Goal: Information Seeking & Learning: Find contact information

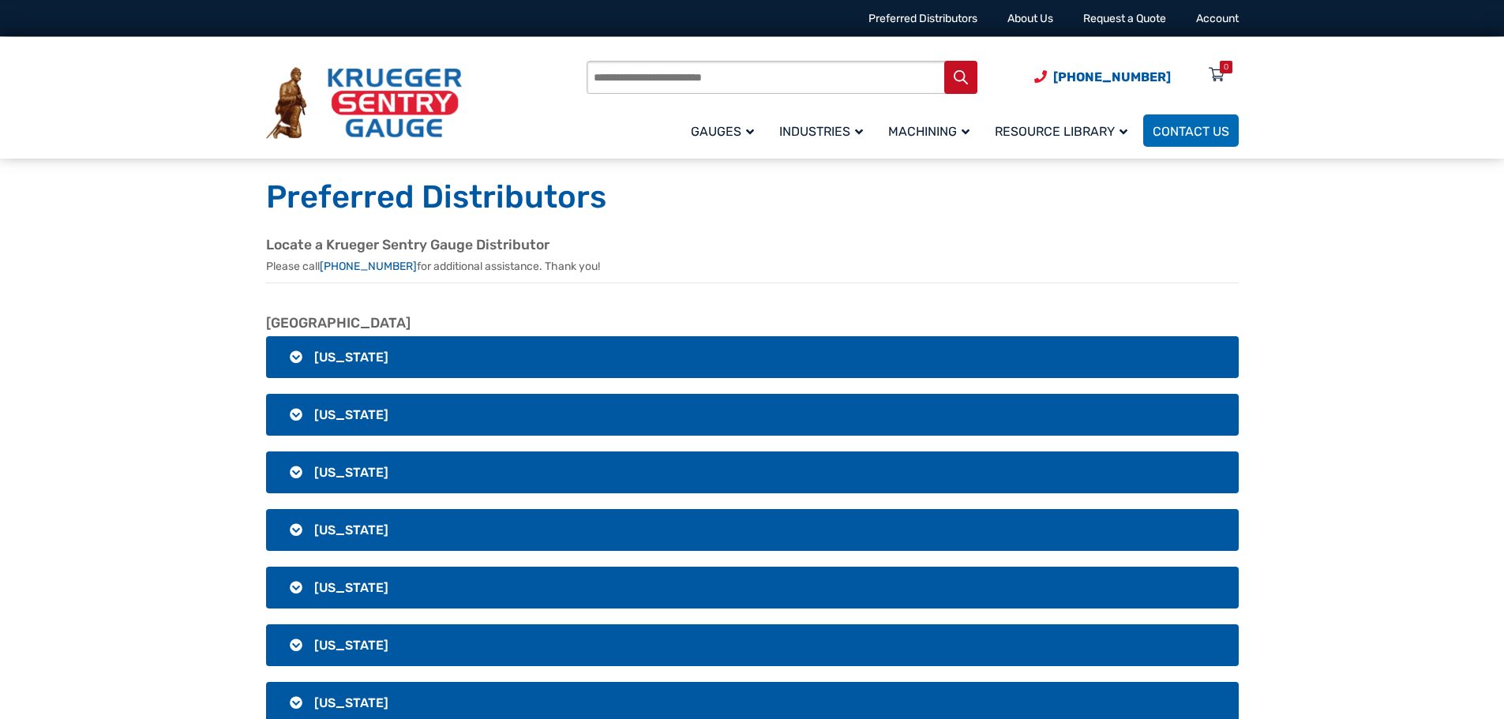
click at [330, 361] on span "[US_STATE]" at bounding box center [351, 357] width 74 height 15
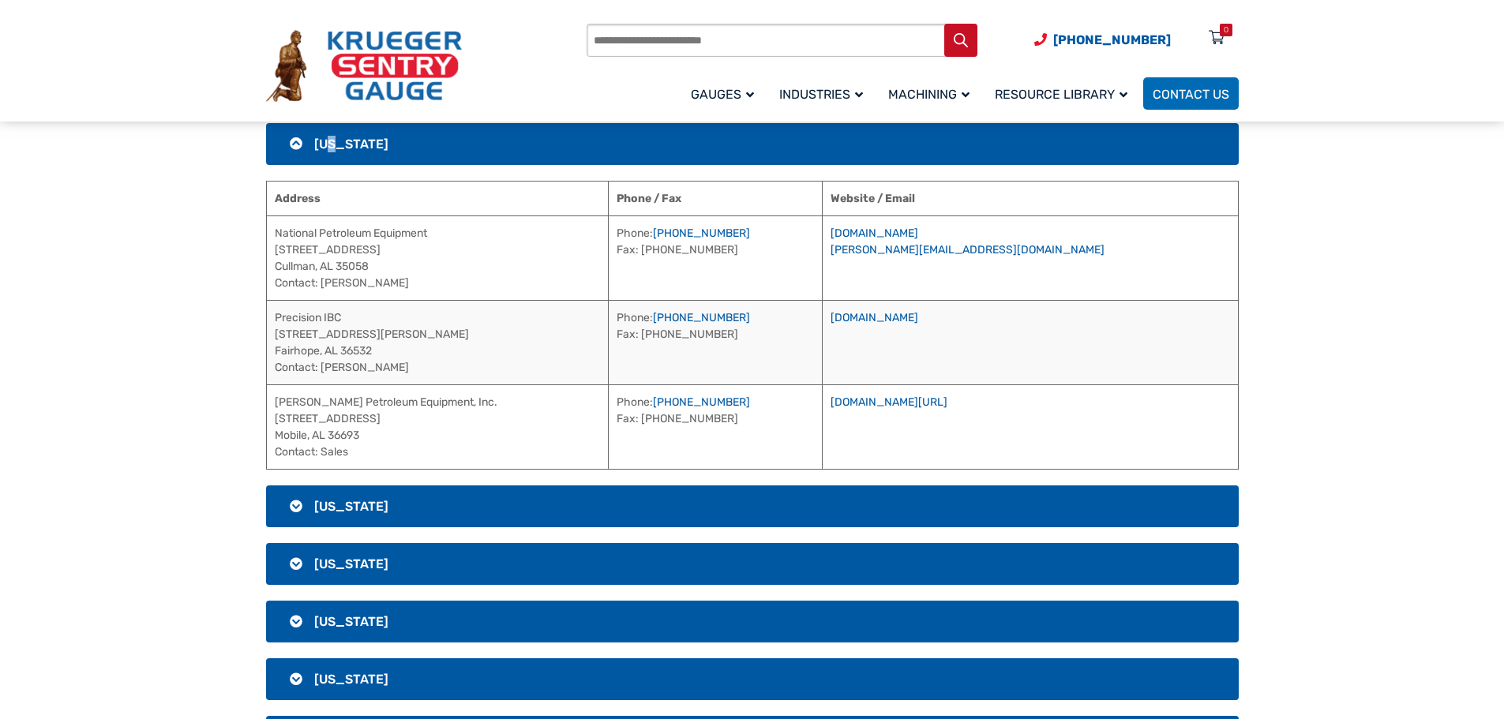
scroll to position [237, 0]
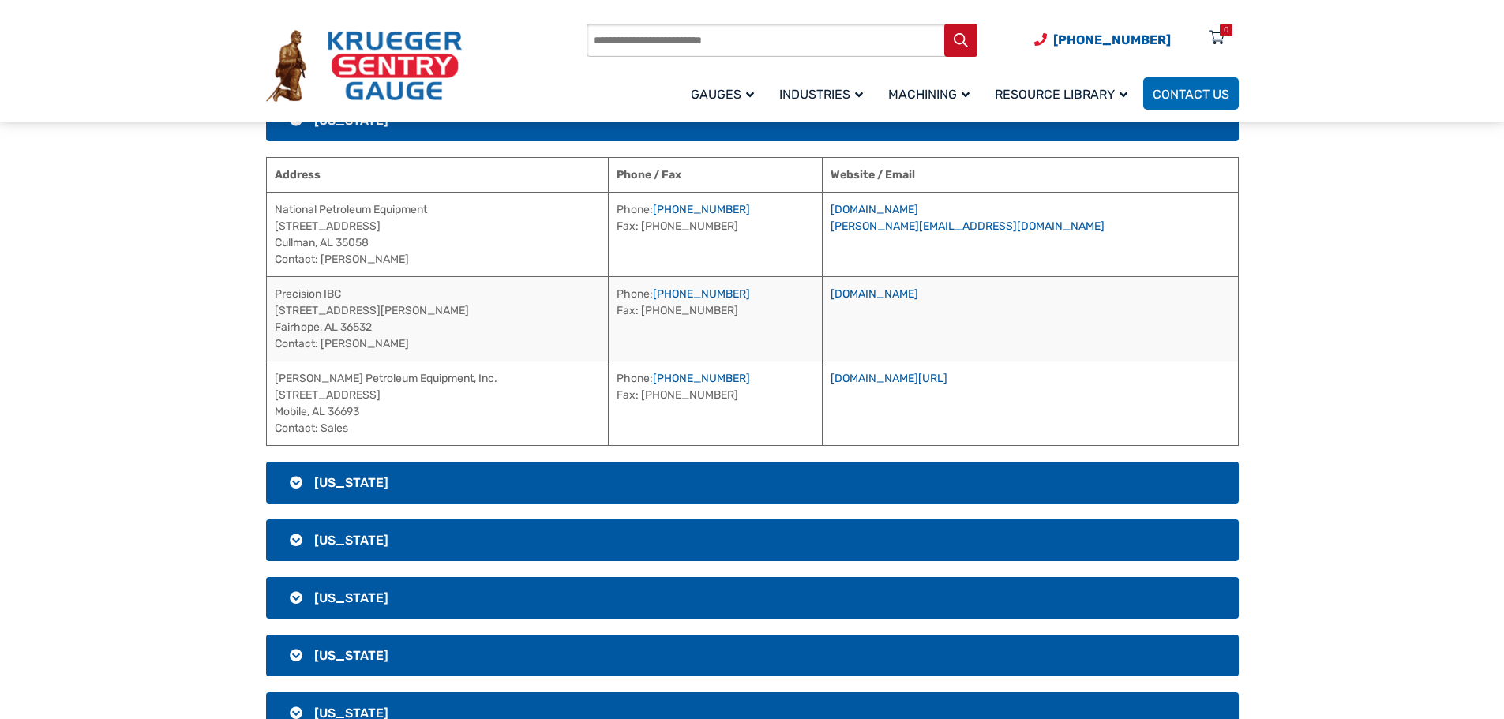
click at [329, 474] on h3 "[US_STATE]" at bounding box center [752, 483] width 973 height 42
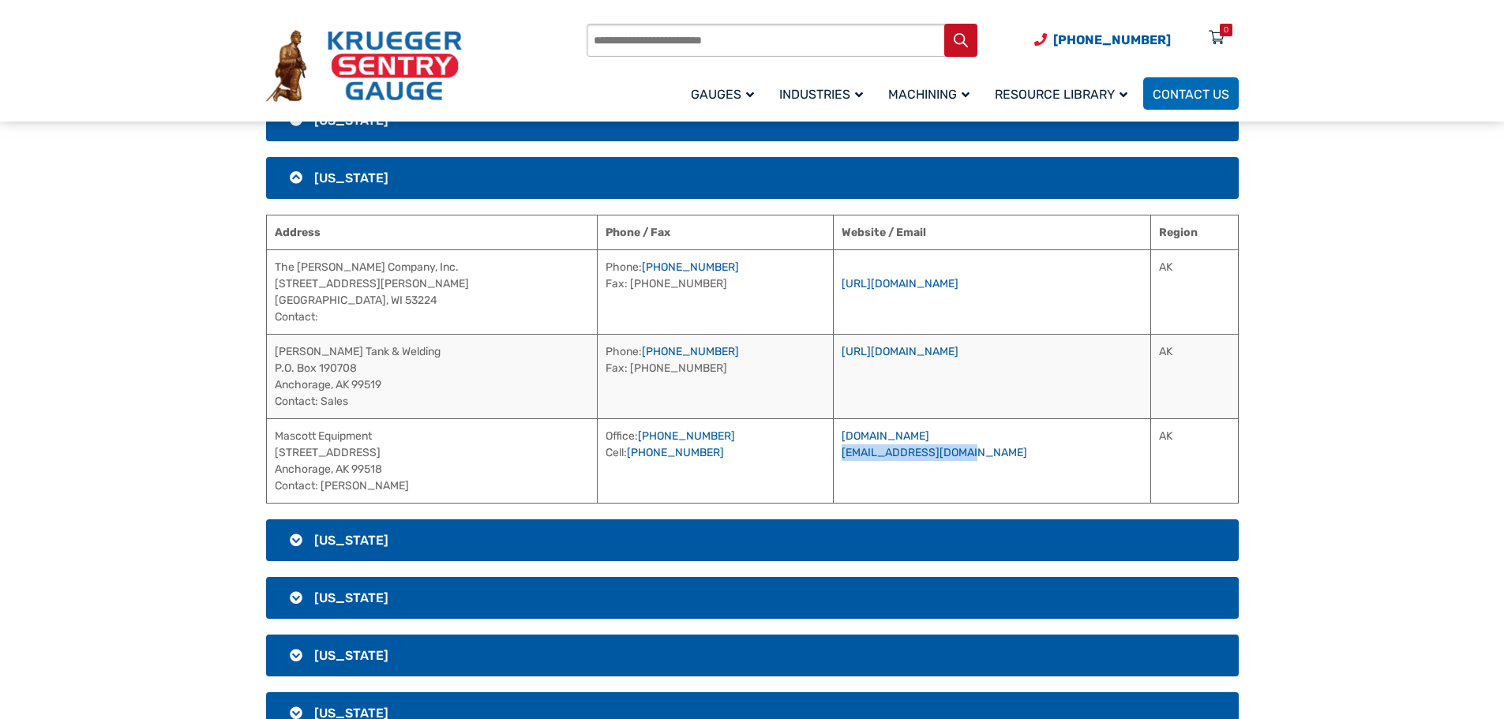
drag, startPoint x: 1033, startPoint y: 454, endPoint x: 872, endPoint y: 458, distance: 161.1
click at [872, 458] on td "[DOMAIN_NAME] [EMAIL_ADDRESS][DOMAIN_NAME]" at bounding box center [991, 460] width 317 height 84
copy link "[EMAIL_ADDRESS][DOMAIN_NAME]"
click at [295, 547] on h3 "[US_STATE]" at bounding box center [752, 540] width 973 height 42
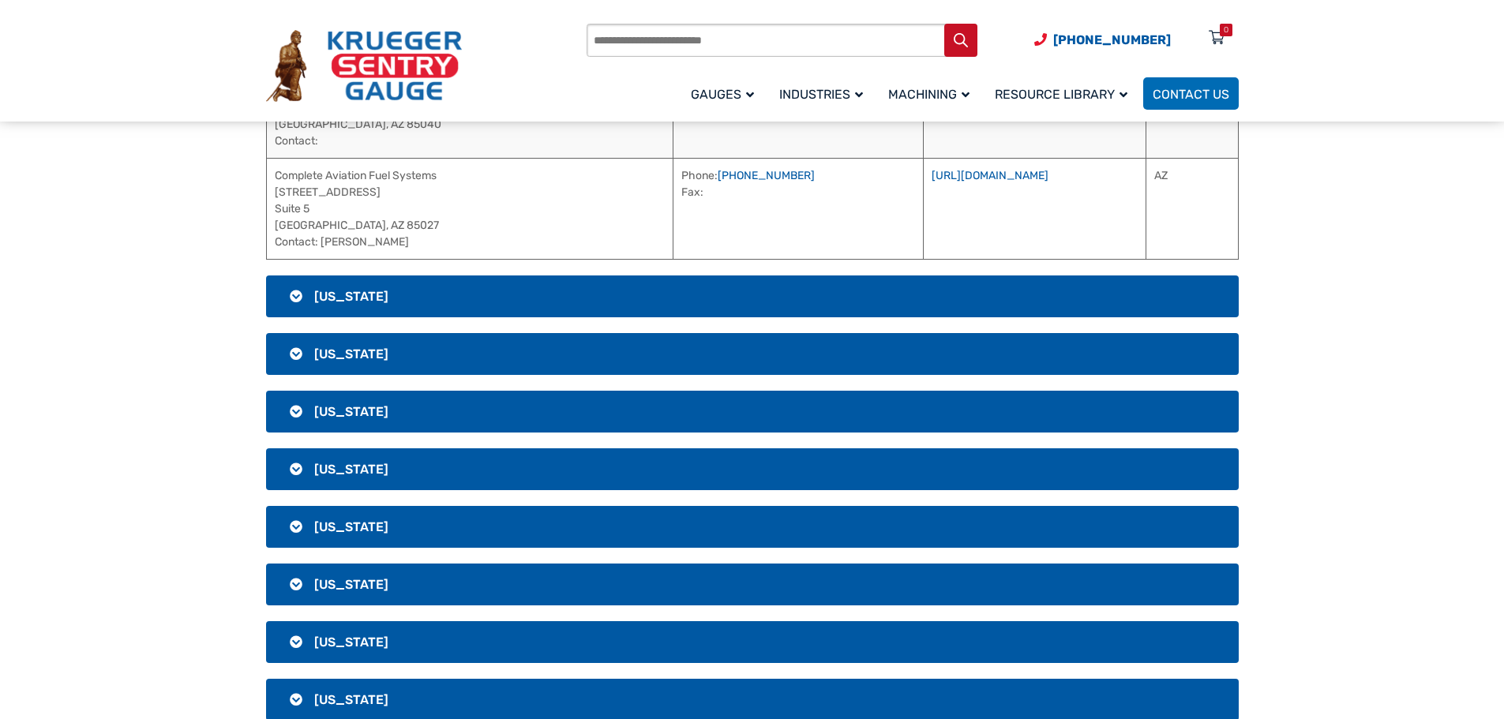
scroll to position [632, 0]
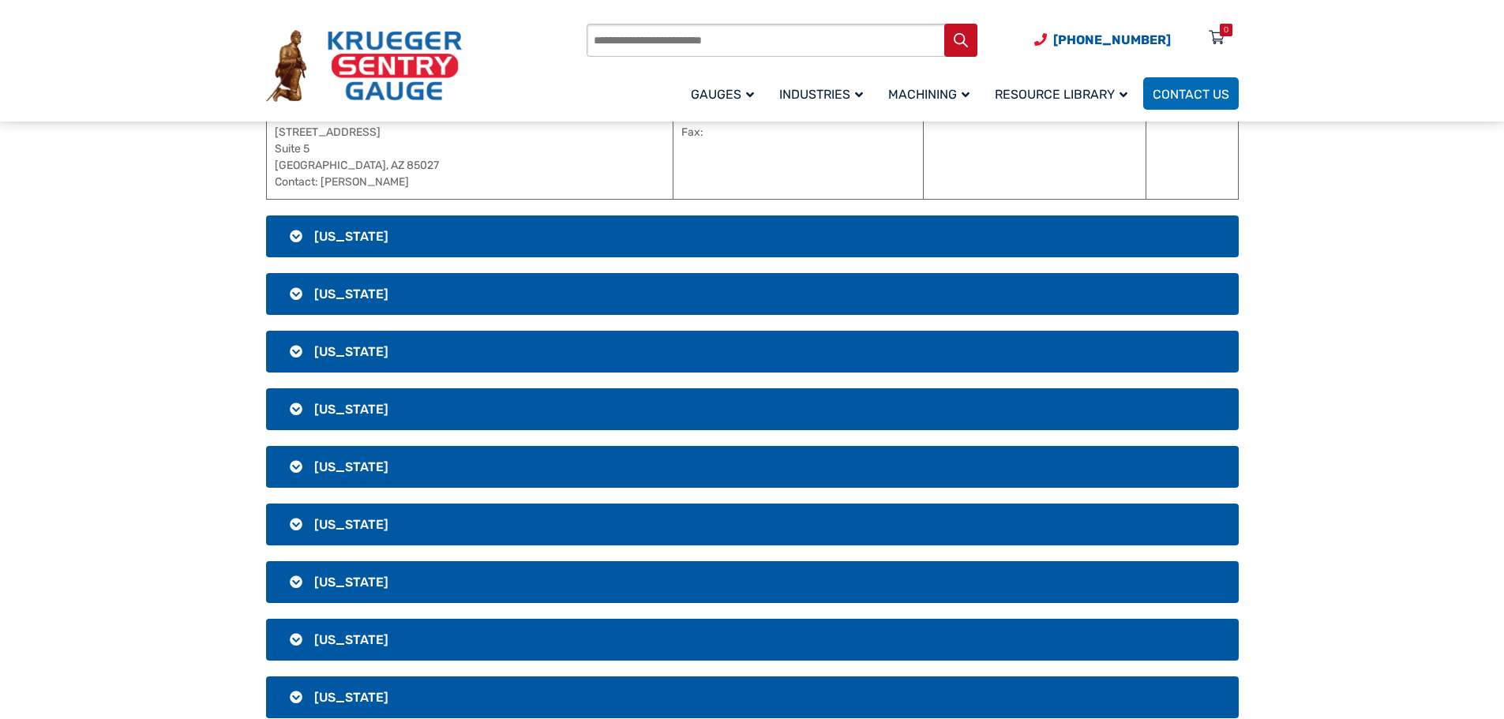
click at [418, 227] on h3 "[US_STATE]" at bounding box center [752, 237] width 973 height 42
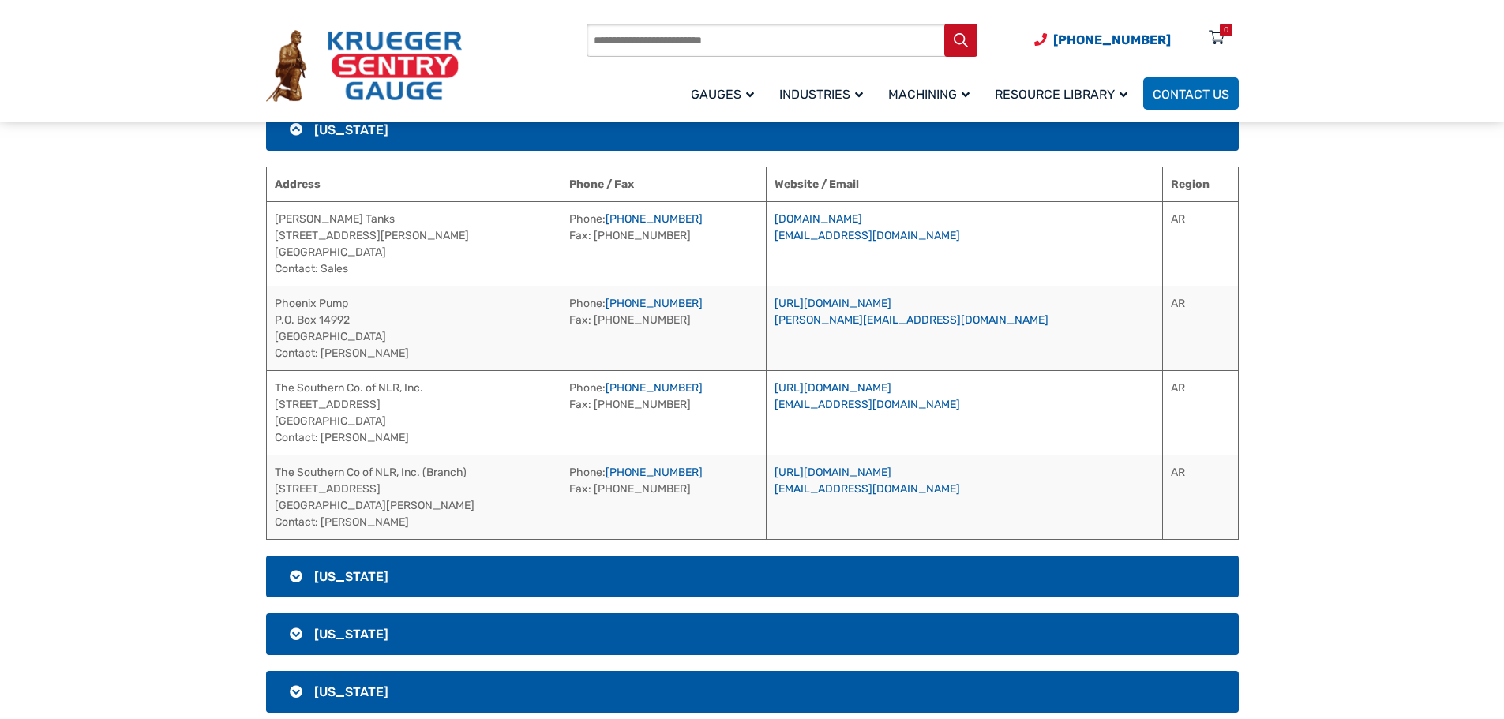
scroll to position [395, 0]
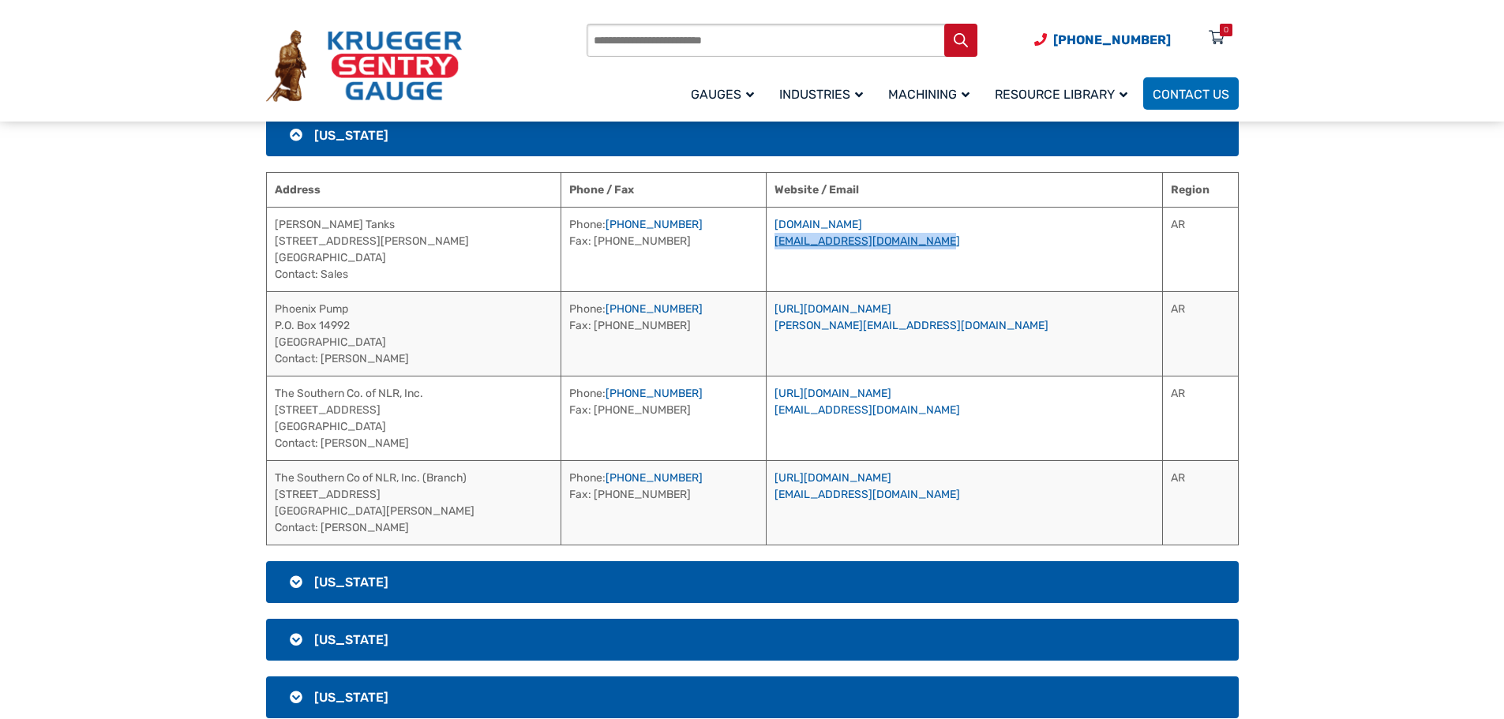
drag, startPoint x: 1022, startPoint y: 242, endPoint x: 854, endPoint y: 242, distance: 168.2
click at [854, 242] on td "[DOMAIN_NAME] [EMAIL_ADDRESS][DOMAIN_NAME]" at bounding box center [964, 249] width 396 height 84
copy link "[EMAIL_ADDRESS][DOMAIN_NAME]"
drag, startPoint x: 977, startPoint y: 329, endPoint x: 889, endPoint y: 334, distance: 88.5
click at [880, 334] on td "[URL][DOMAIN_NAME] [PERSON_NAME][EMAIL_ADDRESS][DOMAIN_NAME]" at bounding box center [964, 333] width 396 height 84
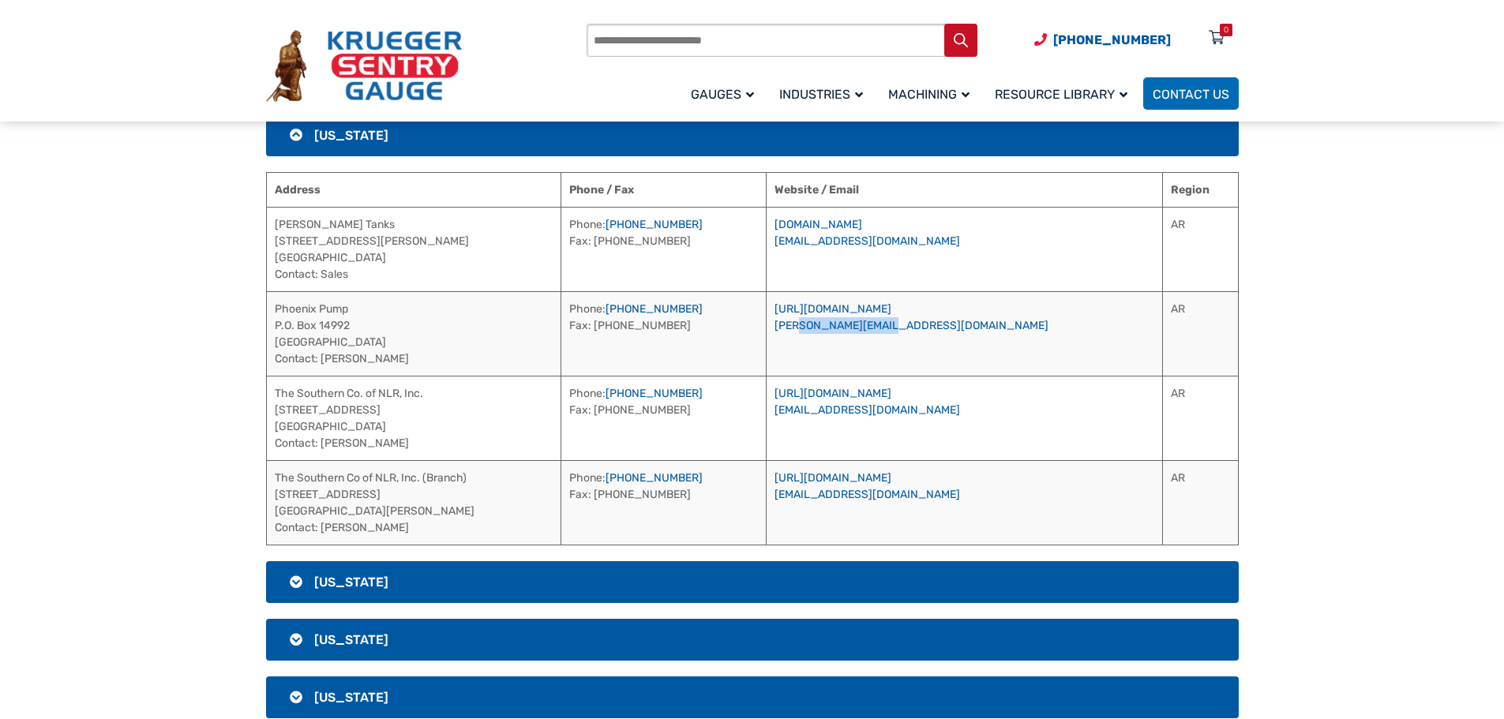
drag, startPoint x: 1005, startPoint y: 338, endPoint x: 985, endPoint y: 334, distance: 20.1
click at [1006, 338] on td "[URL][DOMAIN_NAME] [PERSON_NAME][EMAIL_ADDRESS][DOMAIN_NAME]" at bounding box center [964, 333] width 396 height 84
drag, startPoint x: 1033, startPoint y: 347, endPoint x: 1015, endPoint y: 344, distance: 18.3
click at [1023, 343] on td "[URL][DOMAIN_NAME] [PERSON_NAME][EMAIL_ADDRESS][DOMAIN_NAME]" at bounding box center [964, 333] width 396 height 84
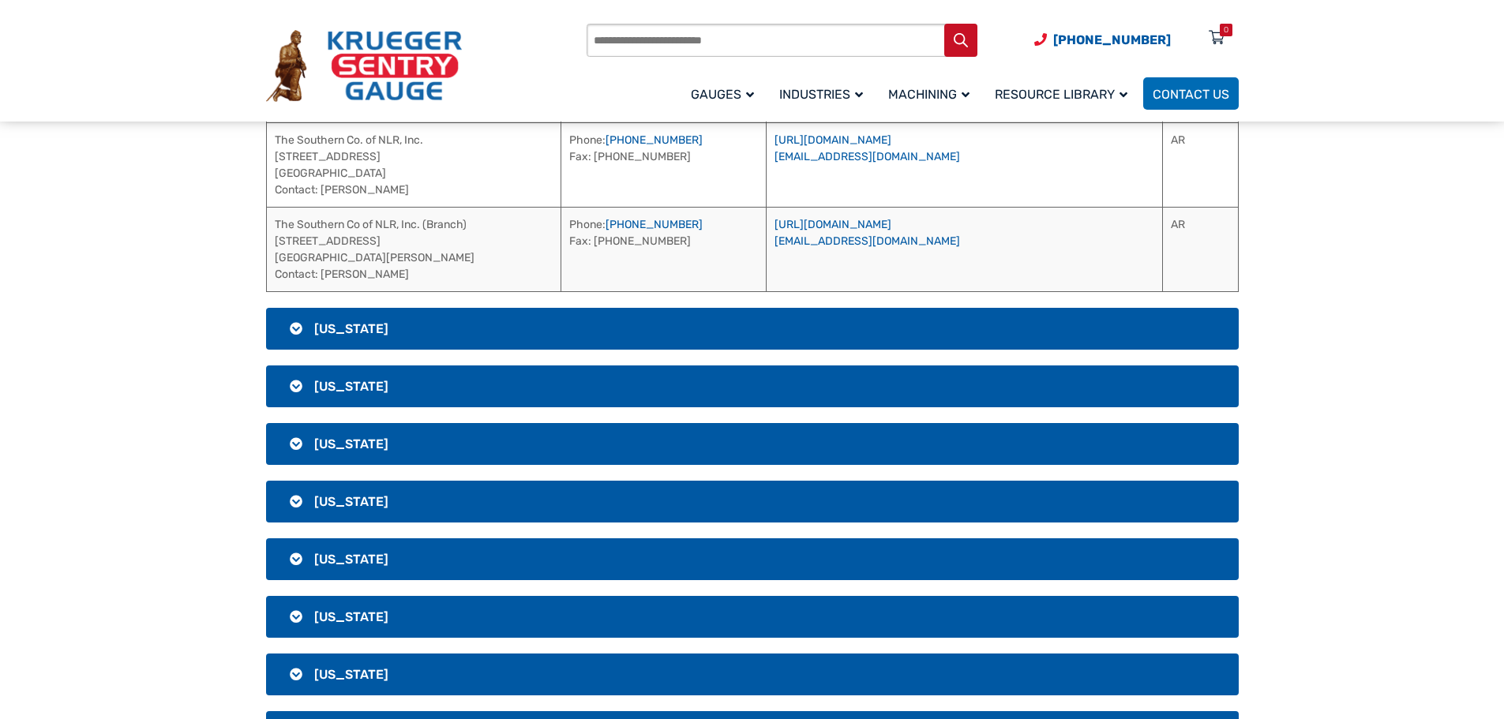
scroll to position [711, 0]
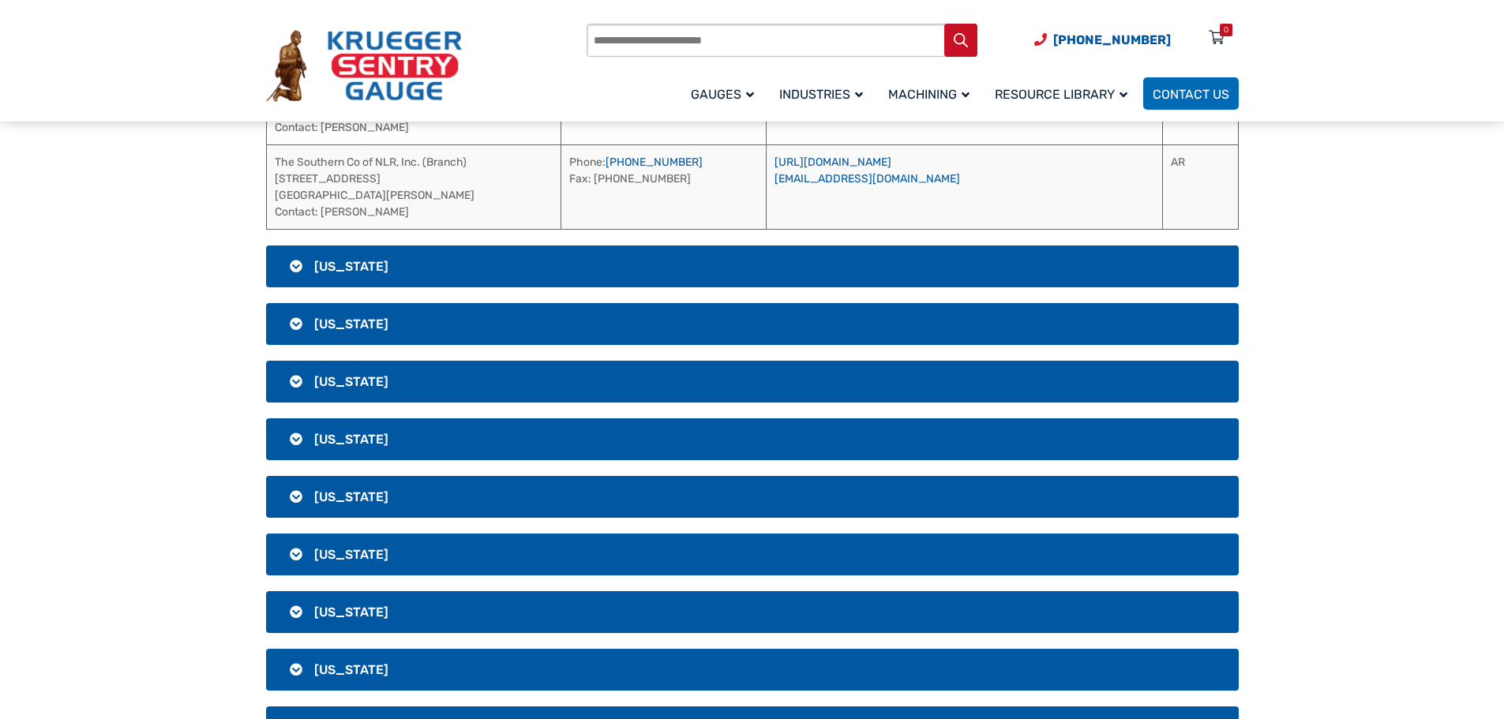
click at [411, 270] on h3 "[US_STATE]" at bounding box center [752, 267] width 973 height 42
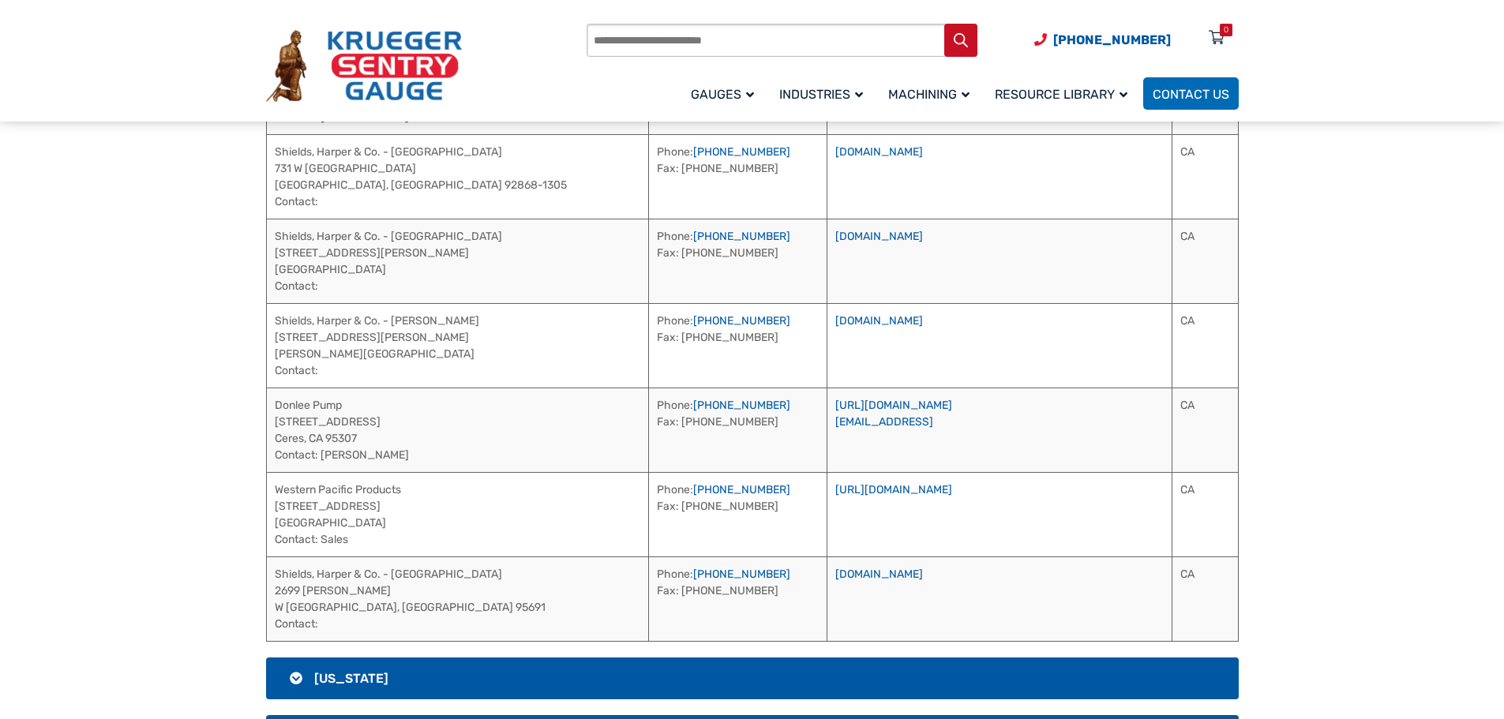
scroll to position [1263, 0]
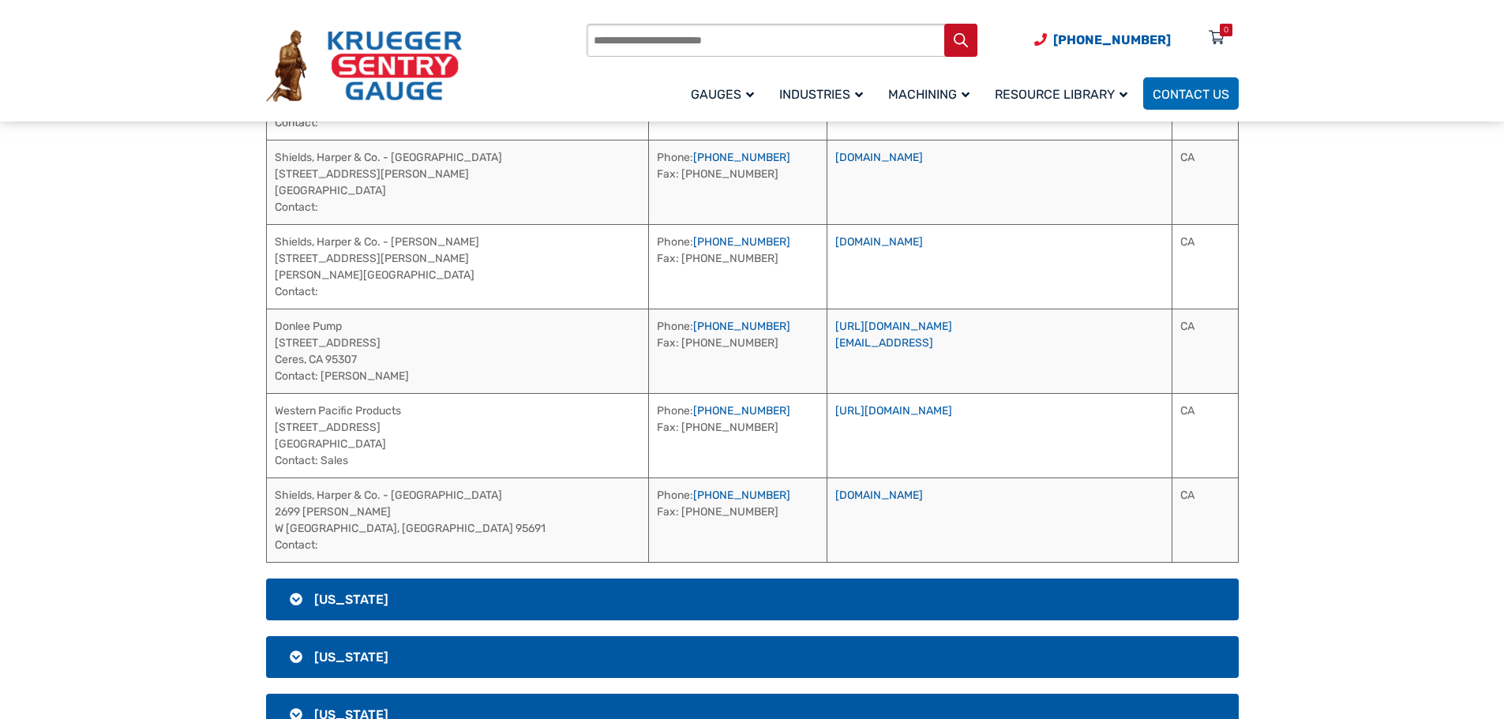
click at [752, 595] on h3 "[US_STATE]" at bounding box center [752, 600] width 973 height 42
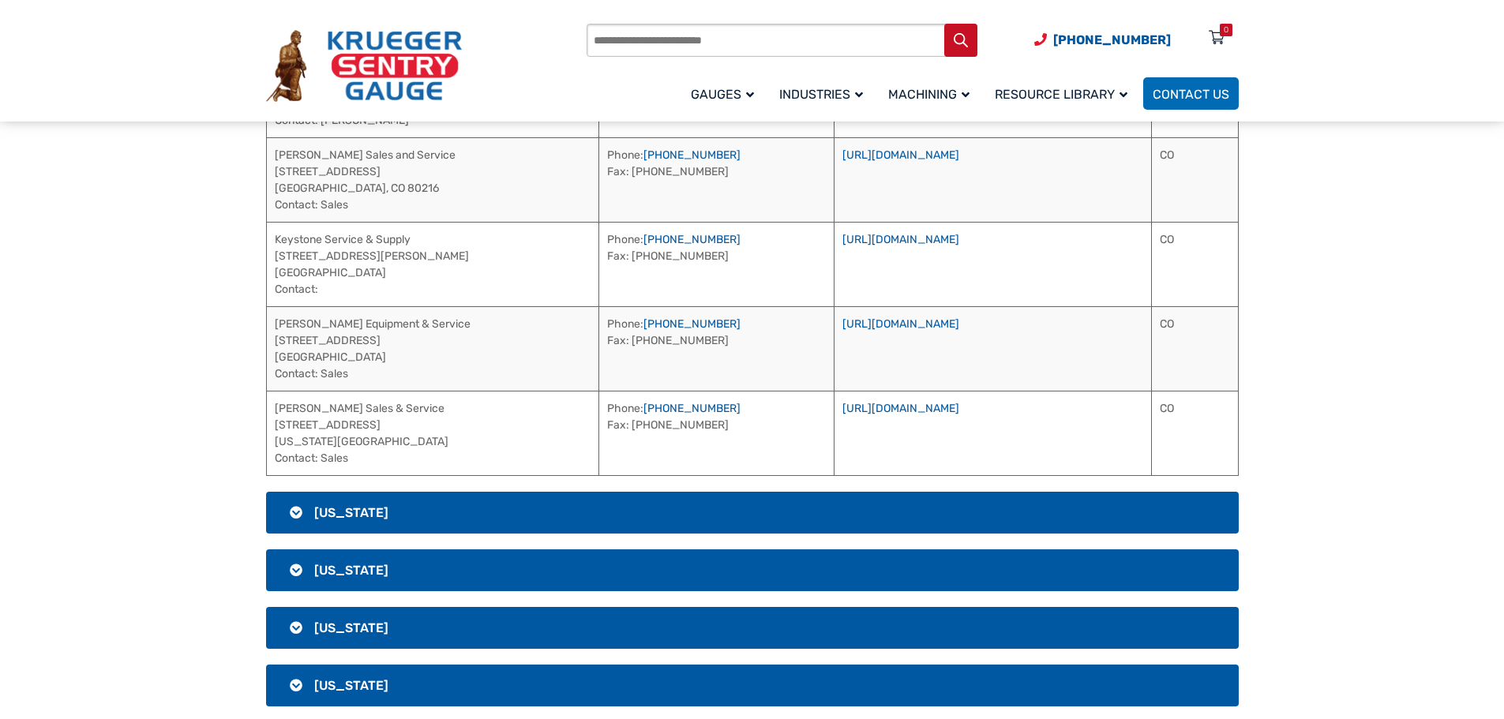
scroll to position [919, 0]
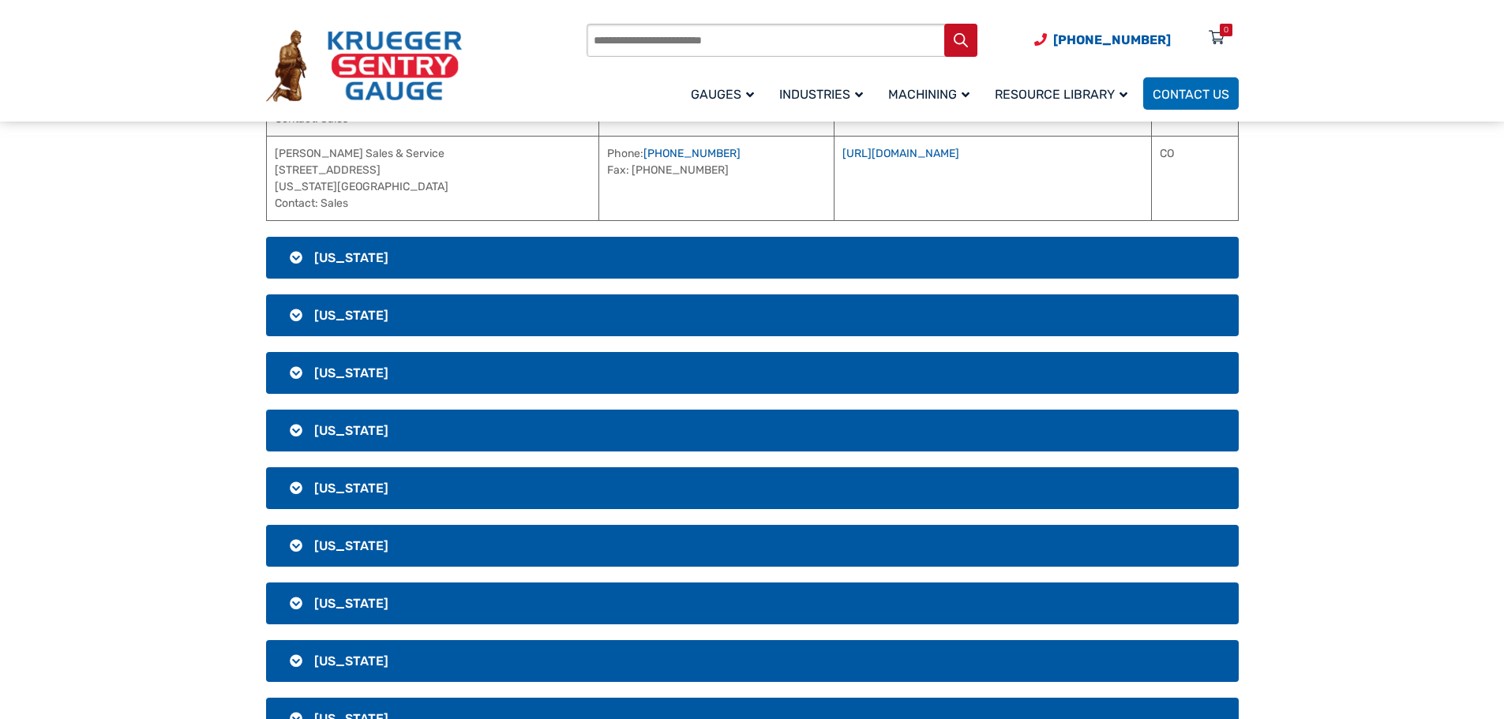
click at [1000, 257] on h3 "[US_STATE]" at bounding box center [752, 258] width 973 height 42
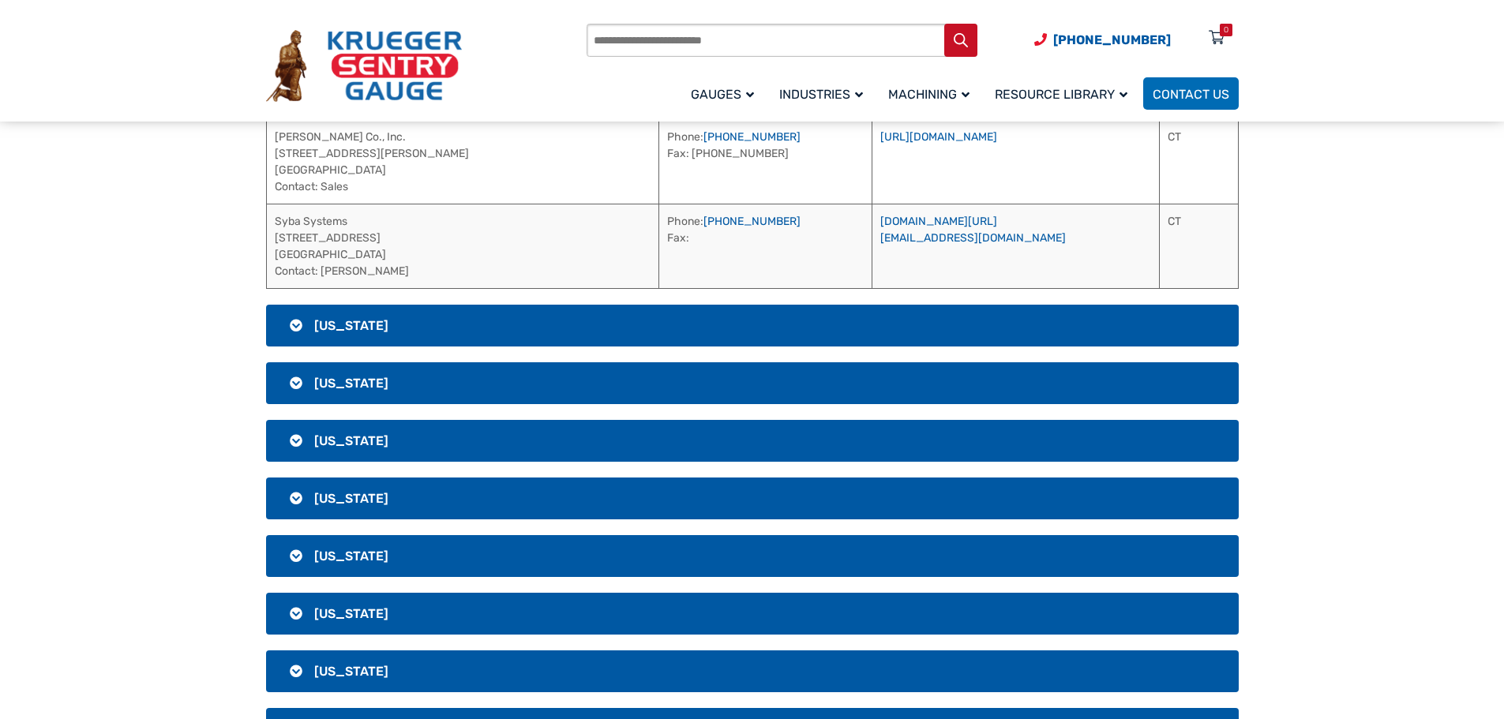
scroll to position [840, 0]
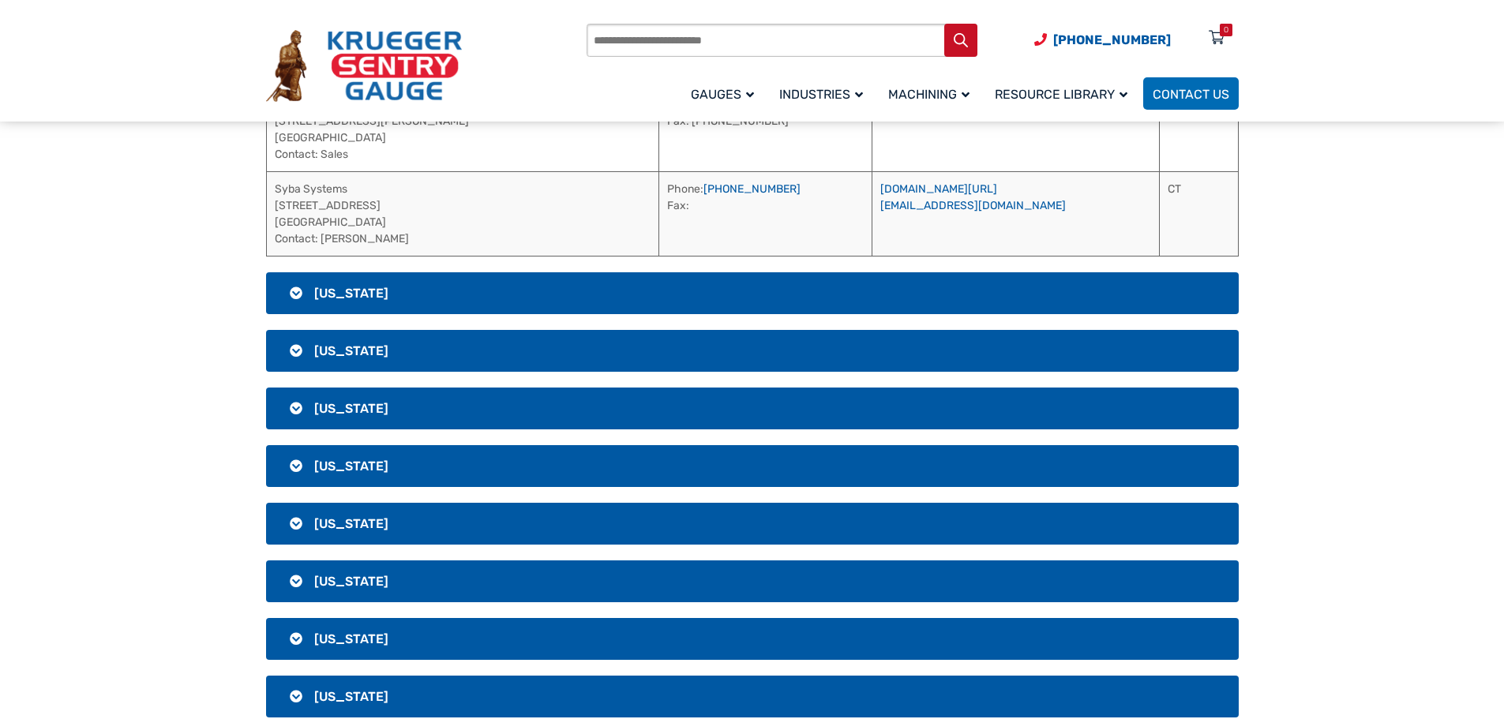
click at [502, 295] on h3 "[US_STATE]" at bounding box center [752, 293] width 973 height 42
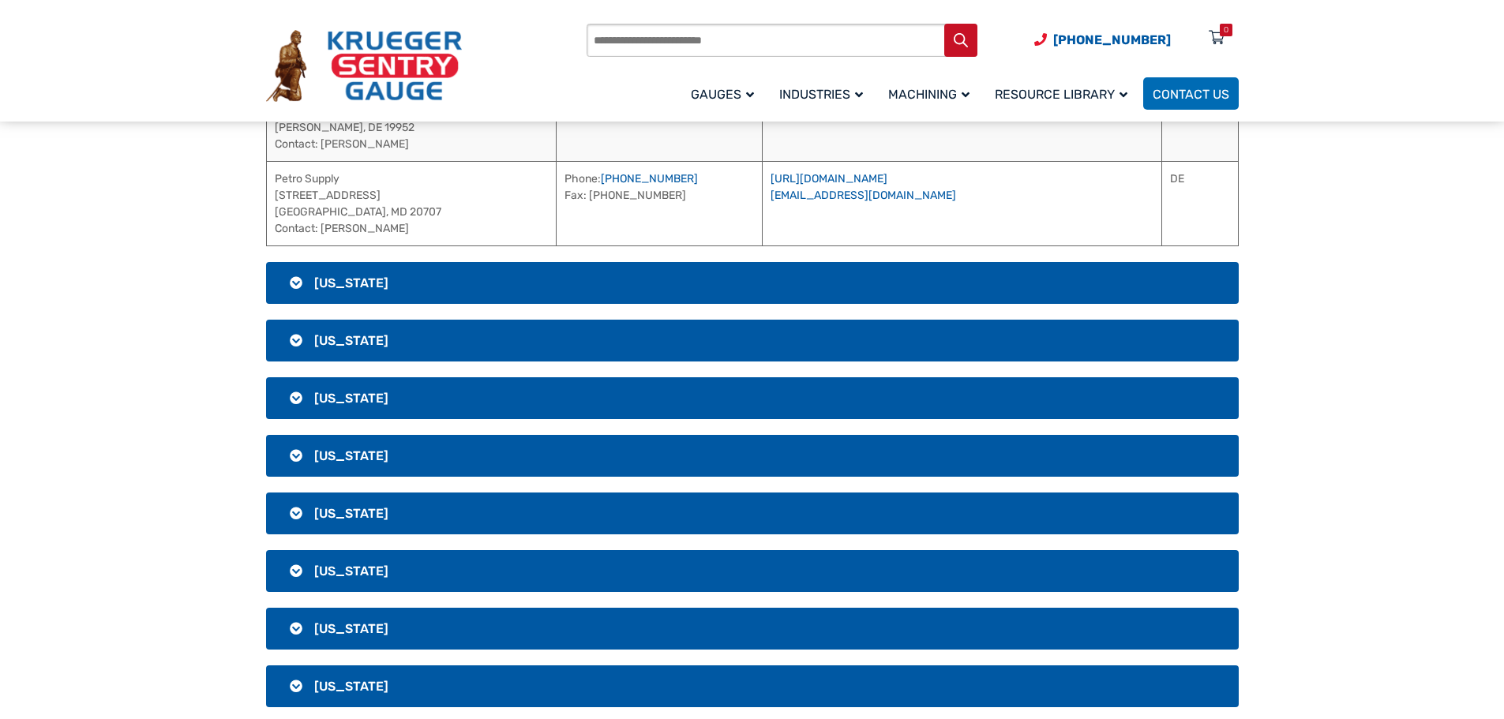
click at [688, 276] on h3 "[US_STATE]" at bounding box center [752, 283] width 973 height 42
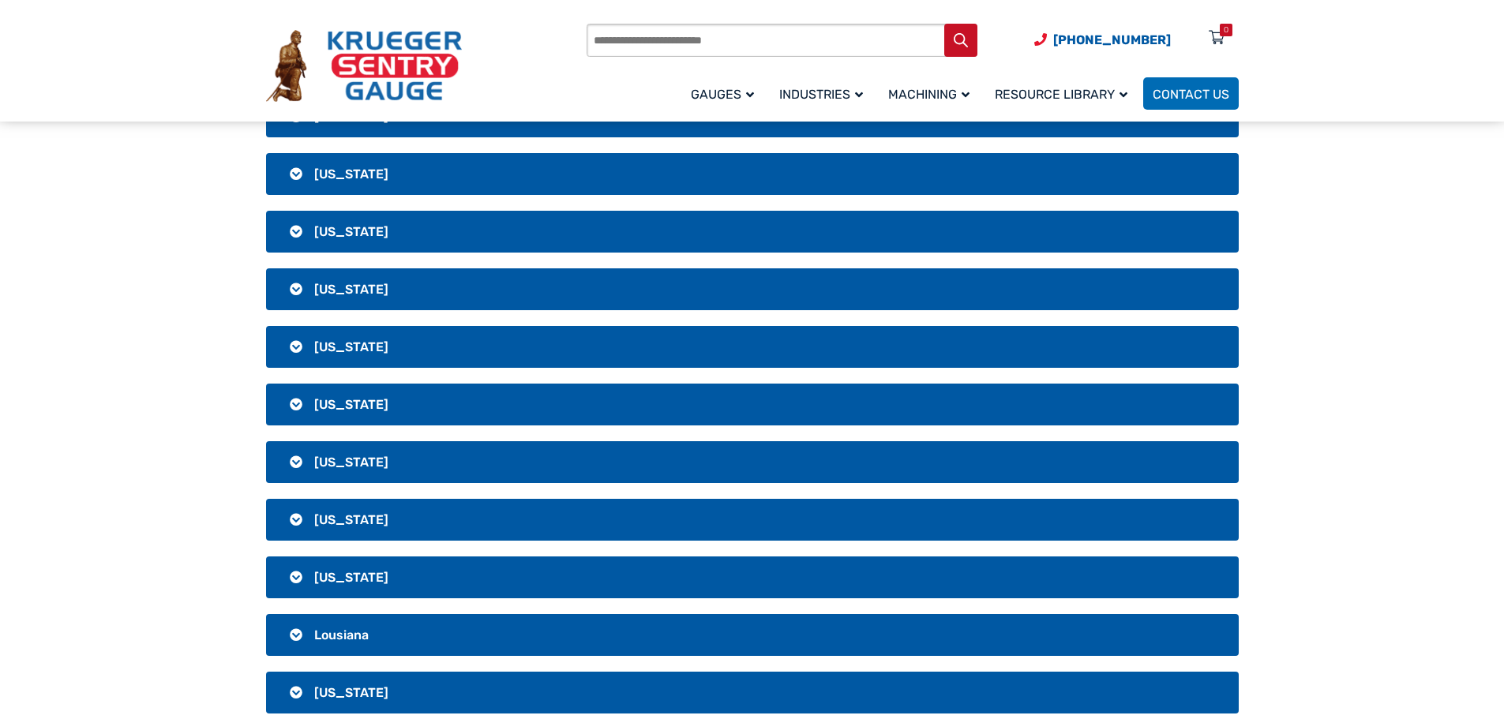
scroll to position [508, 0]
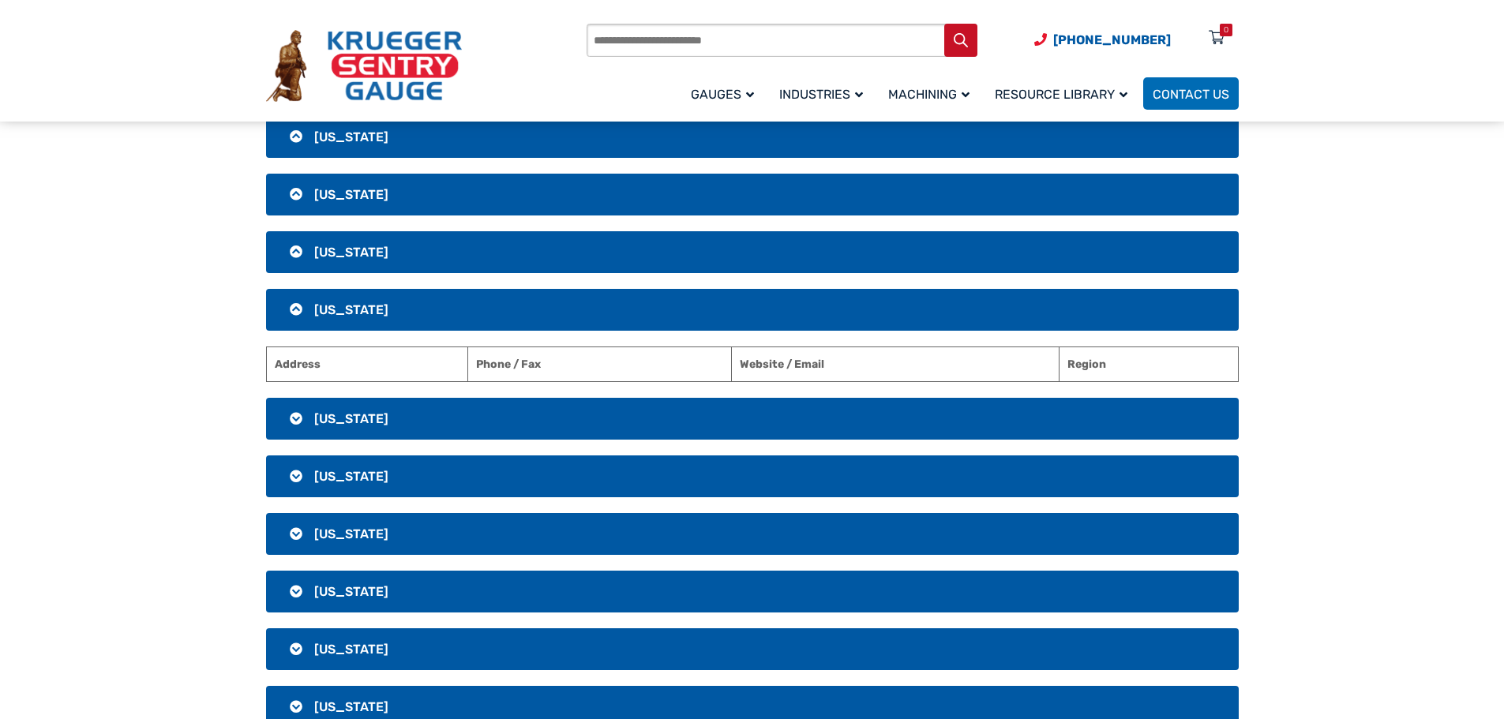
click at [797, 414] on h3 "[US_STATE]" at bounding box center [752, 419] width 973 height 42
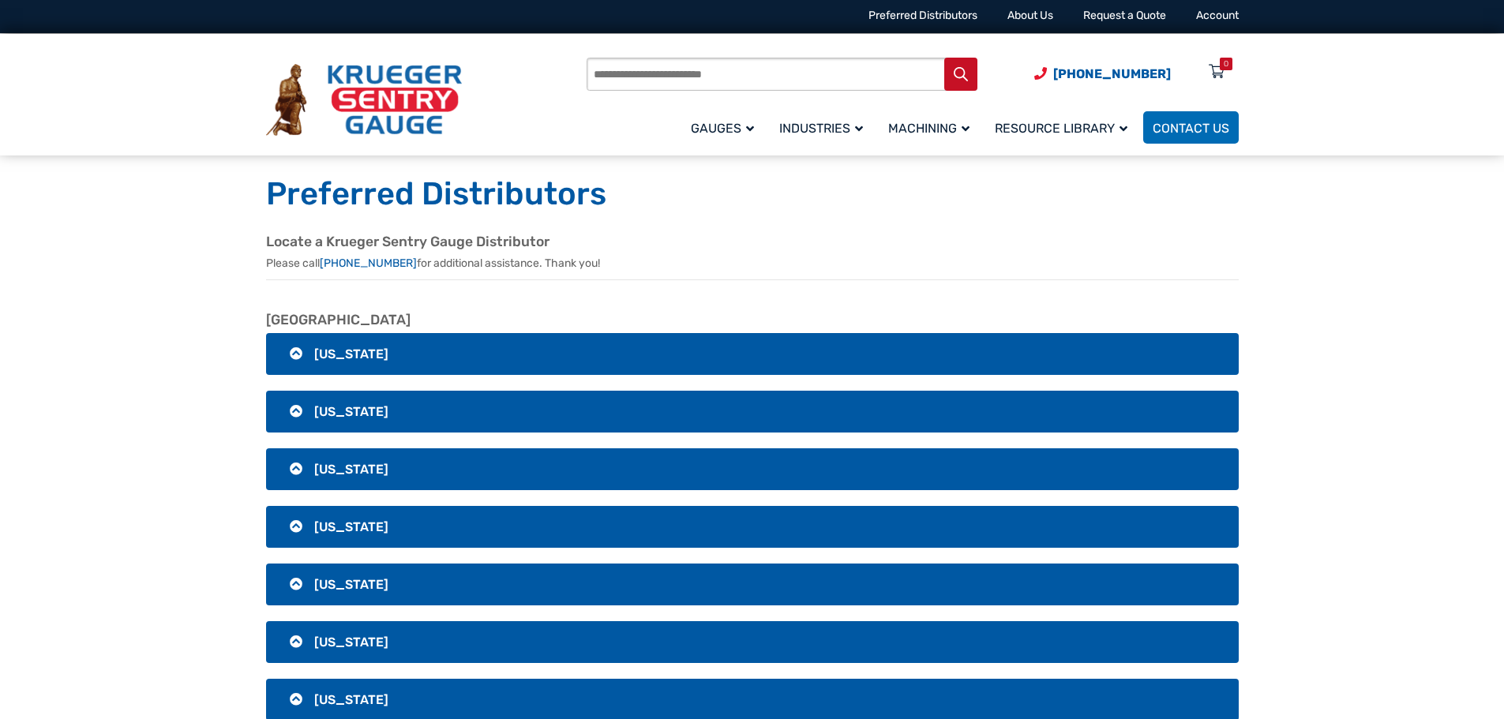
scroll to position [0, 0]
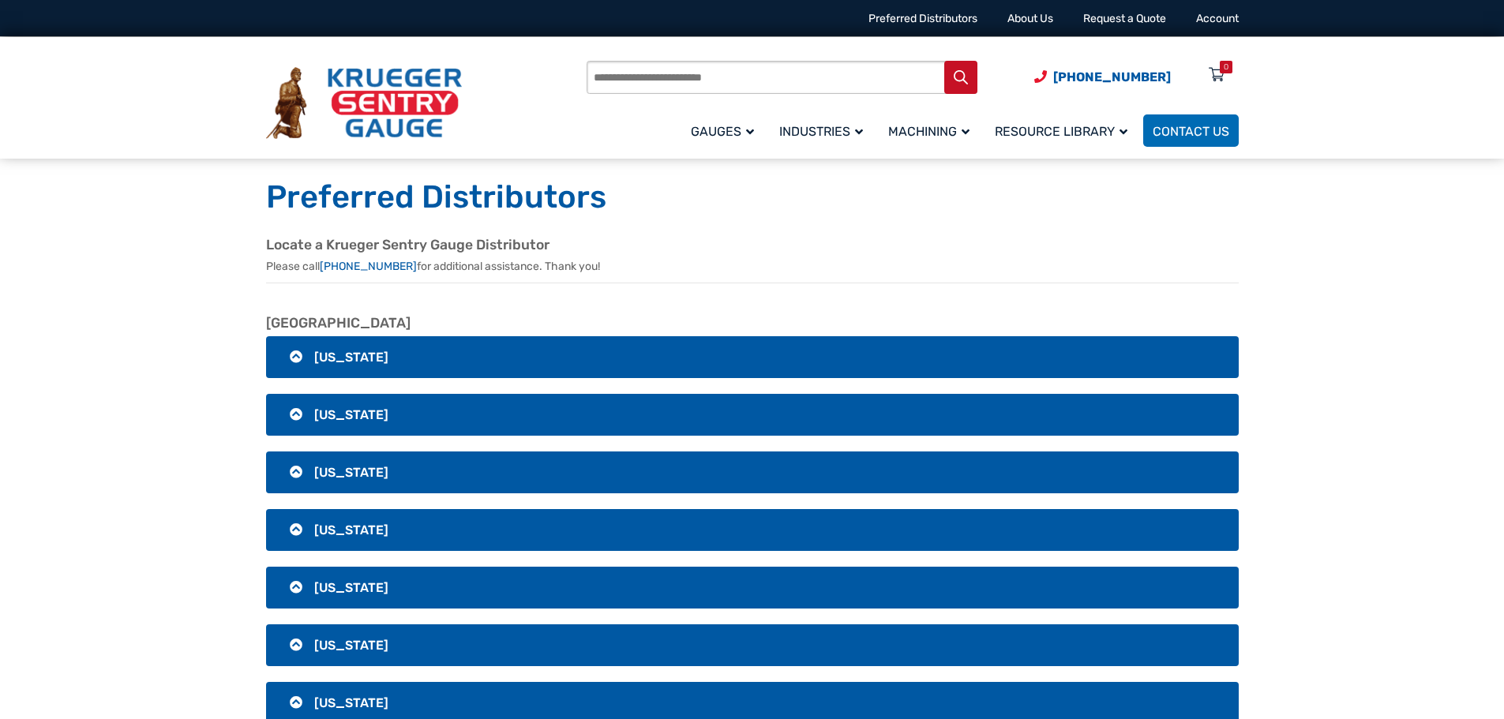
click at [551, 362] on h3 "[US_STATE]" at bounding box center [752, 357] width 973 height 42
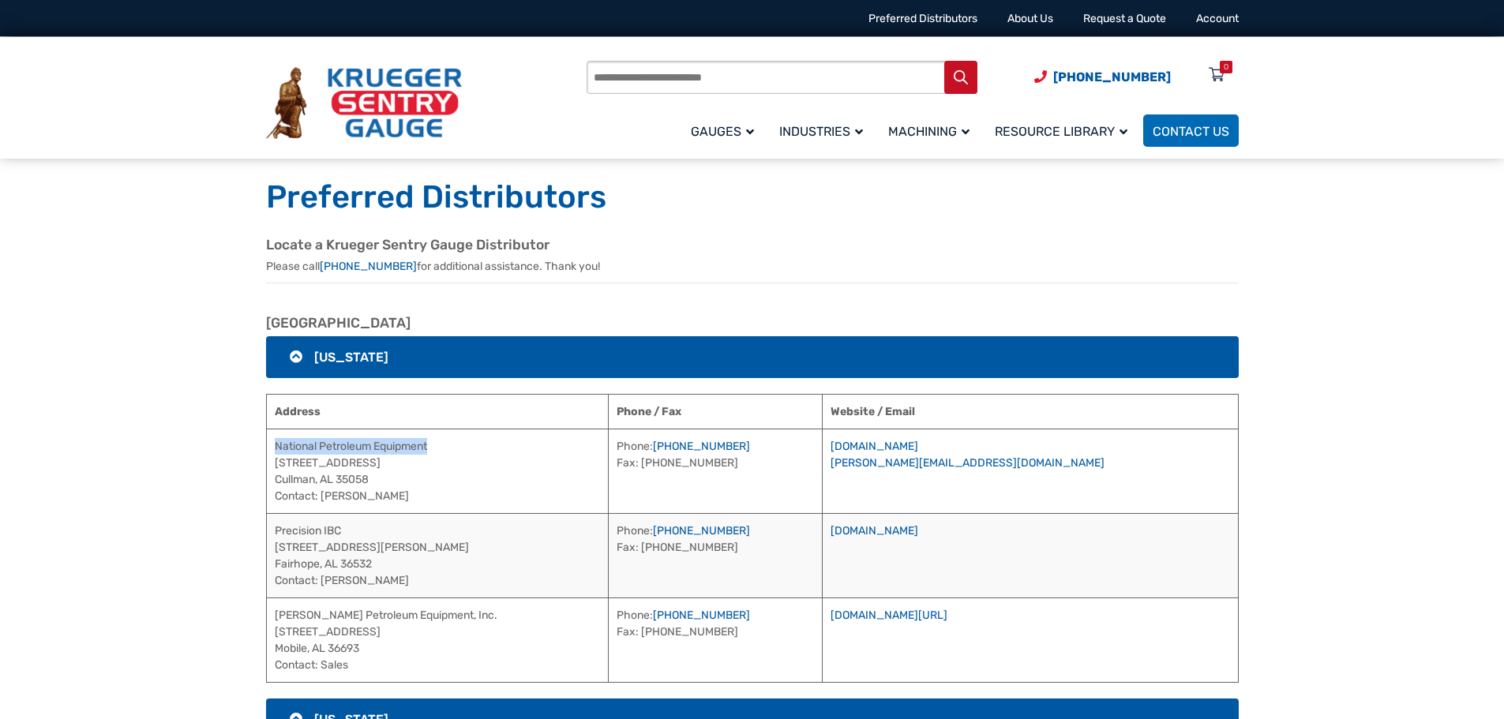
drag, startPoint x: 472, startPoint y: 447, endPoint x: 272, endPoint y: 444, distance: 200.5
click at [272, 444] on td "National Petroleum Equipment [STREET_ADDRESS] Contact: [PERSON_NAME]" at bounding box center [437, 471] width 342 height 84
copy td "National Petroleum Equipment"
drag, startPoint x: 787, startPoint y: 444, endPoint x: 699, endPoint y: 448, distance: 87.7
click at [699, 448] on td "Phone: [PHONE_NUMBER] Fax: [PHONE_NUMBER]" at bounding box center [715, 471] width 215 height 84
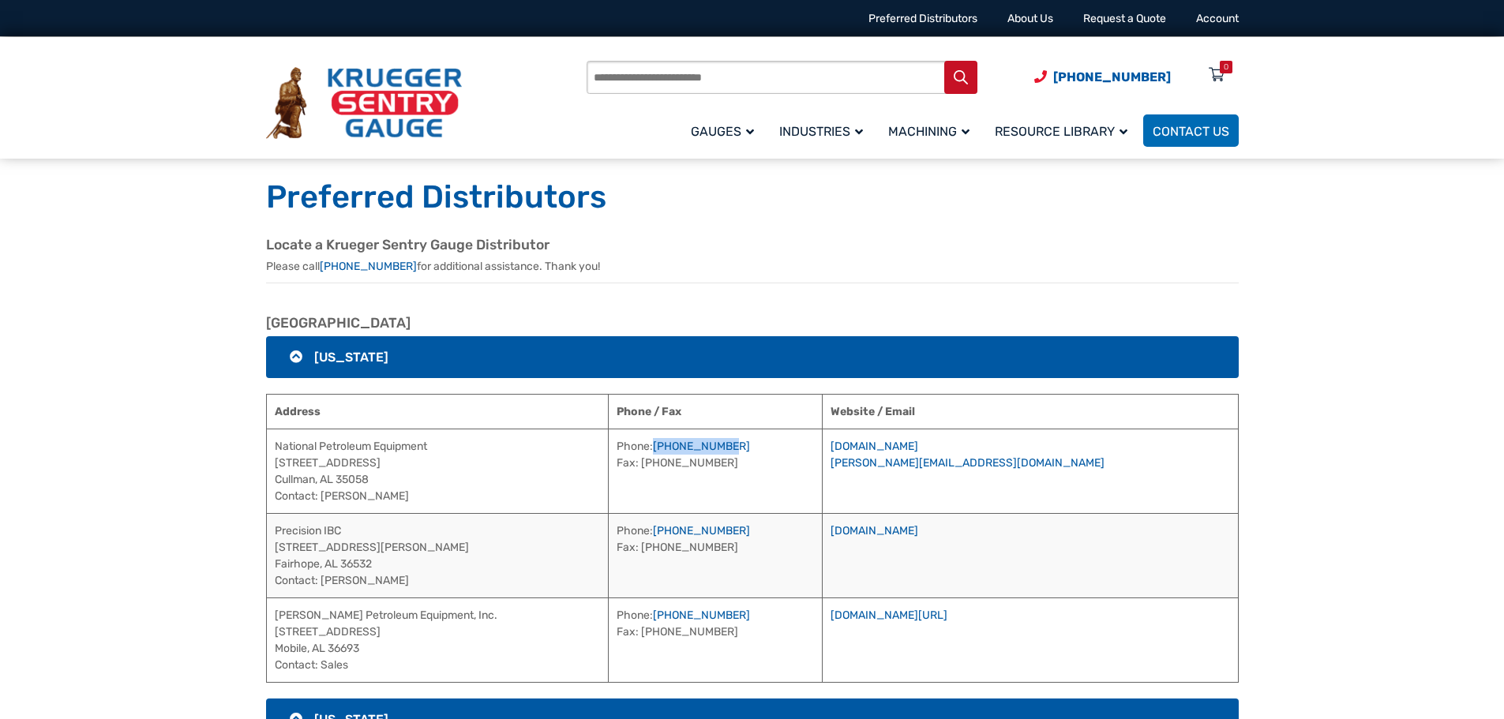
copy link "[PHONE_NUMBER]"
drag, startPoint x: 1069, startPoint y: 446, endPoint x: 903, endPoint y: 445, distance: 165.8
click at [903, 445] on td "[DOMAIN_NAME] [PERSON_NAME][EMAIL_ADDRESS][DOMAIN_NAME]" at bounding box center [1030, 471] width 415 height 84
copy link "[DOMAIN_NAME]"
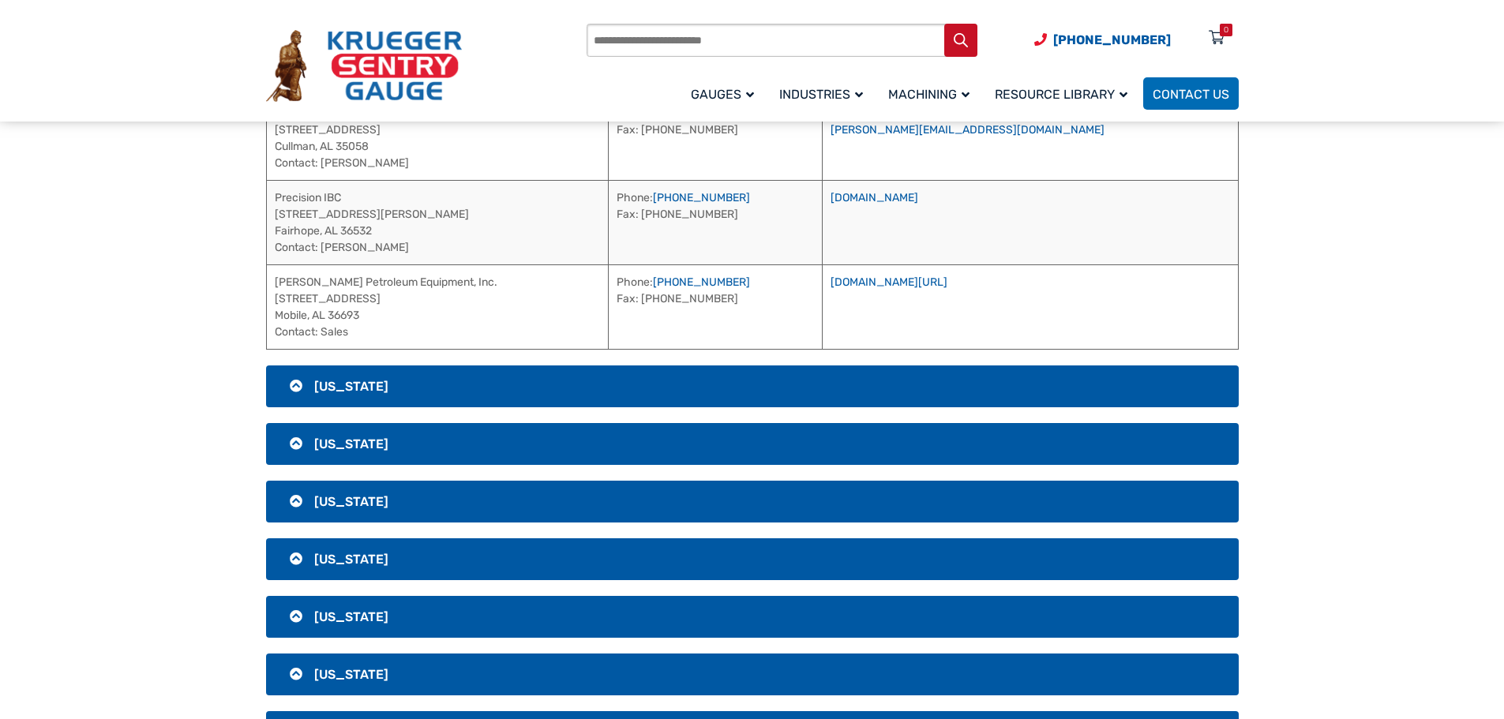
scroll to position [316, 0]
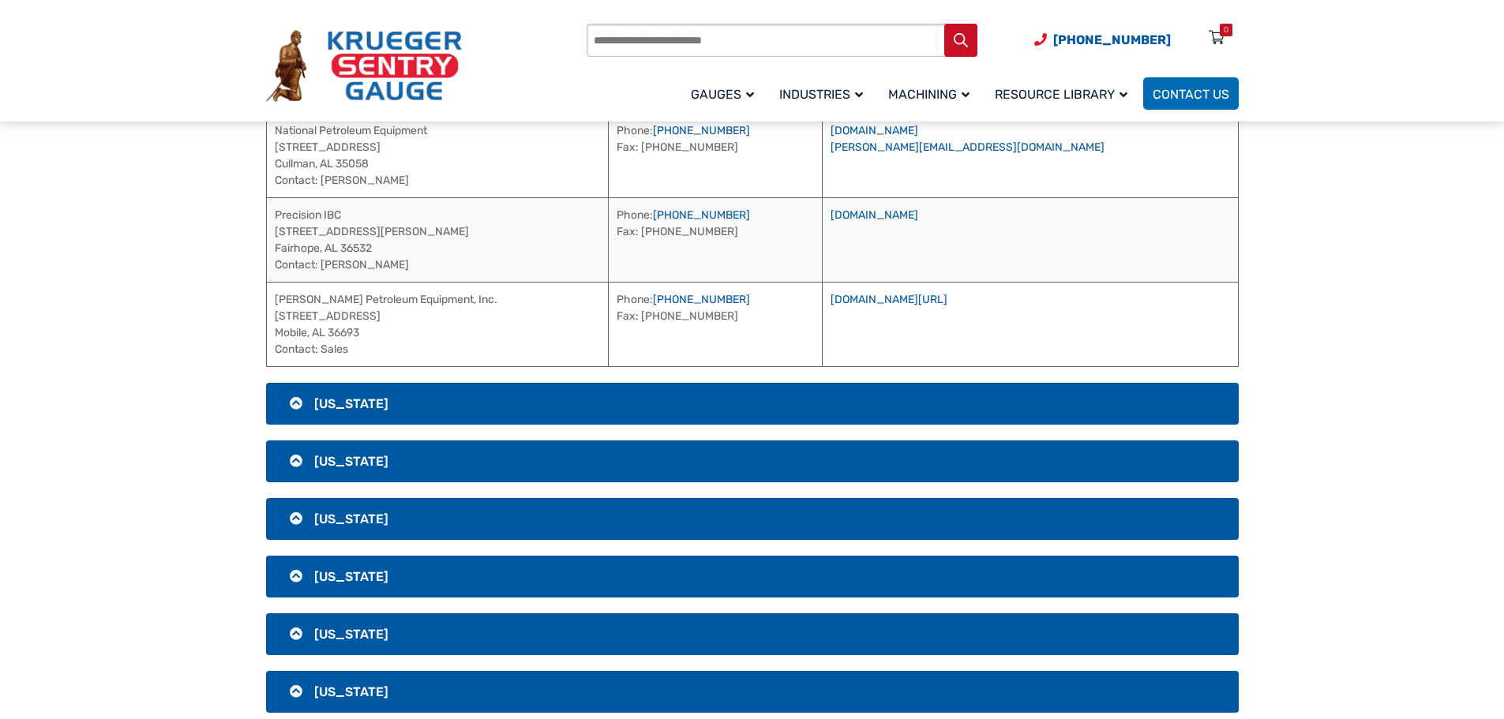
click at [768, 405] on h3 "[US_STATE]" at bounding box center [752, 404] width 973 height 42
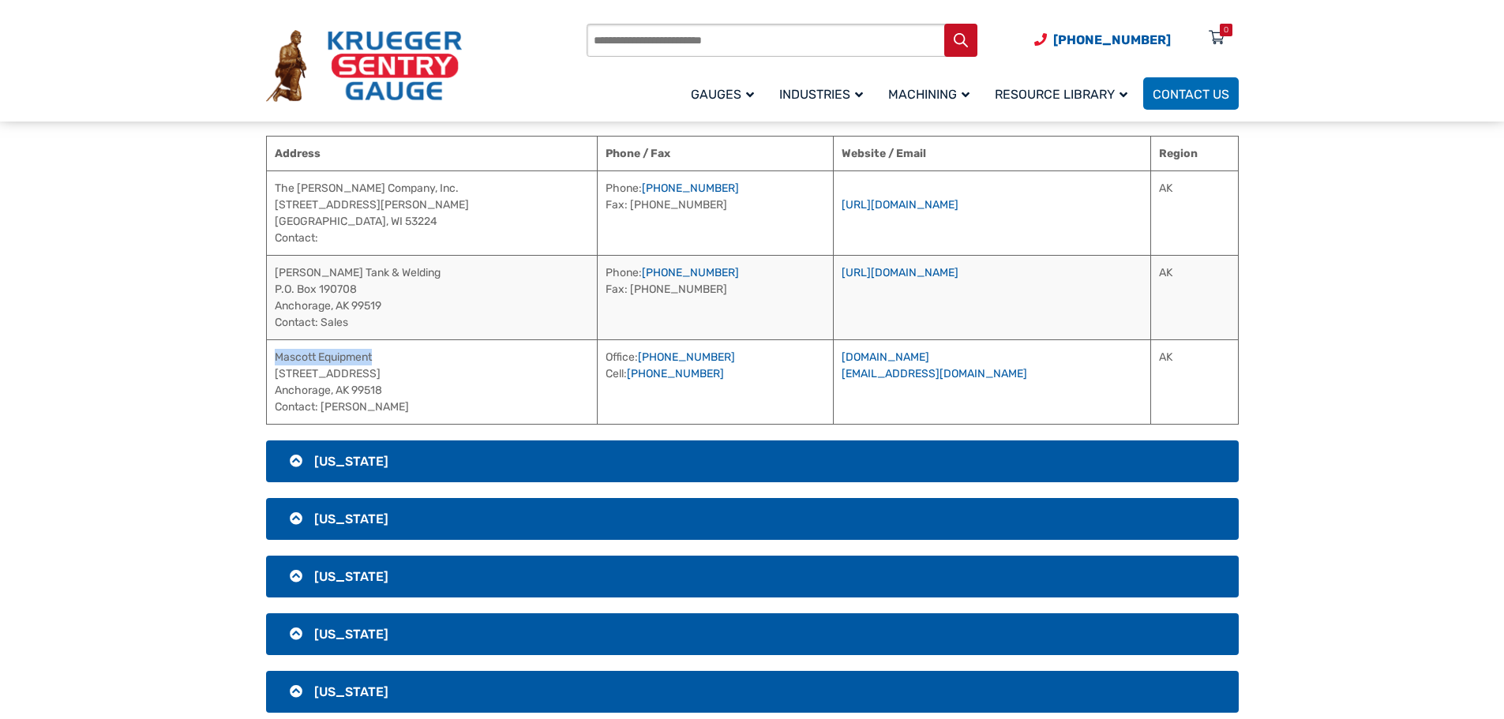
drag, startPoint x: 391, startPoint y: 355, endPoint x: 277, endPoint y: 354, distance: 113.7
click at [277, 354] on td "Mascott Equipment [STREET_ADDRESS] Contact: [PERSON_NAME]" at bounding box center [432, 381] width 332 height 84
copy td "Mascott Equipment"
drag, startPoint x: 1029, startPoint y: 376, endPoint x: 871, endPoint y: 373, distance: 157.9
click at [871, 373] on td "[DOMAIN_NAME] [EMAIL_ADDRESS][DOMAIN_NAME]" at bounding box center [991, 381] width 317 height 84
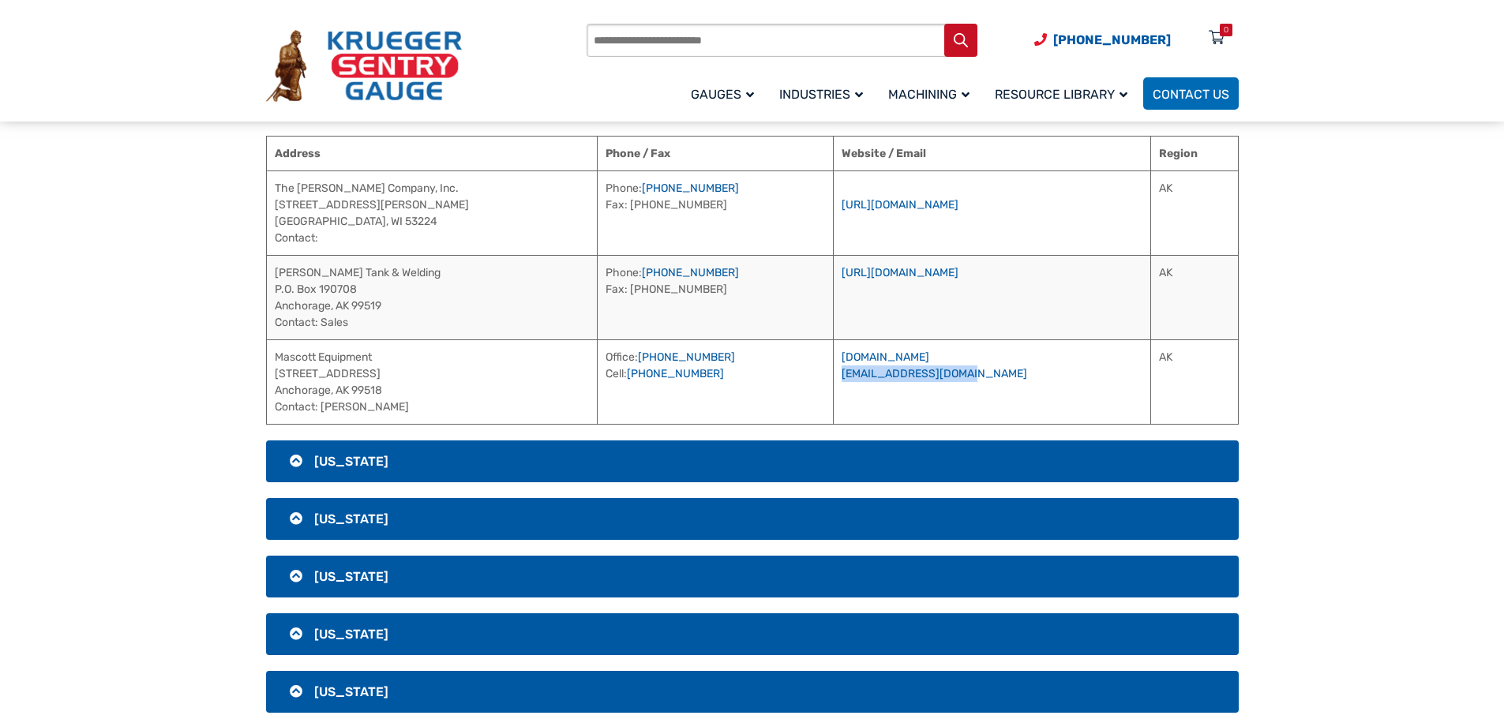
copy link "[EMAIL_ADDRESS][DOMAIN_NAME]"
drag, startPoint x: 955, startPoint y: 353, endPoint x: 878, endPoint y: 355, distance: 77.4
click at [878, 355] on td "[DOMAIN_NAME] [EMAIL_ADDRESS][DOMAIN_NAME]" at bounding box center [991, 381] width 317 height 84
copy link "[DOMAIN_NAME]"
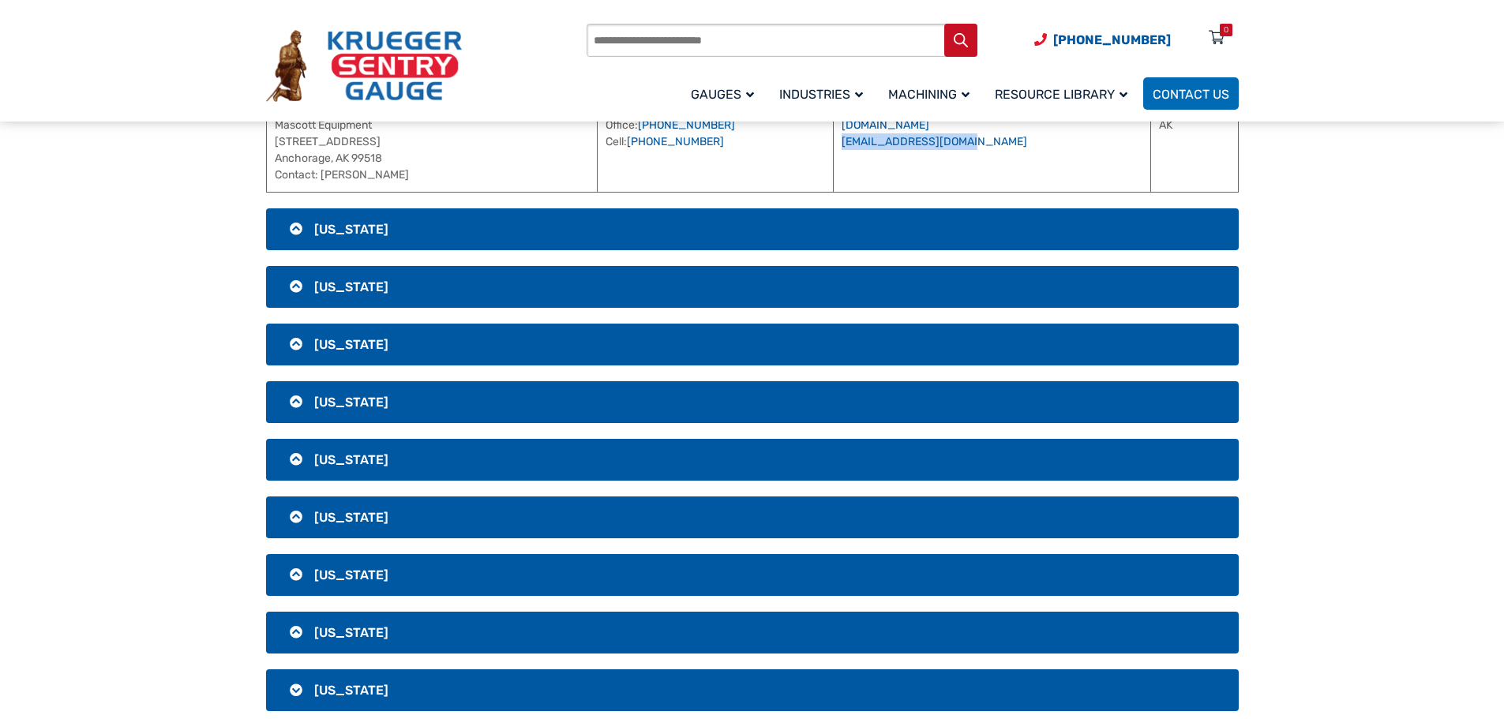
scroll to position [553, 0]
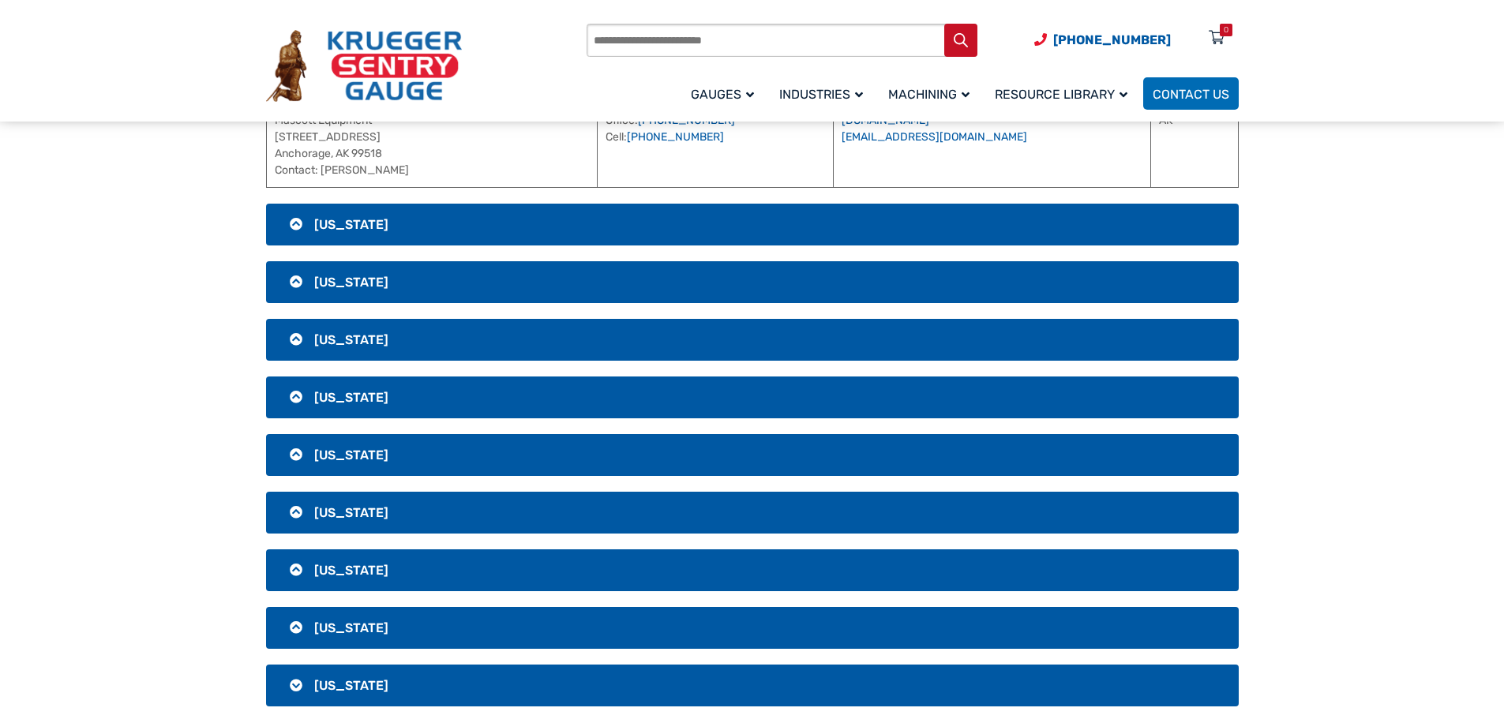
click at [711, 226] on h3 "[US_STATE]" at bounding box center [752, 225] width 973 height 42
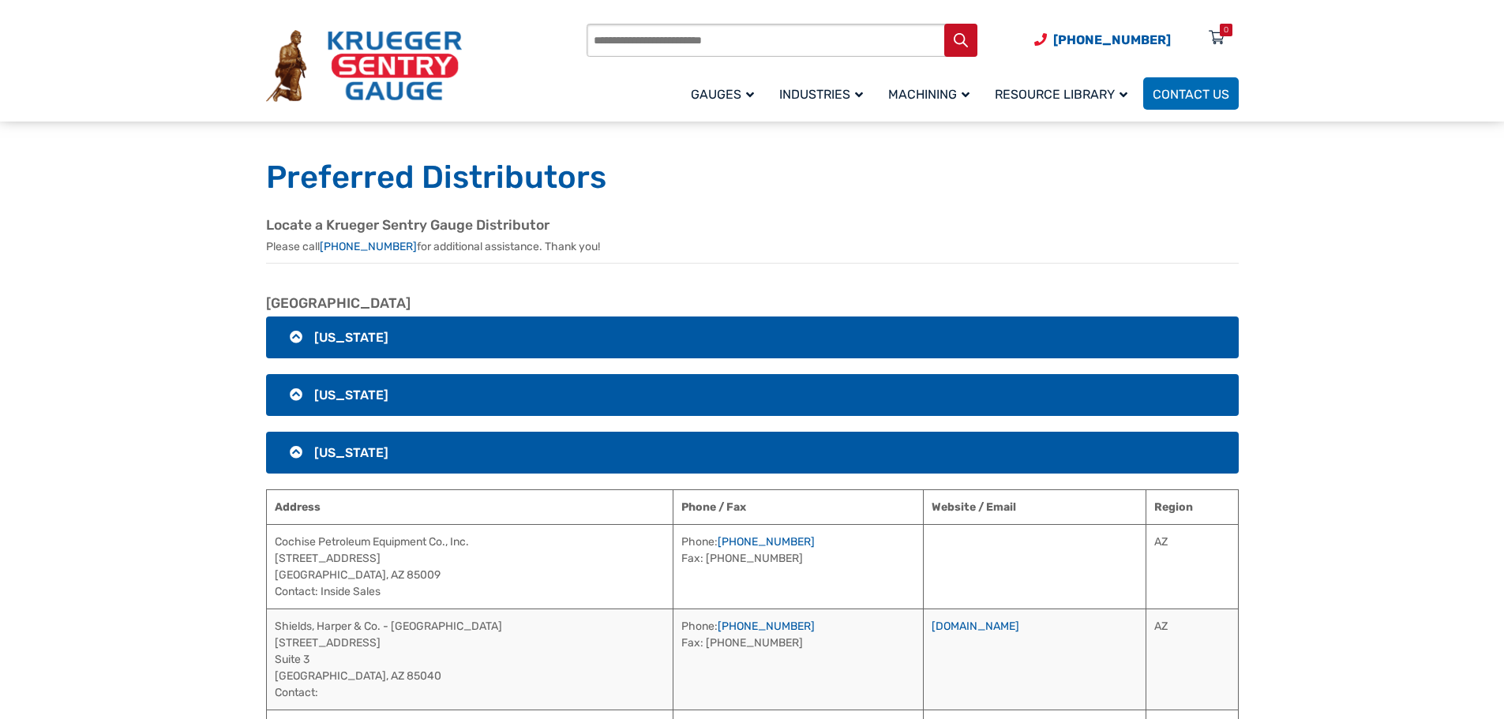
scroll to position [0, 0]
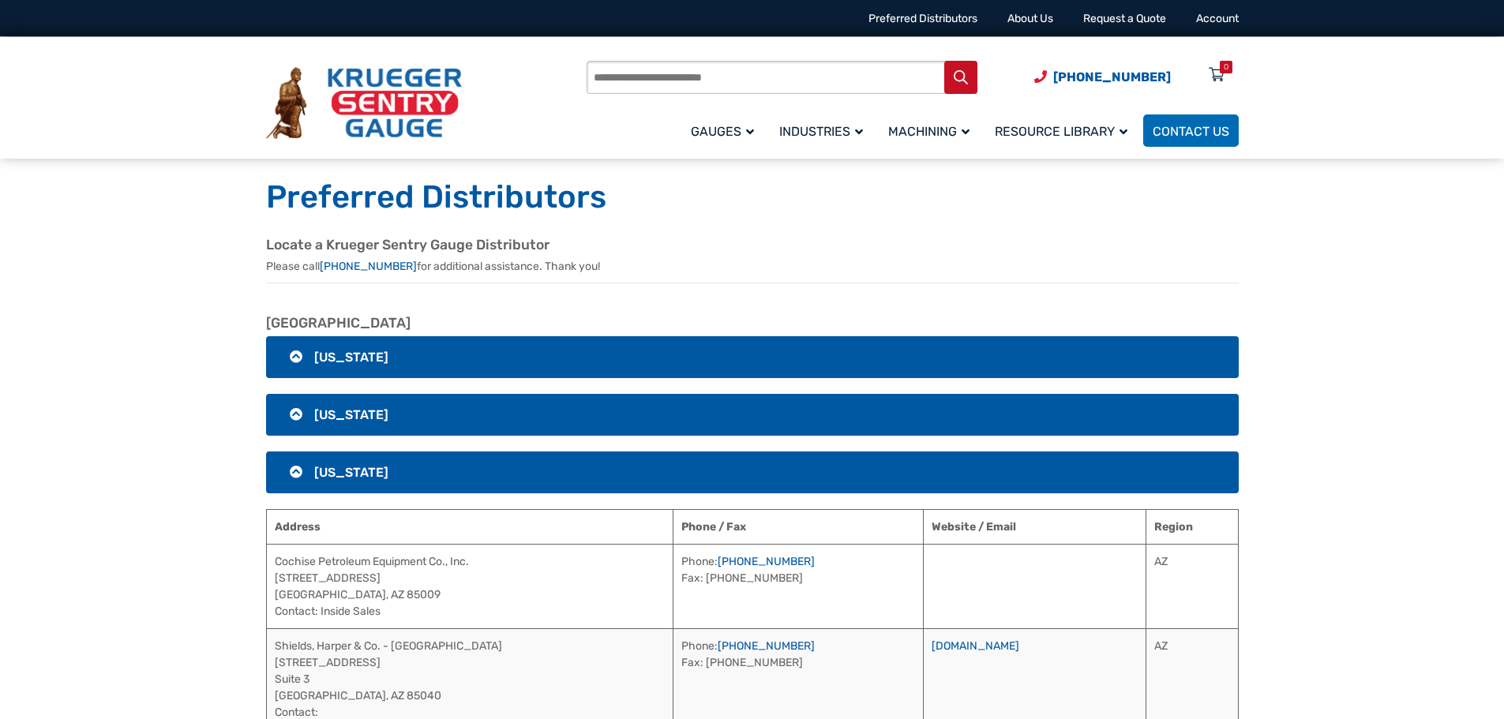
click at [638, 351] on h3 "[US_STATE]" at bounding box center [752, 357] width 973 height 42
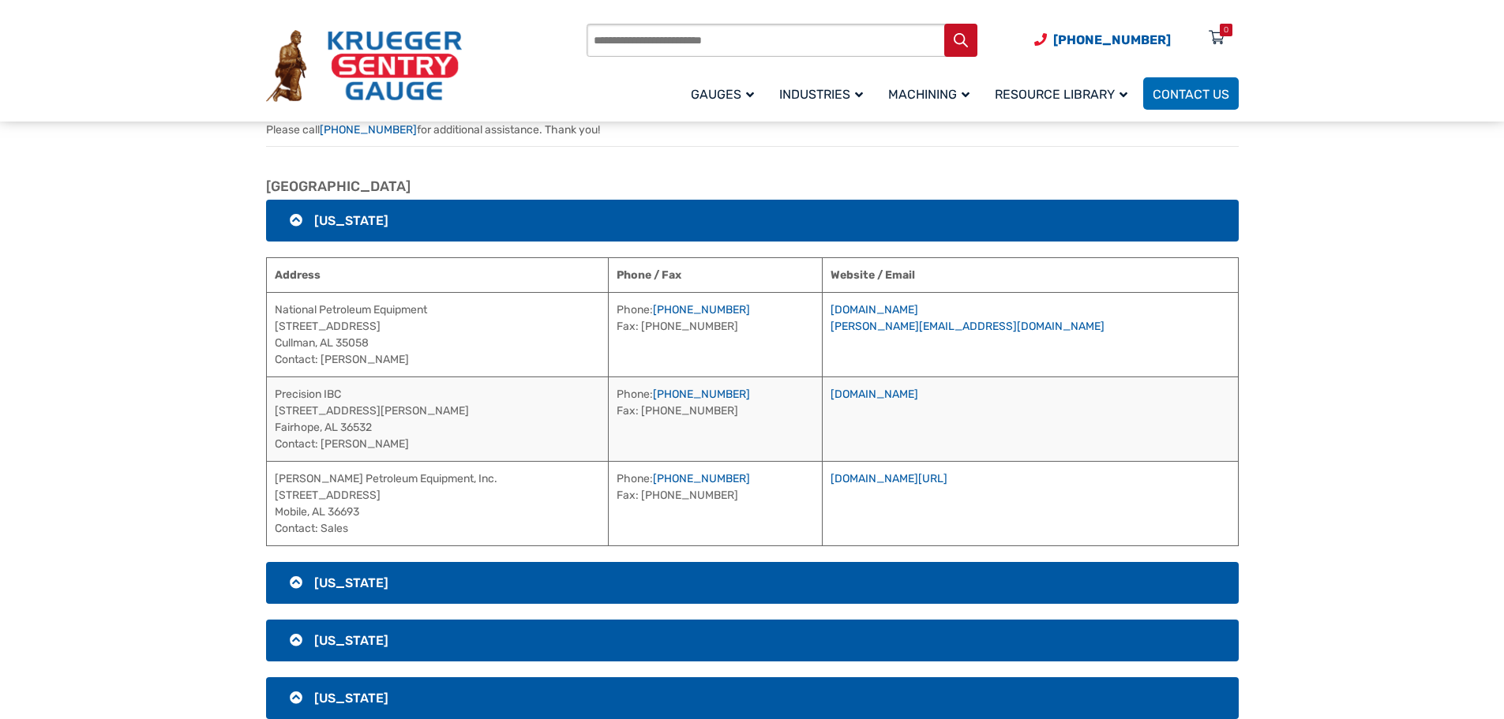
scroll to position [158, 0]
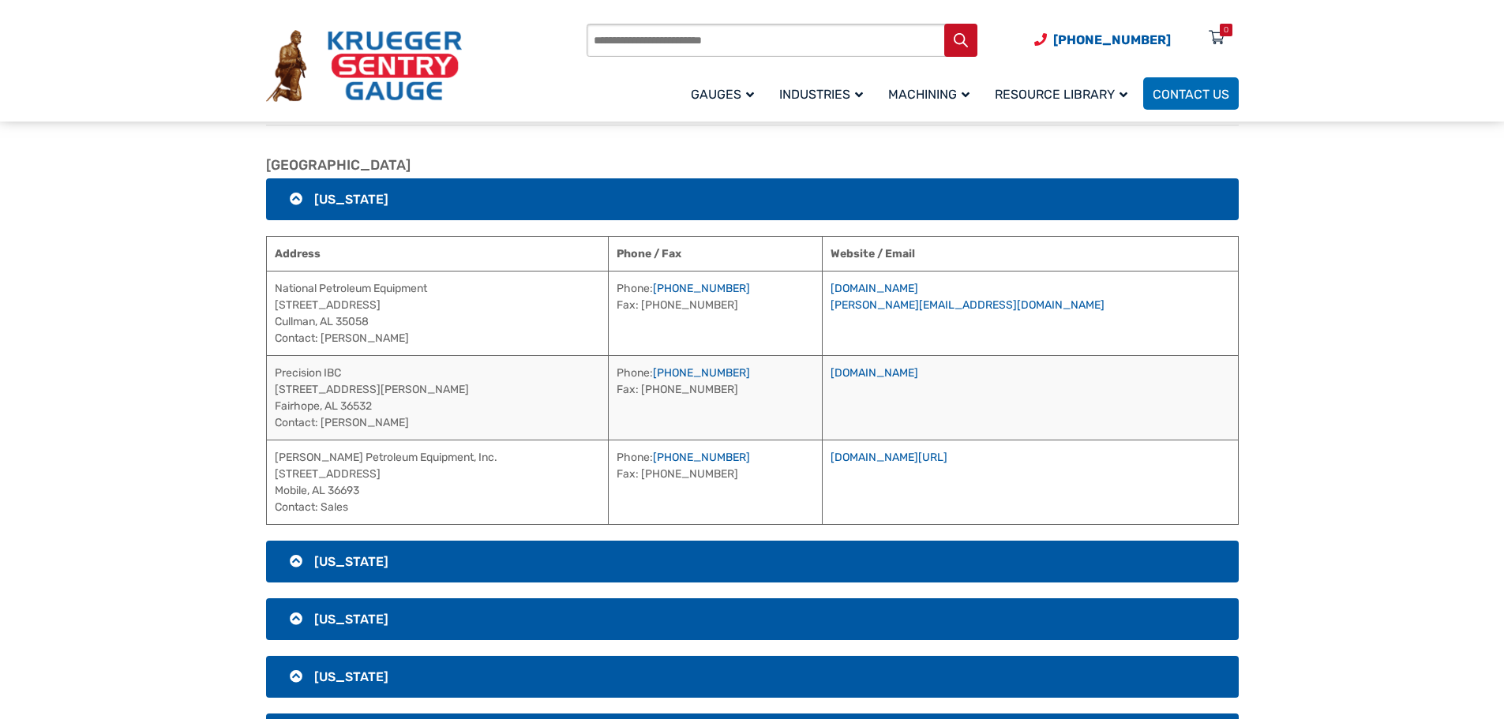
click at [947, 454] on link "[DOMAIN_NAME][URL]" at bounding box center [889, 457] width 117 height 13
click at [589, 621] on h3 "[US_STATE]" at bounding box center [752, 619] width 973 height 42
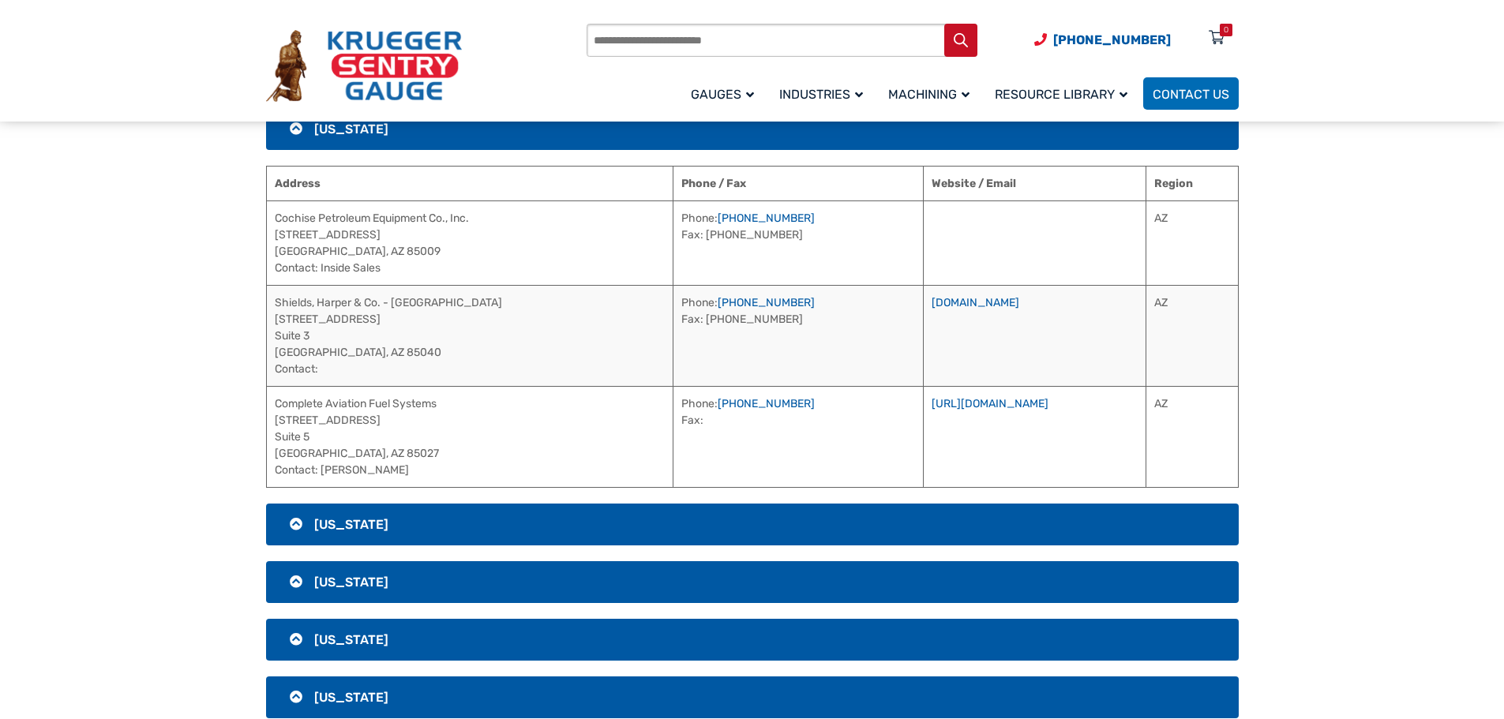
scroll to position [316, 0]
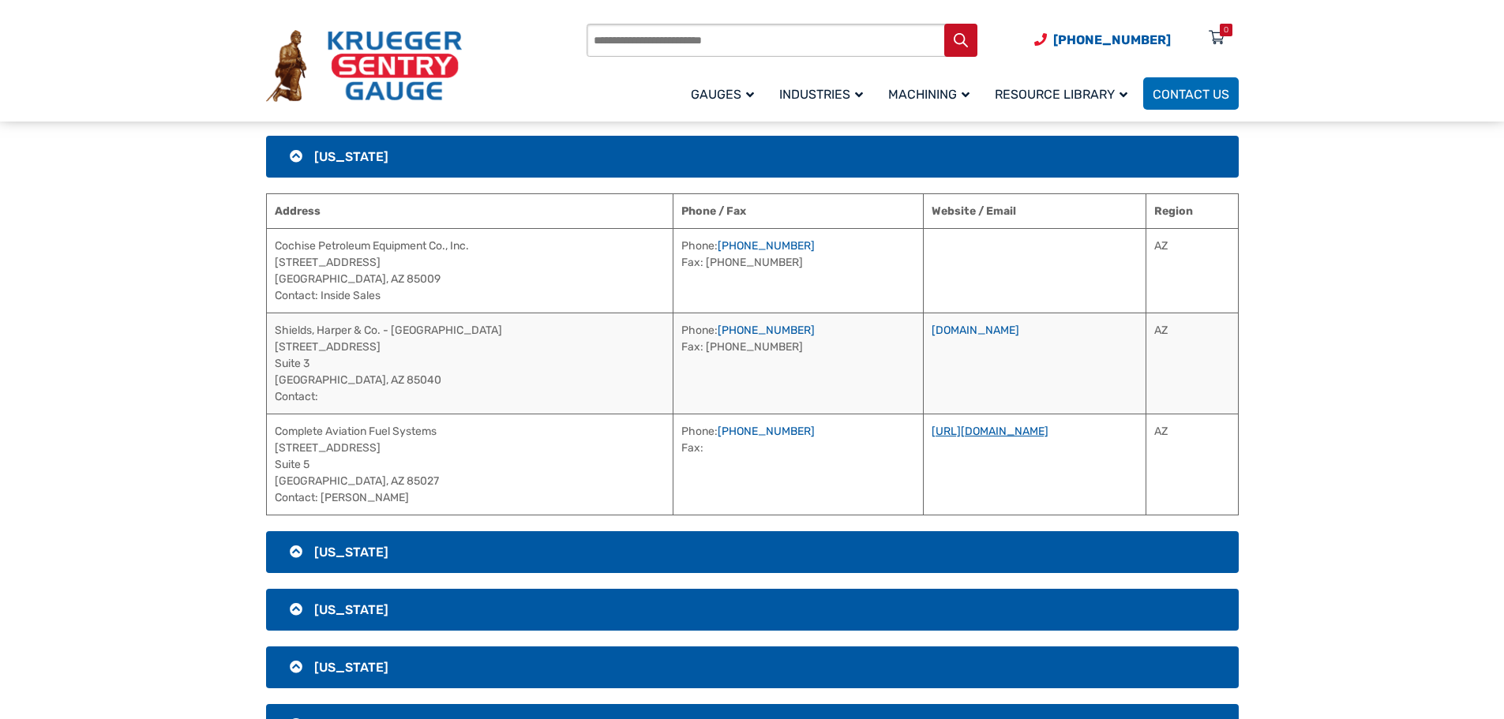
click at [950, 434] on link "[URL][DOMAIN_NAME]" at bounding box center [990, 431] width 117 height 13
drag, startPoint x: 476, startPoint y: 429, endPoint x: 271, endPoint y: 435, distance: 205.4
click at [271, 435] on td "Complete Aviation Fuel Systems [STREET_ADDRESS] Contact: [PERSON_NAME]" at bounding box center [469, 464] width 407 height 101
copy td "Complete Aviation Fuel Systems"
drag, startPoint x: 391, startPoint y: 501, endPoint x: 321, endPoint y: 504, distance: 70.3
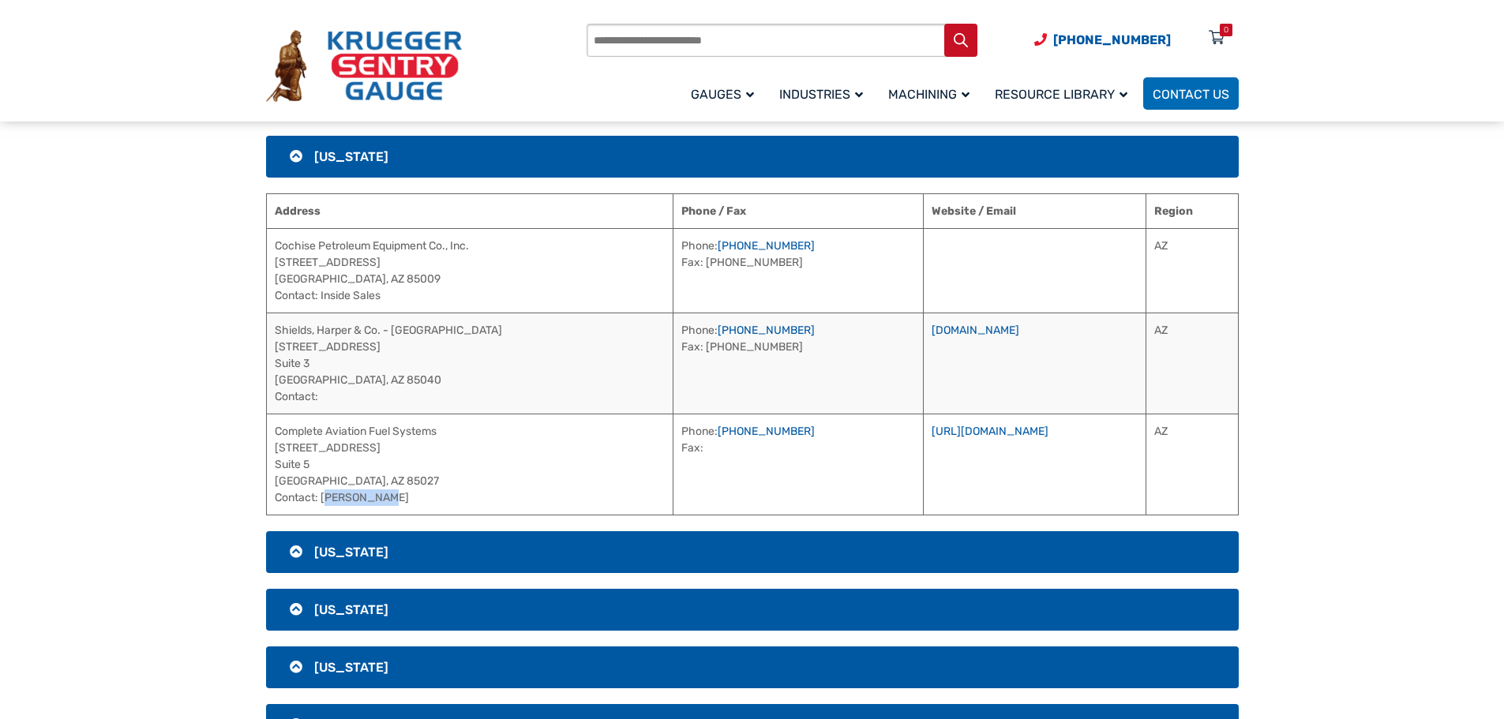
click at [321, 504] on td "Complete Aviation Fuel Systems [STREET_ADDRESS] Contact: [PERSON_NAME]" at bounding box center [469, 464] width 407 height 101
copy td "[PERSON_NAME]"
click at [536, 548] on h3 "[US_STATE]" at bounding box center [752, 552] width 973 height 42
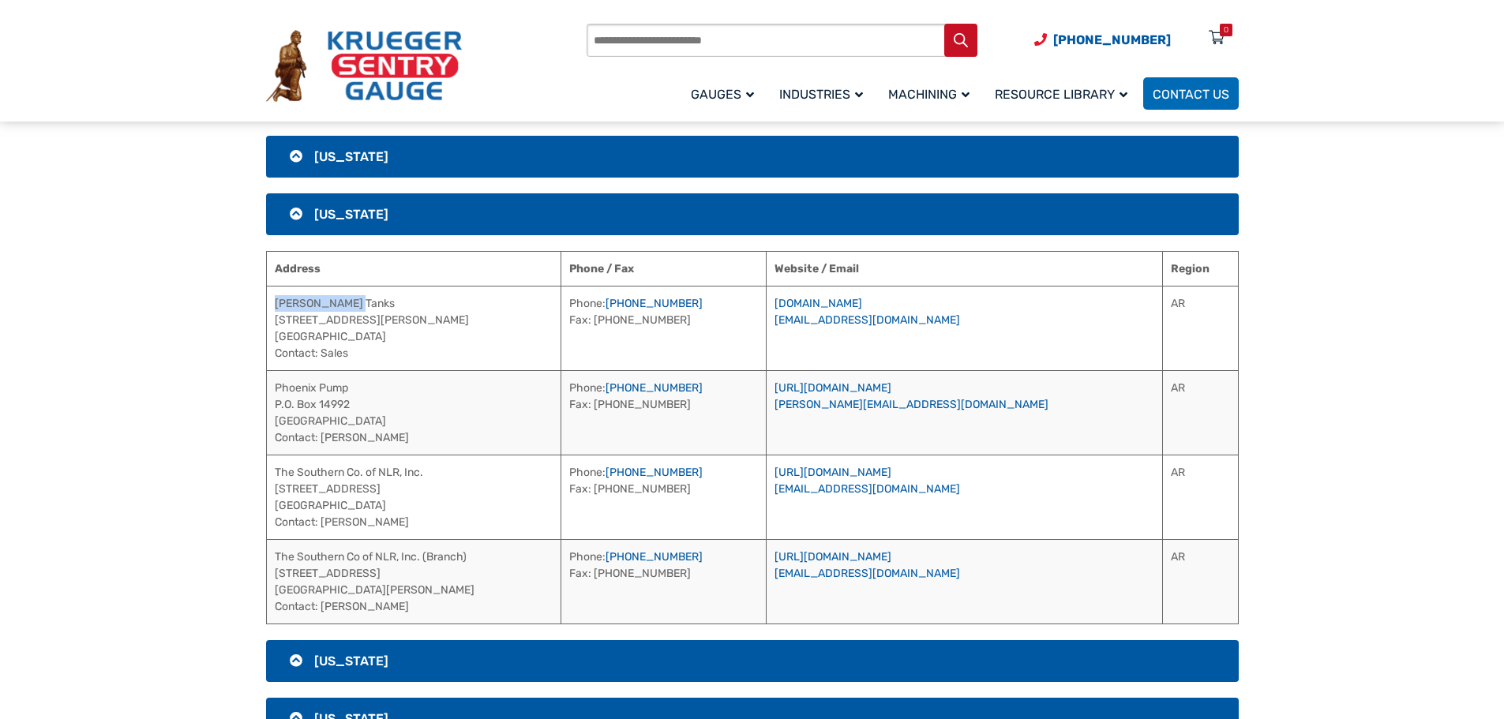
drag, startPoint x: 382, startPoint y: 305, endPoint x: 272, endPoint y: 307, distance: 110.5
click at [272, 307] on td "[PERSON_NAME] Tanks [STREET_ADDRESS][PERSON_NAME] Contact: Sales" at bounding box center [413, 328] width 295 height 84
drag, startPoint x: 760, startPoint y: 302, endPoint x: 673, endPoint y: 299, distance: 86.9
click at [673, 299] on td "Phone: [PHONE_NUMBER] Fax: [PHONE_NUMBER]" at bounding box center [663, 328] width 204 height 84
drag, startPoint x: 398, startPoint y: 383, endPoint x: 269, endPoint y: 390, distance: 128.9
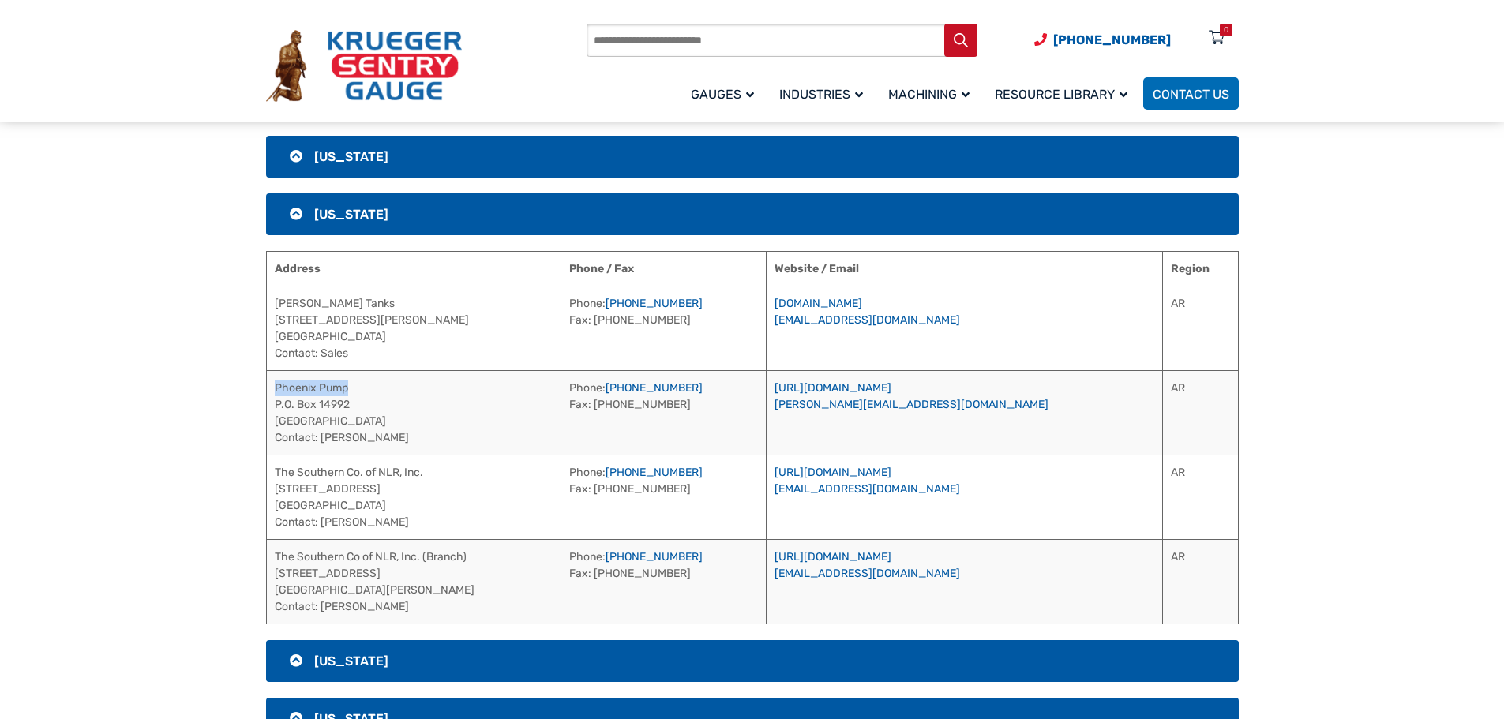
click at [269, 390] on td "Phoenix Pump P.O. [STREET_ADDRESS] Contact: [PERSON_NAME]" at bounding box center [413, 412] width 295 height 84
drag, startPoint x: 726, startPoint y: 388, endPoint x: 809, endPoint y: 377, distance: 83.6
click at [766, 377] on td "Phone: [PHONE_NUMBER] Fax: [PHONE_NUMBER]" at bounding box center [663, 412] width 204 height 84
drag, startPoint x: 768, startPoint y: 381, endPoint x: 673, endPoint y: 392, distance: 95.4
click at [673, 392] on td "Phone: [PHONE_NUMBER] Fax: [PHONE_NUMBER]" at bounding box center [663, 412] width 204 height 84
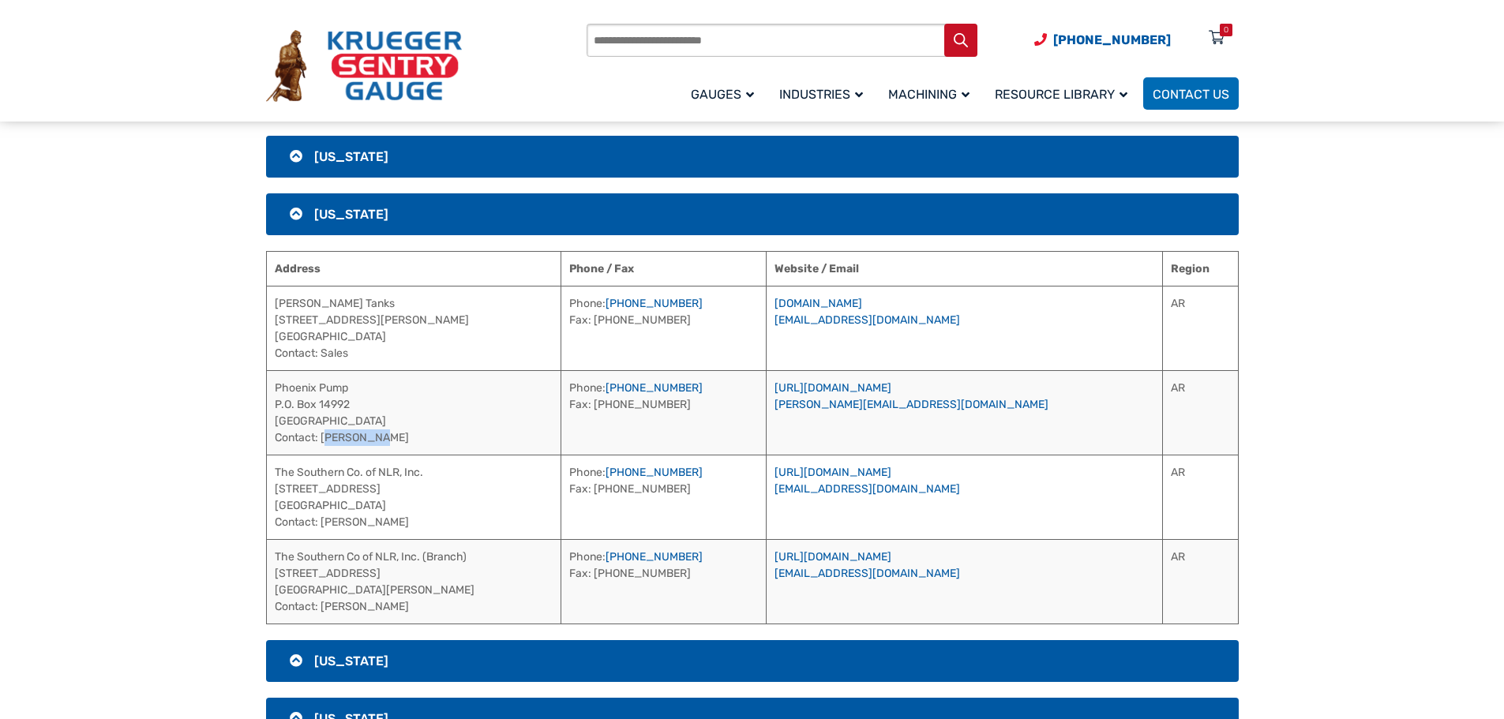
drag, startPoint x: 394, startPoint y: 437, endPoint x: 322, endPoint y: 439, distance: 71.9
click at [322, 439] on td "Phoenix Pump P.O. [STREET_ADDRESS] Contact: [PERSON_NAME]" at bounding box center [413, 412] width 295 height 84
drag, startPoint x: 423, startPoint y: 472, endPoint x: 275, endPoint y: 475, distance: 148.5
click at [275, 475] on td "The Southern Co. of NLR, Inc. [STREET_ADDRESS] Contact: [PERSON_NAME]" at bounding box center [413, 497] width 295 height 84
drag, startPoint x: 744, startPoint y: 472, endPoint x: 673, endPoint y: 474, distance: 70.3
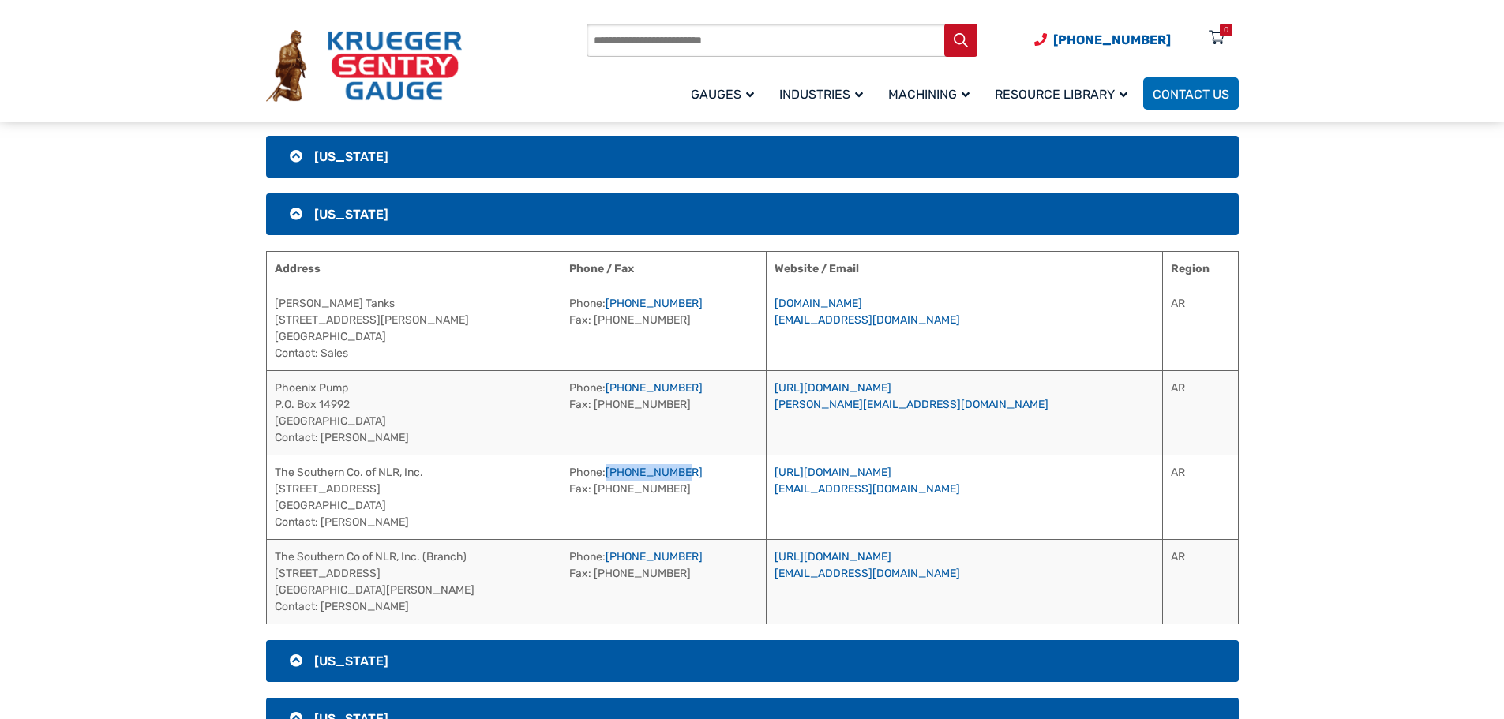
click at [673, 474] on td "Phone: [PHONE_NUMBER] Fax: [PHONE_NUMBER]" at bounding box center [663, 497] width 204 height 84
drag, startPoint x: 418, startPoint y: 520, endPoint x: 322, endPoint y: 523, distance: 95.6
click at [322, 523] on td "The Southern Co. of NLR, Inc. [STREET_ADDRESS] Contact: [PERSON_NAME]" at bounding box center [413, 497] width 295 height 84
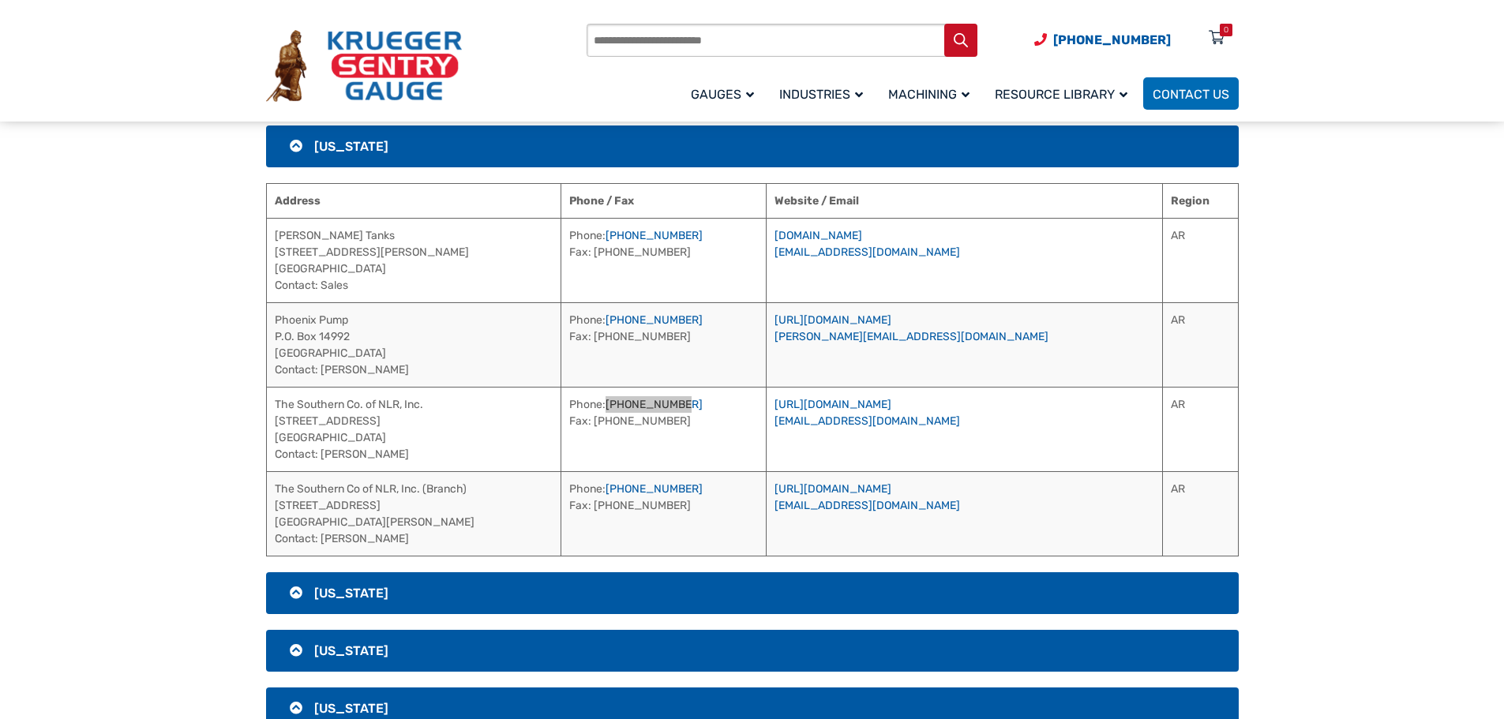
scroll to position [474, 0]
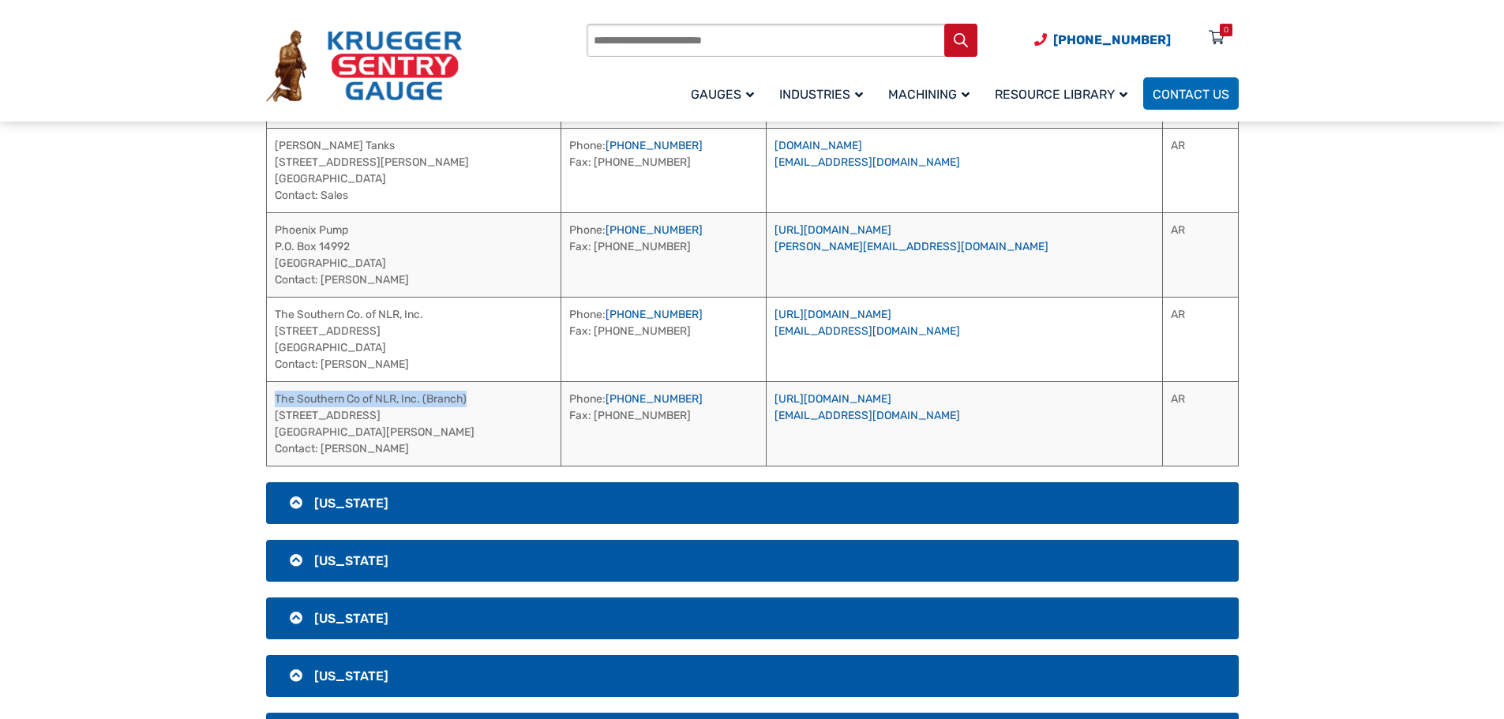
drag, startPoint x: 478, startPoint y: 401, endPoint x: 271, endPoint y: 405, distance: 206.9
click at [271, 405] on td "The Southern Co of NLR, Inc. (Branch) [STREET_ADDRESS][PERSON_NAME] Contact: [P…" at bounding box center [413, 423] width 295 height 84
click at [503, 428] on td "The Southern Co of NLR, Inc. (Branch) [STREET_ADDRESS][PERSON_NAME] Contact: [P…" at bounding box center [413, 423] width 295 height 84
drag, startPoint x: 407, startPoint y: 448, endPoint x: 321, endPoint y: 453, distance: 86.2
click at [321, 453] on td "The Southern Co of NLR, Inc. (Branch) [STREET_ADDRESS][PERSON_NAME] Contact: [P…" at bounding box center [413, 423] width 295 height 84
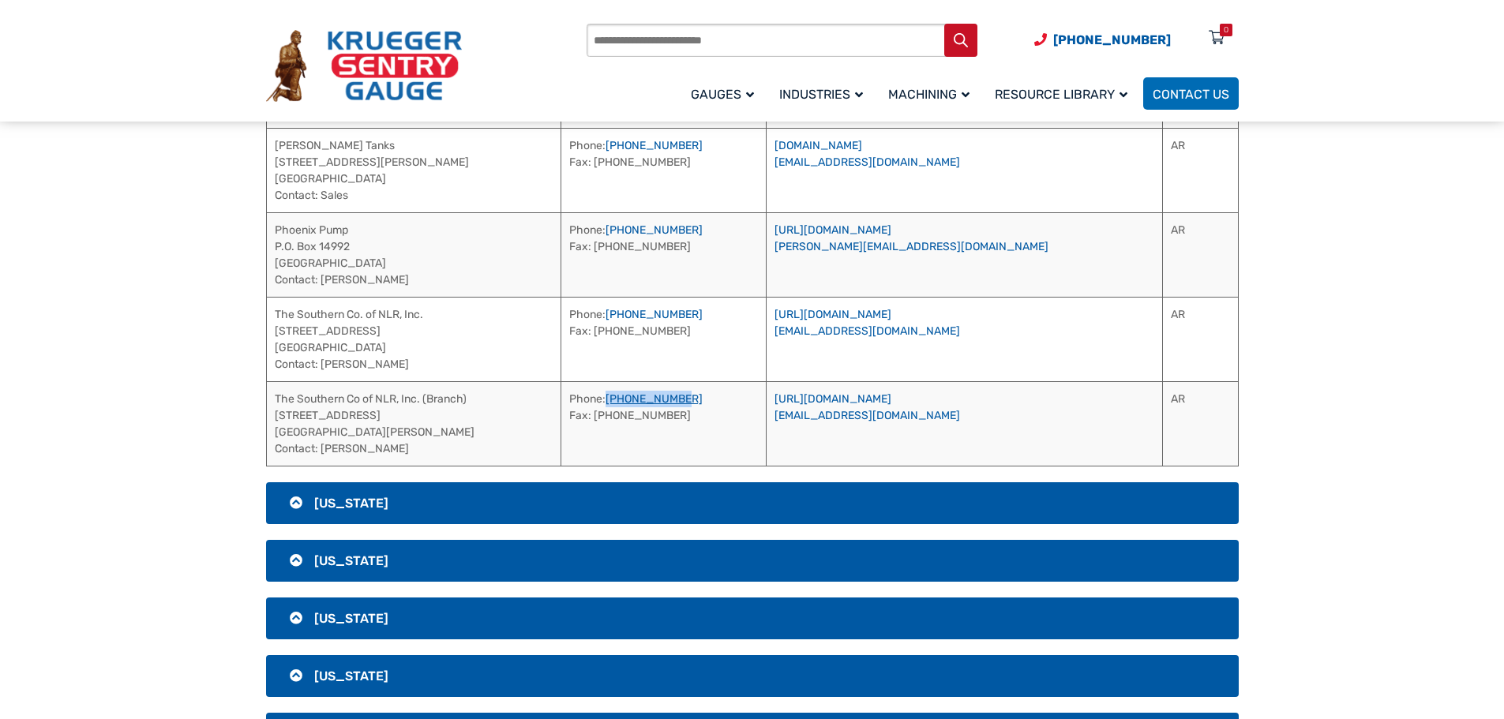
drag, startPoint x: 722, startPoint y: 401, endPoint x: 673, endPoint y: 400, distance: 49.0
click at [673, 400] on td "Phone: [PHONE_NUMBER] Fax: [PHONE_NUMBER]" at bounding box center [663, 423] width 204 height 84
click at [553, 502] on h3 "[US_STATE]" at bounding box center [752, 503] width 973 height 42
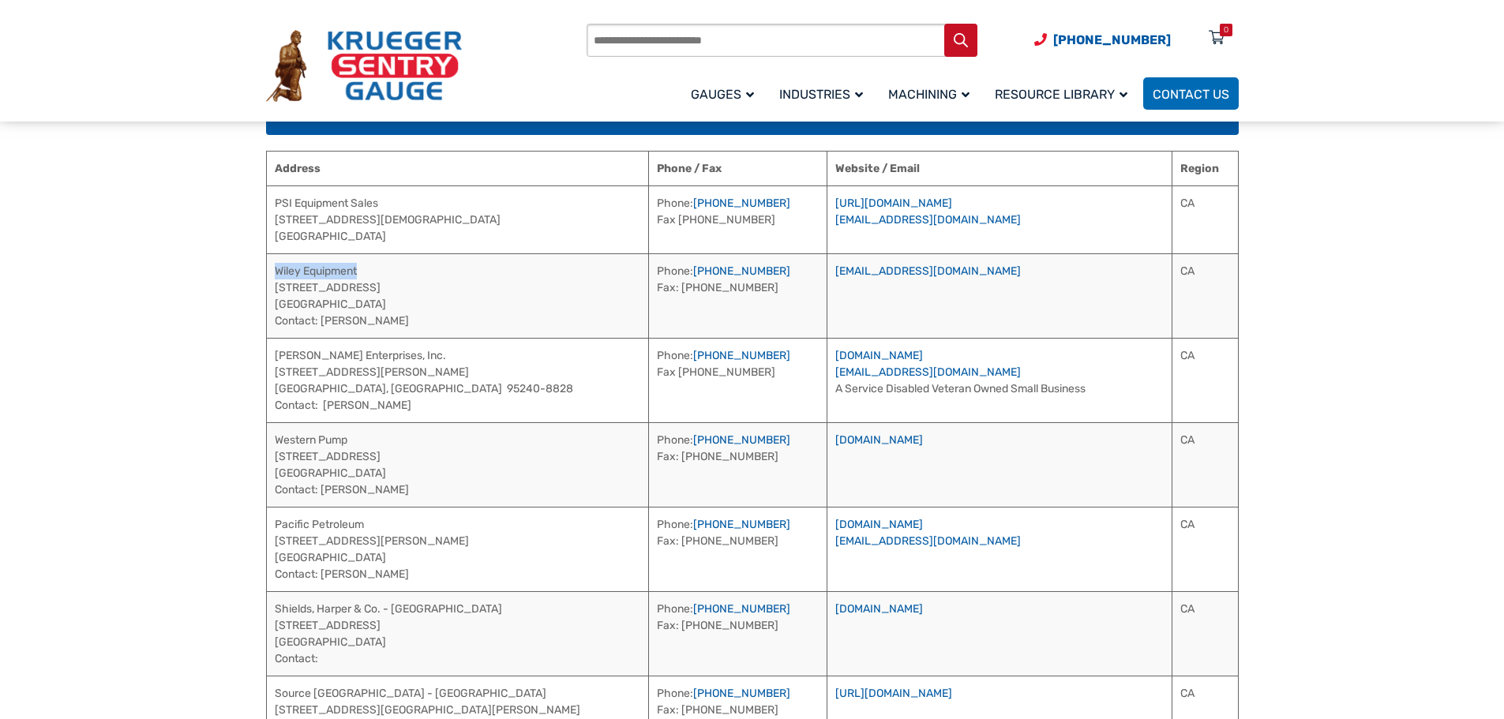
drag, startPoint x: 363, startPoint y: 270, endPoint x: 268, endPoint y: 272, distance: 94.8
click at [268, 272] on td "Wiley Equipment [STREET_ADDRESS] Contact: [PERSON_NAME]" at bounding box center [457, 295] width 383 height 84
drag, startPoint x: 388, startPoint y: 322, endPoint x: 320, endPoint y: 323, distance: 67.9
click at [320, 323] on td "Wiley Equipment [STREET_ADDRESS] Contact: [PERSON_NAME]" at bounding box center [457, 295] width 383 height 84
drag, startPoint x: 680, startPoint y: 276, endPoint x: 632, endPoint y: 271, distance: 48.5
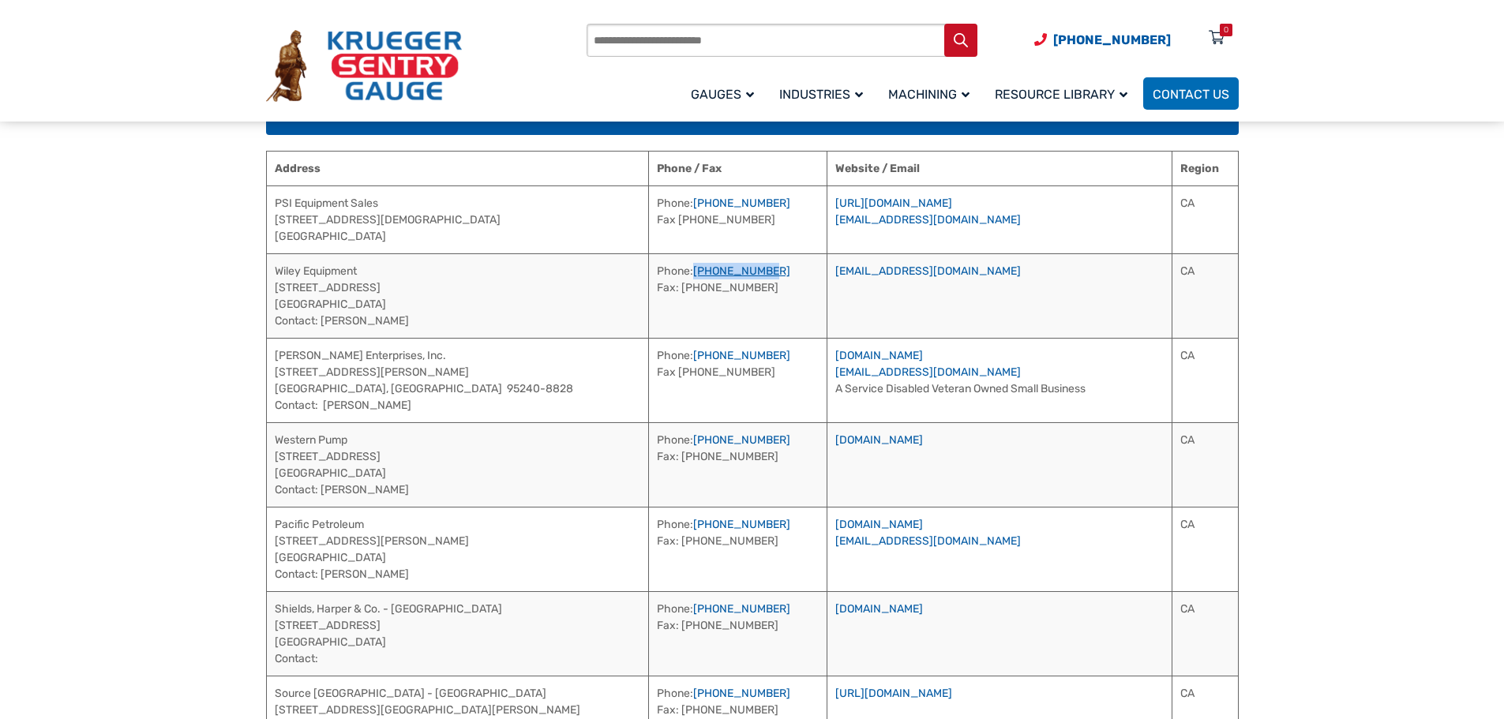
click at [649, 271] on td "Phone: [PHONE_NUMBER] Fax: [PHONE_NUMBER]" at bounding box center [738, 295] width 178 height 84
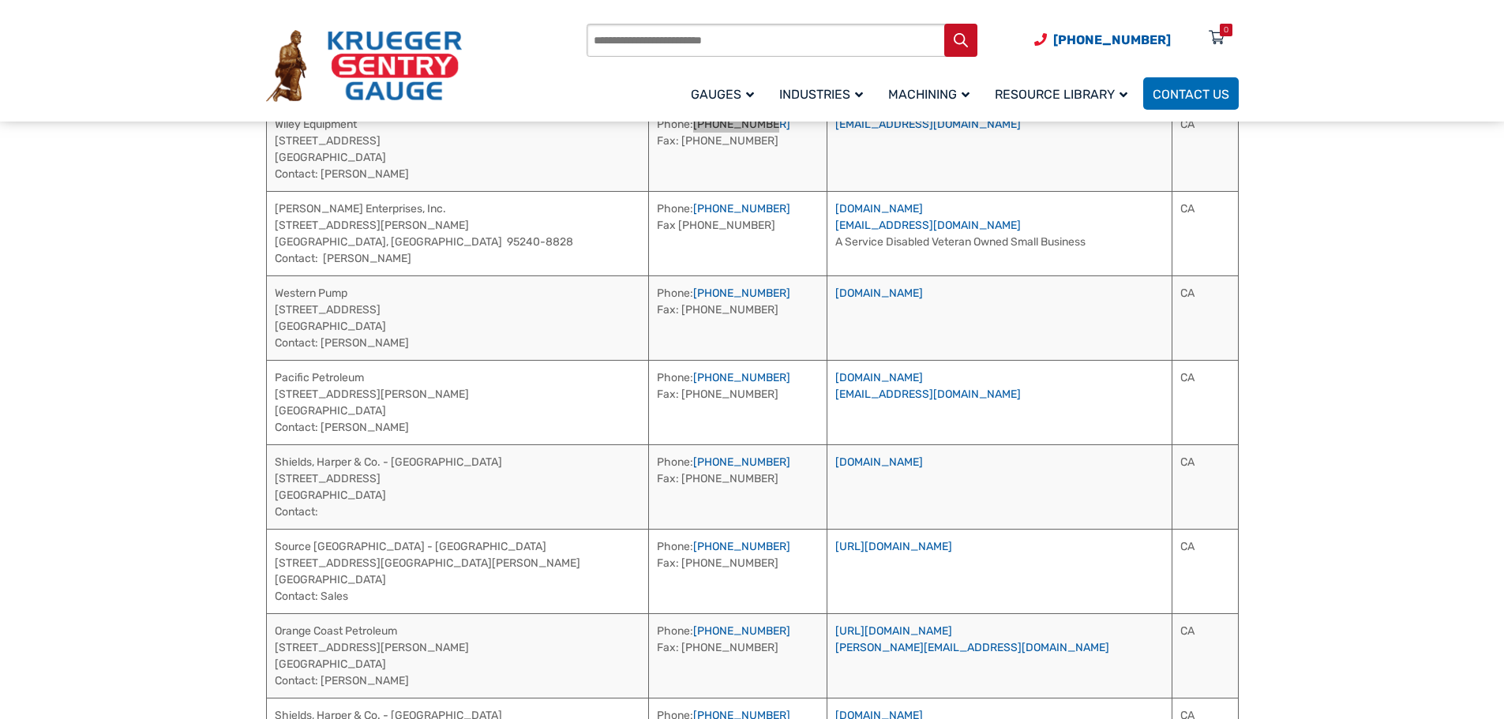
scroll to position [632, 0]
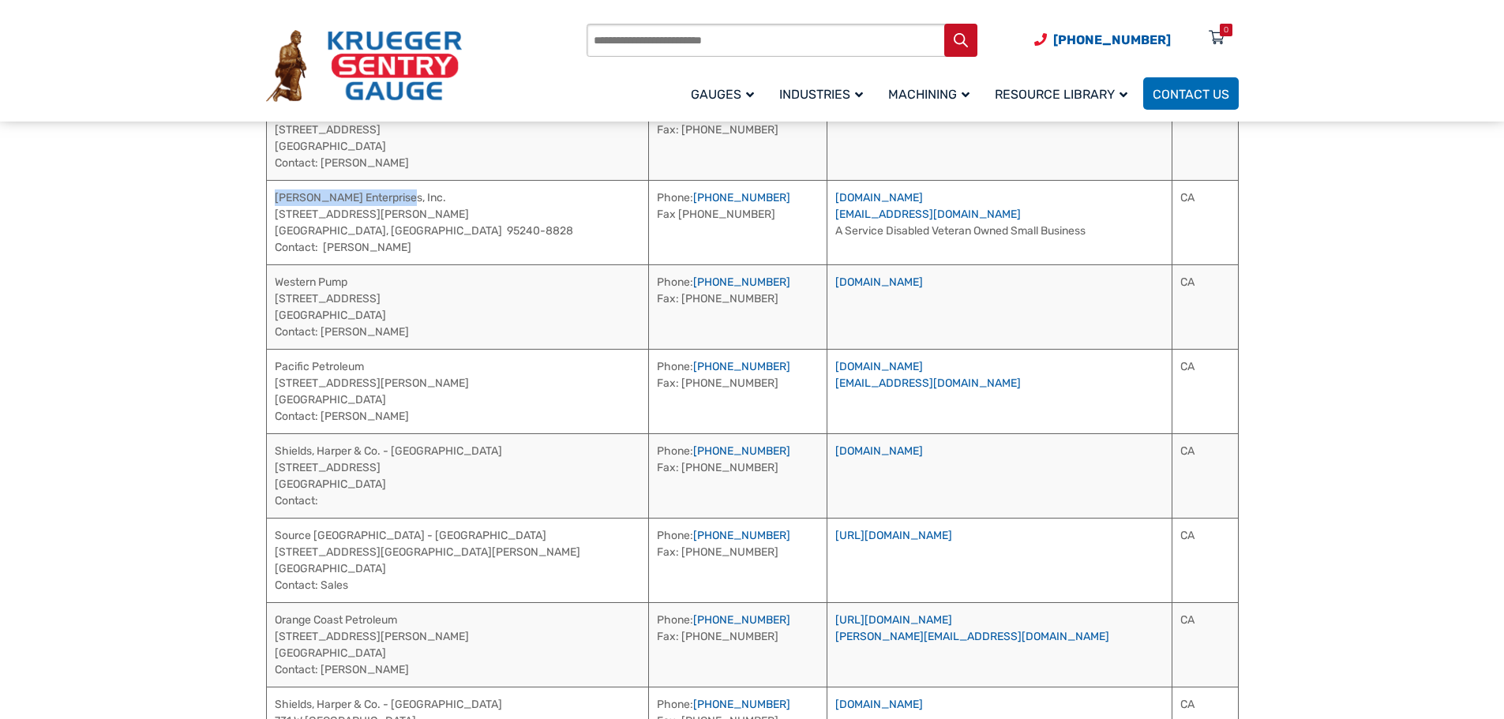
drag, startPoint x: 399, startPoint y: 197, endPoint x: 274, endPoint y: 201, distance: 125.6
click at [274, 201] on td "[PERSON_NAME] Enterprises, Inc. [STREET_ADDRESS][PERSON_NAME][PHONE_NUMBER] Con…" at bounding box center [457, 222] width 383 height 84
drag, startPoint x: 395, startPoint y: 252, endPoint x: 325, endPoint y: 253, distance: 69.5
click at [325, 253] on td "[PERSON_NAME] Enterprises, Inc. [STREET_ADDRESS][PERSON_NAME][PHONE_NUMBER] Con…" at bounding box center [457, 222] width 383 height 84
drag, startPoint x: 717, startPoint y: 189, endPoint x: 631, endPoint y: 196, distance: 86.3
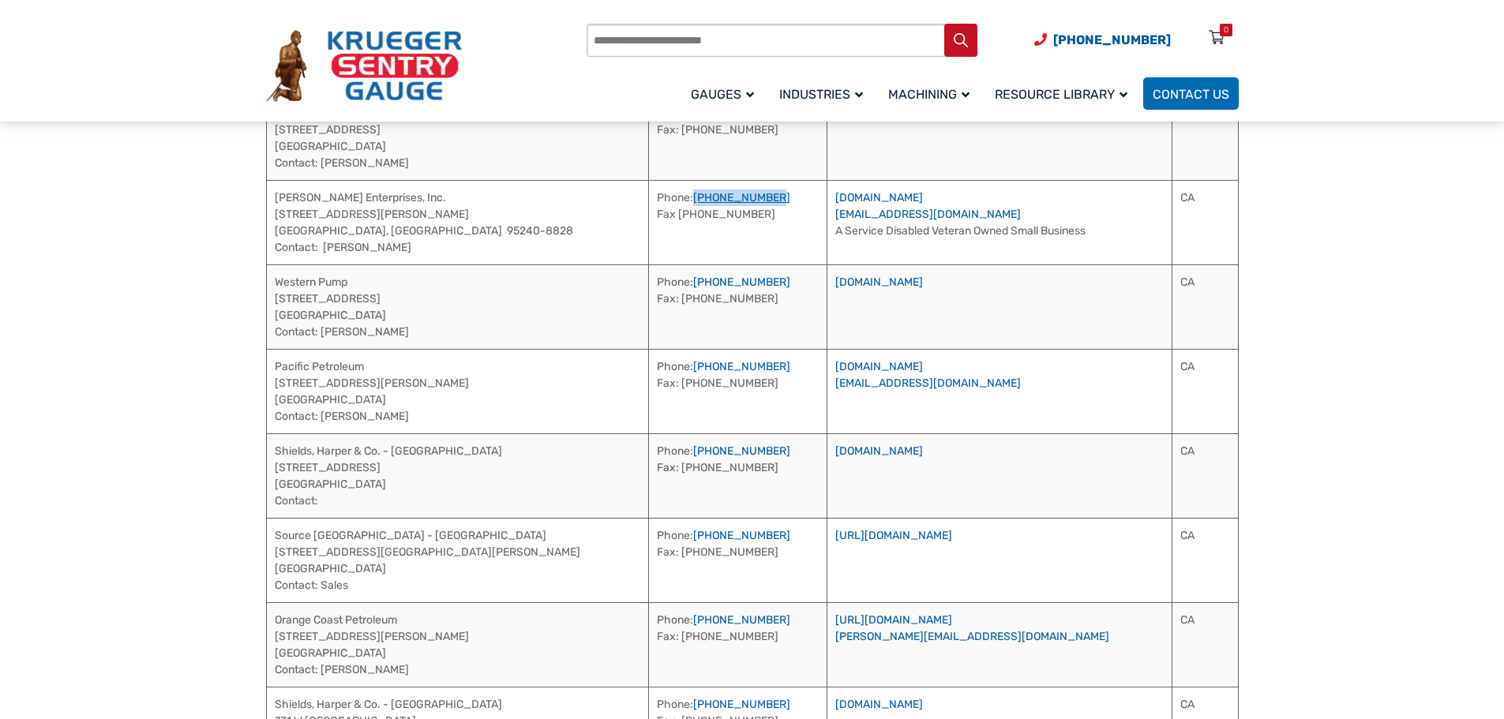
click at [649, 196] on td "Phone: [PHONE_NUMBER] Fax [PHONE_NUMBER]" at bounding box center [738, 222] width 178 height 84
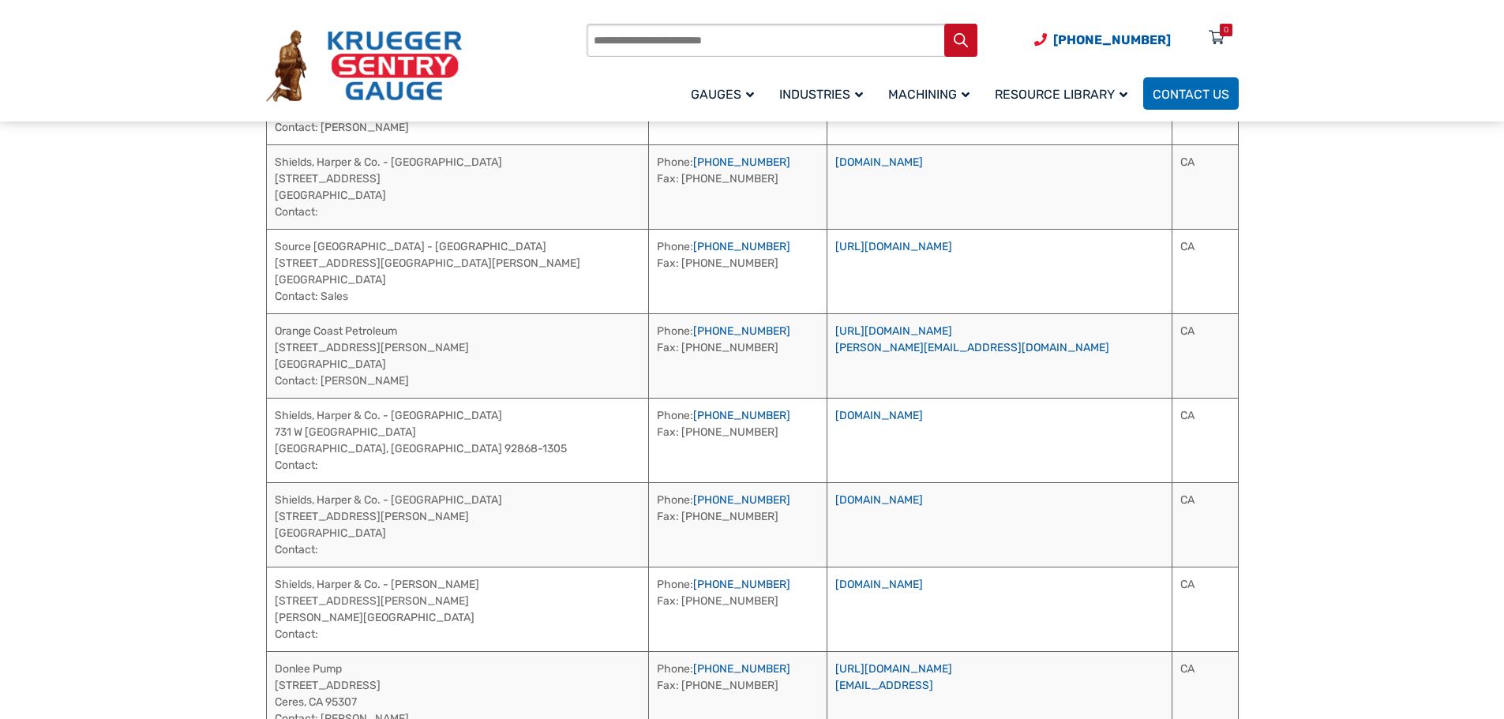
scroll to position [947, 0]
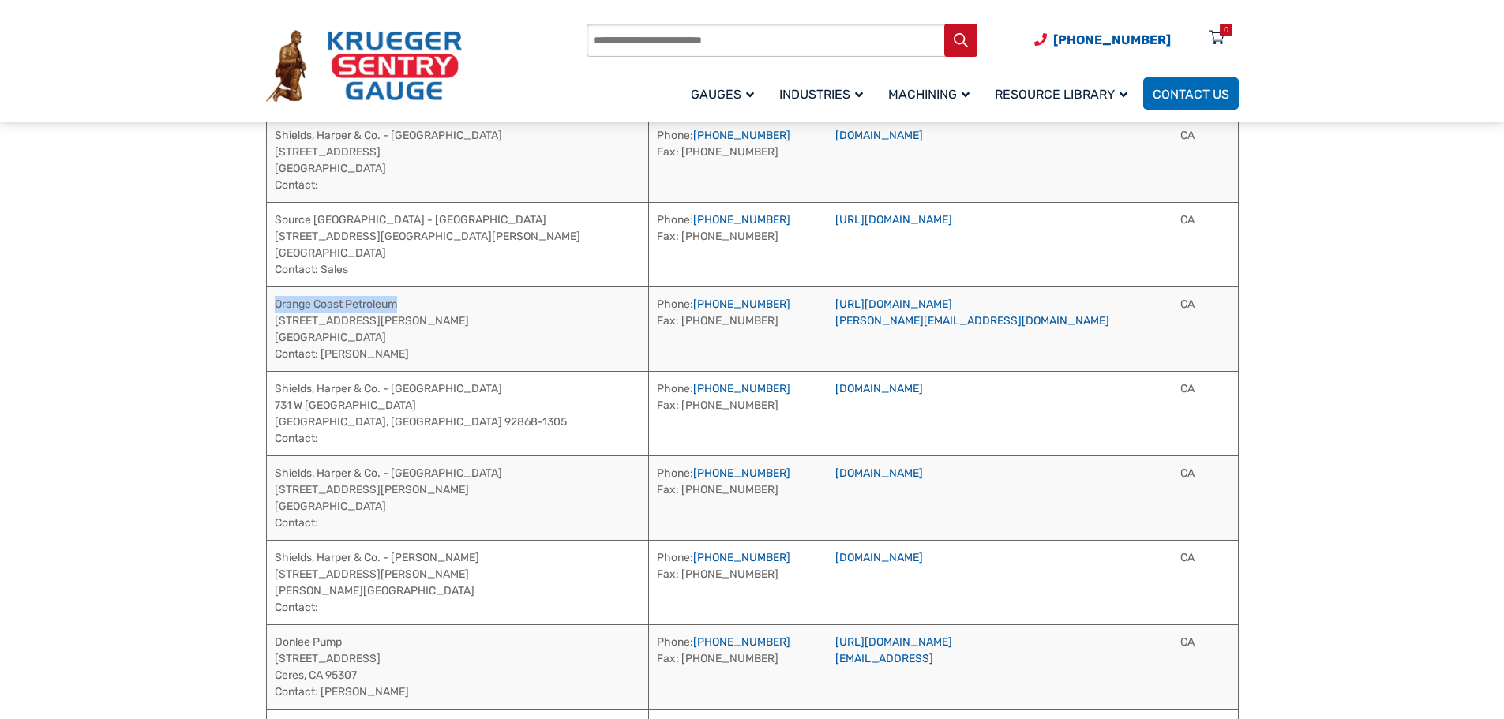
drag, startPoint x: 422, startPoint y: 309, endPoint x: 276, endPoint y: 310, distance: 146.1
click at [276, 310] on td "Orange Coast Petroleum [STREET_ADDRESS][PERSON_NAME] [GEOGRAPHIC_DATA] Contact:…" at bounding box center [457, 329] width 383 height 84
click at [360, 352] on td "Orange Coast Petroleum [STREET_ADDRESS][PERSON_NAME] [GEOGRAPHIC_DATA] Contact:…" at bounding box center [457, 329] width 383 height 84
drag, startPoint x: 358, startPoint y: 354, endPoint x: 323, endPoint y: 352, distance: 35.6
click at [323, 352] on td "Orange Coast Petroleum [STREET_ADDRESS][PERSON_NAME] [GEOGRAPHIC_DATA] Contact:…" at bounding box center [457, 329] width 383 height 84
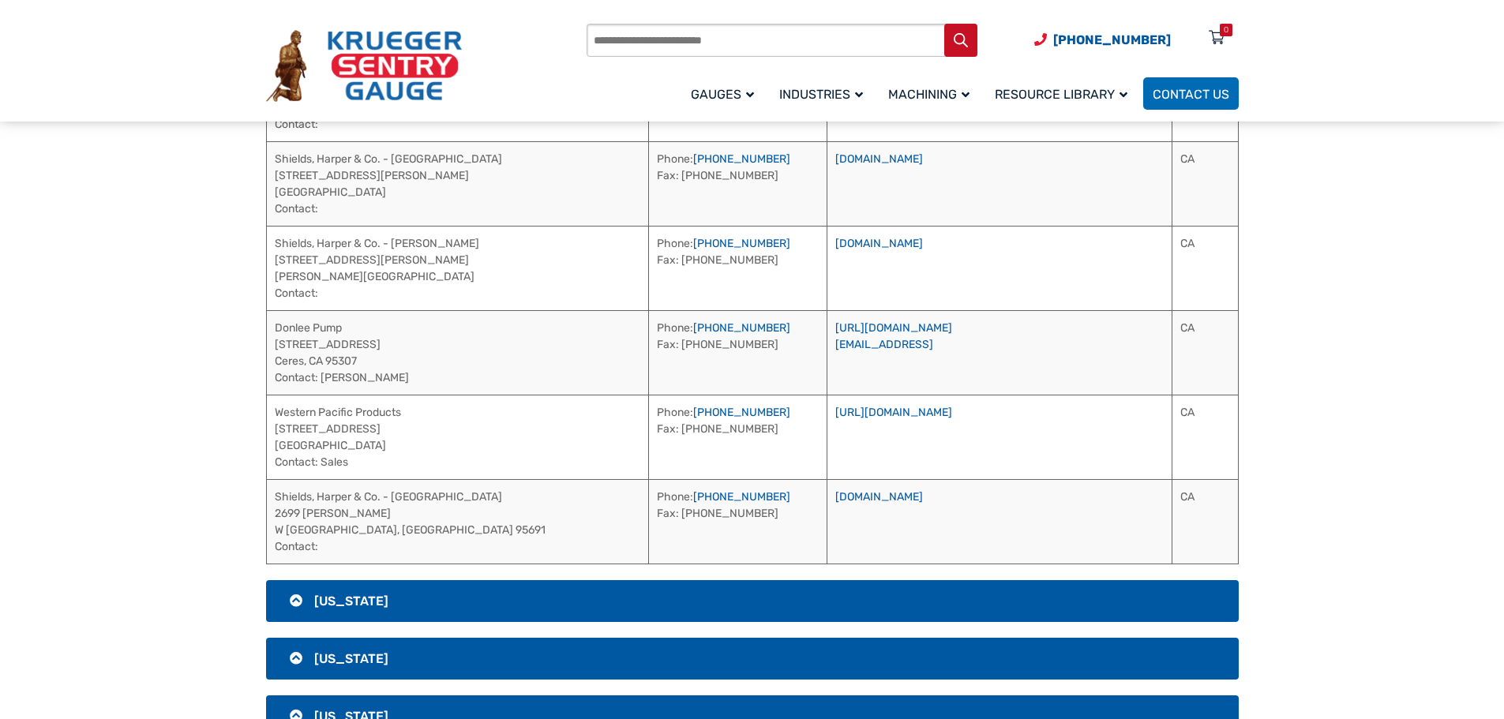
scroll to position [1263, 0]
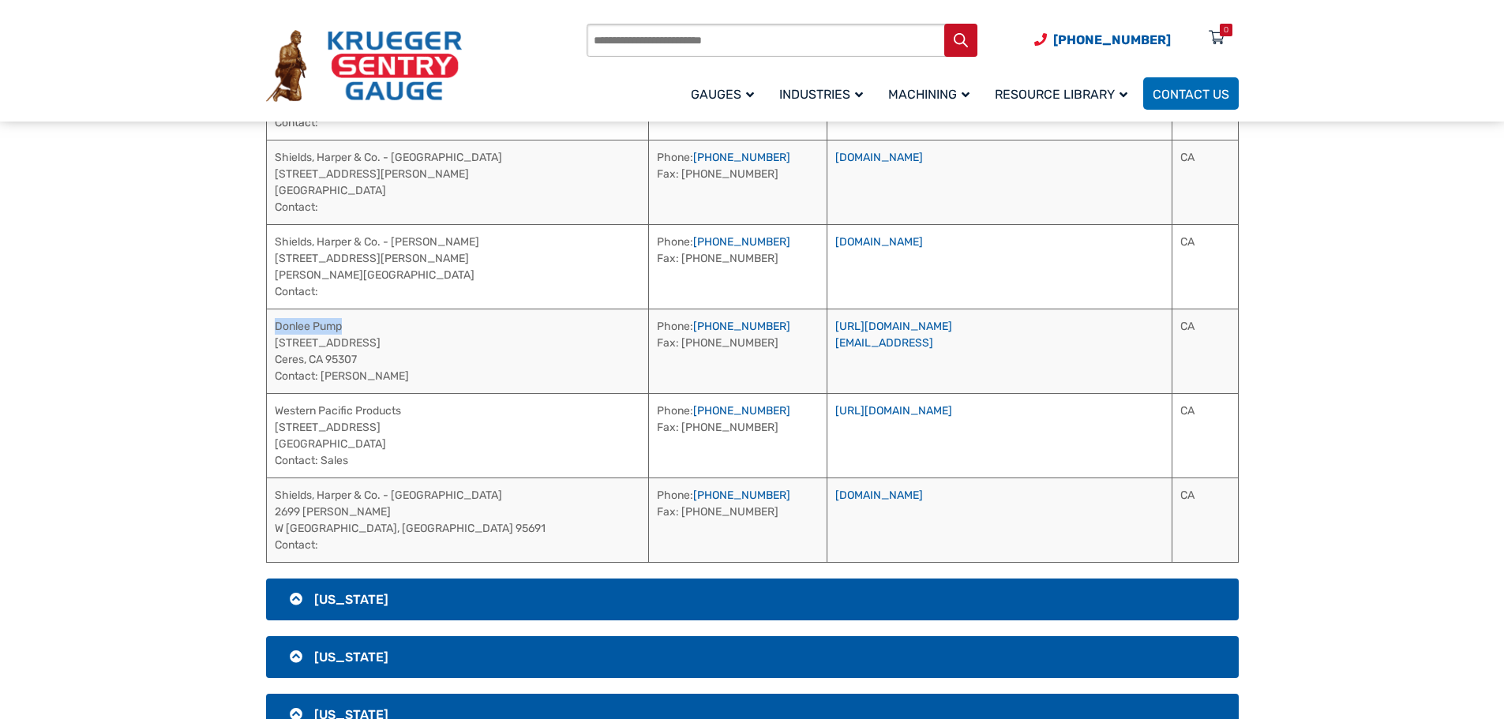
drag, startPoint x: 360, startPoint y: 324, endPoint x: 317, endPoint y: 323, distance: 43.4
click at [275, 330] on td "Donlee Pump [STREET_ADDRESS] Contact: [PERSON_NAME]" at bounding box center [457, 351] width 383 height 84
drag, startPoint x: 882, startPoint y: 324, endPoint x: 786, endPoint y: 327, distance: 95.6
click at [827, 327] on td "[URL][DOMAIN_NAME] [EMAIL_ADDRESS]" at bounding box center [999, 351] width 345 height 84
drag, startPoint x: 395, startPoint y: 377, endPoint x: 322, endPoint y: 371, distance: 72.8
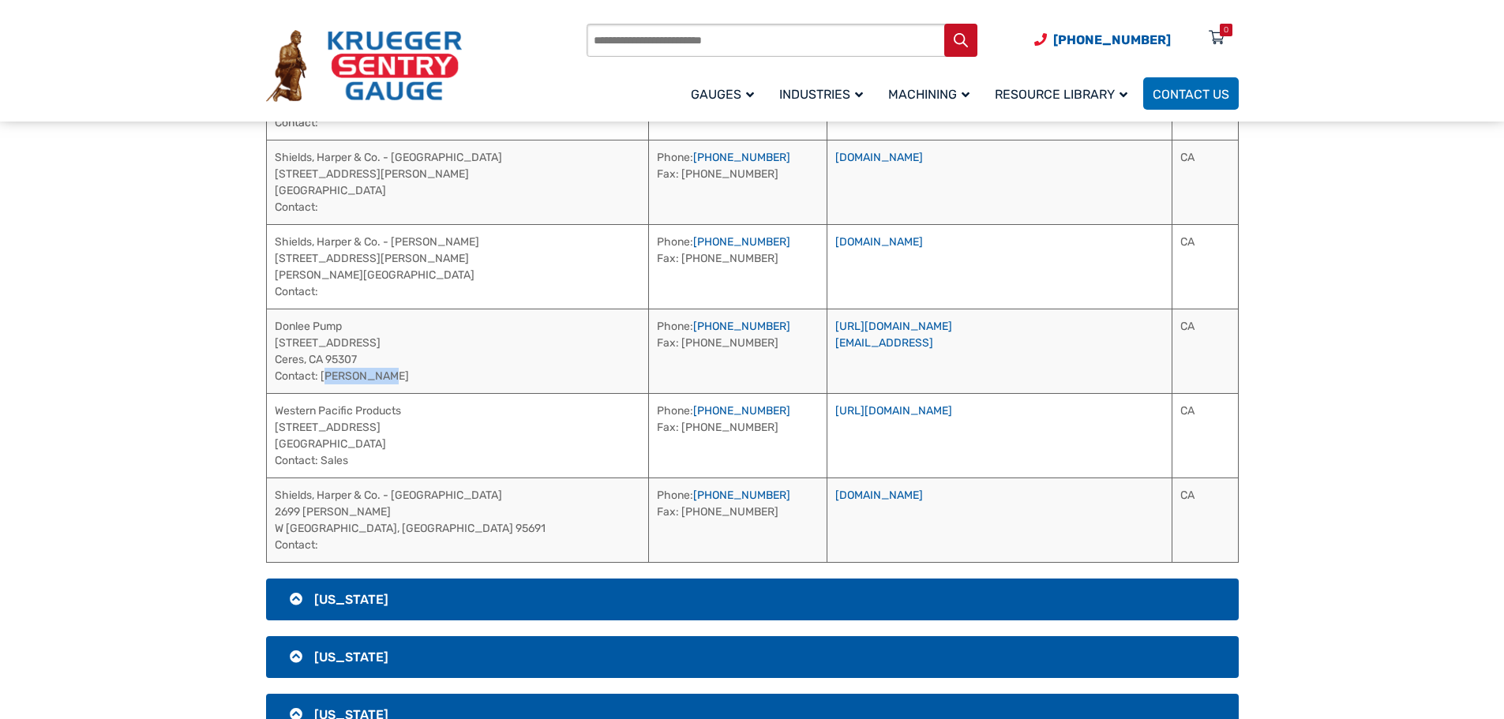
click at [322, 371] on td "Donlee Pump [STREET_ADDRESS] Contact: [PERSON_NAME]" at bounding box center [457, 351] width 383 height 84
drag, startPoint x: 708, startPoint y: 330, endPoint x: 629, endPoint y: 329, distance: 78.9
click at [649, 329] on td "Phone: [PHONE_NUMBER] Fax: [PHONE_NUMBER]" at bounding box center [738, 351] width 178 height 84
drag, startPoint x: 422, startPoint y: 410, endPoint x: 276, endPoint y: 405, distance: 146.1
click at [276, 405] on td "Western Pacific Products [STREET_ADDRESS] Contact: Sales" at bounding box center [457, 435] width 383 height 84
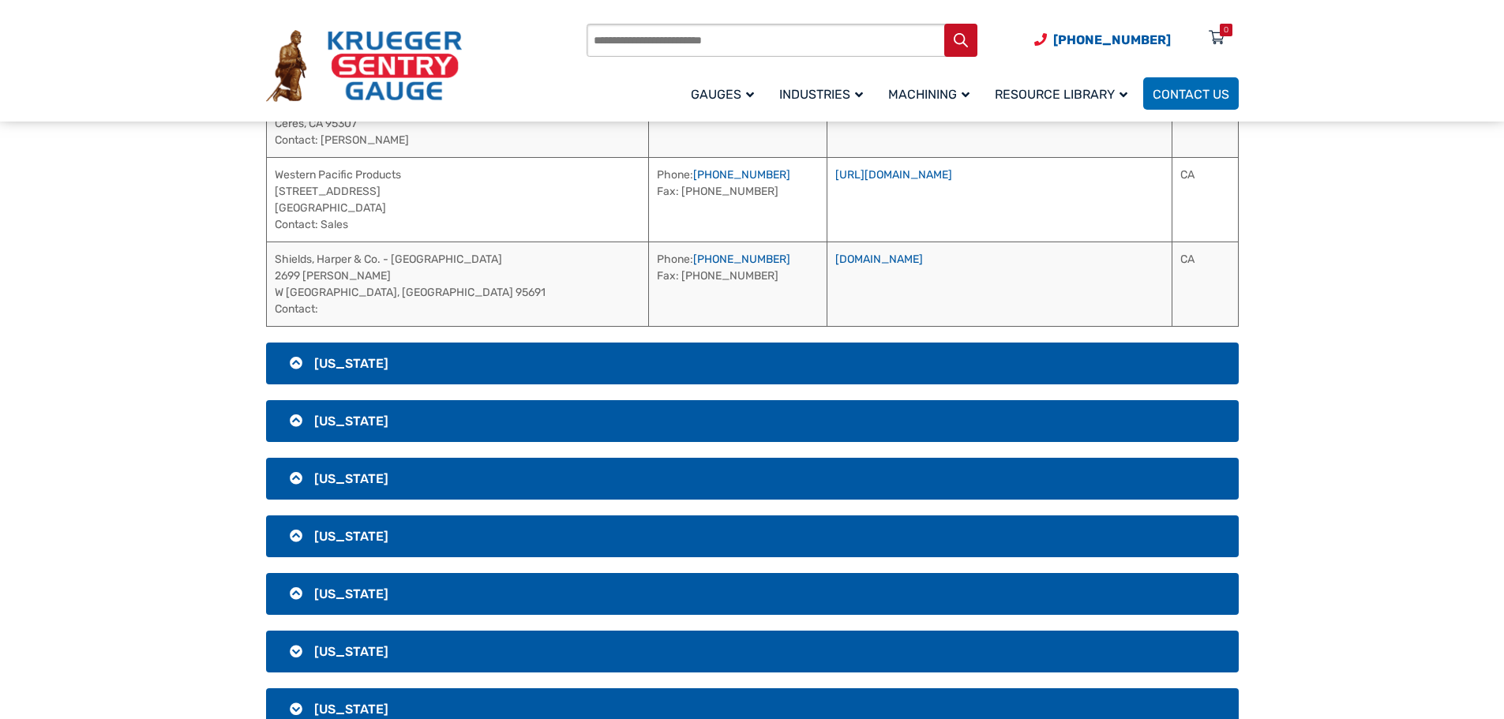
scroll to position [1500, 0]
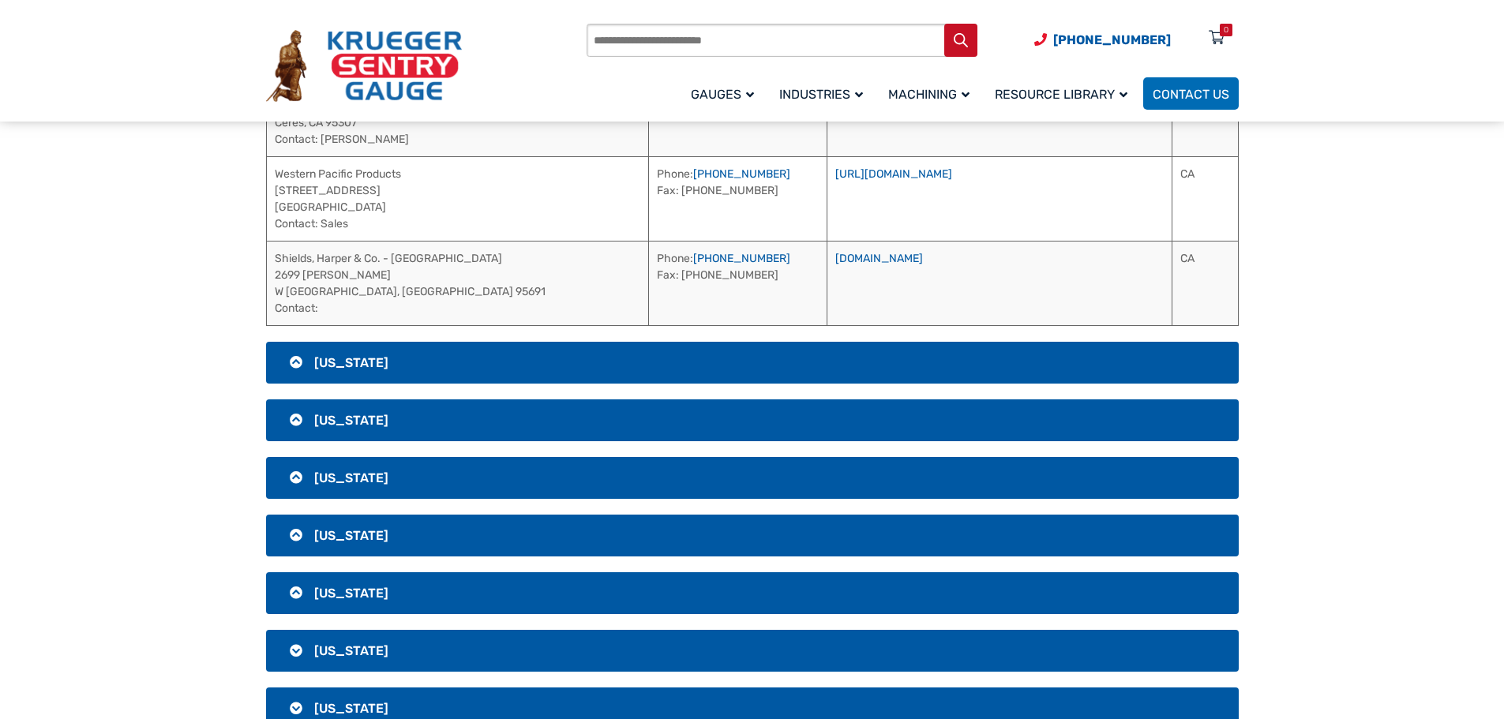
click at [883, 358] on h3 "[US_STATE]" at bounding box center [752, 363] width 973 height 42
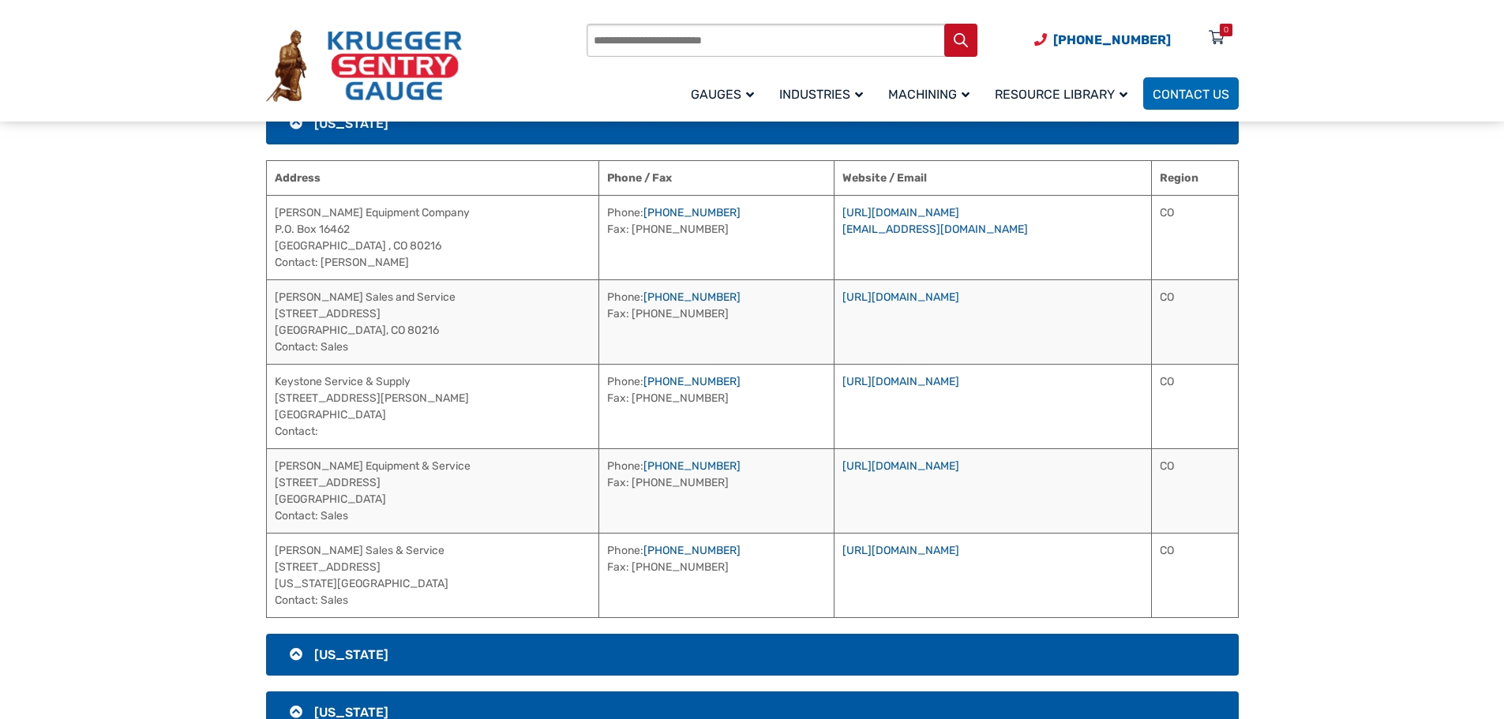
scroll to position [445, 0]
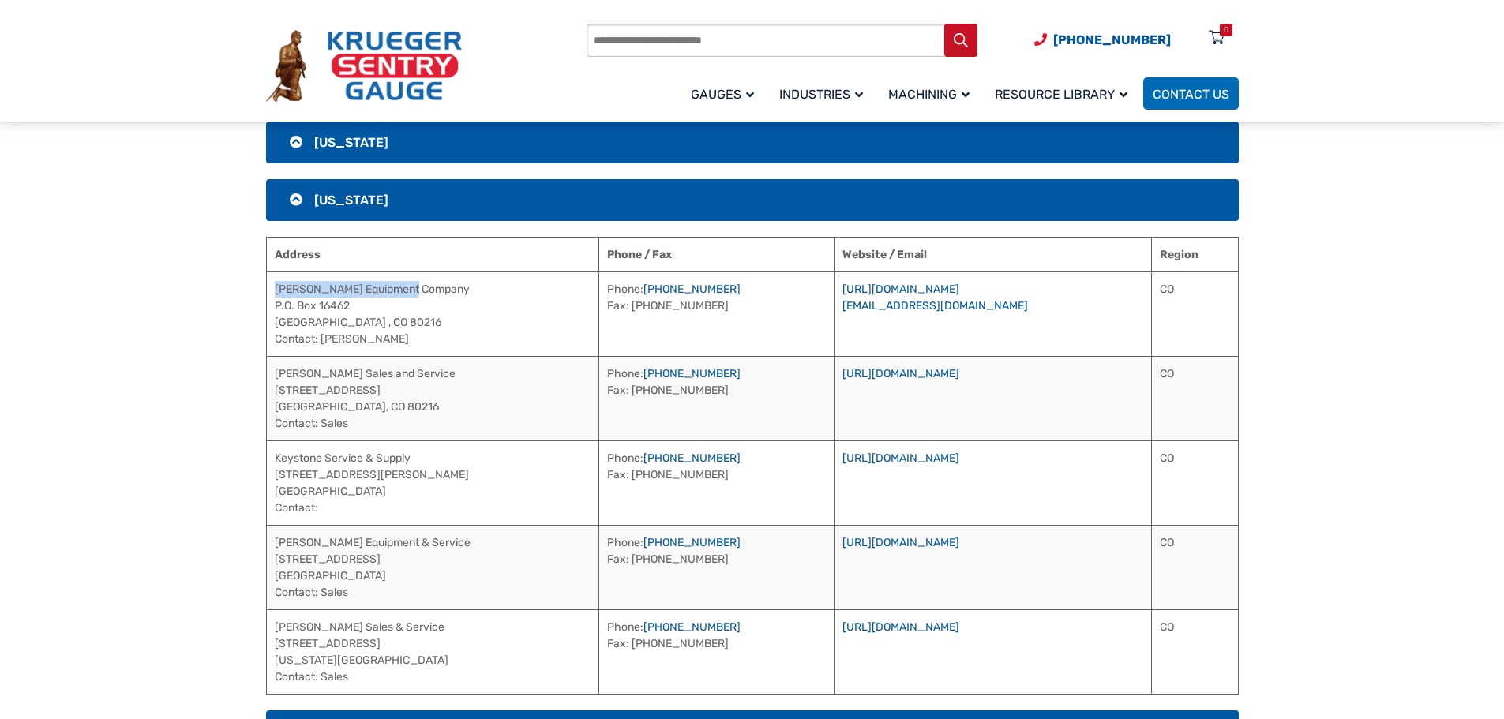
drag, startPoint x: 426, startPoint y: 297, endPoint x: 274, endPoint y: 293, distance: 152.4
click at [274, 291] on td "[PERSON_NAME] Equipment Company P.O. [STREET_ADDRESS] Contact: [PERSON_NAME]" at bounding box center [432, 314] width 333 height 84
drag, startPoint x: 396, startPoint y: 339, endPoint x: 325, endPoint y: 342, distance: 71.1
click at [325, 342] on td "[PERSON_NAME] Equipment Company P.O. [STREET_ADDRESS] Contact: [PERSON_NAME]" at bounding box center [432, 314] width 333 height 84
drag, startPoint x: 700, startPoint y: 291, endPoint x: 602, endPoint y: 283, distance: 98.9
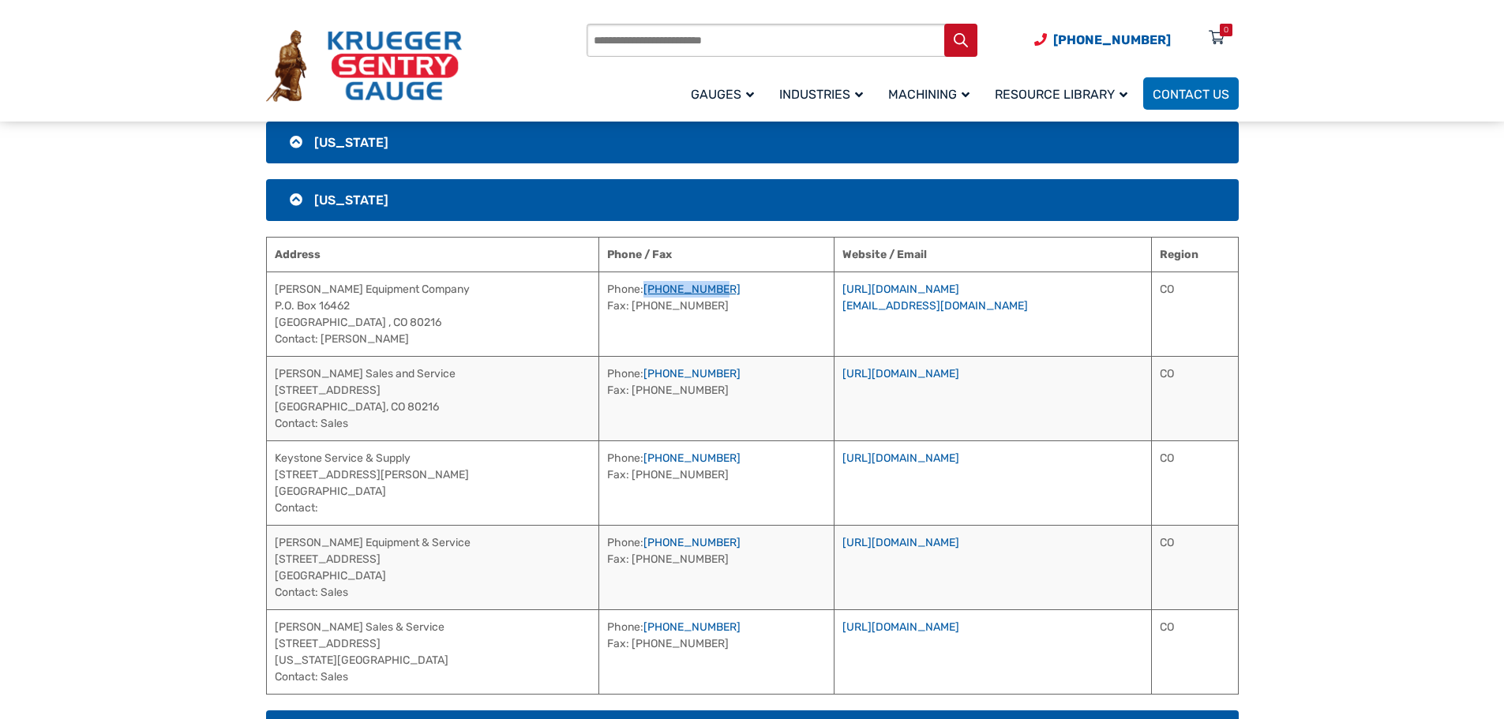
click at [602, 283] on td "Phone: [PHONE_NUMBER] Fax: [PHONE_NUMBER]" at bounding box center [716, 314] width 235 height 84
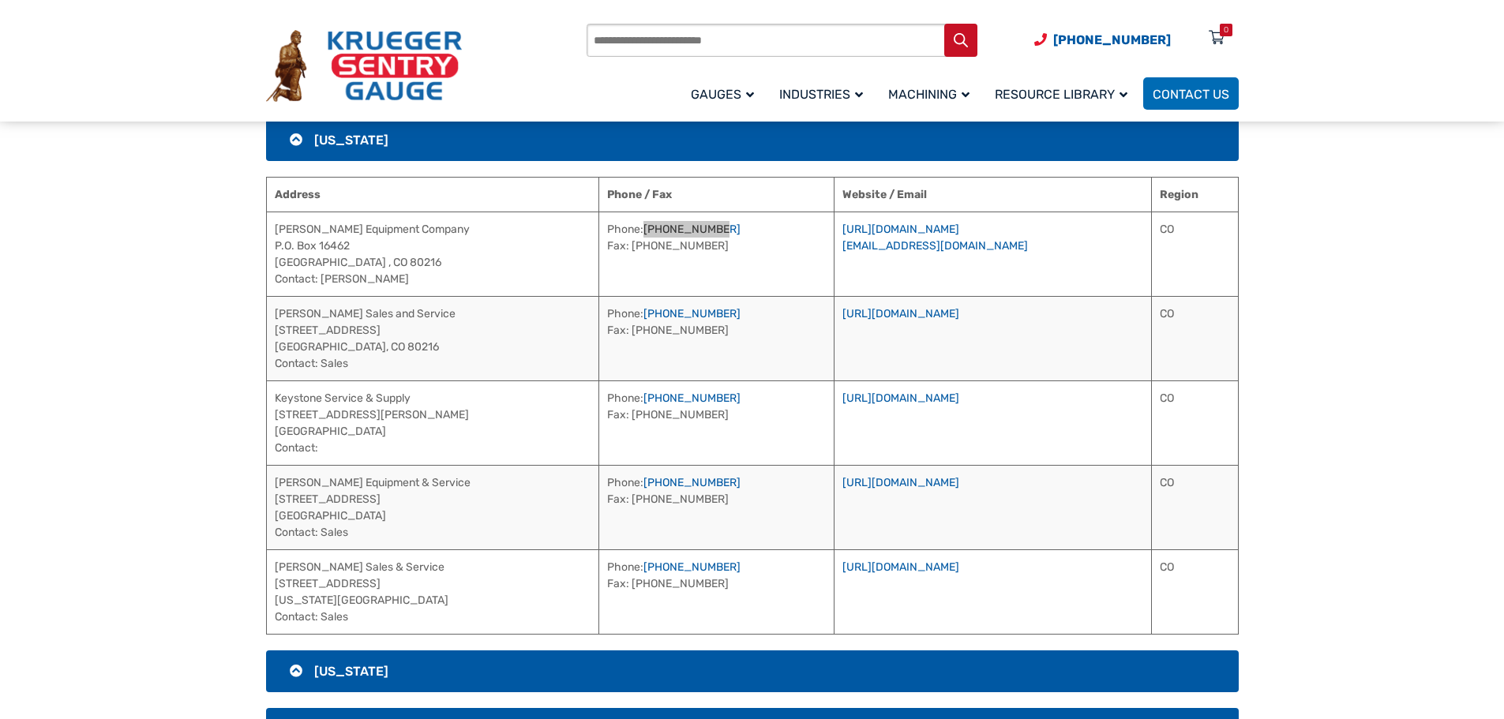
scroll to position [603, 0]
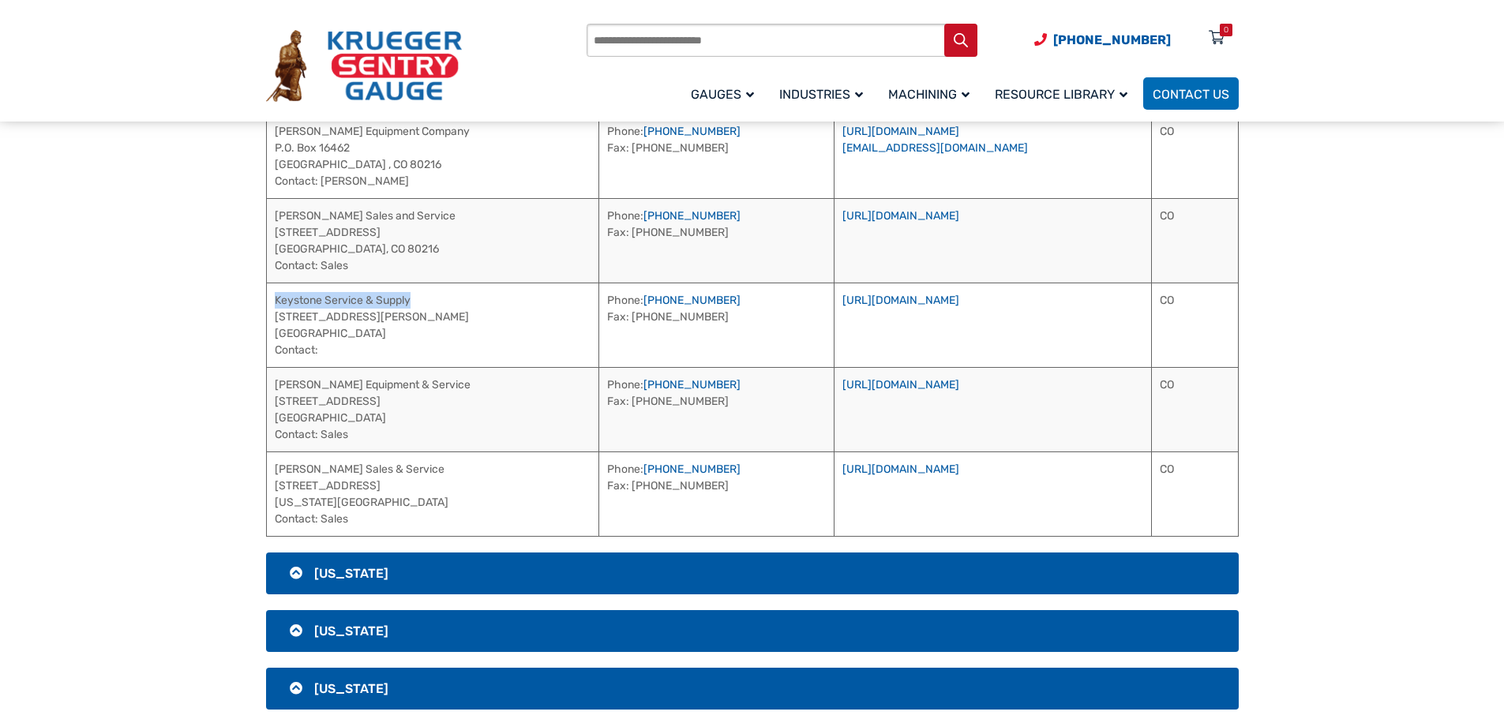
drag, startPoint x: 420, startPoint y: 299, endPoint x: 275, endPoint y: 304, distance: 145.3
click at [275, 304] on td "Keystone Service & Supply [STREET_ADDRESS][PERSON_NAME] Contact:" at bounding box center [432, 325] width 333 height 84
drag, startPoint x: 689, startPoint y: 303, endPoint x: 600, endPoint y: 302, distance: 89.2
click at [600, 302] on td "Phone: [PHONE_NUMBER] Fax: [PHONE_NUMBER]" at bounding box center [716, 325] width 235 height 84
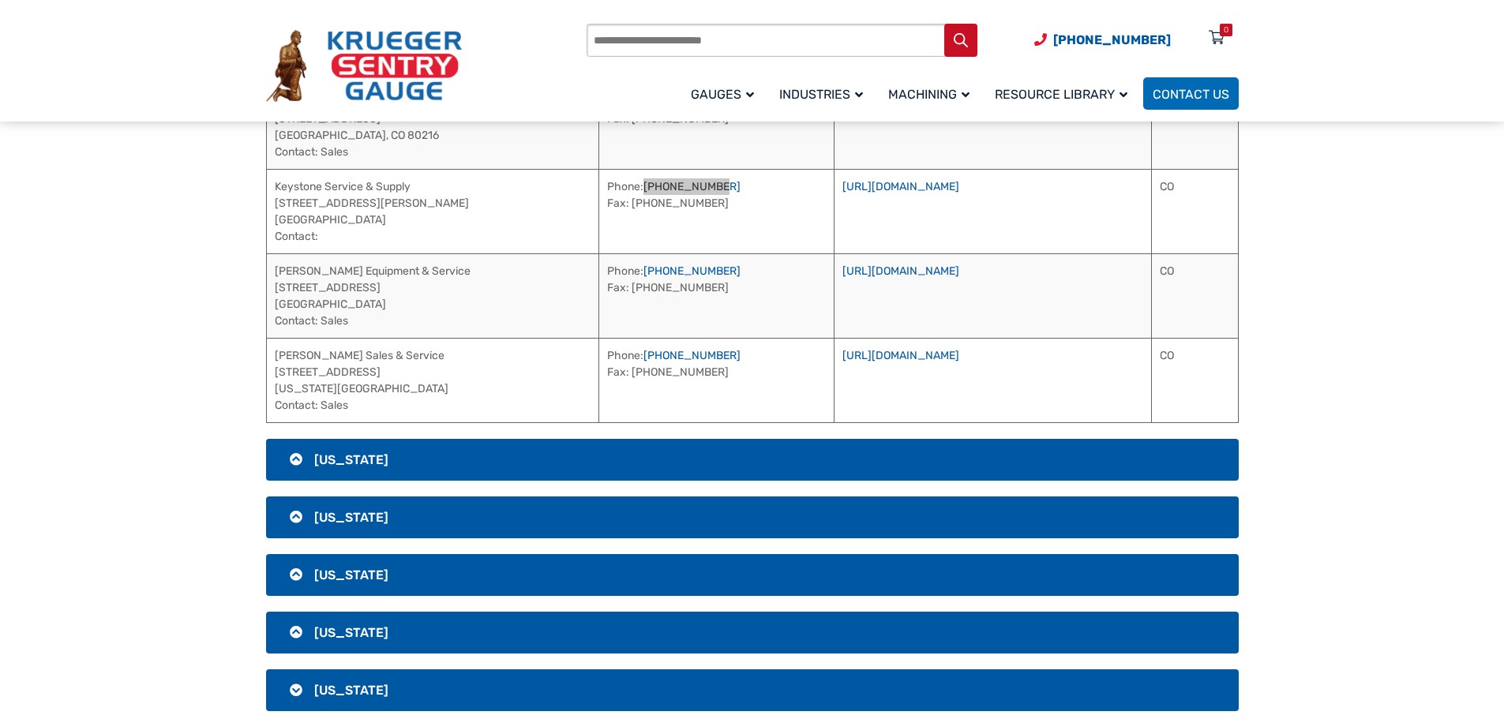
scroll to position [840, 0]
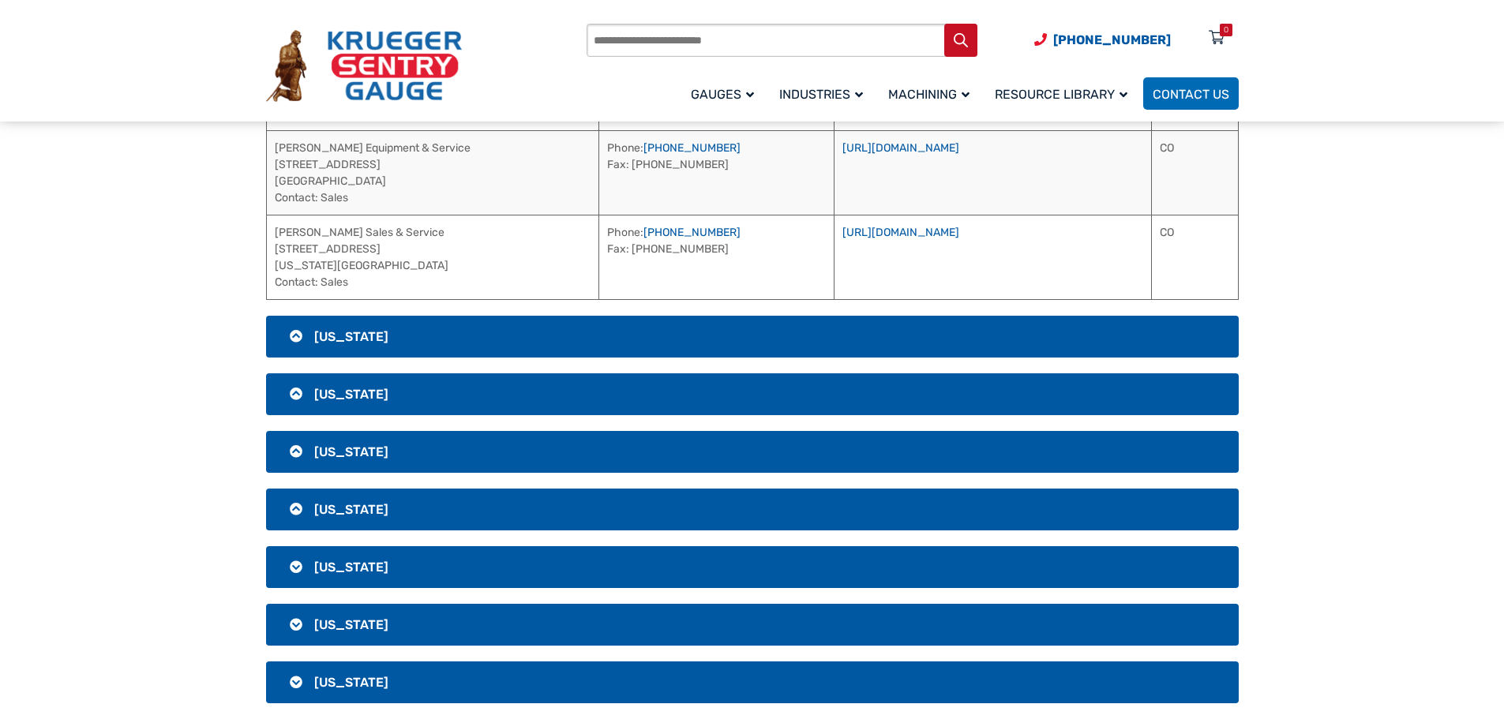
click at [528, 338] on h3 "[US_STATE]" at bounding box center [752, 337] width 973 height 42
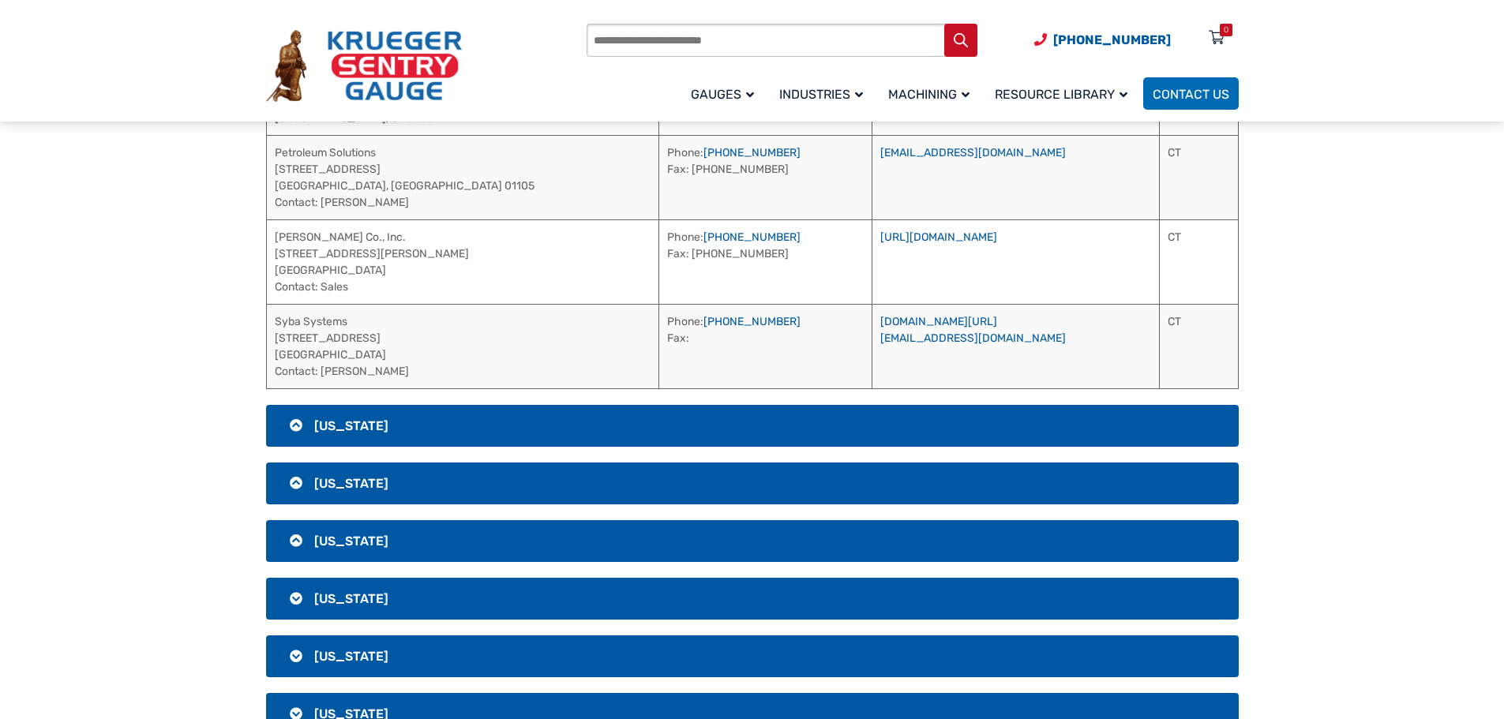
scroll to position [524, 0]
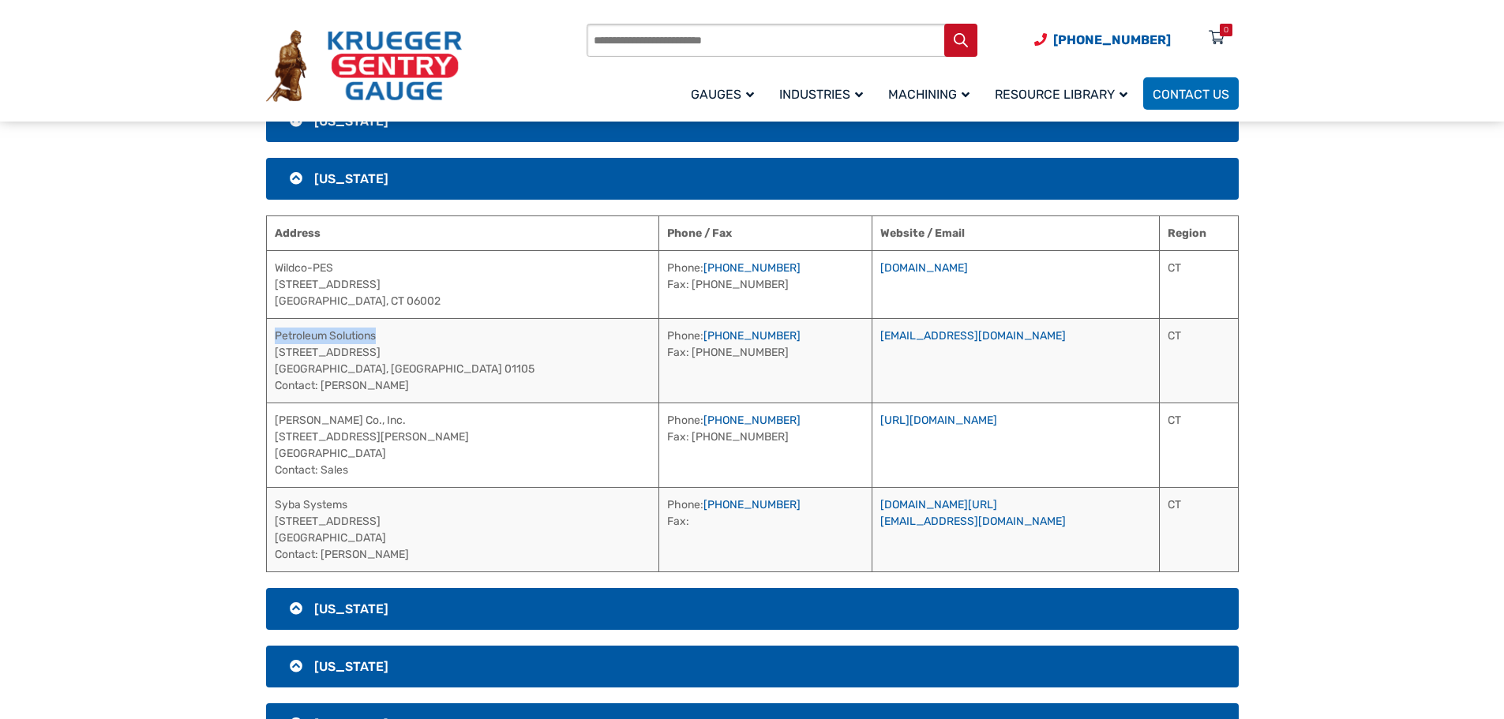
drag, startPoint x: 397, startPoint y: 334, endPoint x: 276, endPoint y: 341, distance: 121.0
click at [275, 341] on td "Petroleum Solutions [STREET_ADDRESS] Contact: [PERSON_NAME]" at bounding box center [462, 360] width 393 height 84
drag, startPoint x: 411, startPoint y: 387, endPoint x: 324, endPoint y: 392, distance: 86.2
click at [324, 392] on td "Petroleum Solutions [STREET_ADDRESS] Contact: [PERSON_NAME]" at bounding box center [462, 360] width 393 height 84
drag, startPoint x: 708, startPoint y: 328, endPoint x: 583, endPoint y: 339, distance: 125.2
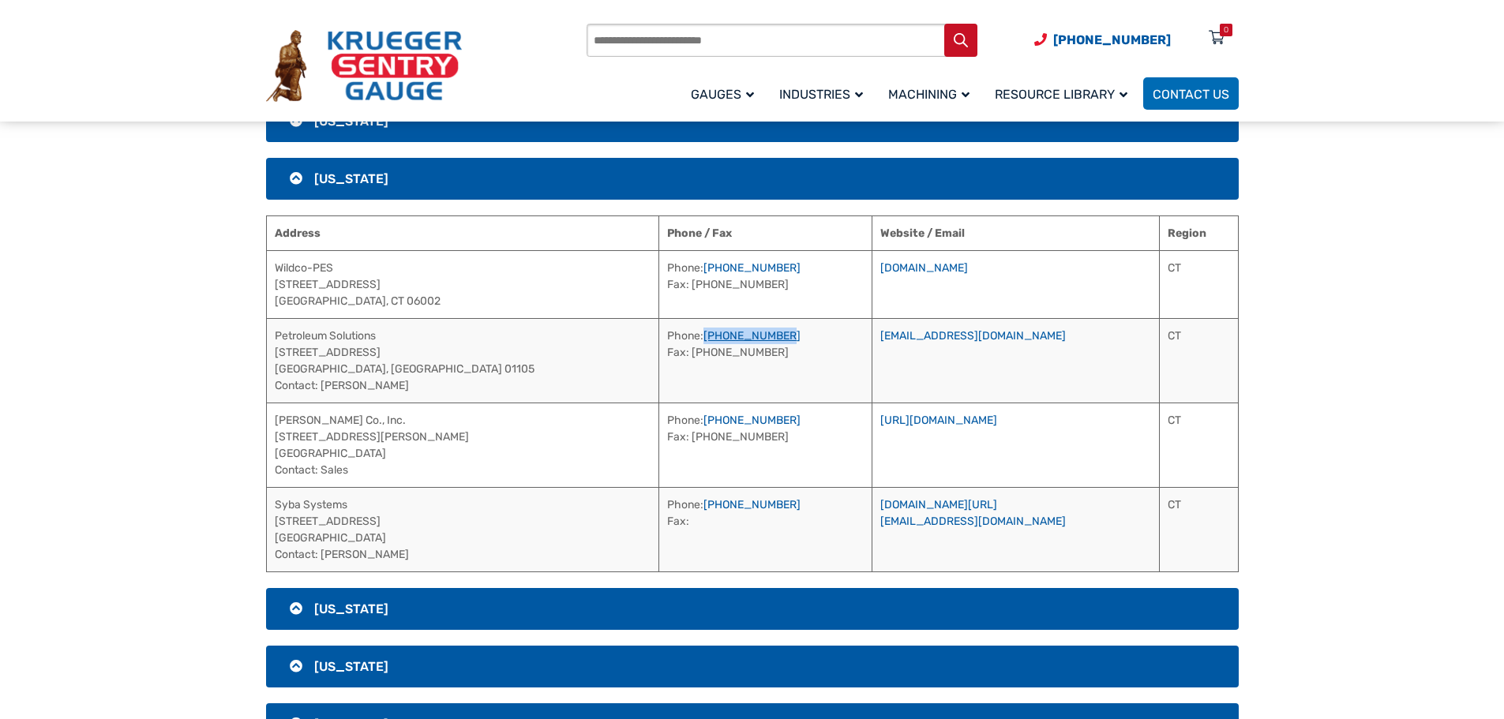
click at [659, 339] on td "Phone: [PHONE_NUMBER] Fax: [PHONE_NUMBER]" at bounding box center [765, 360] width 213 height 84
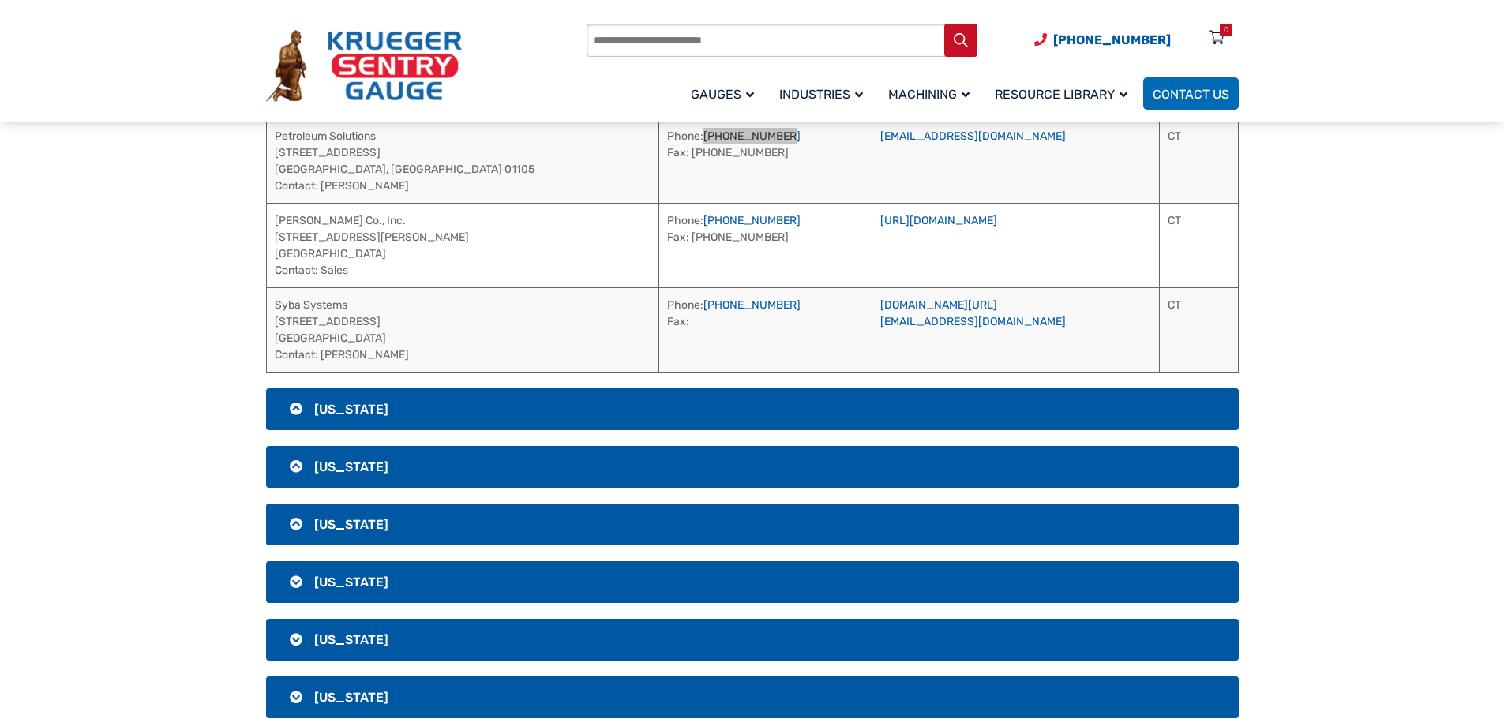
scroll to position [761, 0]
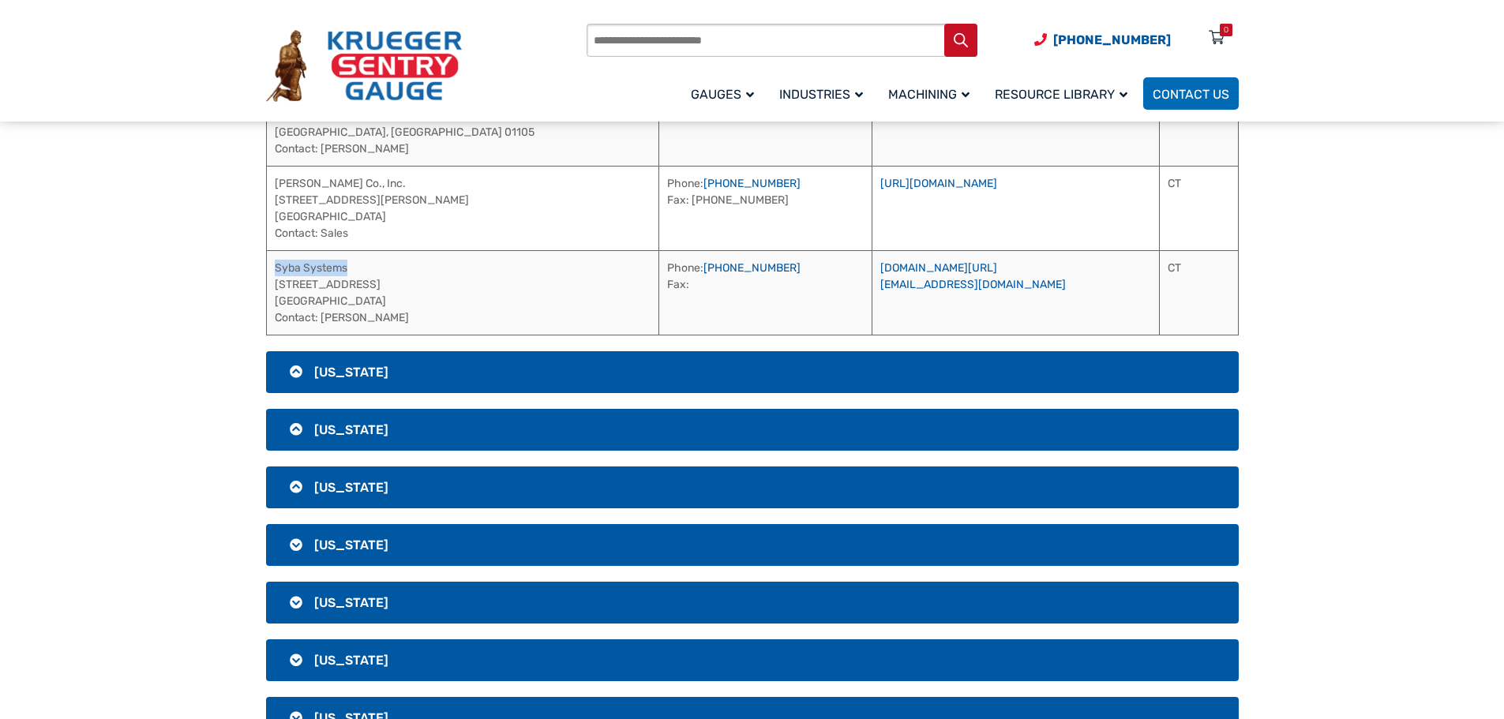
drag, startPoint x: 354, startPoint y: 266, endPoint x: 267, endPoint y: 266, distance: 87.6
click at [267, 266] on td "Syba Systems [STREET_ADDRESS] Contact: [PERSON_NAME]" at bounding box center [462, 292] width 393 height 84
drag, startPoint x: 383, startPoint y: 317, endPoint x: 324, endPoint y: 318, distance: 59.2
click at [324, 318] on td "Syba Systems [STREET_ADDRESS] Contact: [PERSON_NAME]" at bounding box center [462, 292] width 393 height 84
drag, startPoint x: 703, startPoint y: 269, endPoint x: 583, endPoint y: 264, distance: 120.1
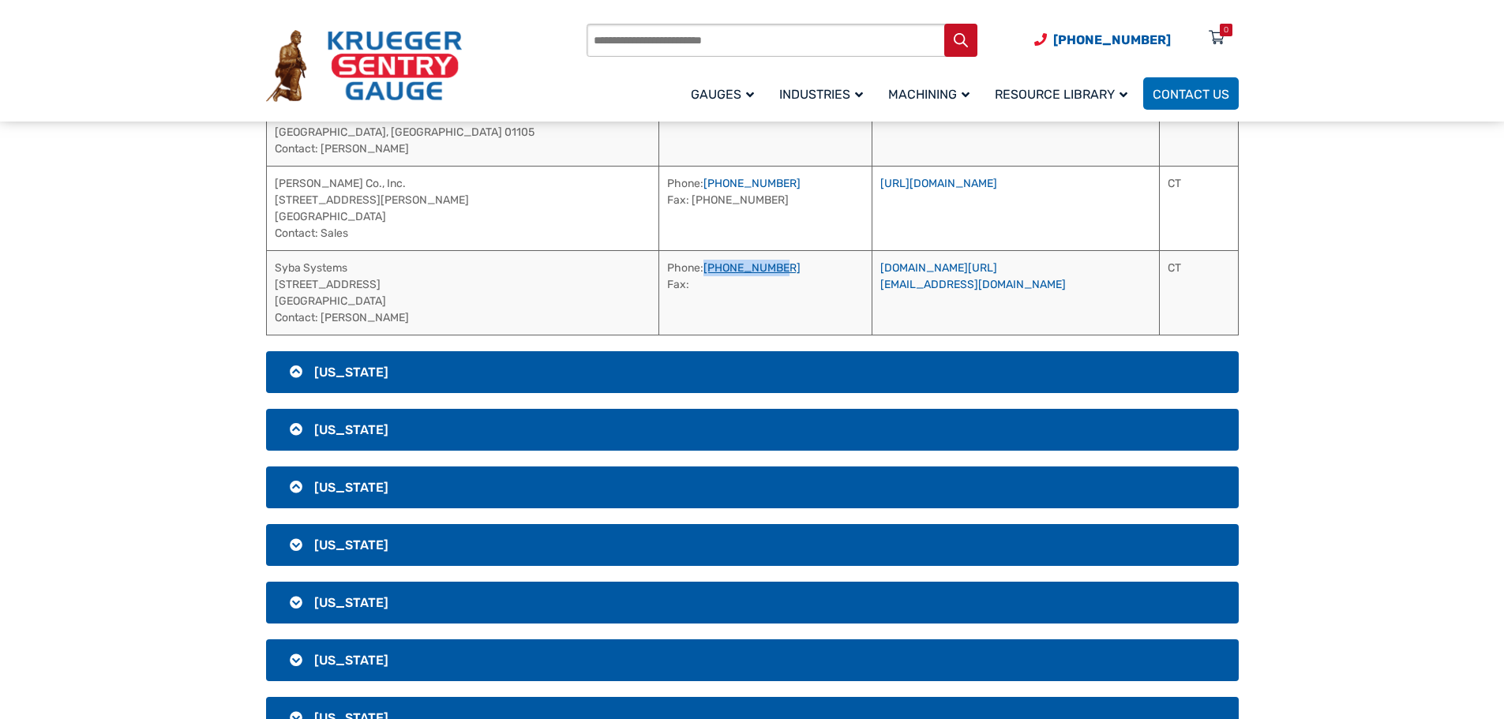
click at [659, 264] on td "Phone: [PHONE_NUMBER] Fax:" at bounding box center [765, 292] width 213 height 84
click at [880, 264] on link "[DOMAIN_NAME][URL]" at bounding box center [938, 267] width 117 height 13
click at [533, 364] on h3 "[US_STATE]" at bounding box center [752, 372] width 973 height 42
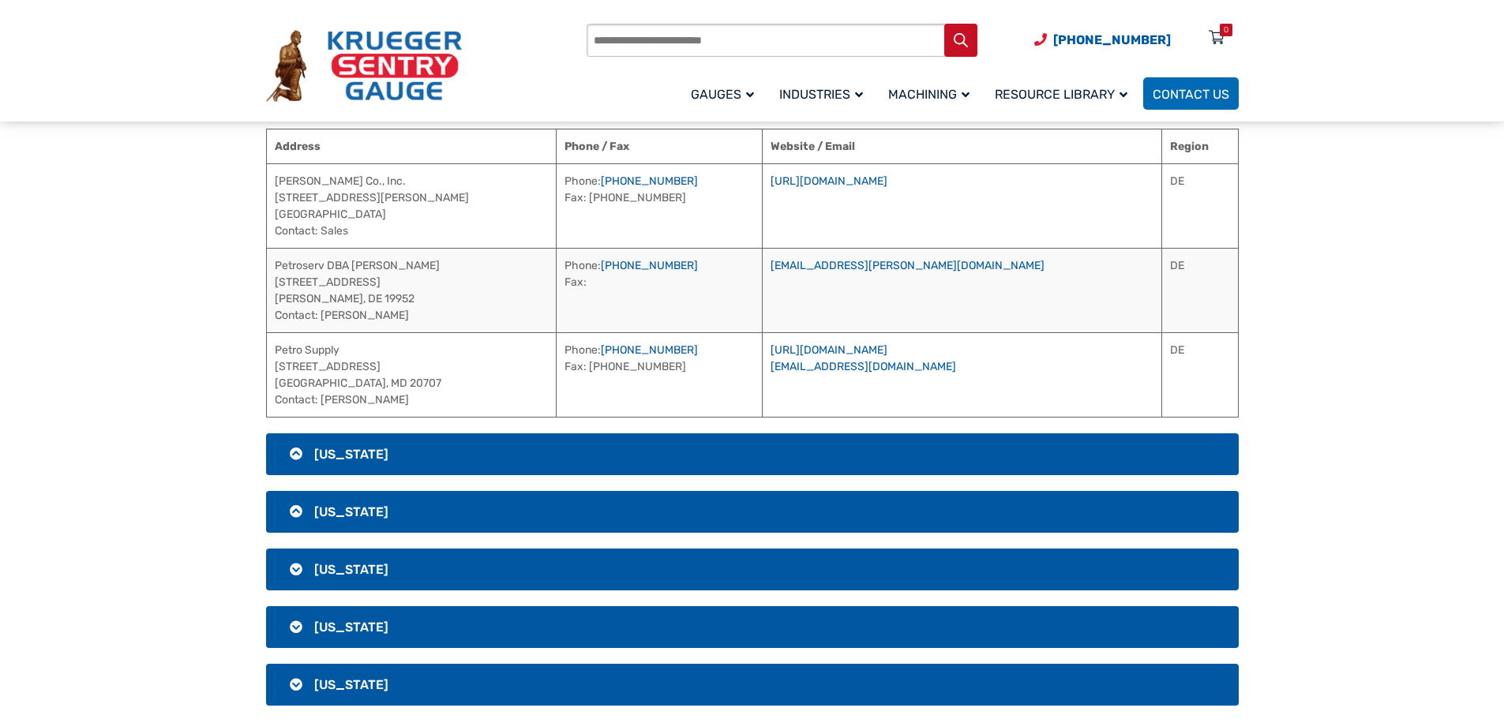
scroll to position [587, 0]
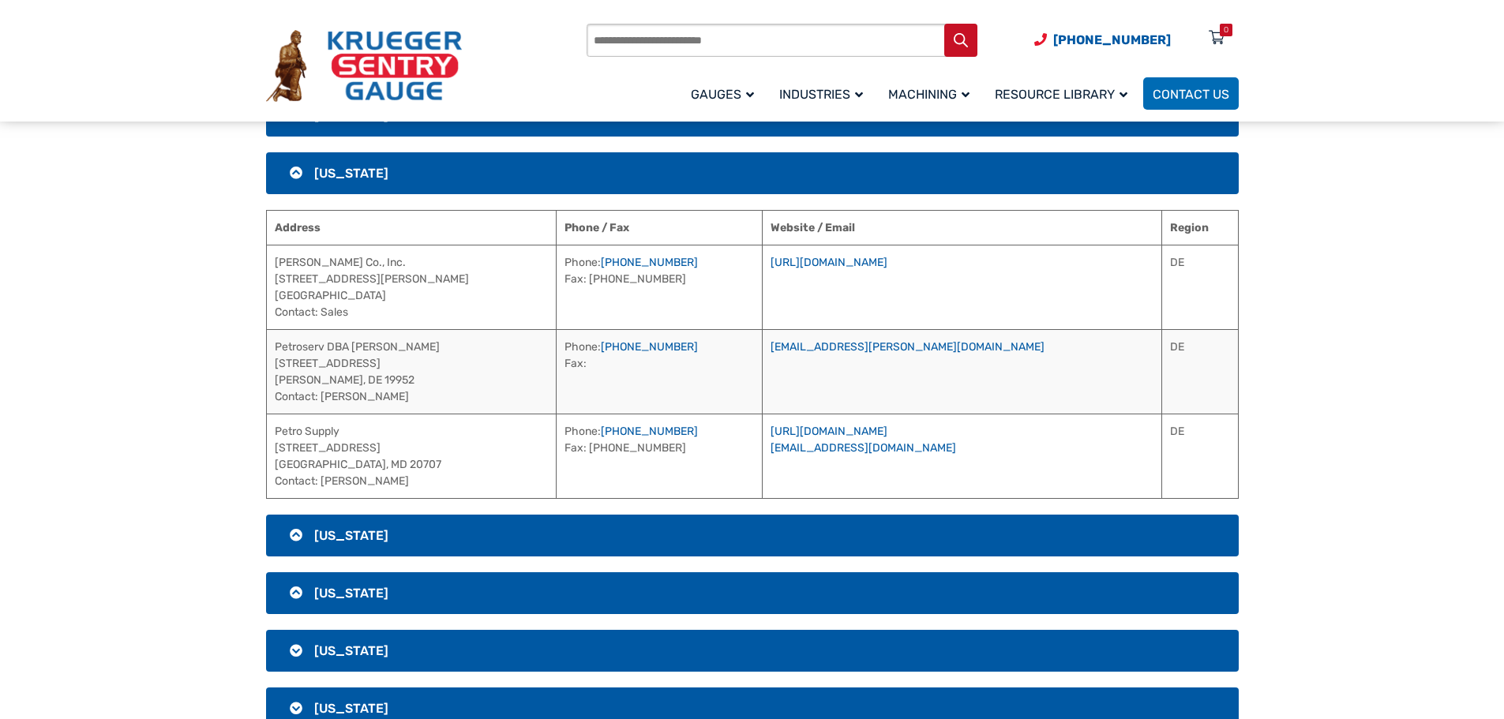
drag, startPoint x: 452, startPoint y: 350, endPoint x: 272, endPoint y: 347, distance: 180.8
click at [272, 347] on td "Petroserv DBA [PERSON_NAME] [STREET_ADDRESS][PERSON_NAME] Contact: [PERSON_NAME]" at bounding box center [411, 371] width 290 height 84
drag, startPoint x: 722, startPoint y: 347, endPoint x: 622, endPoint y: 347, distance: 100.3
click at [622, 347] on td "Phone: [PHONE_NUMBER] Fax:" at bounding box center [659, 371] width 206 height 84
drag, startPoint x: 432, startPoint y: 396, endPoint x: 323, endPoint y: 413, distance: 110.2
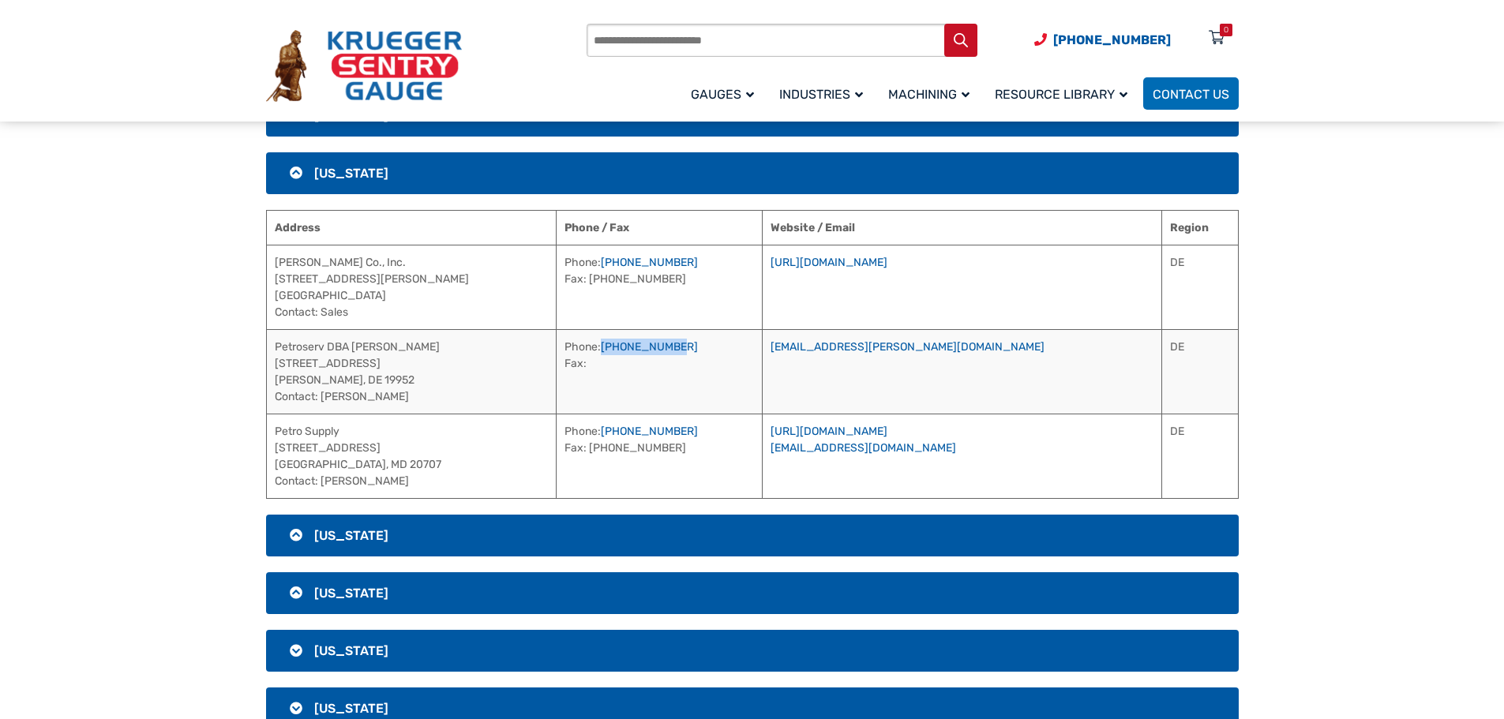
click at [323, 413] on td "Petroserv DBA [PERSON_NAME] [STREET_ADDRESS][PERSON_NAME] Contact: [PERSON_NAME]" at bounding box center [411, 371] width 290 height 84
drag, startPoint x: 348, startPoint y: 431, endPoint x: 269, endPoint y: 439, distance: 79.3
click at [269, 439] on td "Petro Supply [STREET_ADDRESS][PERSON_NAME] Contact: [PERSON_NAME]" at bounding box center [411, 456] width 290 height 84
drag, startPoint x: 377, startPoint y: 482, endPoint x: 322, endPoint y: 483, distance: 55.3
click at [322, 483] on td "Petro Supply [STREET_ADDRESS][PERSON_NAME] Contact: [PERSON_NAME]" at bounding box center [411, 456] width 290 height 84
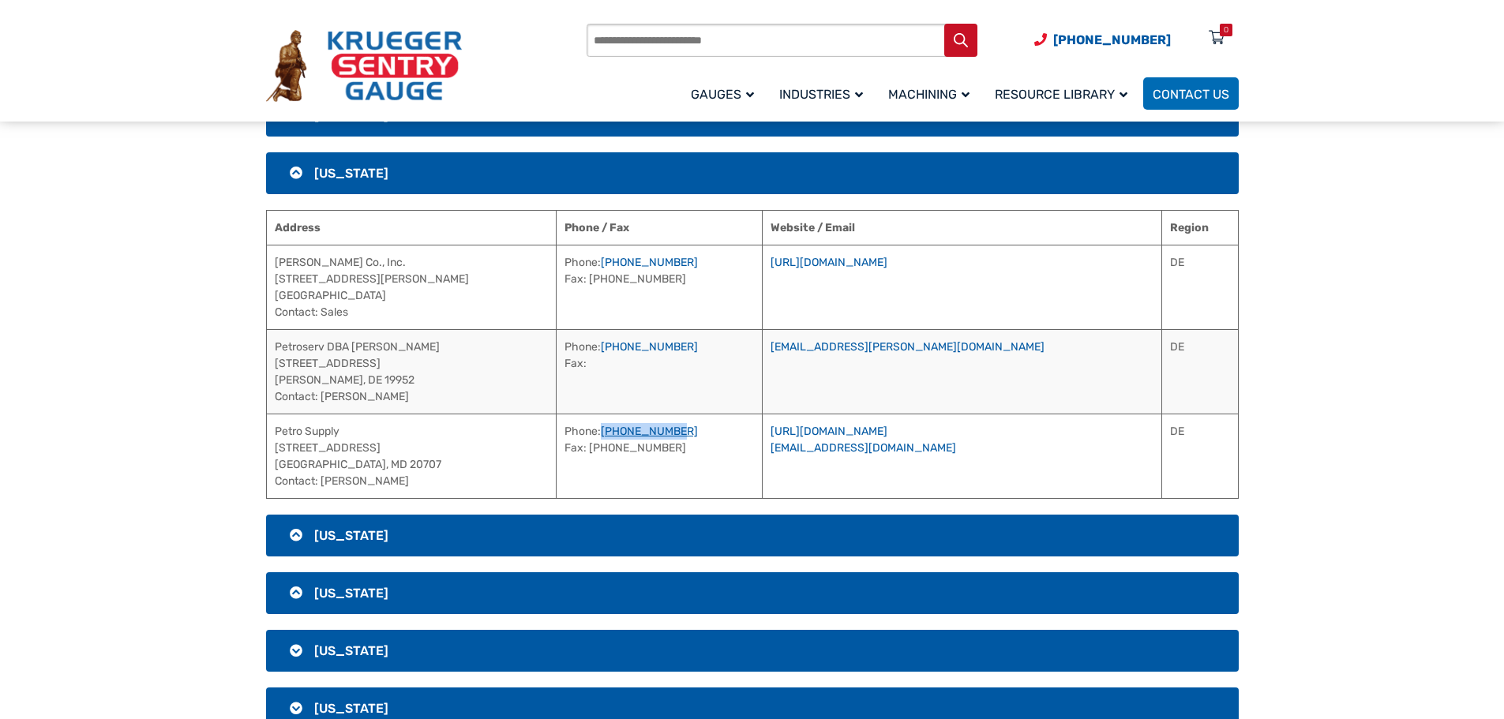
drag, startPoint x: 699, startPoint y: 425, endPoint x: 621, endPoint y: 435, distance: 78.8
click at [621, 435] on td "Phone: [PHONE_NUMBER] Fax: [PHONE_NUMBER]" at bounding box center [659, 456] width 206 height 84
drag, startPoint x: 454, startPoint y: 343, endPoint x: 353, endPoint y: 354, distance: 101.6
click at [353, 353] on td "Petroserv DBA [PERSON_NAME] [STREET_ADDRESS][PERSON_NAME] Contact: [PERSON_NAME]" at bounding box center [411, 371] width 290 height 84
click at [887, 433] on link "[URL][DOMAIN_NAME]" at bounding box center [829, 431] width 117 height 13
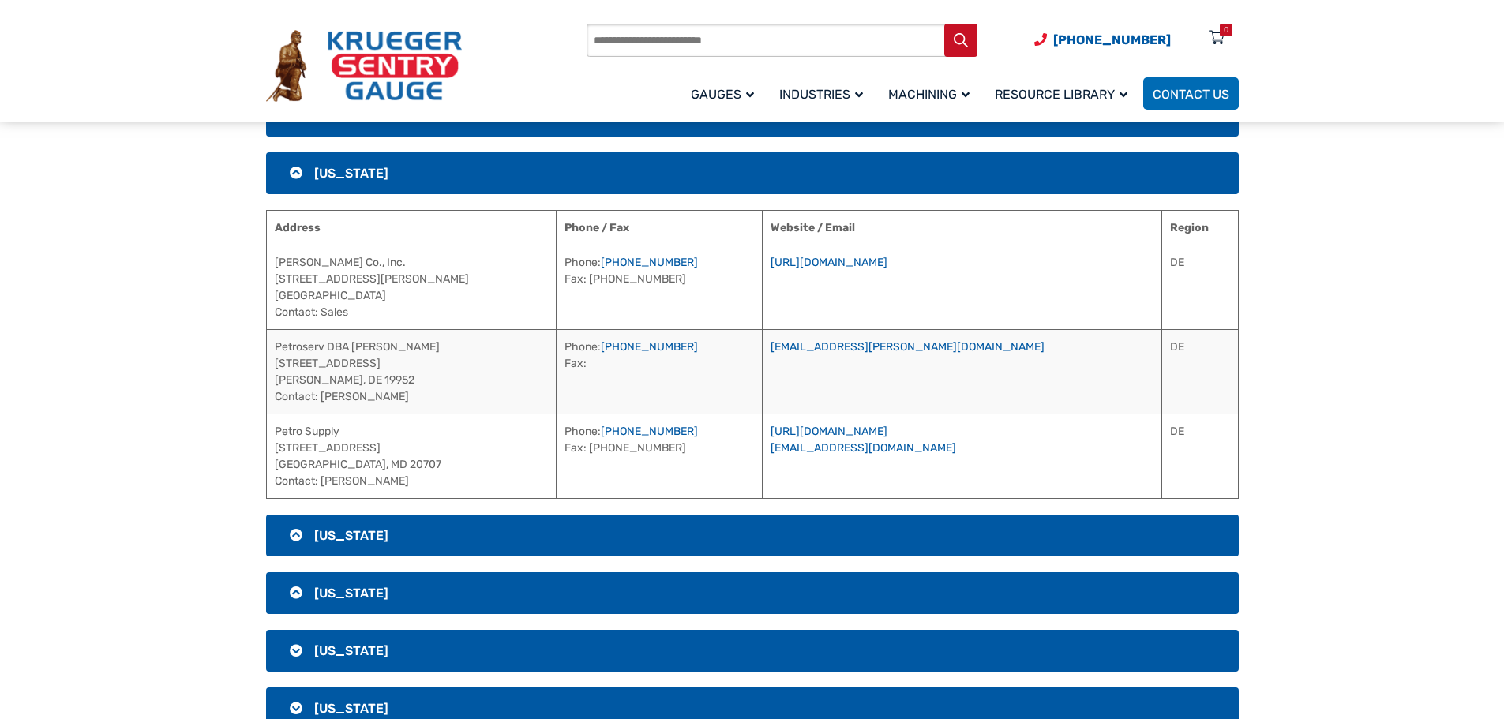
click at [411, 594] on h3 "[US_STATE]" at bounding box center [752, 593] width 973 height 42
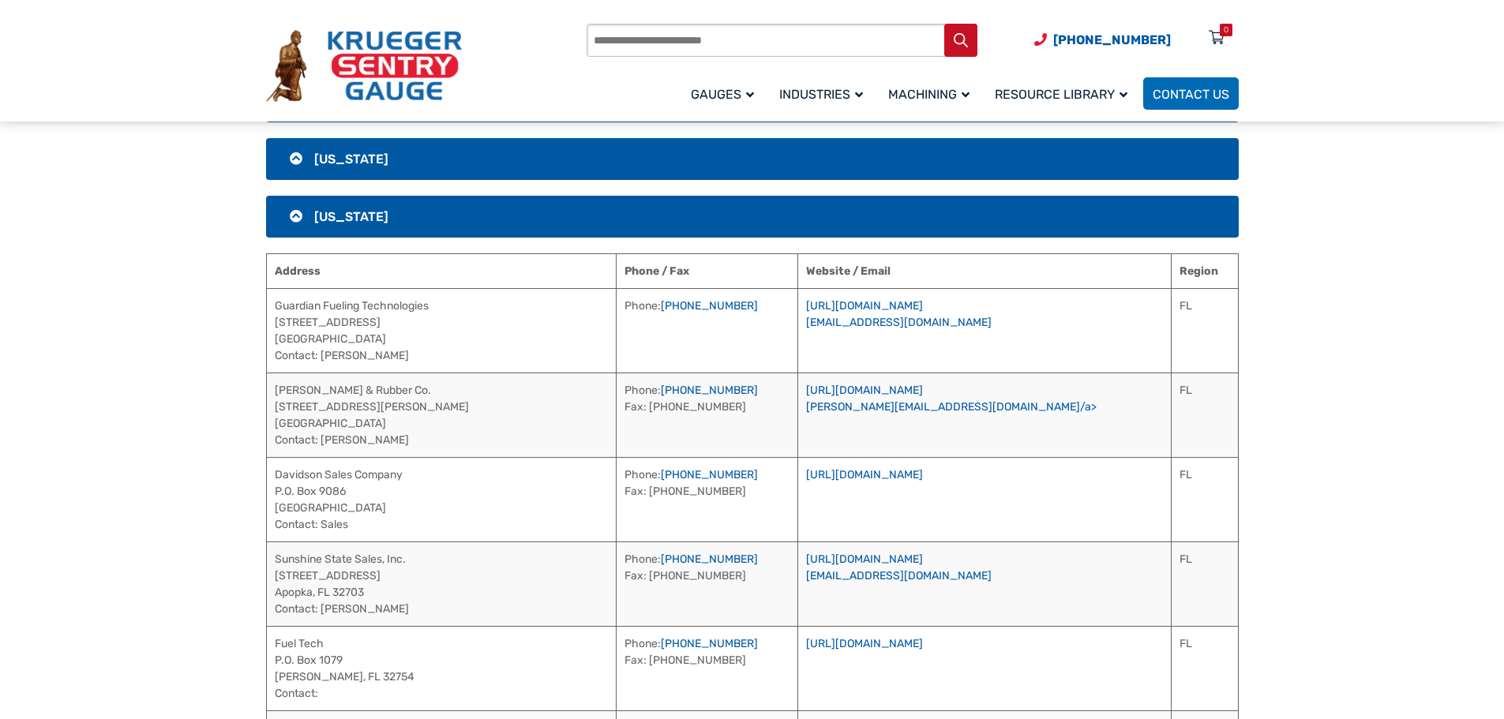
scroll to position [666, 0]
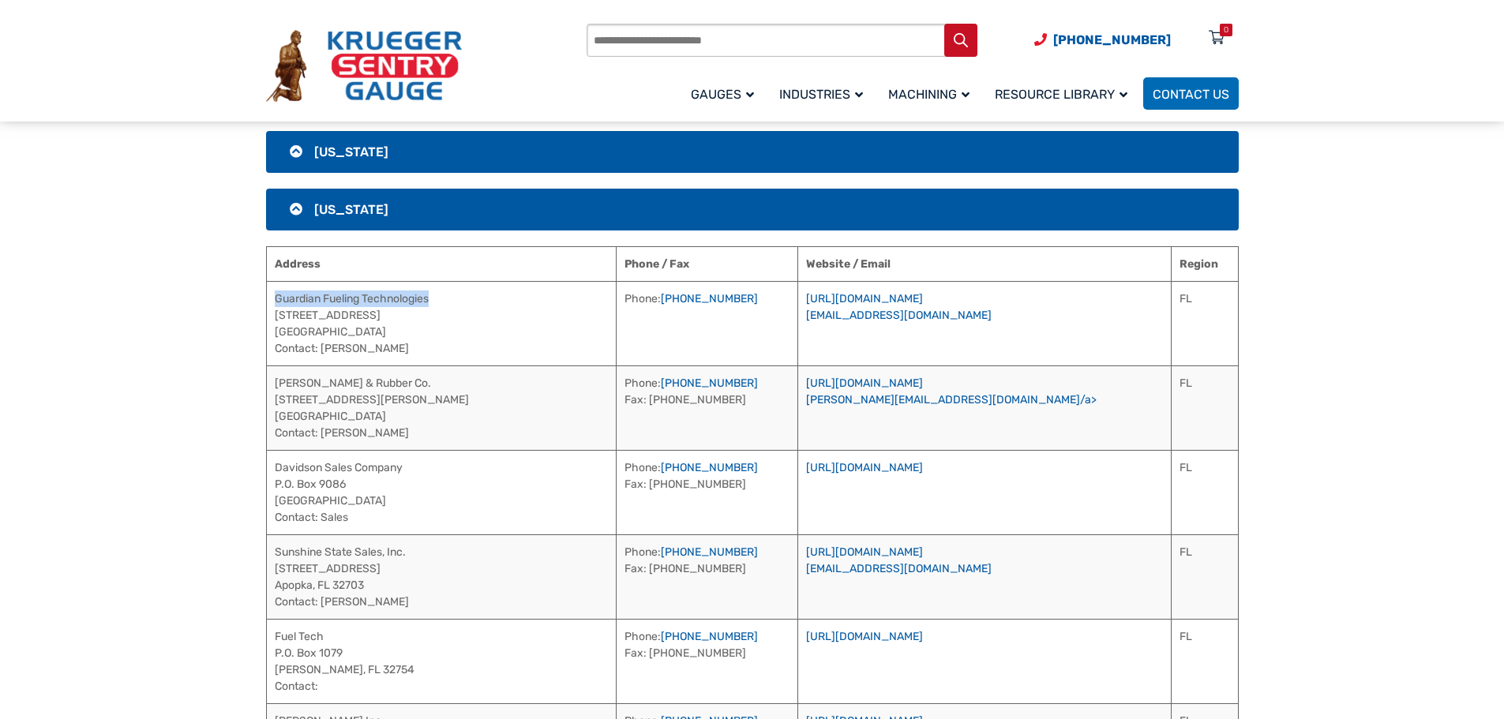
drag, startPoint x: 449, startPoint y: 294, endPoint x: 270, endPoint y: 295, distance: 179.2
click at [269, 294] on td "Guardian Fueling Technologies [STREET_ADDRESS] Contact: [PERSON_NAME]" at bounding box center [441, 323] width 350 height 84
drag, startPoint x: 414, startPoint y: 349, endPoint x: 322, endPoint y: 352, distance: 91.6
click at [322, 352] on td "Guardian Fueling Technologies [STREET_ADDRESS] Contact: [PERSON_NAME]" at bounding box center [441, 323] width 350 height 84
drag, startPoint x: 748, startPoint y: 301, endPoint x: 662, endPoint y: 308, distance: 86.3
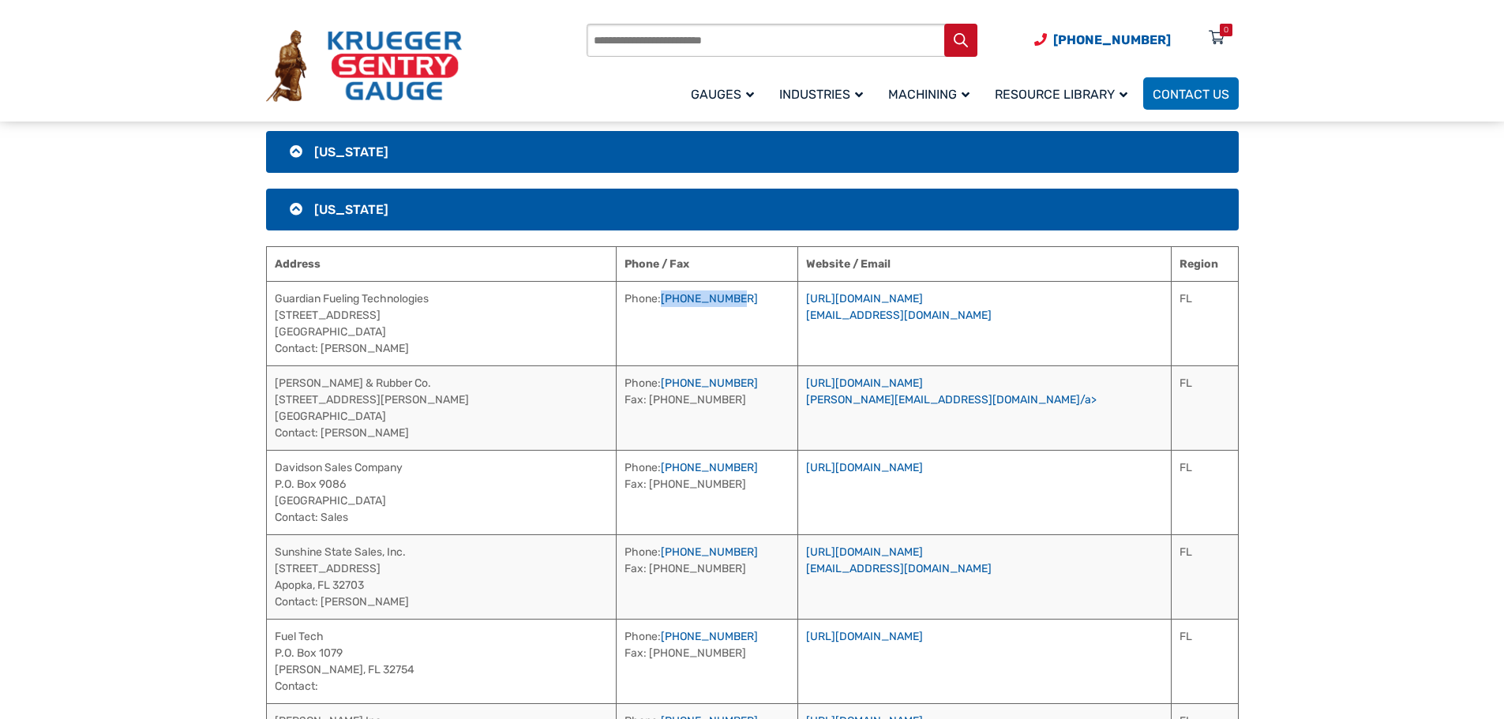
click at [662, 308] on td "Phone: [PHONE_NUMBER]" at bounding box center [707, 323] width 182 height 84
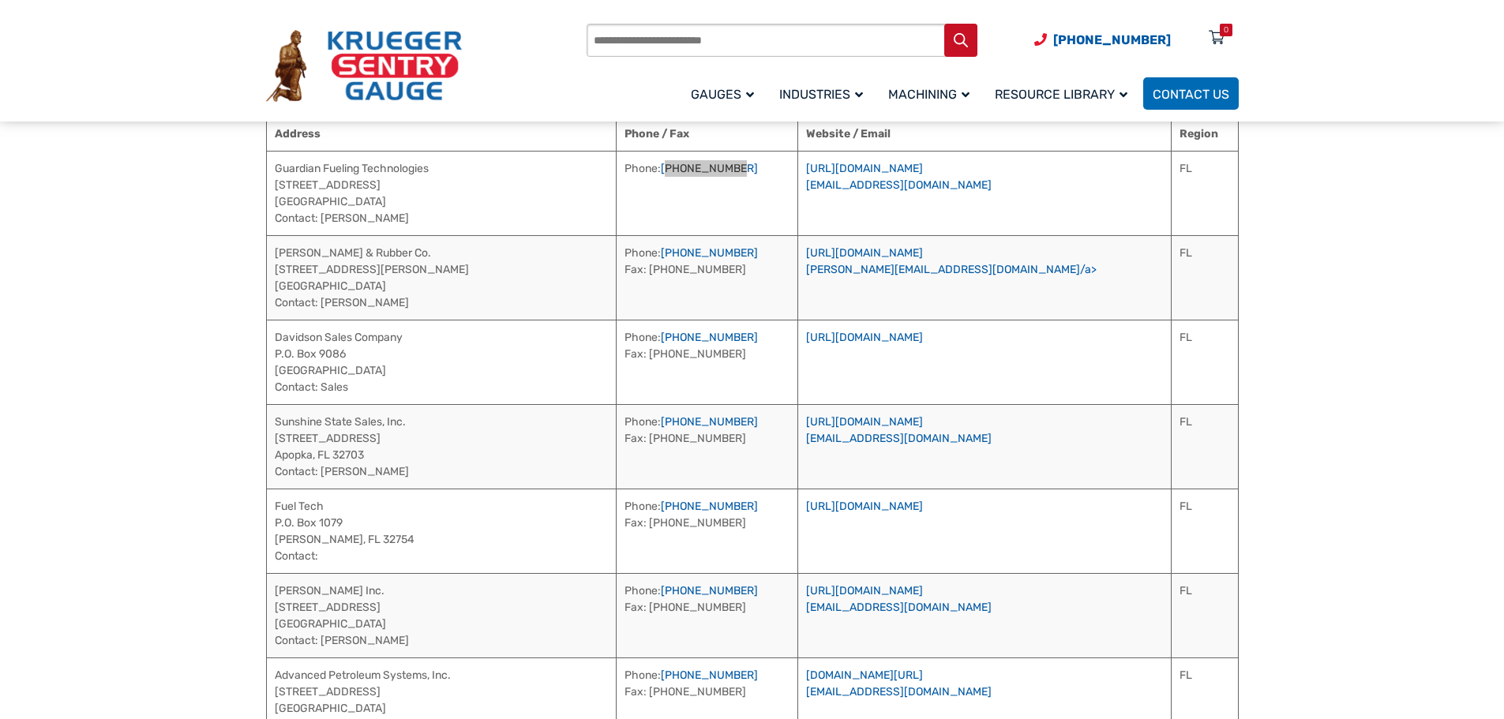
scroll to position [824, 0]
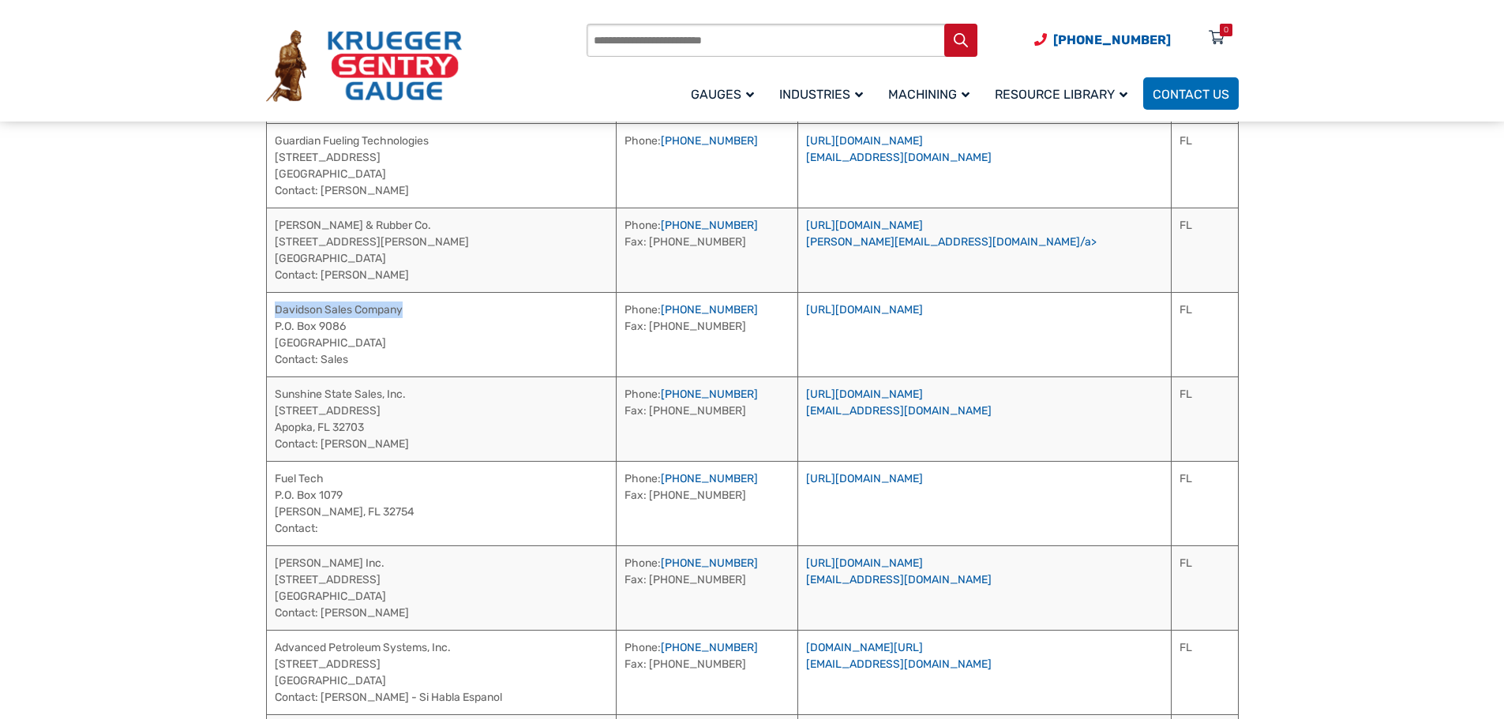
drag, startPoint x: 434, startPoint y: 310, endPoint x: 276, endPoint y: 316, distance: 158.8
click at [276, 316] on td "Davidson Sales Company P.O. [STREET_ADDRESS] Contact: Sales" at bounding box center [441, 334] width 350 height 84
drag, startPoint x: 745, startPoint y: 306, endPoint x: 658, endPoint y: 312, distance: 87.0
click at [658, 312] on td "Phone: [PHONE_NUMBER] Fax: [PHONE_NUMBER]" at bounding box center [707, 334] width 182 height 84
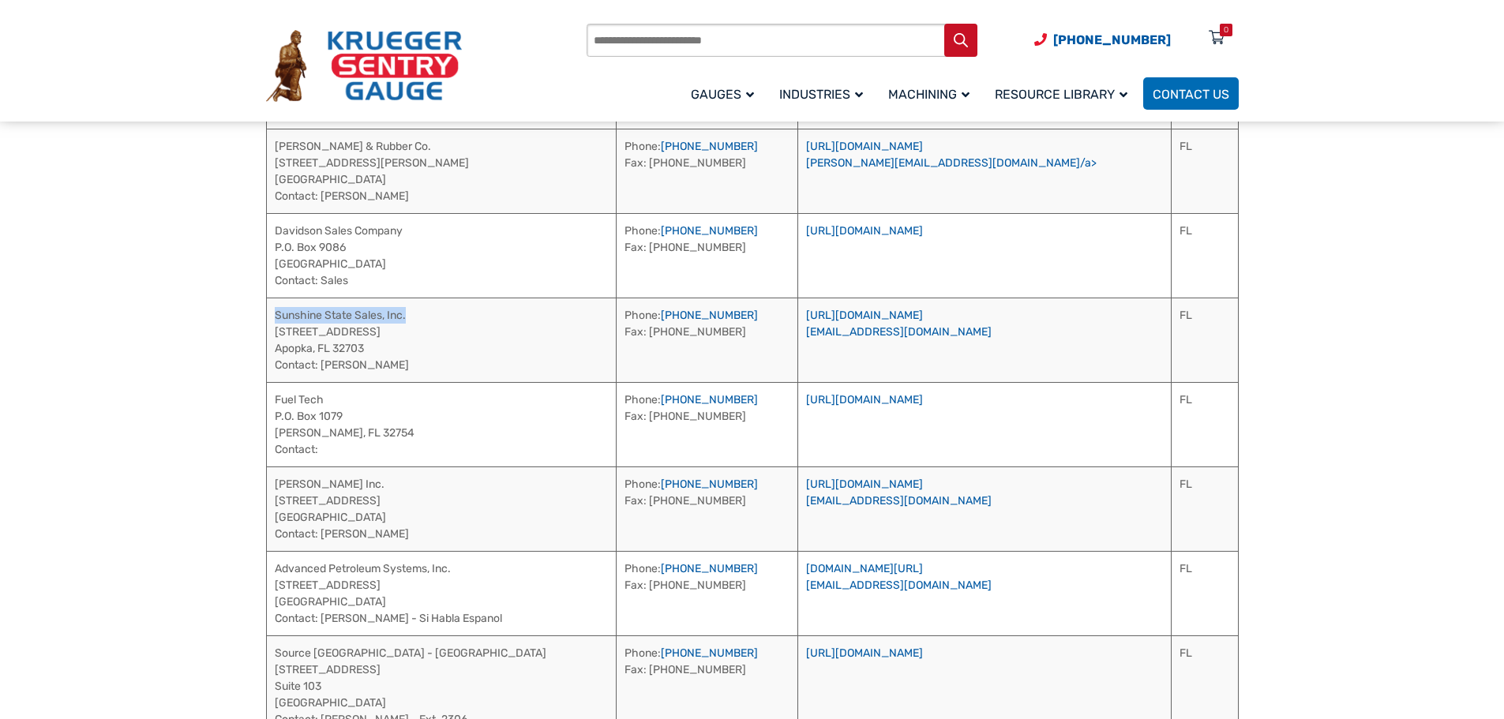
drag, startPoint x: 426, startPoint y: 318, endPoint x: 276, endPoint y: 314, distance: 150.8
click at [276, 314] on td "Sunshine State Sales, Inc. [STREET_ADDRESS] Contact: [PERSON_NAME]" at bounding box center [441, 340] width 350 height 84
drag, startPoint x: 409, startPoint y: 367, endPoint x: 321, endPoint y: 370, distance: 88.5
click at [321, 370] on td "Sunshine State Sales, Inc. [STREET_ADDRESS] Contact: [PERSON_NAME]" at bounding box center [441, 340] width 350 height 84
drag, startPoint x: 756, startPoint y: 316, endPoint x: 658, endPoint y: 317, distance: 97.9
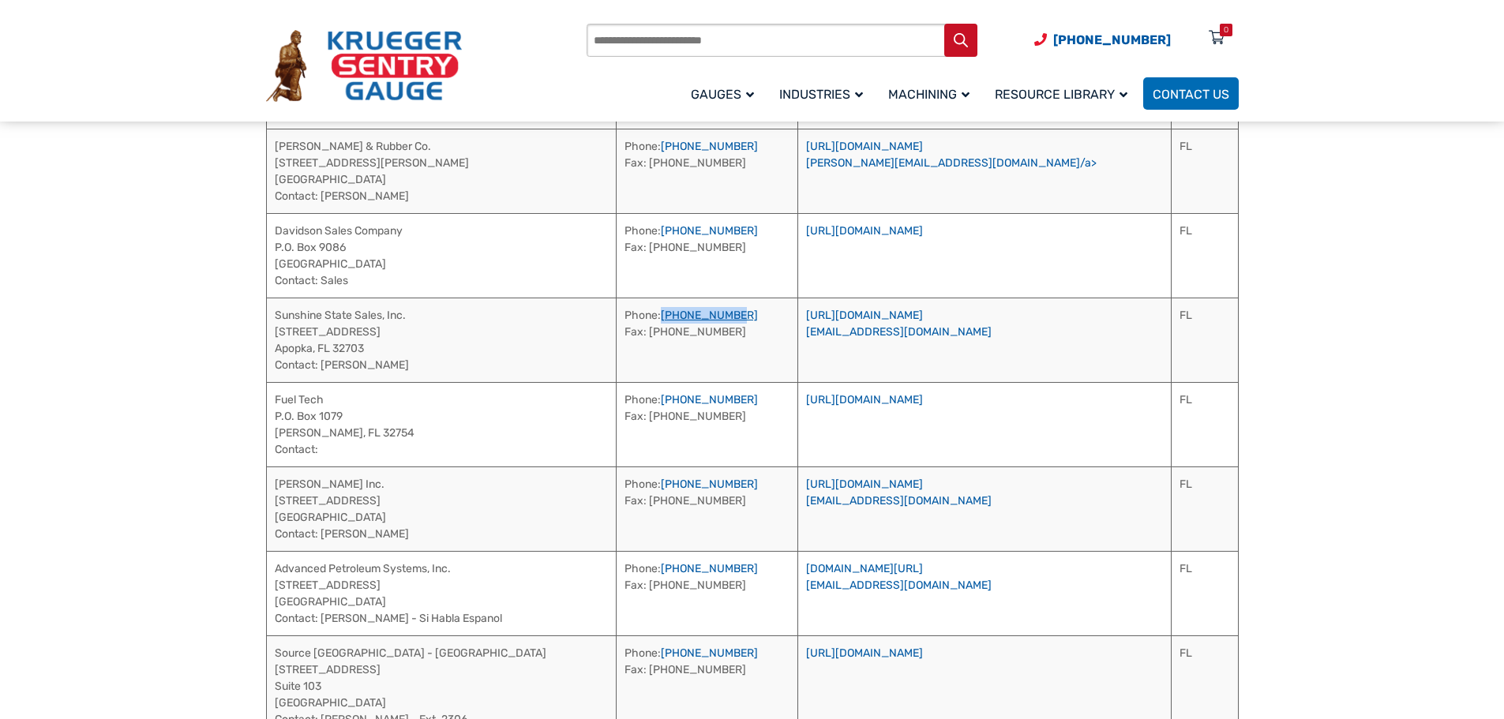
click at [658, 317] on td "Phone: [PHONE_NUMBER] Fax: [PHONE_NUMBER]" at bounding box center [707, 340] width 182 height 84
click at [923, 314] on link "[URL][DOMAIN_NAME]" at bounding box center [864, 315] width 117 height 13
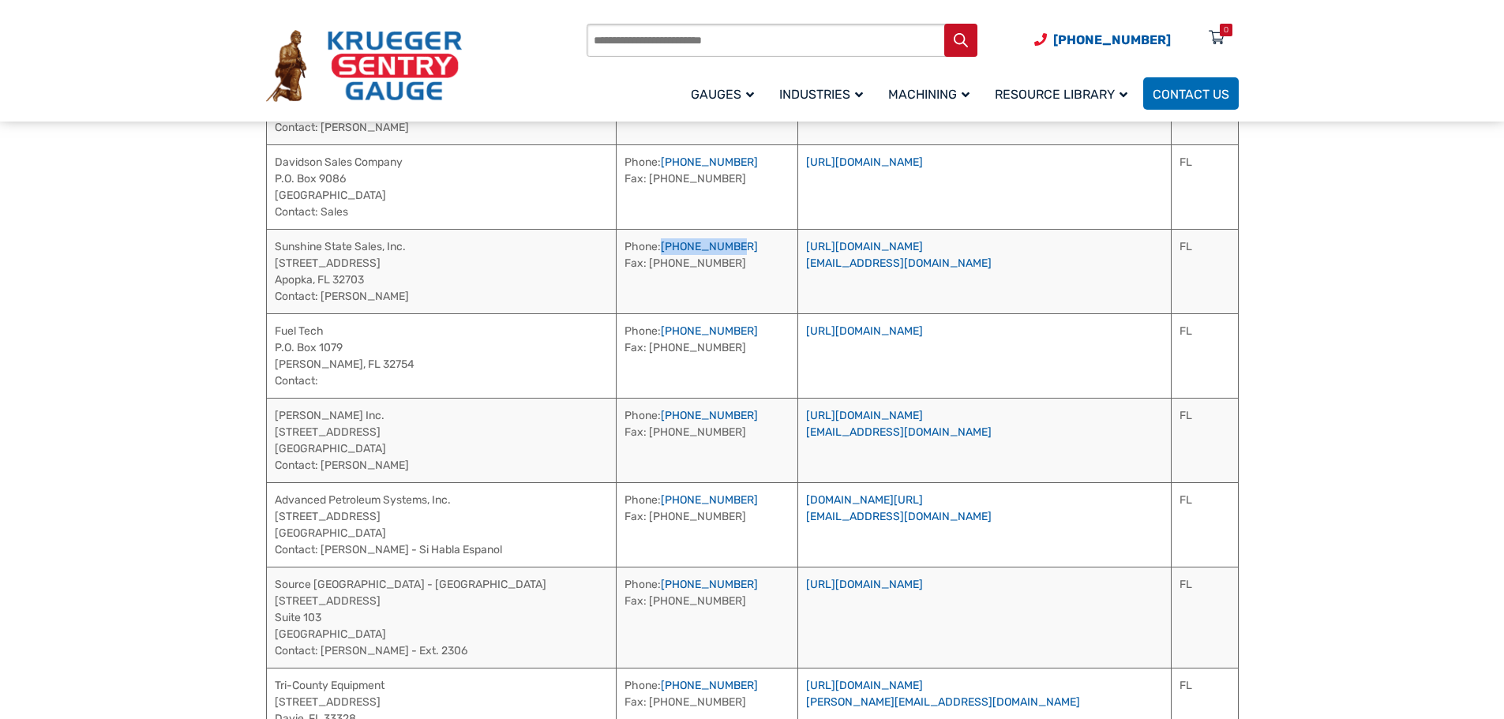
scroll to position [1061, 0]
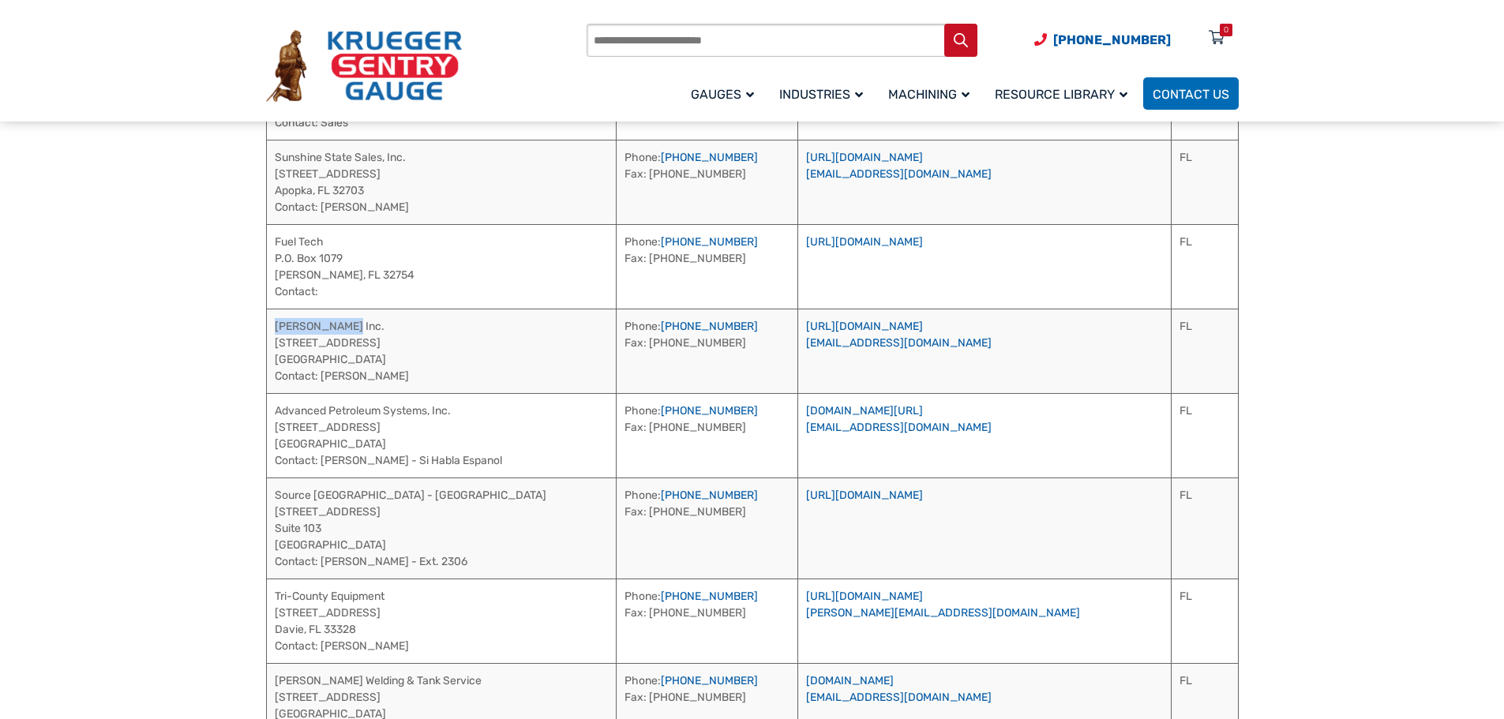
drag, startPoint x: 338, startPoint y: 325, endPoint x: 276, endPoint y: 329, distance: 61.7
click at [276, 328] on td "[PERSON_NAME] Inc. [STREET_ADDRESS] [GEOGRAPHIC_DATA] Contact: [PERSON_NAME]" at bounding box center [441, 351] width 350 height 84
drag, startPoint x: 417, startPoint y: 380, endPoint x: 323, endPoint y: 381, distance: 94.0
click at [323, 381] on td "[PERSON_NAME] Inc. [STREET_ADDRESS] [GEOGRAPHIC_DATA] Contact: [PERSON_NAME]" at bounding box center [441, 351] width 350 height 84
drag, startPoint x: 699, startPoint y: 328, endPoint x: 662, endPoint y: 324, distance: 37.3
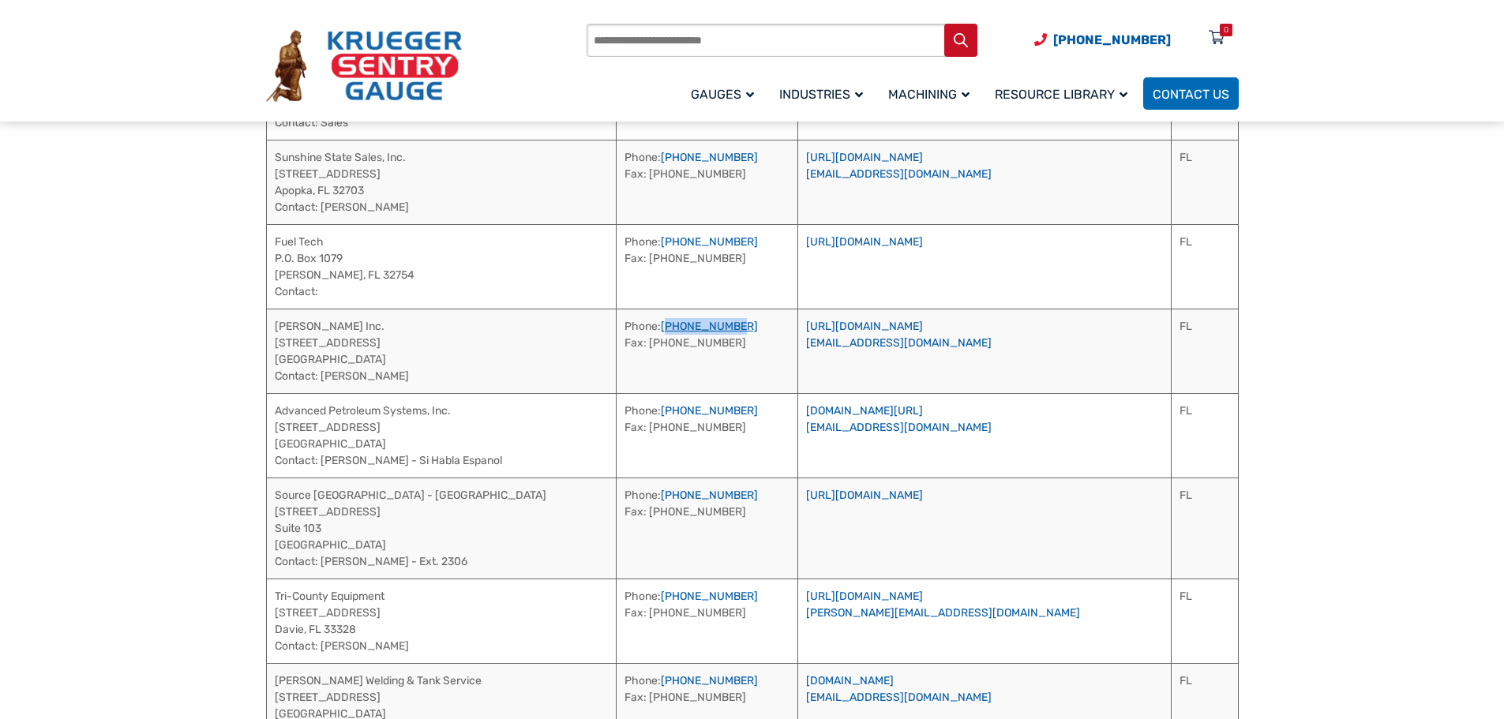
click at [662, 324] on td "Phone: [PHONE_NUMBER] Fax: [PHONE_NUMBER]" at bounding box center [707, 351] width 182 height 84
click at [923, 328] on link "[URL][DOMAIN_NAME]" at bounding box center [864, 326] width 117 height 13
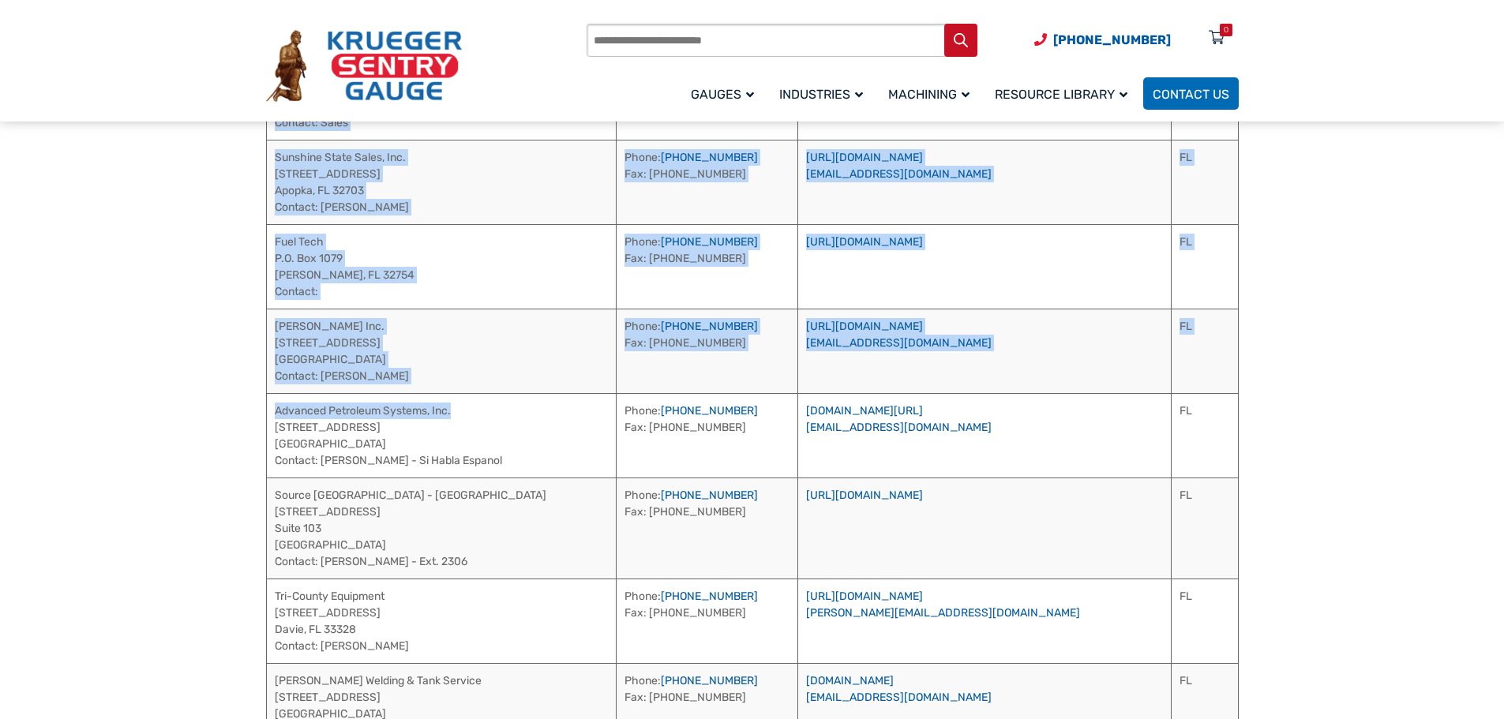
drag, startPoint x: 490, startPoint y: 408, endPoint x: 263, endPoint y: 411, distance: 227.4
drag, startPoint x: 447, startPoint y: 395, endPoint x: 471, endPoint y: 393, distance: 24.5
click at [448, 396] on td "Advanced Petroleum Systems, Inc. [STREET_ADDRESS] Contact: [PERSON_NAME] - Si H…" at bounding box center [441, 435] width 350 height 84
click at [459, 412] on td "Advanced Petroleum Systems, Inc. [STREET_ADDRESS] Contact: [PERSON_NAME] - Si H…" at bounding box center [441, 435] width 350 height 84
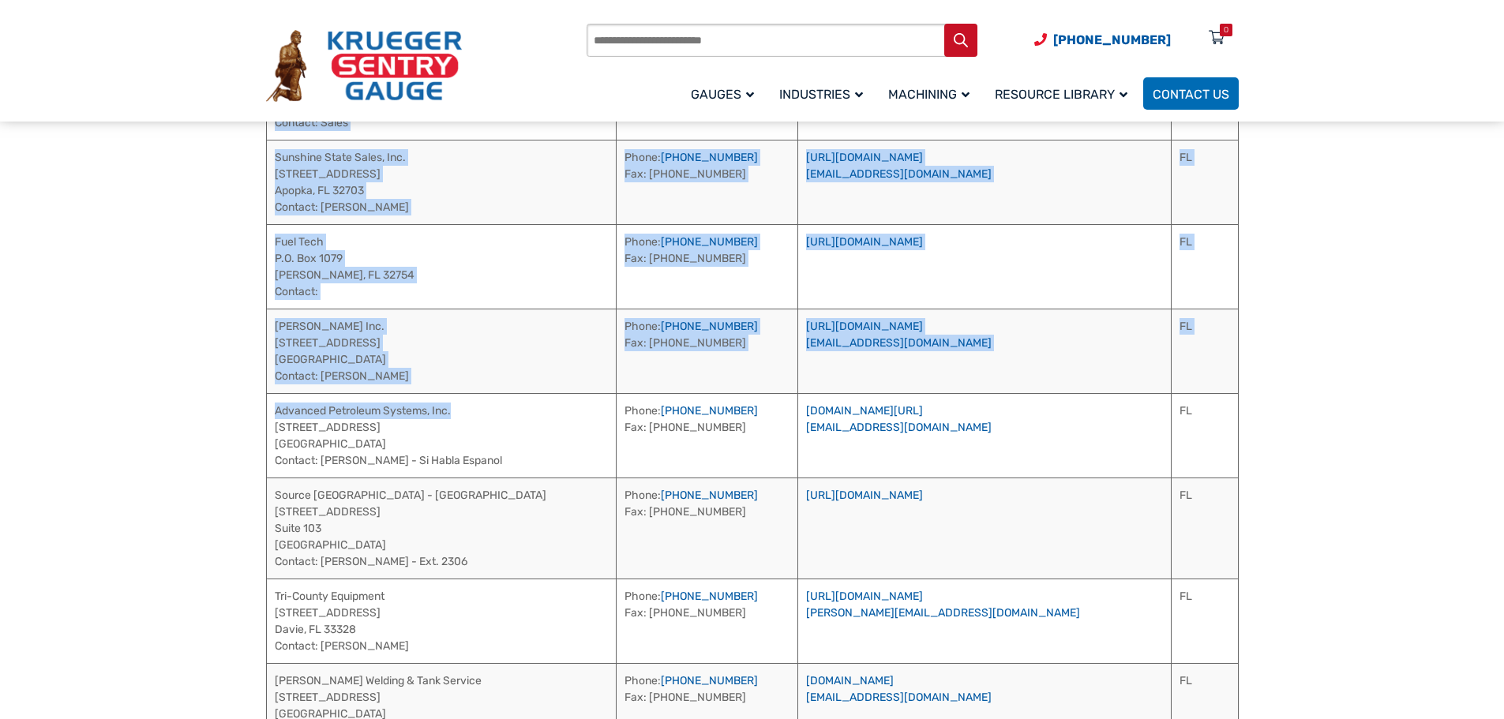
click at [453, 414] on td "Advanced Petroleum Systems, Inc. [STREET_ADDRESS] Contact: [PERSON_NAME] - Si H…" at bounding box center [441, 435] width 350 height 84
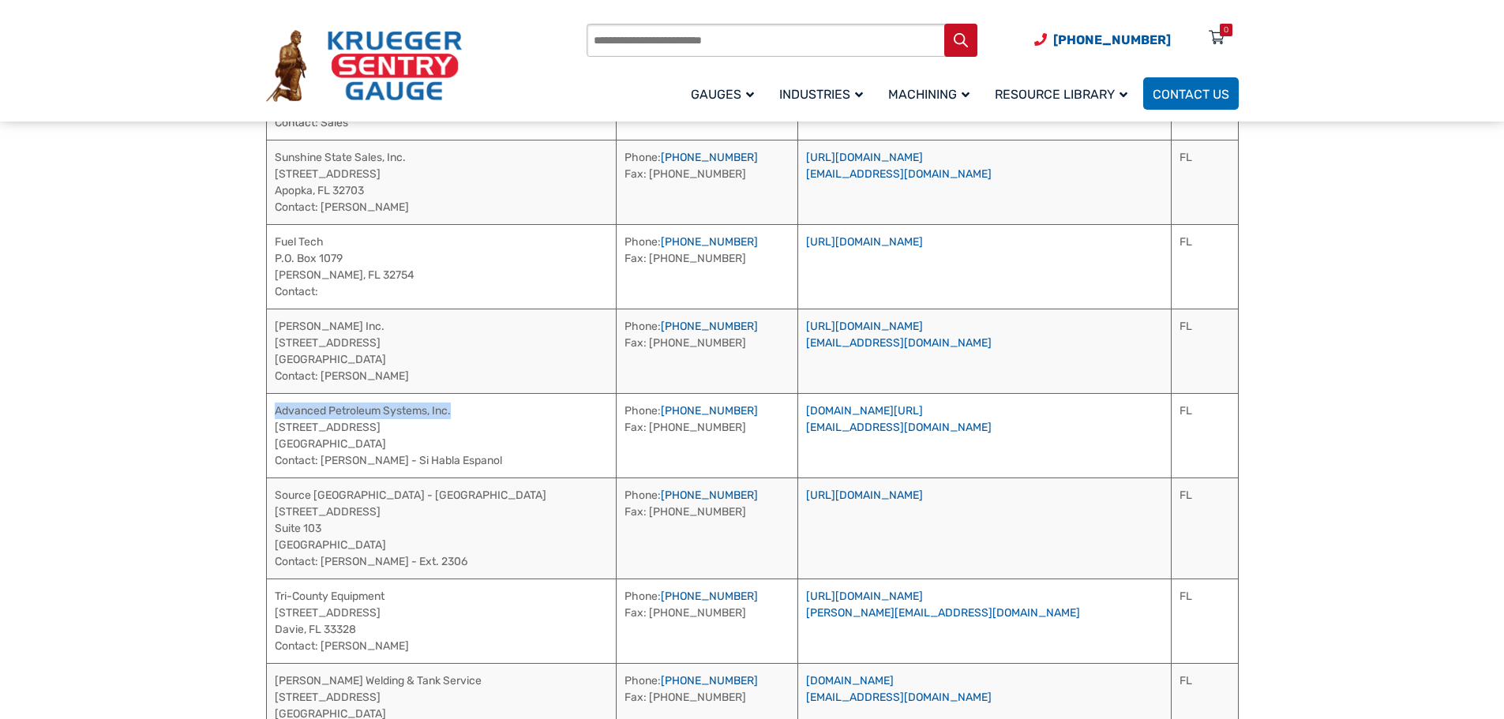
drag, startPoint x: 453, startPoint y: 412, endPoint x: 277, endPoint y: 407, distance: 176.1
click at [277, 407] on td "Advanced Petroleum Systems, Inc. [STREET_ADDRESS] Contact: [PERSON_NAME] - Si H…" at bounding box center [441, 435] width 350 height 84
drag, startPoint x: 381, startPoint y: 456, endPoint x: 323, endPoint y: 468, distance: 59.8
click at [323, 468] on td "Advanced Petroleum Systems, Inc. [STREET_ADDRESS] Contact: [PERSON_NAME] - Si H…" at bounding box center [441, 435] width 350 height 84
drag, startPoint x: 752, startPoint y: 408, endPoint x: 659, endPoint y: 407, distance: 92.4
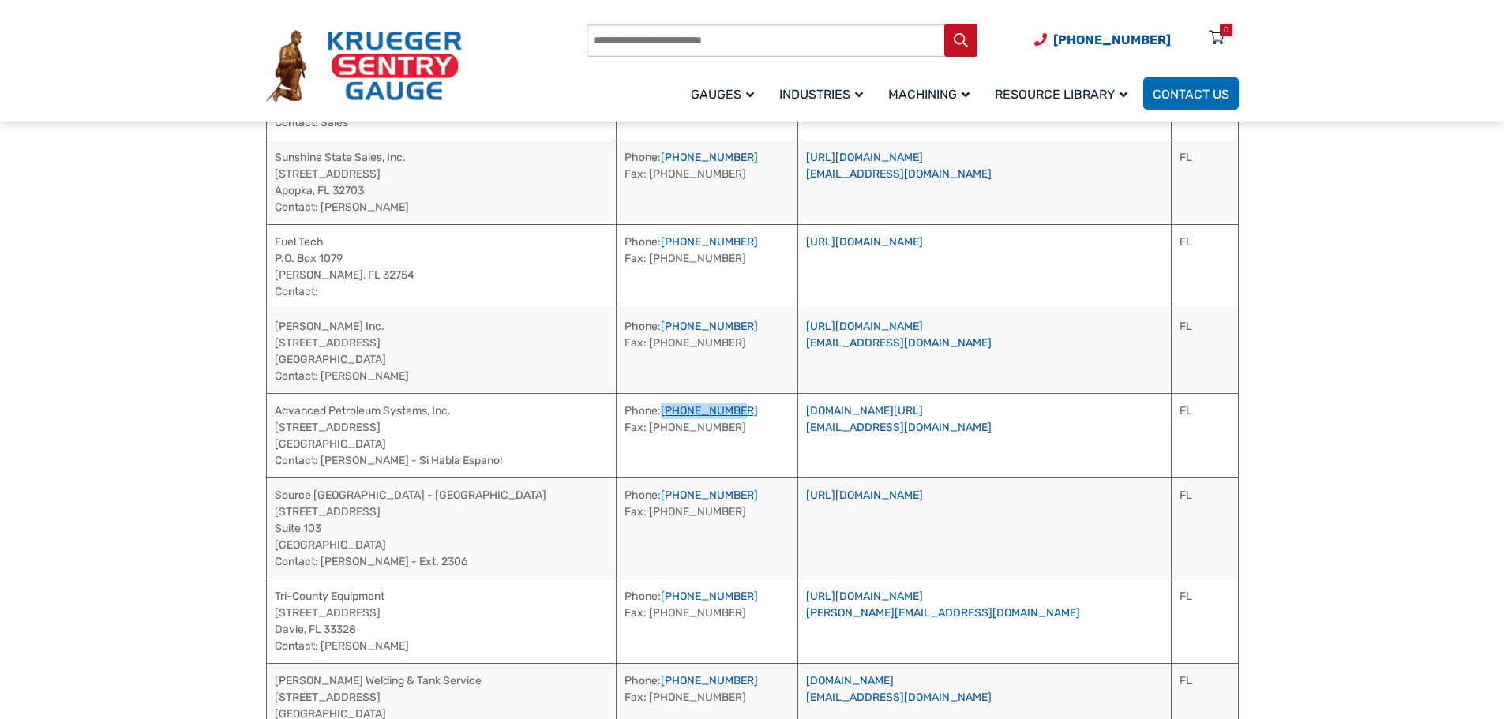
click at [659, 407] on td "Phone: [PHONE_NUMBER] Fax: [PHONE_NUMBER]" at bounding box center [707, 435] width 182 height 84
click at [898, 411] on link "[DOMAIN_NAME][URL]" at bounding box center [864, 410] width 117 height 13
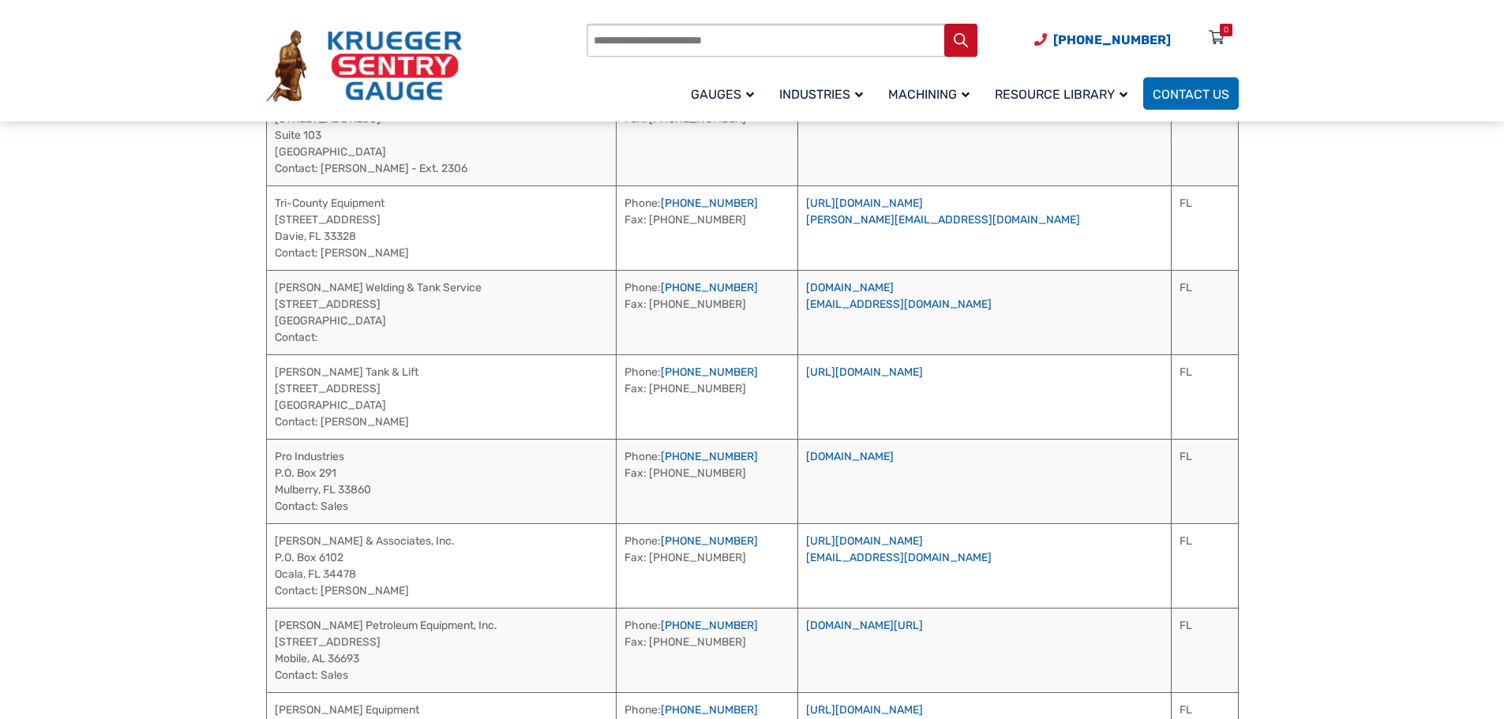
scroll to position [1456, 0]
drag, startPoint x: 399, startPoint y: 201, endPoint x: 273, endPoint y: 202, distance: 125.5
click at [273, 202] on td "Tri-County Equipment [STREET_ADDRESS] Contact: [PERSON_NAME]" at bounding box center [441, 226] width 350 height 84
drag, startPoint x: 423, startPoint y: 246, endPoint x: 336, endPoint y: 264, distance: 88.7
click at [322, 264] on td "Tri-County Equipment [STREET_ADDRESS] Contact: [PERSON_NAME]" at bounding box center [441, 226] width 350 height 84
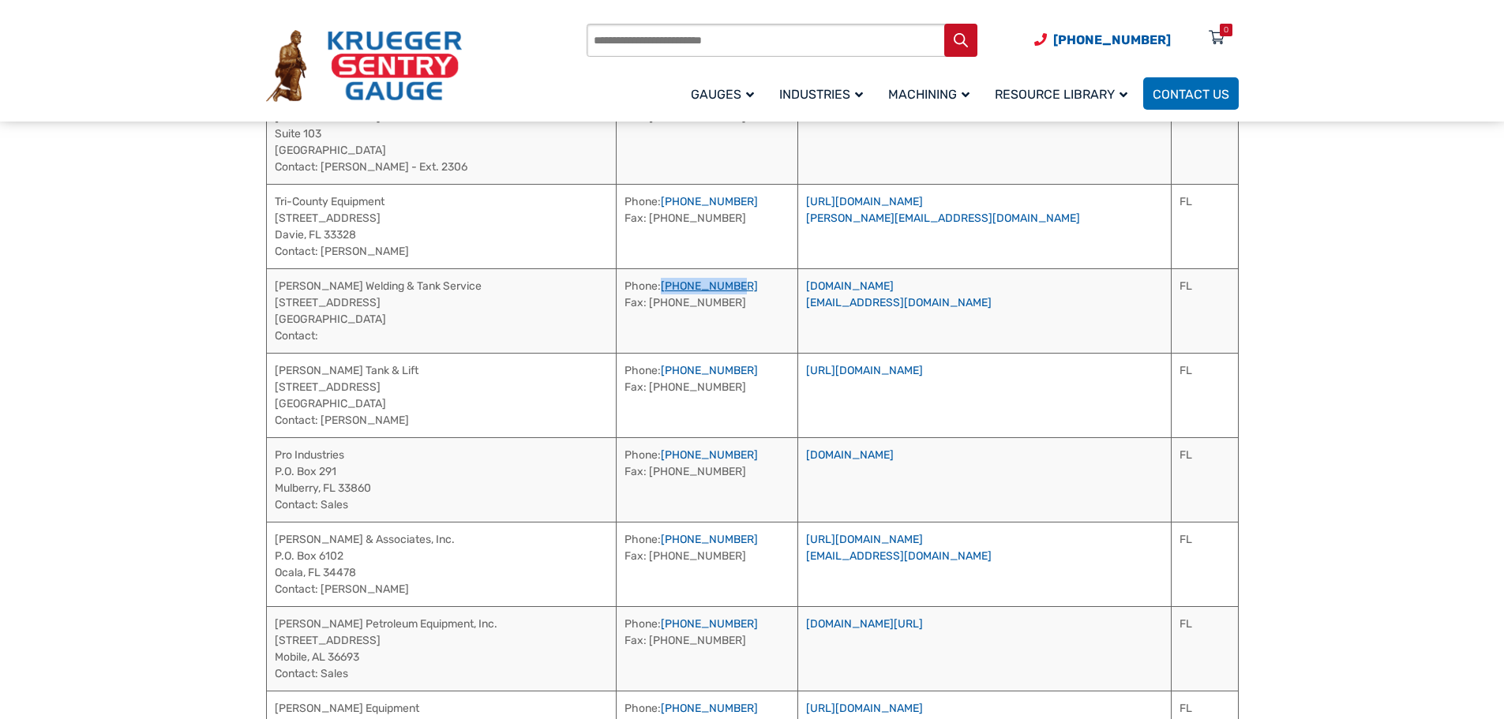
drag, startPoint x: 748, startPoint y: 286, endPoint x: 658, endPoint y: 289, distance: 90.1
click at [658, 289] on td "Phone: [PHONE_NUMBER] Fax: [PHONE_NUMBER]" at bounding box center [707, 310] width 182 height 84
drag, startPoint x: 752, startPoint y: 204, endPoint x: 658, endPoint y: 207, distance: 93.2
click at [658, 207] on td "Phone: [PHONE_NUMBER] Fax: [PHONE_NUMBER]" at bounding box center [707, 226] width 182 height 84
click at [923, 200] on link "[URL][DOMAIN_NAME]" at bounding box center [864, 201] width 117 height 13
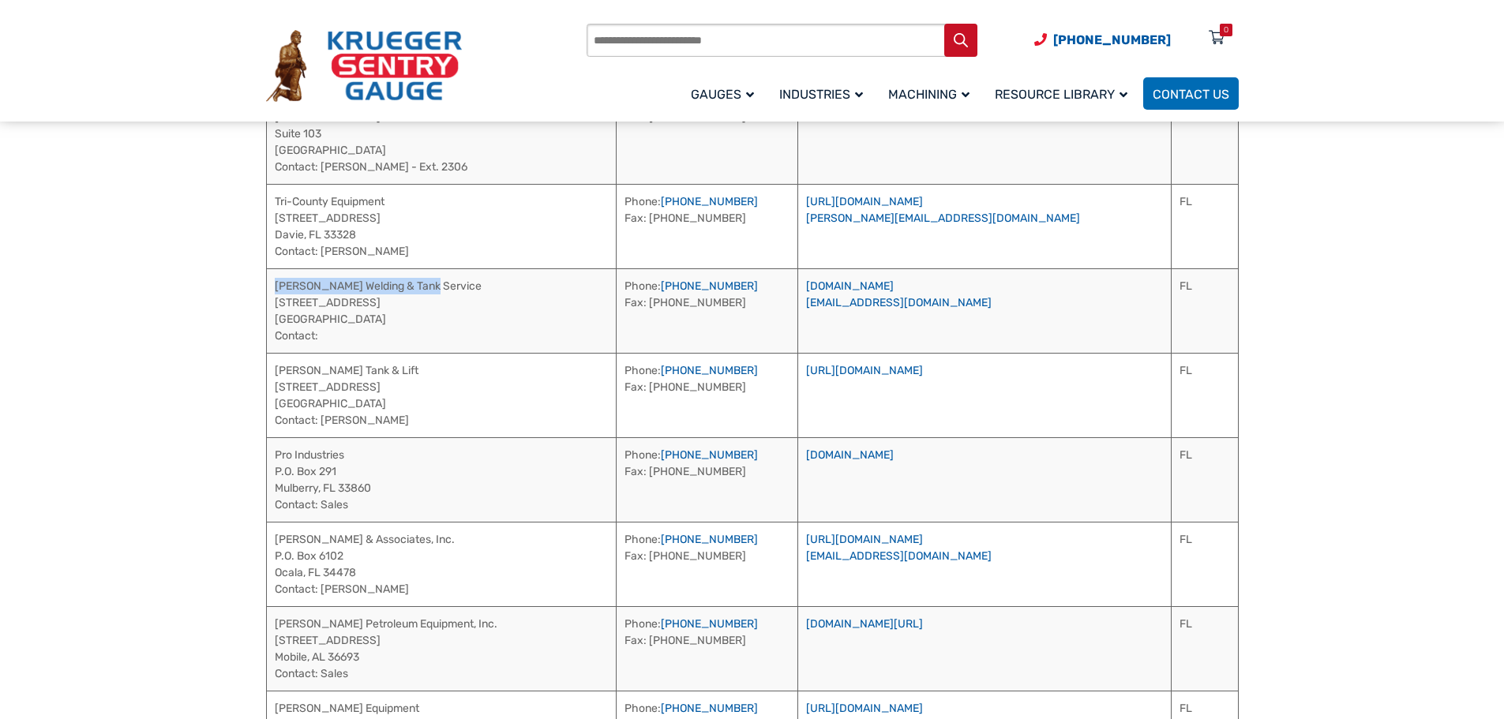
drag, startPoint x: 471, startPoint y: 287, endPoint x: 269, endPoint y: 294, distance: 201.4
click at [269, 294] on td "[PERSON_NAME] Welding & Tank Service [STREET_ADDRESS] Contact:" at bounding box center [441, 310] width 350 height 84
drag, startPoint x: 748, startPoint y: 282, endPoint x: 658, endPoint y: 291, distance: 89.7
click at [658, 291] on td "Phone: [PHONE_NUMBER] Fax: [PHONE_NUMBER]" at bounding box center [707, 310] width 182 height 84
click at [890, 284] on link "[DOMAIN_NAME]" at bounding box center [850, 285] width 88 height 13
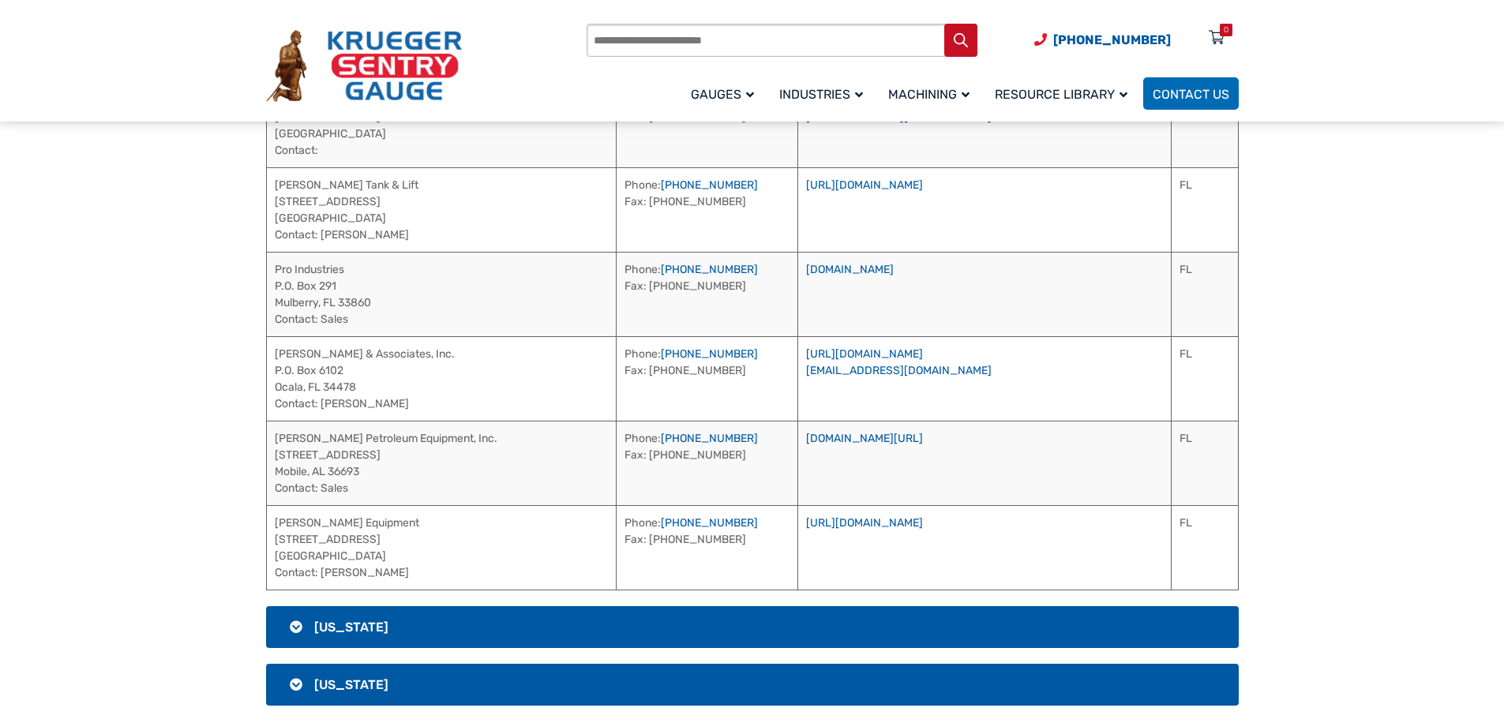
scroll to position [1614, 0]
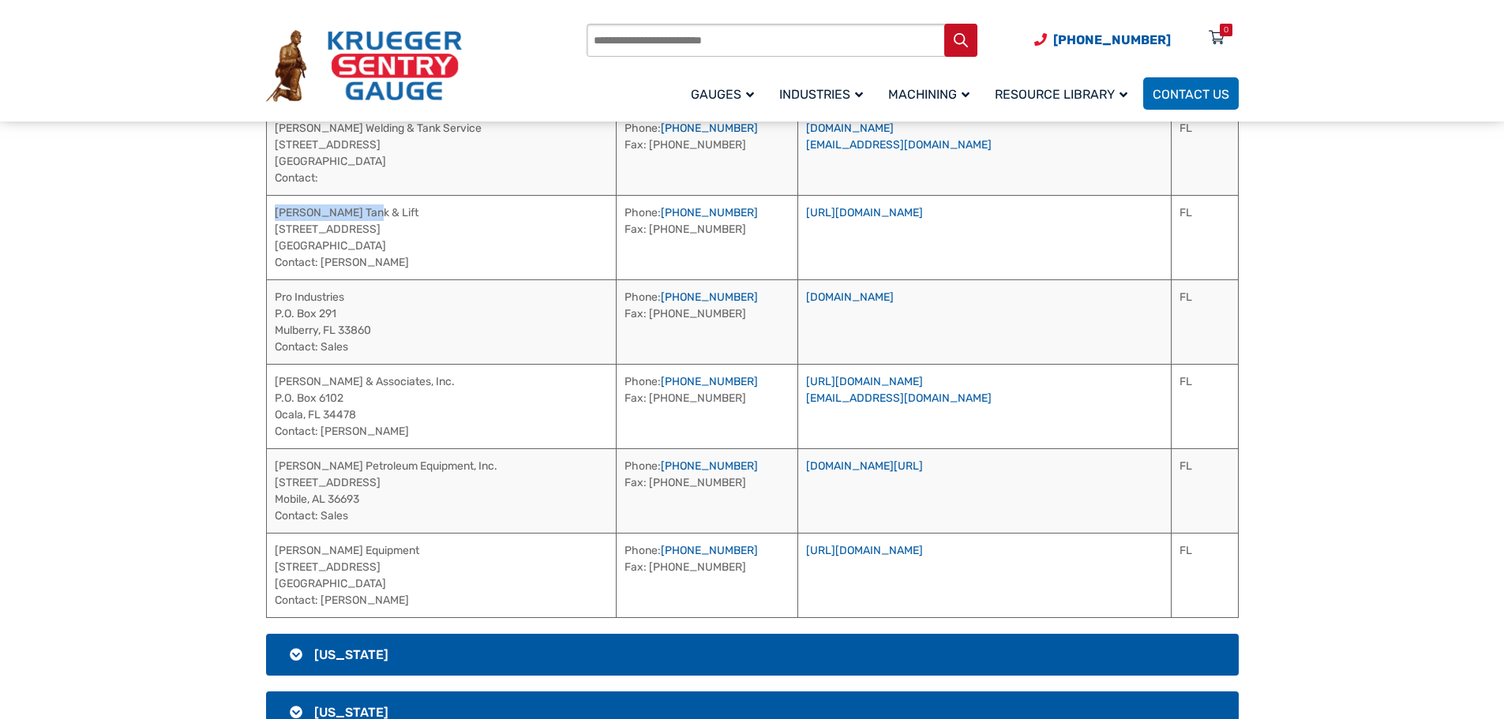
drag, startPoint x: 390, startPoint y: 208, endPoint x: 276, endPoint y: 214, distance: 114.6
click at [276, 212] on td "[PERSON_NAME] Tank & Lift [STREET_ADDRESS] Contact: [PERSON_NAME]" at bounding box center [441, 237] width 350 height 84
drag, startPoint x: 763, startPoint y: 215, endPoint x: 658, endPoint y: 214, distance: 105.8
click at [658, 214] on td "Phone: [PHONE_NUMBER] Fax: [PHONE_NUMBER]" at bounding box center [707, 237] width 182 height 84
drag, startPoint x: 385, startPoint y: 298, endPoint x: 273, endPoint y: 301, distance: 112.1
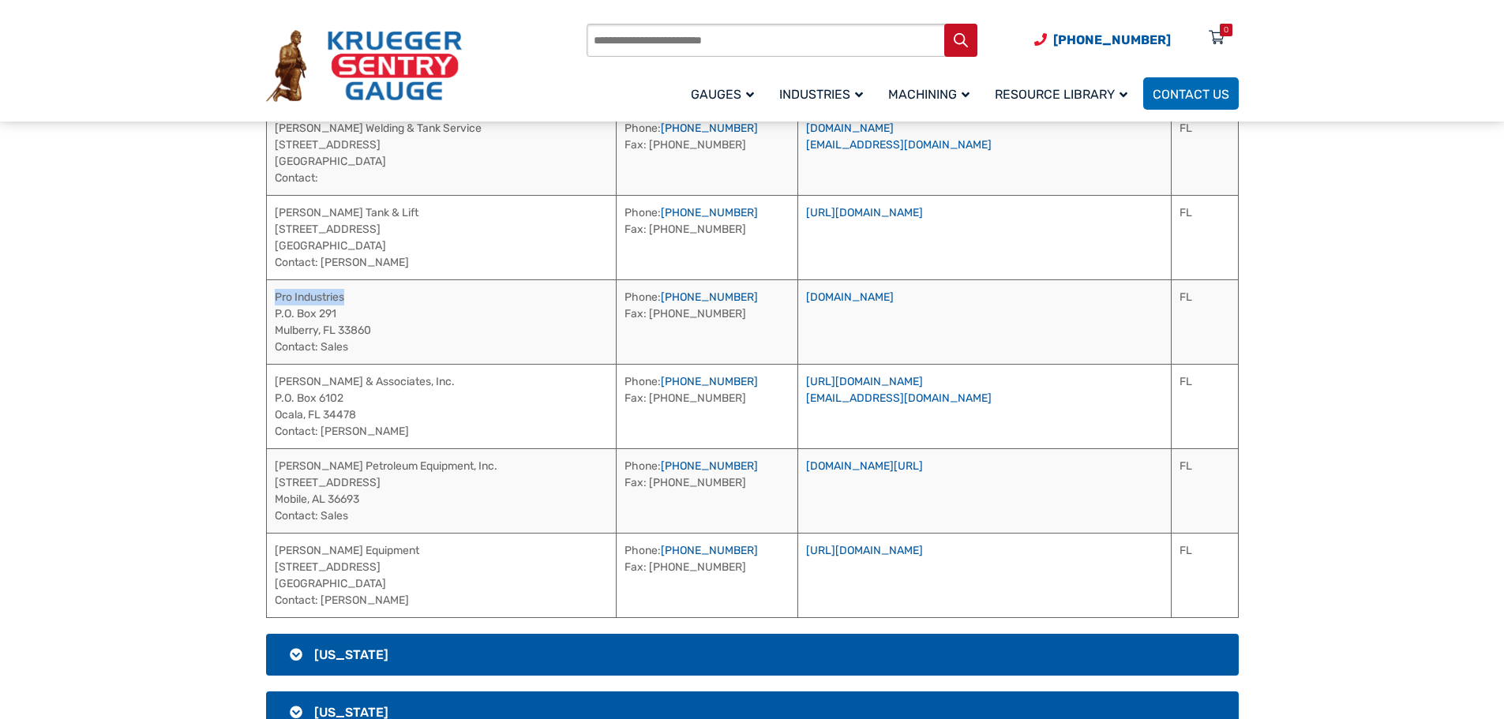
click at [273, 301] on td "Pro Industries P.O. [STREET_ADDRESS] Contact: Sales" at bounding box center [441, 321] width 350 height 84
drag, startPoint x: 409, startPoint y: 267, endPoint x: 324, endPoint y: 264, distance: 84.5
click at [324, 264] on td "[PERSON_NAME] Tank & Lift [STREET_ADDRESS] Contact: [PERSON_NAME]" at bounding box center [441, 237] width 350 height 84
drag, startPoint x: 356, startPoint y: 301, endPoint x: 275, endPoint y: 304, distance: 81.4
click at [275, 304] on td "Pro Industries P.O. [STREET_ADDRESS] Contact: Sales" at bounding box center [441, 321] width 350 height 84
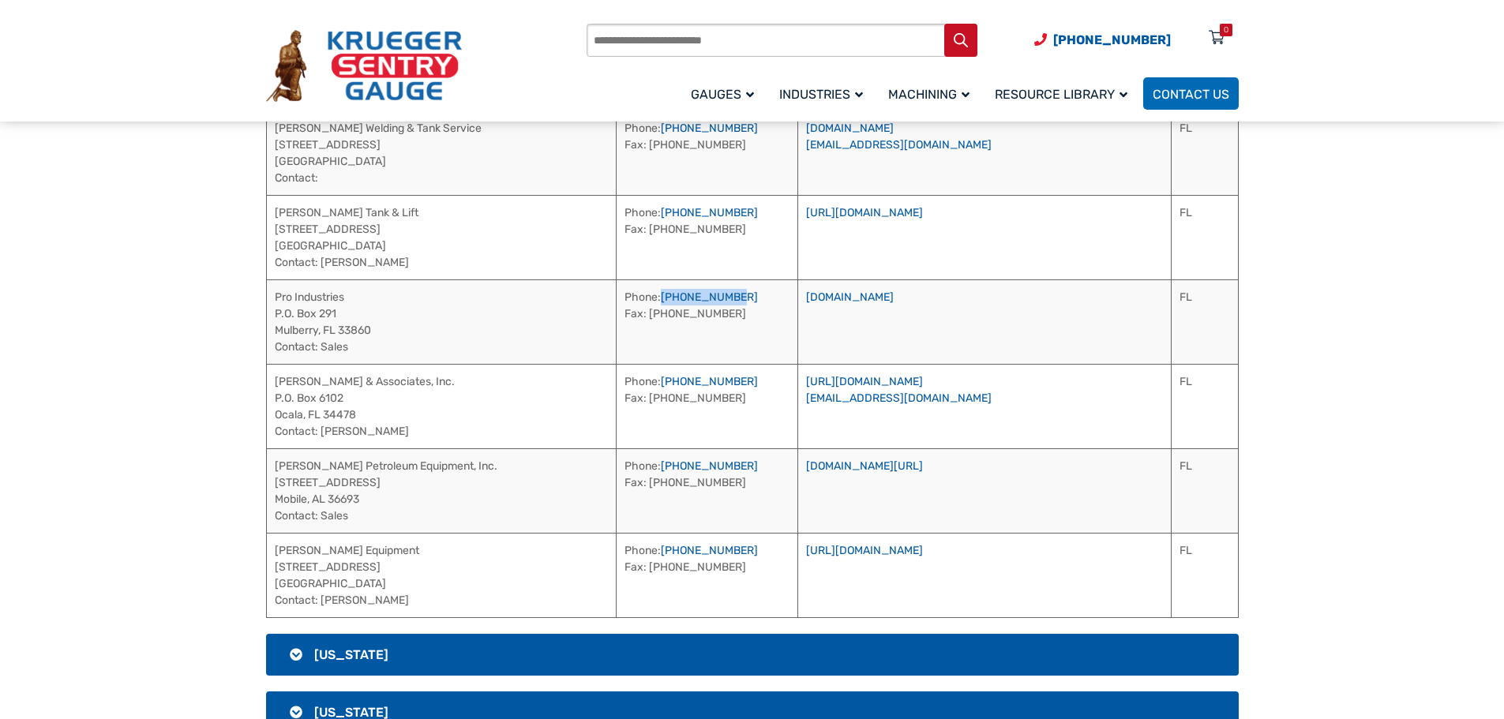
drag, startPoint x: 748, startPoint y: 302, endPoint x: 664, endPoint y: 309, distance: 84.0
click at [662, 303] on td "Phone: [PHONE_NUMBER] Fax: [PHONE_NUMBER]" at bounding box center [707, 321] width 182 height 84
click at [894, 301] on link "[DOMAIN_NAME]" at bounding box center [850, 297] width 88 height 13
drag, startPoint x: 420, startPoint y: 382, endPoint x: 276, endPoint y: 383, distance: 143.7
click at [276, 383] on td "[PERSON_NAME] & Associates, Inc. P.O. [GEOGRAPHIC_DATA] Contact: [PERSON_NAME]" at bounding box center [441, 406] width 350 height 84
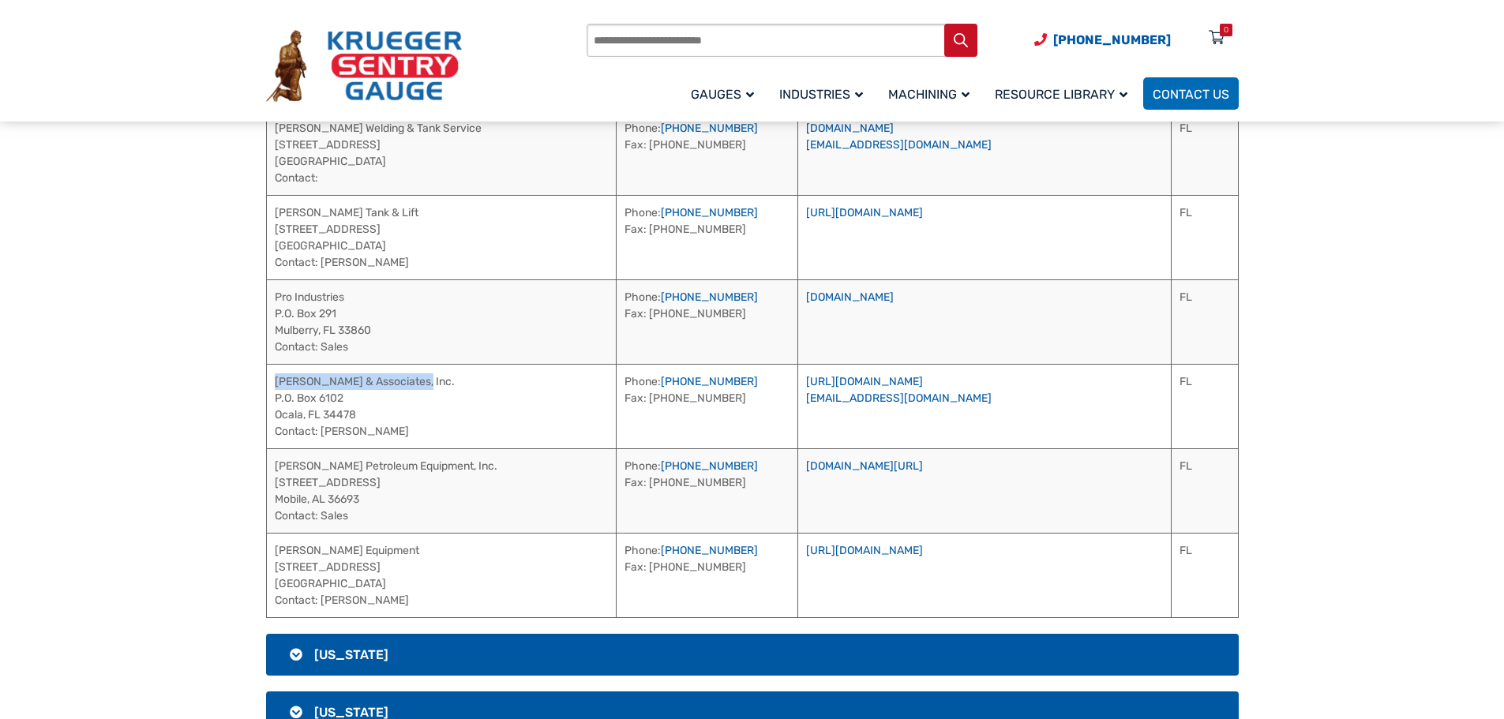
drag, startPoint x: 440, startPoint y: 437, endPoint x: 321, endPoint y: 448, distance: 118.9
click at [321, 448] on td "[PERSON_NAME] & Associates, Inc. P.O. [GEOGRAPHIC_DATA] Contact: [PERSON_NAME]" at bounding box center [441, 406] width 350 height 84
drag, startPoint x: 746, startPoint y: 381, endPoint x: 659, endPoint y: 389, distance: 87.3
click at [659, 389] on td "Phone: [PHONE_NUMBER] Fax: [PHONE_NUMBER]" at bounding box center [707, 406] width 182 height 84
click at [923, 377] on link "[URL][DOMAIN_NAME]" at bounding box center [864, 381] width 117 height 13
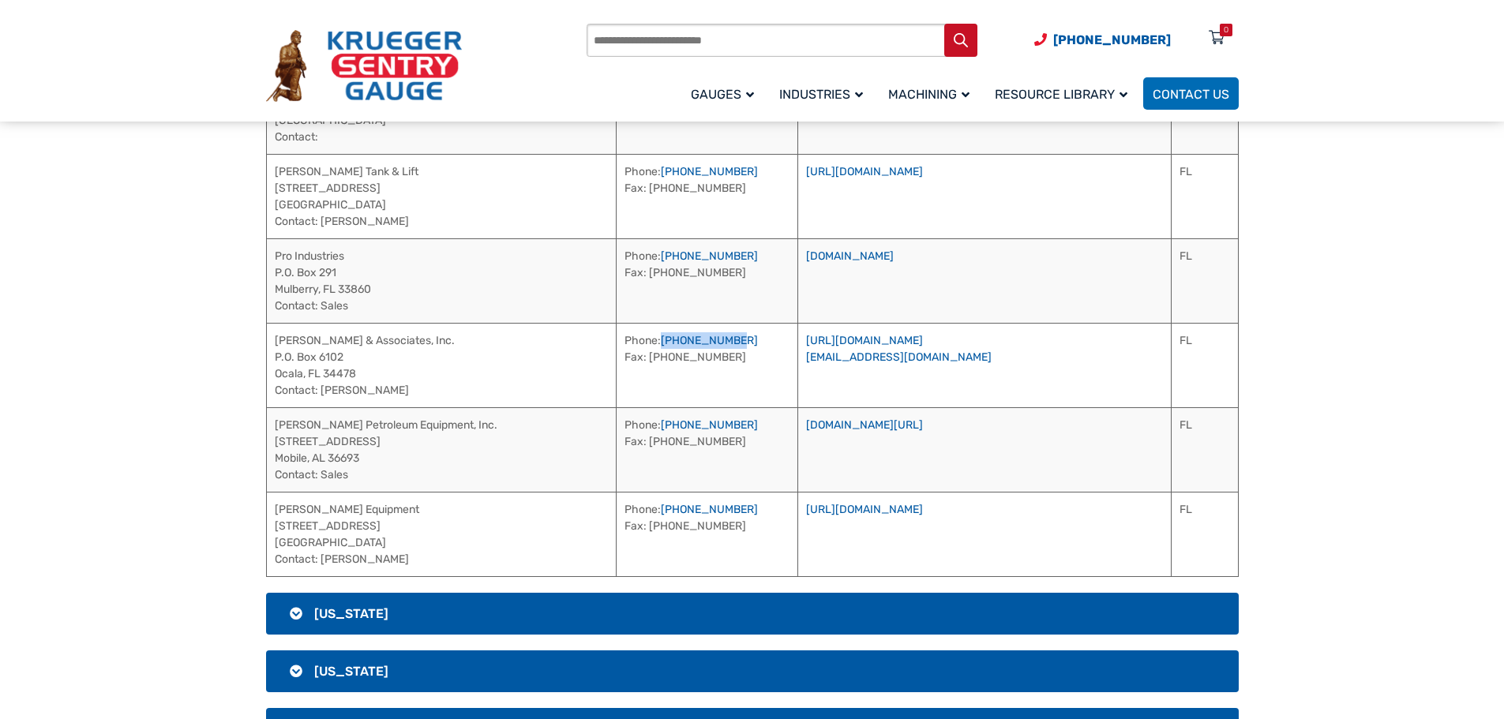
scroll to position [1693, 0]
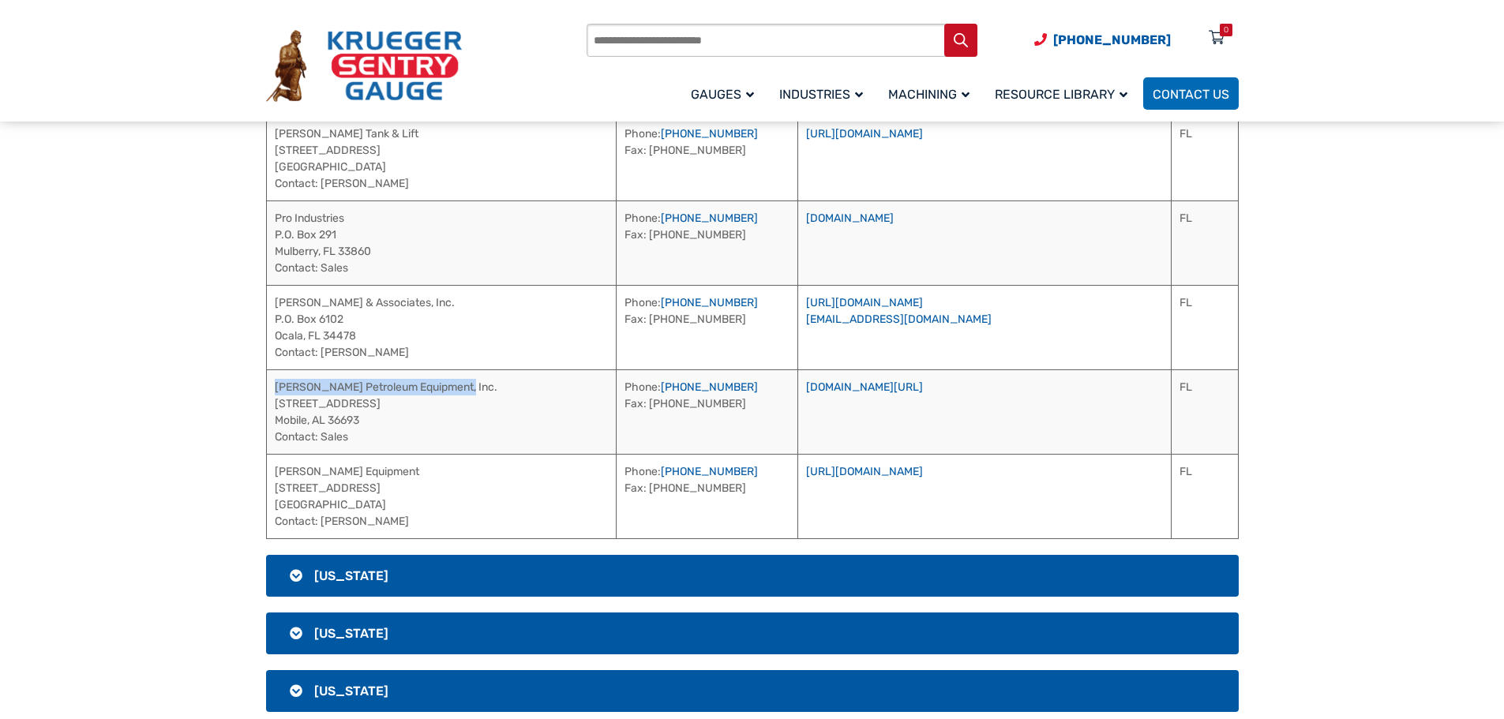
drag, startPoint x: 471, startPoint y: 393, endPoint x: 268, endPoint y: 387, distance: 203.0
click at [268, 387] on td "[PERSON_NAME] Petroleum Equipment, Inc. [STREET_ADDRESS] Contact: Sales" at bounding box center [441, 411] width 350 height 84
drag, startPoint x: 771, startPoint y: 383, endPoint x: 659, endPoint y: 383, distance: 111.3
click at [659, 383] on td "Phone: [PHONE_NUMBER] Fax: [PHONE_NUMBER]" at bounding box center [707, 411] width 182 height 84
click at [923, 383] on link "[DOMAIN_NAME][URL]" at bounding box center [864, 387] width 117 height 13
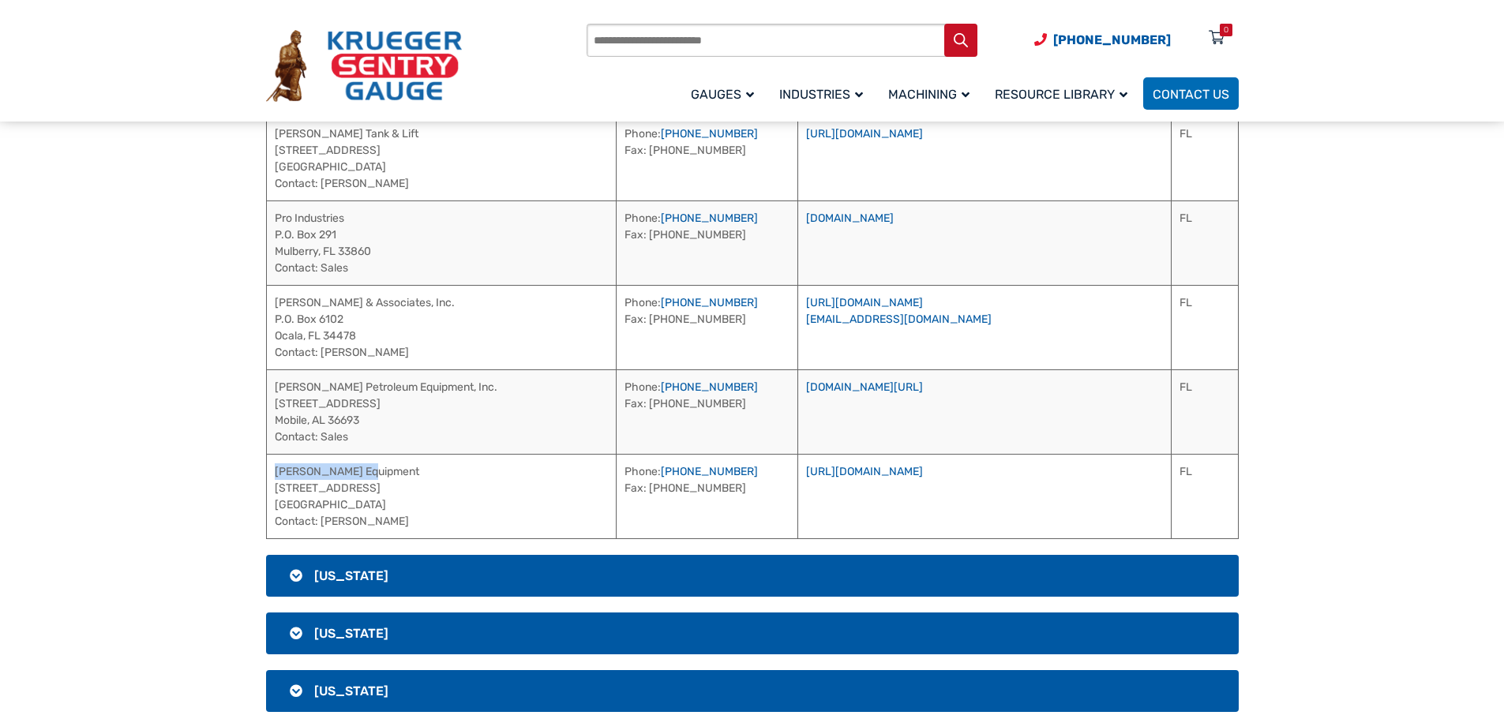
drag, startPoint x: 373, startPoint y: 471, endPoint x: 274, endPoint y: 472, distance: 98.7
click at [274, 472] on td "[PERSON_NAME] Equipment [STREET_ADDRESS][PERSON_NAME] Contact: [PERSON_NAME]" at bounding box center [441, 496] width 350 height 84
drag, startPoint x: 737, startPoint y: 467, endPoint x: 659, endPoint y: 466, distance: 78.2
click at [659, 466] on td "Phone: [PHONE_NUMBER] Fax: [PHONE_NUMBER]" at bounding box center [707, 496] width 182 height 84
drag, startPoint x: 392, startPoint y: 523, endPoint x: 323, endPoint y: 523, distance: 68.7
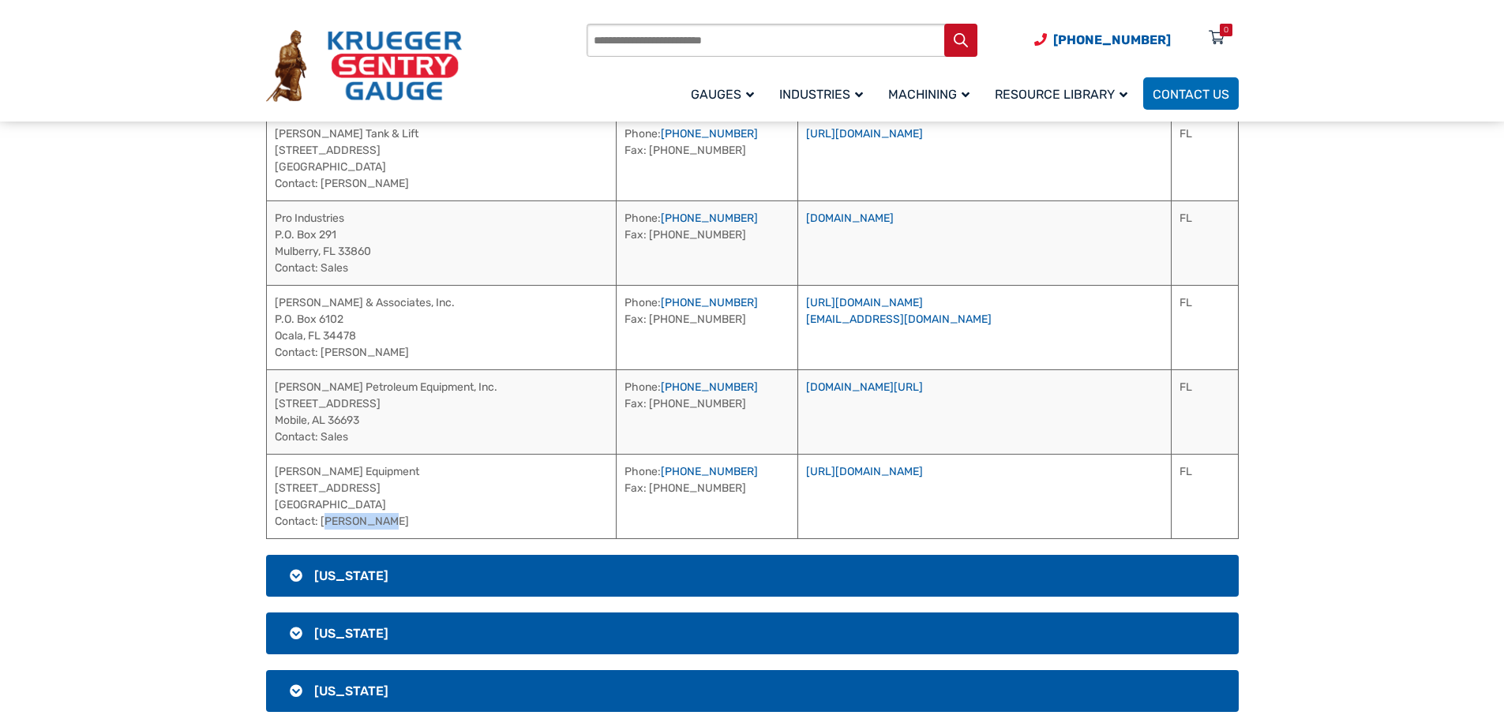
click at [323, 523] on td "[PERSON_NAME] Equipment [STREET_ADDRESS][PERSON_NAME] Contact: [PERSON_NAME]" at bounding box center [441, 496] width 350 height 84
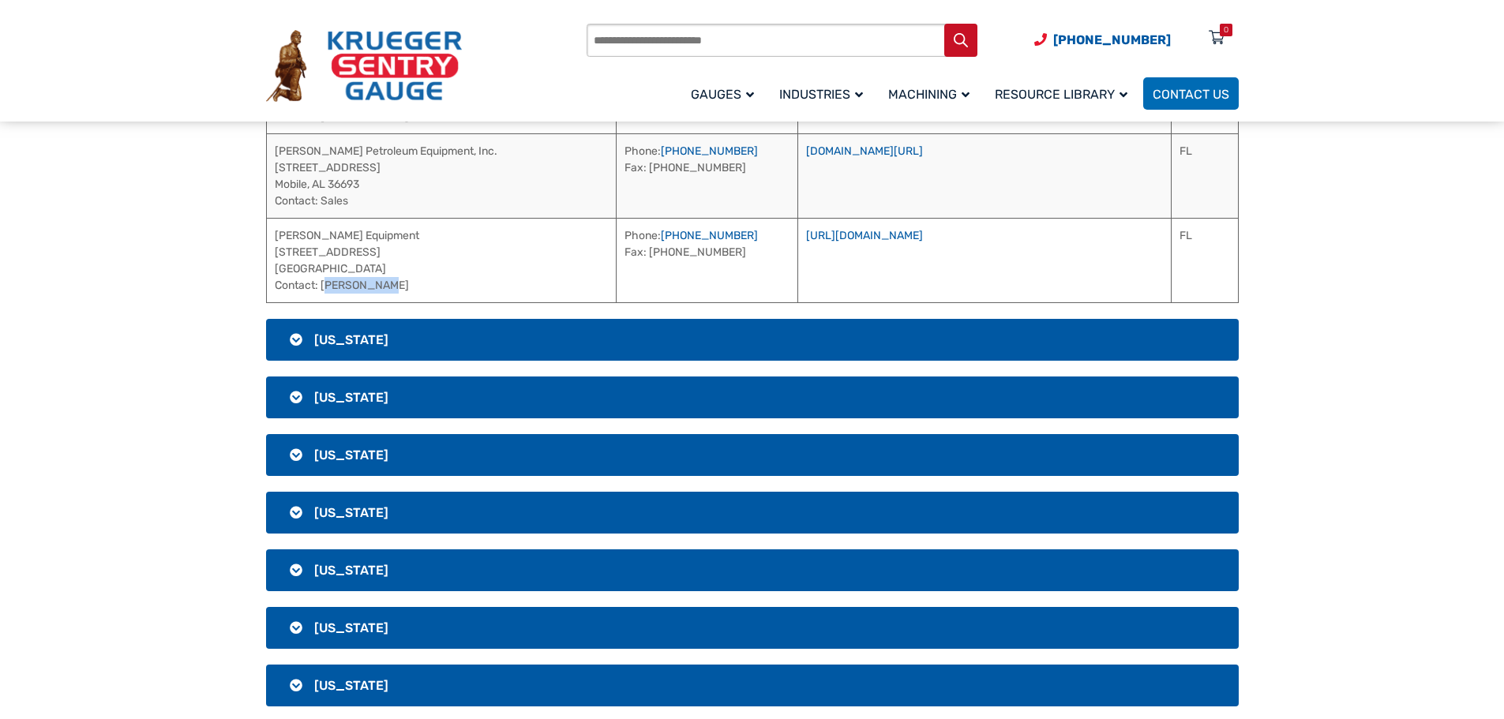
scroll to position [1929, 0]
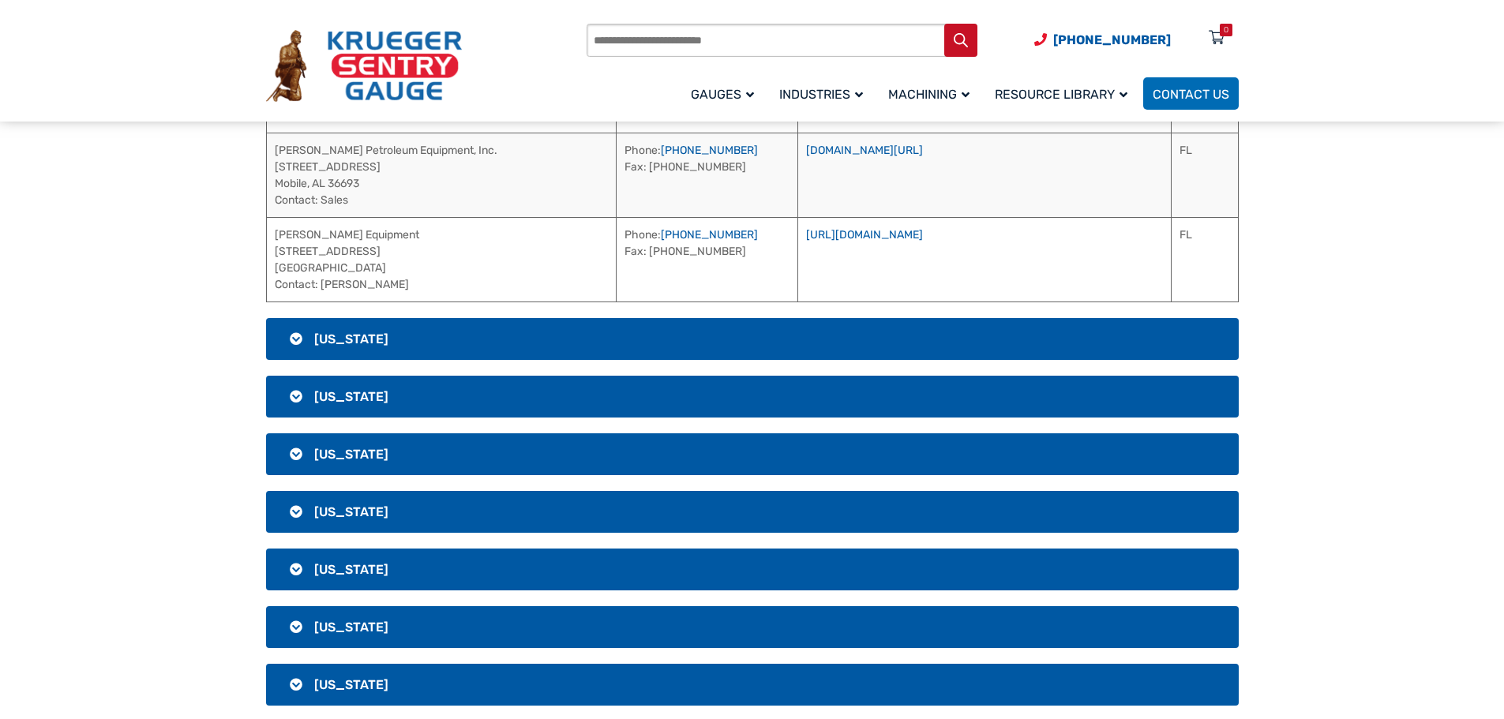
click at [441, 337] on h3 "[US_STATE]" at bounding box center [752, 339] width 973 height 42
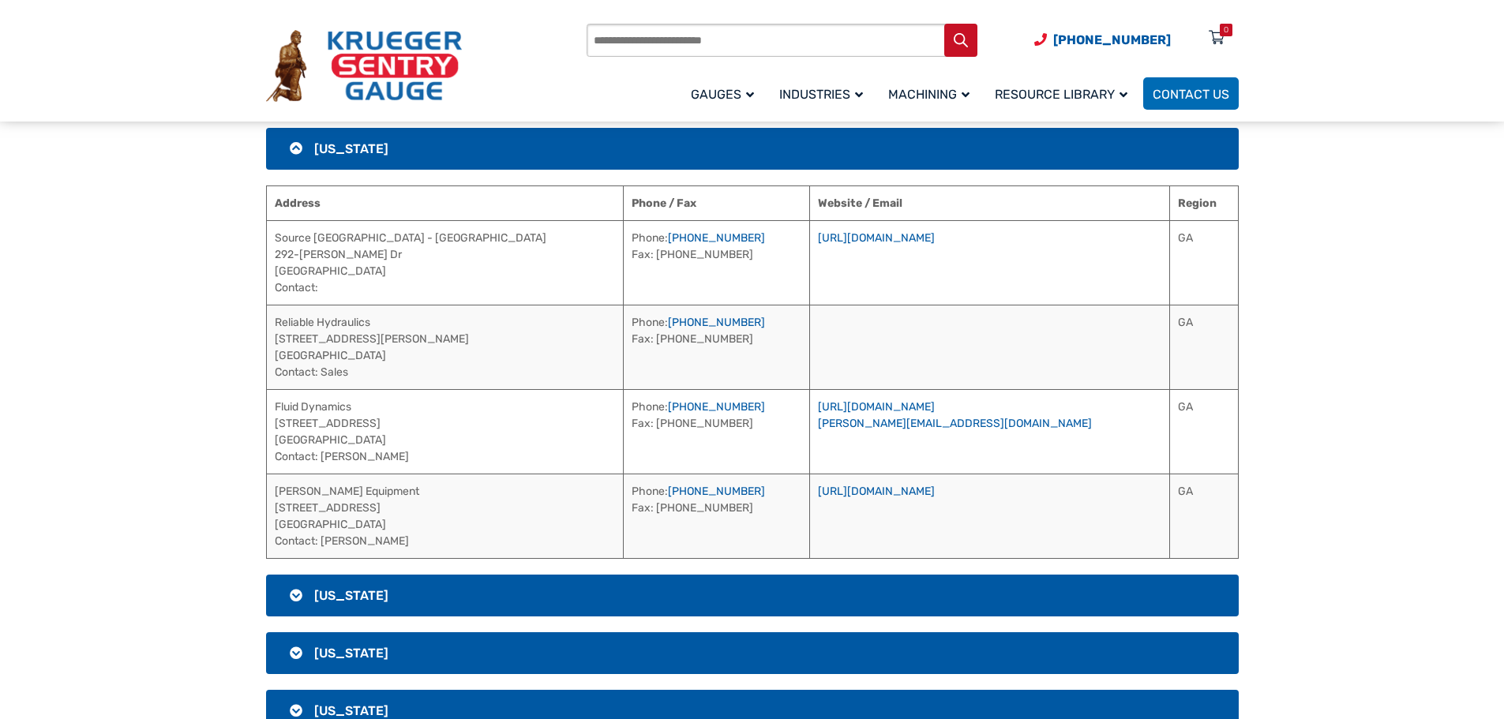
scroll to position [796, 0]
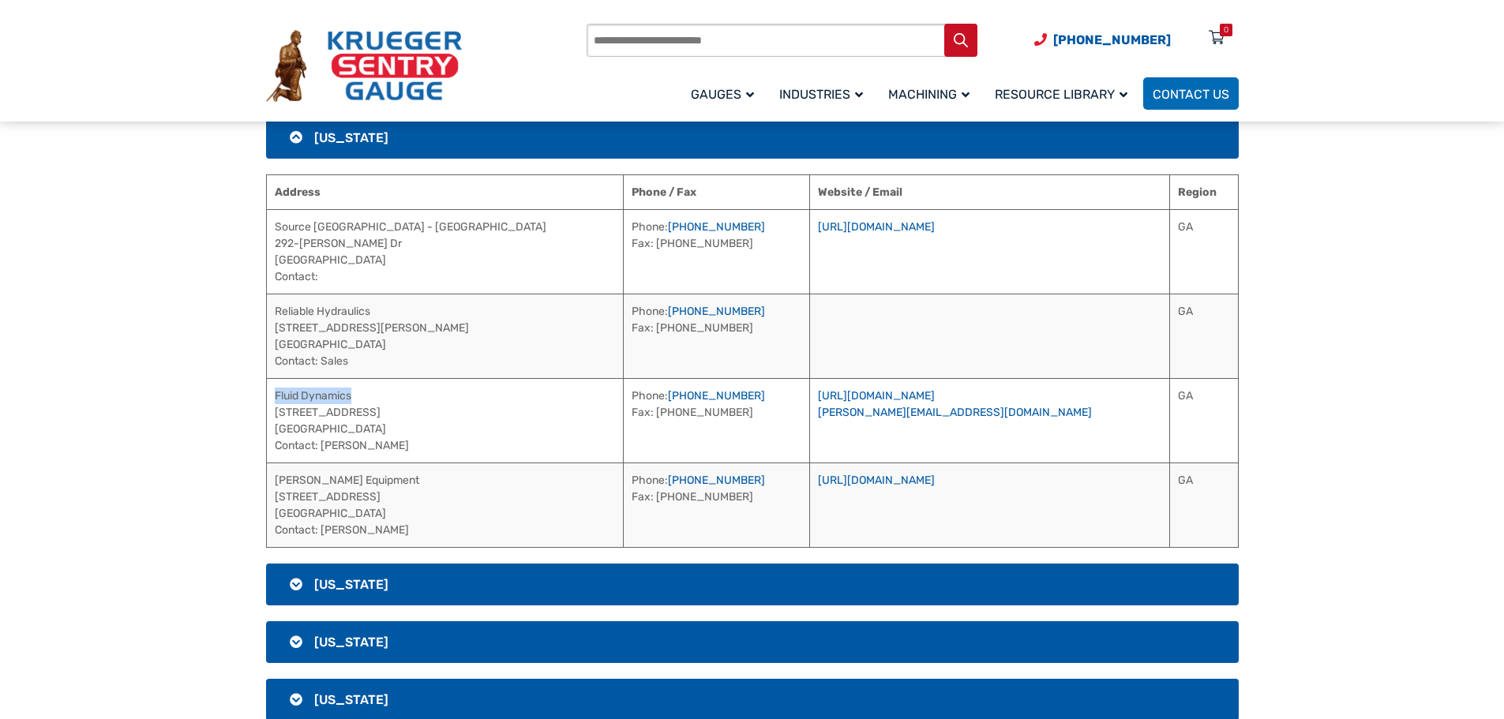
drag, startPoint x: 383, startPoint y: 396, endPoint x: 272, endPoint y: 396, distance: 111.3
click at [272, 396] on td "Fluid Dynamics [STREET_ADDRESS] Contact: [PERSON_NAME]" at bounding box center [444, 420] width 357 height 84
drag, startPoint x: 355, startPoint y: 448, endPoint x: 321, endPoint y: 447, distance: 34.0
click at [321, 447] on td "Fluid Dynamics [STREET_ADDRESS] Contact: [PERSON_NAME]" at bounding box center [444, 420] width 357 height 84
drag, startPoint x: 699, startPoint y: 394, endPoint x: 594, endPoint y: 394, distance: 105.0
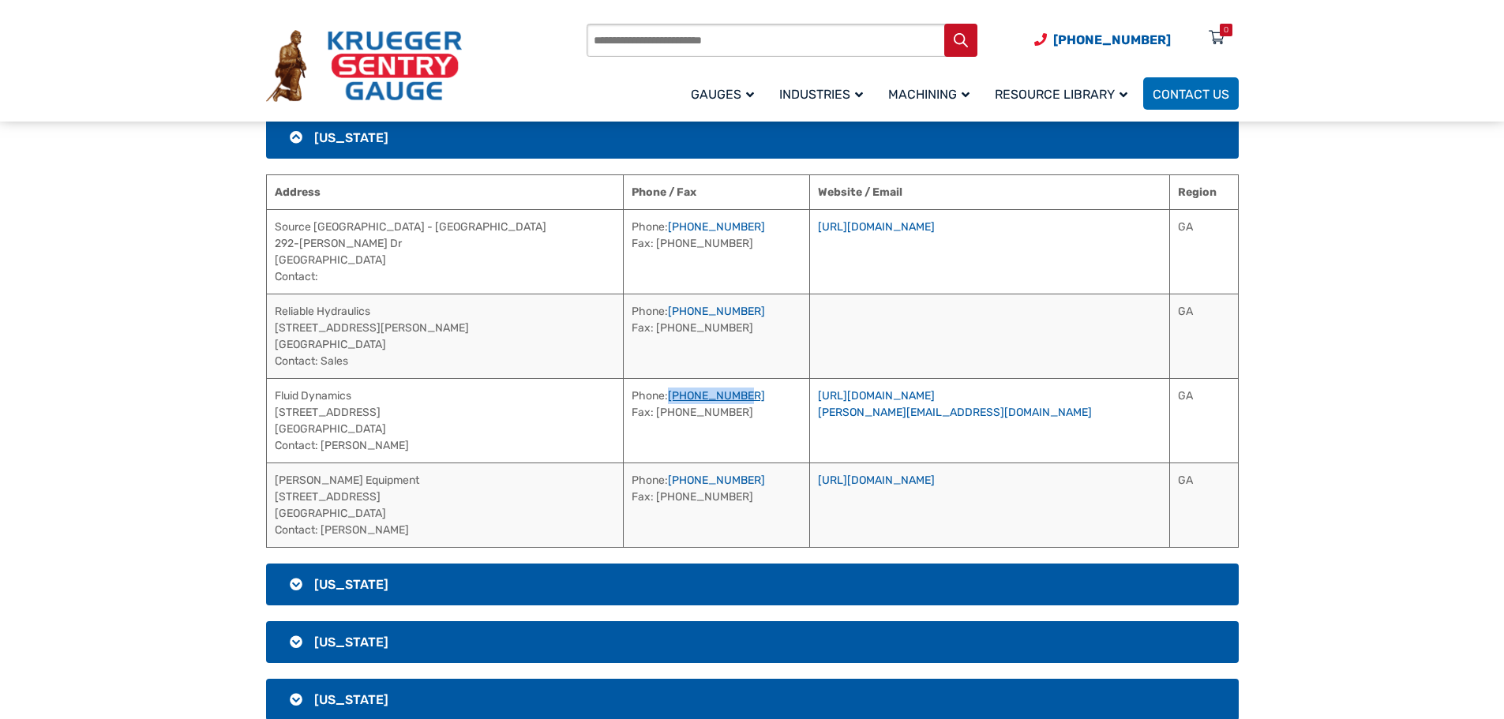
click at [623, 394] on td "Phone: [PHONE_NUMBER] Fax: [PHONE_NUMBER]" at bounding box center [716, 420] width 186 height 84
click at [870, 396] on link "[URL][DOMAIN_NAME]" at bounding box center [876, 395] width 117 height 13
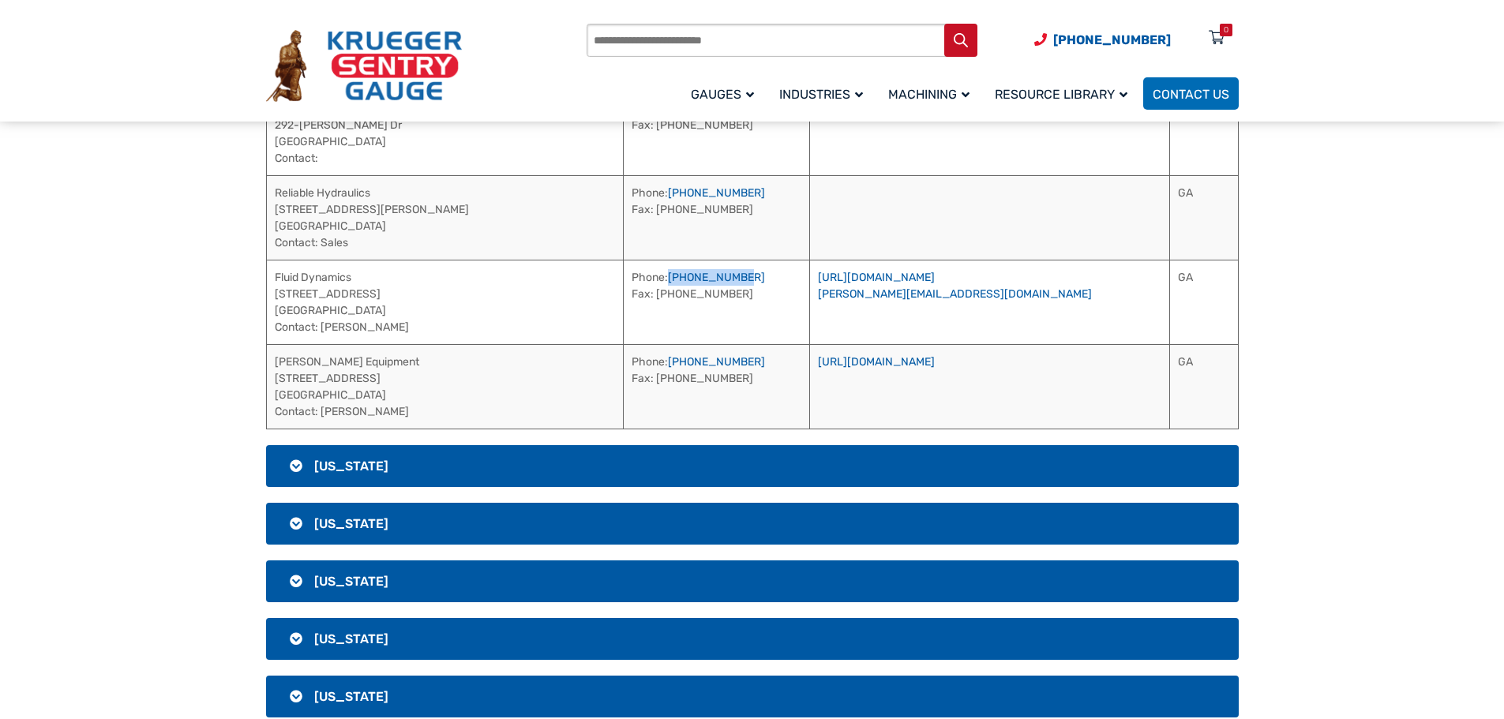
scroll to position [1112, 0]
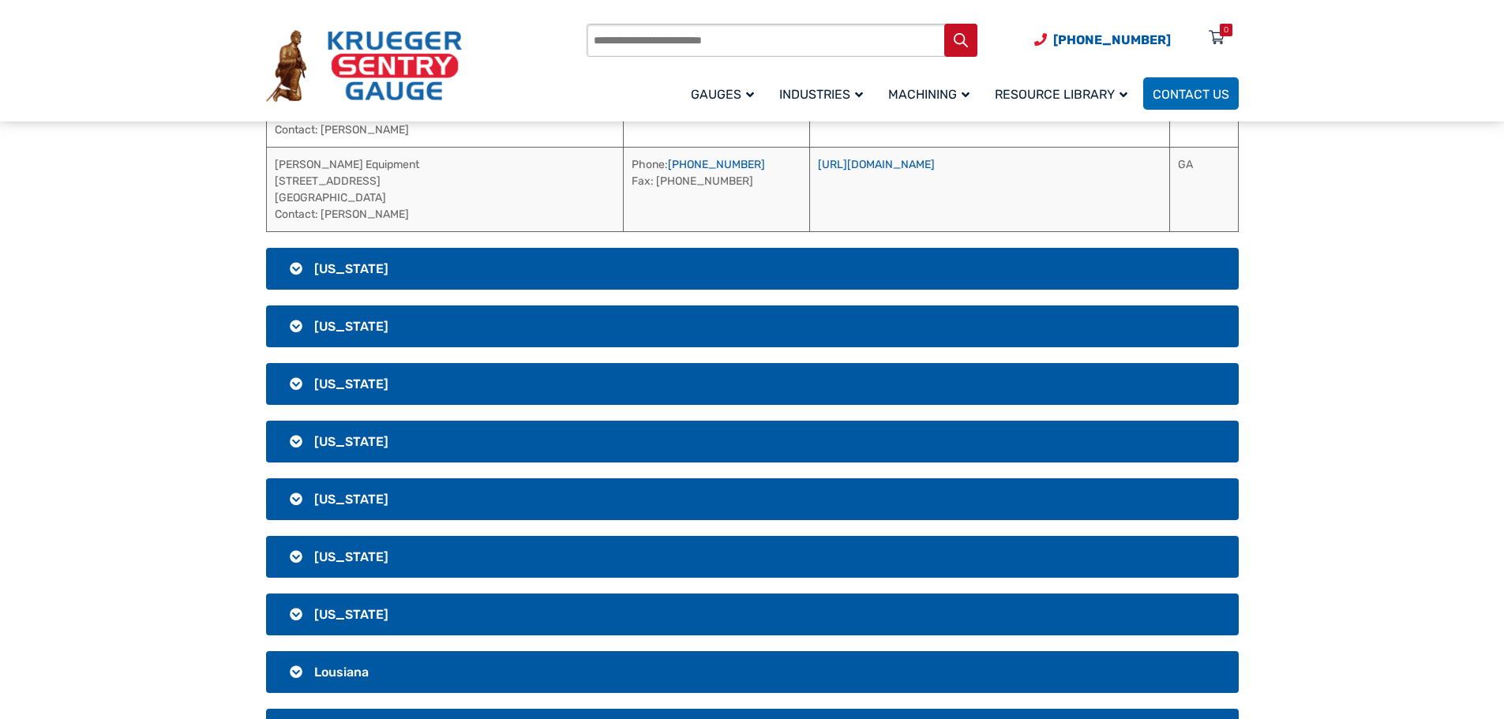
click at [574, 262] on h3 "[US_STATE]" at bounding box center [752, 269] width 973 height 42
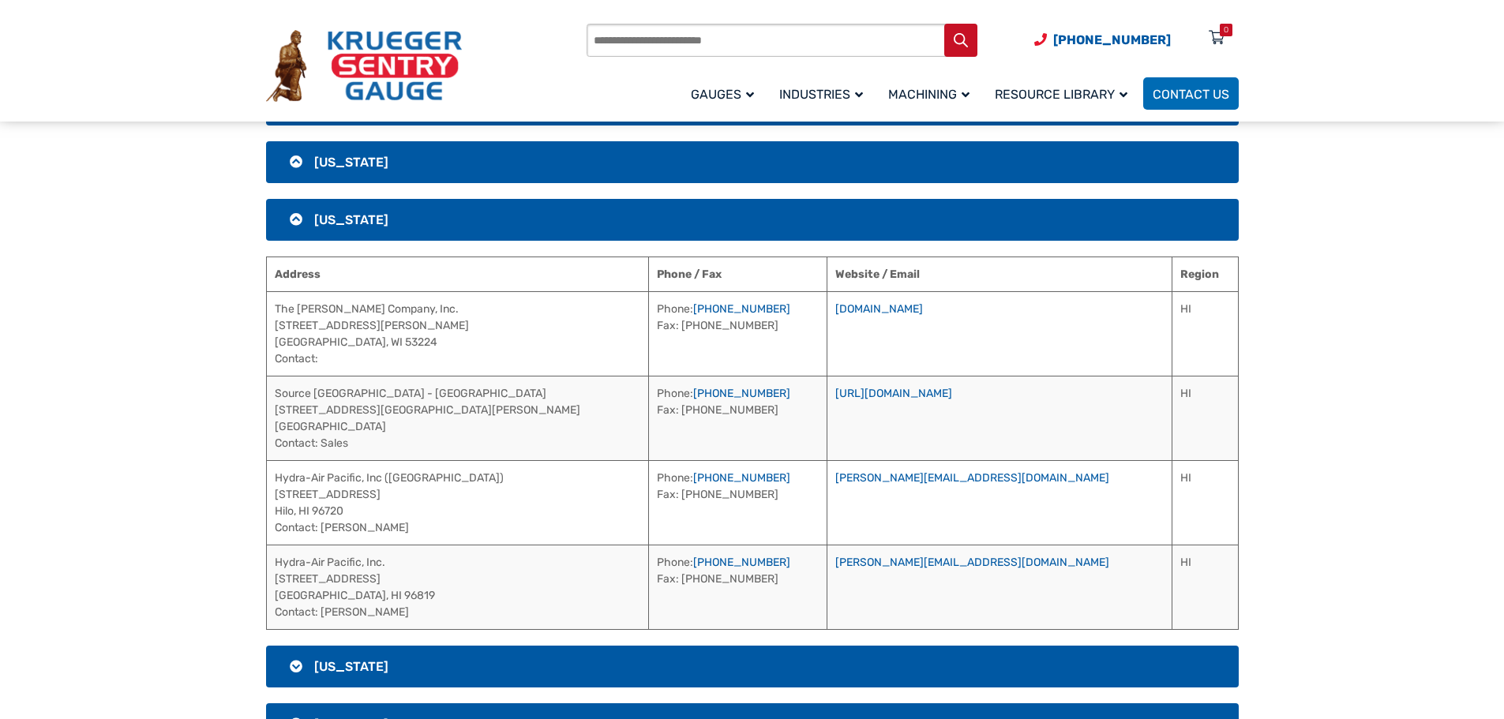
scroll to position [796, 0]
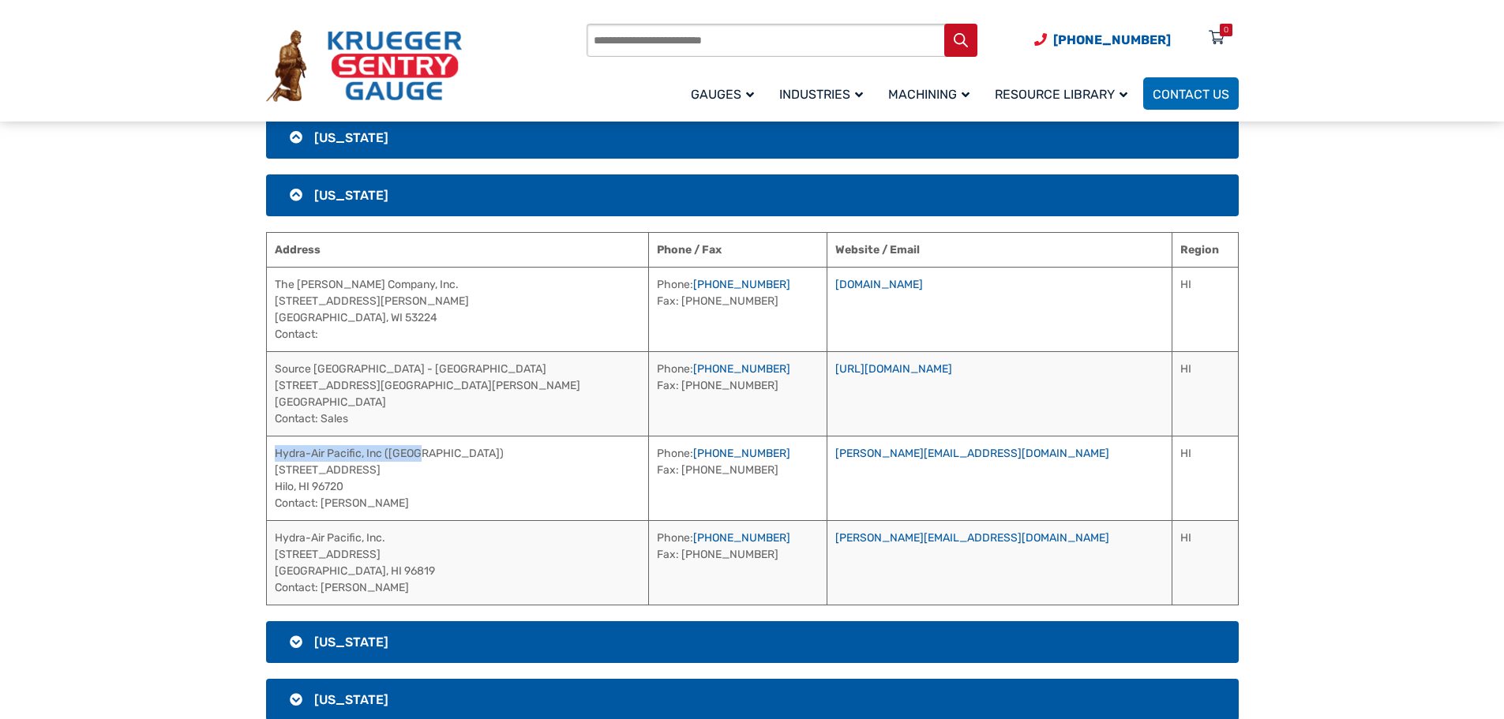
drag, startPoint x: 441, startPoint y: 456, endPoint x: 275, endPoint y: 452, distance: 166.6
click at [275, 452] on td "Hydra-Air Pacific, Inc ([GEOGRAPHIC_DATA]) [STREET_ADDRESS] Contact: [PERSON_NA…" at bounding box center [457, 478] width 383 height 84
drag, startPoint x: 411, startPoint y: 507, endPoint x: 323, endPoint y: 499, distance: 88.8
click at [323, 499] on td "Hydra-Air Pacific, Inc ([GEOGRAPHIC_DATA]) [STREET_ADDRESS] Contact: [PERSON_NA…" at bounding box center [457, 478] width 383 height 84
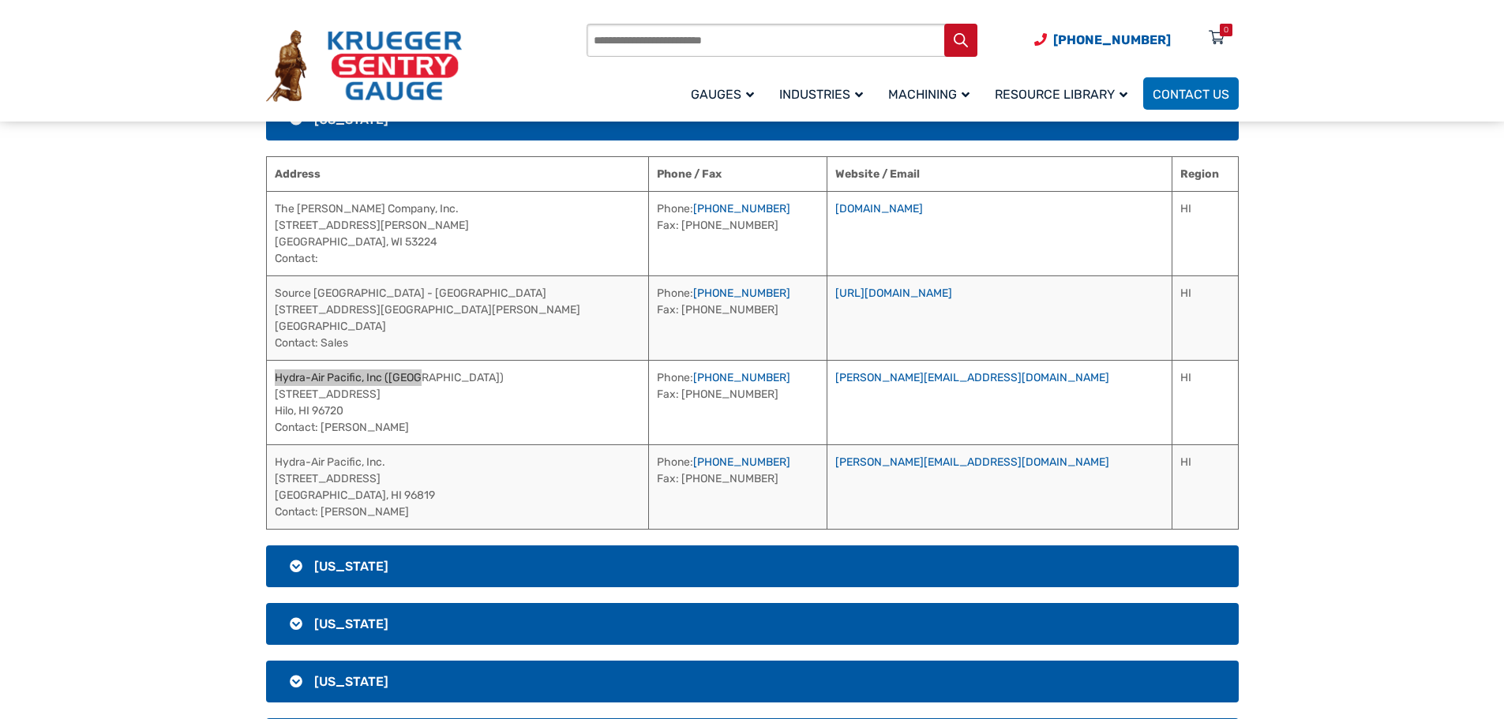
scroll to position [875, 0]
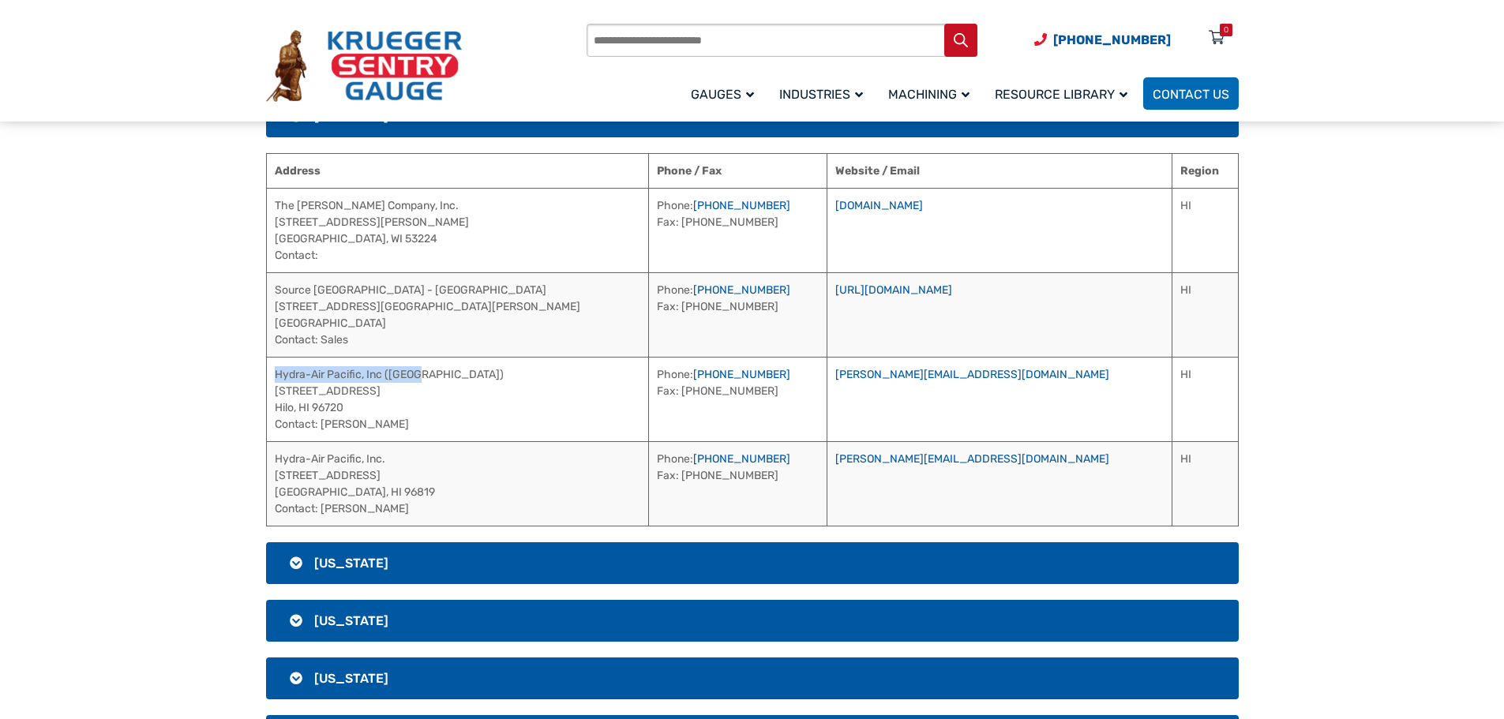
drag, startPoint x: 444, startPoint y: 507, endPoint x: 323, endPoint y: 507, distance: 121.6
click at [323, 507] on td "Hydra-Air Pacific, Inc. [STREET_ADDRESS] Contact: [PERSON_NAME]" at bounding box center [457, 483] width 383 height 84
drag, startPoint x: 783, startPoint y: 452, endPoint x: 672, endPoint y: 454, distance: 111.3
click at [672, 454] on td "Phone: [PHONE_NUMBER] Fax: [PHONE_NUMBER]" at bounding box center [738, 483] width 178 height 84
drag, startPoint x: 788, startPoint y: 366, endPoint x: 669, endPoint y: 378, distance: 119.1
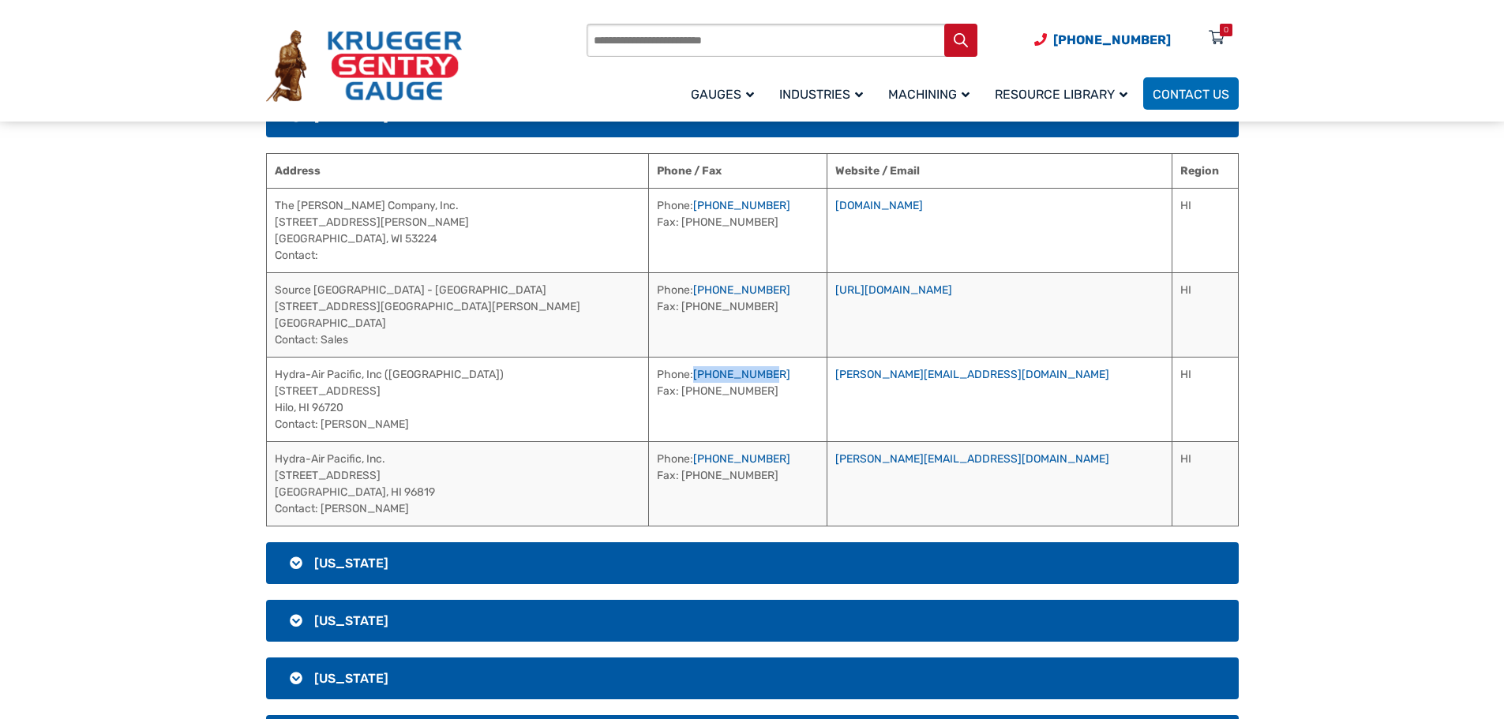
click at [669, 378] on td "Phone: [PHONE_NUMBER] Fax: [PHONE_NUMBER]" at bounding box center [738, 399] width 178 height 84
click at [489, 566] on h3 "[US_STATE]" at bounding box center [752, 563] width 973 height 42
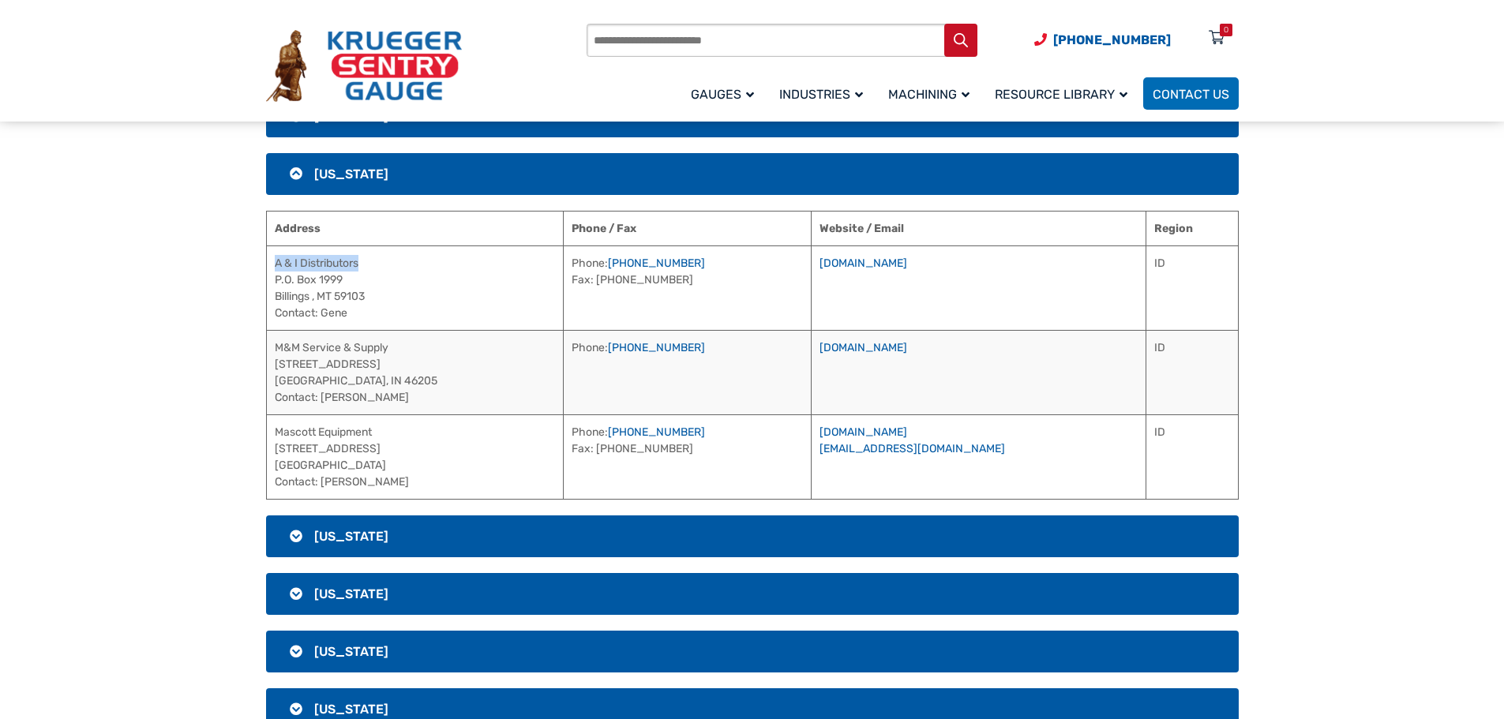
drag, startPoint x: 387, startPoint y: 262, endPoint x: 276, endPoint y: 270, distance: 111.6
click at [276, 270] on td "A & I Distributors P.O. Box 1999 Billings , MT 59103 Contact: Gene" at bounding box center [414, 288] width 297 height 84
drag, startPoint x: 363, startPoint y: 315, endPoint x: 324, endPoint y: 313, distance: 38.8
click at [324, 313] on td "A & I Distributors P.O. Box 1999 Billings , MT 59103 Contact: Gene" at bounding box center [414, 288] width 297 height 84
drag, startPoint x: 700, startPoint y: 255, endPoint x: 583, endPoint y: 258, distance: 116.9
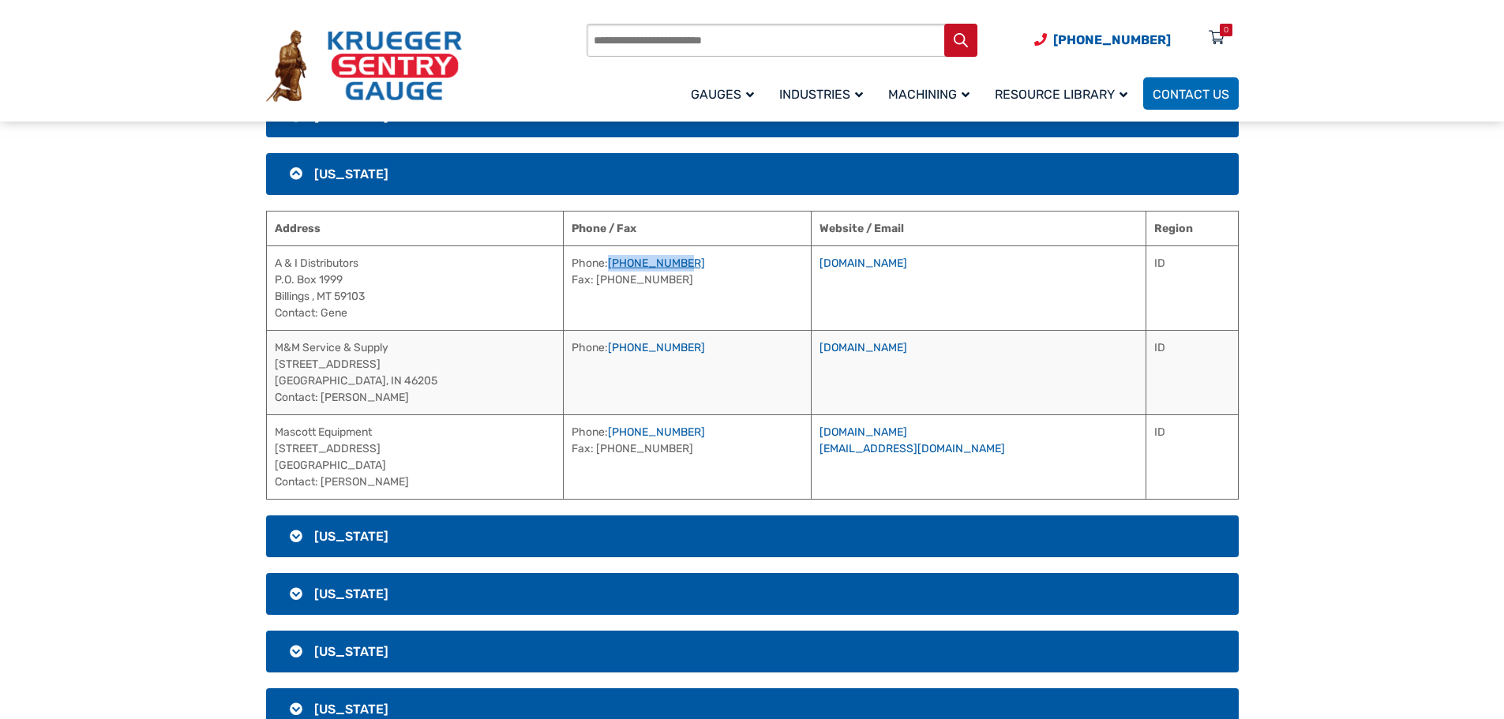
click at [583, 258] on td "Phone: [PHONE_NUMBER] Fax: [PHONE_NUMBER]" at bounding box center [687, 288] width 249 height 84
drag, startPoint x: 349, startPoint y: 351, endPoint x: 273, endPoint y: 348, distance: 75.8
click at [273, 348] on td "M&M Service & Supply [STREET_ADDRESS] Contact: [PERSON_NAME]" at bounding box center [414, 372] width 297 height 84
drag, startPoint x: 405, startPoint y: 403, endPoint x: 322, endPoint y: 395, distance: 83.3
click at [322, 395] on td "M&M Service & Supply [STREET_ADDRESS] Contact: [PERSON_NAME]" at bounding box center [414, 372] width 297 height 84
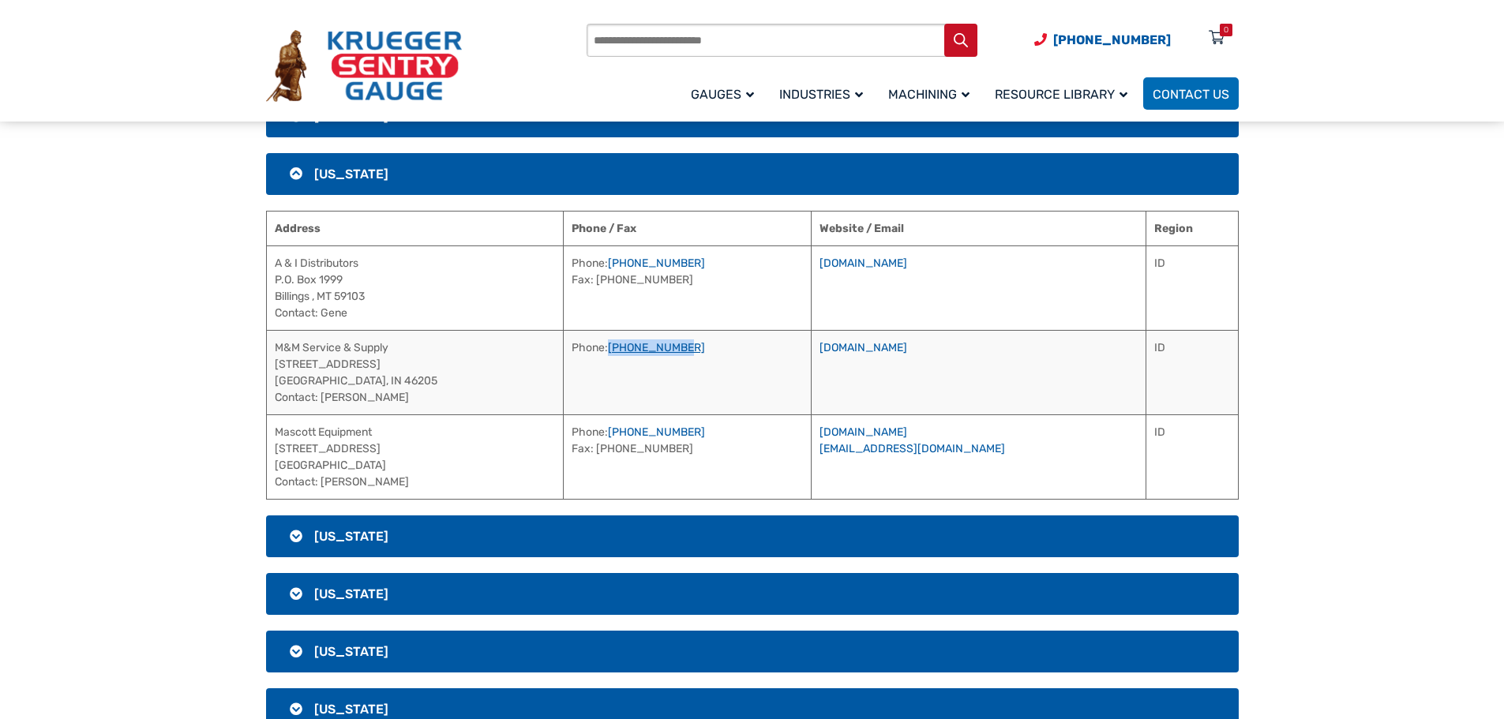
drag, startPoint x: 667, startPoint y: 351, endPoint x: 584, endPoint y: 347, distance: 83.0
click at [584, 347] on td "Phone: [PHONE_NUMBER]" at bounding box center [687, 372] width 249 height 84
click at [907, 350] on link "[DOMAIN_NAME]" at bounding box center [863, 347] width 88 height 13
drag, startPoint x: 407, startPoint y: 429, endPoint x: 276, endPoint y: 429, distance: 131.8
click at [276, 429] on td "Mascott Equipment [STREET_ADDRESS] Contact: [PERSON_NAME]" at bounding box center [414, 456] width 297 height 84
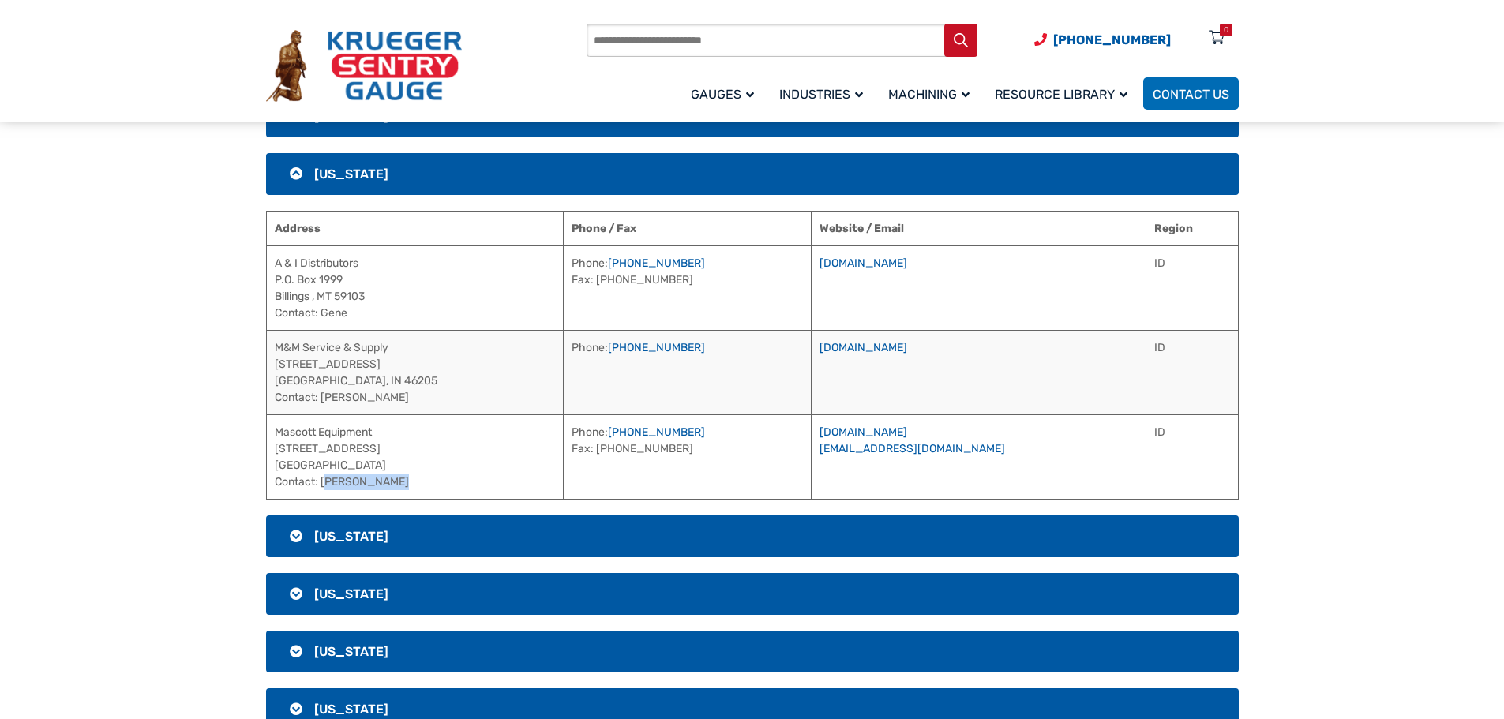
drag, startPoint x: 409, startPoint y: 482, endPoint x: 322, endPoint y: 478, distance: 86.9
click at [322, 478] on td "Mascott Equipment [STREET_ADDRESS] Contact: [PERSON_NAME]" at bounding box center [414, 456] width 297 height 84
drag, startPoint x: 684, startPoint y: 431, endPoint x: 587, endPoint y: 426, distance: 97.3
click at [583, 426] on td "Phone: [PHONE_NUMBER] Fax: [PHONE_NUMBER]" at bounding box center [687, 456] width 249 height 84
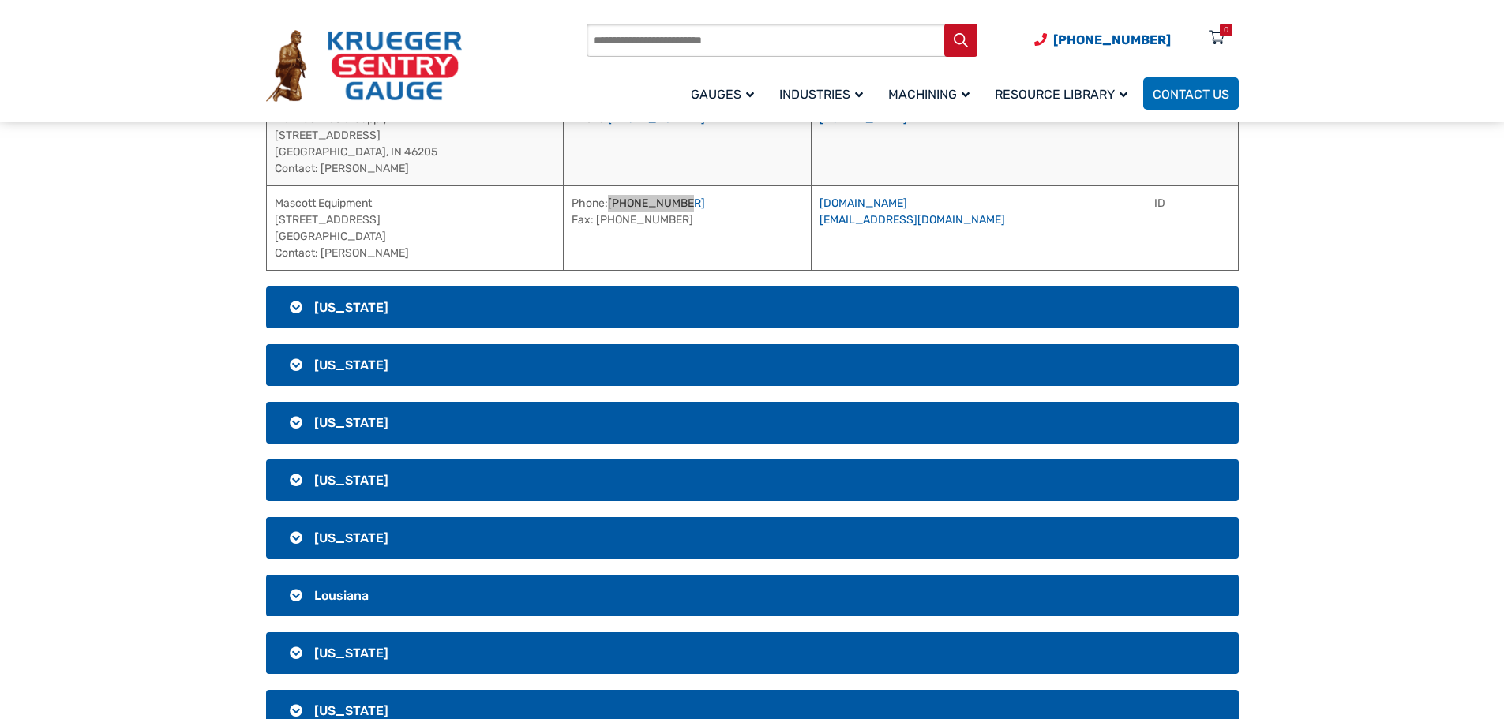
scroll to position [1112, 0]
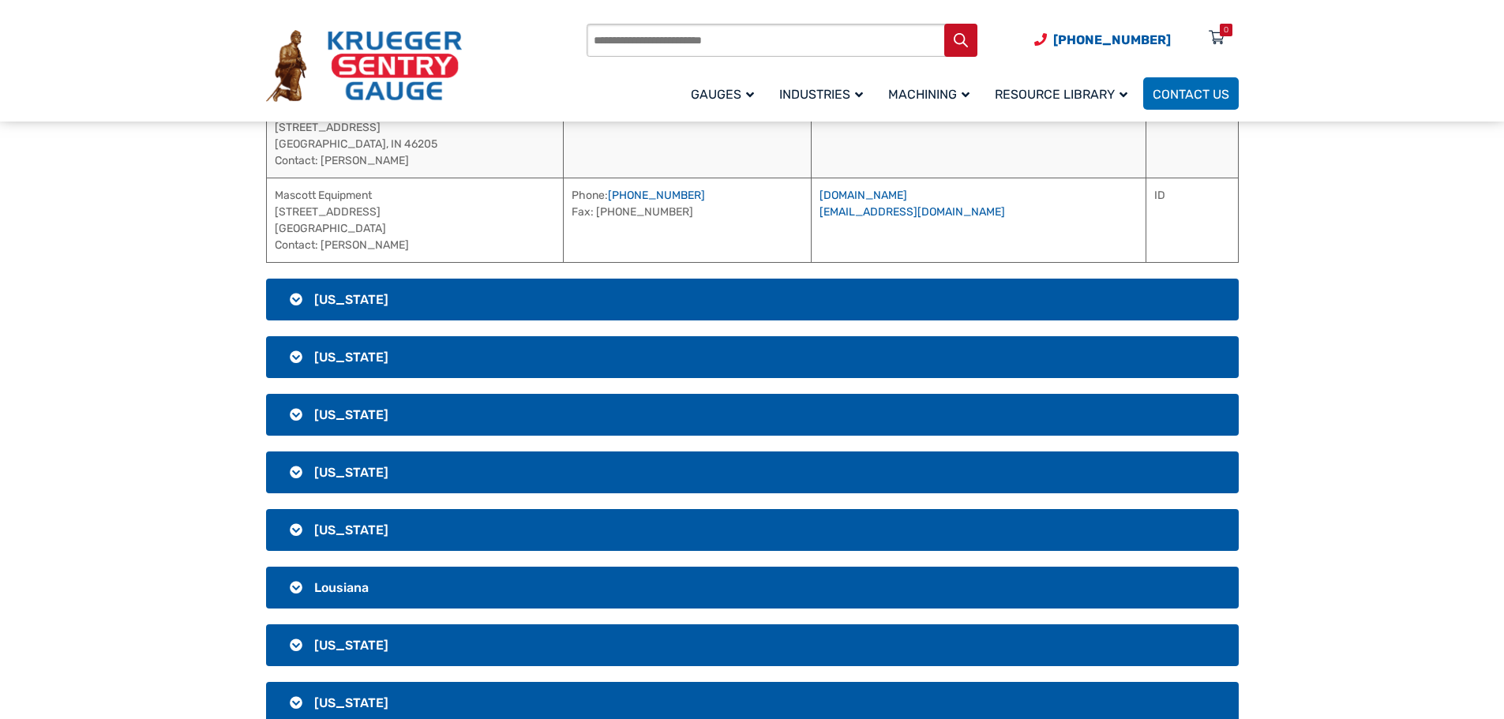
click at [494, 302] on h3 "[US_STATE]" at bounding box center [752, 300] width 973 height 42
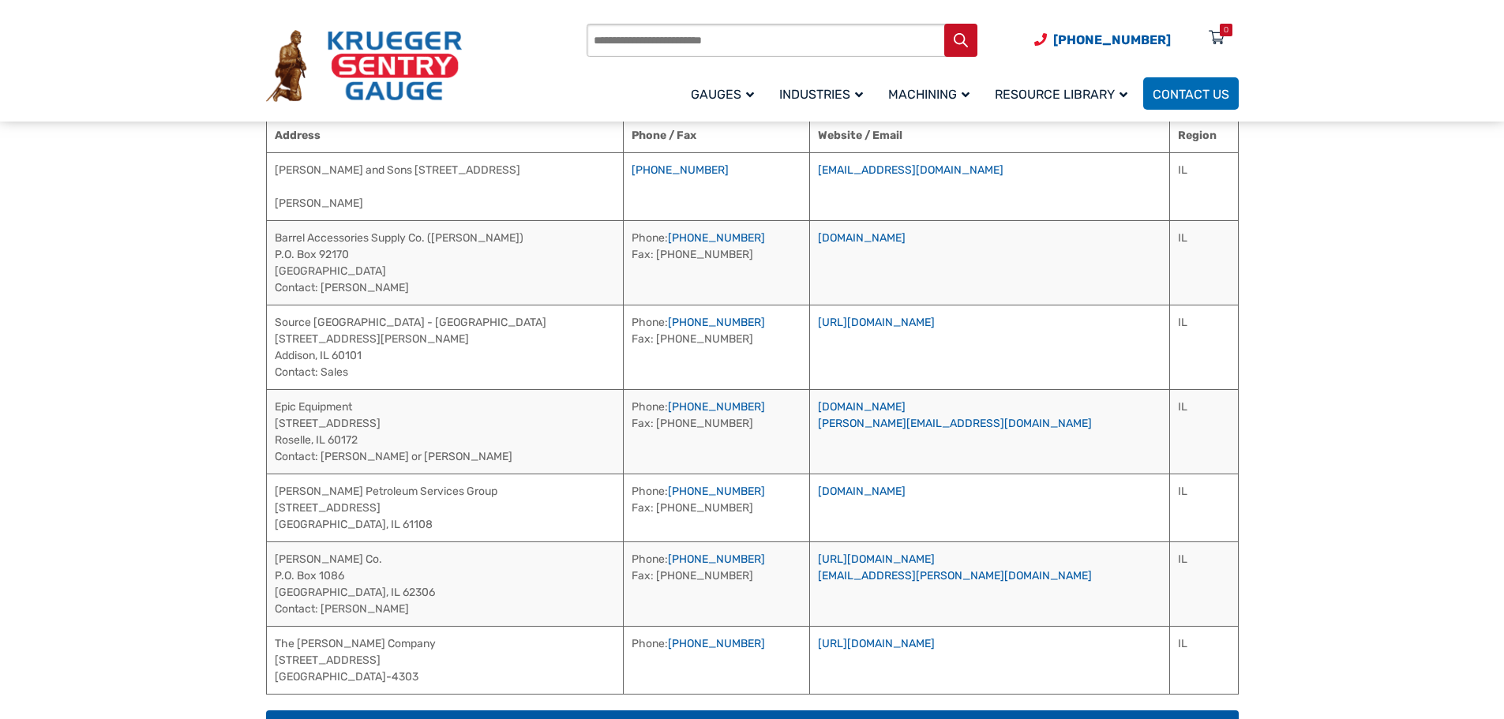
scroll to position [938, 0]
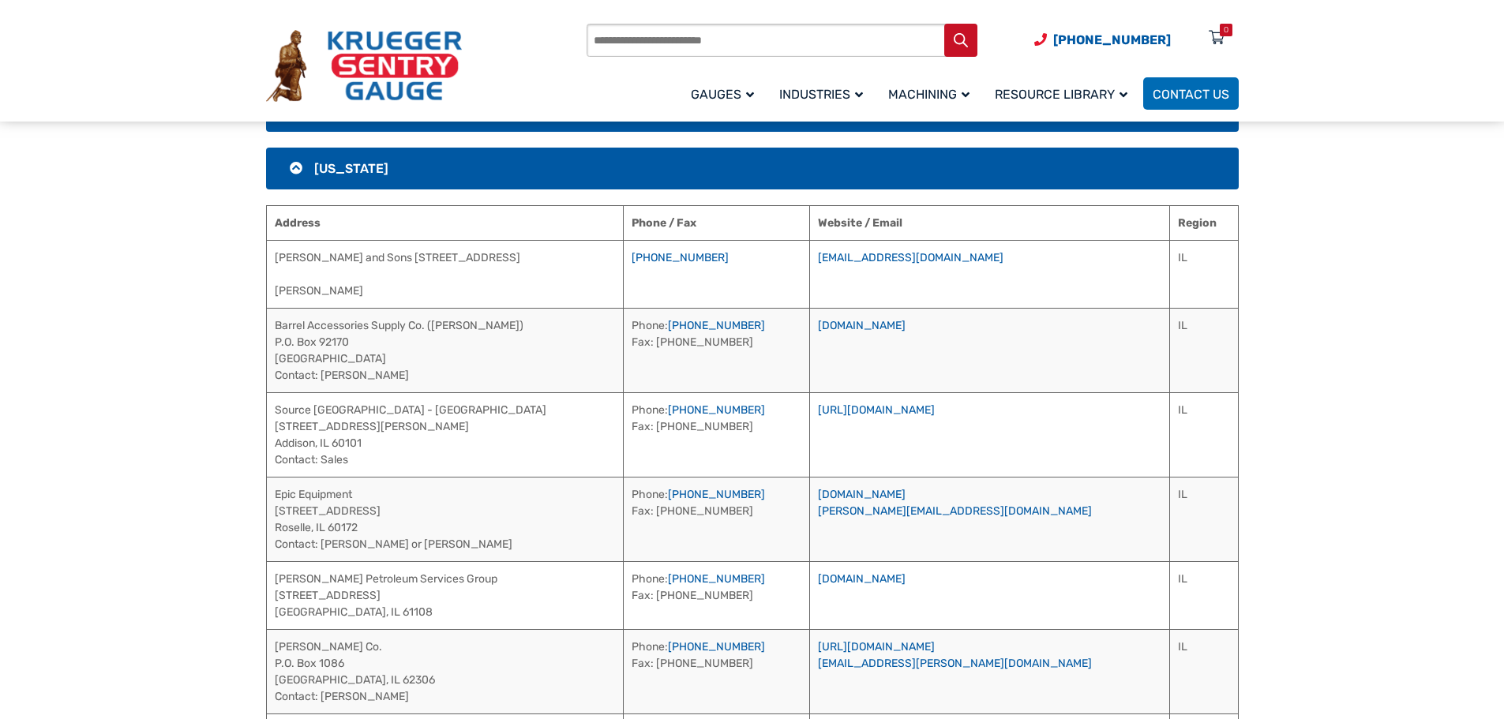
click at [525, 177] on h3 "[US_STATE]" at bounding box center [752, 169] width 973 height 42
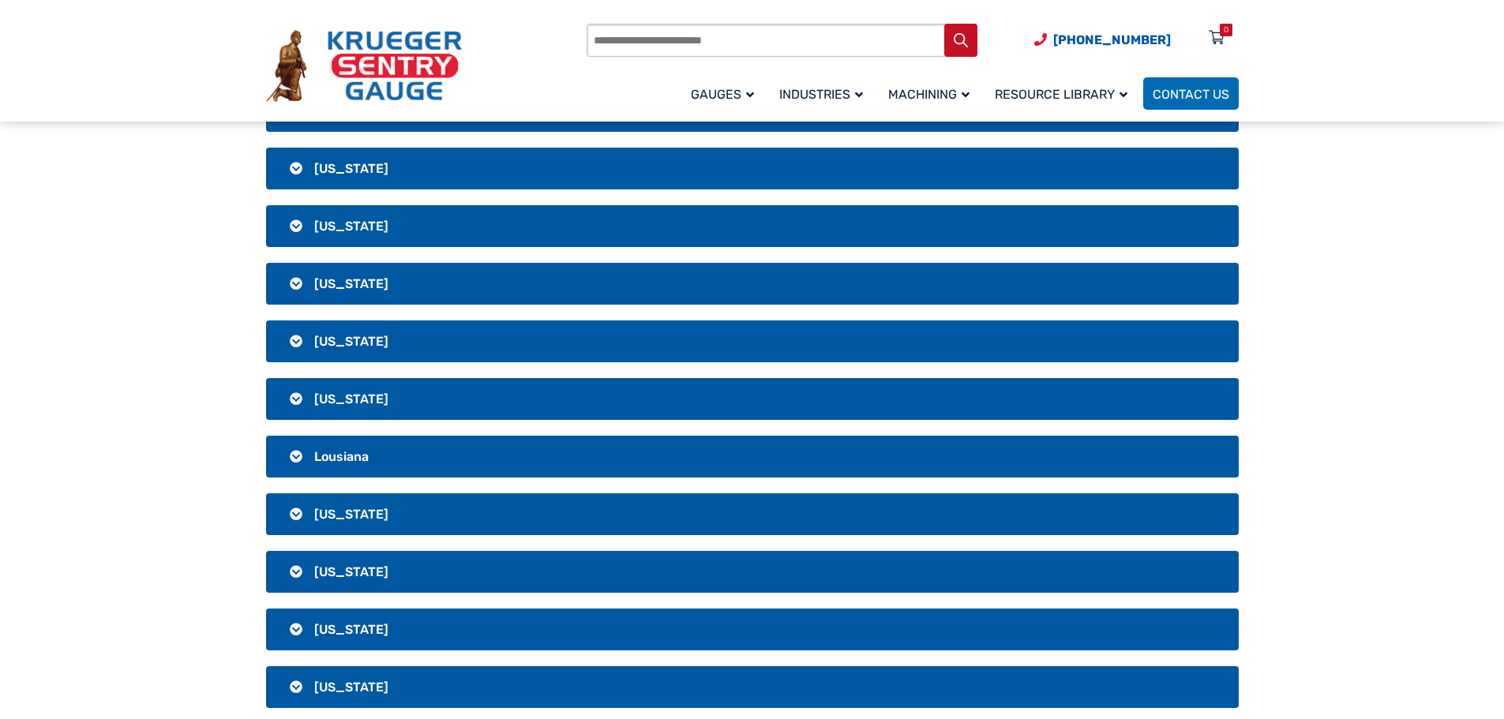
click at [525, 177] on h3 "[US_STATE]" at bounding box center [752, 169] width 973 height 42
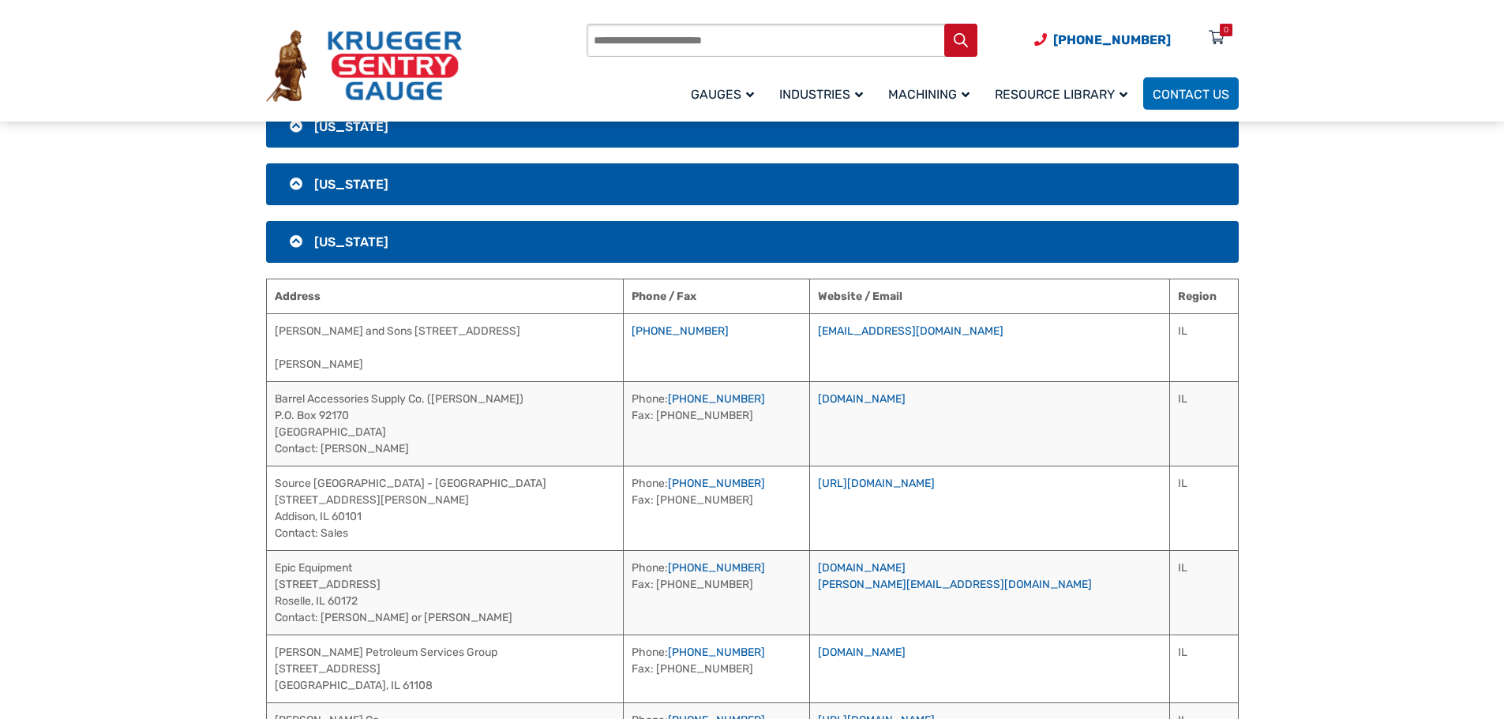
scroll to position [543, 0]
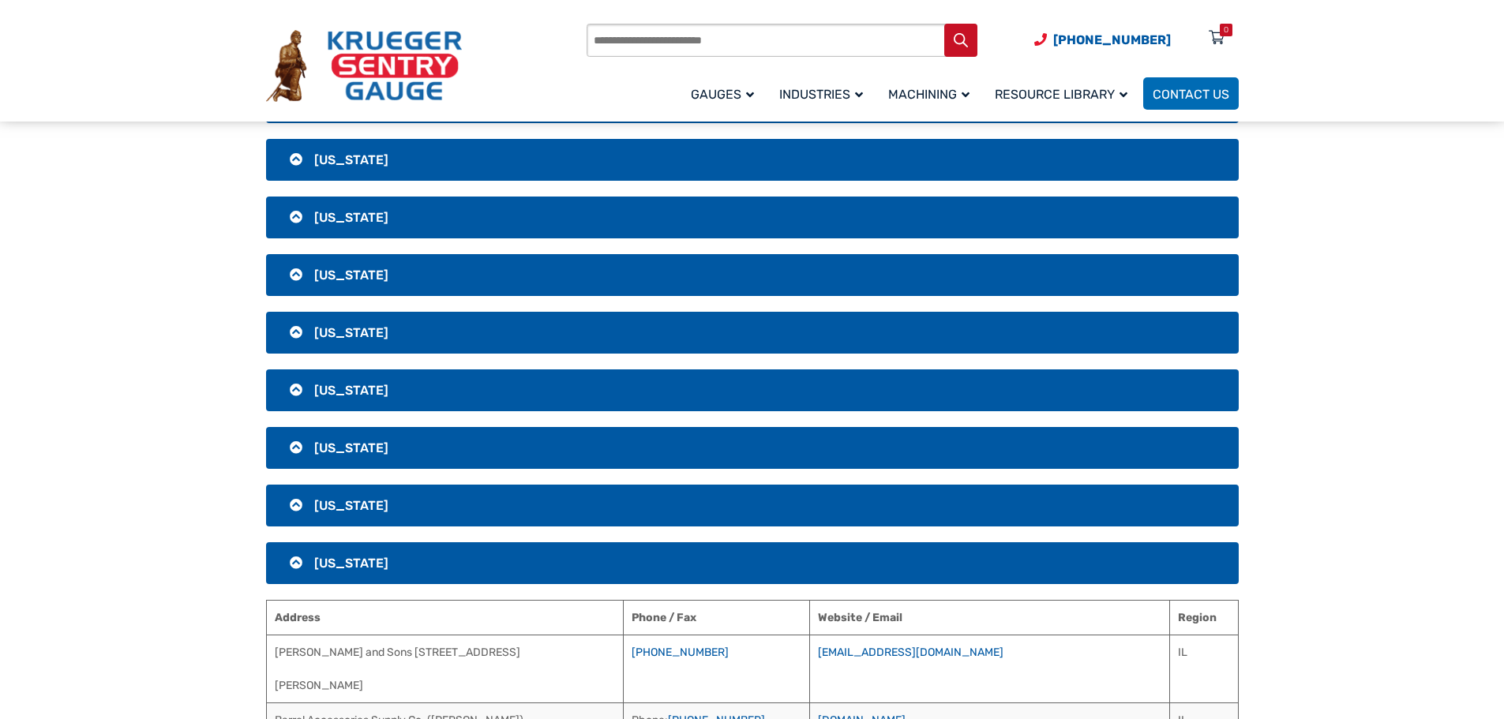
click at [482, 508] on h3 "[US_STATE]" at bounding box center [752, 506] width 973 height 42
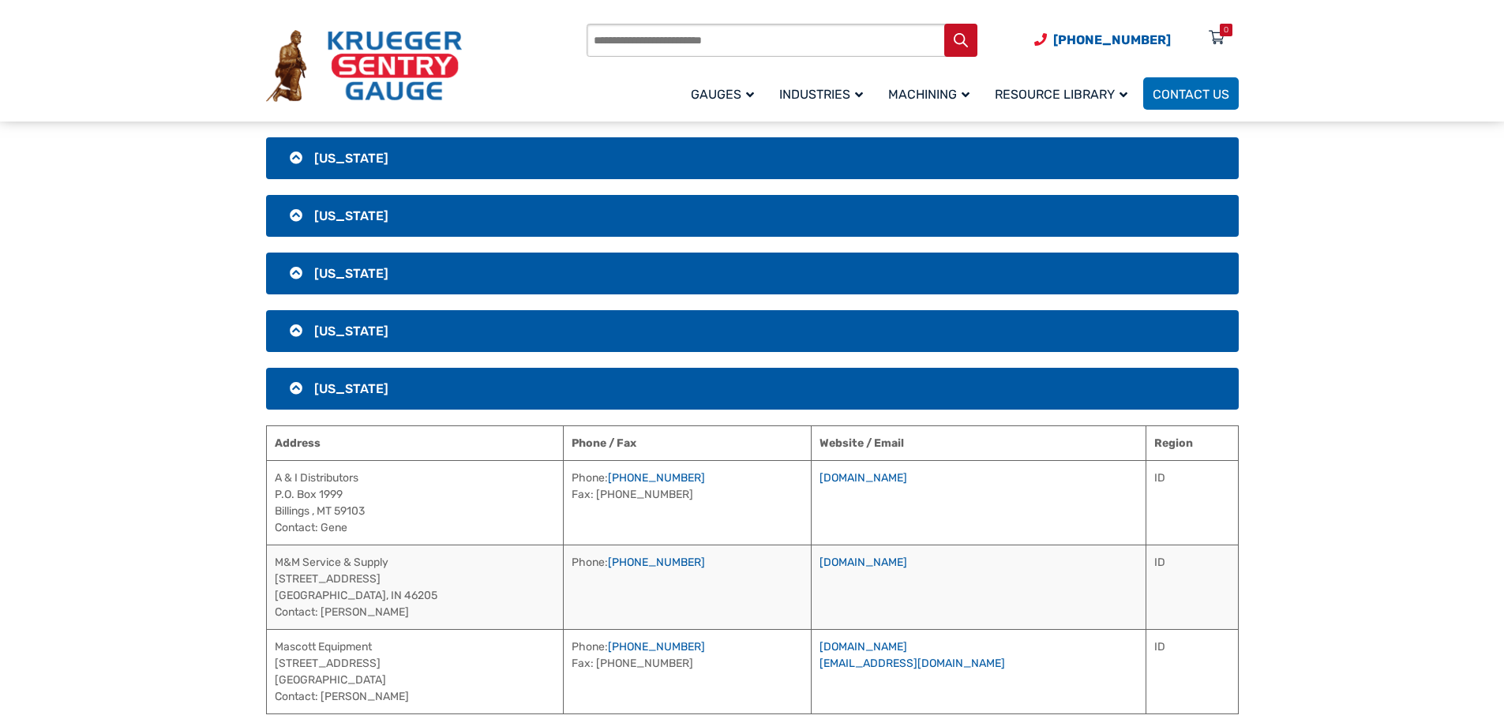
scroll to position [859, 0]
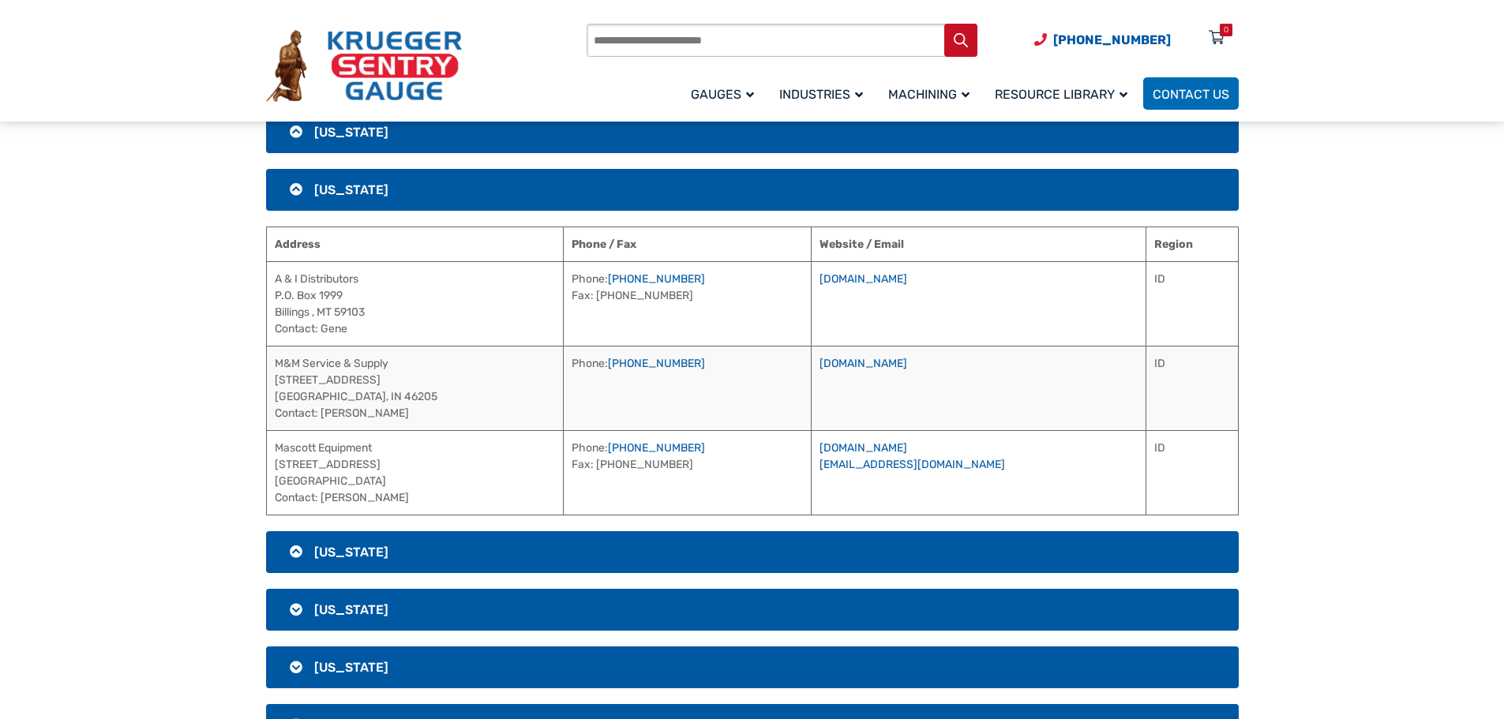
click at [450, 549] on h3 "[US_STATE]" at bounding box center [752, 552] width 973 height 42
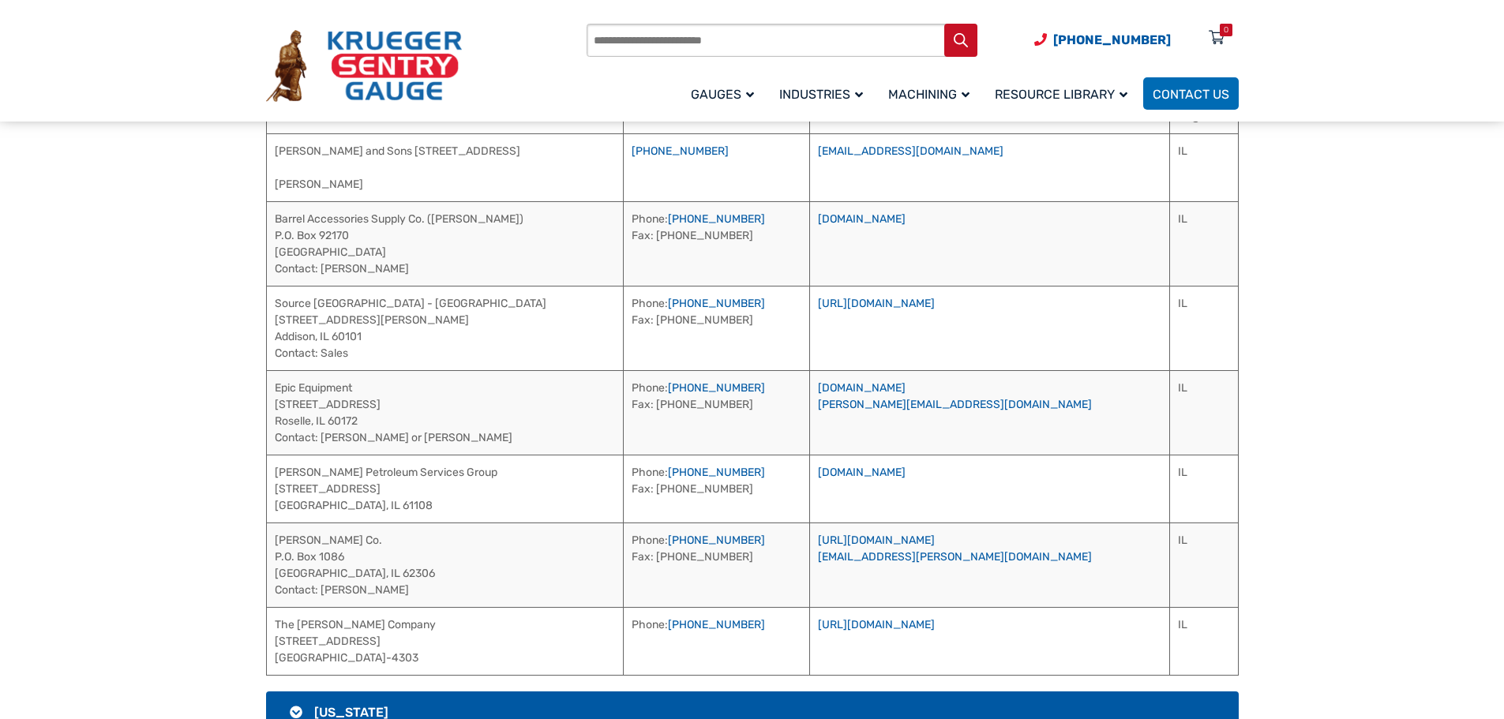
scroll to position [1017, 0]
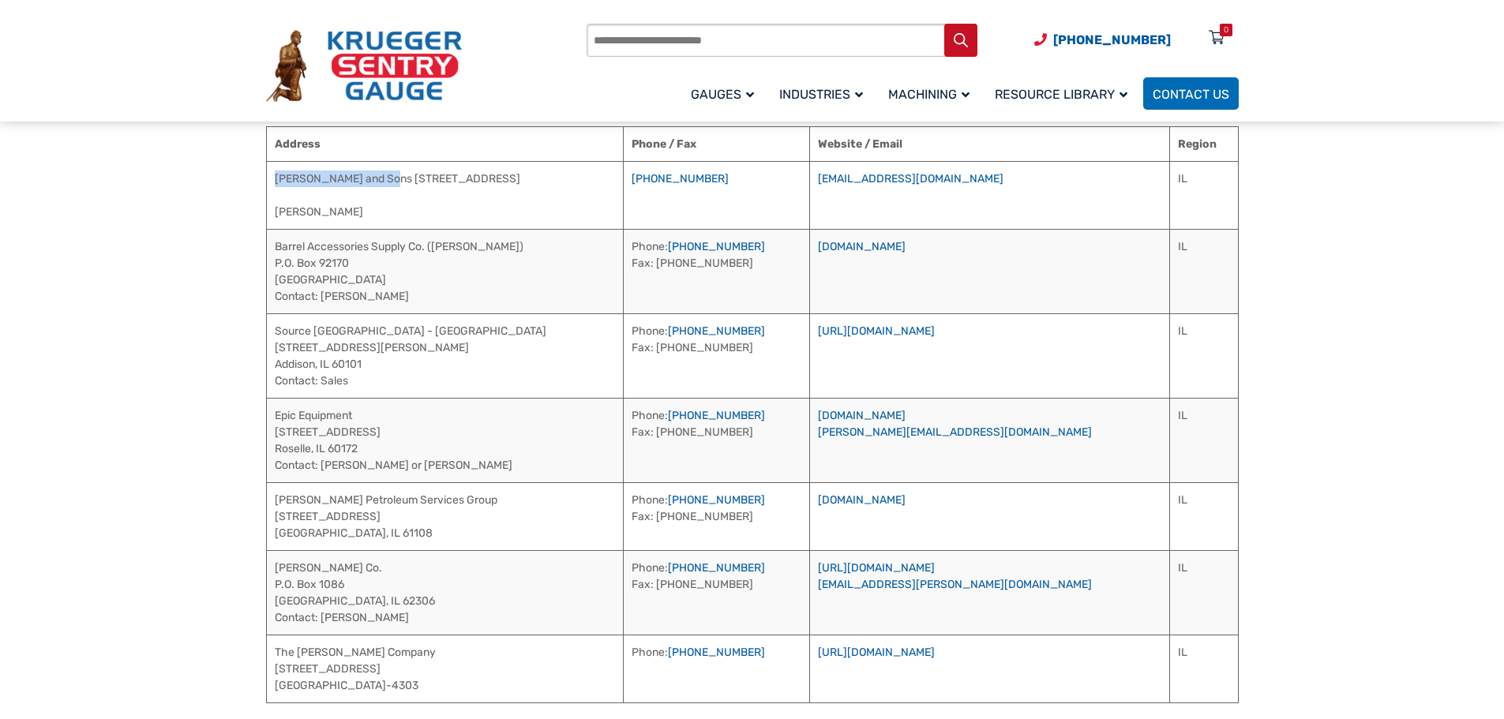
drag, startPoint x: 390, startPoint y: 176, endPoint x: 268, endPoint y: 168, distance: 122.6
click at [268, 168] on td "[PERSON_NAME] and Sons [STREET_ADDRESS] [PERSON_NAME]" at bounding box center [444, 195] width 357 height 68
drag, startPoint x: 354, startPoint y: 208, endPoint x: 270, endPoint y: 208, distance: 83.7
click at [270, 208] on td "[PERSON_NAME] and Sons [STREET_ADDRESS] [PERSON_NAME]" at bounding box center [444, 195] width 357 height 68
drag, startPoint x: 831, startPoint y: 180, endPoint x: 738, endPoint y: 174, distance: 93.4
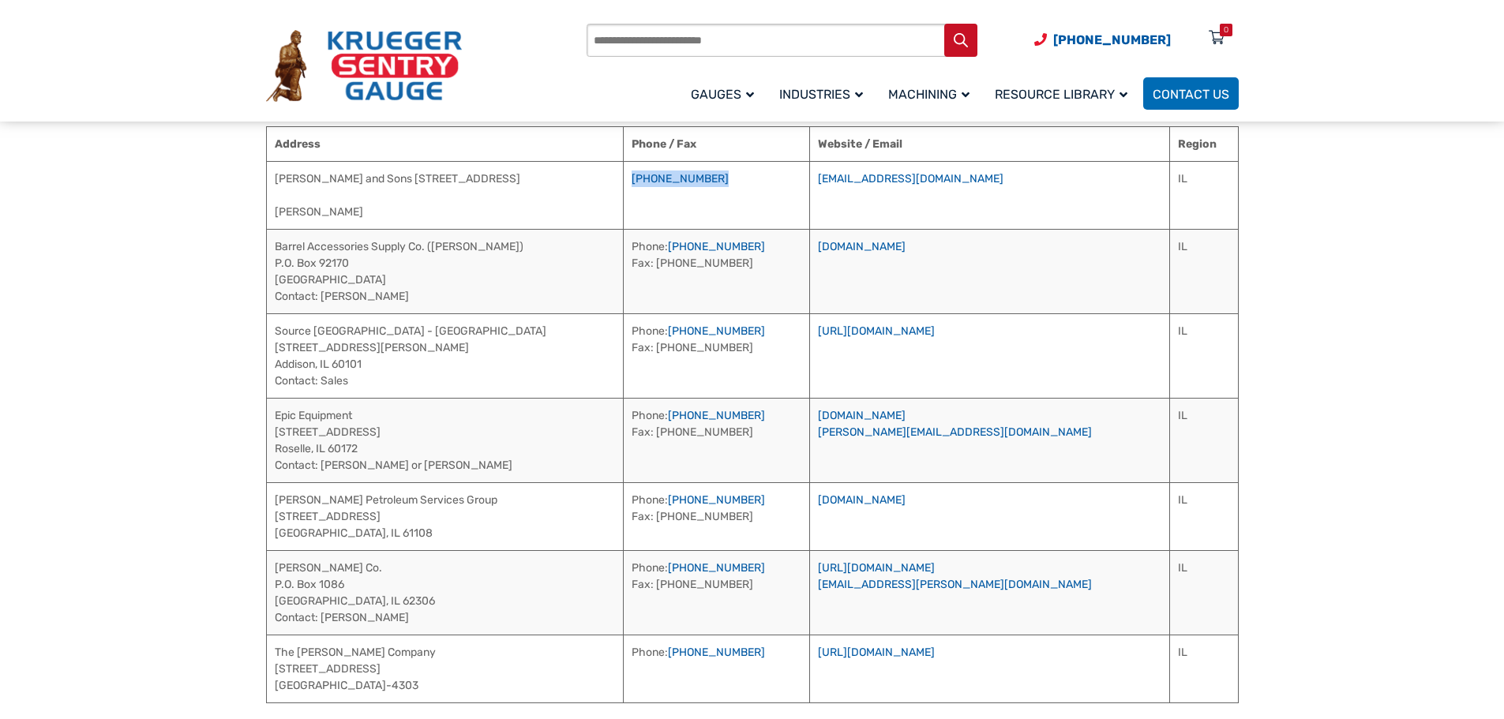
click at [738, 174] on td "[PHONE_NUMBER]" at bounding box center [716, 195] width 186 height 68
drag, startPoint x: 489, startPoint y: 244, endPoint x: 283, endPoint y: 252, distance: 205.4
click at [275, 252] on td "Barrel Accessories Supply Co. ([PERSON_NAME]) P.O. [GEOGRAPHIC_DATA] Contact: […" at bounding box center [444, 271] width 357 height 84
click at [905, 246] on link "[DOMAIN_NAME]" at bounding box center [862, 246] width 88 height 13
drag, startPoint x: 431, startPoint y: 411, endPoint x: 274, endPoint y: 400, distance: 157.4
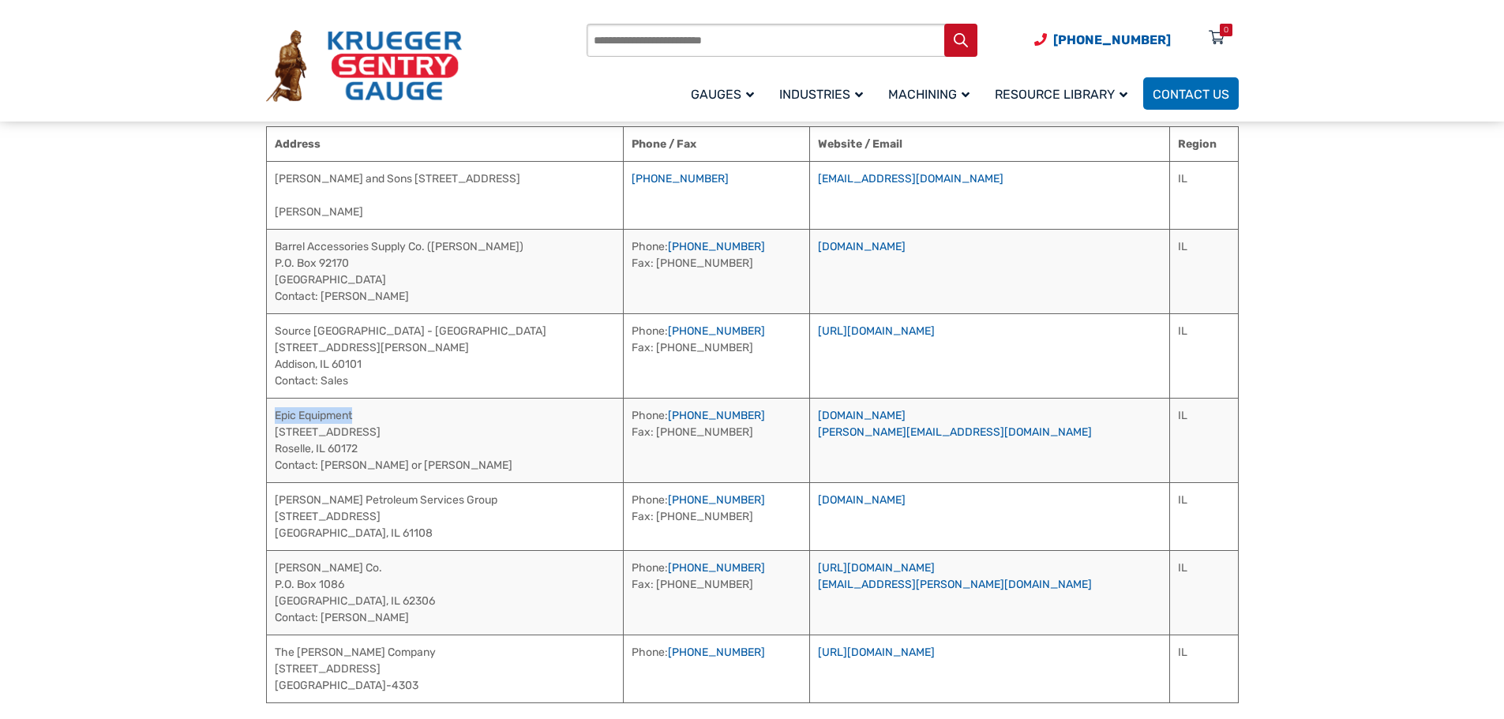
click at [274, 400] on td "Epic Equipment [STREET_ADDRESS][PERSON_NAME] Contact: [PERSON_NAME] or [PERSON_…" at bounding box center [444, 440] width 357 height 84
drag, startPoint x: 407, startPoint y: 470, endPoint x: 321, endPoint y: 469, distance: 86.1
click at [321, 469] on td "Epic Equipment [STREET_ADDRESS][PERSON_NAME] Contact: [PERSON_NAME] or [PERSON_…" at bounding box center [444, 440] width 357 height 84
drag, startPoint x: 867, startPoint y: 418, endPoint x: 781, endPoint y: 416, distance: 86.1
click at [781, 416] on td "Phone: [PHONE_NUMBER] Fax: [PHONE_NUMBER]" at bounding box center [716, 440] width 186 height 84
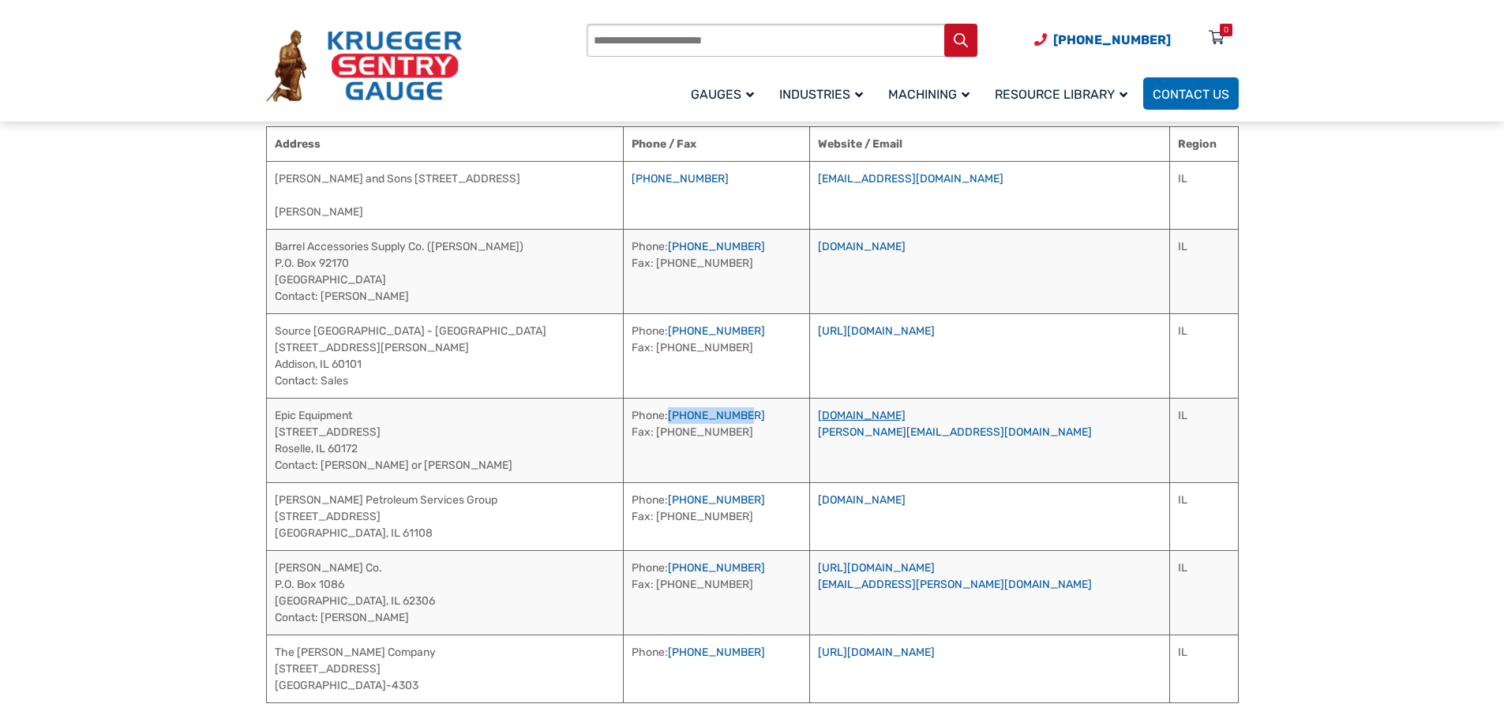
click at [905, 414] on link "[DOMAIN_NAME]" at bounding box center [862, 415] width 88 height 13
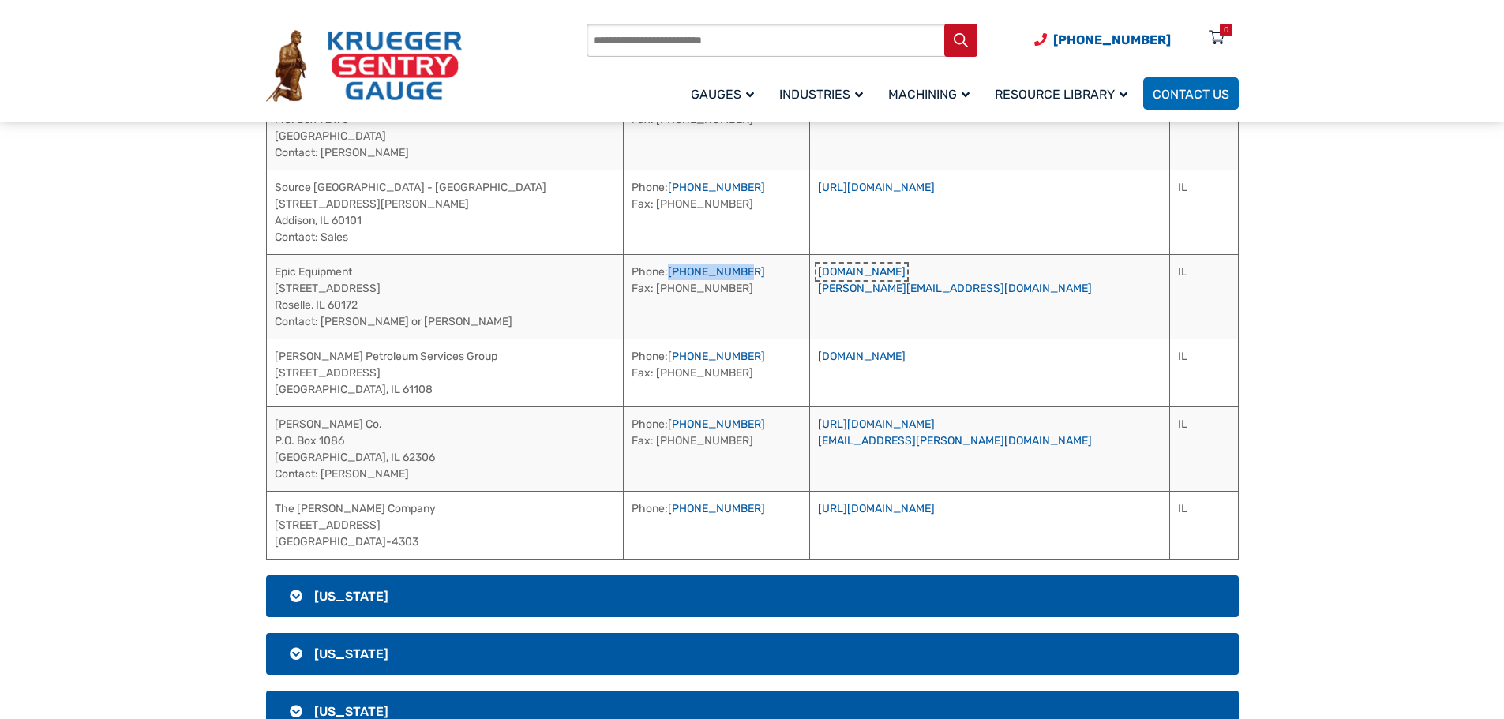
scroll to position [1175, 0]
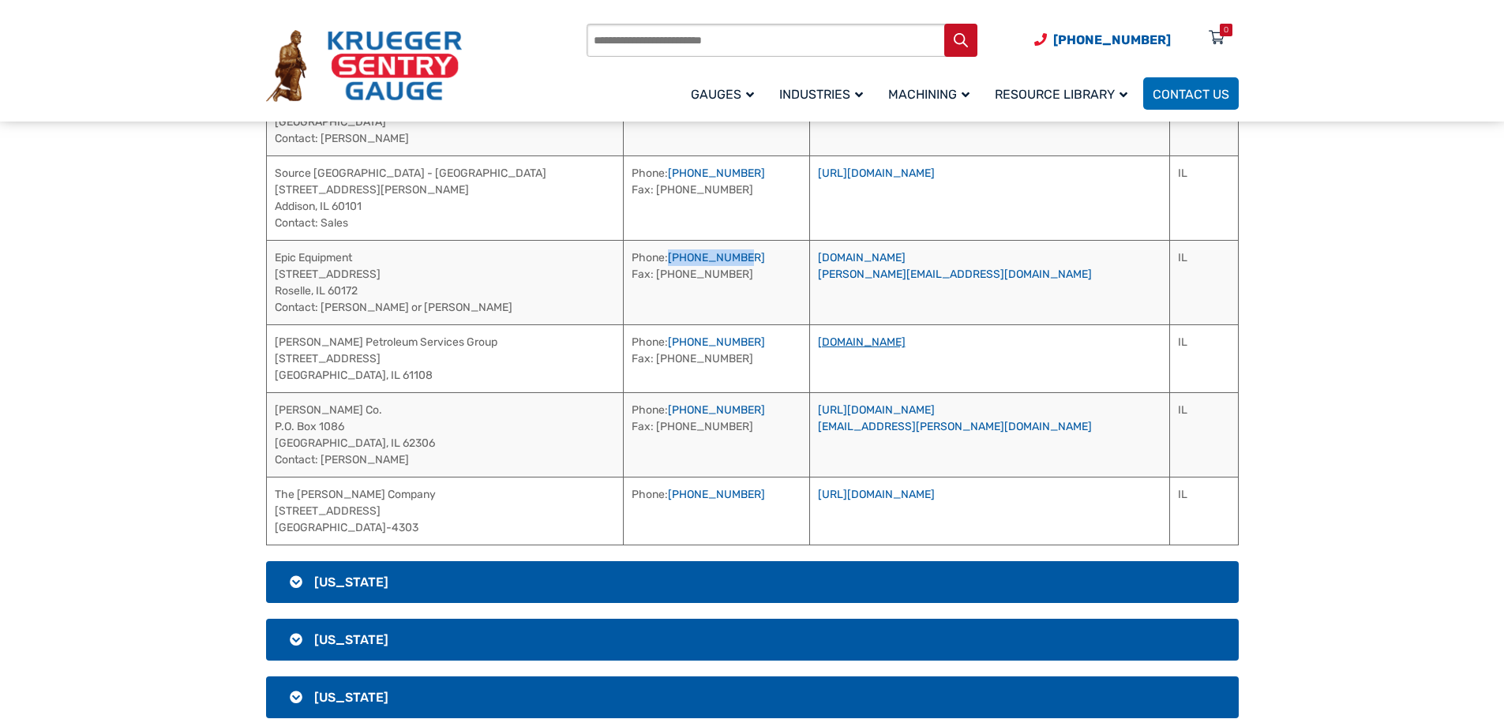
click at [905, 339] on link "[DOMAIN_NAME]" at bounding box center [862, 342] width 88 height 13
drag, startPoint x: 487, startPoint y: 346, endPoint x: 272, endPoint y: 344, distance: 215.5
click at [272, 344] on td "[PERSON_NAME] Petroleum Services Group [STREET_ADDRESS]" at bounding box center [444, 358] width 357 height 68
drag, startPoint x: 870, startPoint y: 342, endPoint x: 782, endPoint y: 347, distance: 88.6
click at [782, 347] on td "Phone: [PHONE_NUMBER] Fax: [PHONE_NUMBER]" at bounding box center [716, 358] width 186 height 68
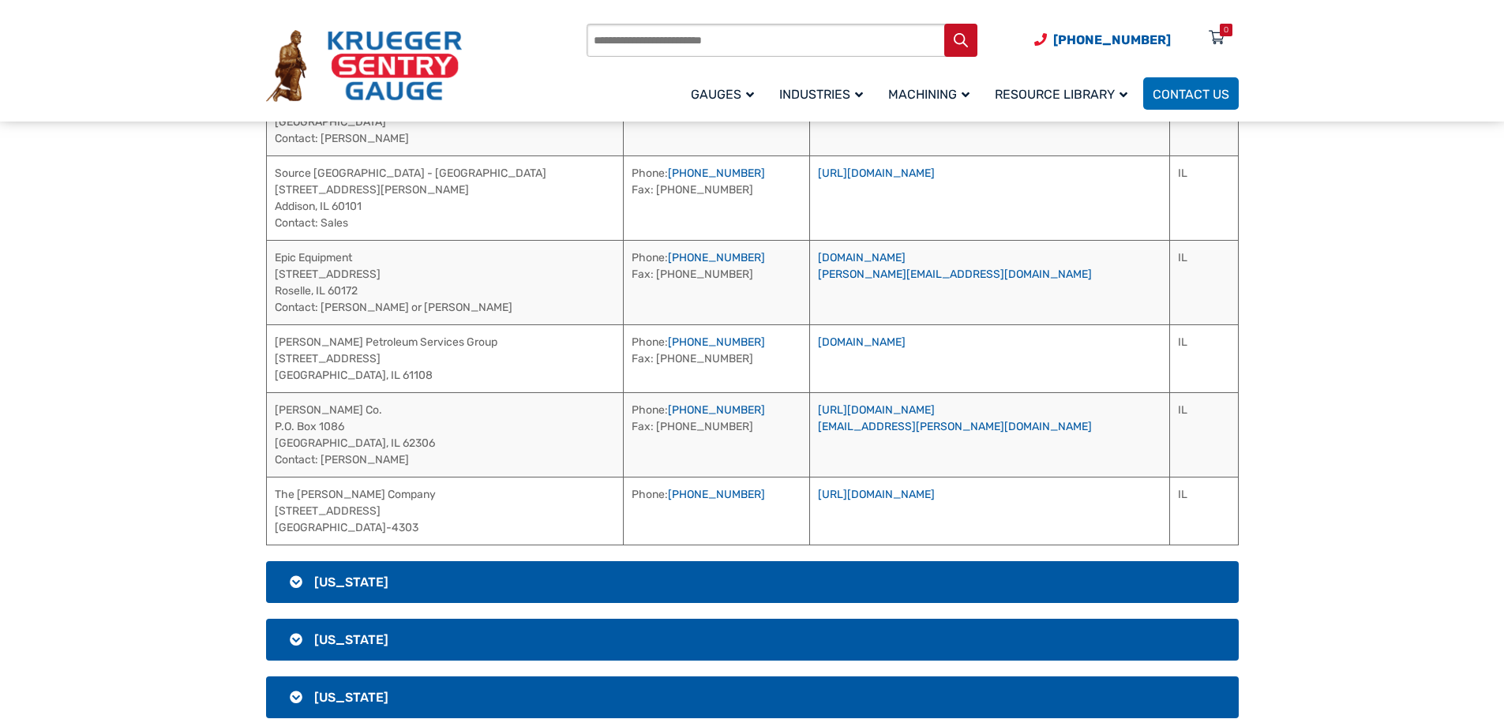
click at [359, 413] on td "[PERSON_NAME] Co. [PERSON_NAME][GEOGRAPHIC_DATA] Contact: [PERSON_NAME]" at bounding box center [444, 434] width 357 height 84
drag, startPoint x: 373, startPoint y: 411, endPoint x: 266, endPoint y: 409, distance: 107.4
click at [266, 409] on td "[PERSON_NAME] Co. [PERSON_NAME][GEOGRAPHIC_DATA] Contact: [PERSON_NAME]" at bounding box center [444, 434] width 357 height 84
drag, startPoint x: 381, startPoint y: 459, endPoint x: 319, endPoint y: 471, distance: 63.5
click at [319, 471] on td "[PERSON_NAME] Co. [PERSON_NAME][GEOGRAPHIC_DATA] Contact: [PERSON_NAME]" at bounding box center [444, 434] width 357 height 84
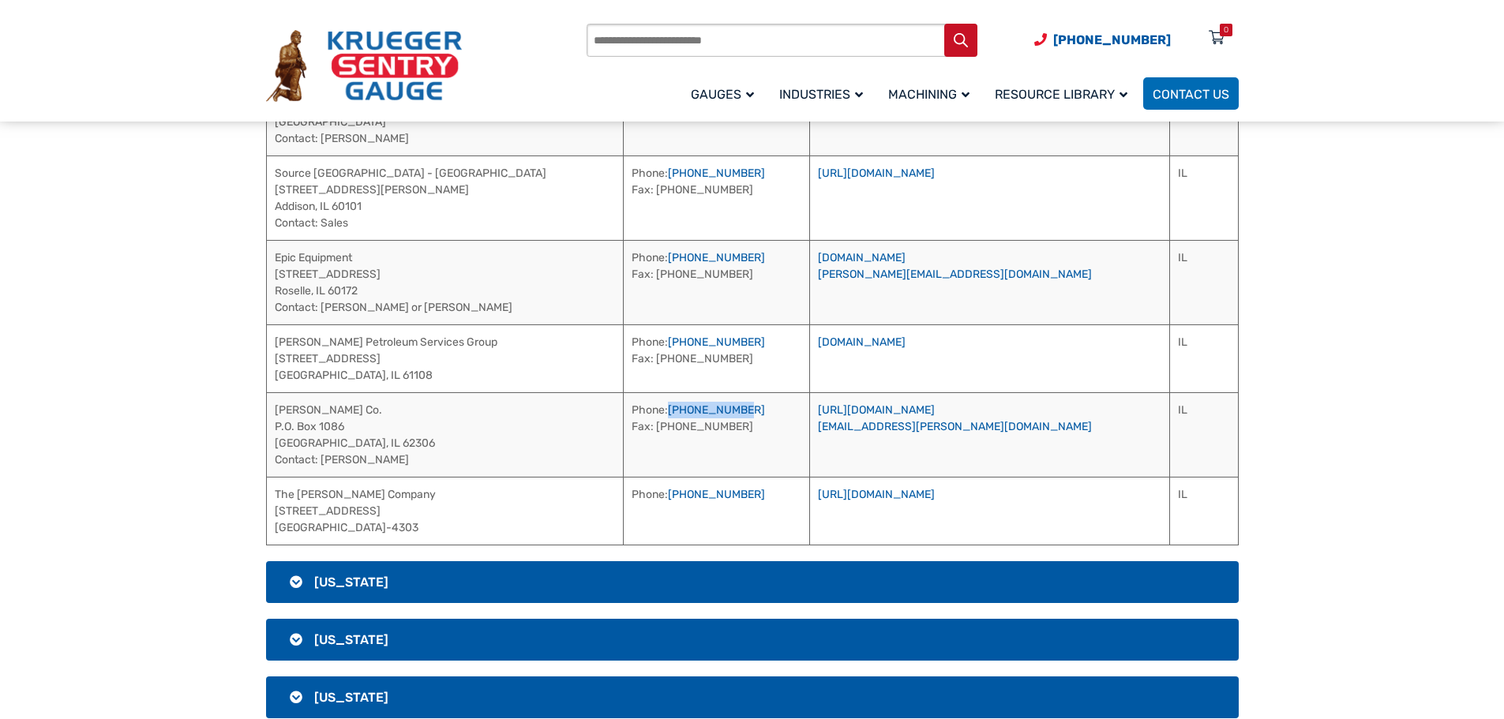
drag, startPoint x: 867, startPoint y: 410, endPoint x: 780, endPoint y: 418, distance: 87.2
click at [780, 418] on td "Phone: [PHONE_NUMBER] Fax: [PHONE_NUMBER]" at bounding box center [716, 434] width 186 height 84
click at [935, 407] on link "[URL][DOMAIN_NAME]" at bounding box center [876, 409] width 117 height 13
click at [935, 497] on link "[URL][DOMAIN_NAME]" at bounding box center [876, 494] width 117 height 13
drag, startPoint x: 417, startPoint y: 499, endPoint x: 275, endPoint y: 502, distance: 142.1
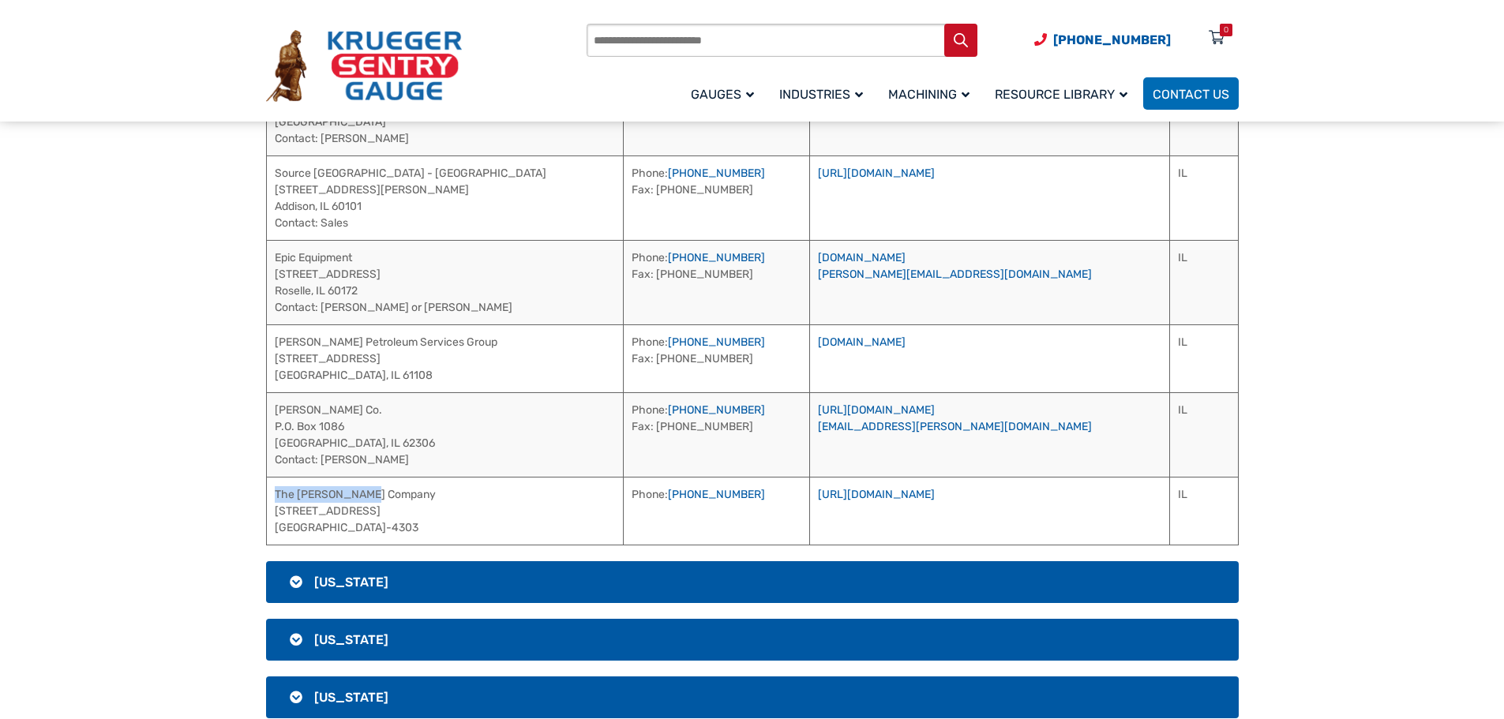
click at [275, 502] on td "The [PERSON_NAME] Company [STREET_ADDRESS]" at bounding box center [444, 511] width 357 height 68
drag, startPoint x: 875, startPoint y: 496, endPoint x: 781, endPoint y: 498, distance: 94.8
click at [781, 498] on td "Phone: [PHONE_NUMBER]" at bounding box center [716, 511] width 186 height 68
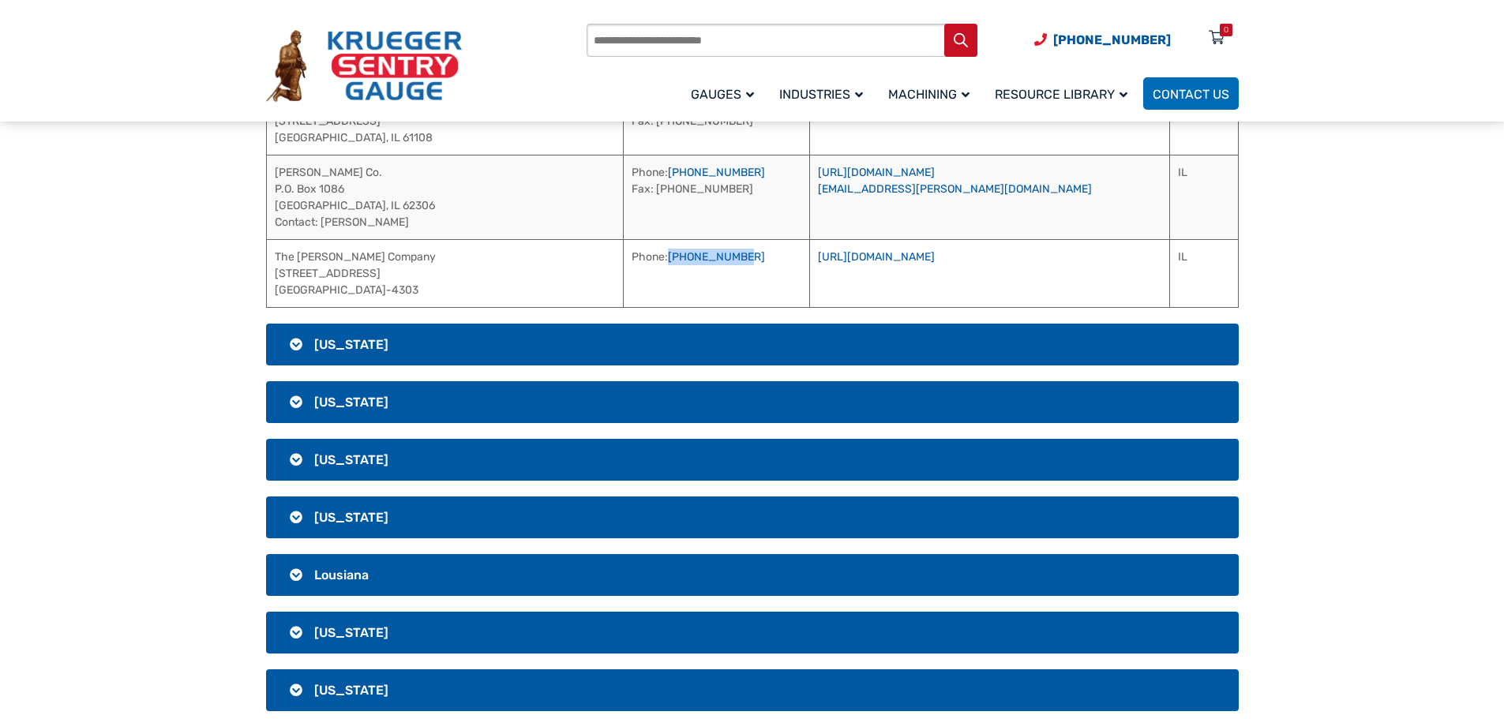
scroll to position [1412, 0]
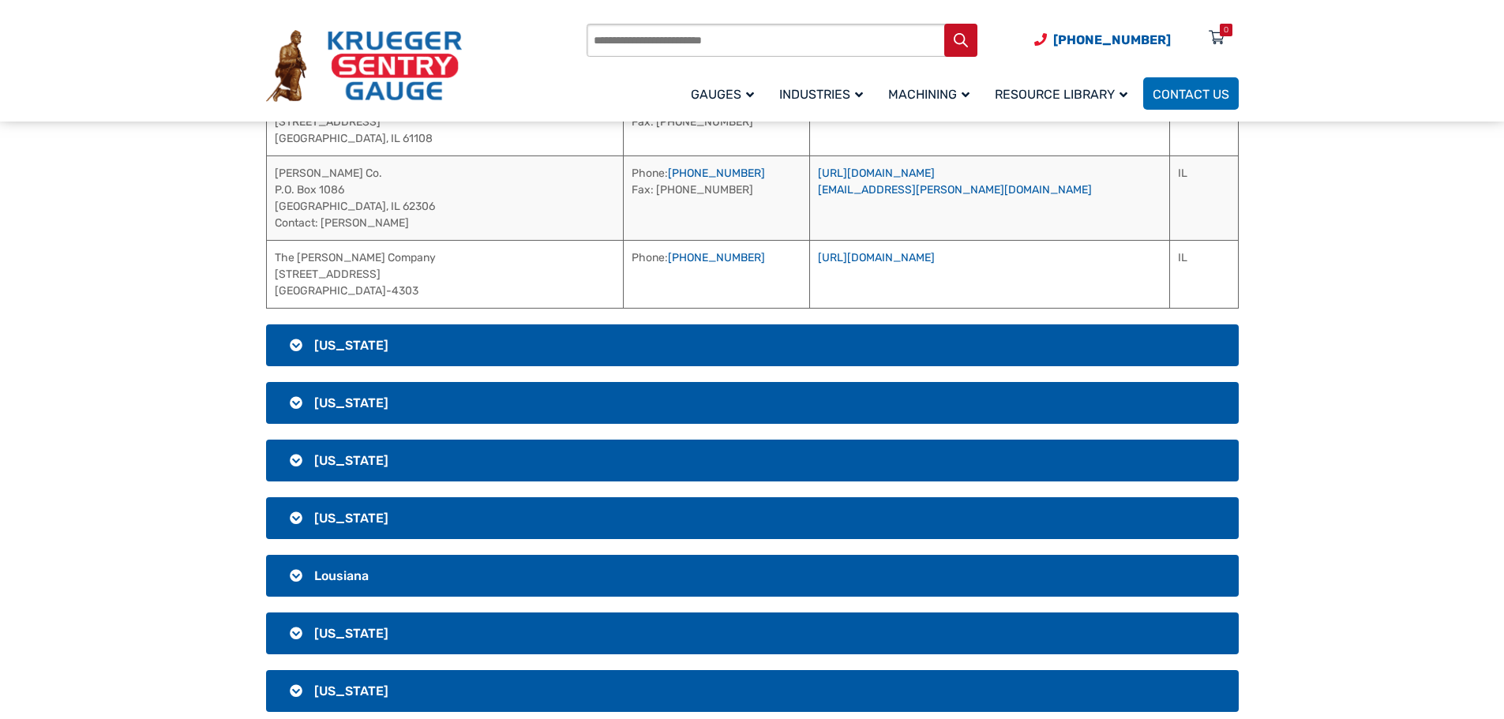
click at [392, 347] on h3 "[US_STATE]" at bounding box center [752, 345] width 973 height 42
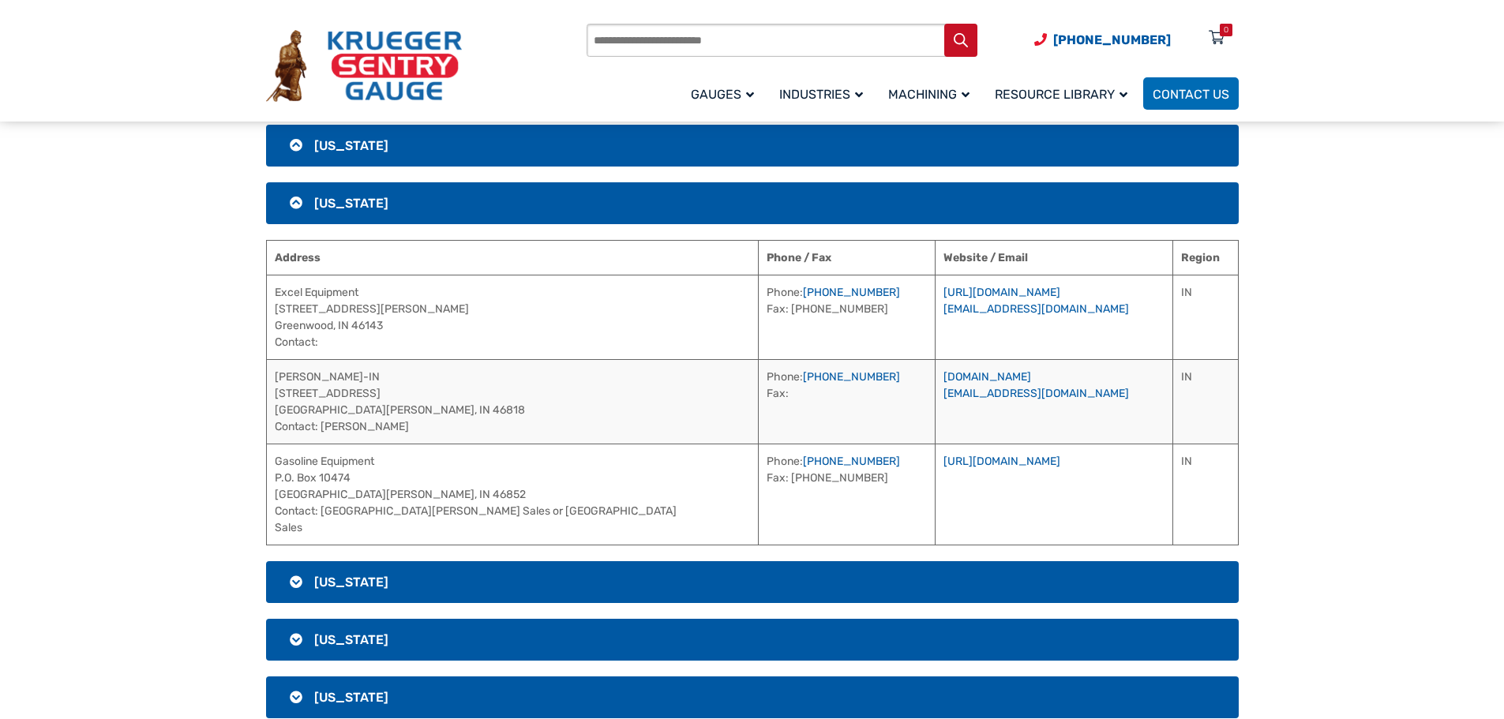
scroll to position [938, 0]
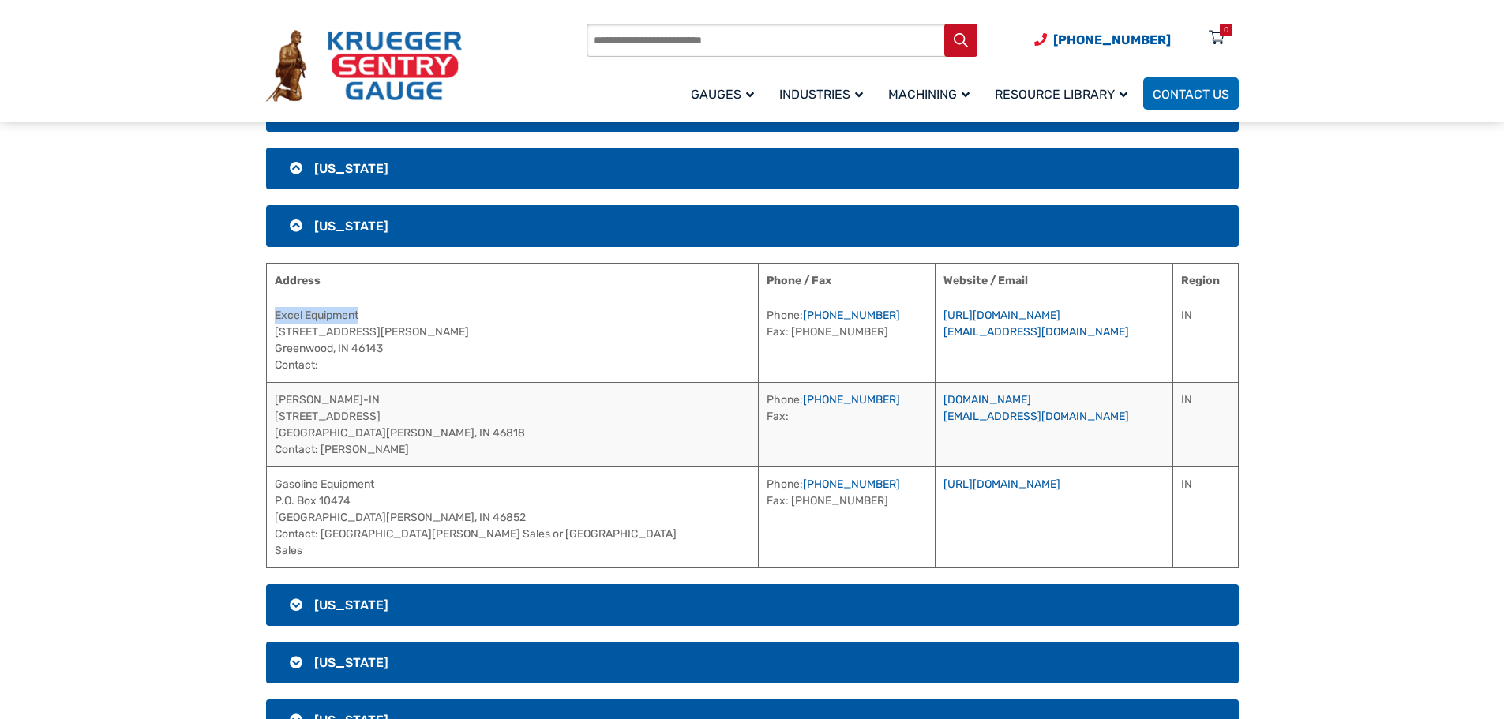
drag, startPoint x: 402, startPoint y: 308, endPoint x: 267, endPoint y: 320, distance: 135.5
click at [267, 320] on td "Excel Equipment [STREET_ADDRESS][PERSON_NAME] Contact:" at bounding box center [512, 340] width 493 height 84
drag, startPoint x: 745, startPoint y: 317, endPoint x: 661, endPoint y: 321, distance: 84.6
click at [759, 321] on td "Phone: [PHONE_NUMBER] Fax: [PHONE_NUMBER]" at bounding box center [847, 340] width 177 height 84
click at [943, 317] on link "[URL][DOMAIN_NAME]" at bounding box center [1001, 315] width 117 height 13
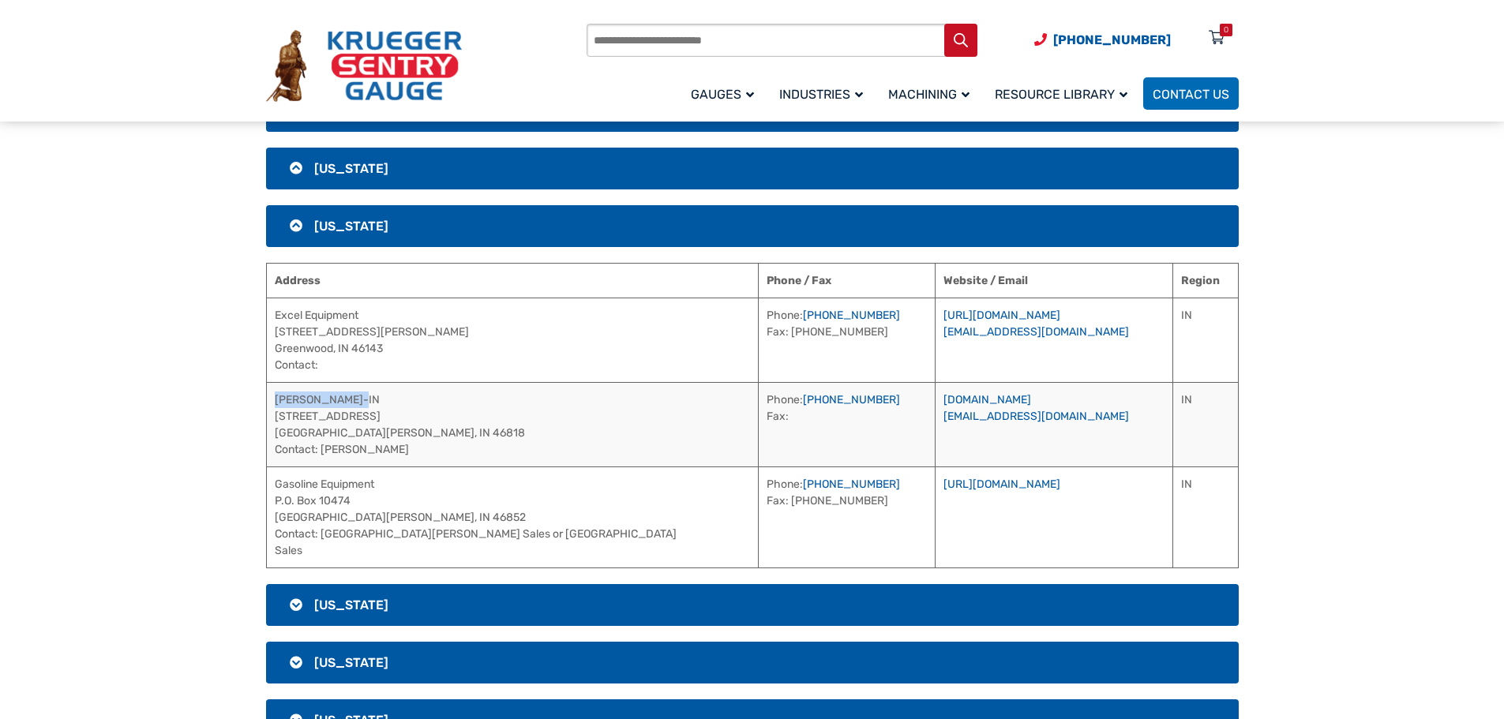
drag, startPoint x: 392, startPoint y: 398, endPoint x: 274, endPoint y: 404, distance: 118.6
click at [274, 404] on td "[PERSON_NAME]-IN [STREET_ADDRESS][PERSON_NAME] Contact: [PERSON_NAME]" at bounding box center [512, 424] width 493 height 84
drag, startPoint x: 419, startPoint y: 441, endPoint x: 324, endPoint y: 451, distance: 96.0
click at [324, 451] on td "[PERSON_NAME]-IN [STREET_ADDRESS][PERSON_NAME] Contact: [PERSON_NAME]" at bounding box center [512, 424] width 493 height 84
drag, startPoint x: 729, startPoint y: 395, endPoint x: 665, endPoint y: 403, distance: 64.4
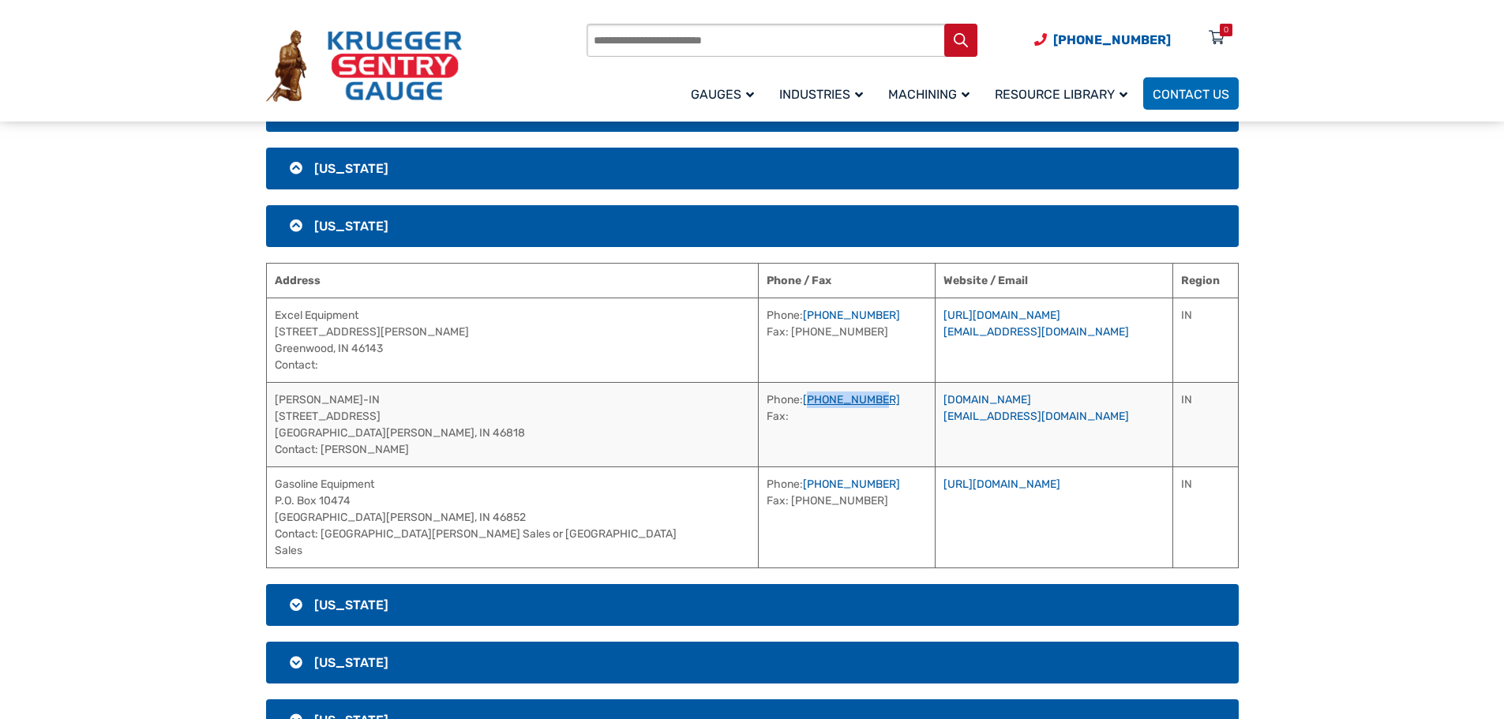
click at [759, 403] on td "Phone: [PHONE_NUMBER] Fax:" at bounding box center [847, 424] width 177 height 84
click at [943, 399] on link "[DOMAIN_NAME]" at bounding box center [987, 399] width 88 height 13
click at [943, 396] on link "[DOMAIN_NAME]" at bounding box center [987, 399] width 88 height 13
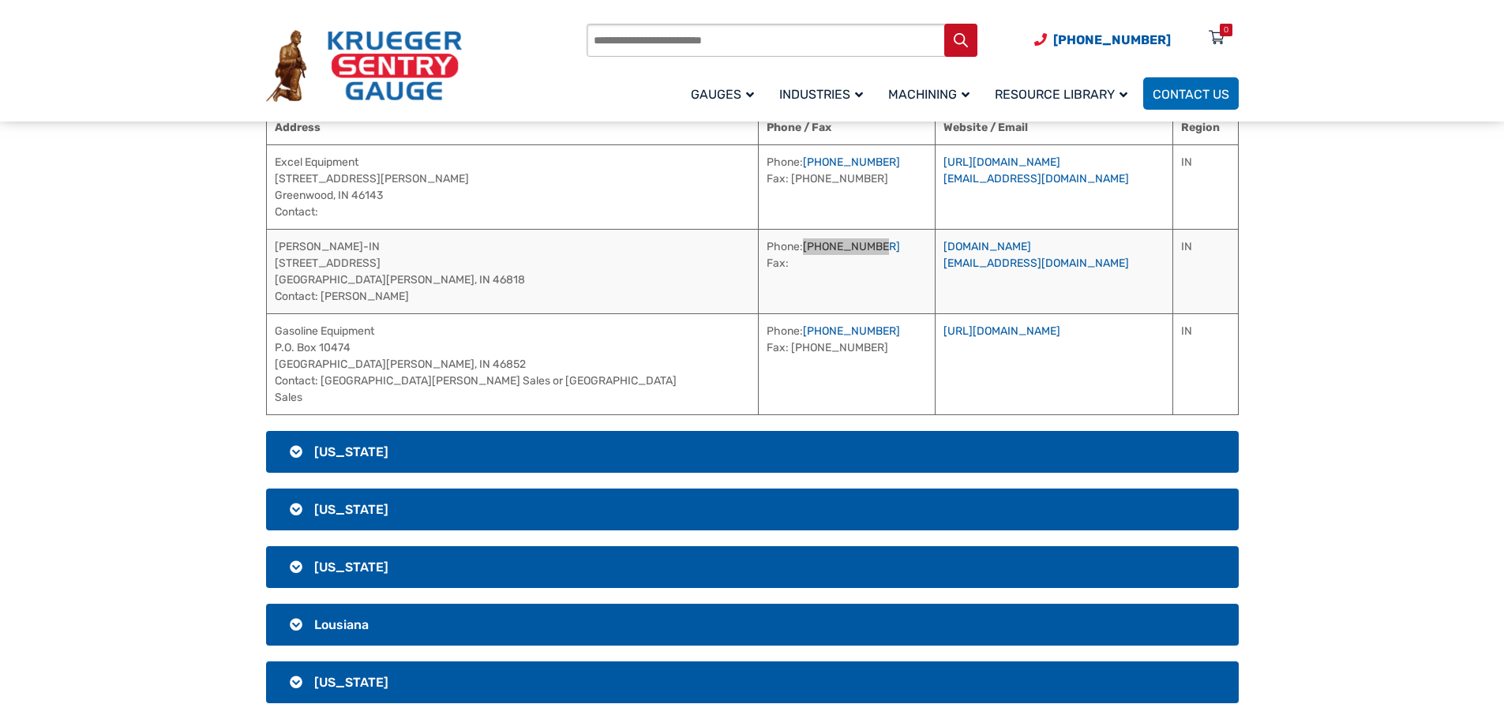
scroll to position [1096, 0]
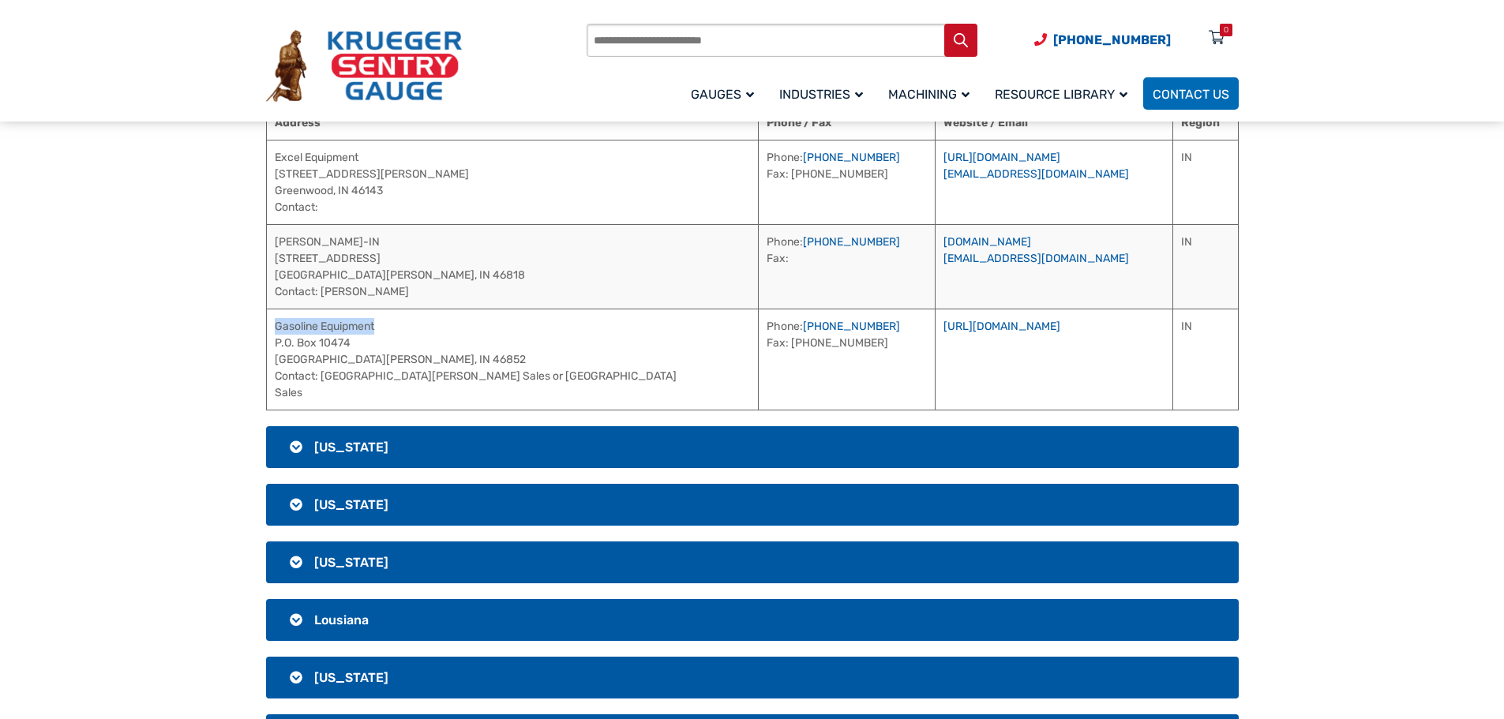
drag, startPoint x: 391, startPoint y: 324, endPoint x: 275, endPoint y: 330, distance: 116.2
click at [275, 330] on td "Gasoline Equipment P.O. [STREET_ADDRESS][PERSON_NAME] Contact: [GEOGRAPHIC_DATA…" at bounding box center [512, 359] width 493 height 101
drag, startPoint x: 756, startPoint y: 321, endPoint x: 662, endPoint y: 323, distance: 94.8
click at [759, 323] on td "Phone: [PHONE_NUMBER] Fax: [PHONE_NUMBER]" at bounding box center [847, 359] width 177 height 101
click at [486, 452] on h3 "[US_STATE]" at bounding box center [752, 447] width 973 height 42
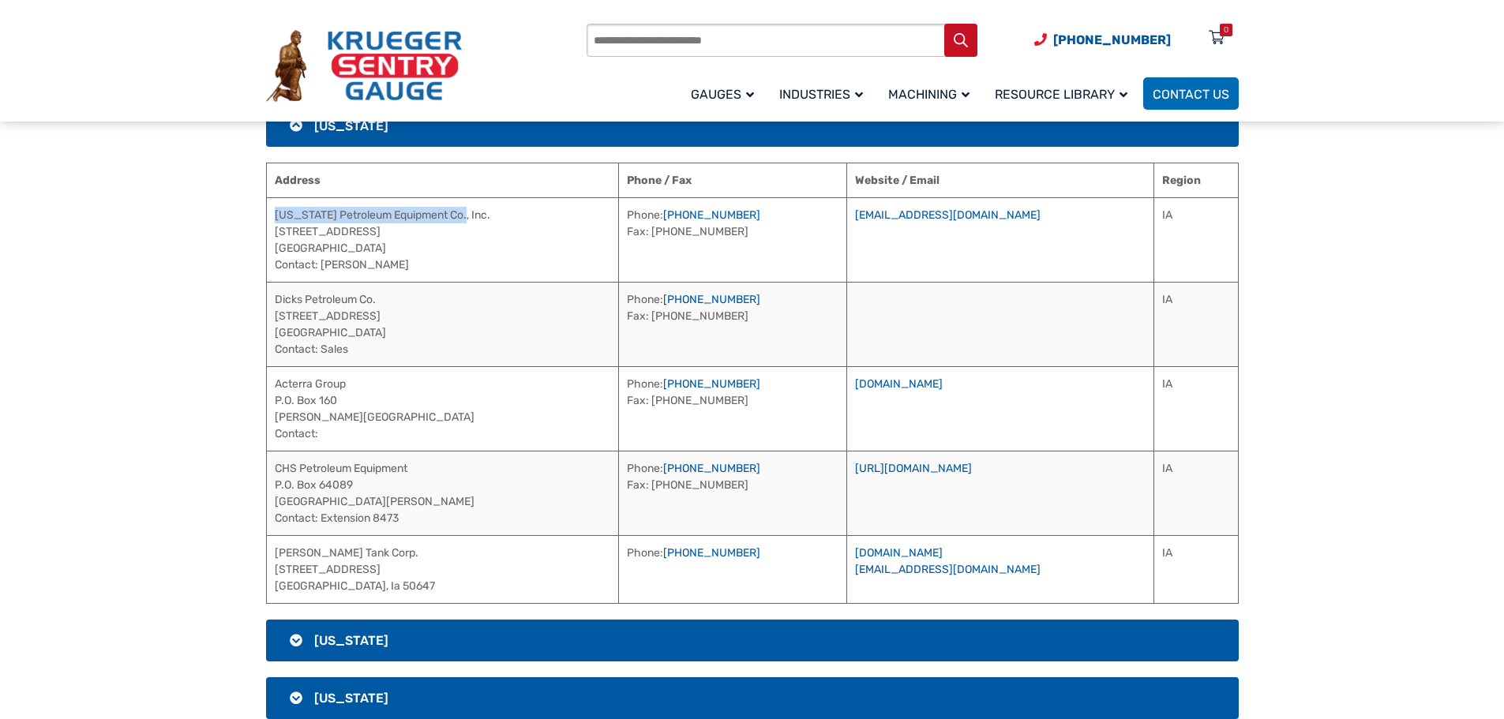
drag, startPoint x: 467, startPoint y: 218, endPoint x: 274, endPoint y: 212, distance: 192.7
click at [272, 214] on td "[US_STATE] Petroleum Equipment Co., Inc. [STREET_ADDRESS] Contact: [PERSON_NAME]" at bounding box center [442, 239] width 353 height 84
drag, startPoint x: 748, startPoint y: 216, endPoint x: 653, endPoint y: 221, distance: 94.9
click at [653, 221] on td "Phone: [PHONE_NUMBER] Fax: [PHONE_NUMBER]" at bounding box center [733, 239] width 228 height 84
drag, startPoint x: 409, startPoint y: 265, endPoint x: 322, endPoint y: 266, distance: 86.8
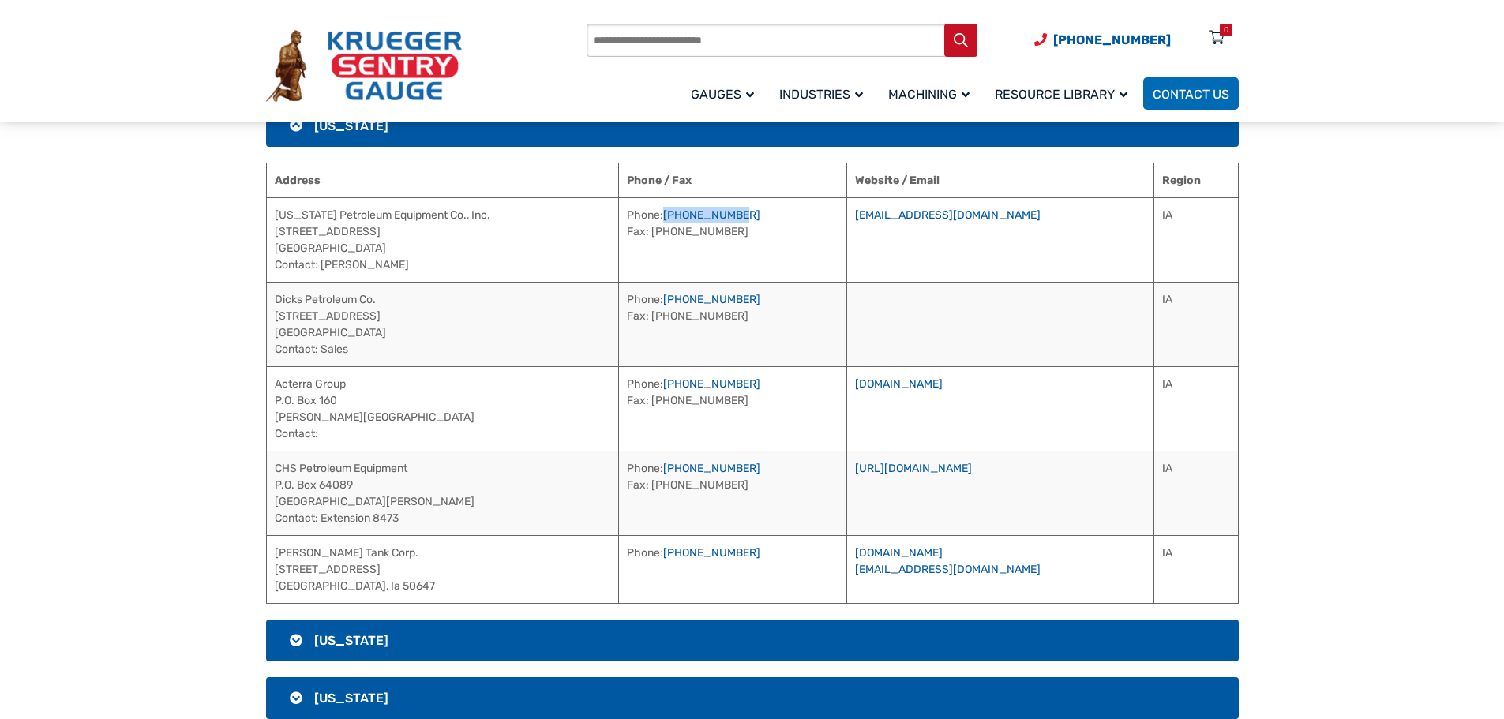
click at [322, 266] on td "[US_STATE] Petroleum Equipment Co., Inc. [STREET_ADDRESS] Contact: [PERSON_NAME]" at bounding box center [442, 239] width 353 height 84
drag, startPoint x: 486, startPoint y: 212, endPoint x: 273, endPoint y: 216, distance: 212.4
click at [273, 216] on td "[US_STATE] Petroleum Equipment Co., Inc. [STREET_ADDRESS] Contact: [PERSON_NAME]" at bounding box center [442, 239] width 353 height 84
drag, startPoint x: 386, startPoint y: 298, endPoint x: 271, endPoint y: 299, distance: 115.3
click at [271, 299] on td "Dicks Petroleum Co. [STREET_ADDRESS] Contact: Sales" at bounding box center [442, 324] width 353 height 84
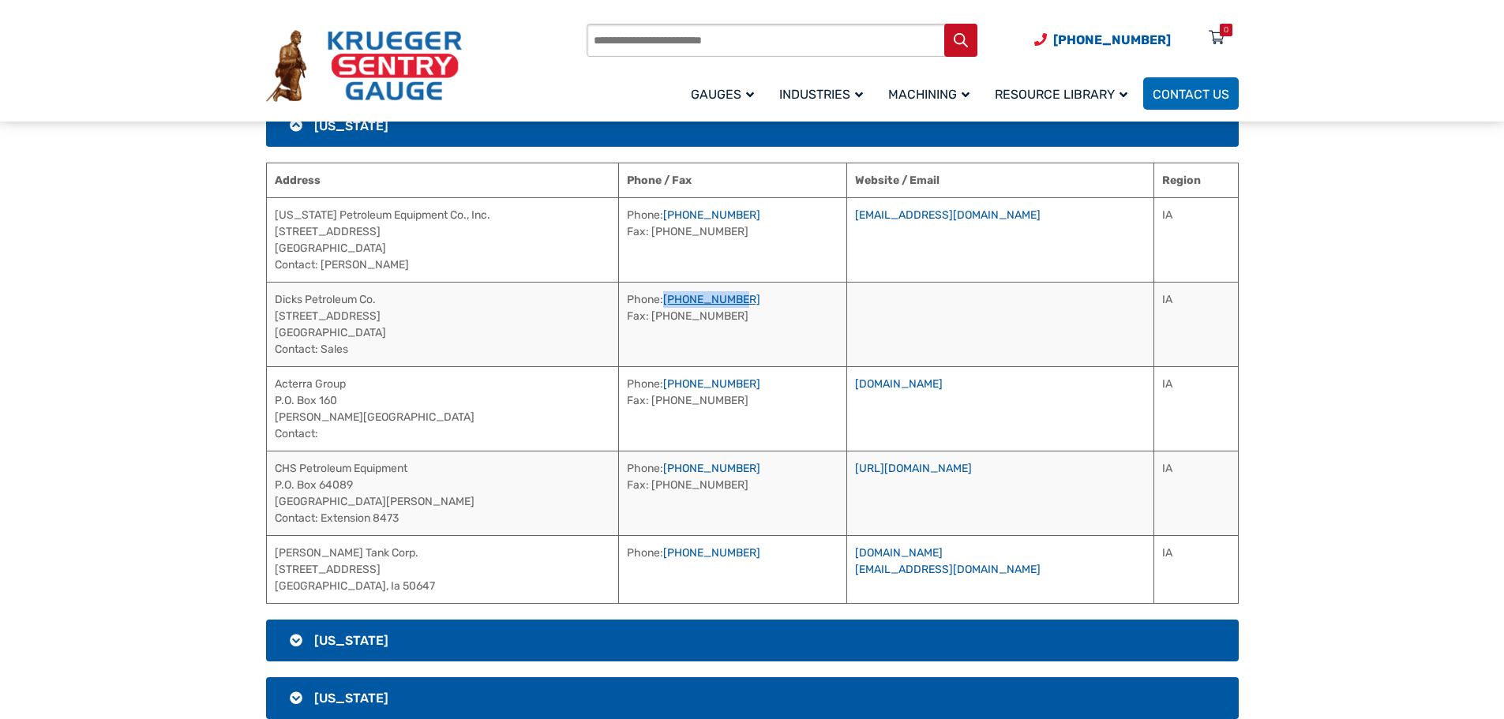
drag, startPoint x: 732, startPoint y: 295, endPoint x: 654, endPoint y: 302, distance: 77.7
click at [654, 302] on td "Phone: [PHONE_NUMBER] Fax: [PHONE_NUMBER]" at bounding box center [733, 324] width 228 height 84
drag, startPoint x: 380, startPoint y: 382, endPoint x: 272, endPoint y: 381, distance: 107.4
click at [272, 381] on td "Acterra Group P.O. [STREET_ADDRESS] Contact:" at bounding box center [442, 408] width 353 height 84
drag, startPoint x: 736, startPoint y: 384, endPoint x: 654, endPoint y: 384, distance: 82.1
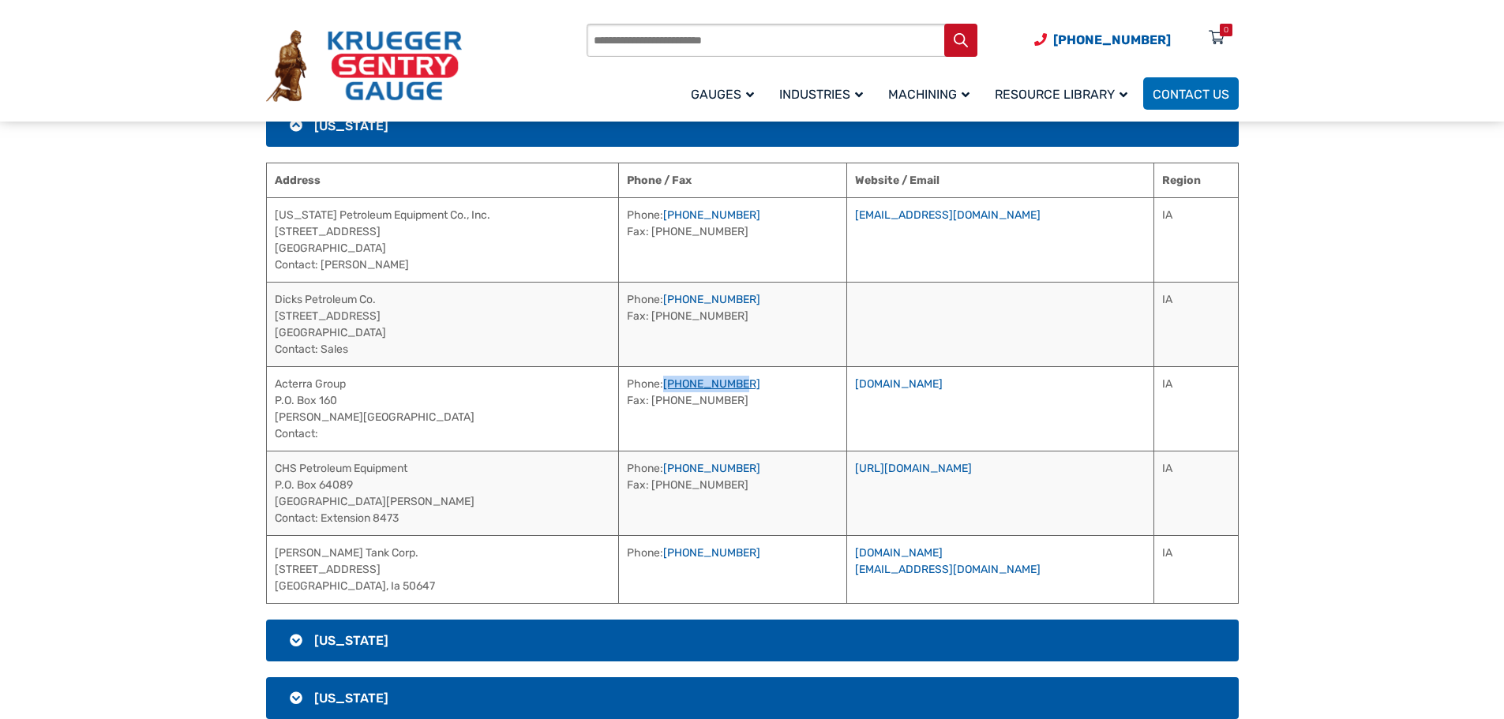
click at [654, 384] on td "Phone: [PHONE_NUMBER] Fax: [PHONE_NUMBER]" at bounding box center [733, 408] width 228 height 84
click at [935, 383] on link "[DOMAIN_NAME]" at bounding box center [899, 383] width 88 height 13
drag, startPoint x: 432, startPoint y: 463, endPoint x: 275, endPoint y: 471, distance: 157.3
click at [275, 471] on td "CHS Petroleum Equipment P.O. [STREET_ADDRESS][PERSON_NAME] Contact: Extension 8…" at bounding box center [442, 493] width 353 height 84
drag, startPoint x: 410, startPoint y: 523, endPoint x: 321, endPoint y: 530, distance: 88.6
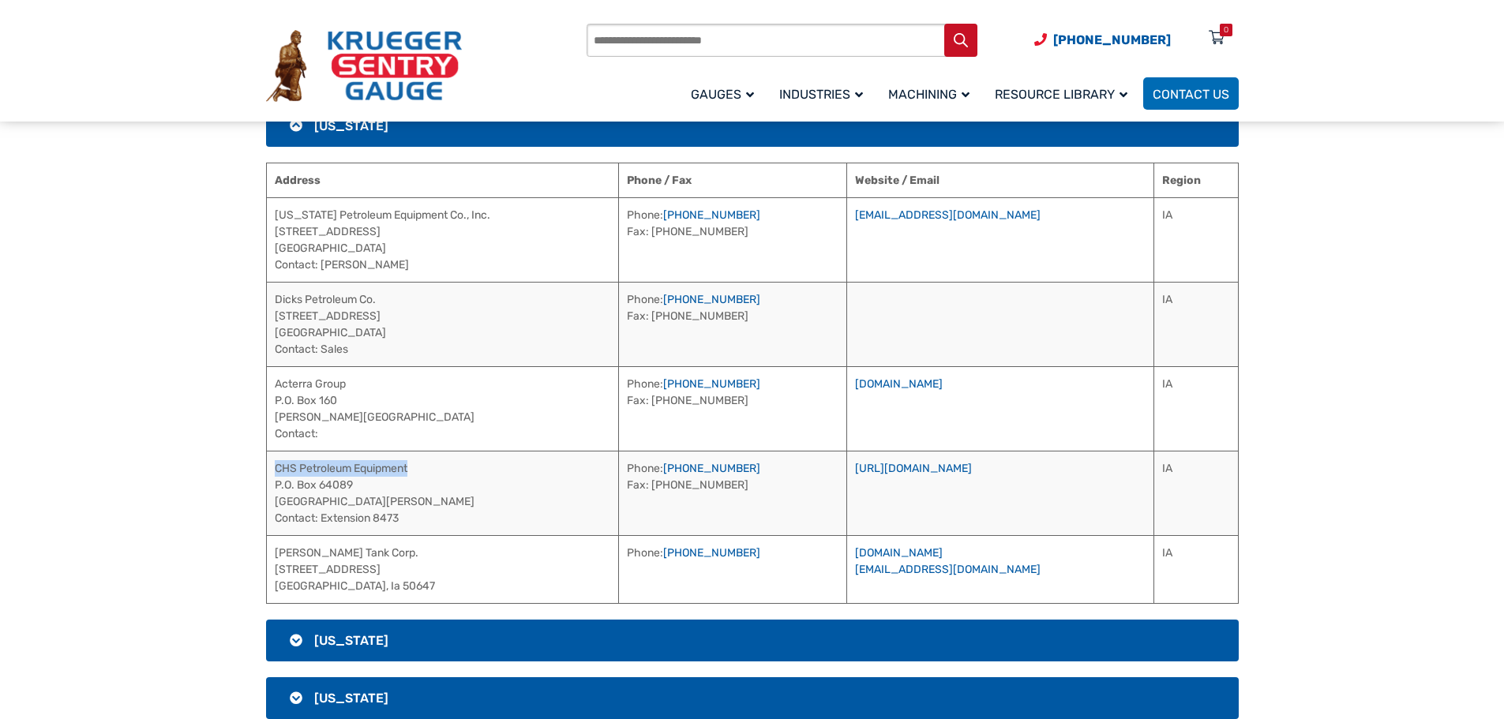
click at [321, 530] on td "CHS Petroleum Equipment P.O. [STREET_ADDRESS][PERSON_NAME] Contact: Extension 8…" at bounding box center [442, 493] width 353 height 84
drag, startPoint x: 683, startPoint y: 467, endPoint x: 656, endPoint y: 471, distance: 27.1
click at [656, 471] on td "Phone: [PHONE_NUMBER] Fax: [PHONE_NUMBER]" at bounding box center [733, 493] width 228 height 84
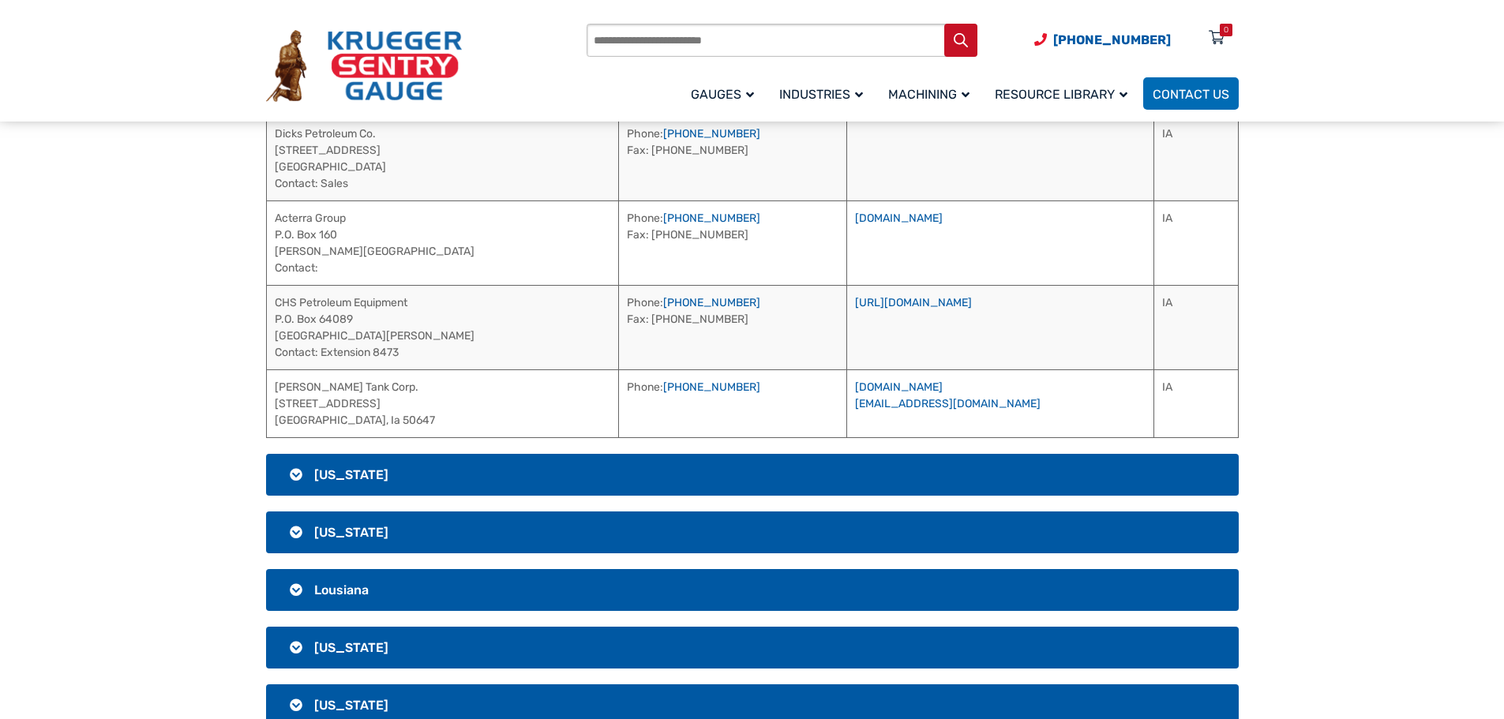
scroll to position [1333, 0]
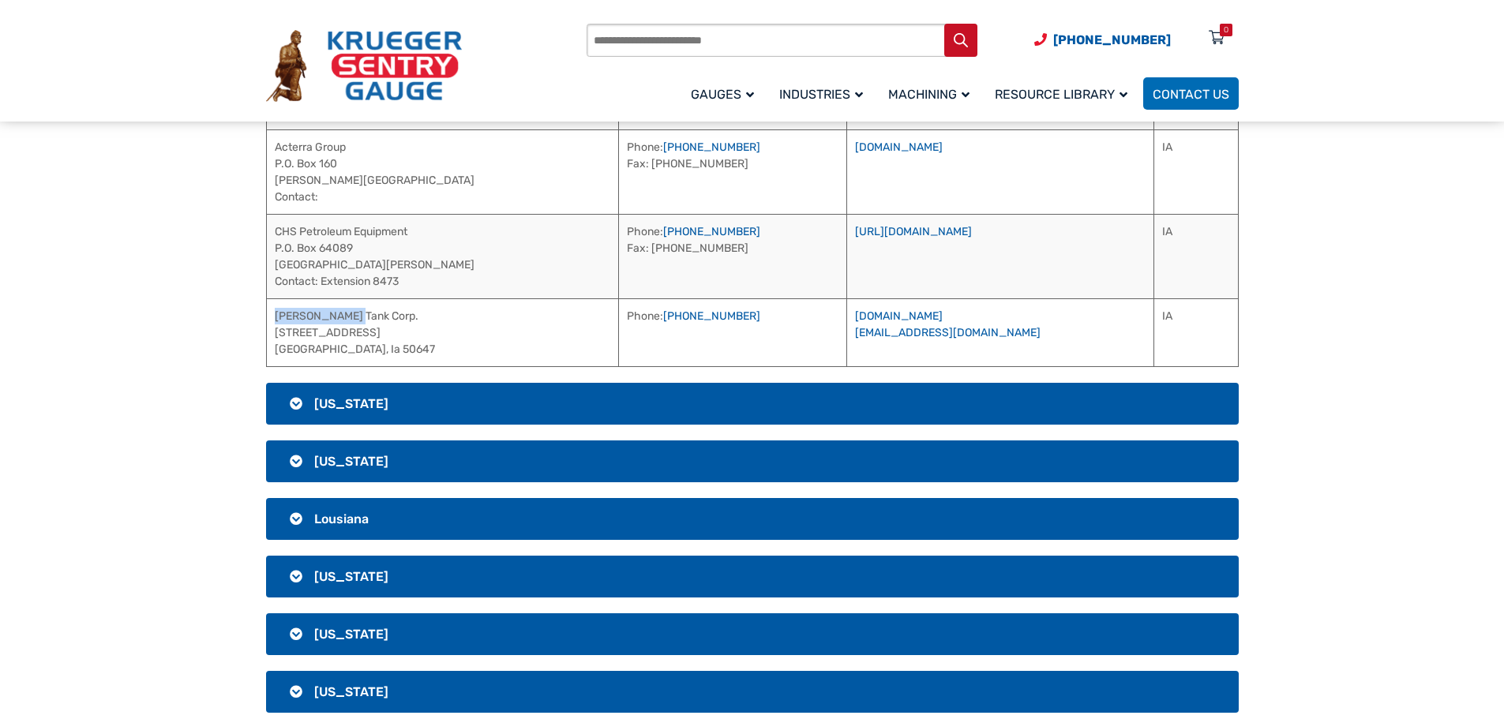
drag, startPoint x: 378, startPoint y: 321, endPoint x: 276, endPoint y: 317, distance: 101.9
click at [276, 317] on td "[PERSON_NAME] Tank Corp. [STREET_ADDRESS]" at bounding box center [442, 332] width 353 height 68
drag, startPoint x: 749, startPoint y: 315, endPoint x: 655, endPoint y: 314, distance: 93.9
click at [655, 314] on td "Phone: [PHONE_NUMBER]" at bounding box center [733, 332] width 228 height 68
click at [913, 315] on link "[DOMAIN_NAME]" at bounding box center [899, 315] width 88 height 13
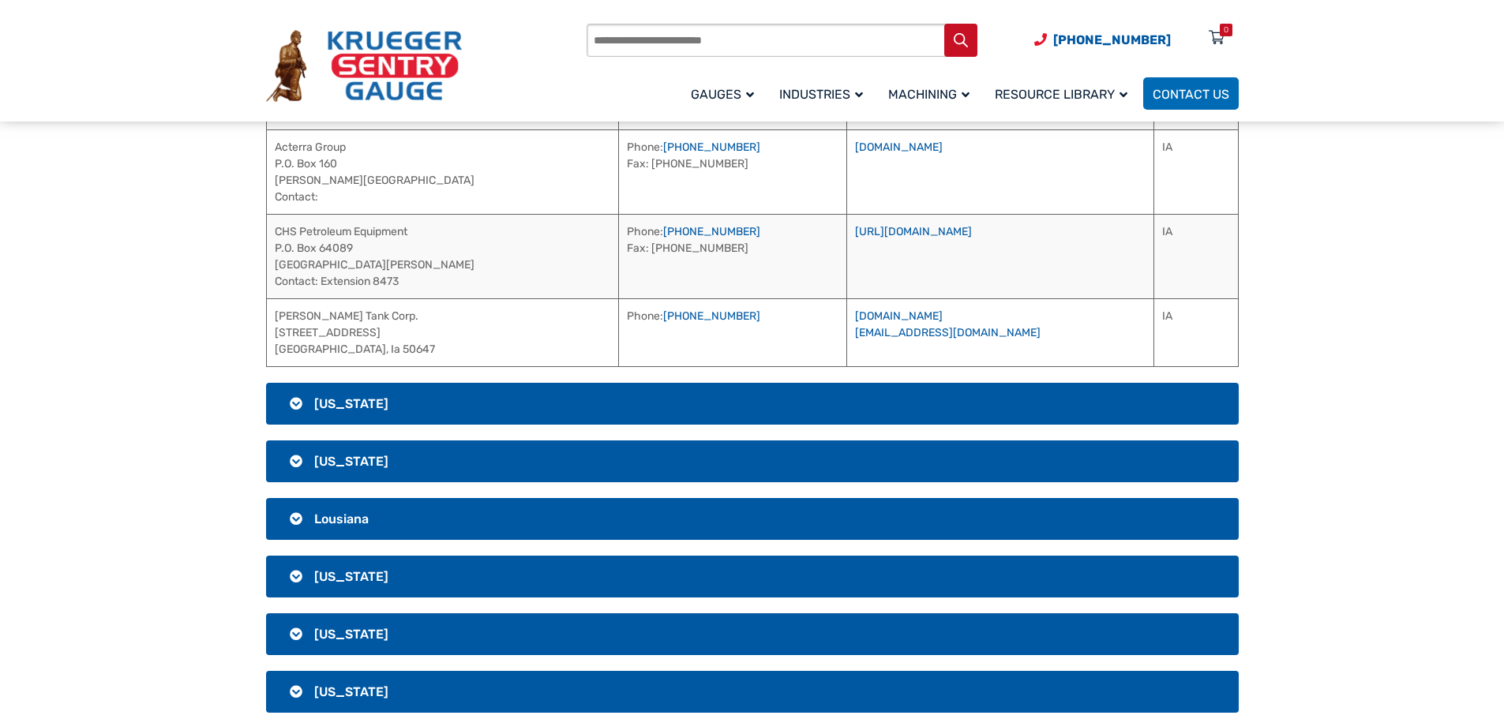
click at [442, 403] on h3 "[US_STATE]" at bounding box center [752, 404] width 973 height 42
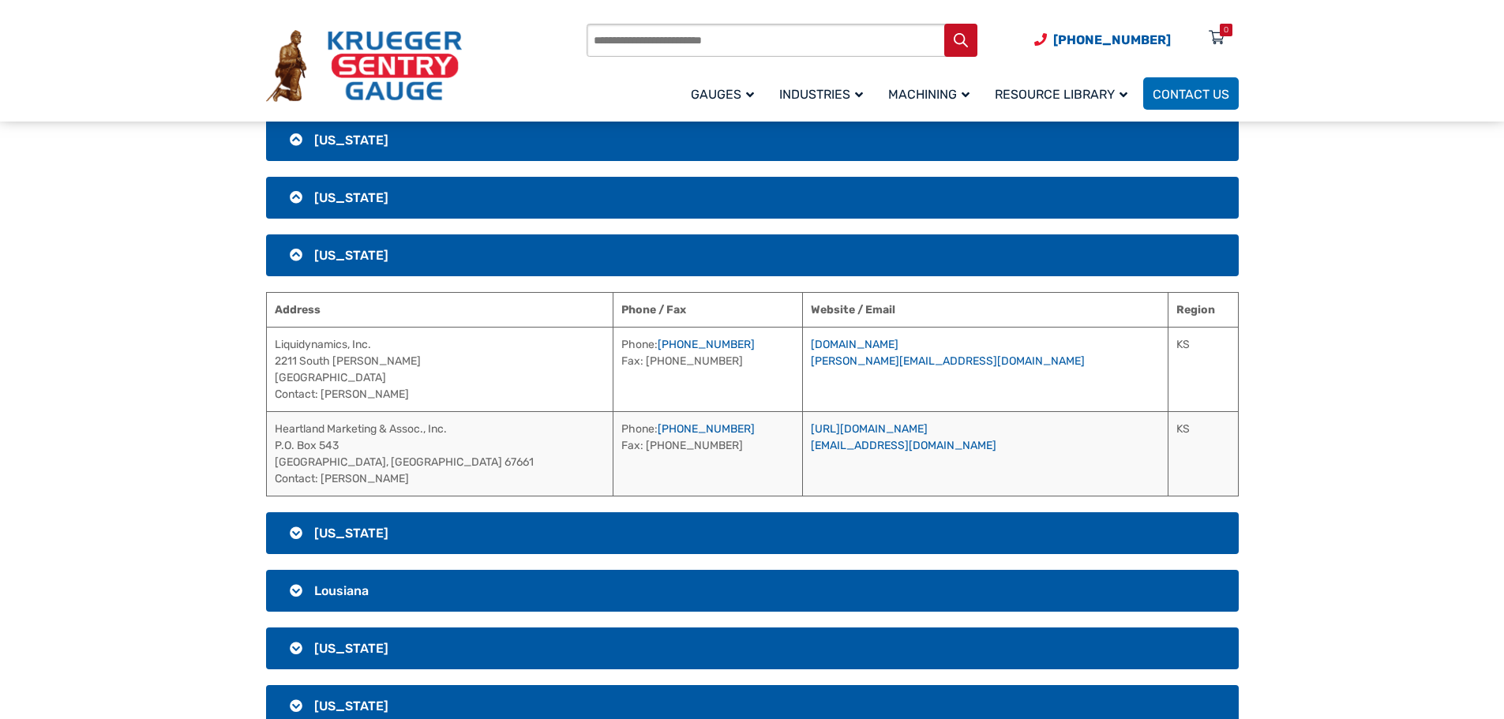
scroll to position [1017, 0]
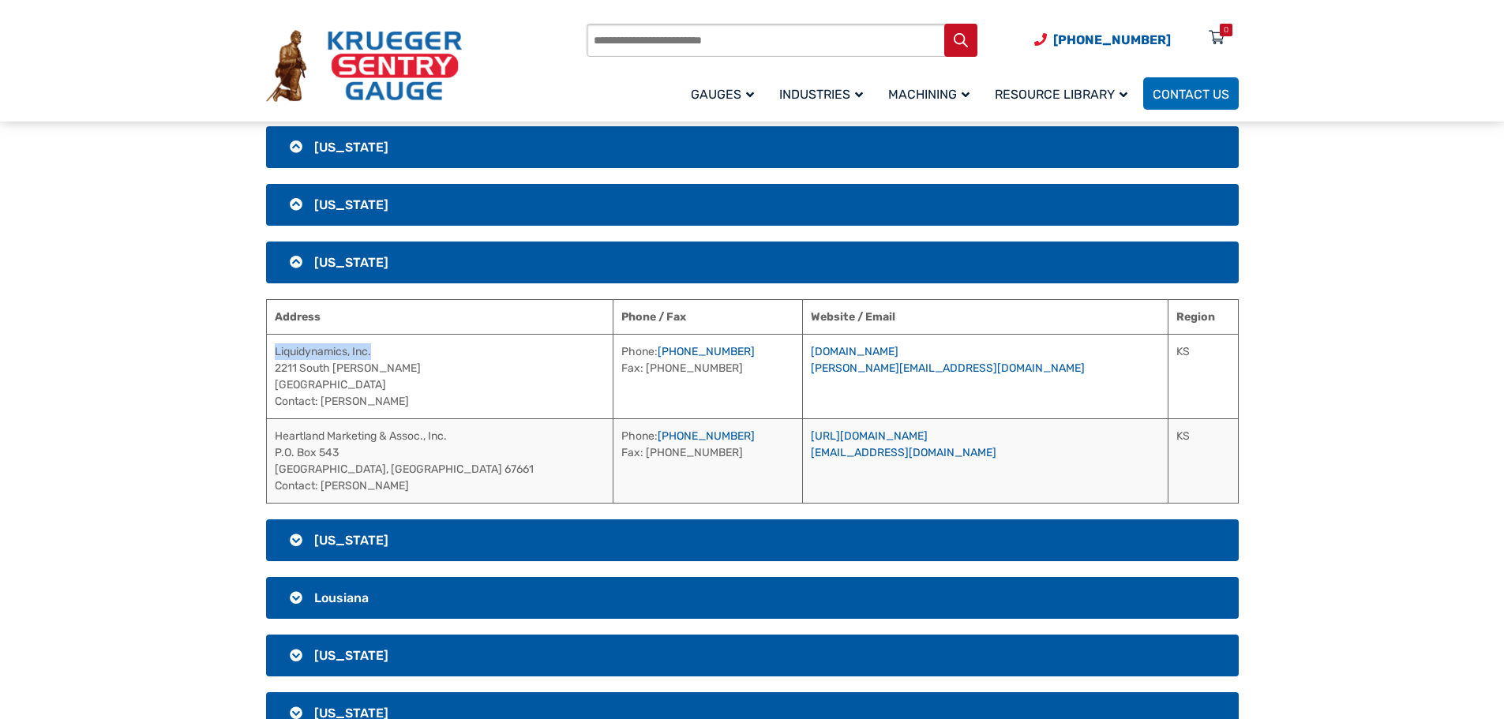
drag, startPoint x: 404, startPoint y: 351, endPoint x: 269, endPoint y: 354, distance: 135.0
click at [269, 354] on td "Liquidynamics, Inc. [STREET_ADDRESS][PERSON_NAME] Contact: [PERSON_NAME]" at bounding box center [439, 376] width 347 height 84
drag, startPoint x: 437, startPoint y: 407, endPoint x: 321, endPoint y: 405, distance: 116.8
click at [321, 405] on td "Liquidynamics, Inc. [STREET_ADDRESS][PERSON_NAME] Contact: [PERSON_NAME]" at bounding box center [439, 376] width 347 height 84
drag, startPoint x: 720, startPoint y: 347, endPoint x: 627, endPoint y: 344, distance: 93.2
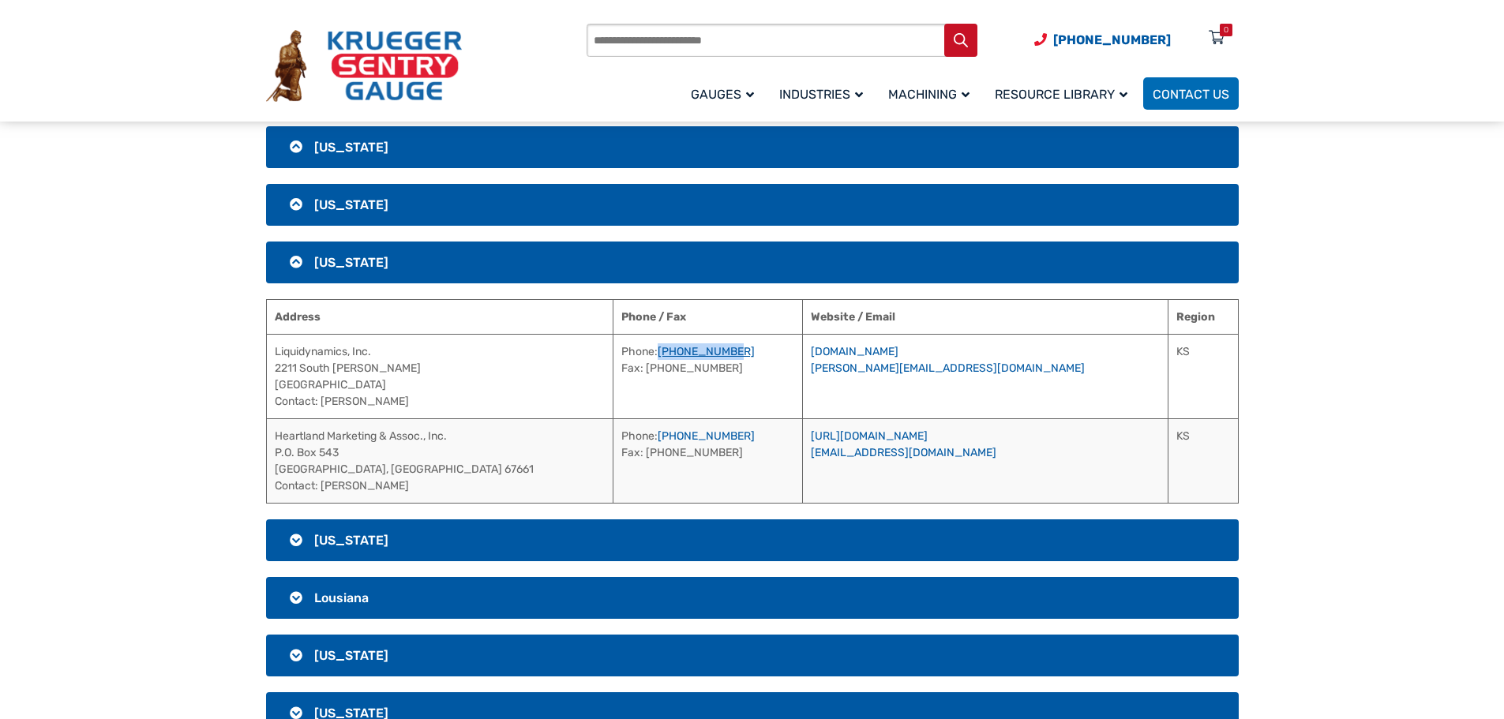
click at [627, 344] on td "Phone: [PHONE_NUMBER] Fax: [PHONE_NUMBER]" at bounding box center [707, 376] width 189 height 84
click at [896, 357] on link "[DOMAIN_NAME]" at bounding box center [855, 351] width 88 height 13
drag, startPoint x: 497, startPoint y: 436, endPoint x: 272, endPoint y: 434, distance: 225.0
click at [272, 434] on td "Heartland Marketing & Assoc., Inc. P.O. [GEOGRAPHIC_DATA] Contact: [PERSON_NAME]" at bounding box center [439, 460] width 347 height 84
drag, startPoint x: 725, startPoint y: 433, endPoint x: 627, endPoint y: 436, distance: 97.9
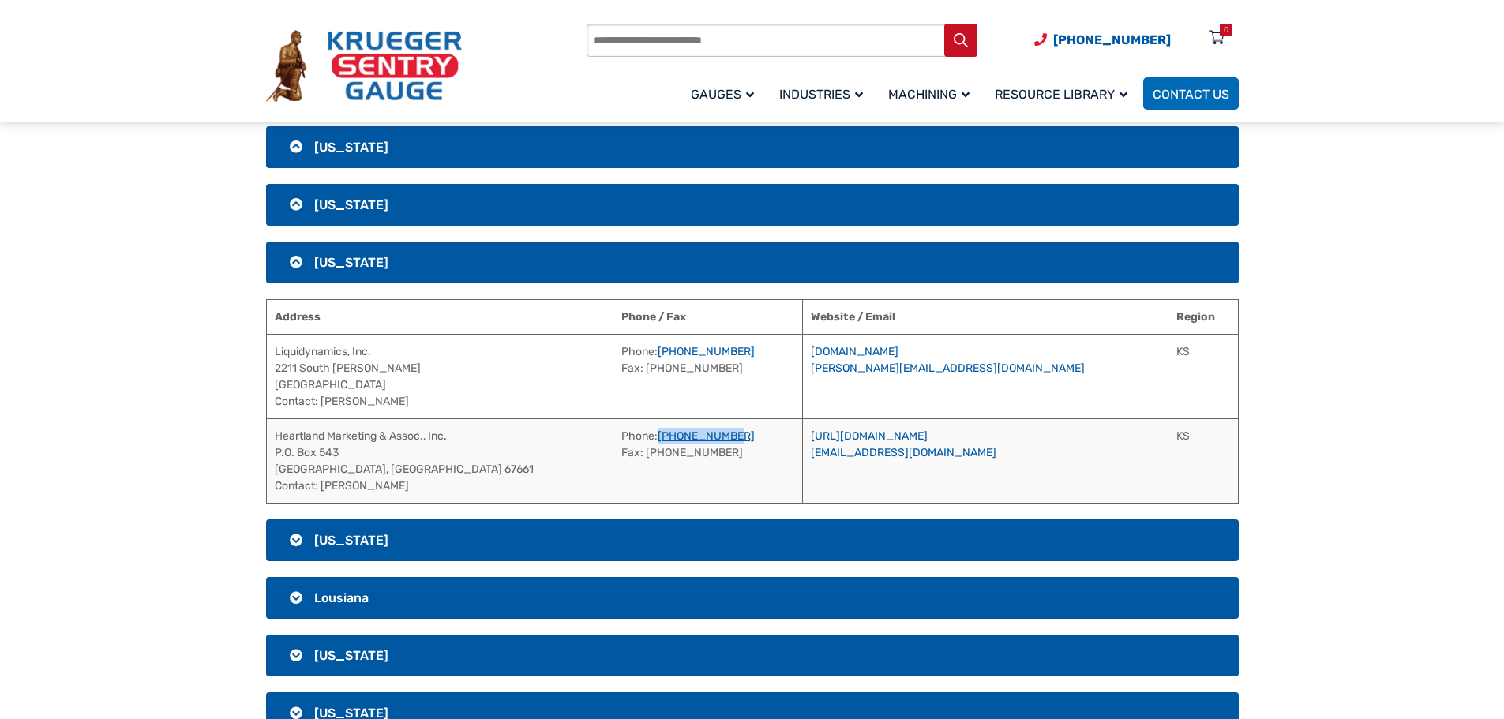
click at [627, 436] on td "Phone: [PHONE_NUMBER] Fax: [PHONE_NUMBER]" at bounding box center [707, 460] width 189 height 84
click at [978, 456] on td "[URL][DOMAIN_NAME] [EMAIL_ADDRESS][DOMAIN_NAME]" at bounding box center [985, 460] width 366 height 84
drag, startPoint x: 351, startPoint y: 490, endPoint x: 323, endPoint y: 488, distance: 27.7
click at [323, 488] on td "Heartland Marketing & Assoc., Inc. P.O. [GEOGRAPHIC_DATA] Contact: [PERSON_NAME]" at bounding box center [439, 460] width 347 height 84
click at [928, 433] on link "[URL][DOMAIN_NAME]" at bounding box center [869, 435] width 117 height 13
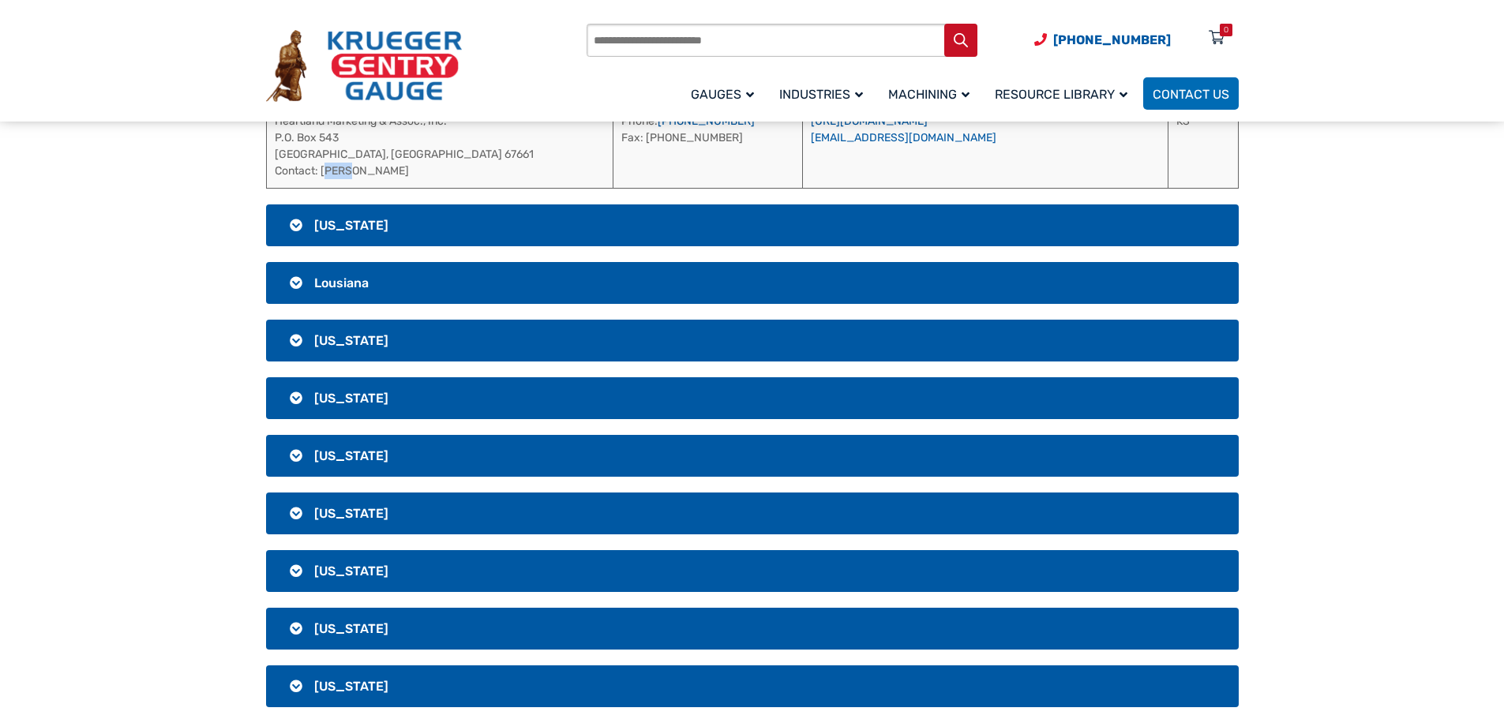
scroll to position [1333, 0]
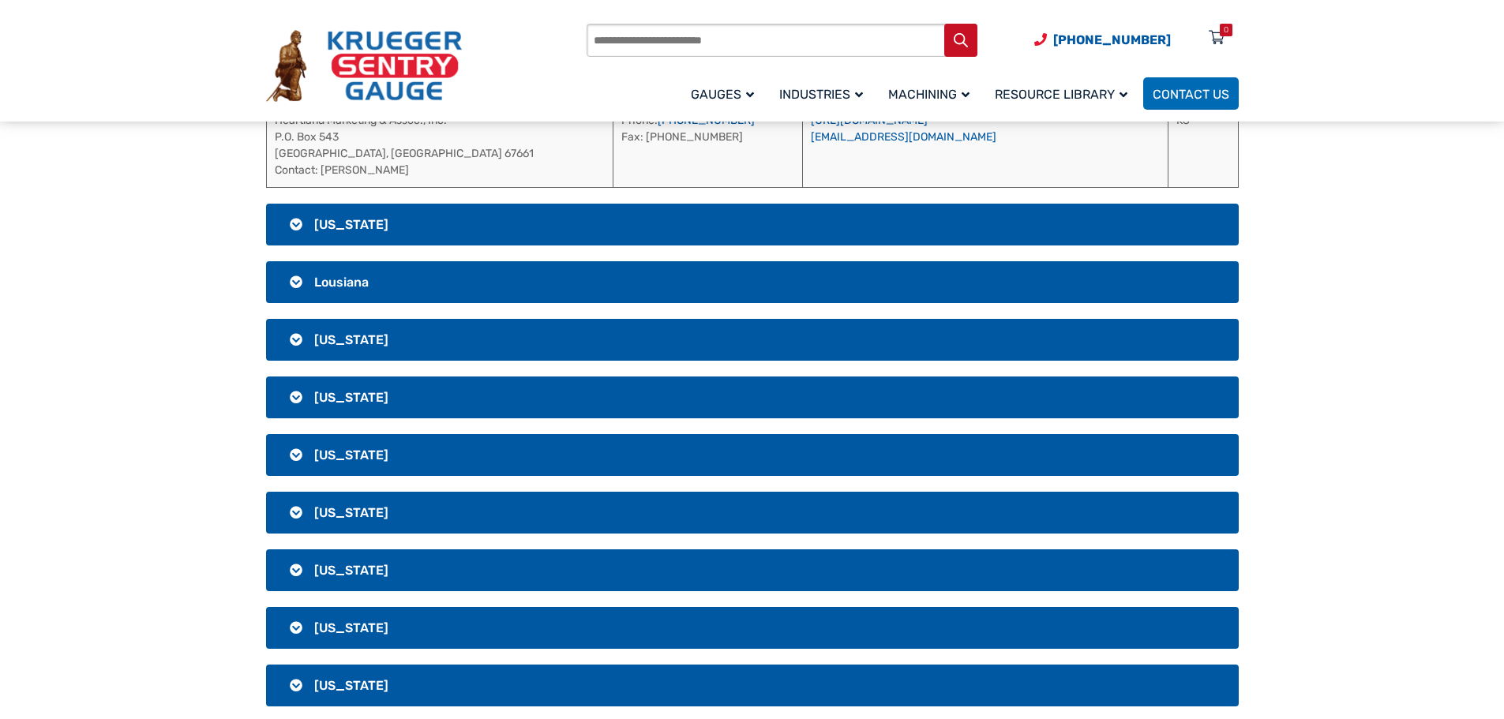
click at [424, 221] on h3 "[US_STATE]" at bounding box center [752, 225] width 973 height 42
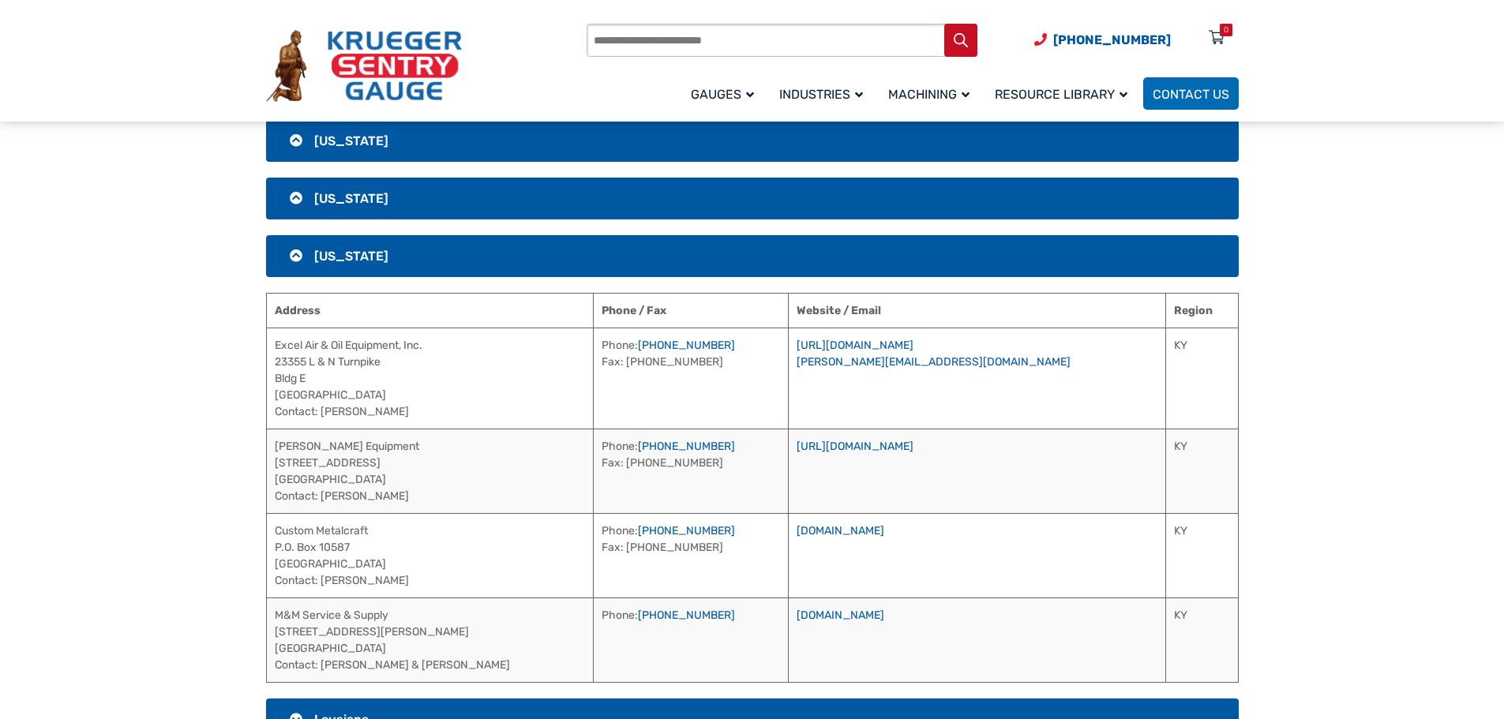
scroll to position [1080, 0]
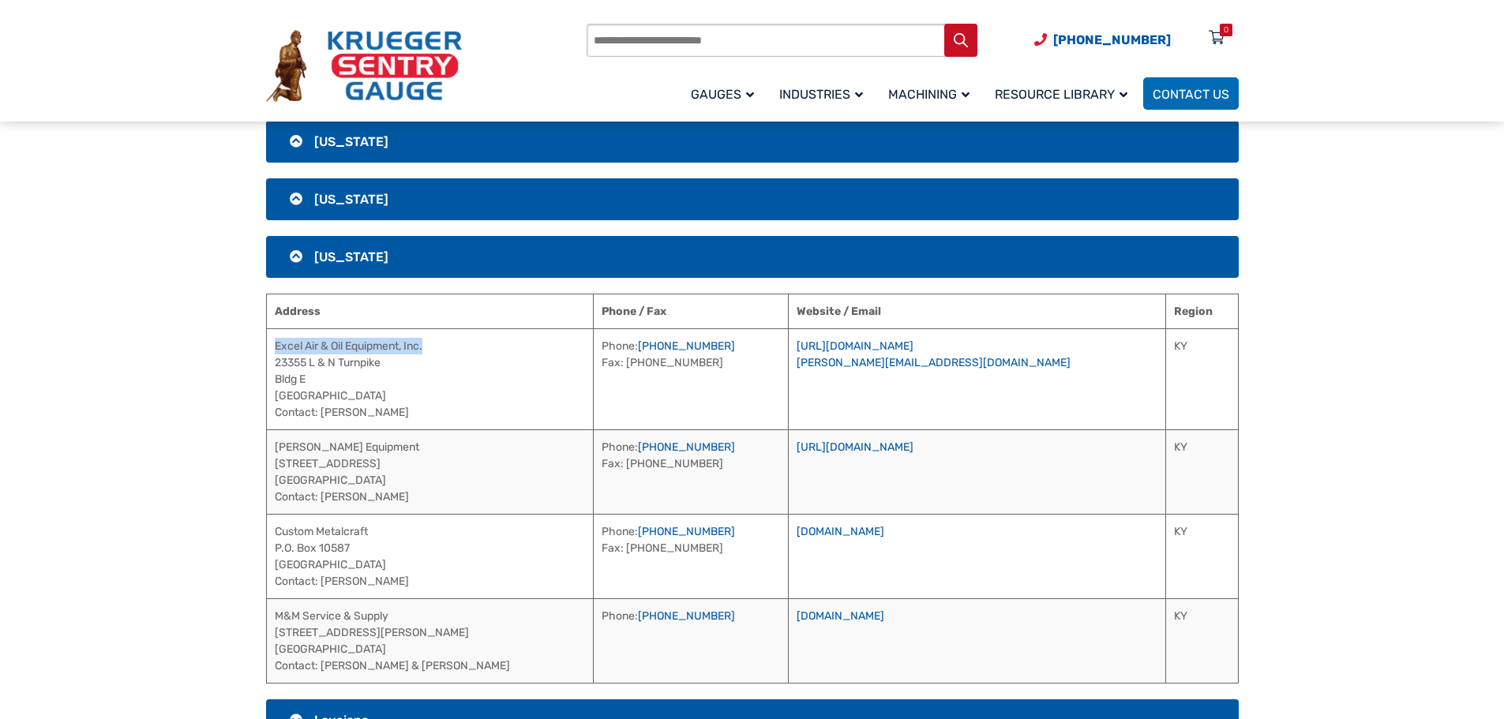
drag, startPoint x: 471, startPoint y: 347, endPoint x: 276, endPoint y: 348, distance: 194.2
click at [276, 348] on td "Excel Air & Oil Equipment, Inc. [STREET_ADDRESS] Contact: [PERSON_NAME]" at bounding box center [430, 378] width 328 height 101
drag, startPoint x: 360, startPoint y: 409, endPoint x: 321, endPoint y: 416, distance: 40.1
click at [321, 416] on td "Excel Air & Oil Equipment, Inc. [STREET_ADDRESS] Contact: [PERSON_NAME]" at bounding box center [430, 378] width 328 height 101
drag, startPoint x: 737, startPoint y: 343, endPoint x: 648, endPoint y: 351, distance: 88.7
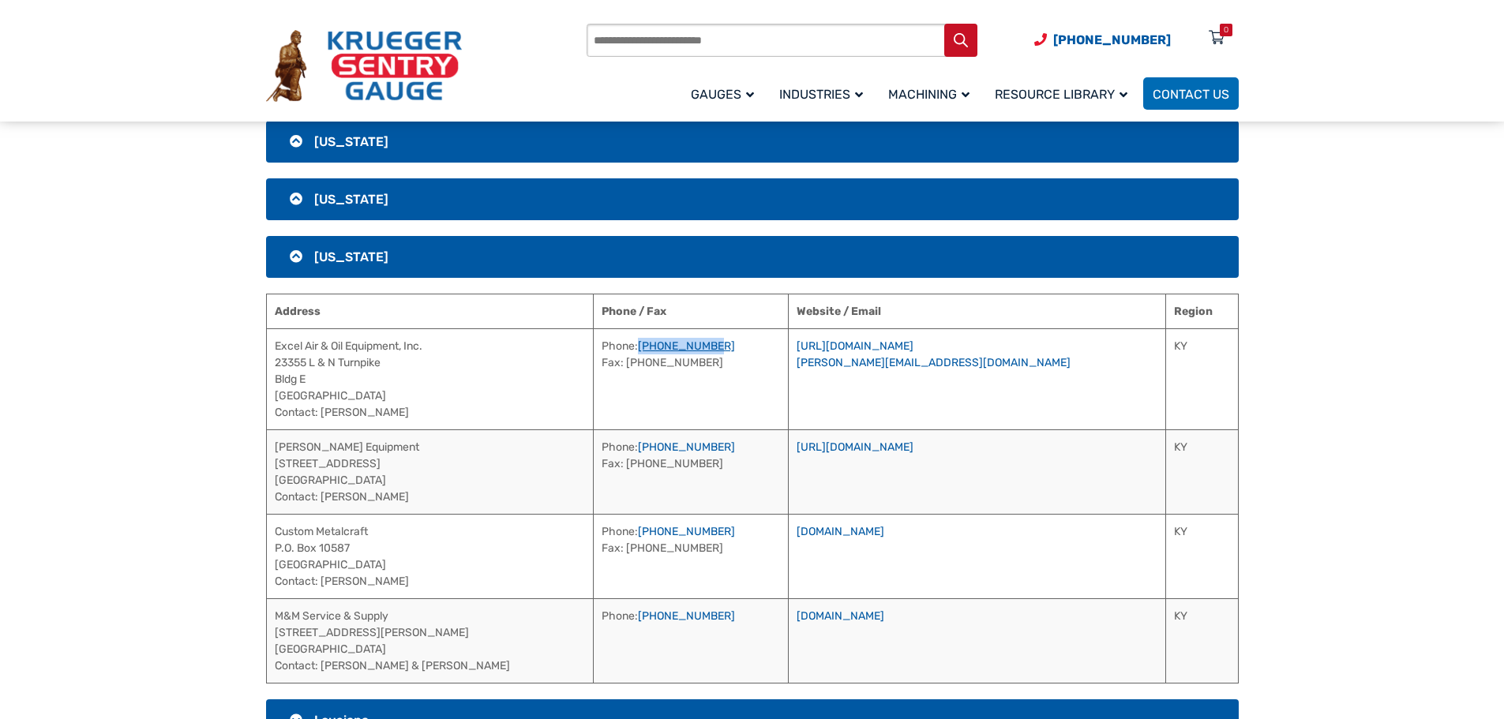
click at [648, 351] on td "Phone: [PHONE_NUMBER] Fax: [PHONE_NUMBER]" at bounding box center [691, 378] width 195 height 101
drag, startPoint x: 1025, startPoint y: 342, endPoint x: 1093, endPoint y: 378, distance: 77.0
click at [831, 349] on td "[URL][DOMAIN_NAME] [PERSON_NAME][EMAIL_ADDRESS][DOMAIN_NAME]" at bounding box center [977, 378] width 377 height 101
drag, startPoint x: 1097, startPoint y: 378, endPoint x: 1069, endPoint y: 377, distance: 27.7
click at [1096, 378] on td "[URL][DOMAIN_NAME] [PERSON_NAME][EMAIL_ADDRESS][DOMAIN_NAME]" at bounding box center [977, 378] width 377 height 101
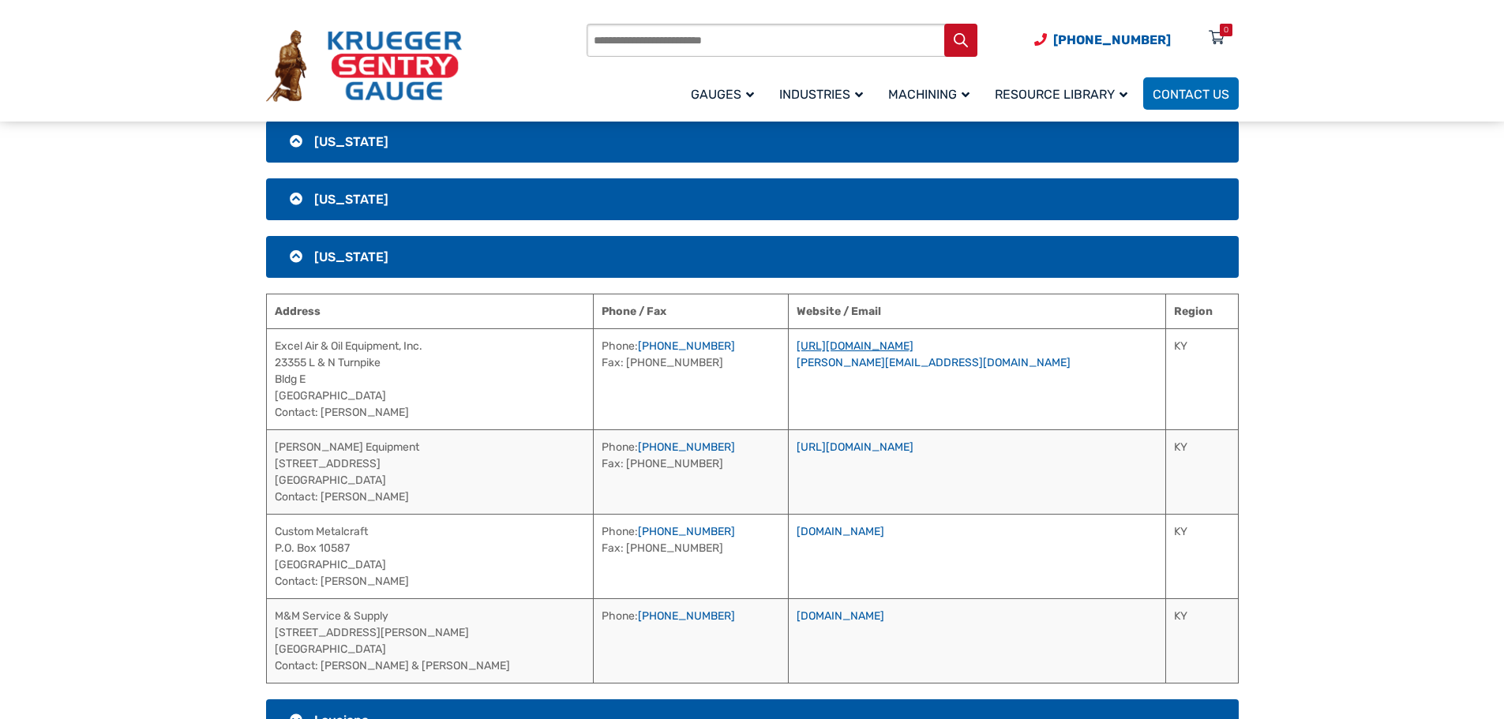
click at [913, 345] on link "[URL][DOMAIN_NAME]" at bounding box center [855, 345] width 117 height 13
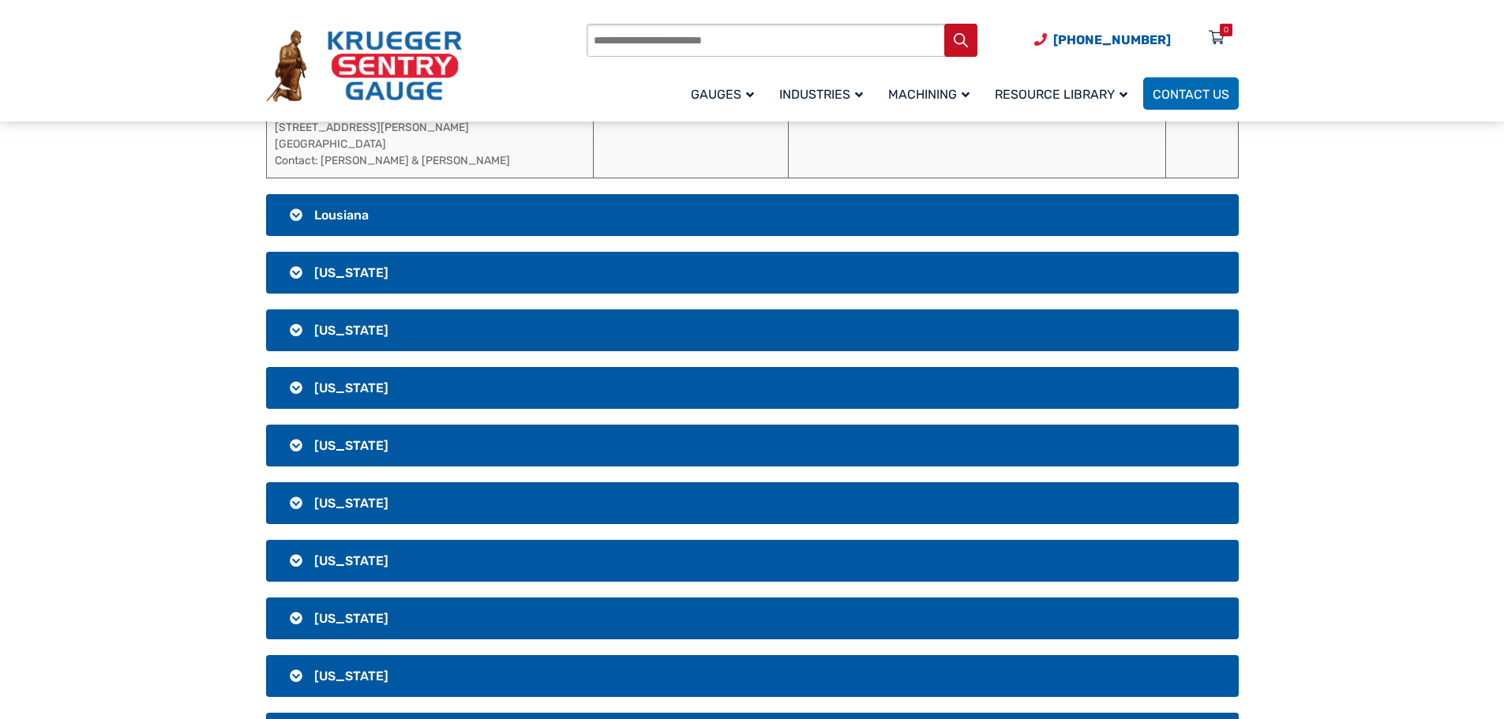
scroll to position [1554, 0]
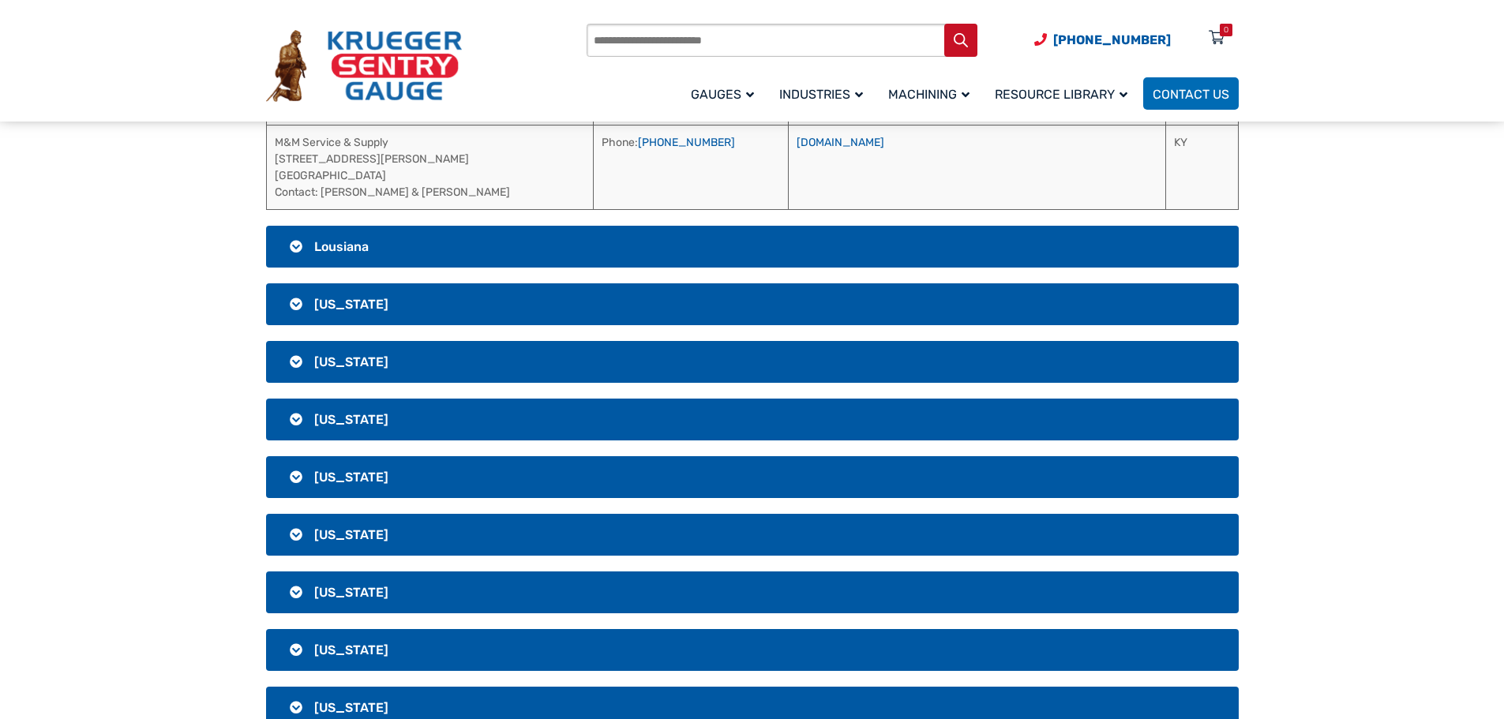
click at [599, 245] on h3 "Lousiana" at bounding box center [752, 247] width 973 height 42
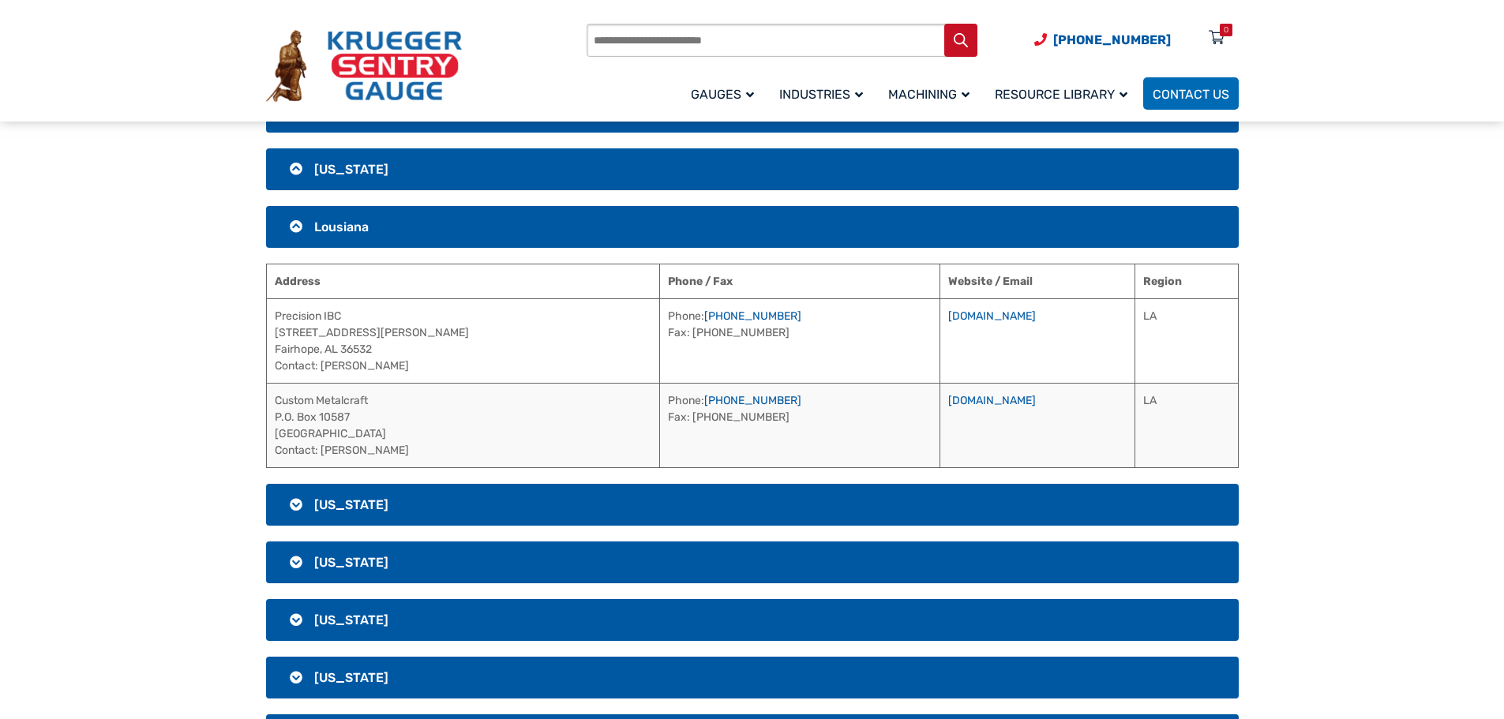
scroll to position [1080, 0]
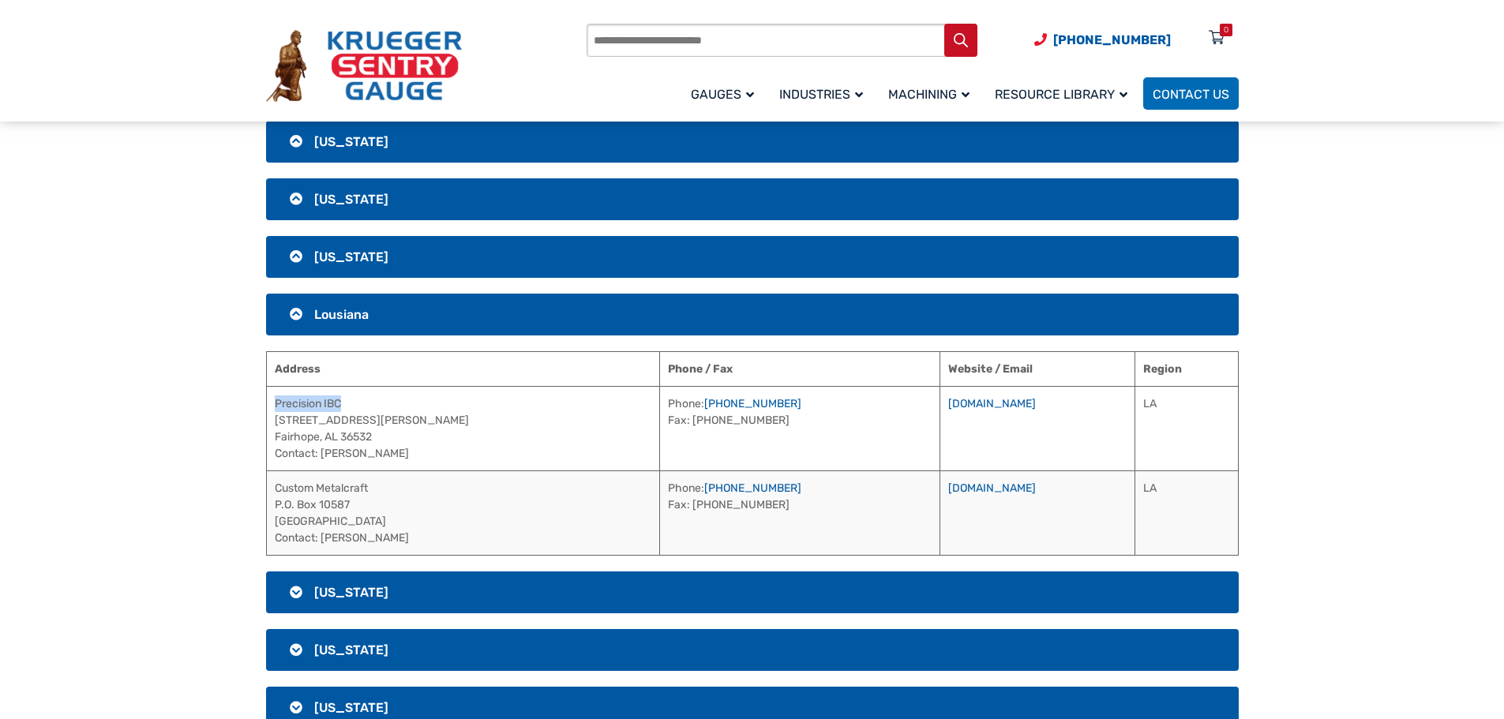
drag, startPoint x: 358, startPoint y: 407, endPoint x: 269, endPoint y: 411, distance: 89.3
click at [269, 411] on td "Precision IBC [STREET_ADDRESS][PERSON_NAME] Contact: [PERSON_NAME]" at bounding box center [463, 428] width 394 height 84
drag, startPoint x: 378, startPoint y: 457, endPoint x: 324, endPoint y: 456, distance: 54.5
click at [324, 456] on td "Precision IBC [STREET_ADDRESS][PERSON_NAME] Contact: [PERSON_NAME]" at bounding box center [463, 428] width 394 height 84
drag, startPoint x: 673, startPoint y: 402, endPoint x: 579, endPoint y: 401, distance: 93.2
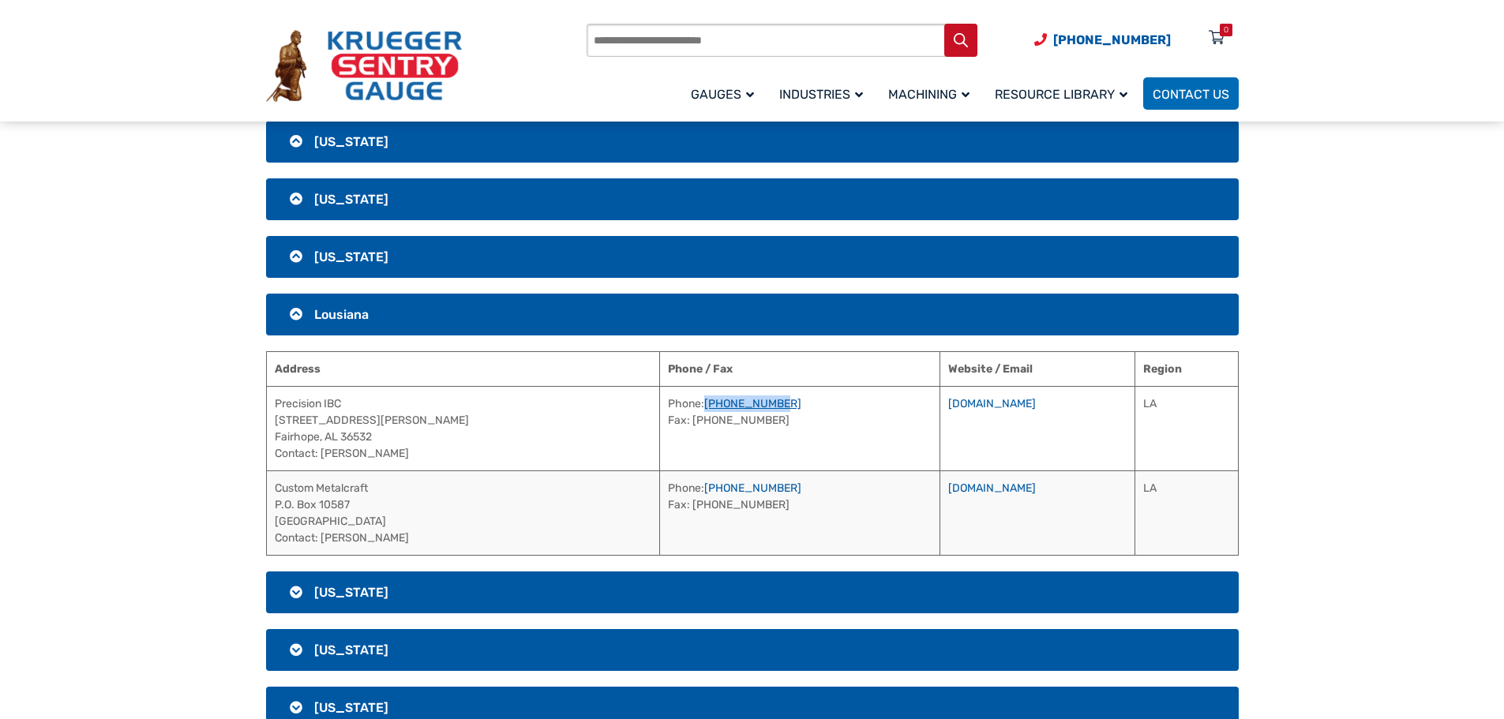
click at [660, 401] on td "Phone: [PHONE_NUMBER] Fax: [PHONE_NUMBER]" at bounding box center [800, 428] width 280 height 84
click at [940, 411] on td "[DOMAIN_NAME]" at bounding box center [1037, 428] width 195 height 84
click at [948, 399] on link "[DOMAIN_NAME]" at bounding box center [992, 403] width 88 height 13
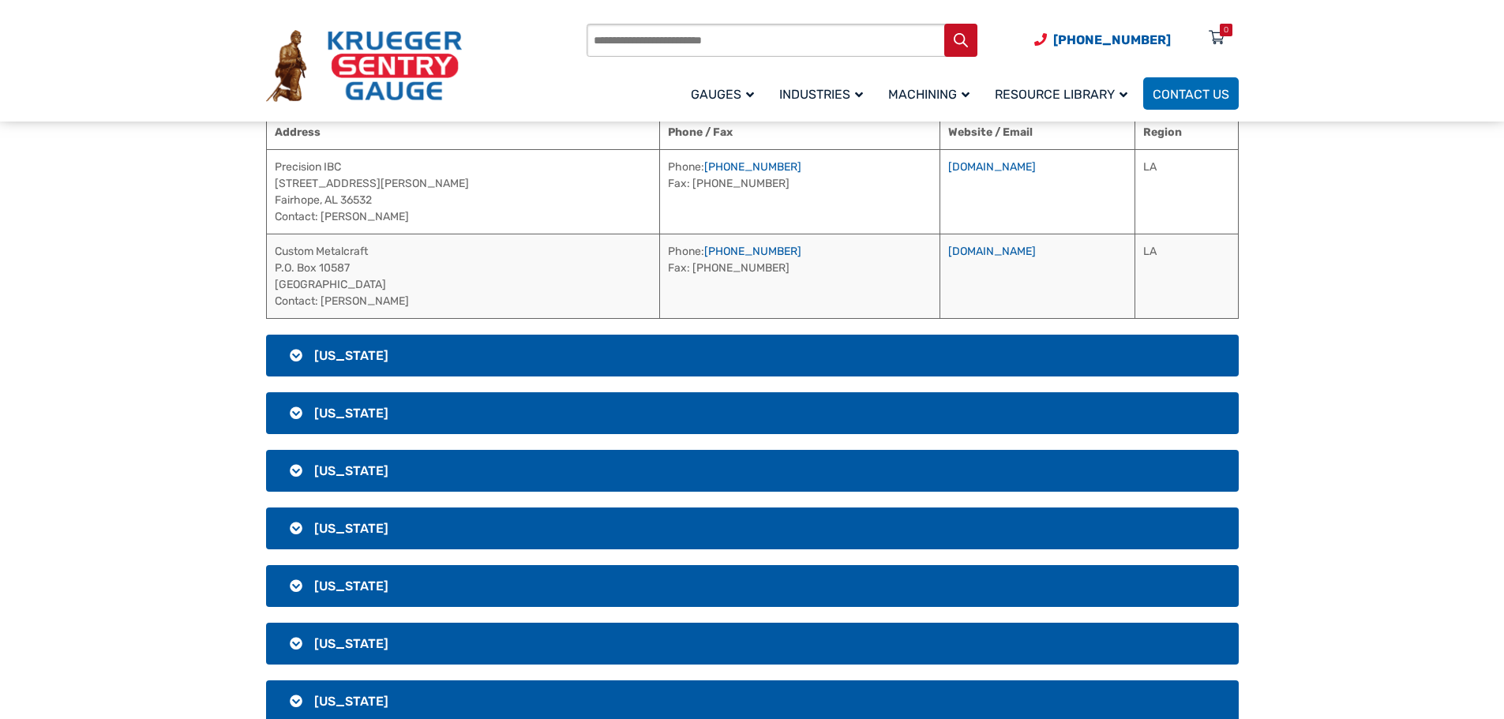
scroll to position [1475, 0]
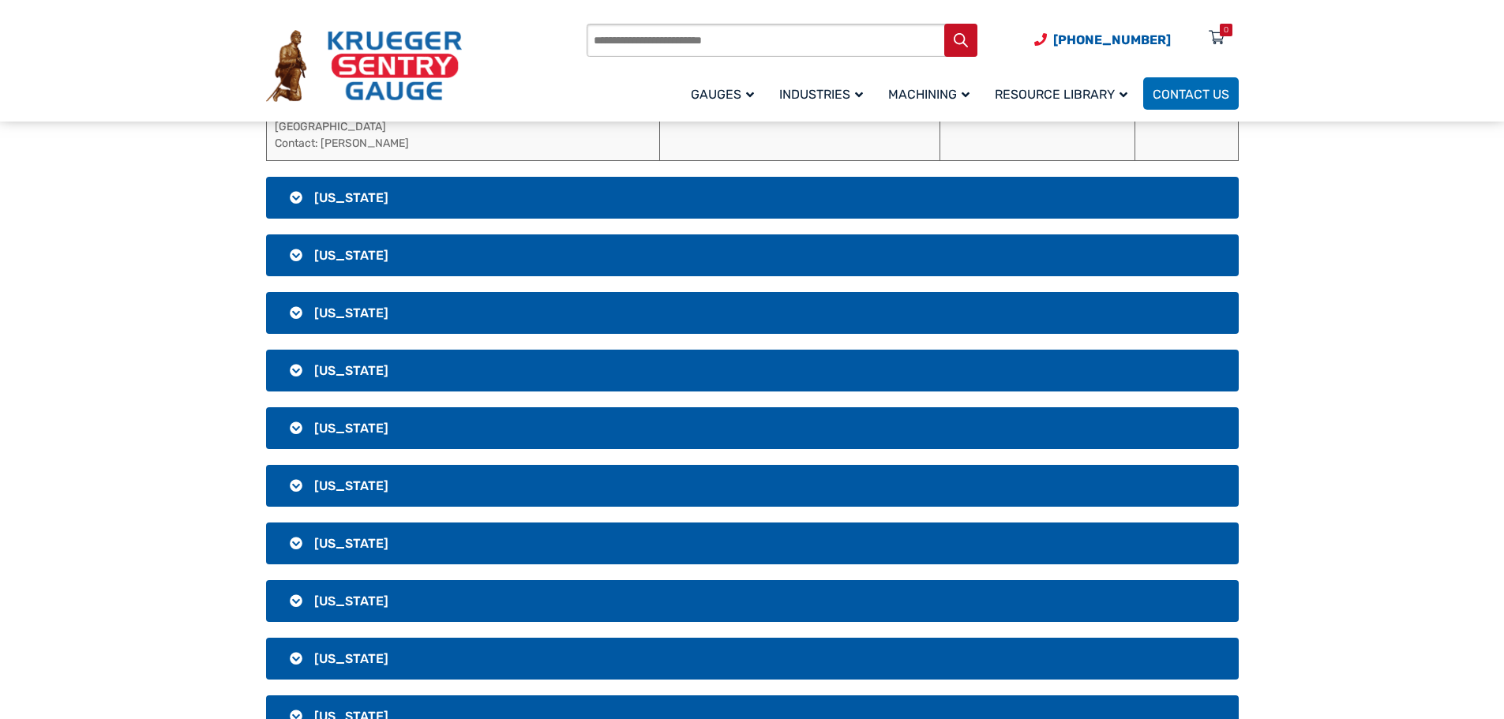
click at [482, 196] on h3 "[US_STATE]" at bounding box center [752, 198] width 973 height 42
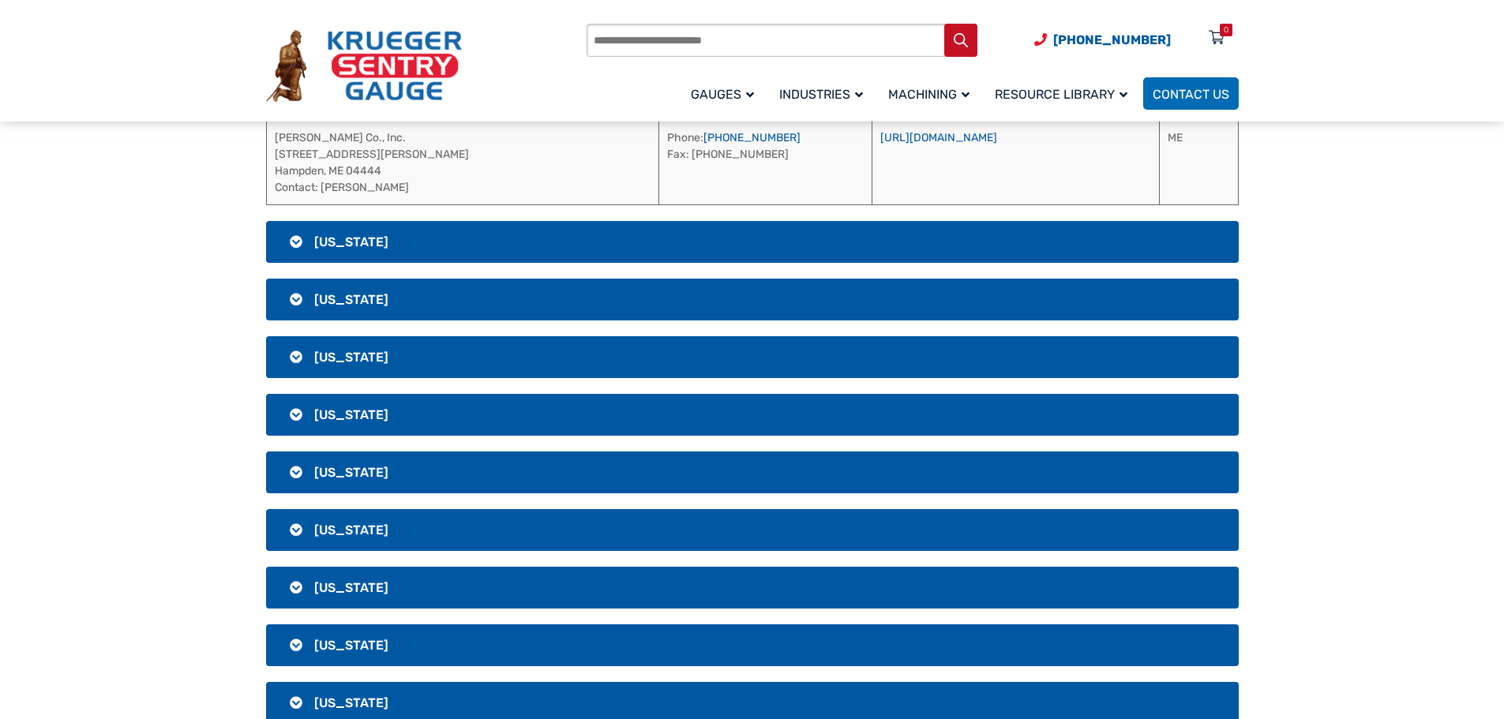
scroll to position [1538, 0]
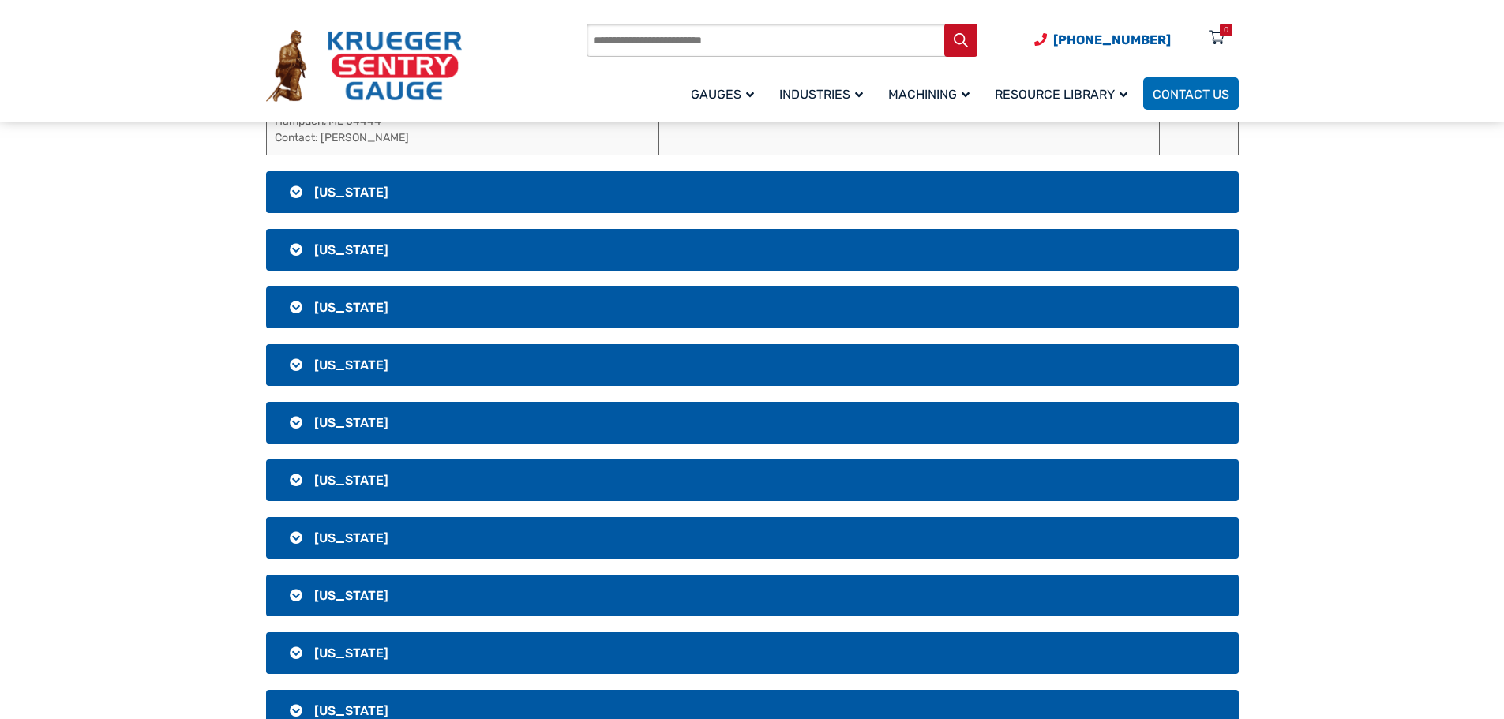
click at [493, 184] on h3 "[US_STATE]" at bounding box center [752, 192] width 973 height 42
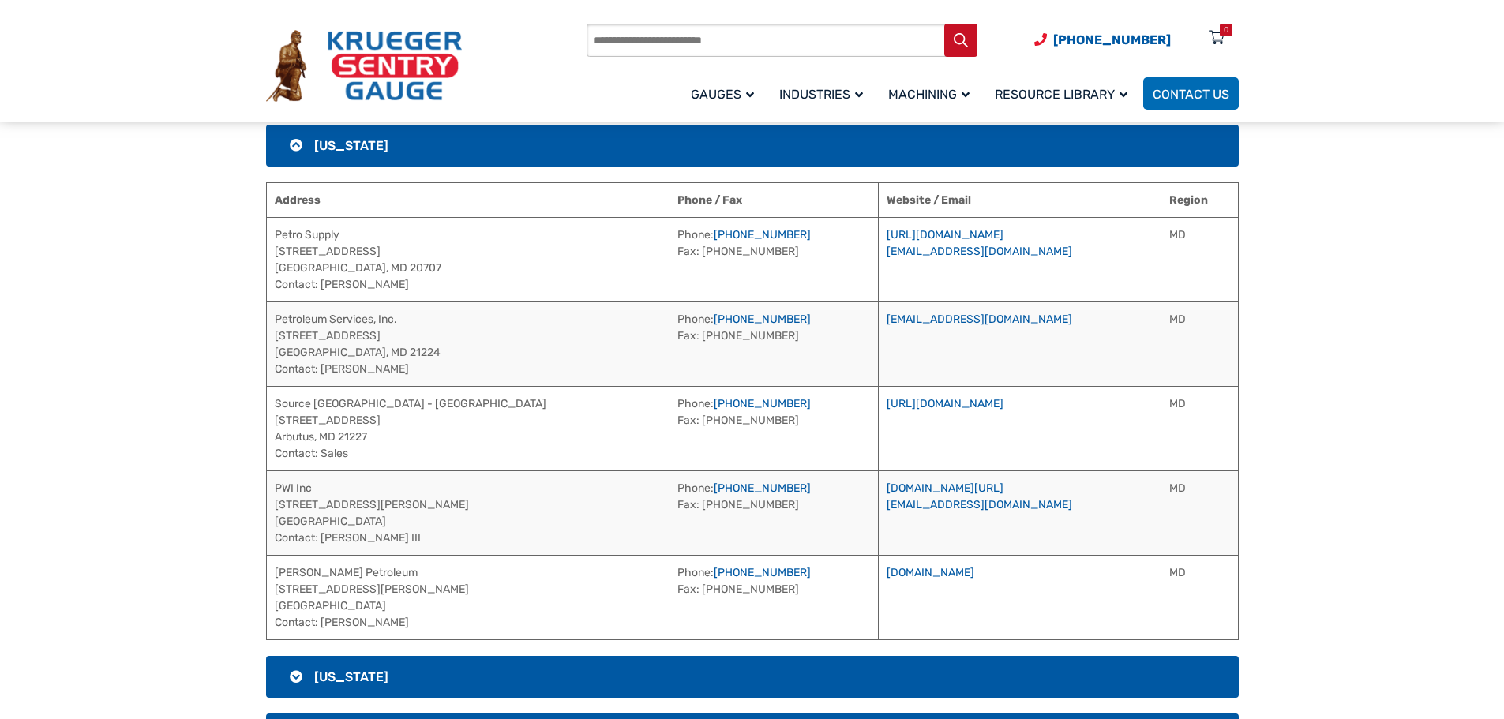
scroll to position [1443, 0]
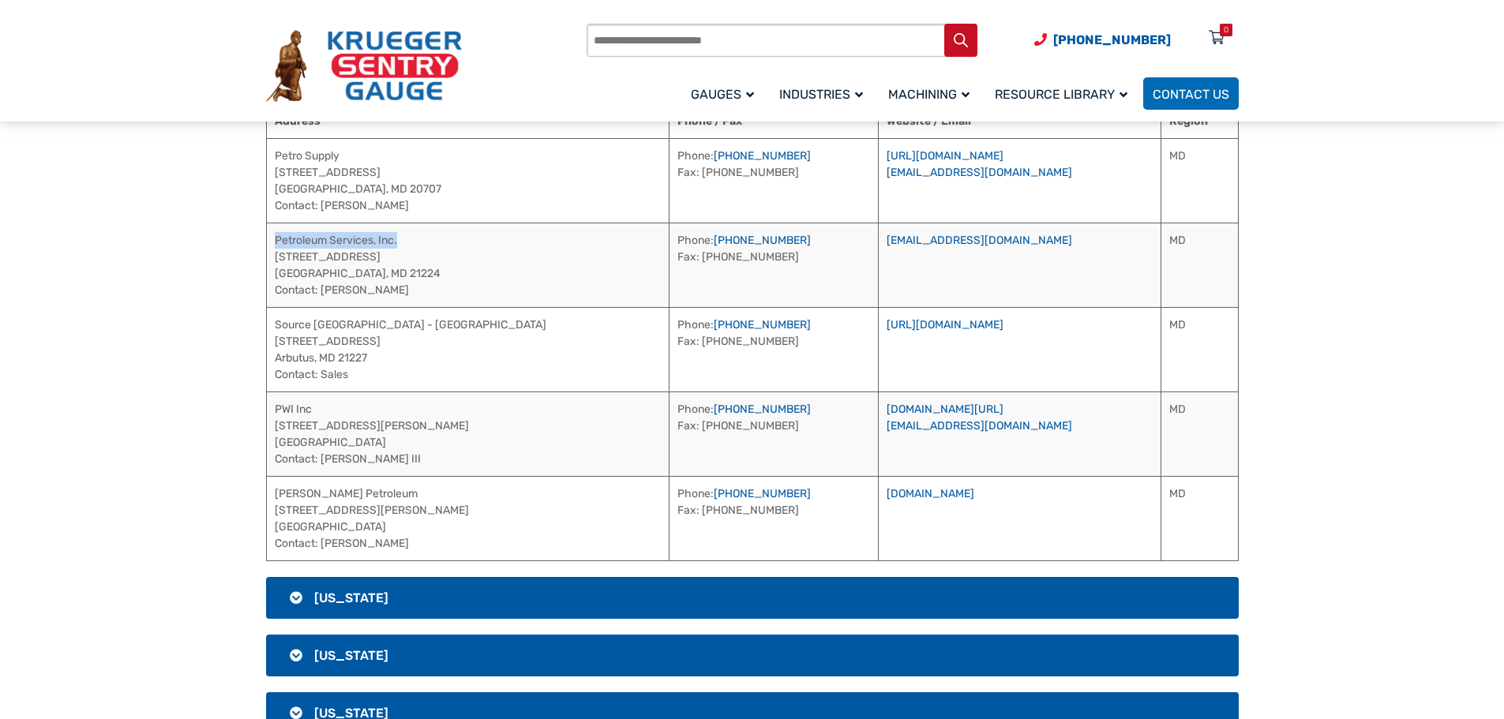
drag, startPoint x: 412, startPoint y: 238, endPoint x: 272, endPoint y: 238, distance: 140.5
click at [272, 238] on td "Petroleum Services, Inc. [STREET_ADDRESS] Contact: [PERSON_NAME]" at bounding box center [467, 265] width 403 height 84
drag, startPoint x: 435, startPoint y: 293, endPoint x: 323, endPoint y: 285, distance: 112.4
click at [323, 285] on td "Petroleum Services, Inc. [STREET_ADDRESS] Contact: [PERSON_NAME]" at bounding box center [467, 265] width 403 height 84
drag, startPoint x: 713, startPoint y: 232, endPoint x: 626, endPoint y: 236, distance: 86.9
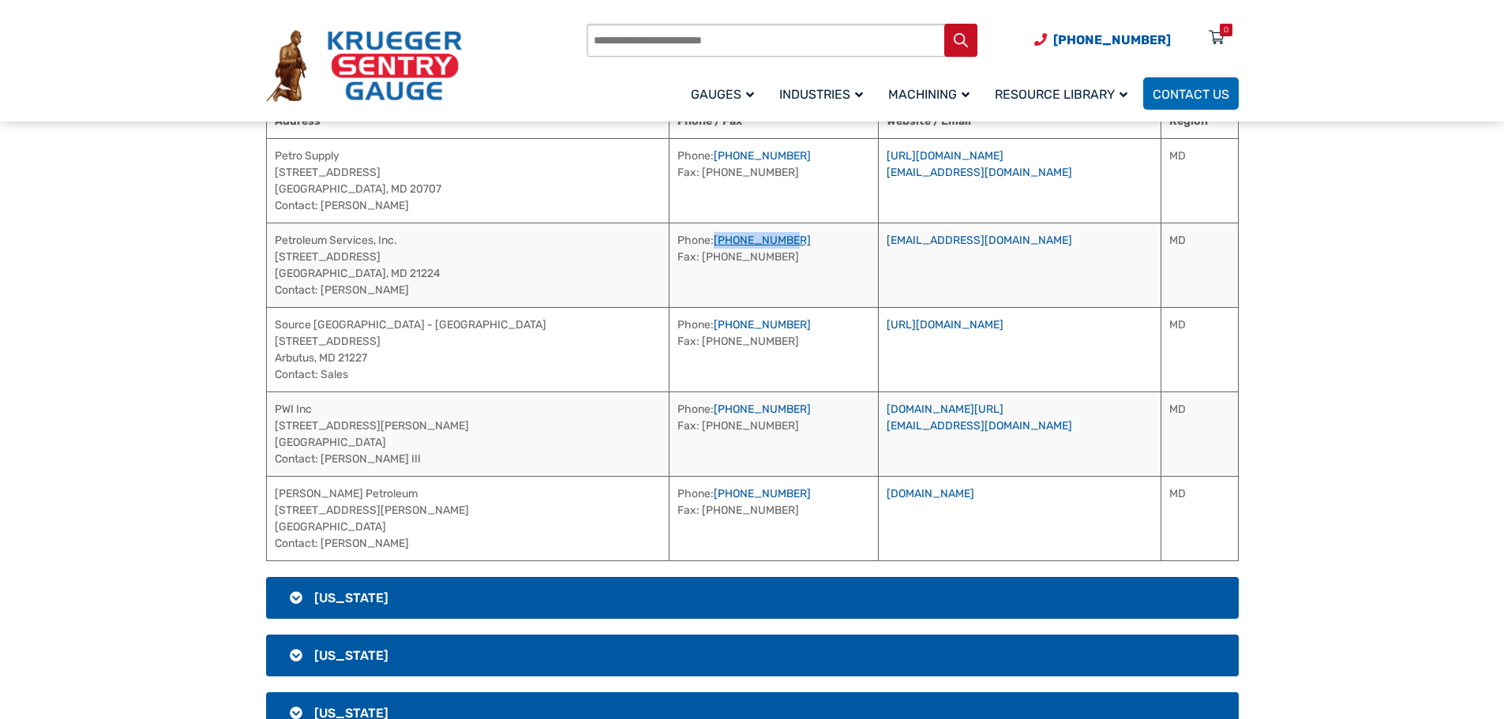
click at [669, 236] on td "Phone: [PHONE_NUMBER] Fax: [PHONE_NUMBER]" at bounding box center [773, 265] width 209 height 84
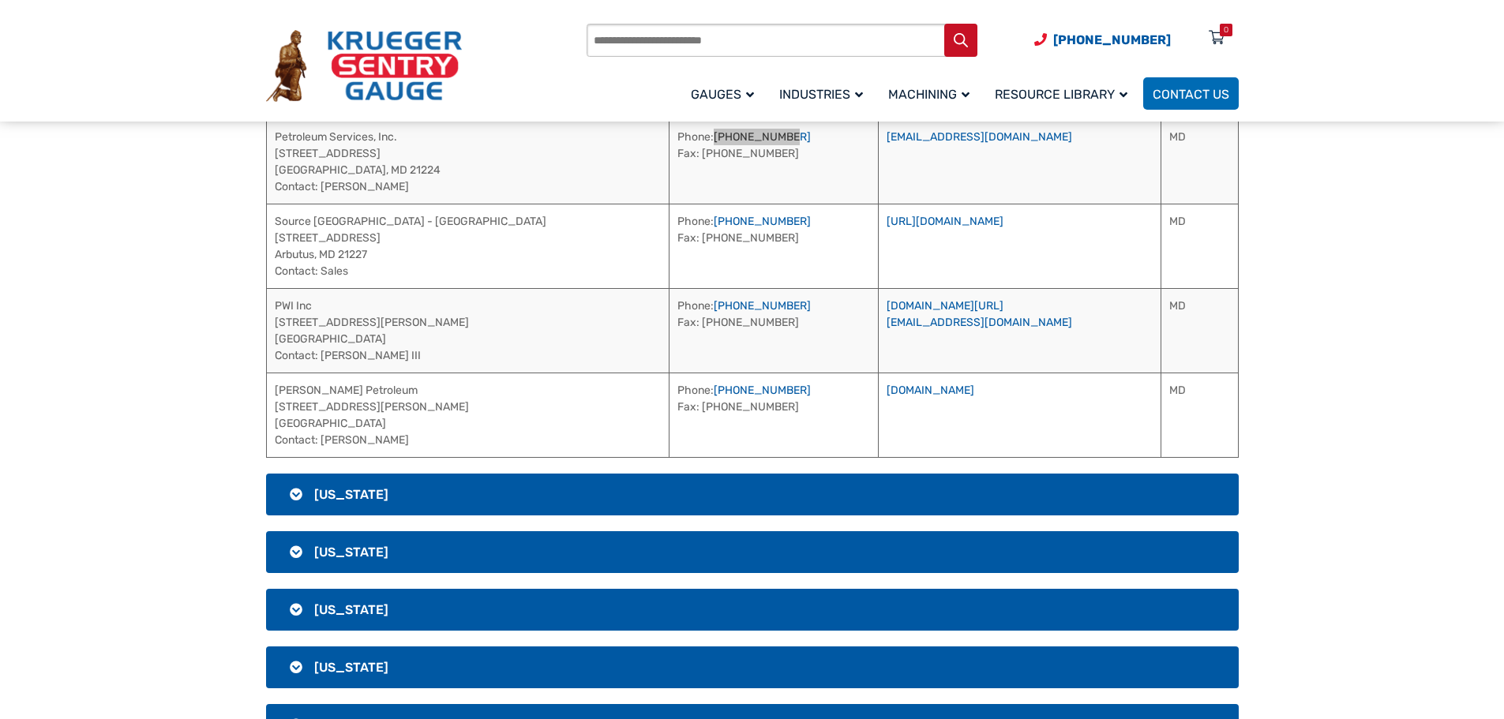
scroll to position [1601, 0]
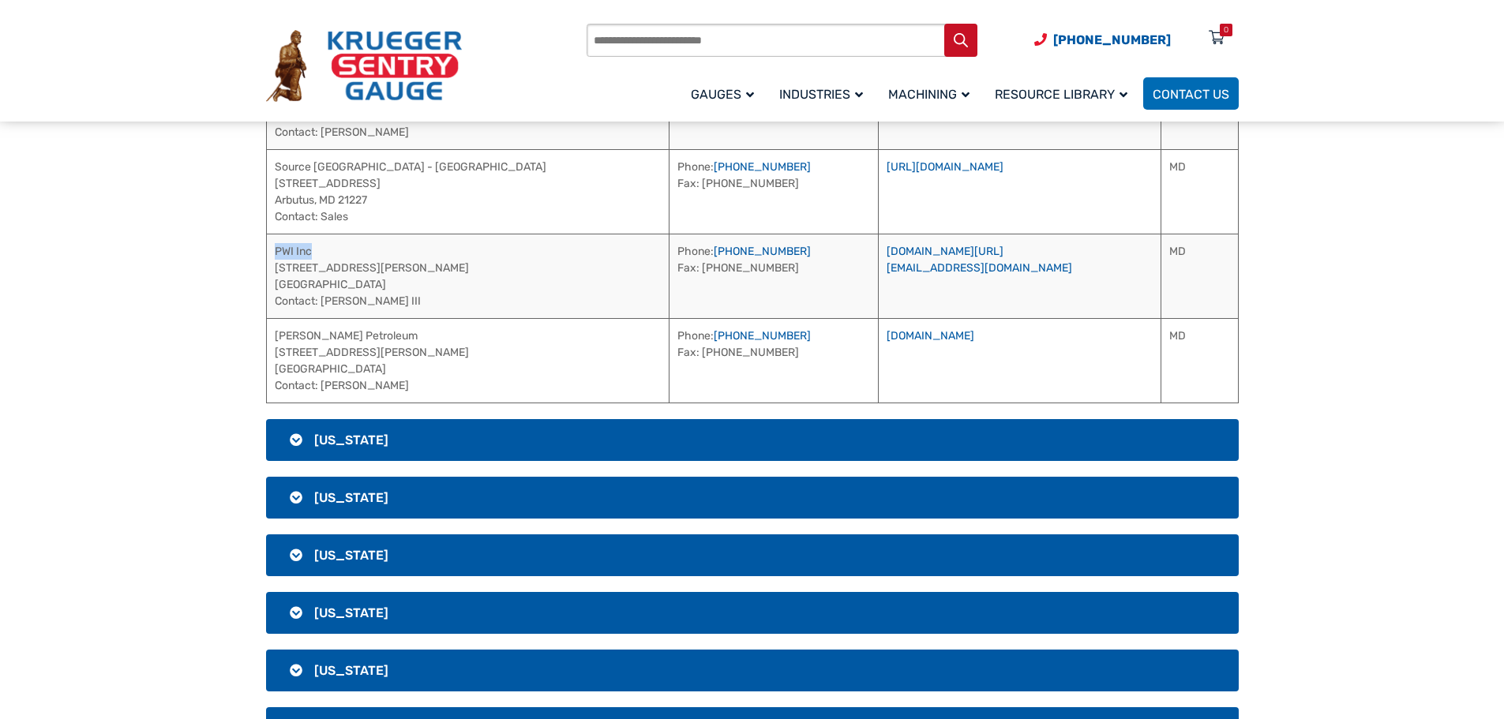
drag, startPoint x: 320, startPoint y: 249, endPoint x: 269, endPoint y: 250, distance: 50.5
click at [269, 250] on td "PWI Inc [STREET_ADDRESS][PERSON_NAME] Contact: [PERSON_NAME]" at bounding box center [467, 276] width 403 height 84
drag, startPoint x: 404, startPoint y: 307, endPoint x: 321, endPoint y: 307, distance: 82.9
click at [321, 307] on td "PWI Inc [STREET_ADDRESS][PERSON_NAME] Contact: [PERSON_NAME]" at bounding box center [467, 276] width 403 height 84
drag, startPoint x: 694, startPoint y: 252, endPoint x: 623, endPoint y: 250, distance: 71.1
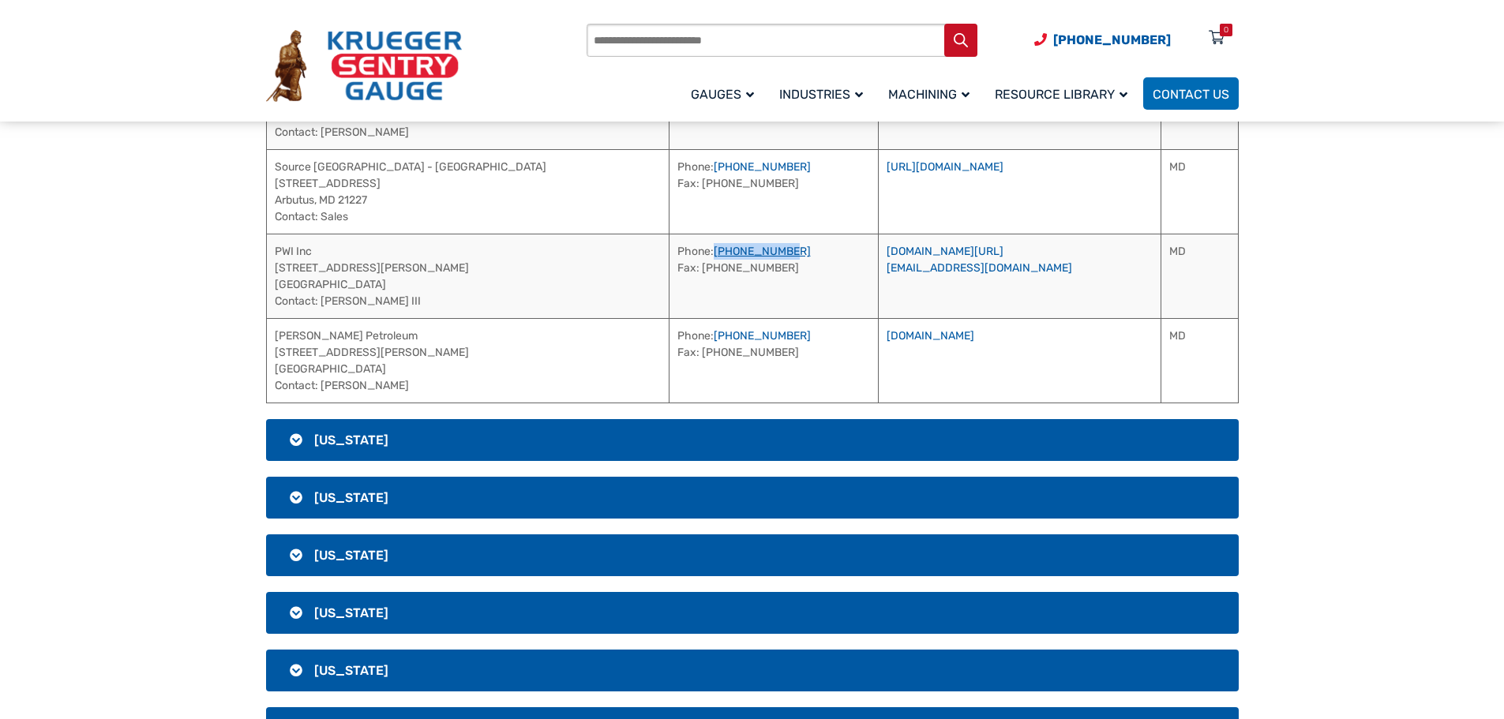
click at [669, 250] on td "Phone: [PHONE_NUMBER] Fax: [PHONE_NUMBER]" at bounding box center [773, 276] width 209 height 84
click at [898, 253] on link "[DOMAIN_NAME][URL]" at bounding box center [945, 251] width 117 height 13
drag, startPoint x: 408, startPoint y: 336, endPoint x: 274, endPoint y: 332, distance: 134.2
click at [274, 332] on td "[PERSON_NAME] Petroleum [STREET_ADDRESS][PERSON_NAME] Contact: [PERSON_NAME]" at bounding box center [467, 360] width 403 height 84
drag, startPoint x: 407, startPoint y: 391, endPoint x: 324, endPoint y: 387, distance: 83.8
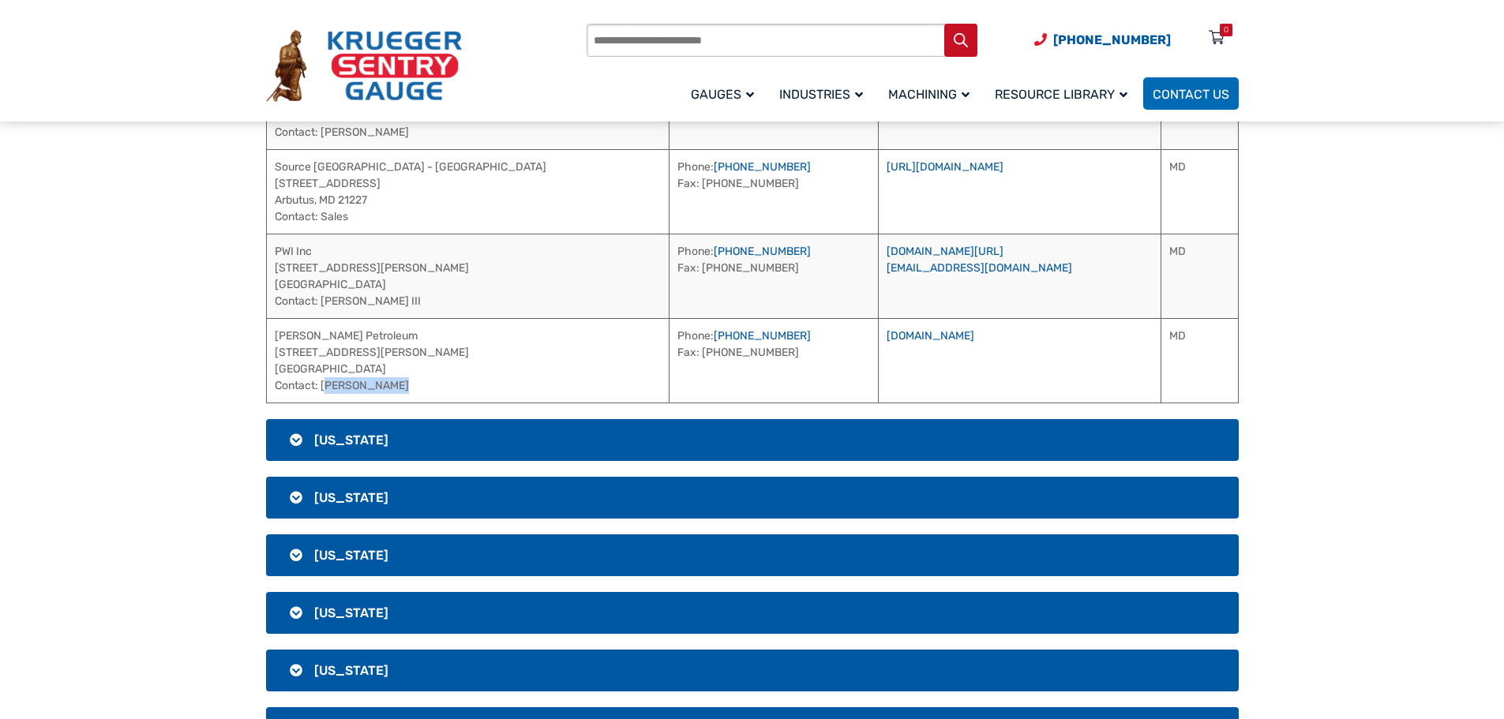
click at [324, 387] on td "[PERSON_NAME] Petroleum [STREET_ADDRESS][PERSON_NAME] Contact: [PERSON_NAME]" at bounding box center [467, 360] width 403 height 84
drag, startPoint x: 719, startPoint y: 331, endPoint x: 623, endPoint y: 335, distance: 96.4
click at [669, 335] on td "Phone: [PHONE_NUMBER] Fax: [PHONE_NUMBER]" at bounding box center [773, 360] width 209 height 84
click at [414, 437] on h3 "[US_STATE]" at bounding box center [752, 440] width 973 height 42
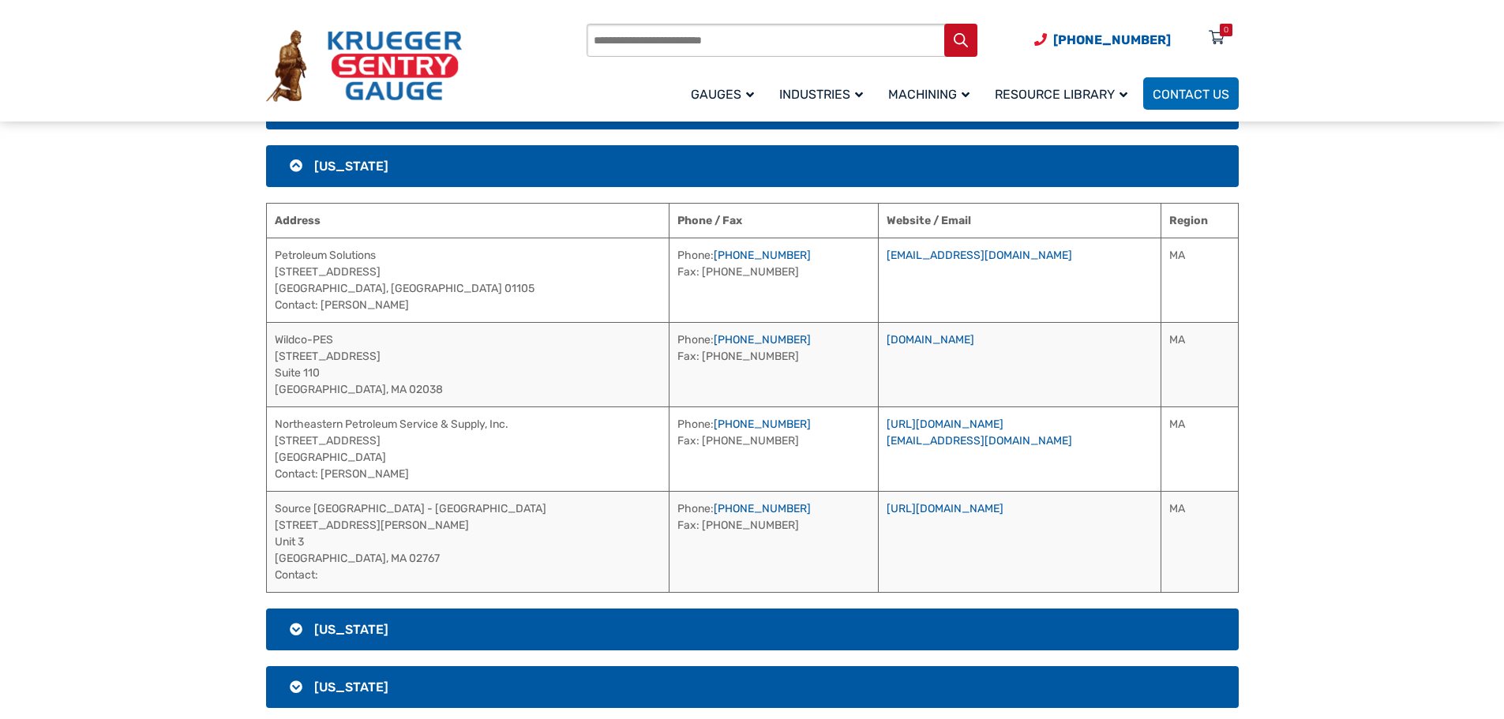
scroll to position [1427, 0]
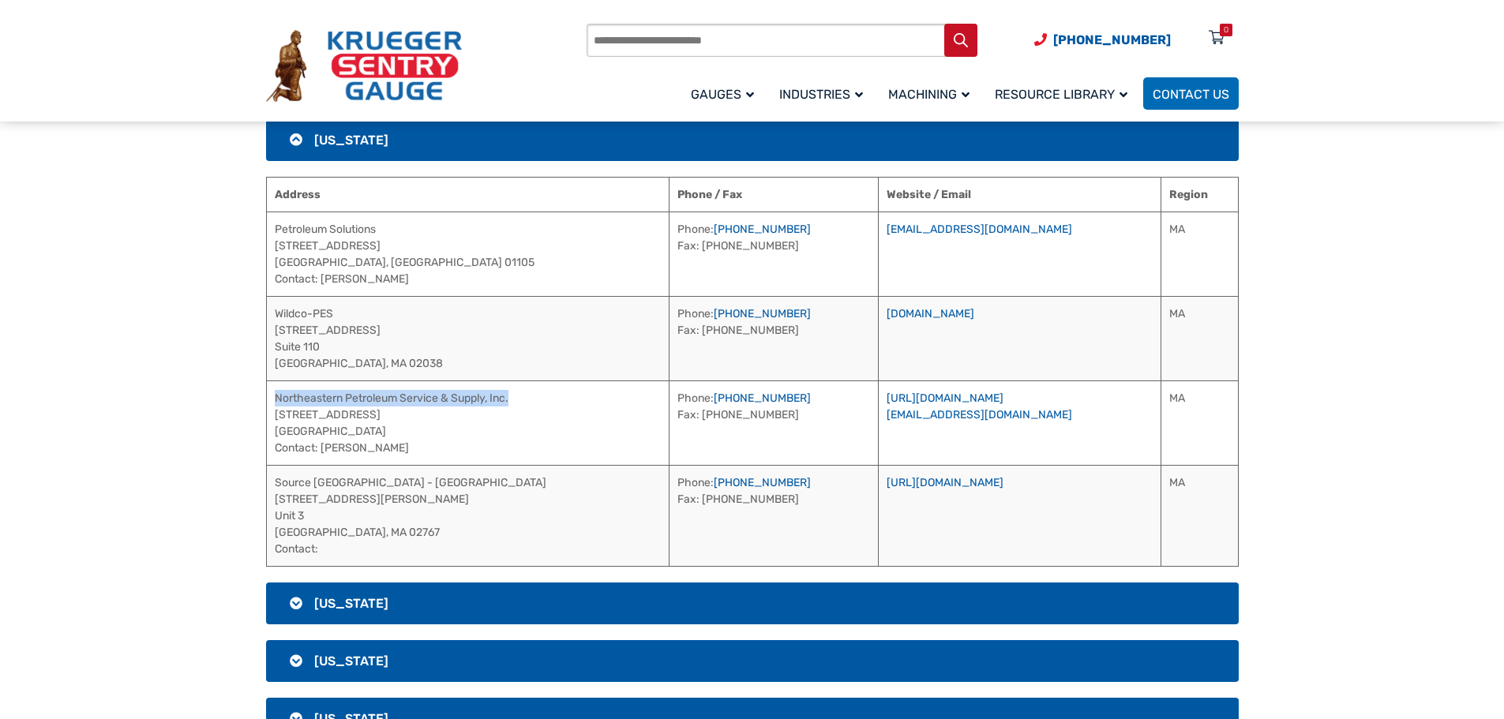
drag, startPoint x: 521, startPoint y: 403, endPoint x: 276, endPoint y: 392, distance: 245.7
click at [276, 392] on td "Northeastern Petroleum Service & Supply, Inc. [STREET_ADDRESS] [GEOGRAPHIC_DATA…" at bounding box center [467, 423] width 403 height 84
drag, startPoint x: 388, startPoint y: 453, endPoint x: 324, endPoint y: 456, distance: 64.8
click at [324, 456] on td "Northeastern Petroleum Service & Supply, Inc. [STREET_ADDRESS] [GEOGRAPHIC_DATA…" at bounding box center [467, 423] width 403 height 84
drag, startPoint x: 787, startPoint y: 400, endPoint x: 699, endPoint y: 403, distance: 87.7
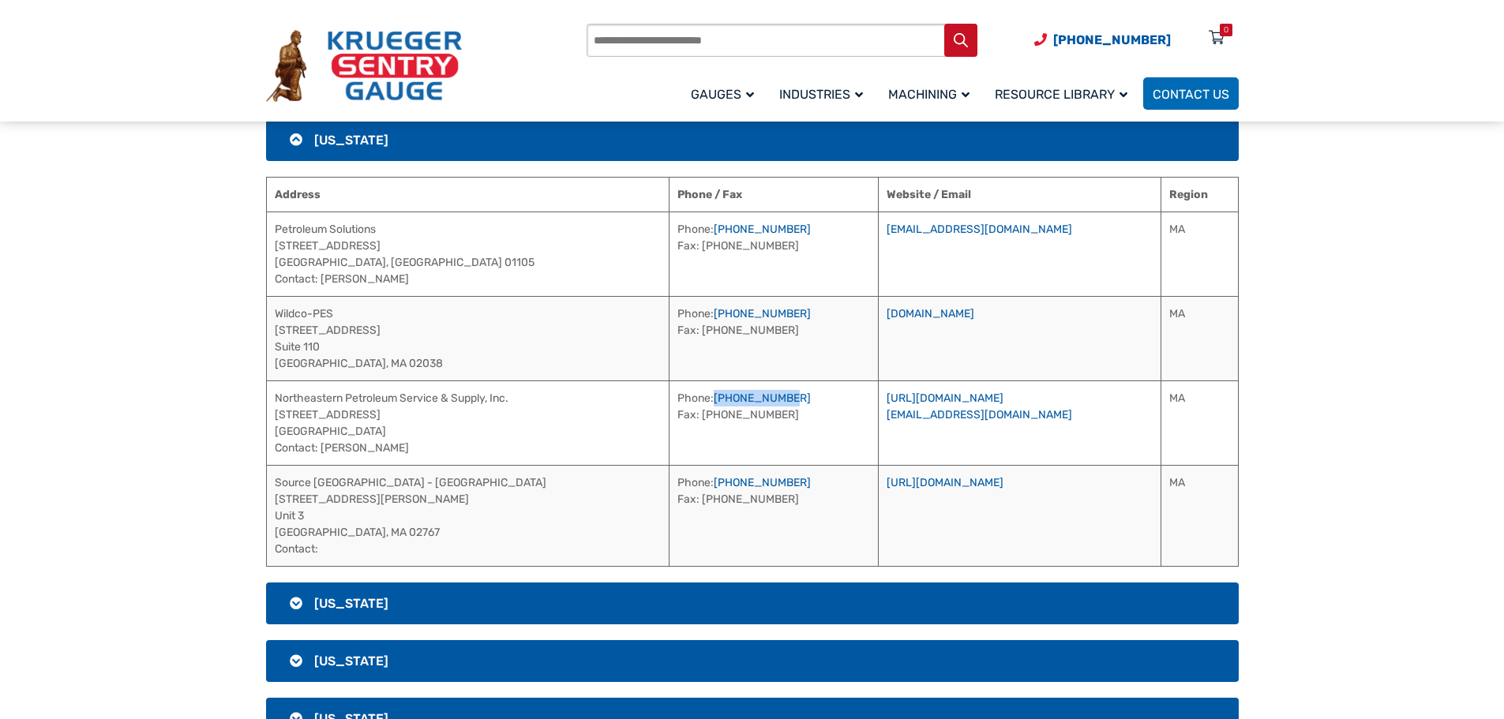
click at [699, 403] on td "Phone: [PHONE_NUMBER] Fax: [PHONE_NUMBER]" at bounding box center [773, 423] width 209 height 84
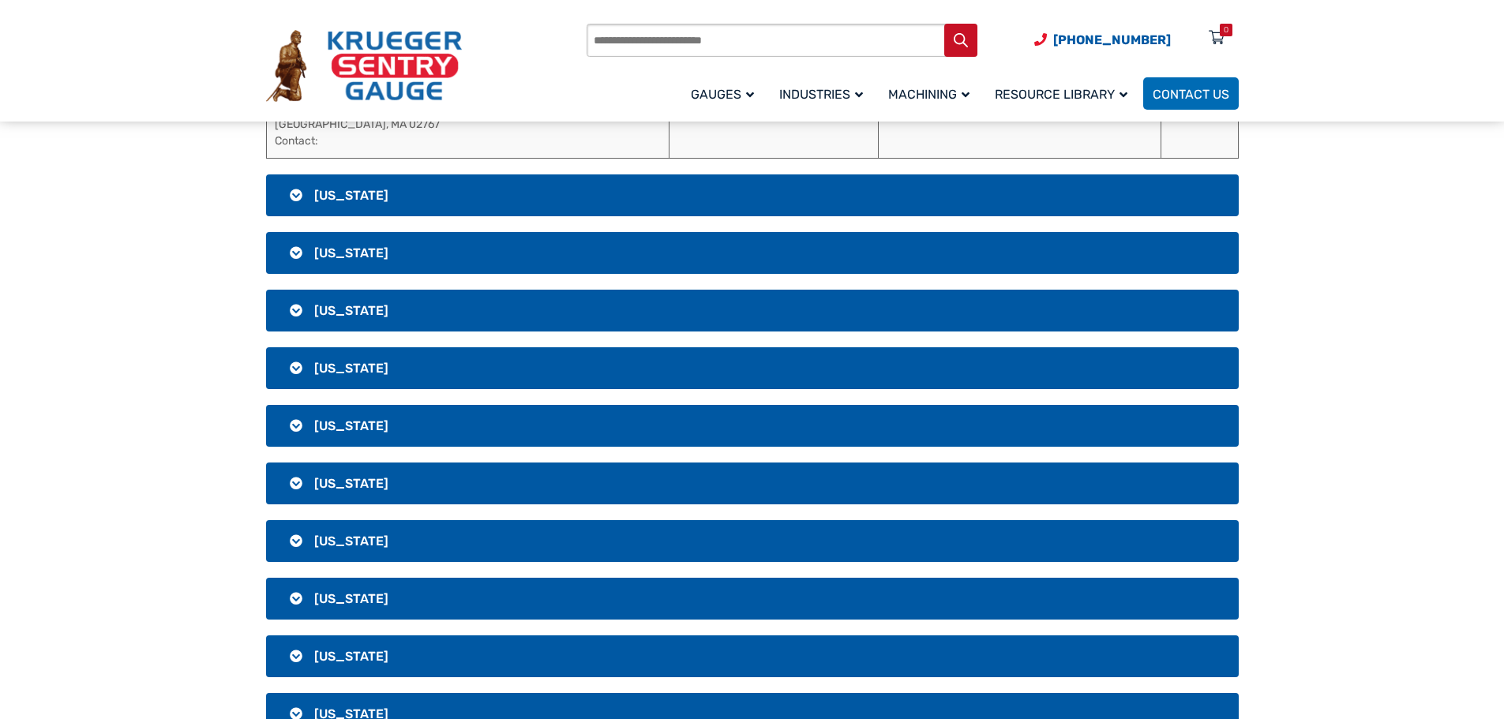
scroll to position [1585, 0]
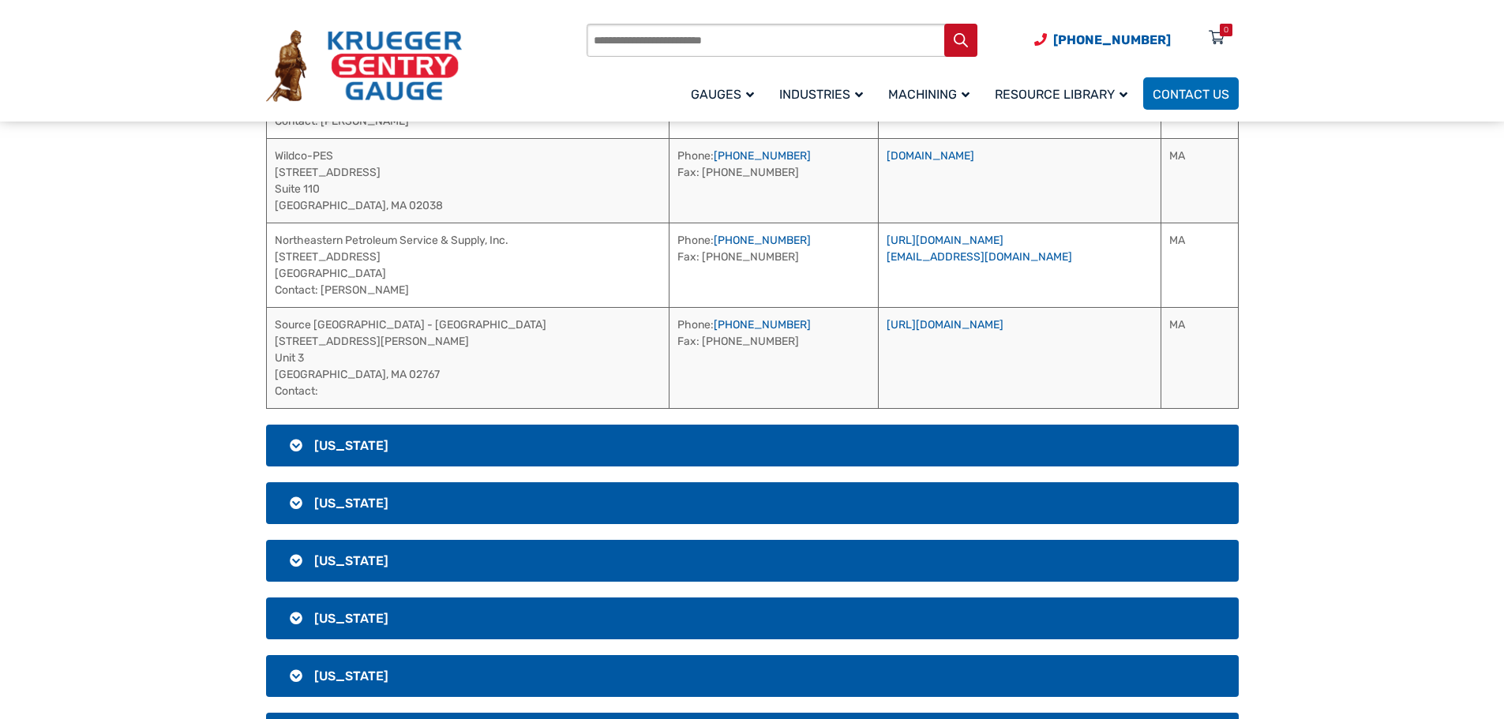
click at [548, 454] on h3 "[US_STATE]" at bounding box center [752, 446] width 973 height 42
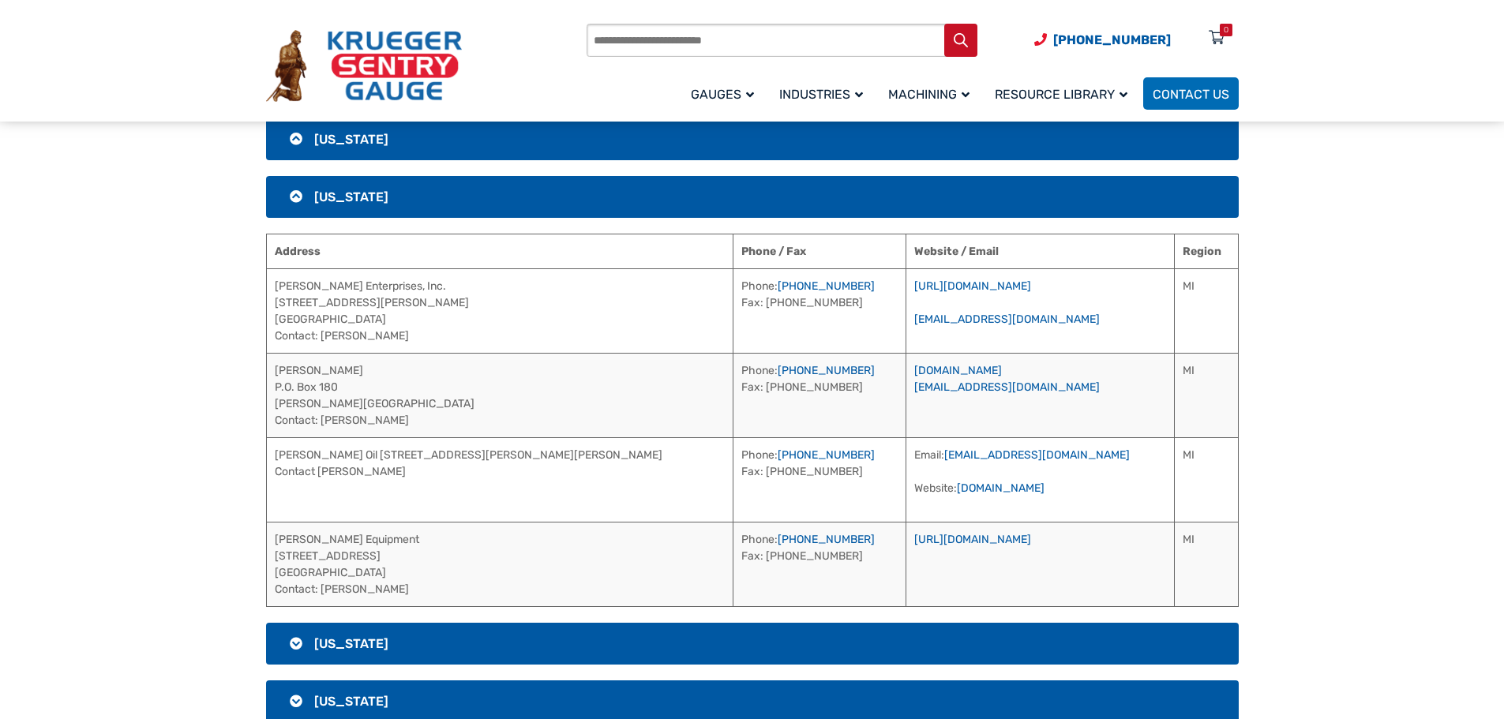
scroll to position [1427, 0]
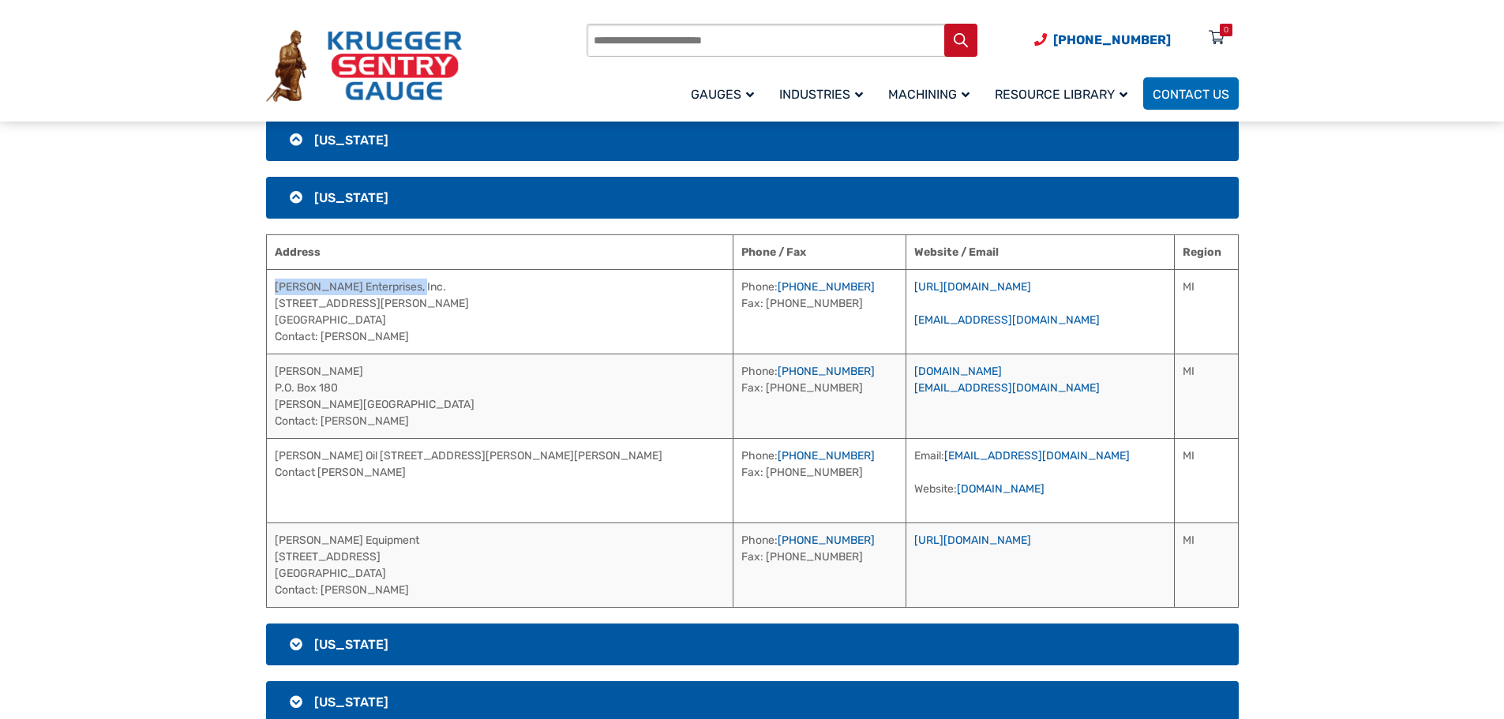
drag, startPoint x: 418, startPoint y: 291, endPoint x: 268, endPoint y: 294, distance: 150.0
click at [268, 294] on td "[PERSON_NAME] Enterprises, Inc. [STREET_ADDRESS][PERSON_NAME] Contact: [PERSON_…" at bounding box center [499, 311] width 467 height 84
drag, startPoint x: 417, startPoint y: 334, endPoint x: 324, endPoint y: 331, distance: 93.2
click at [324, 331] on td "[PERSON_NAME] Enterprises, Inc. [STREET_ADDRESS][PERSON_NAME] Contact: [PERSON_…" at bounding box center [499, 311] width 467 height 84
drag, startPoint x: 815, startPoint y: 285, endPoint x: 730, endPoint y: 293, distance: 84.8
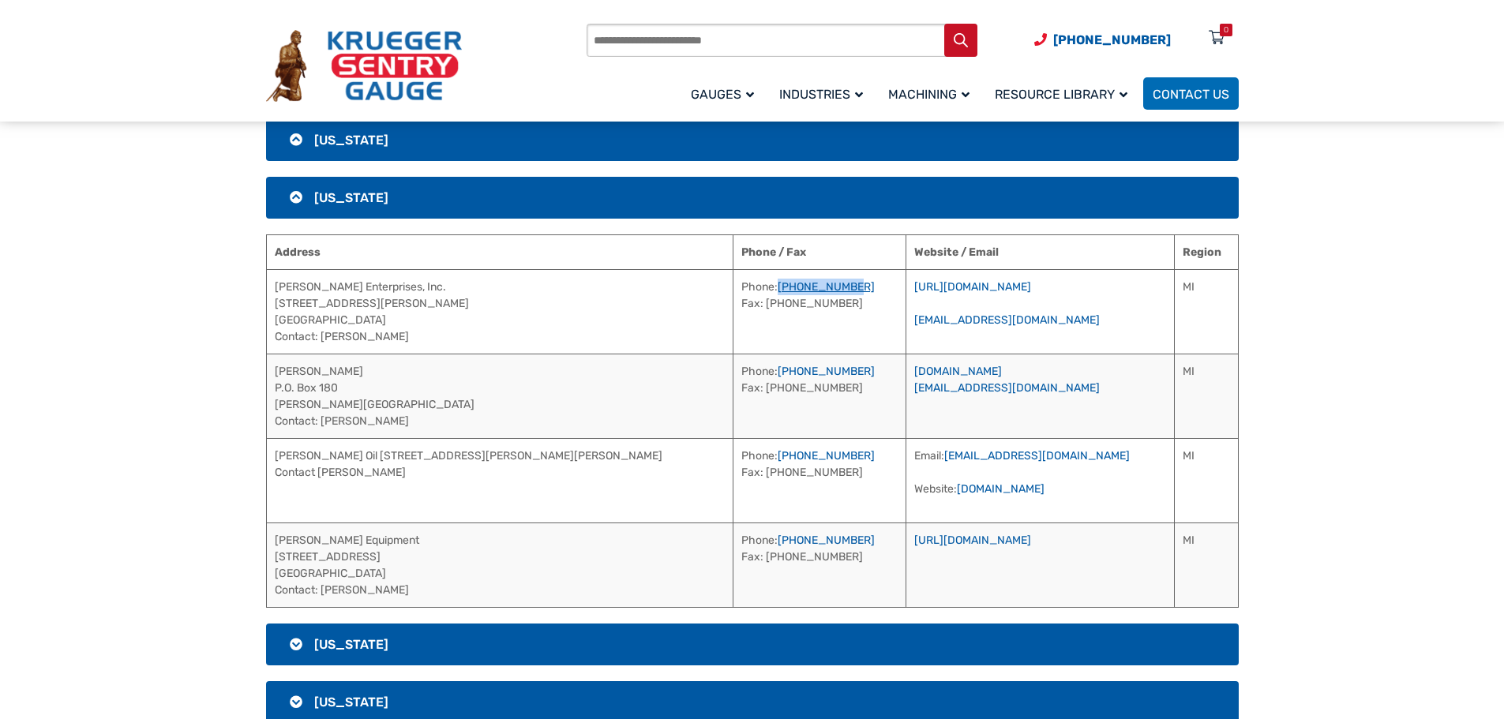
click at [733, 293] on td "Phone: [PHONE_NUMBER] Fax: [PHONE_NUMBER]" at bounding box center [819, 311] width 173 height 84
click at [992, 283] on link "[URL][DOMAIN_NAME]" at bounding box center [972, 286] width 117 height 13
drag, startPoint x: 362, startPoint y: 370, endPoint x: 274, endPoint y: 380, distance: 88.9
click at [274, 380] on td "[PERSON_NAME] P.O. [GEOGRAPHIC_DATA][PERSON_NAME] Contact: [PERSON_NAME]" at bounding box center [499, 396] width 467 height 84
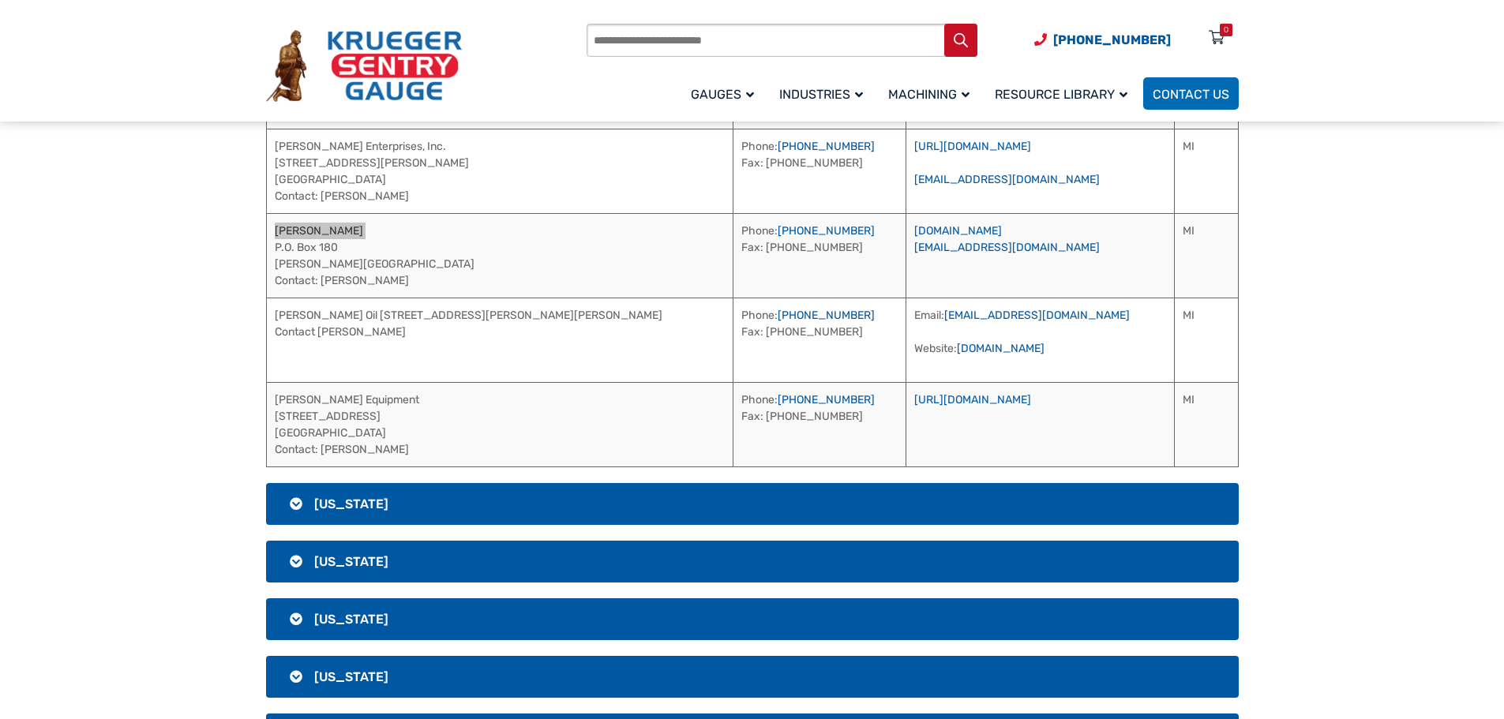
scroll to position [1585, 0]
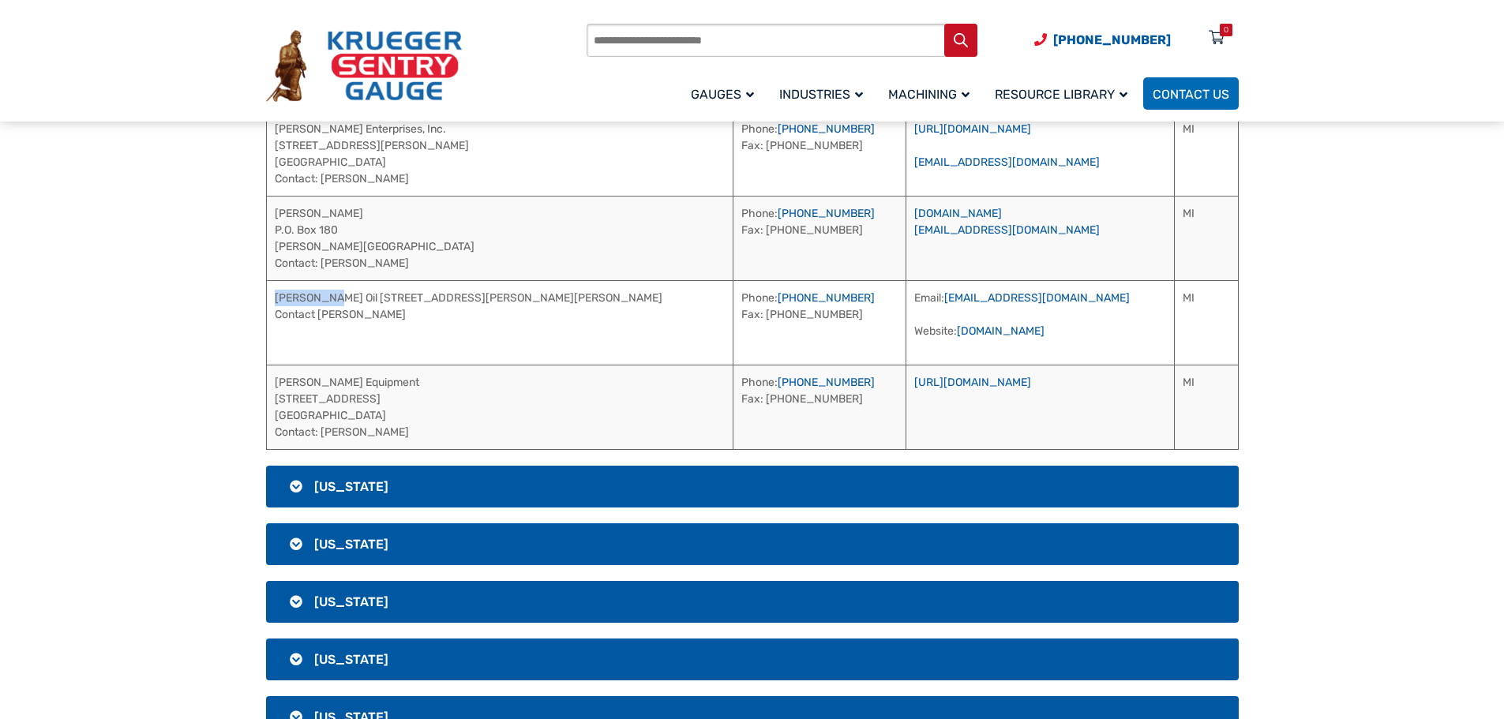
drag, startPoint x: 325, startPoint y: 295, endPoint x: 268, endPoint y: 302, distance: 57.2
click at [268, 302] on td "[PERSON_NAME] Oil [STREET_ADDRESS][PERSON_NAME][PERSON_NAME] Contact [PERSON_NA…" at bounding box center [499, 322] width 467 height 84
drag, startPoint x: 407, startPoint y: 313, endPoint x: 319, endPoint y: 316, distance: 88.5
click at [319, 316] on td "[PERSON_NAME] Oil [STREET_ADDRESS][PERSON_NAME][PERSON_NAME] Contact [PERSON_NA…" at bounding box center [499, 322] width 467 height 84
drag, startPoint x: 812, startPoint y: 294, endPoint x: 729, endPoint y: 305, distance: 83.5
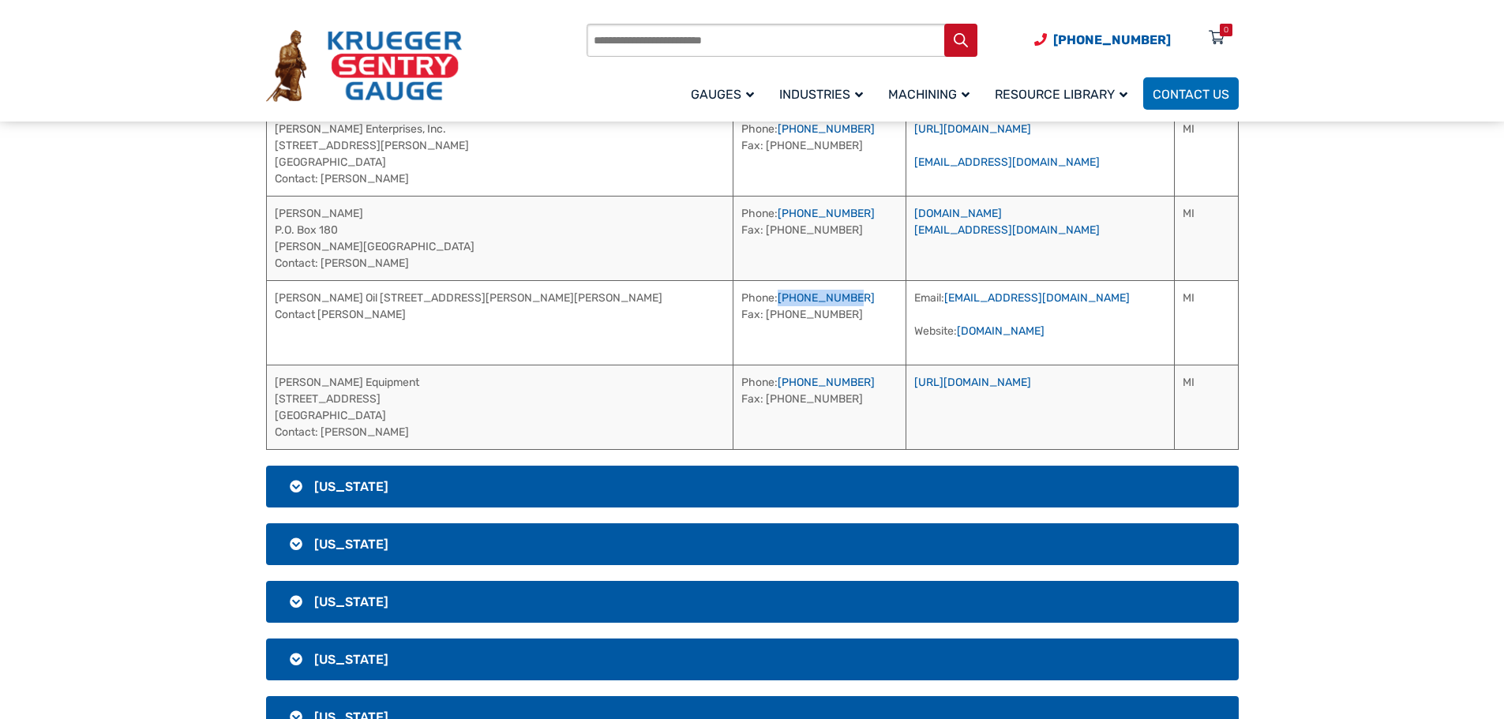
click at [733, 305] on td "Phone: [PHONE_NUMBER] Fax: [PHONE_NUMBER]" at bounding box center [819, 322] width 173 height 84
click at [968, 338] on td "Email: [EMAIL_ADDRESS][DOMAIN_NAME] Website: [DOMAIN_NAME]" at bounding box center [1040, 322] width 268 height 84
click at [963, 336] on link "[DOMAIN_NAME]" at bounding box center [1001, 330] width 88 height 13
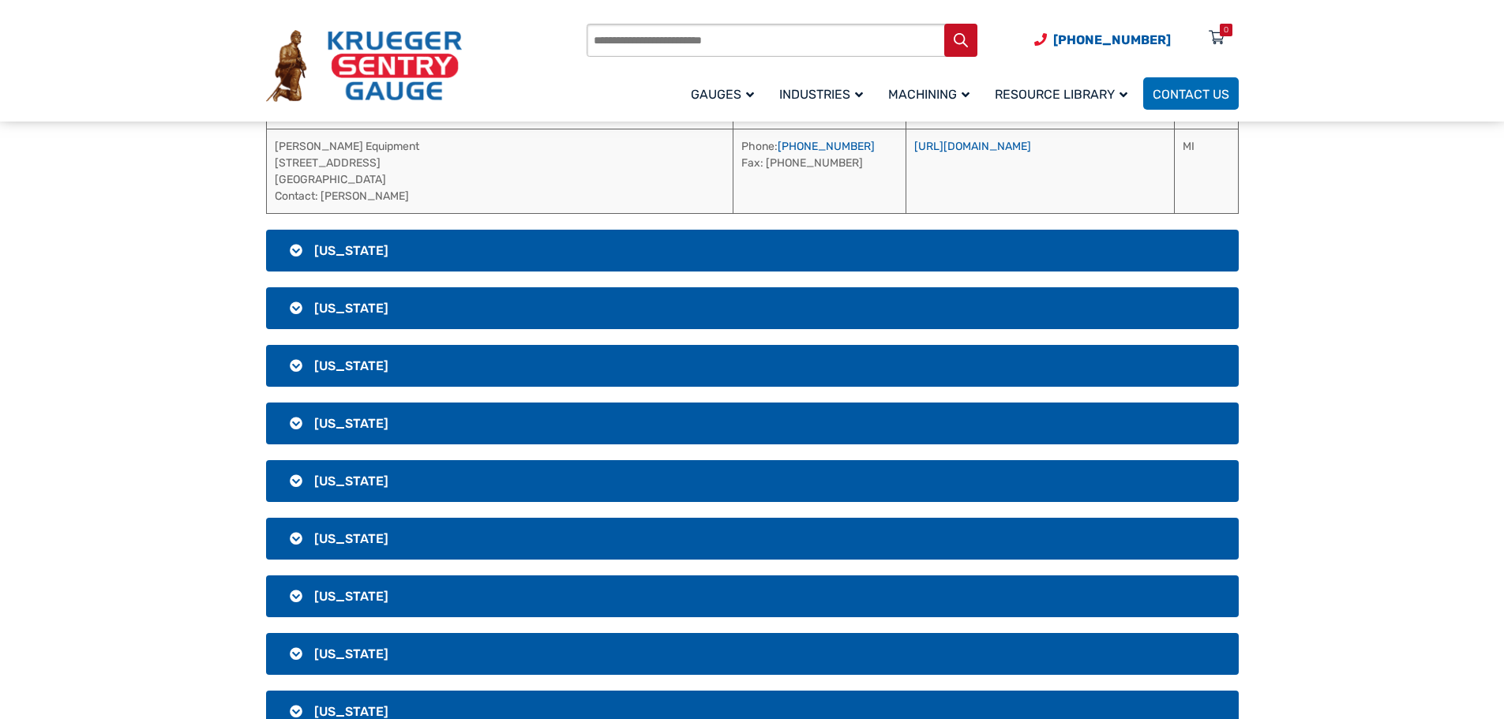
scroll to position [1822, 0]
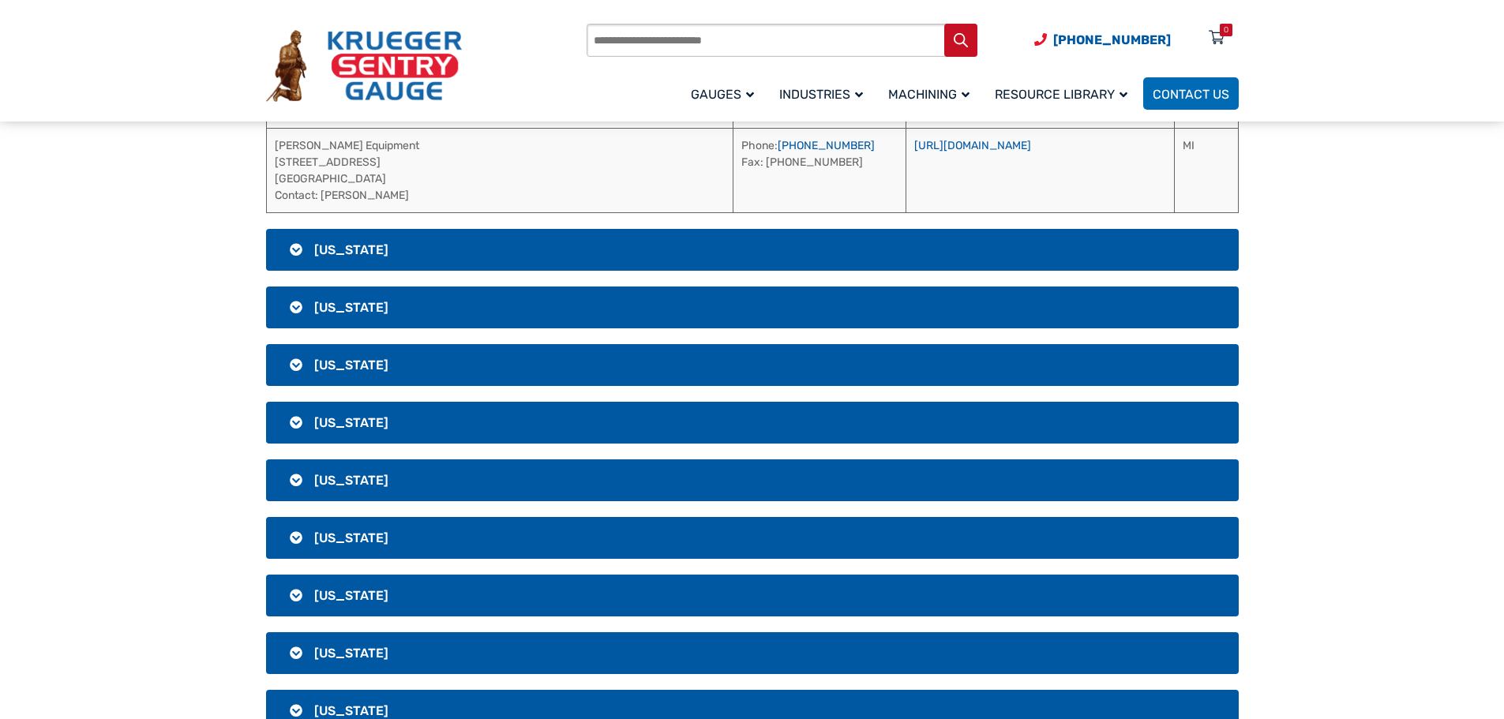
click at [500, 242] on h3 "[US_STATE]" at bounding box center [752, 250] width 973 height 42
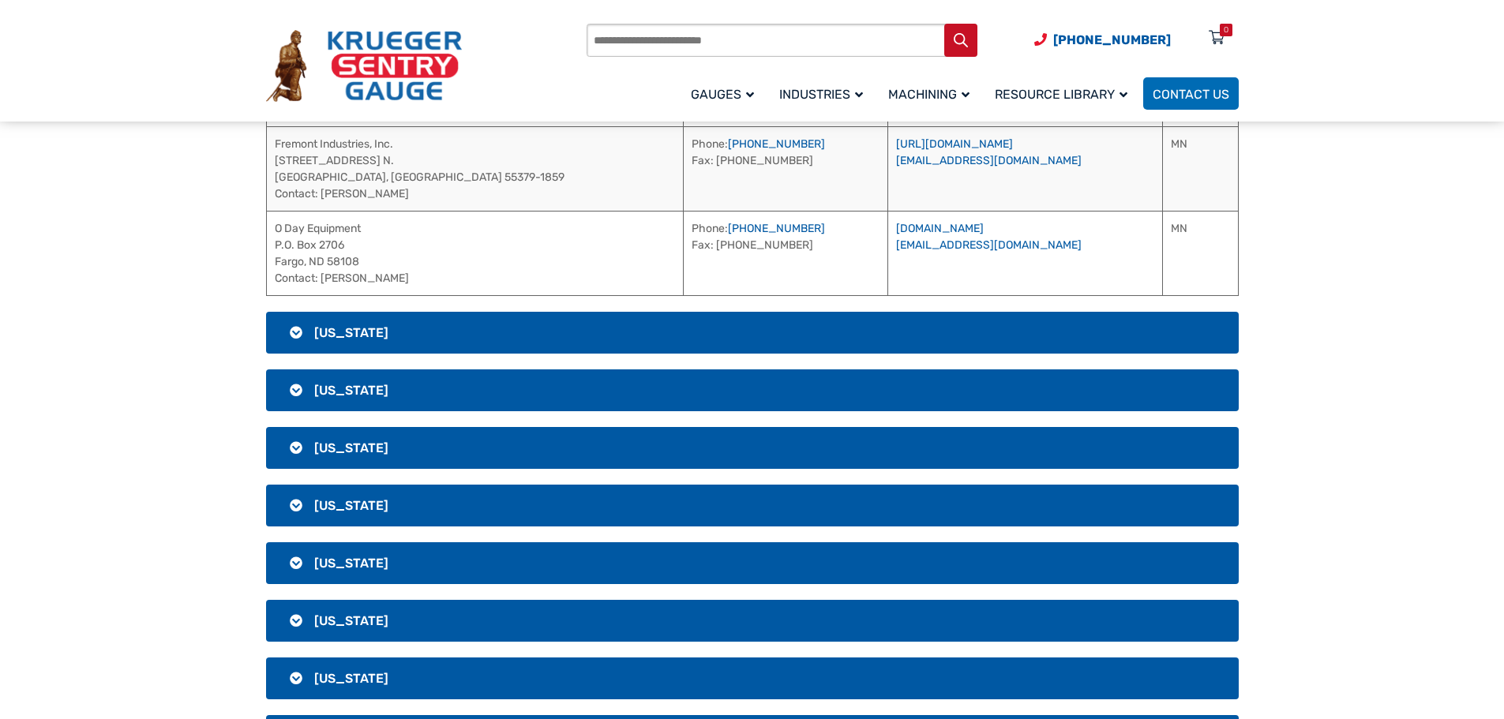
scroll to position [1506, 0]
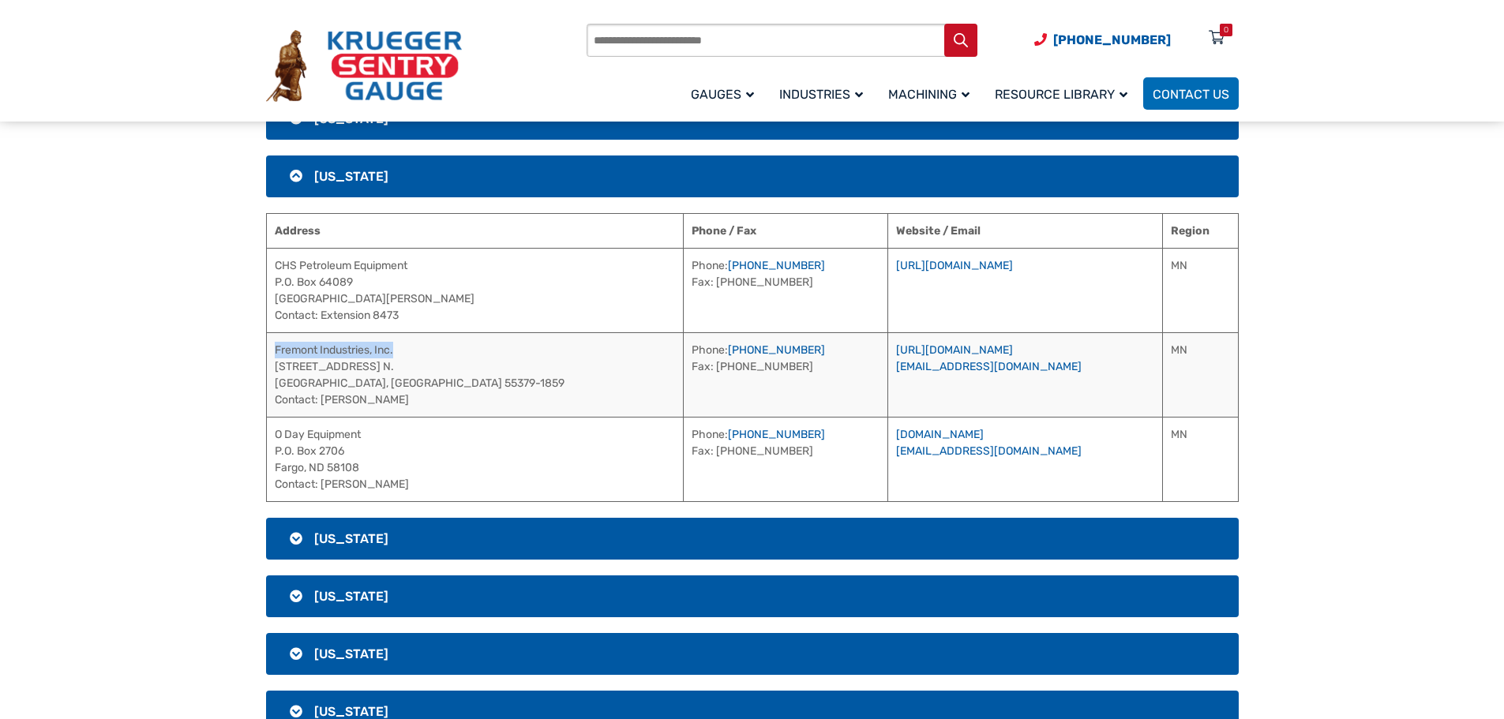
drag, startPoint x: 403, startPoint y: 346, endPoint x: 269, endPoint y: 343, distance: 134.2
click at [269, 343] on td "Fremont Industries, Inc. [STREET_ADDRESS] N. Shakopee, MN [PHONE_NUMBER] Contac…" at bounding box center [474, 374] width 417 height 84
drag, startPoint x: 698, startPoint y: 348, endPoint x: 617, endPoint y: 350, distance: 80.5
click at [683, 350] on td "Phone: [PHONE_NUMBER] Fax: [PHONE_NUMBER]" at bounding box center [785, 374] width 204 height 84
click at [954, 347] on link "[URL][DOMAIN_NAME]" at bounding box center [954, 349] width 117 height 13
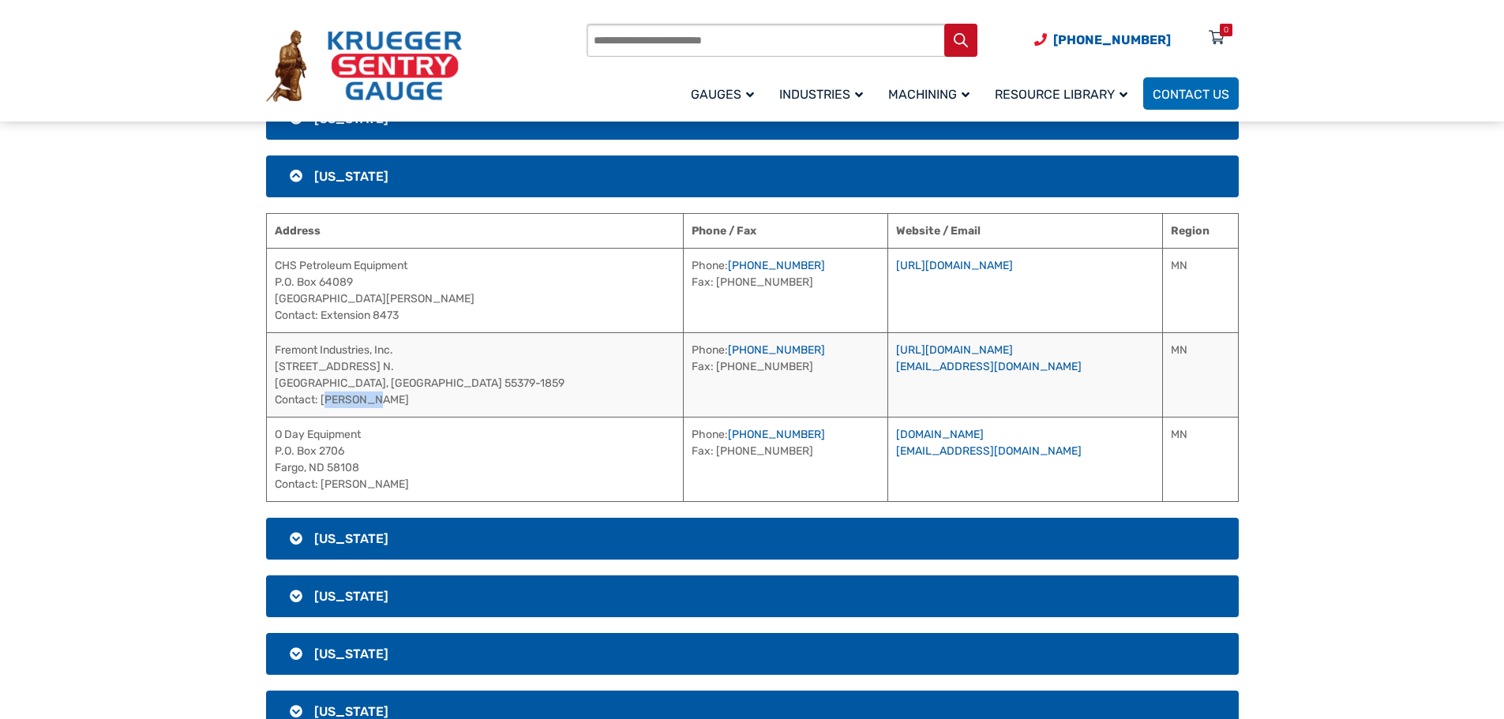
drag, startPoint x: 391, startPoint y: 404, endPoint x: 321, endPoint y: 407, distance: 70.3
click at [321, 407] on td "Fremont Industries, Inc. [STREET_ADDRESS] N. Shakopee, MN [PHONE_NUMBER] Contac…" at bounding box center [474, 374] width 417 height 84
drag, startPoint x: 369, startPoint y: 435, endPoint x: 270, endPoint y: 438, distance: 99.5
click at [270, 438] on td "O Day Equipment P.O. [GEOGRAPHIC_DATA] Contact: [PERSON_NAME]" at bounding box center [474, 459] width 417 height 84
drag, startPoint x: 396, startPoint y: 484, endPoint x: 323, endPoint y: 489, distance: 73.6
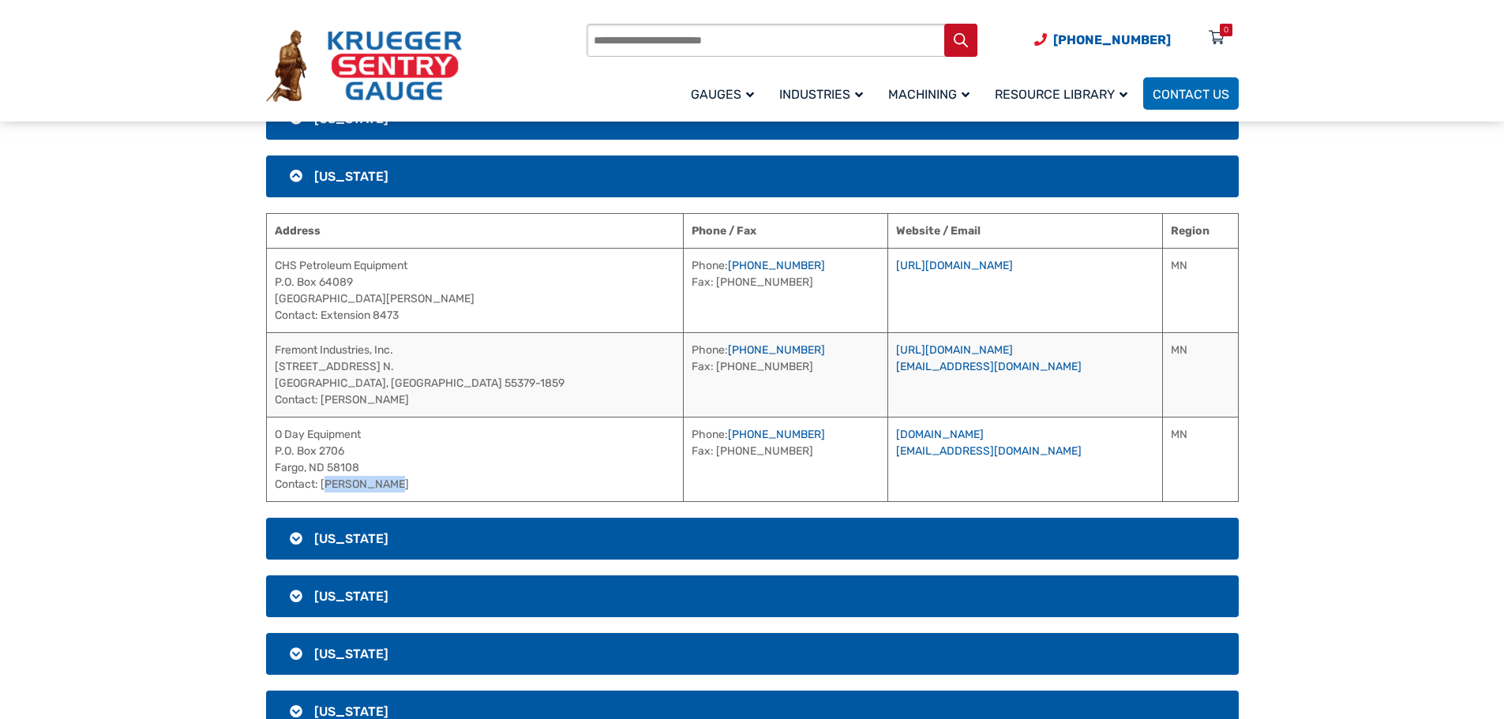
click at [323, 489] on td "O Day Equipment P.O. [GEOGRAPHIC_DATA] Contact: [PERSON_NAME]" at bounding box center [474, 459] width 417 height 84
drag, startPoint x: 709, startPoint y: 438, endPoint x: 617, endPoint y: 439, distance: 91.6
click at [683, 439] on td "Phone: [PHONE_NUMBER] Fax: [PHONE_NUMBER]" at bounding box center [785, 459] width 204 height 84
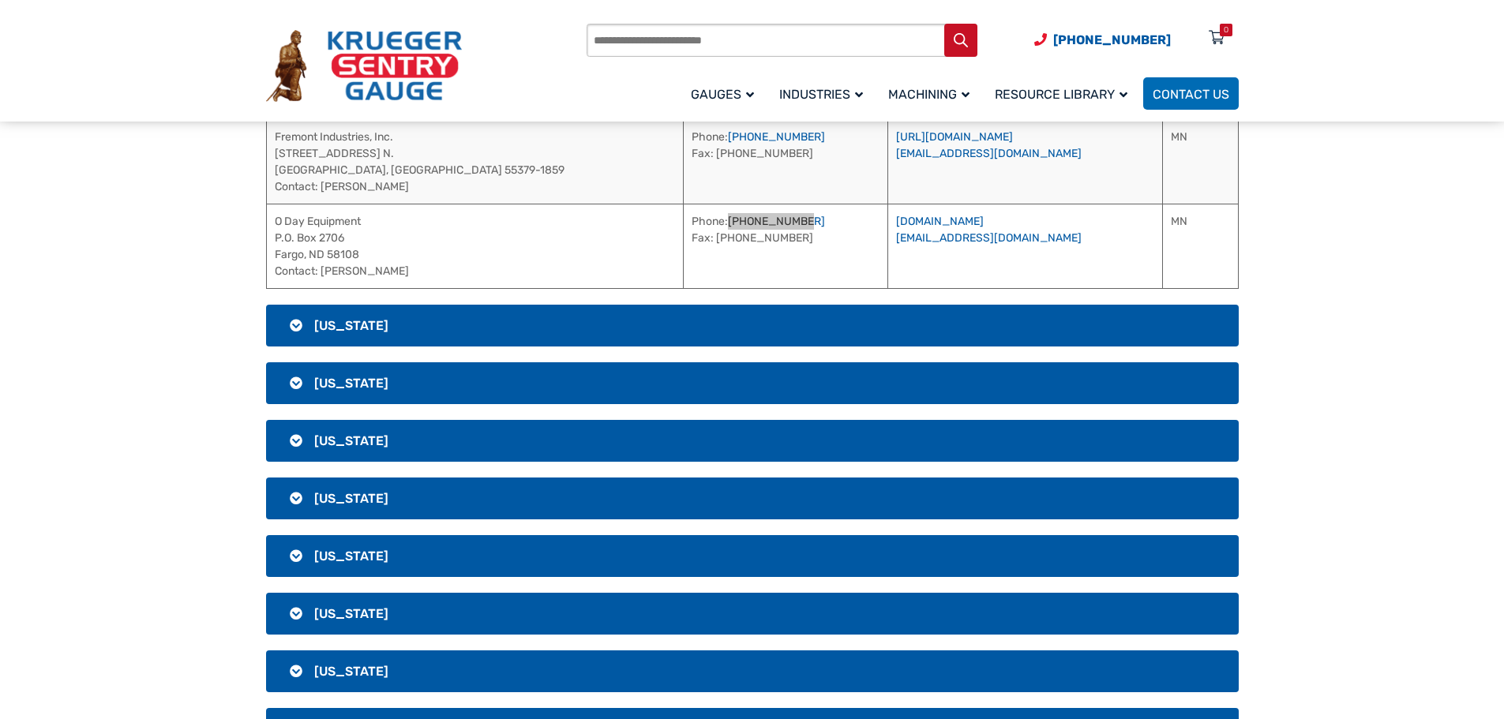
scroll to position [1585, 0]
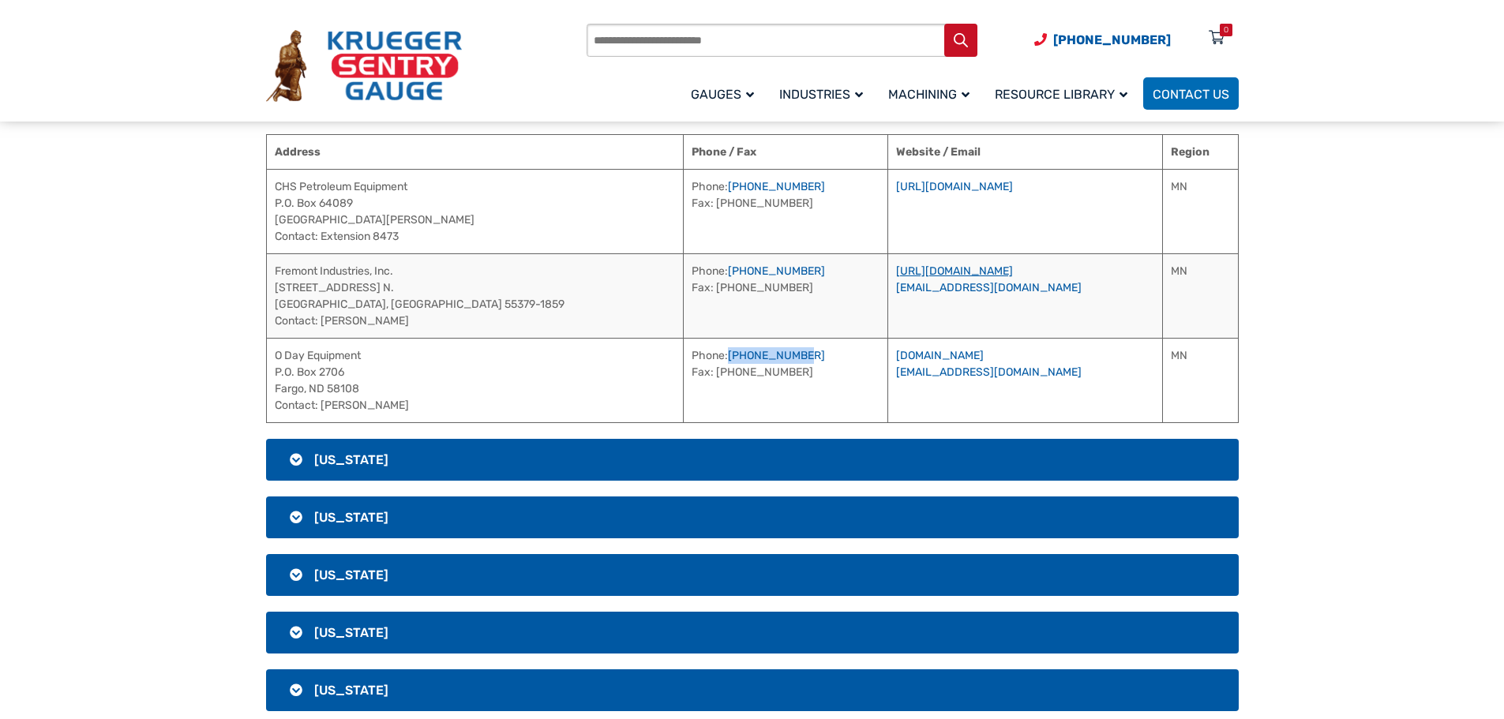
click at [942, 272] on link "[URL][DOMAIN_NAME]" at bounding box center [954, 270] width 117 height 13
click at [432, 459] on h3 "[US_STATE]" at bounding box center [752, 460] width 973 height 42
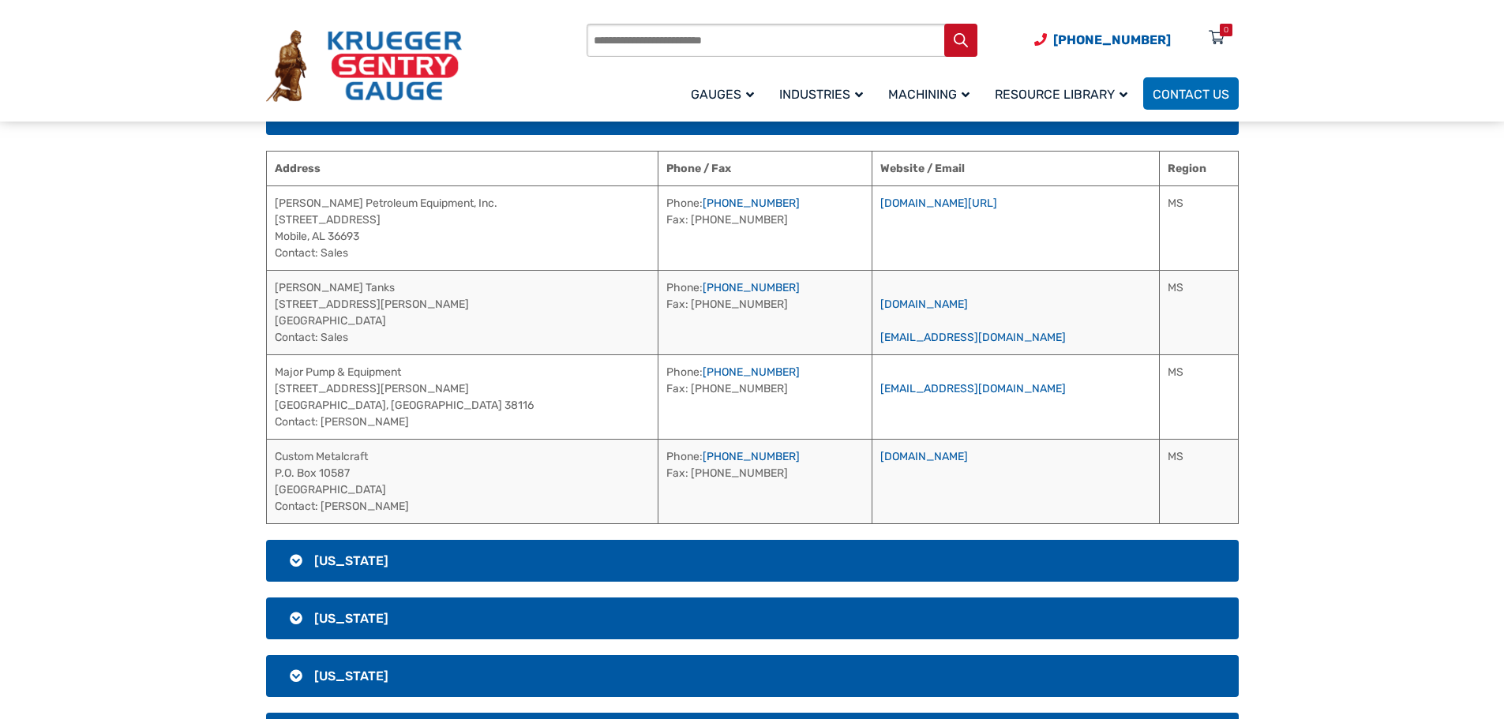
scroll to position [1506, 0]
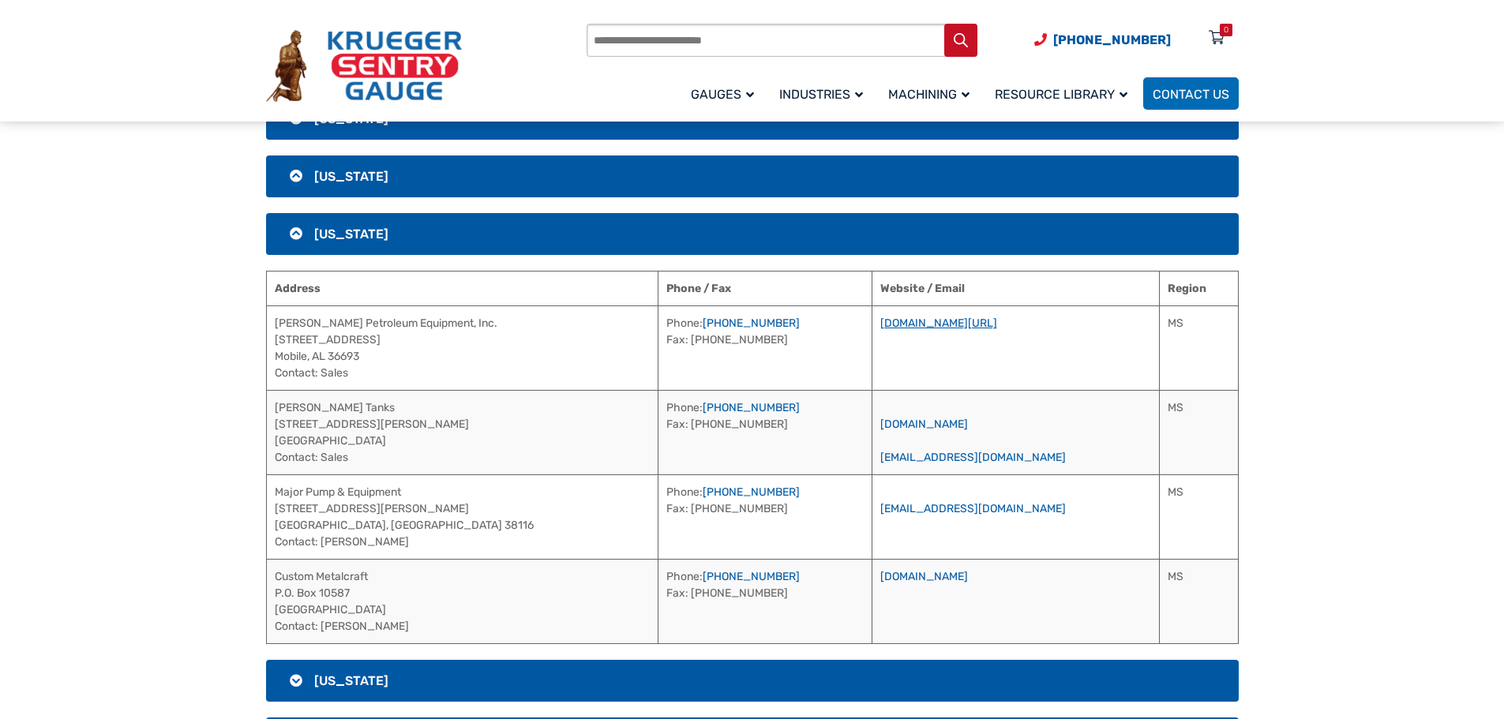
click at [932, 325] on link "[DOMAIN_NAME][URL]" at bounding box center [938, 323] width 117 height 13
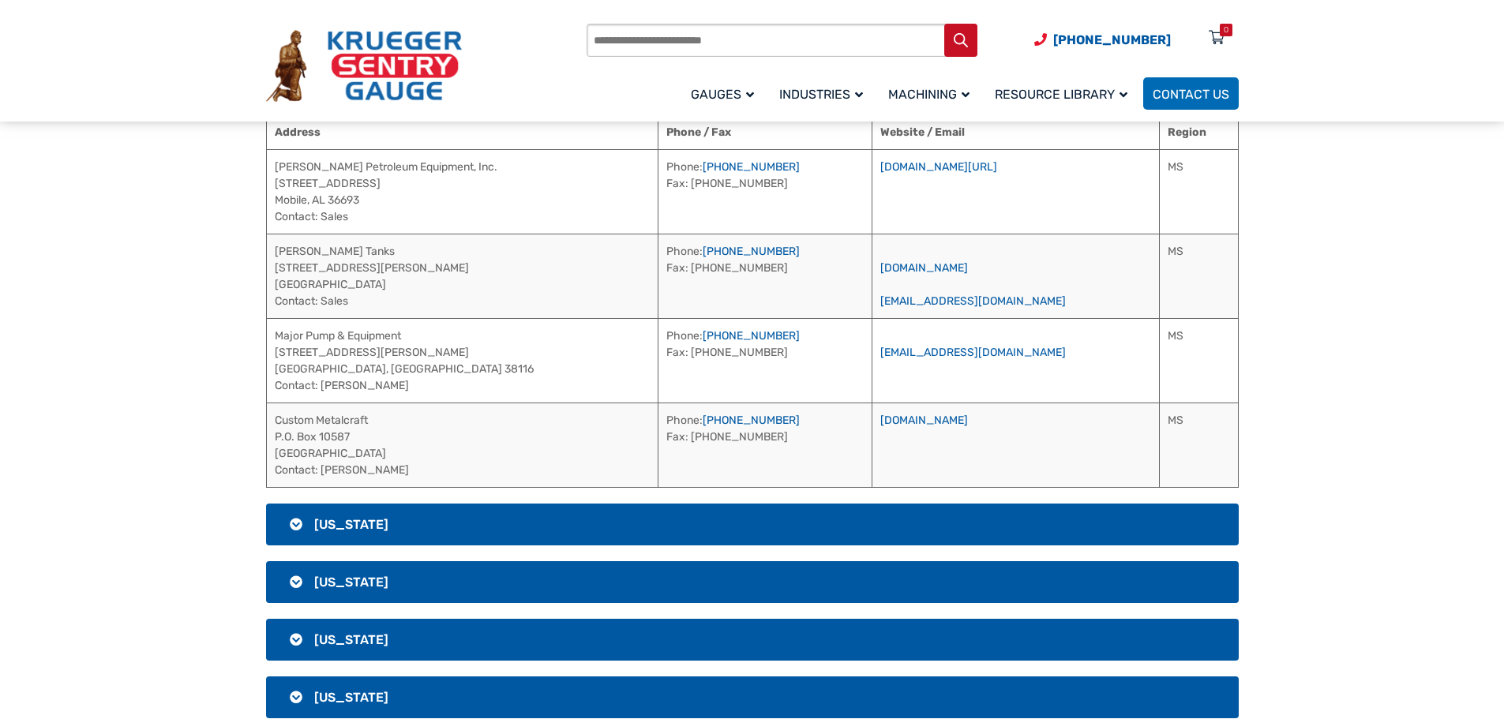
scroll to position [1664, 0]
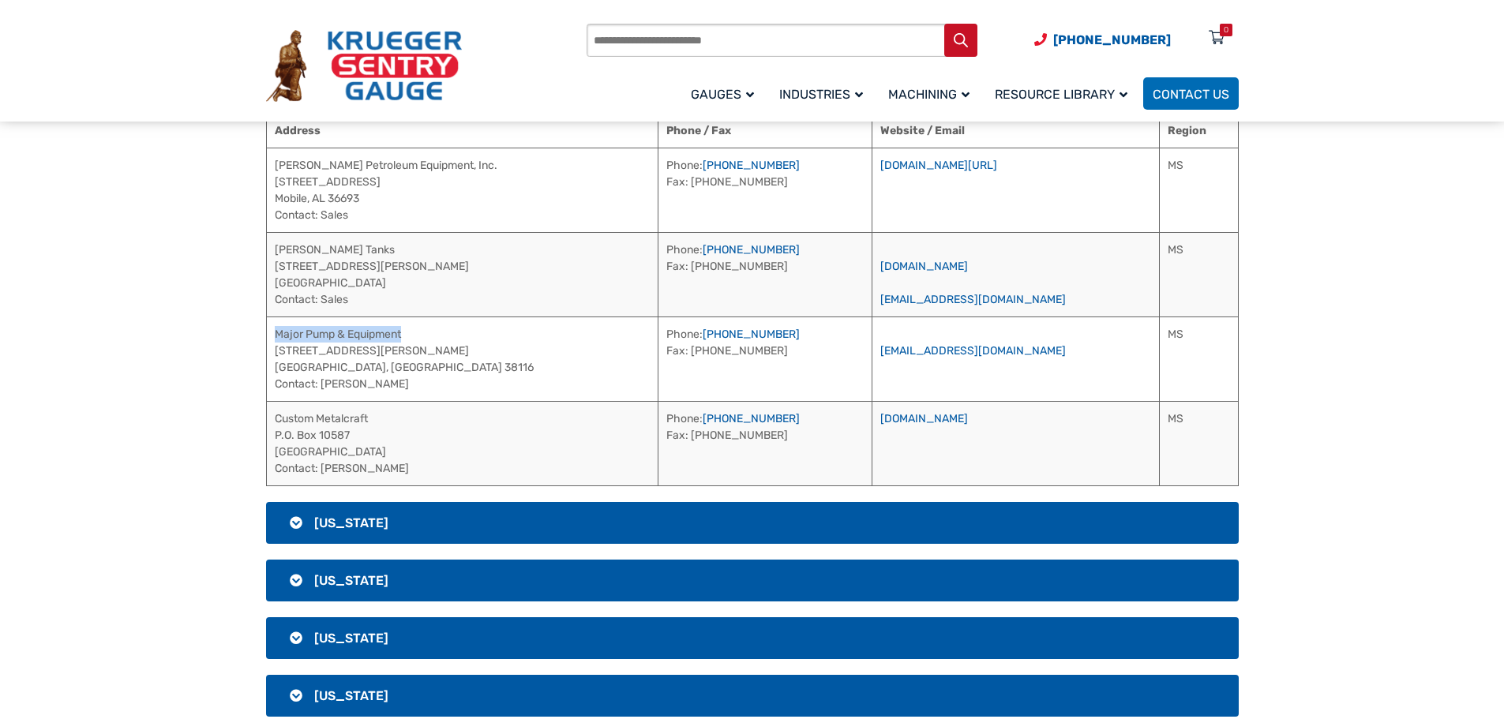
drag, startPoint x: 418, startPoint y: 338, endPoint x: 275, endPoint y: 330, distance: 143.1
click at [275, 330] on td "Major Pump & Equipment [STREET_ADDRESS][PERSON_NAME] Contact: [PERSON_NAME]" at bounding box center [462, 359] width 392 height 84
drag, startPoint x: 422, startPoint y: 385, endPoint x: 323, endPoint y: 392, distance: 98.9
click at [323, 392] on td "Major Pump & Equipment [STREET_ADDRESS][PERSON_NAME] Contact: [PERSON_NAME]" at bounding box center [462, 359] width 392 height 84
drag, startPoint x: 744, startPoint y: 337, endPoint x: 655, endPoint y: 342, distance: 88.5
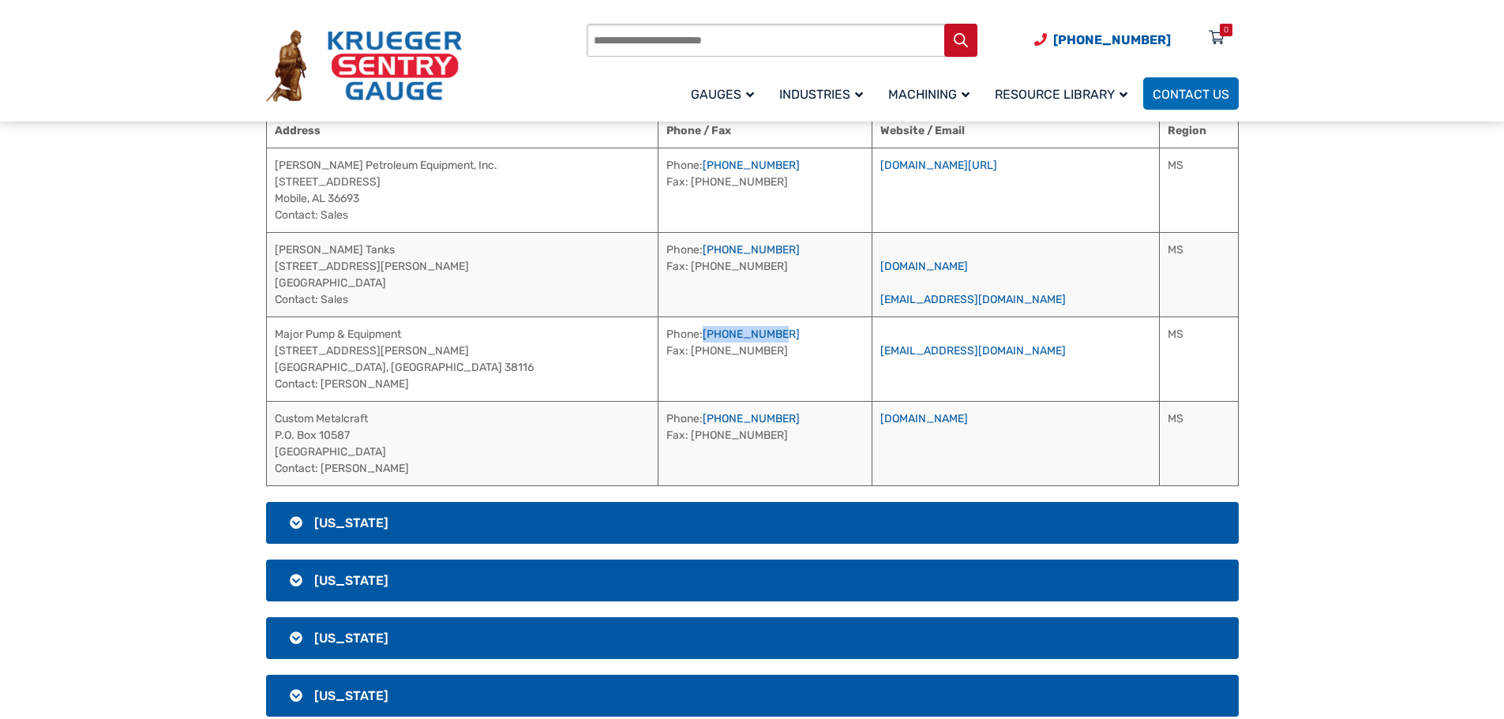
click at [658, 342] on td "Phone: [PHONE_NUMBER] Fax: [PHONE_NUMBER]" at bounding box center [764, 359] width 213 height 84
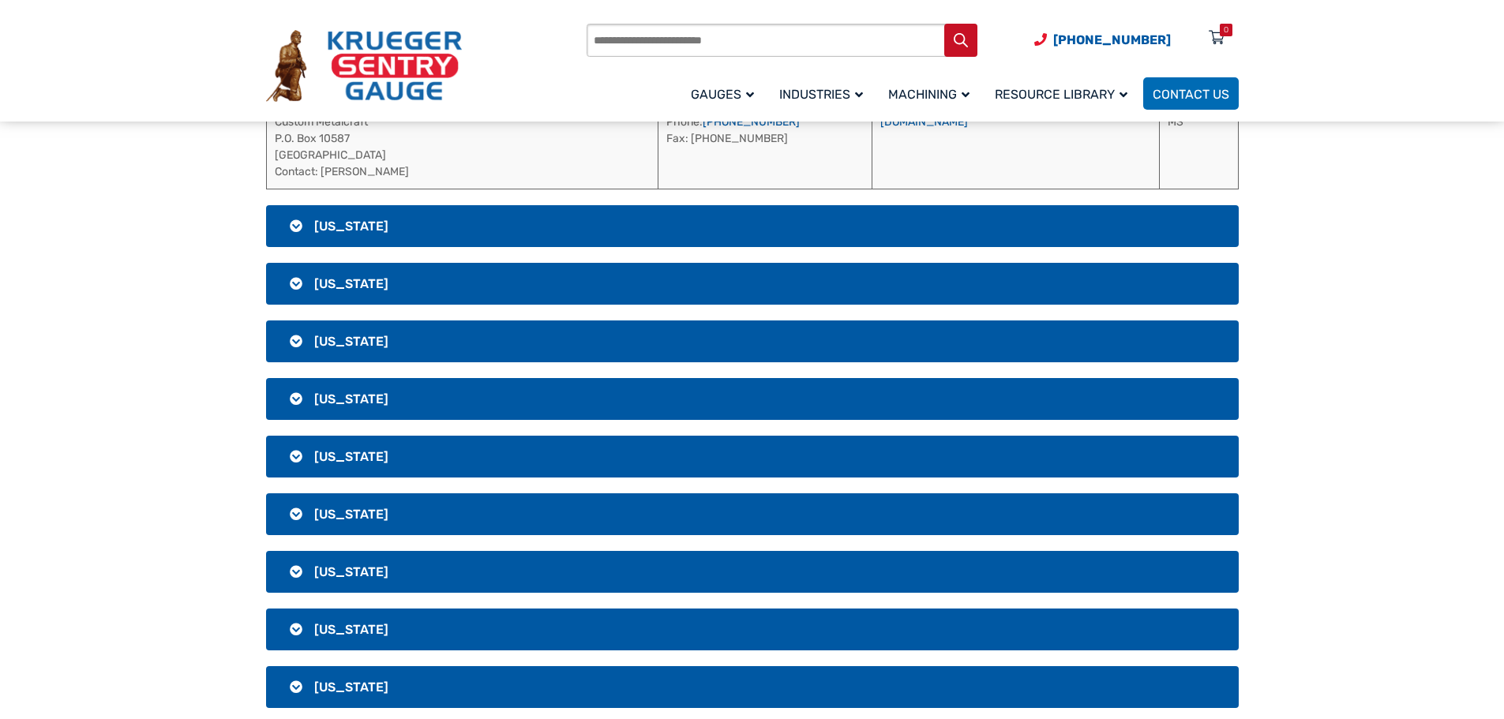
scroll to position [1980, 0]
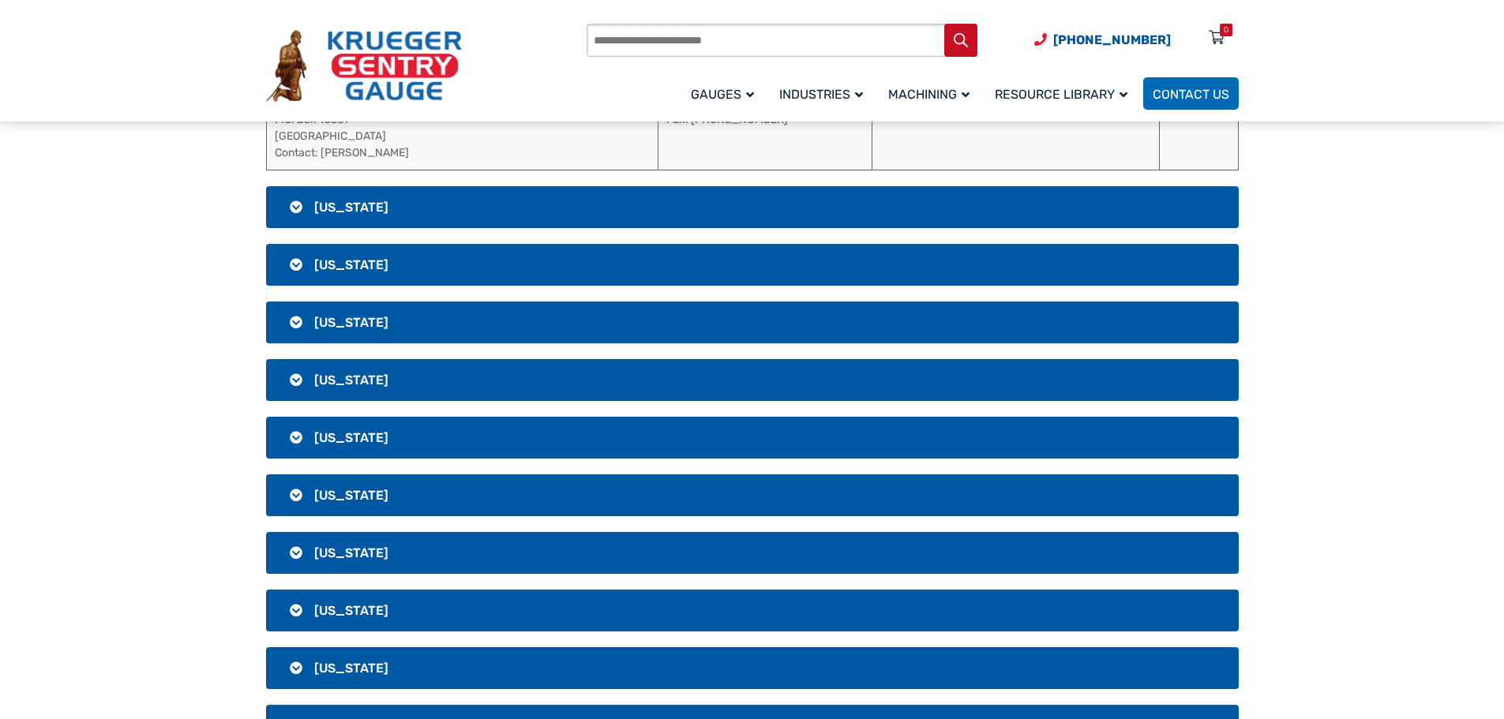
click at [478, 201] on h3 "[US_STATE]" at bounding box center [752, 207] width 973 height 42
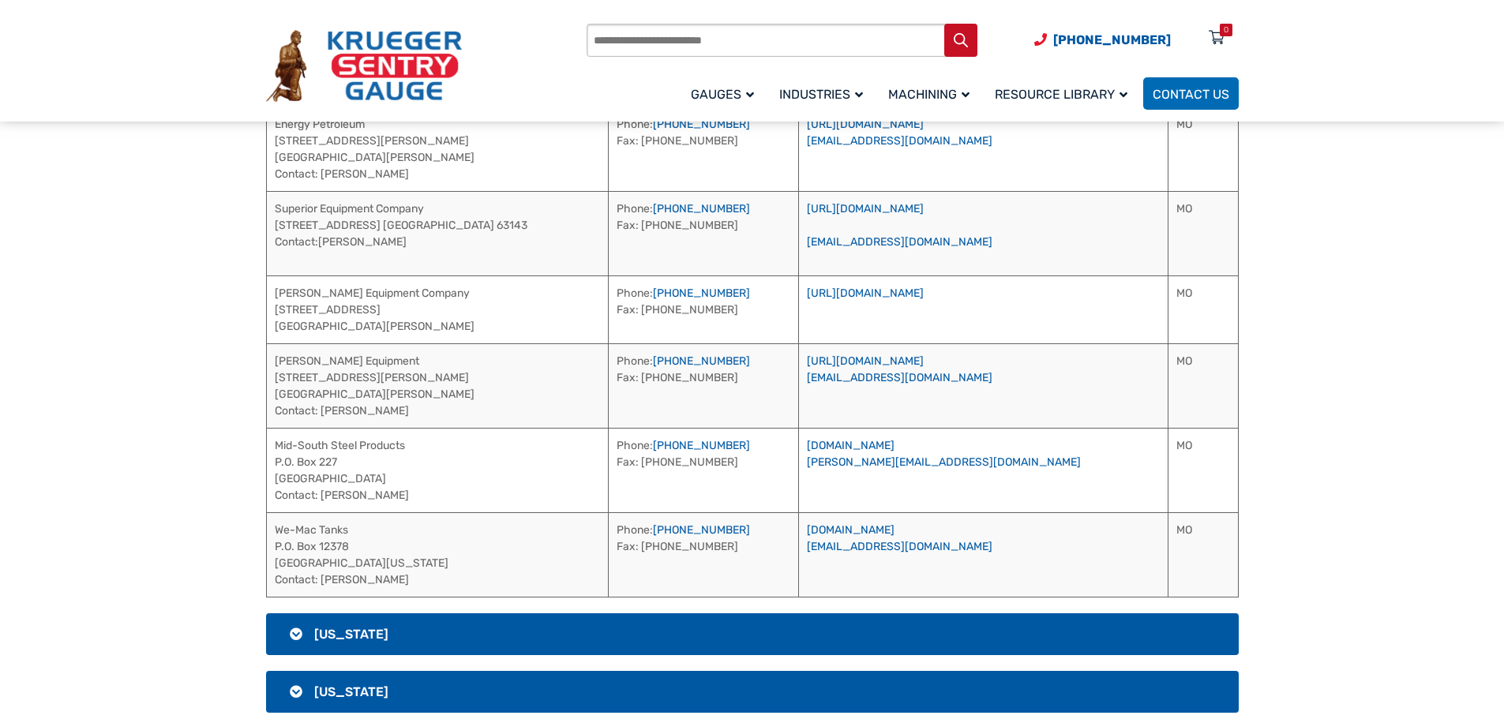
scroll to position [1664, 0]
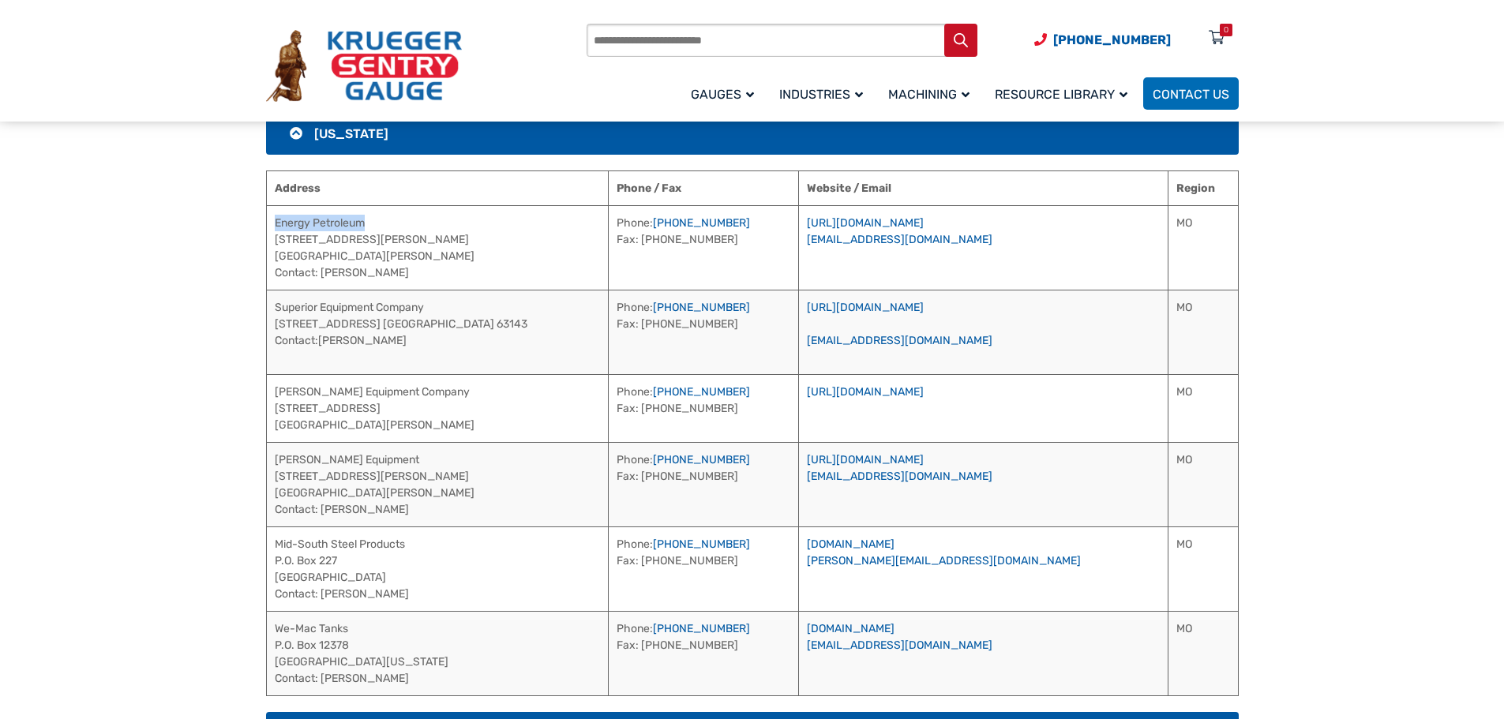
drag, startPoint x: 384, startPoint y: 220, endPoint x: 274, endPoint y: 219, distance: 109.7
click at [274, 219] on td "Energy Petroleum [STREET_ADDRESS][PERSON_NAME] [GEOGRAPHIC_DATA][PERSON_NAME] C…" at bounding box center [437, 247] width 342 height 84
drag, startPoint x: 397, startPoint y: 268, endPoint x: 319, endPoint y: 277, distance: 78.6
click at [321, 277] on td "Energy Petroleum [STREET_ADDRESS][PERSON_NAME] [GEOGRAPHIC_DATA][PERSON_NAME] C…" at bounding box center [437, 247] width 342 height 84
drag, startPoint x: 752, startPoint y: 225, endPoint x: 667, endPoint y: 227, distance: 85.3
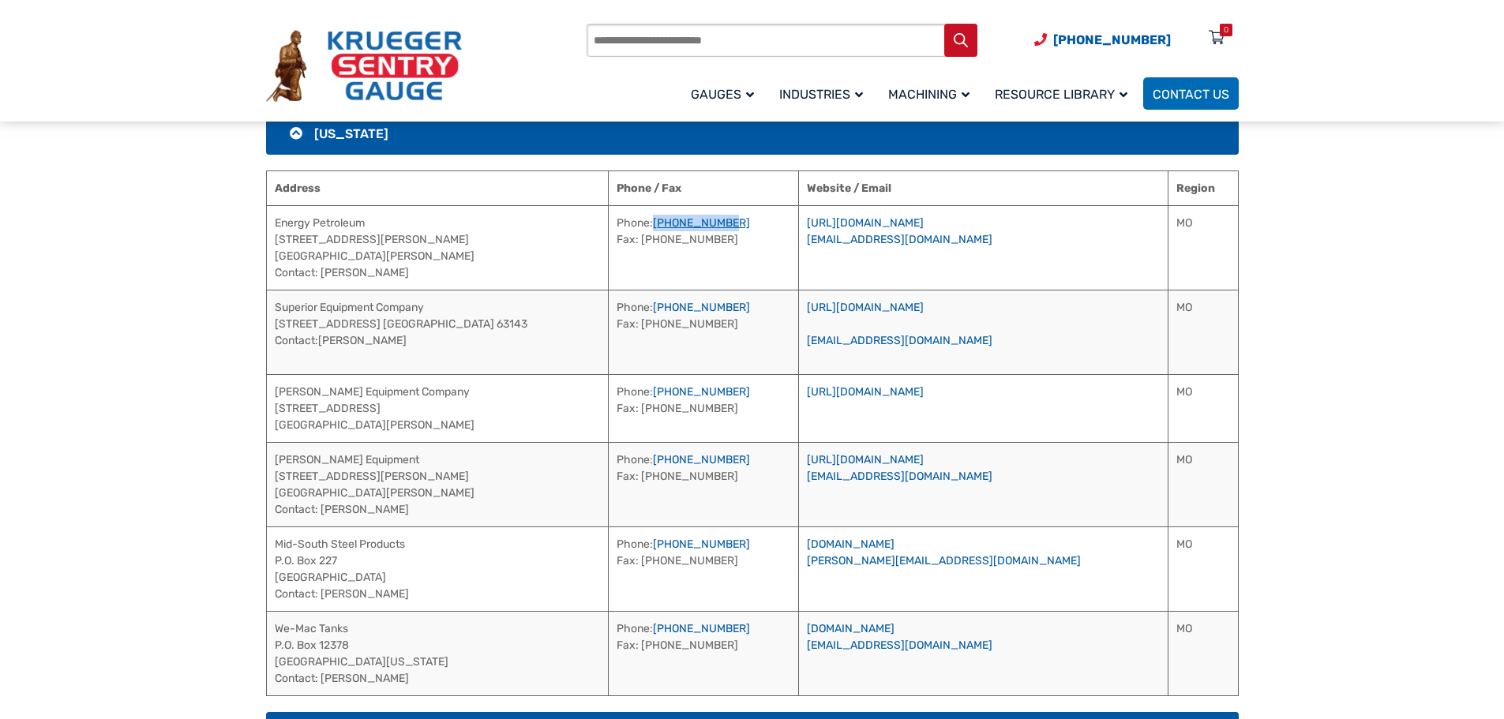
click at [667, 227] on td "Phone: [PHONE_NUMBER] Fax: [PHONE_NUMBER]" at bounding box center [703, 247] width 190 height 84
drag, startPoint x: 1041, startPoint y: 220, endPoint x: 834, endPoint y: 222, distance: 207.6
click at [834, 222] on td "[URL][DOMAIN_NAME] [EMAIL_ADDRESS][DOMAIN_NAME]" at bounding box center [983, 247] width 369 height 84
drag, startPoint x: 979, startPoint y: 241, endPoint x: 831, endPoint y: 241, distance: 148.4
click at [831, 241] on td "[URL][DOMAIN_NAME] [EMAIL_ADDRESS][DOMAIN_NAME]" at bounding box center [983, 247] width 369 height 84
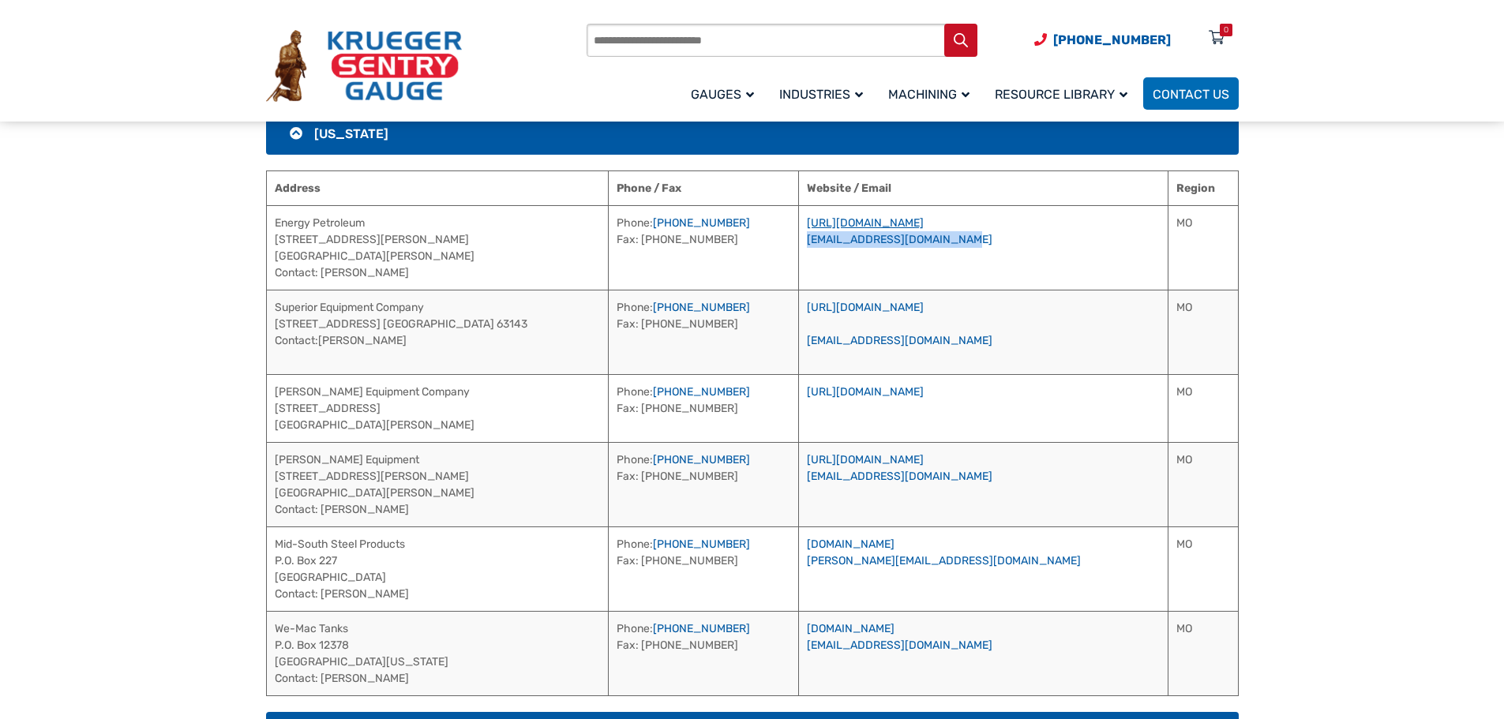
click at [924, 220] on link "[URL][DOMAIN_NAME]" at bounding box center [865, 222] width 117 height 13
click at [203, 353] on section "[GEOGRAPHIC_DATA] [US_STATE] Address Phone / Fax Website / Email National Petro…" at bounding box center [752, 442] width 1504 height 3583
drag, startPoint x: 478, startPoint y: 309, endPoint x: 270, endPoint y: 310, distance: 208.4
click at [270, 310] on td "Superior Equipment Company [STREET_ADDRESS] [GEOGRAPHIC_DATA] 63143 Contact:[PE…" at bounding box center [437, 332] width 342 height 84
drag, startPoint x: 411, startPoint y: 343, endPoint x: 320, endPoint y: 348, distance: 90.9
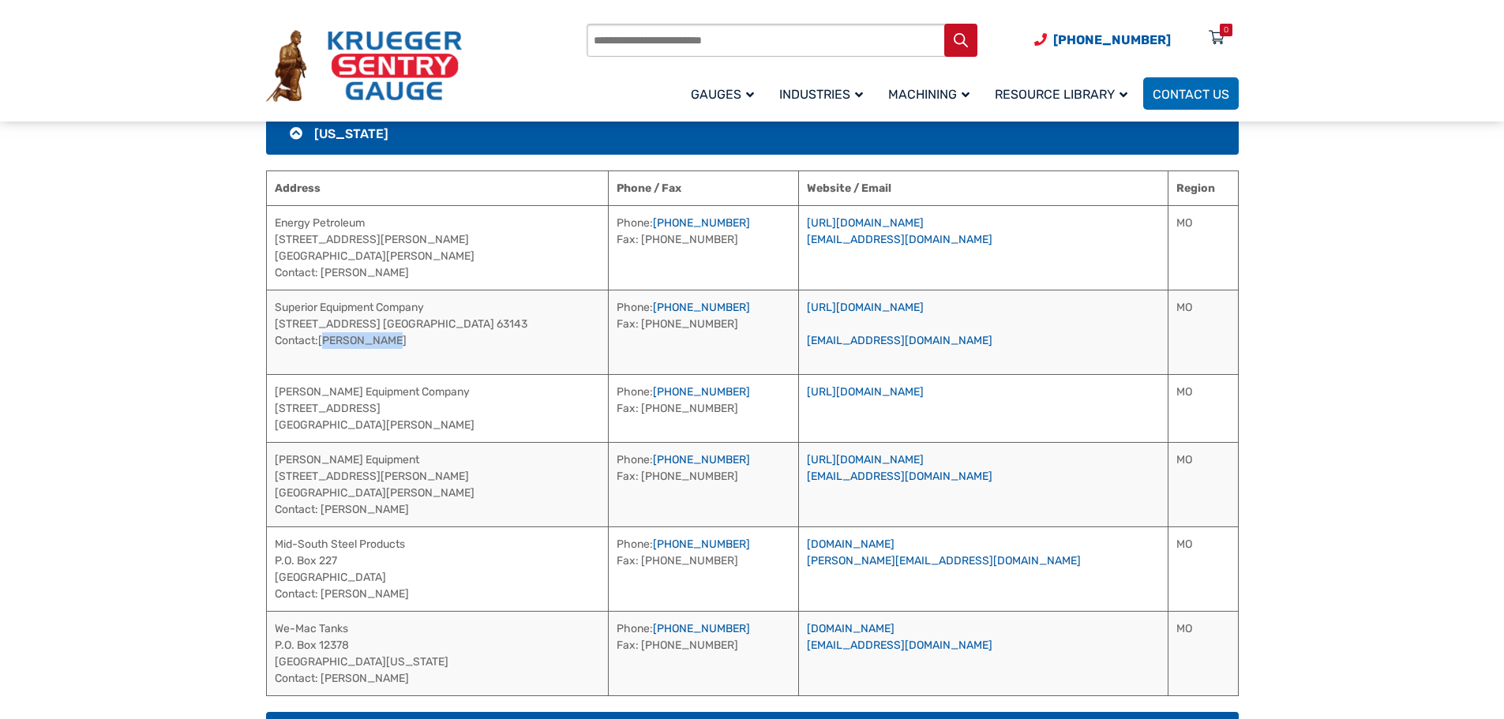
click at [320, 348] on td "Superior Equipment Company [STREET_ADDRESS] [GEOGRAPHIC_DATA] 63143 Contact:[PE…" at bounding box center [437, 332] width 342 height 84
drag, startPoint x: 778, startPoint y: 308, endPoint x: 667, endPoint y: 306, distance: 110.5
click at [667, 306] on td "Phone: [PHONE_NUMBER] Fax: [PHONE_NUMBER]" at bounding box center [703, 332] width 190 height 84
drag, startPoint x: 971, startPoint y: 344, endPoint x: 912, endPoint y: 371, distance: 65.0
click at [907, 371] on td "[URL][DOMAIN_NAME] [EMAIL_ADDRESS][DOMAIN_NAME]" at bounding box center [983, 332] width 369 height 84
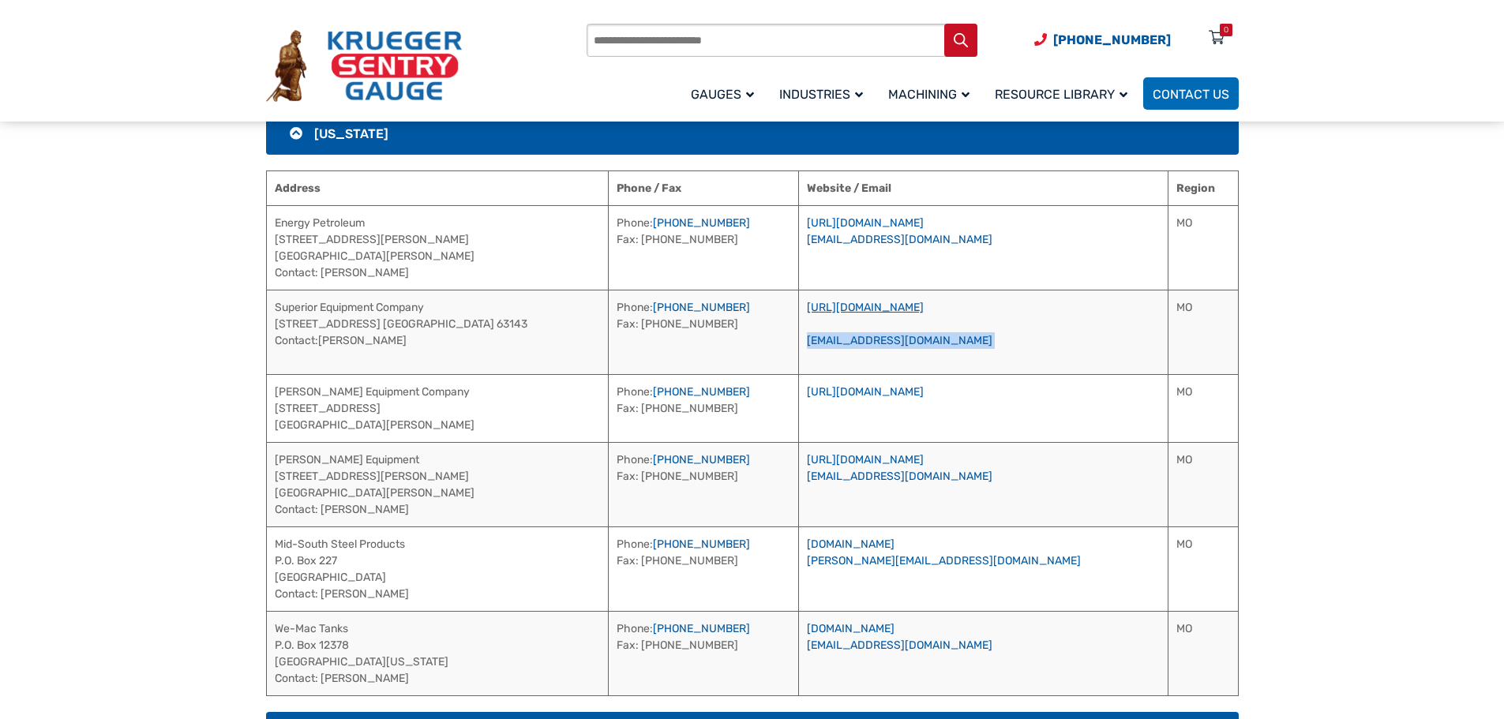
click at [903, 309] on link "[URL][DOMAIN_NAME]" at bounding box center [865, 307] width 117 height 13
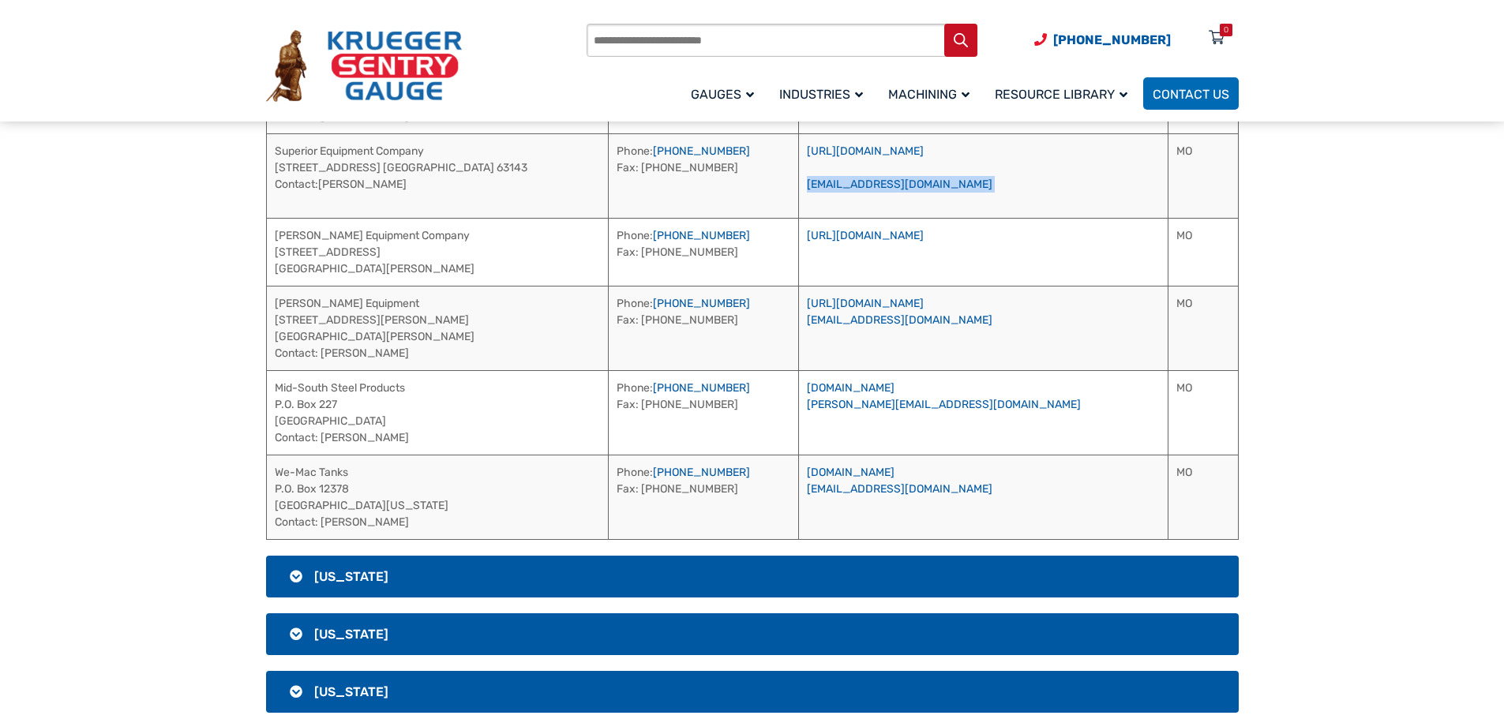
scroll to position [1822, 0]
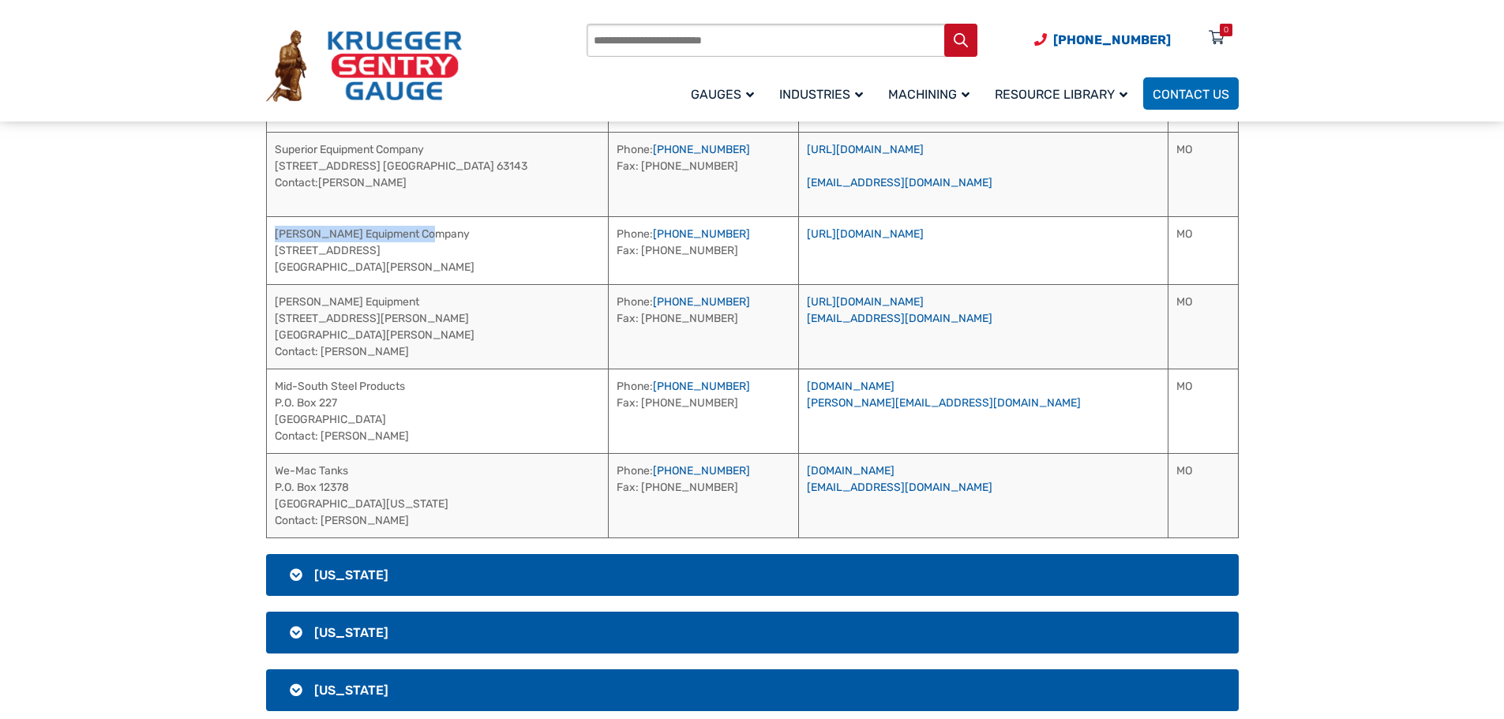
drag, startPoint x: 464, startPoint y: 234, endPoint x: 274, endPoint y: 234, distance: 190.3
click at [274, 234] on td "[PERSON_NAME] Equipment Company [STREET_ADDRESS][PERSON_NAME]" at bounding box center [437, 250] width 342 height 68
drag, startPoint x: 771, startPoint y: 237, endPoint x: 666, endPoint y: 237, distance: 105.0
click at [666, 237] on td "Phone: [PHONE_NUMBER] Fax: [PHONE_NUMBER]" at bounding box center [703, 250] width 190 height 68
click at [924, 235] on link "[URL][DOMAIN_NAME]" at bounding box center [865, 233] width 117 height 13
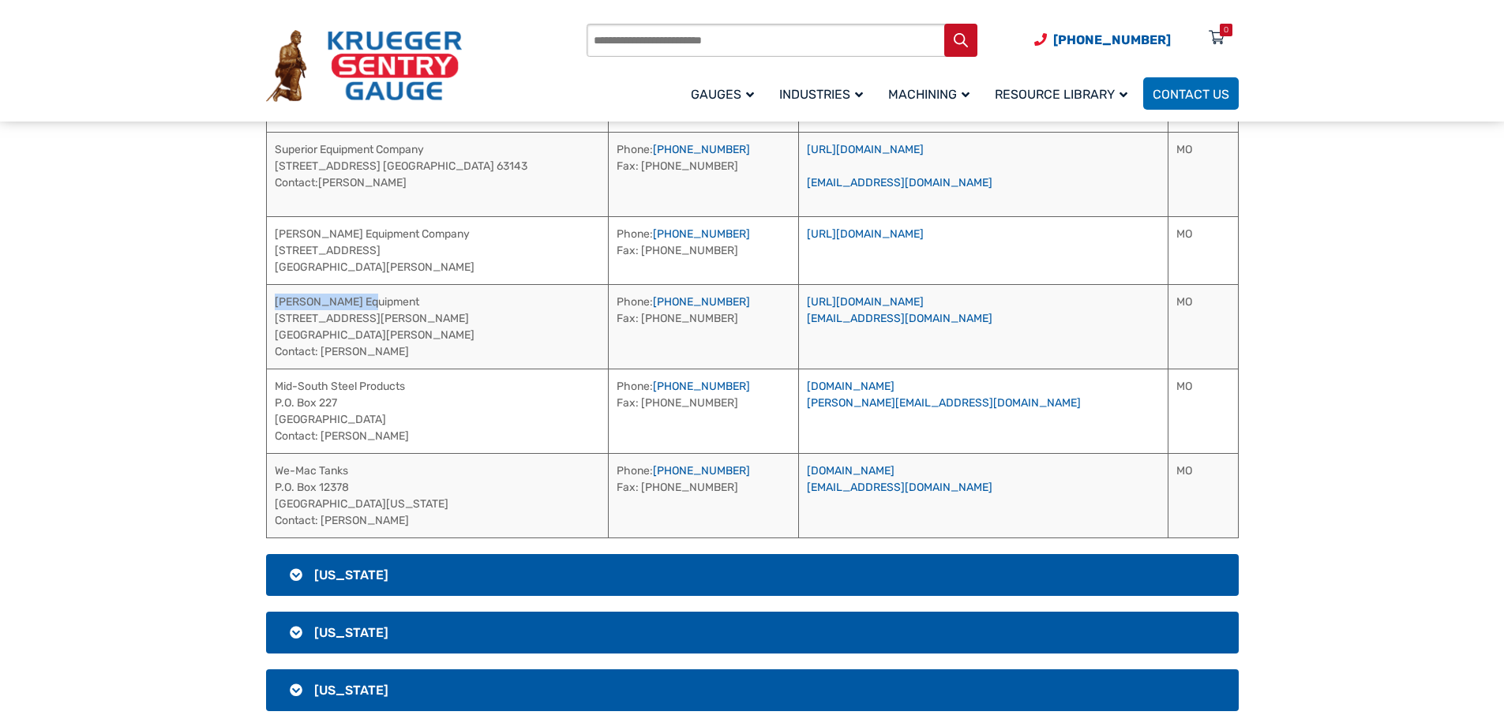
drag, startPoint x: 376, startPoint y: 302, endPoint x: 271, endPoint y: 301, distance: 105.0
click at [271, 301] on td "[PERSON_NAME] Equipment [STREET_ADDRESS][PERSON_NAME][PERSON_NAME] Contact: [PE…" at bounding box center [437, 326] width 342 height 84
drag, startPoint x: 376, startPoint y: 358, endPoint x: 323, endPoint y: 360, distance: 52.9
click at [323, 360] on td "[PERSON_NAME] Equipment [STREET_ADDRESS][PERSON_NAME][PERSON_NAME] Contact: [PE…" at bounding box center [437, 326] width 342 height 84
drag, startPoint x: 753, startPoint y: 306, endPoint x: 667, endPoint y: 303, distance: 86.1
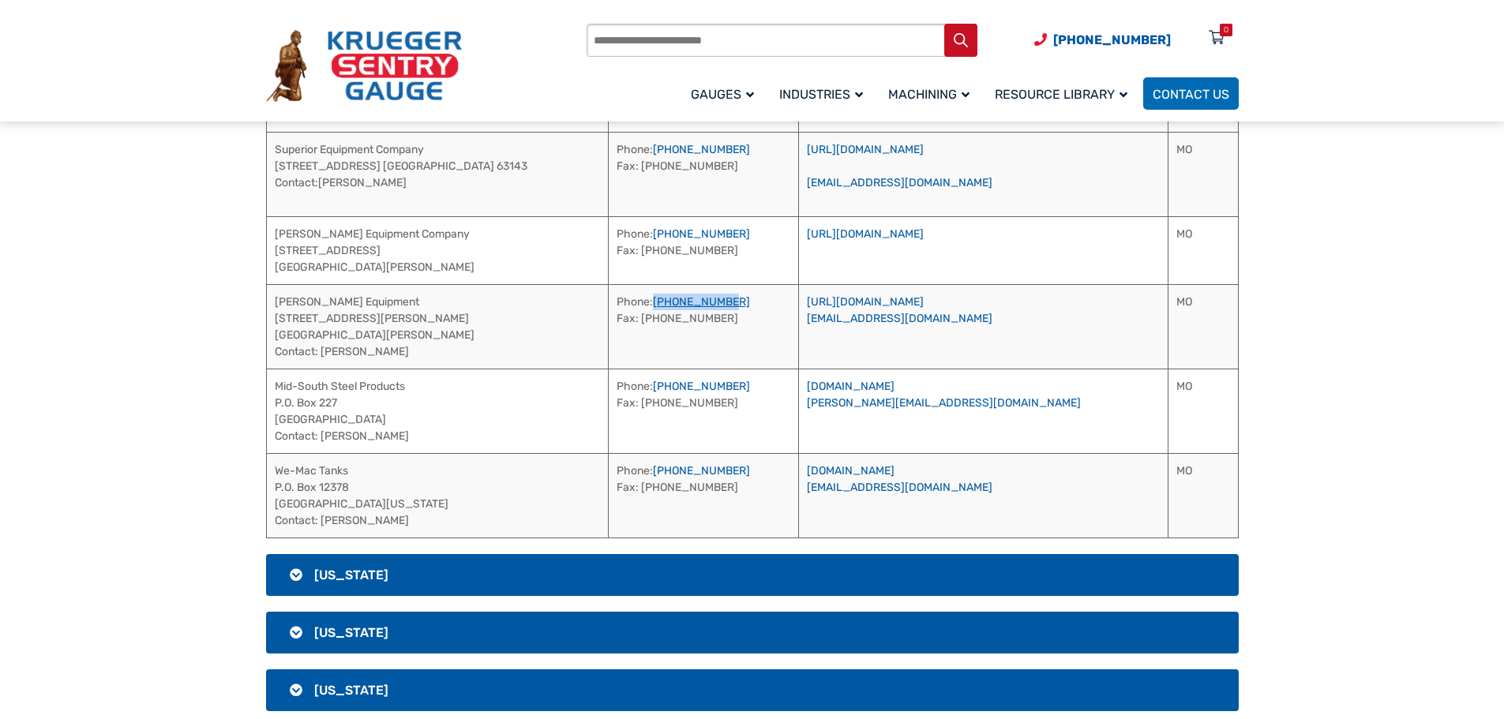
click at [667, 303] on td "Phone: [PHONE_NUMBER] Fax: [PHONE_NUMBER]" at bounding box center [703, 326] width 190 height 84
click at [924, 298] on link "[URL][DOMAIN_NAME]" at bounding box center [865, 301] width 117 height 13
drag, startPoint x: 418, startPoint y: 386, endPoint x: 328, endPoint y: 386, distance: 90.8
click at [275, 388] on td "Mid-South Steel Products P.O. [GEOGRAPHIC_DATA] Contact: [PERSON_NAME]" at bounding box center [437, 411] width 342 height 84
click at [460, 396] on td "Mid-South Steel Products P.O. [GEOGRAPHIC_DATA] Contact: [PERSON_NAME]" at bounding box center [437, 411] width 342 height 84
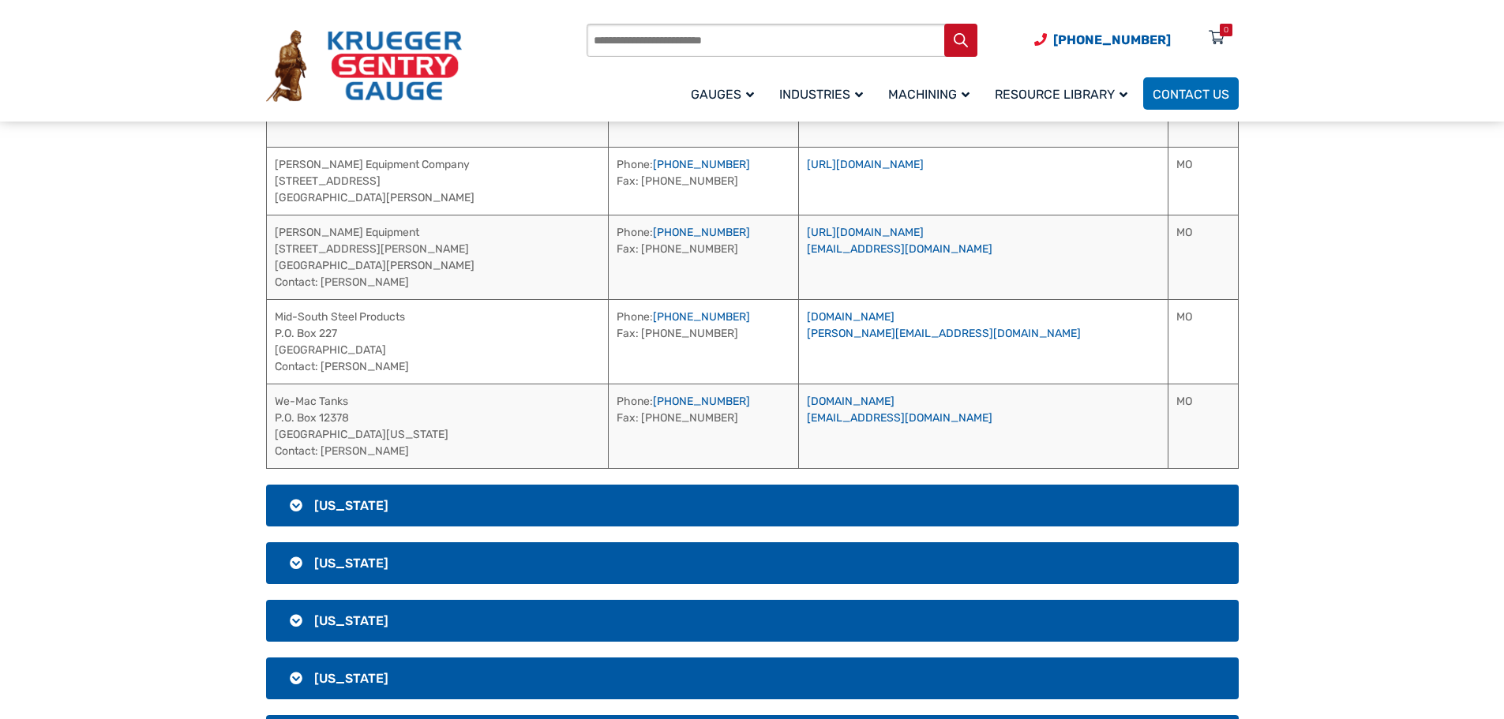
scroll to position [1980, 0]
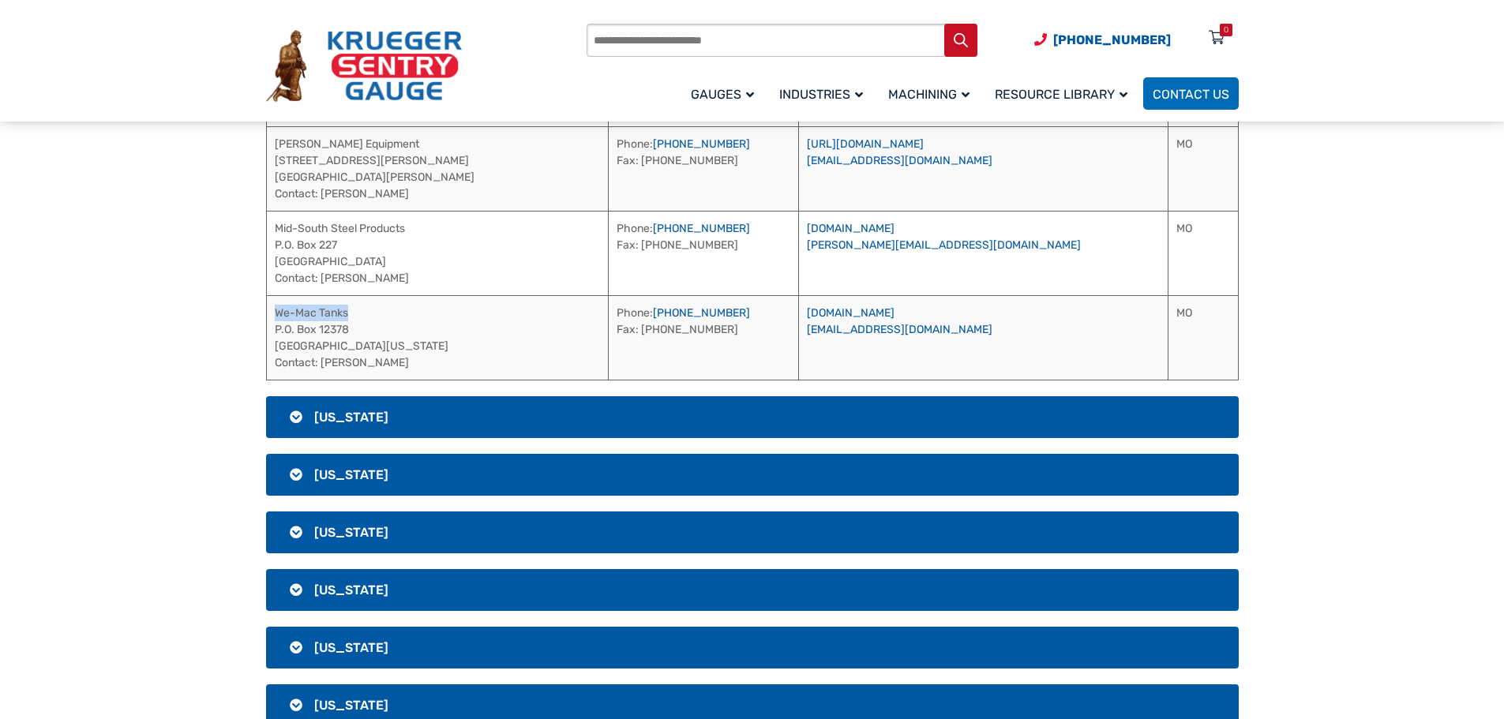
drag, startPoint x: 360, startPoint y: 312, endPoint x: 276, endPoint y: 307, distance: 83.8
click at [276, 307] on td "We-Mac Tanks P.O. [STREET_ADDRESS][US_STATE] Contact: [PERSON_NAME]" at bounding box center [437, 337] width 342 height 84
drag, startPoint x: 759, startPoint y: 315, endPoint x: 666, endPoint y: 318, distance: 93.2
click at [666, 318] on td "Phone: [PHONE_NUMBER] Fax: [PHONE_NUMBER]" at bounding box center [703, 337] width 190 height 84
drag, startPoint x: 403, startPoint y: 359, endPoint x: 323, endPoint y: 369, distance: 80.3
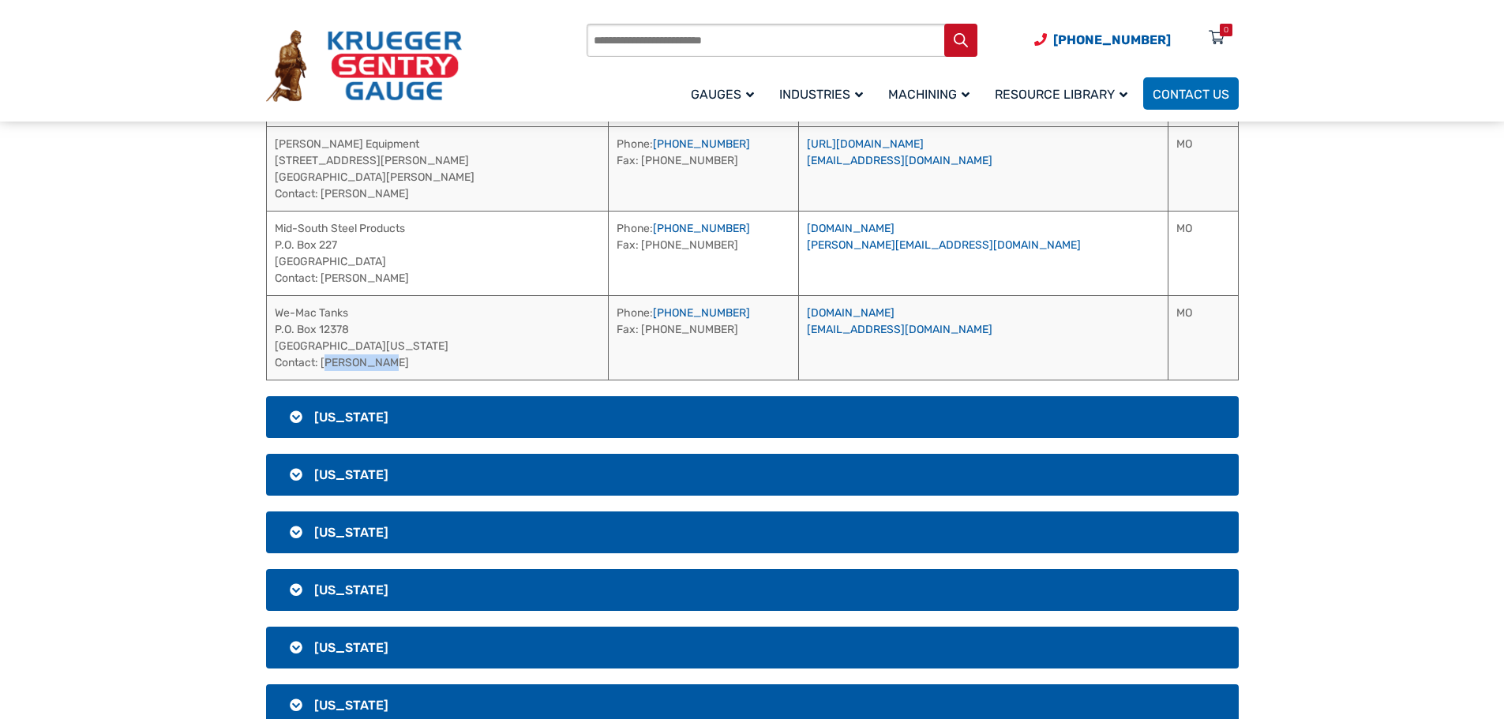
click at [323, 369] on td "We-Mac Tanks P.O. [STREET_ADDRESS][US_STATE] Contact: [PERSON_NAME]" at bounding box center [437, 337] width 342 height 84
click at [467, 427] on h3 "[US_STATE]" at bounding box center [752, 417] width 973 height 42
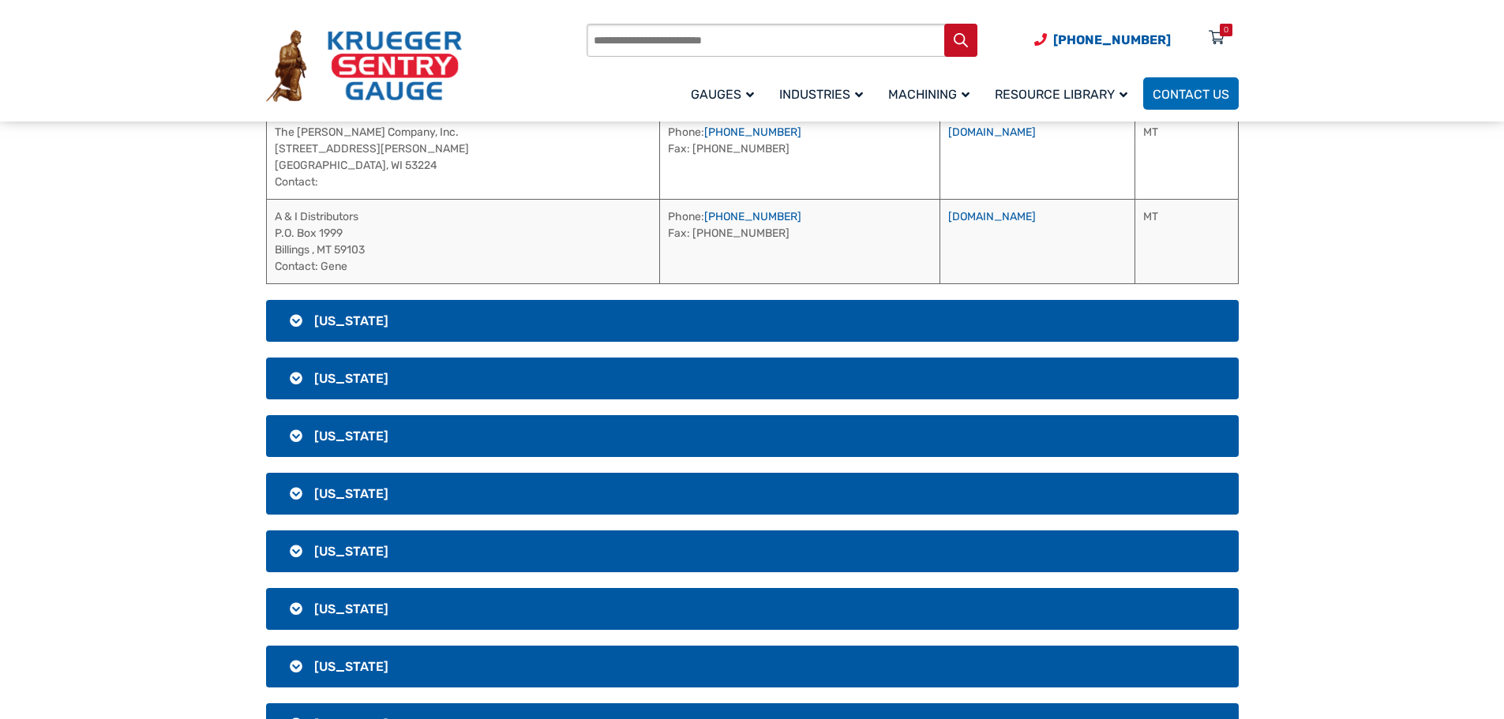
scroll to position [1506, 0]
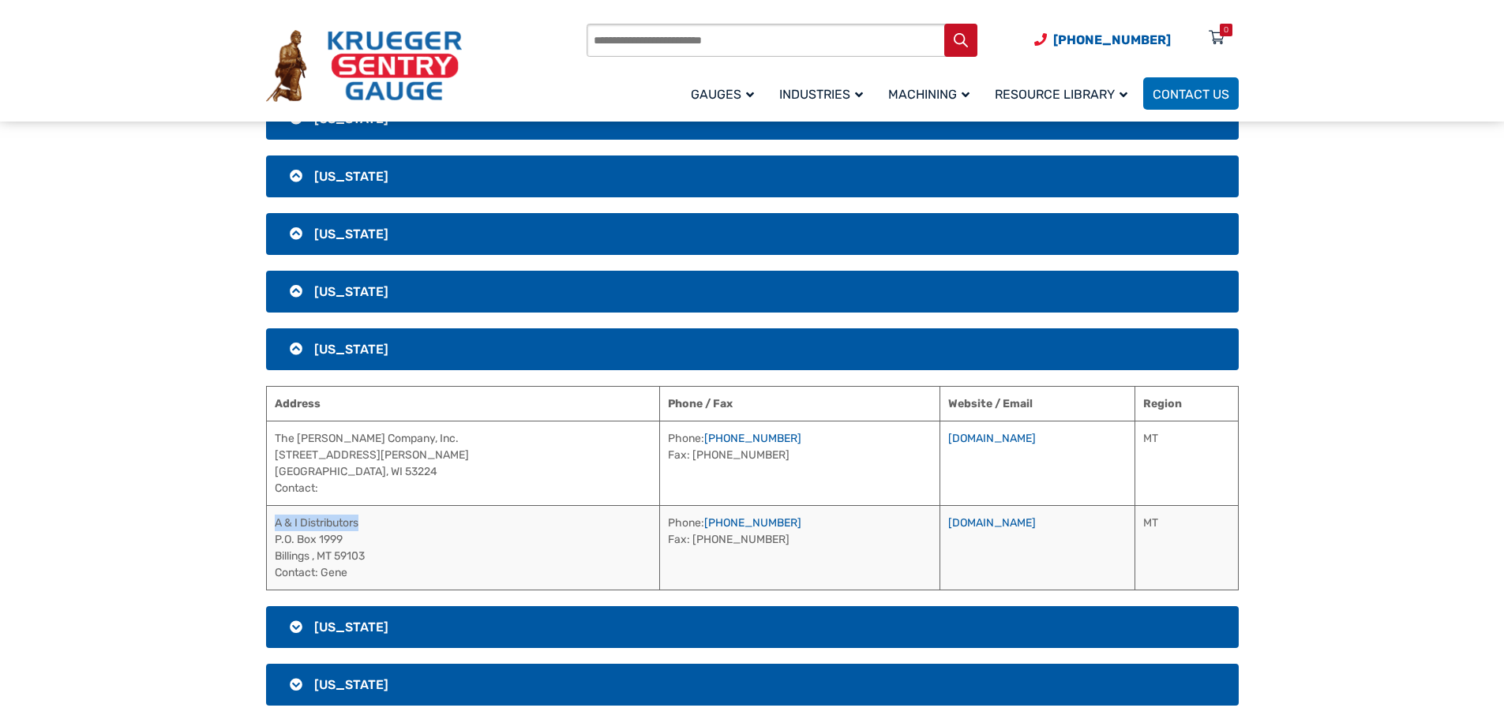
drag, startPoint x: 366, startPoint y: 523, endPoint x: 267, endPoint y: 530, distance: 98.9
click at [267, 530] on td "A & I Distributors P.O. Box 1999 Billings , MT 59103 Contact: Gene" at bounding box center [463, 547] width 394 height 84
drag, startPoint x: 810, startPoint y: 519, endPoint x: 688, endPoint y: 519, distance: 122.4
click at [688, 519] on td "Phone: [PHONE_NUMBER] Fax: [PHONE_NUMBER]" at bounding box center [800, 547] width 280 height 84
click at [959, 519] on link "[DOMAIN_NAME]" at bounding box center [992, 522] width 88 height 13
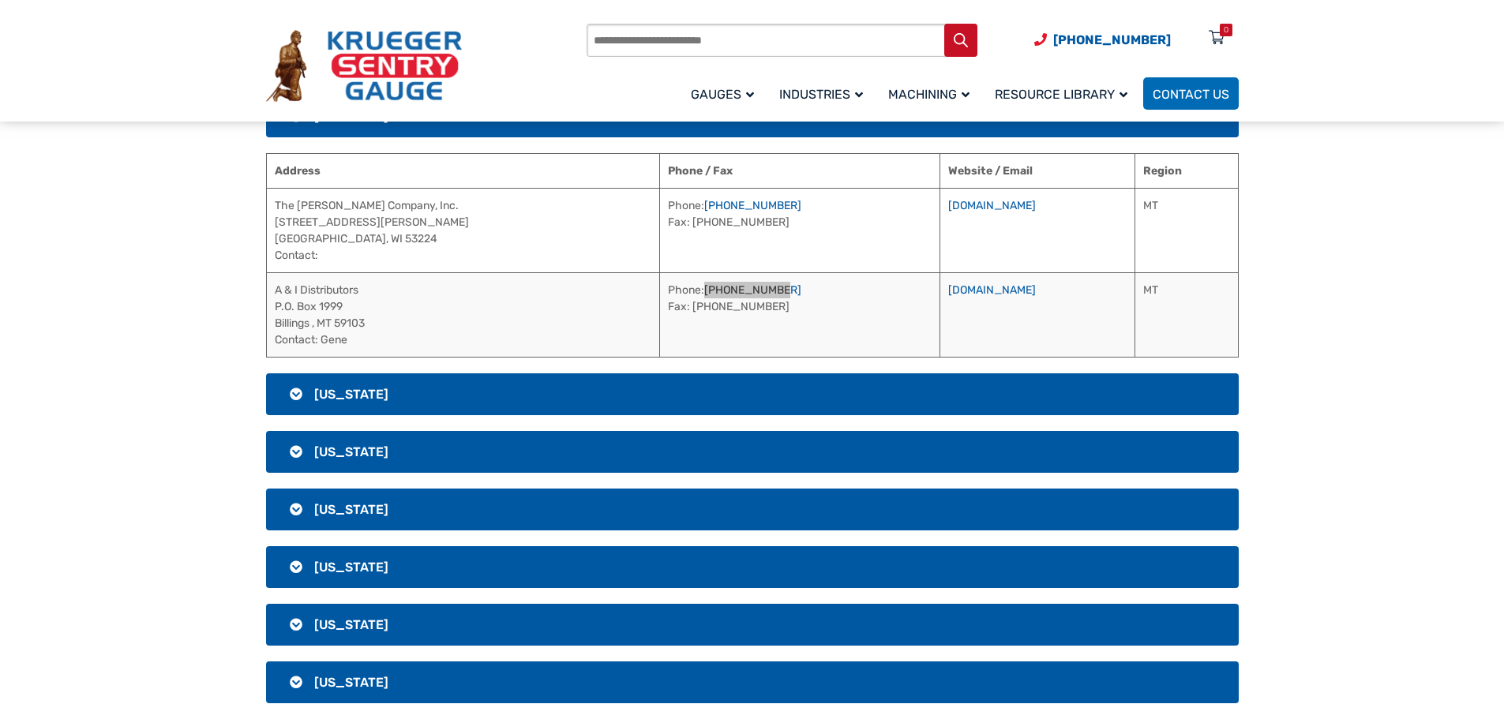
scroll to position [1743, 0]
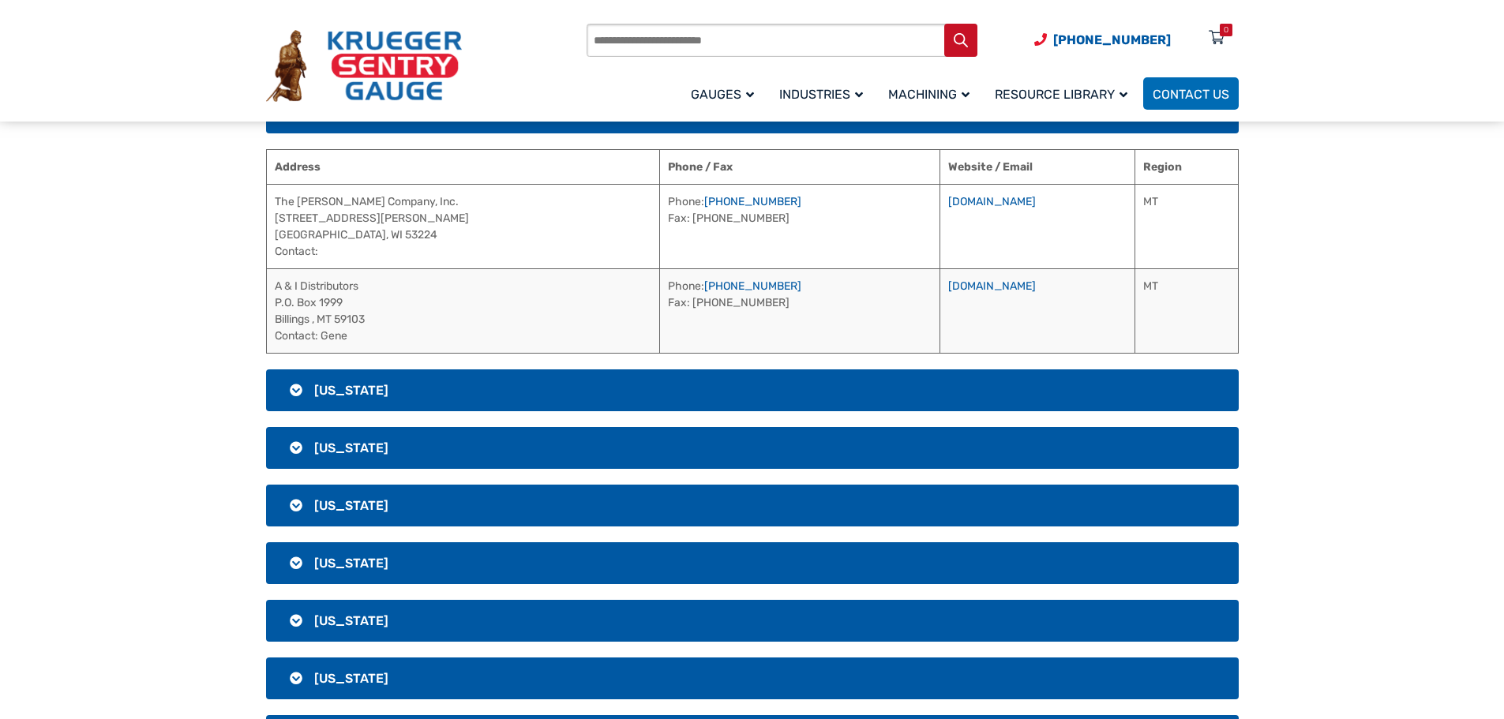
click at [388, 392] on span "[US_STATE]" at bounding box center [351, 390] width 74 height 15
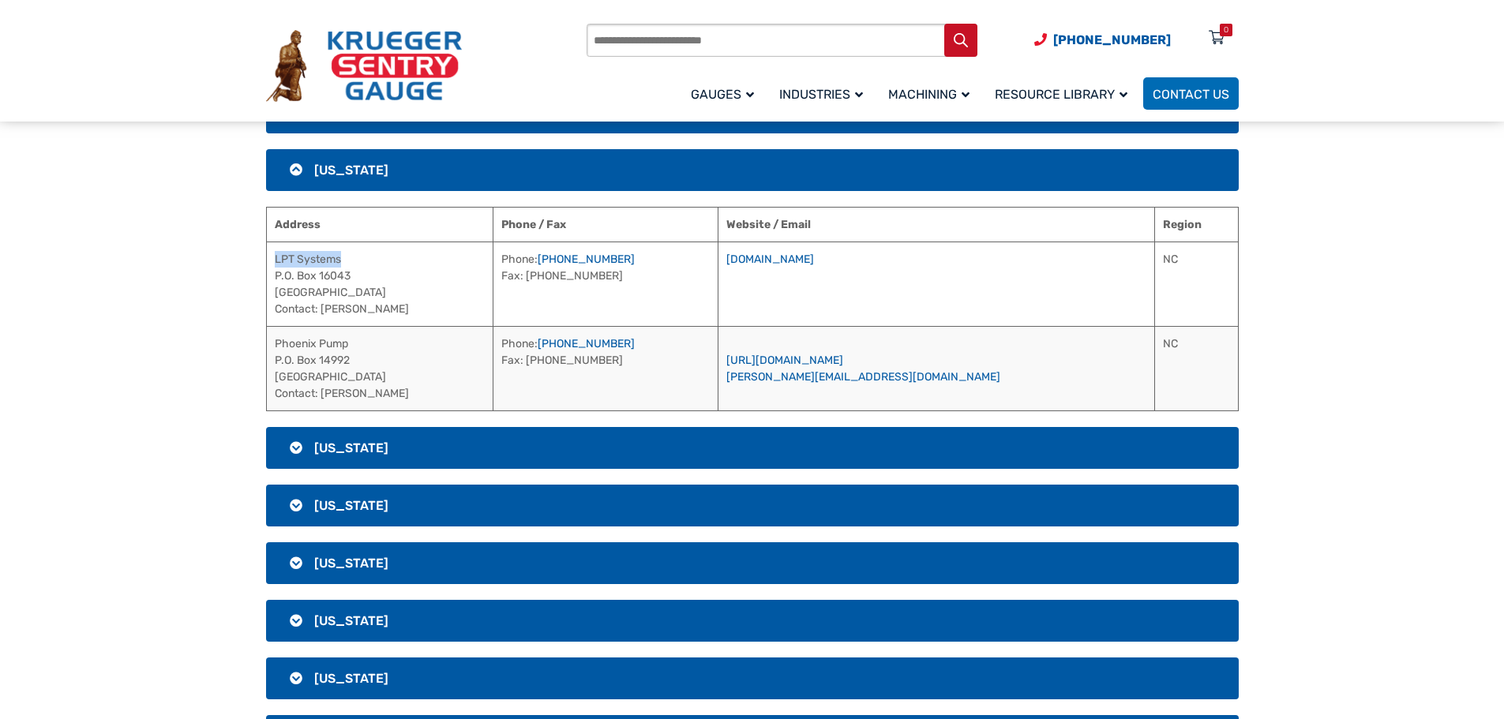
drag, startPoint x: 366, startPoint y: 262, endPoint x: 276, endPoint y: 259, distance: 90.1
click at [276, 259] on td "LPT Systems P.O. [STREET_ADDRESS] Contact: [PERSON_NAME]" at bounding box center [379, 284] width 227 height 84
drag, startPoint x: 674, startPoint y: 252, endPoint x: 574, endPoint y: 265, distance: 101.2
click at [574, 265] on td "Phone: [PHONE_NUMBER] Fax: [PHONE_NUMBER]" at bounding box center [606, 284] width 226 height 84
drag, startPoint x: 882, startPoint y: 258, endPoint x: 1080, endPoint y: 252, distance: 198.3
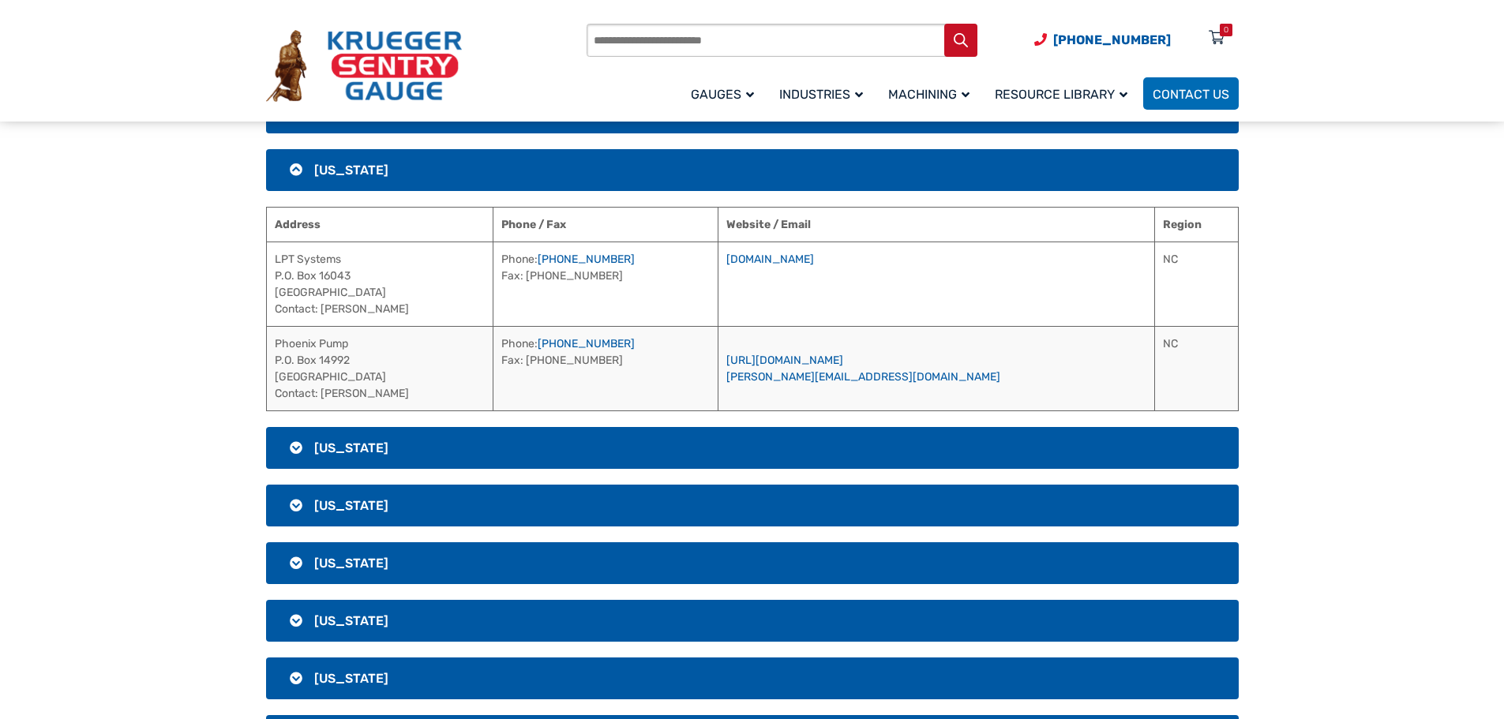
click at [1099, 249] on td "[DOMAIN_NAME]" at bounding box center [936, 284] width 437 height 84
drag, startPoint x: 363, startPoint y: 346, endPoint x: 271, endPoint y: 343, distance: 92.4
click at [271, 343] on td "Phoenix Pump P.O. [STREET_ADDRESS] Contact: [PERSON_NAME]" at bounding box center [379, 368] width 227 height 84
drag, startPoint x: 685, startPoint y: 345, endPoint x: 576, endPoint y: 342, distance: 109.8
click at [576, 342] on td "Phone: [PHONE_NUMBER] Fax: [PHONE_NUMBER]" at bounding box center [606, 368] width 226 height 84
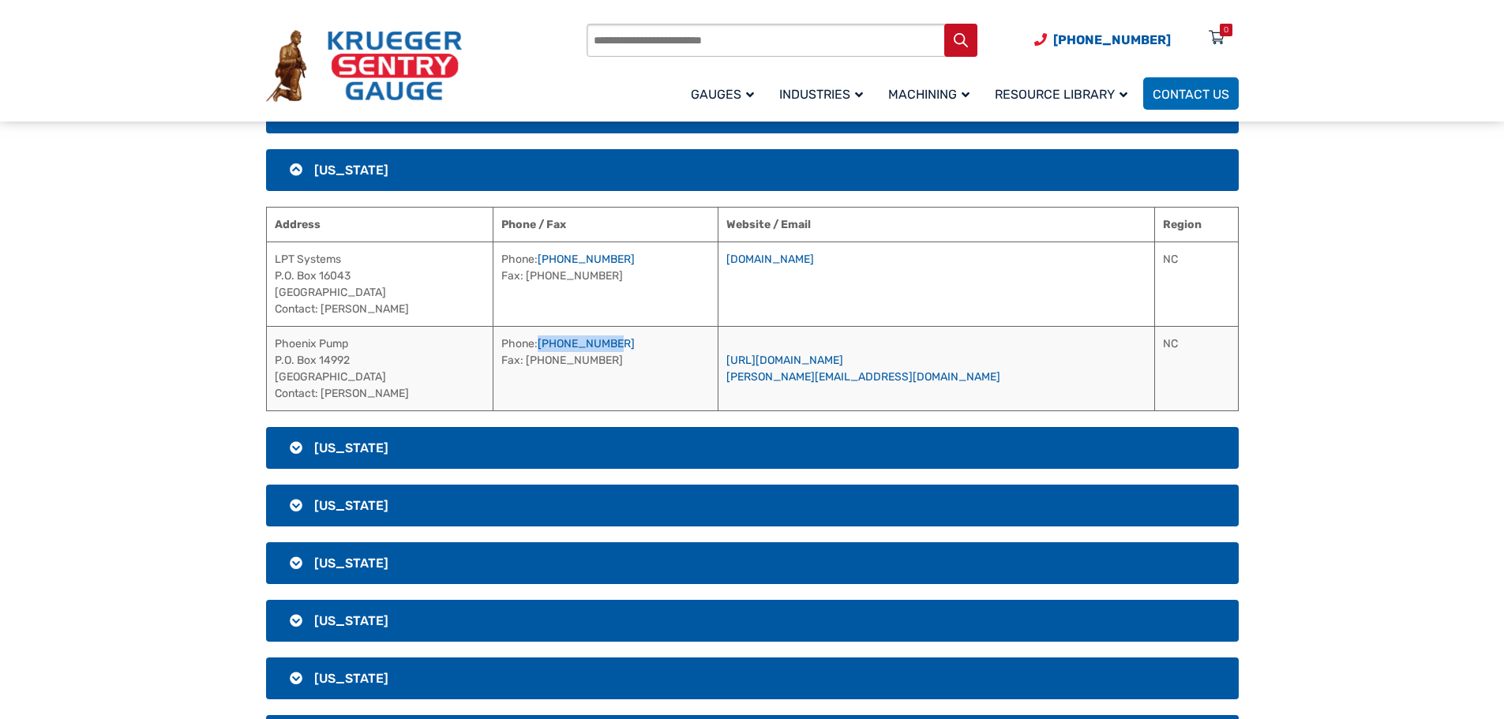
drag, startPoint x: 973, startPoint y: 358, endPoint x: 789, endPoint y: 354, distance: 184.0
click at [789, 354] on td "[URL][DOMAIN_NAME] [PERSON_NAME][EMAIL_ADDRESS][DOMAIN_NAME]" at bounding box center [936, 368] width 437 height 84
click at [1307, 349] on section "[GEOGRAPHIC_DATA] [US_STATE] Address Phone / Fax Website / Email National Petro…" at bounding box center [752, 203] width 1504 height 3262
drag, startPoint x: 384, startPoint y: 393, endPoint x: 321, endPoint y: 404, distance: 63.3
click at [321, 404] on td "Phoenix Pump P.O. [STREET_ADDRESS] Contact: [PERSON_NAME]" at bounding box center [379, 368] width 227 height 84
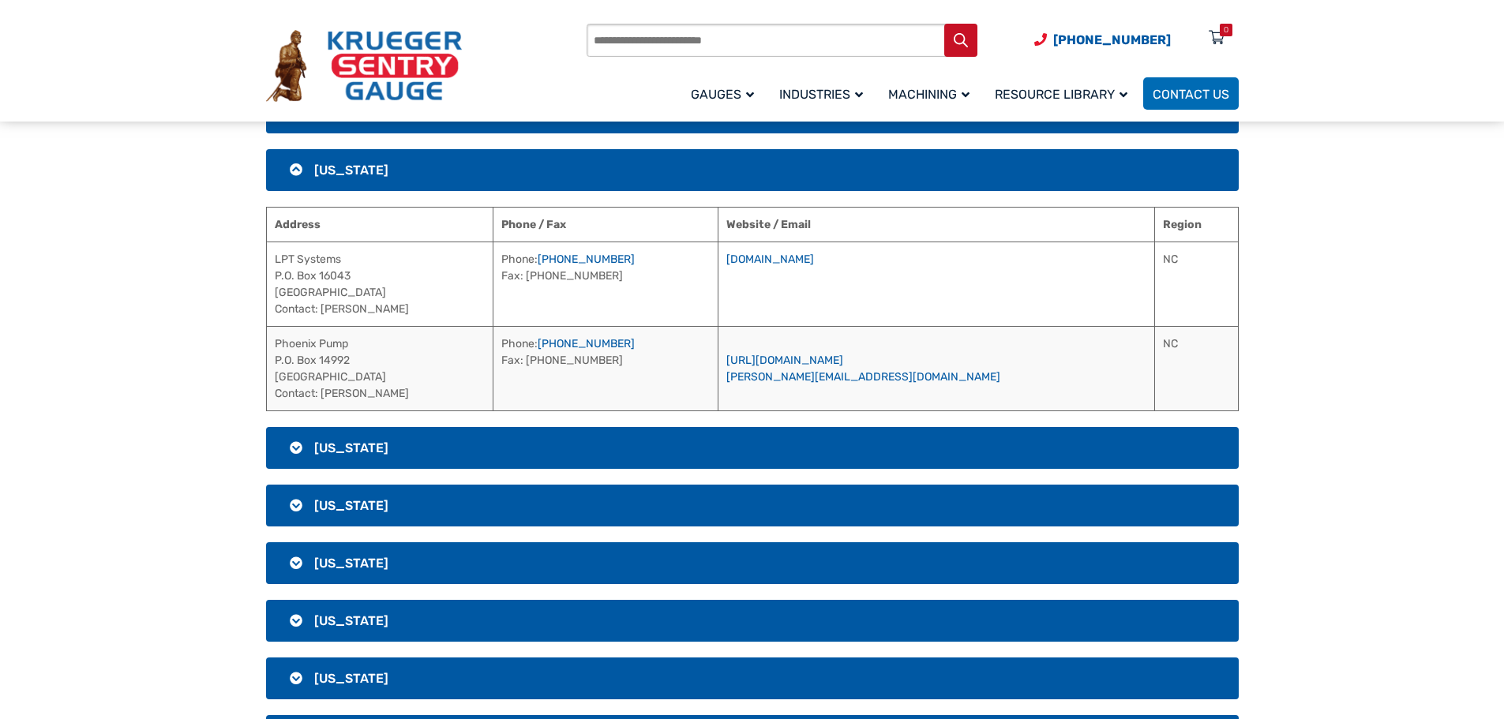
click at [407, 452] on h3 "[US_STATE]" at bounding box center [752, 448] width 973 height 42
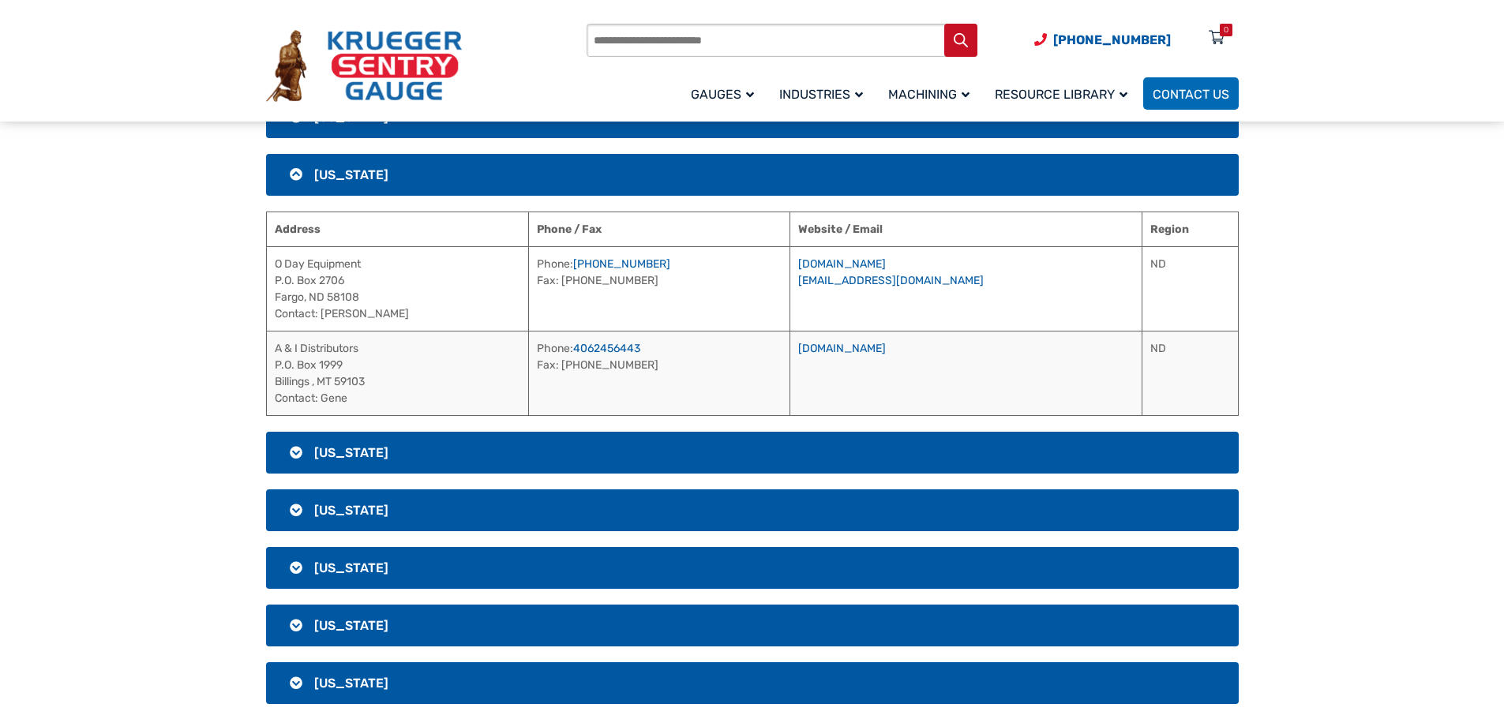
scroll to position [1901, 0]
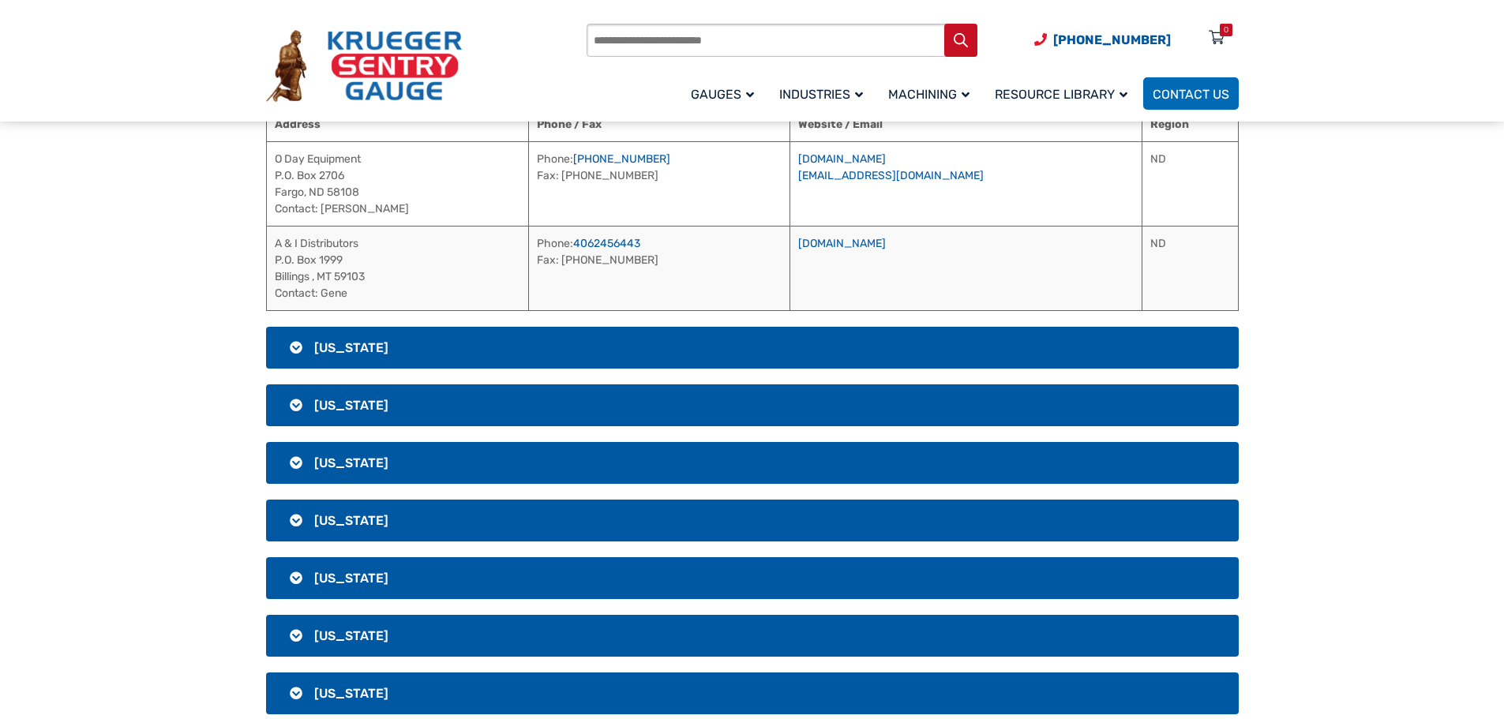
click at [525, 347] on h3 "[US_STATE]" at bounding box center [752, 348] width 973 height 42
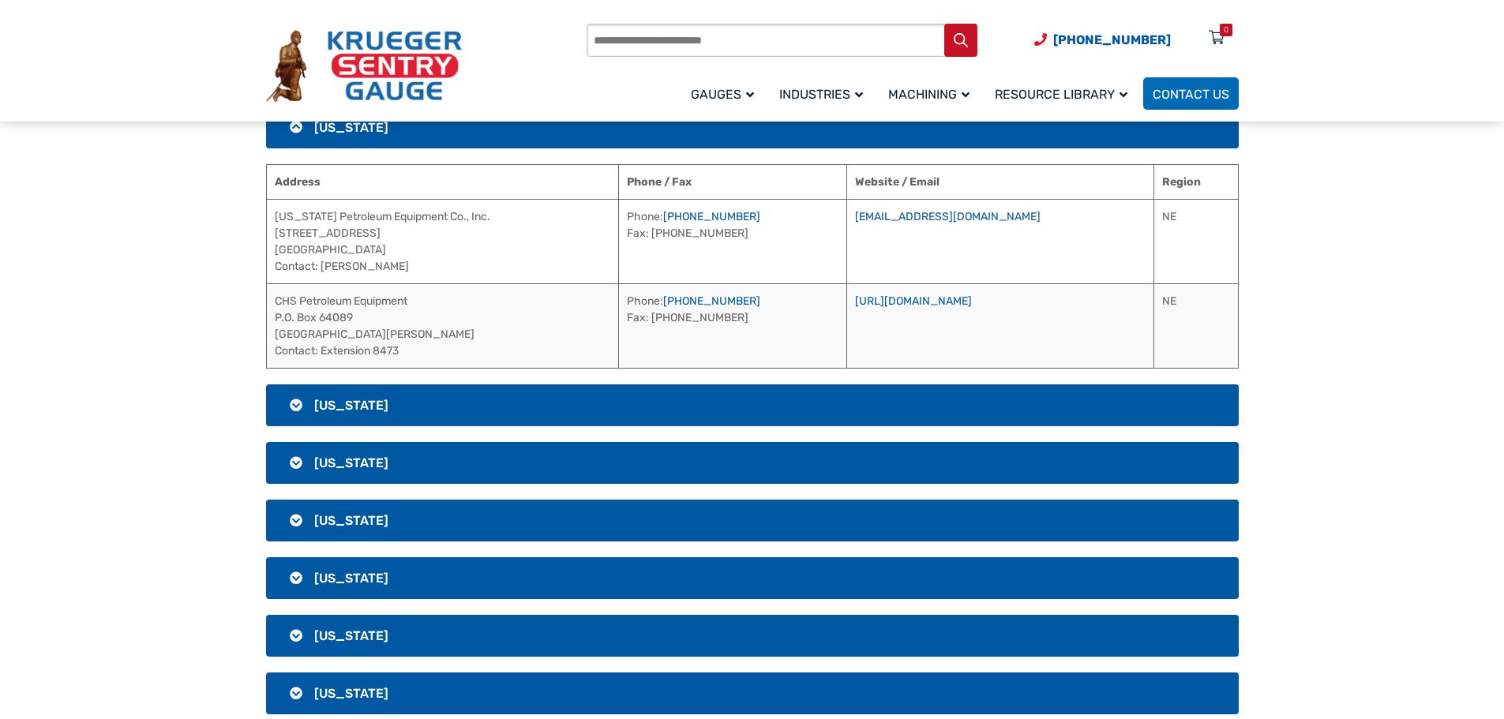
click at [427, 405] on h3 "[US_STATE]" at bounding box center [752, 405] width 973 height 42
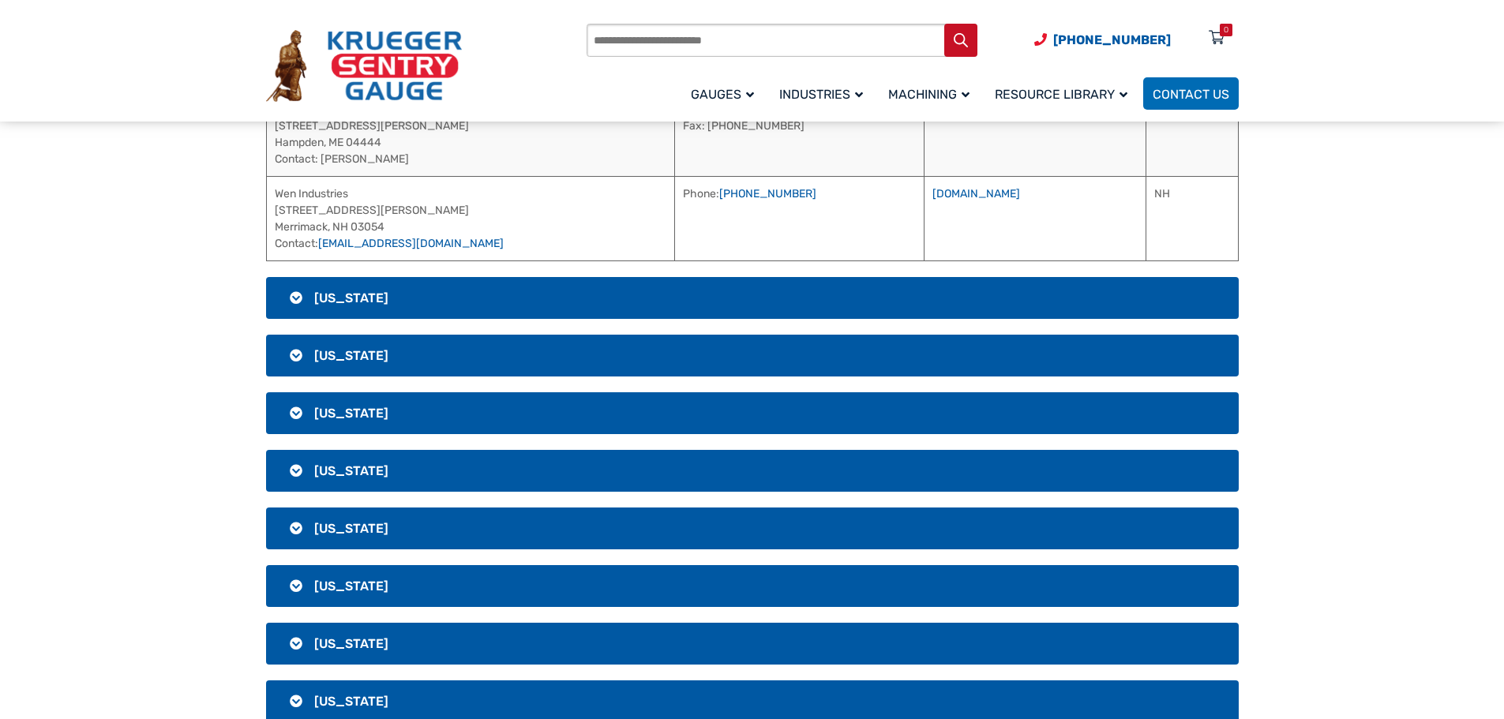
scroll to position [2138, 0]
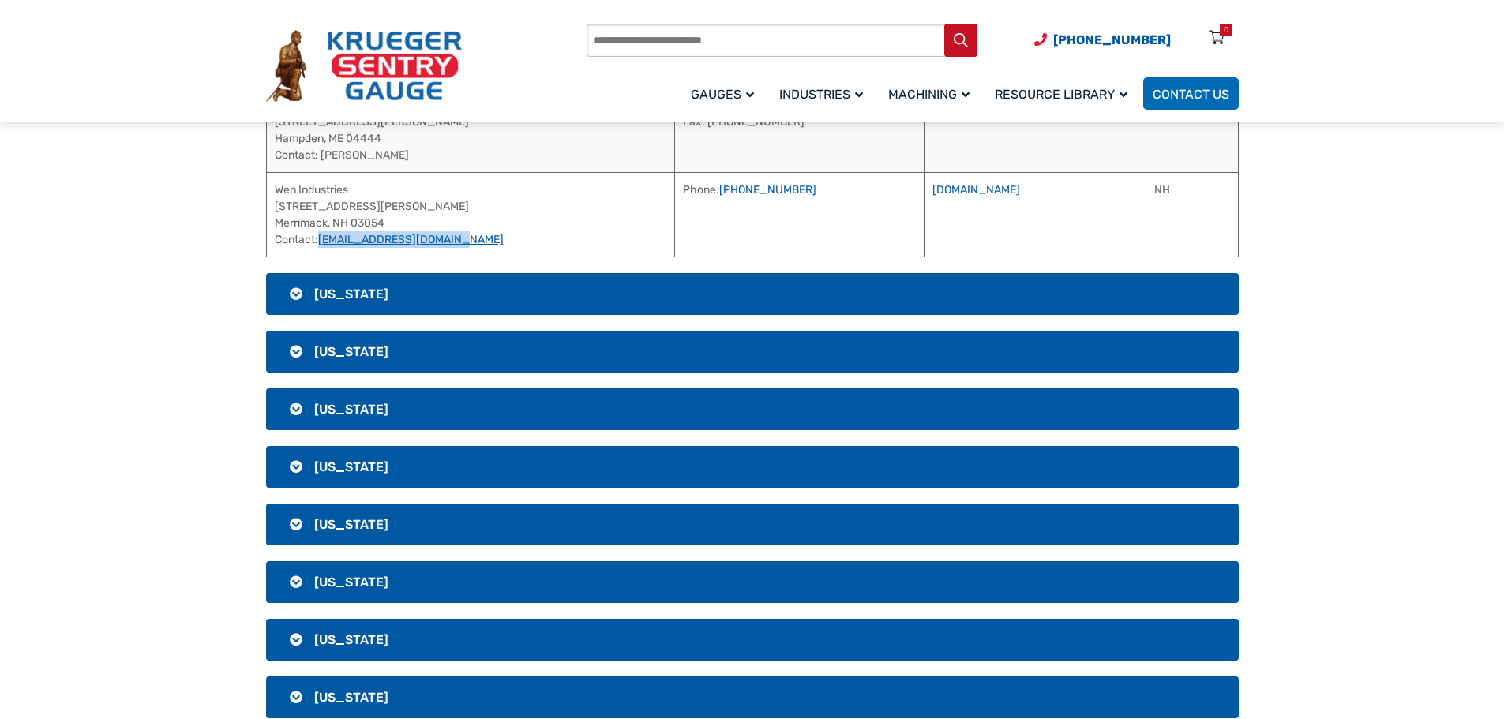
drag, startPoint x: 481, startPoint y: 236, endPoint x: 323, endPoint y: 238, distance: 157.9
click at [323, 238] on td "Wen Industries [STREET_ADDRESS][PERSON_NAME] Contact: [EMAIL_ADDRESS][DOMAIN_NA…" at bounding box center [470, 214] width 408 height 84
drag, startPoint x: 366, startPoint y: 187, endPoint x: 273, endPoint y: 187, distance: 92.4
click at [273, 187] on td "Wen Industries [STREET_ADDRESS][PERSON_NAME] Contact: [EMAIL_ADDRESS][DOMAIN_NA…" at bounding box center [470, 214] width 408 height 84
drag, startPoint x: 736, startPoint y: 193, endPoint x: 641, endPoint y: 193, distance: 94.7
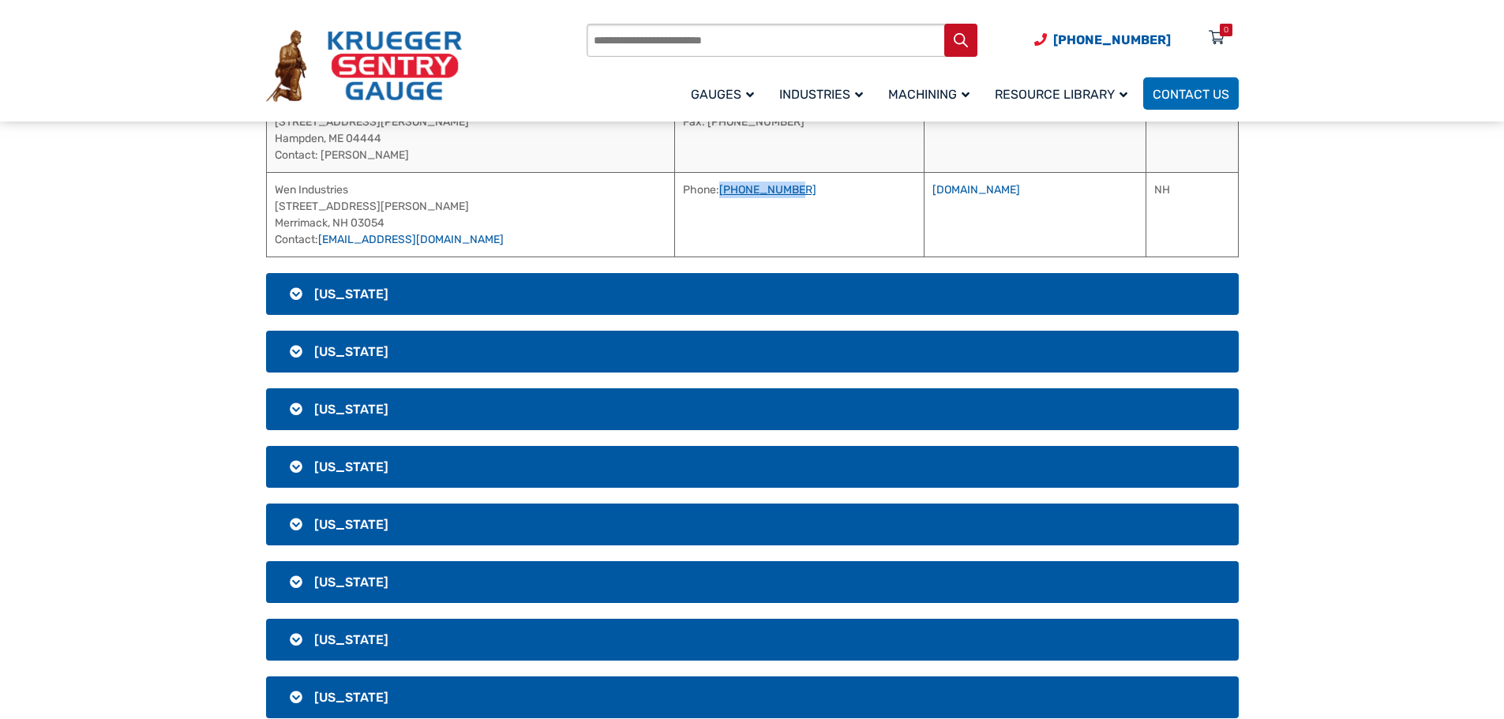
click at [674, 193] on td "Phone: [PHONE_NUMBER]" at bounding box center [798, 214] width 249 height 84
click at [932, 188] on link "[DOMAIN_NAME]" at bounding box center [976, 189] width 88 height 13
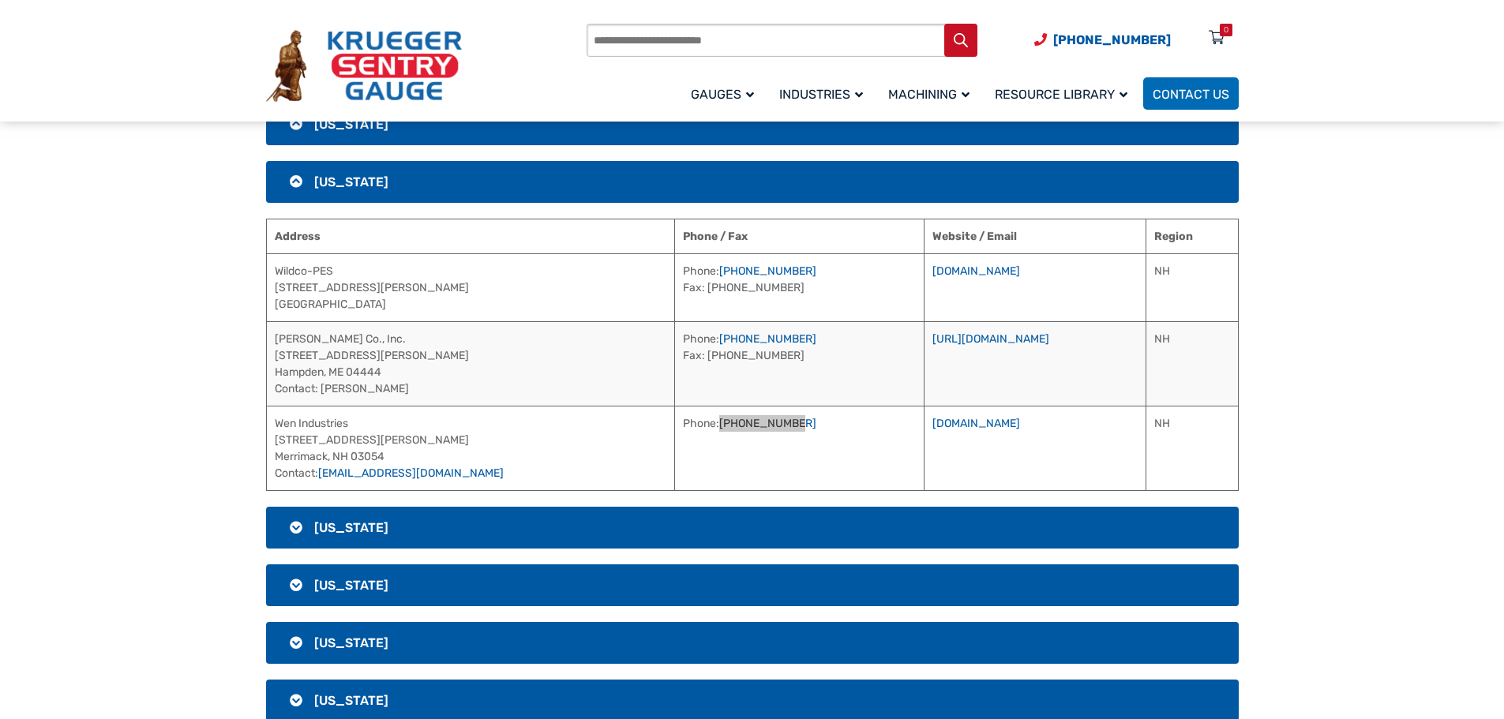
scroll to position [1901, 0]
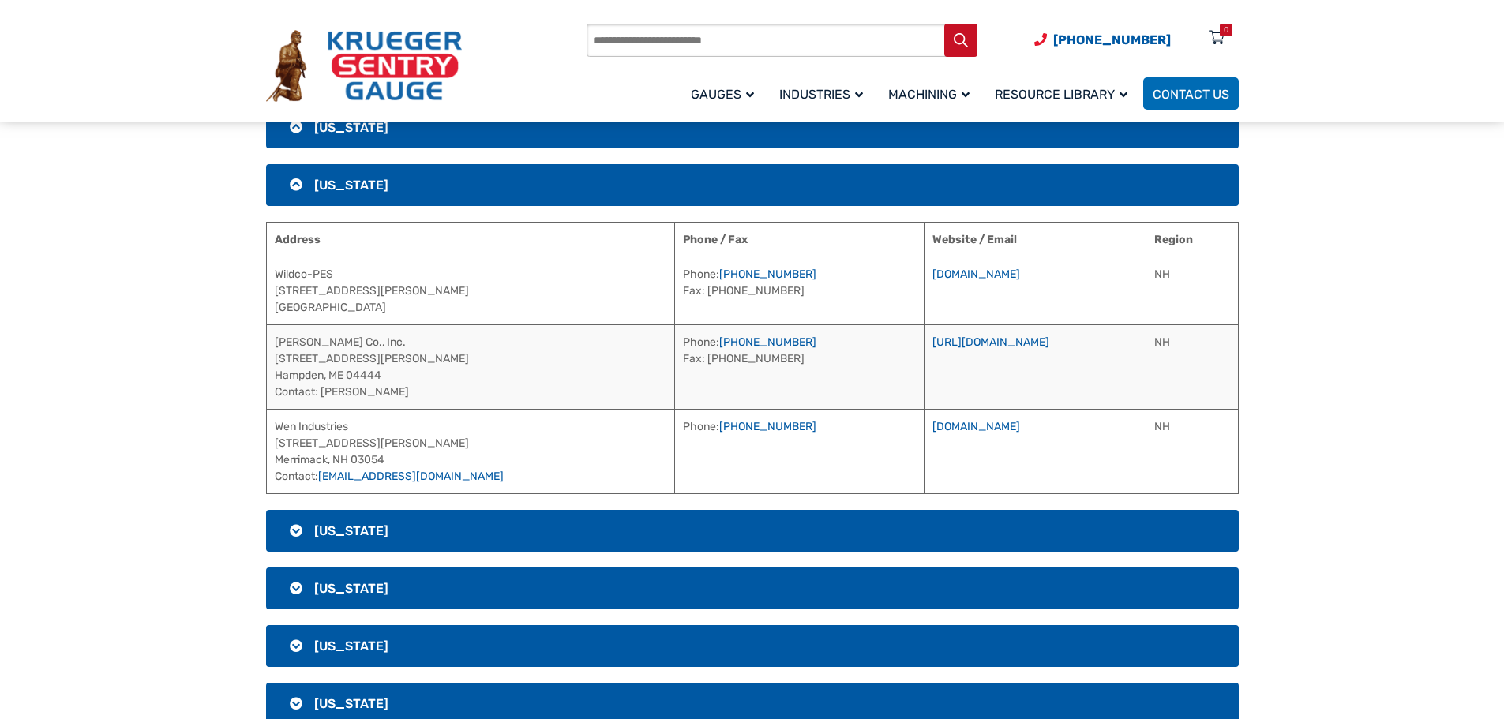
click at [1299, 288] on section "[GEOGRAPHIC_DATA] [US_STATE] Address Phone / Fax Website / Email National Petro…" at bounding box center [752, 79] width 1504 height 3330
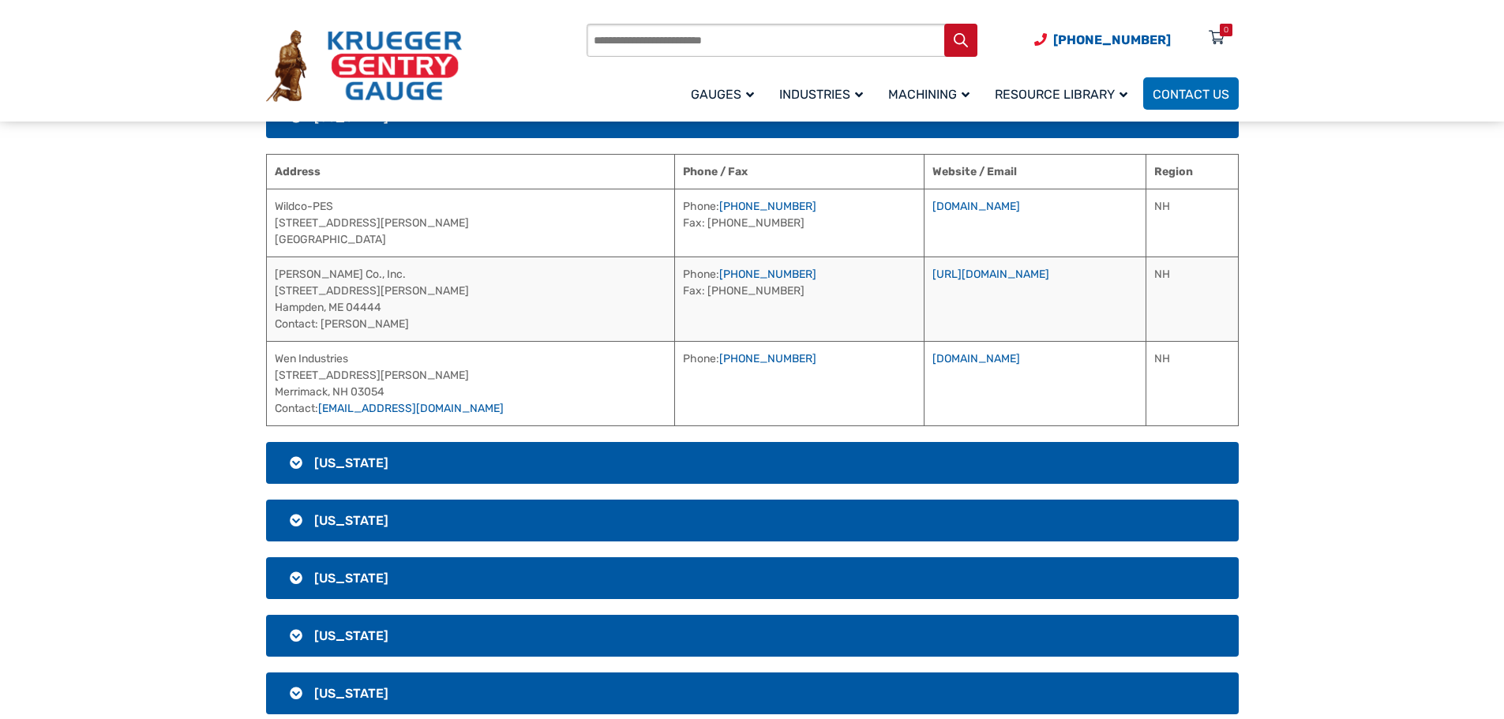
scroll to position [2059, 0]
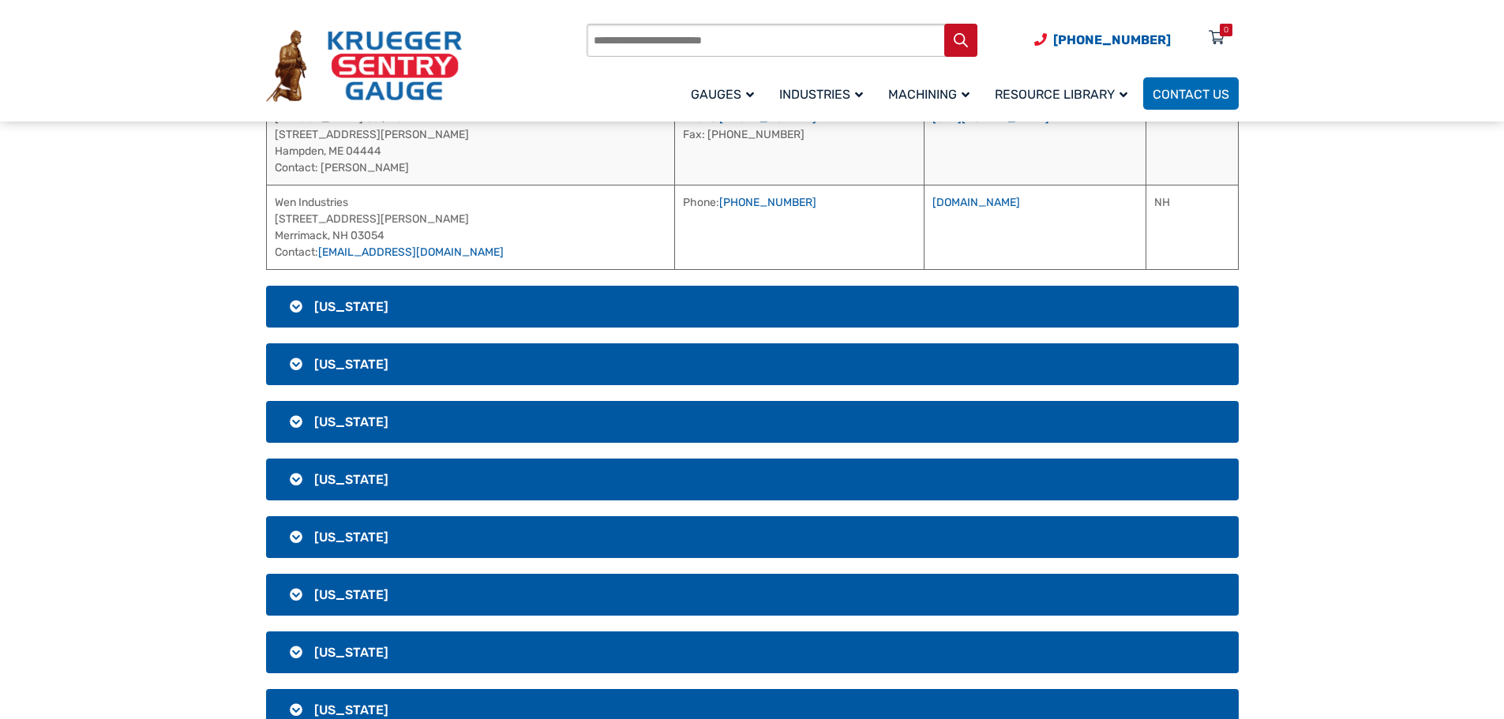
scroll to position [2138, 0]
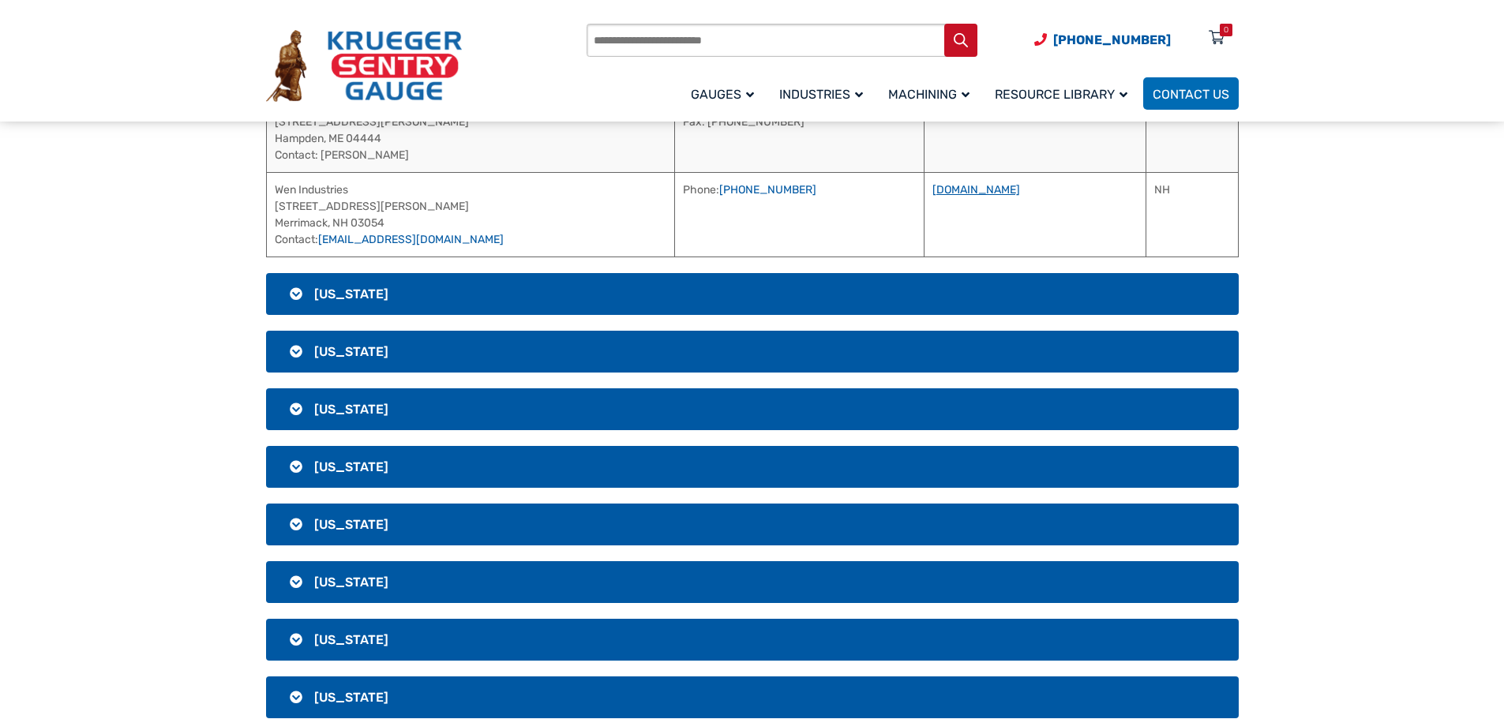
click at [932, 186] on link "[DOMAIN_NAME]" at bounding box center [976, 189] width 88 height 13
click at [417, 296] on h3 "[US_STATE]" at bounding box center [752, 294] width 973 height 42
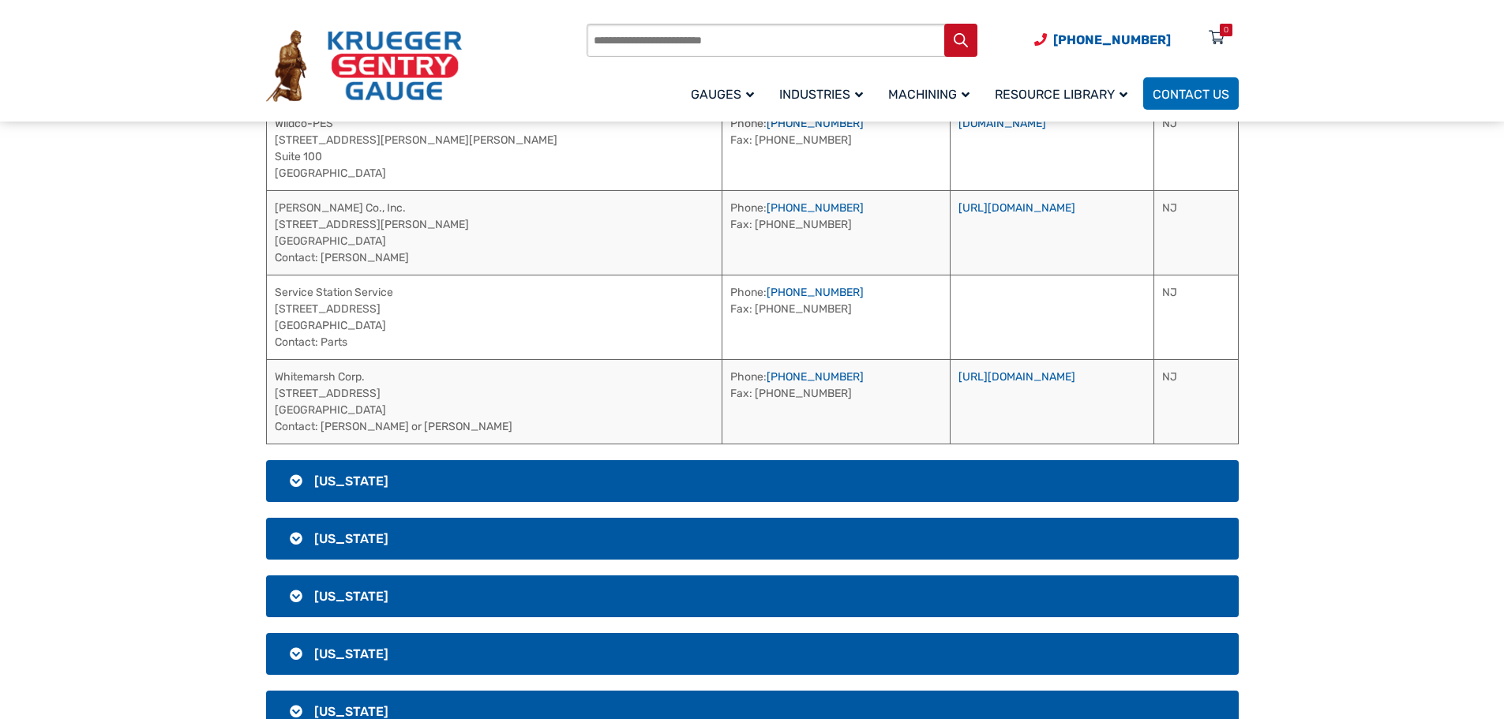
scroll to position [2043, 0]
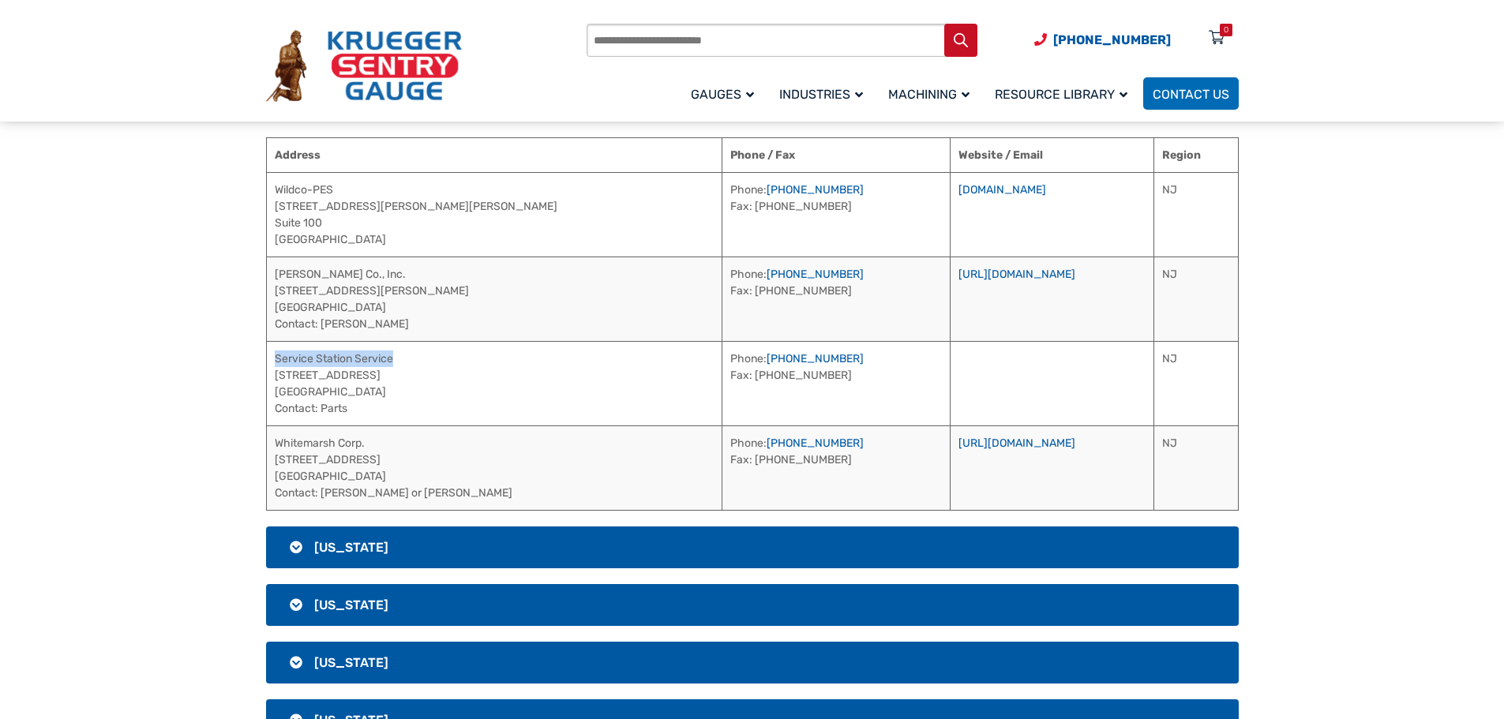
drag, startPoint x: 402, startPoint y: 355, endPoint x: 276, endPoint y: 351, distance: 126.4
click at [276, 351] on td "Service Station Service [STREET_ADDRESS] Contact: Parts" at bounding box center [494, 383] width 456 height 84
drag, startPoint x: 386, startPoint y: 442, endPoint x: 268, endPoint y: 441, distance: 117.6
click at [268, 441] on td "Whitemarsh Corp. [STREET_ADDRESS] Contact: [PERSON_NAME] or [PERSON_NAME]" at bounding box center [494, 468] width 456 height 84
drag, startPoint x: 748, startPoint y: 359, endPoint x: 659, endPoint y: 358, distance: 88.4
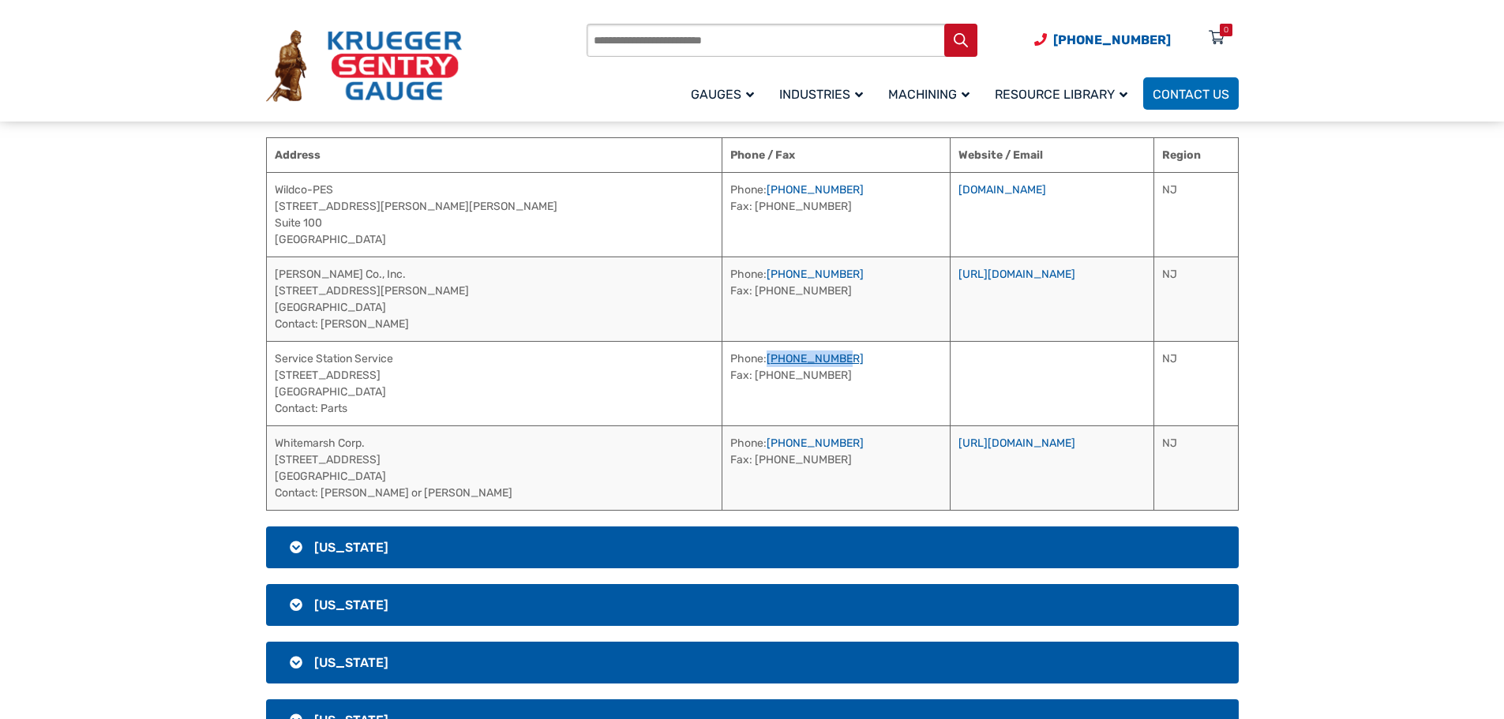
click at [722, 358] on td "Phone: [PHONE_NUMBER] Fax: [PHONE_NUMBER]" at bounding box center [836, 383] width 228 height 84
drag, startPoint x: 743, startPoint y: 441, endPoint x: 656, endPoint y: 442, distance: 86.9
click at [722, 442] on td "Phone: [PHONE_NUMBER] Fax: [PHONE_NUMBER]" at bounding box center [836, 468] width 228 height 84
click at [958, 442] on link "[URL][DOMAIN_NAME]" at bounding box center [1016, 443] width 117 height 13
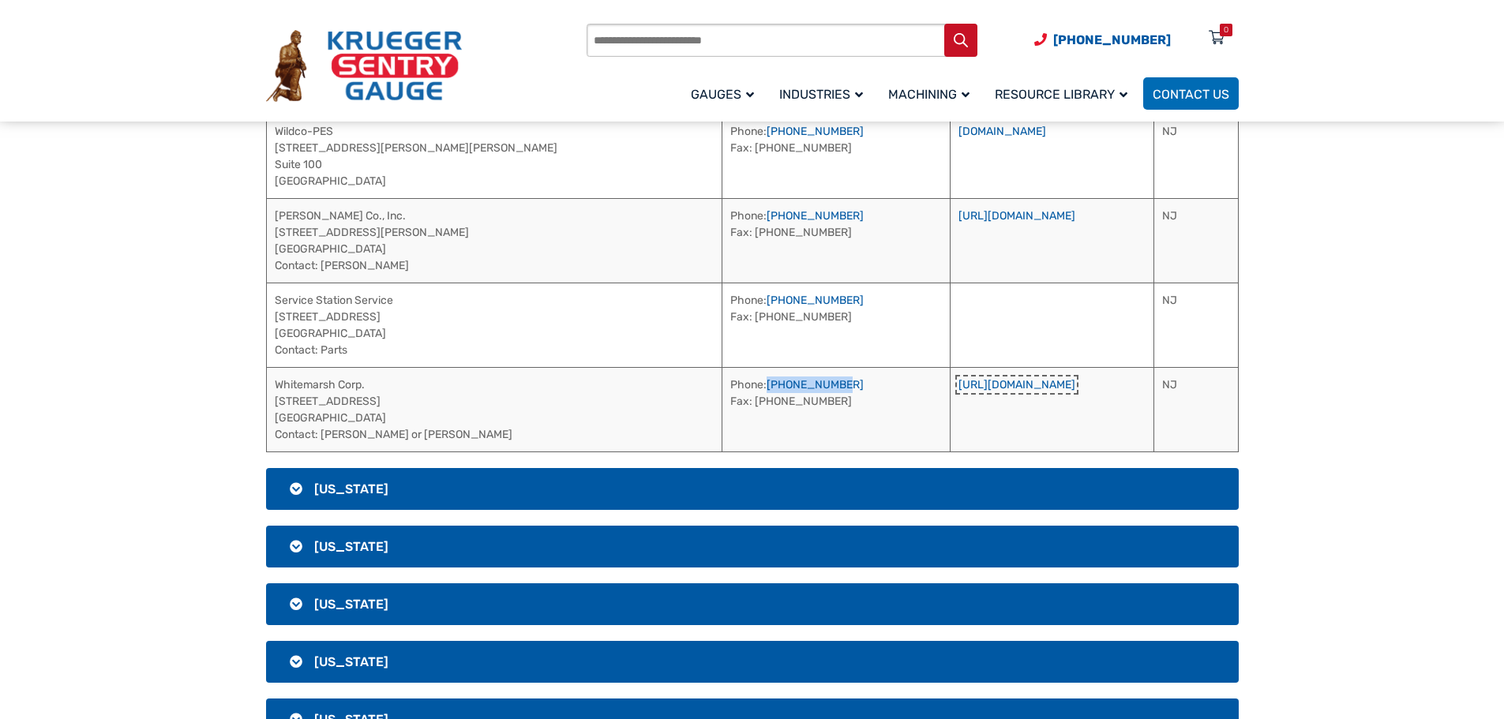
scroll to position [2280, 0]
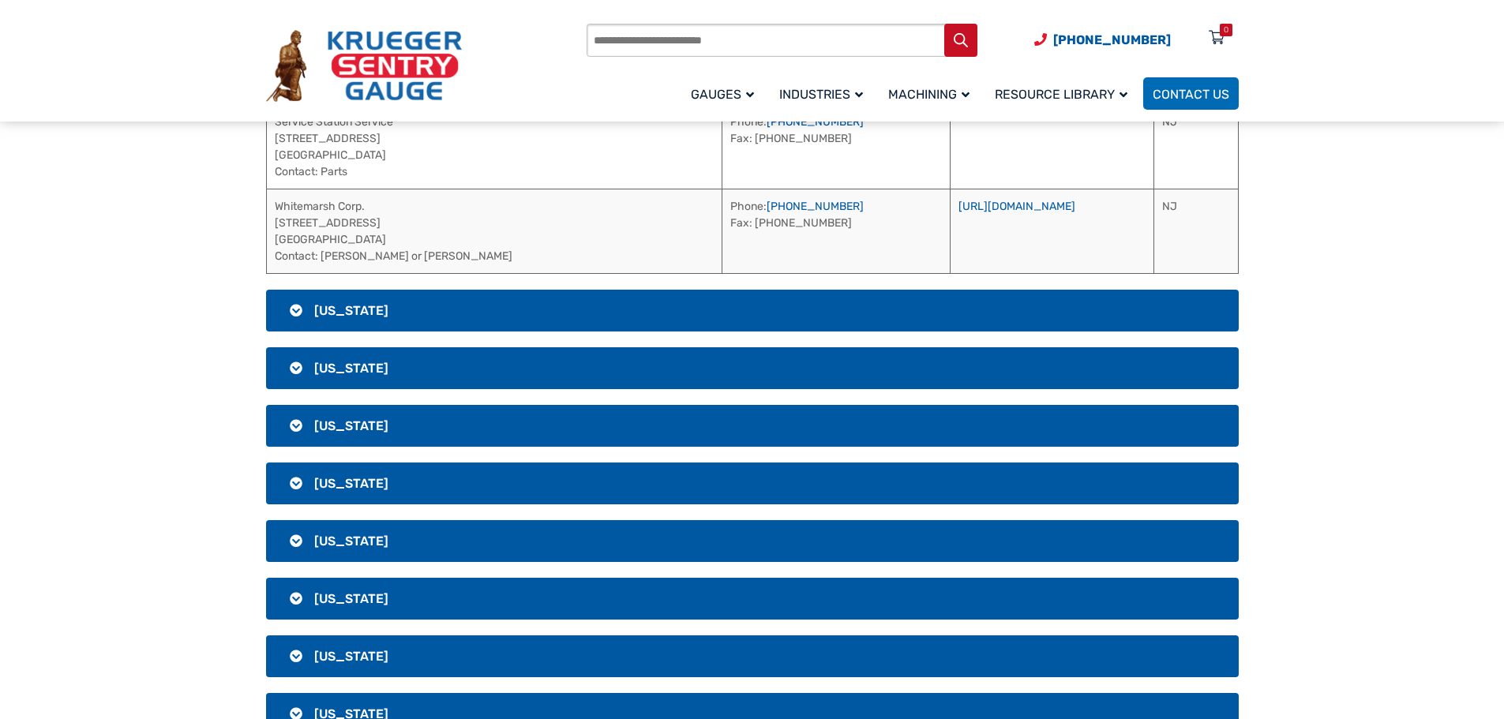
click at [430, 317] on h3 "[US_STATE]" at bounding box center [752, 311] width 973 height 42
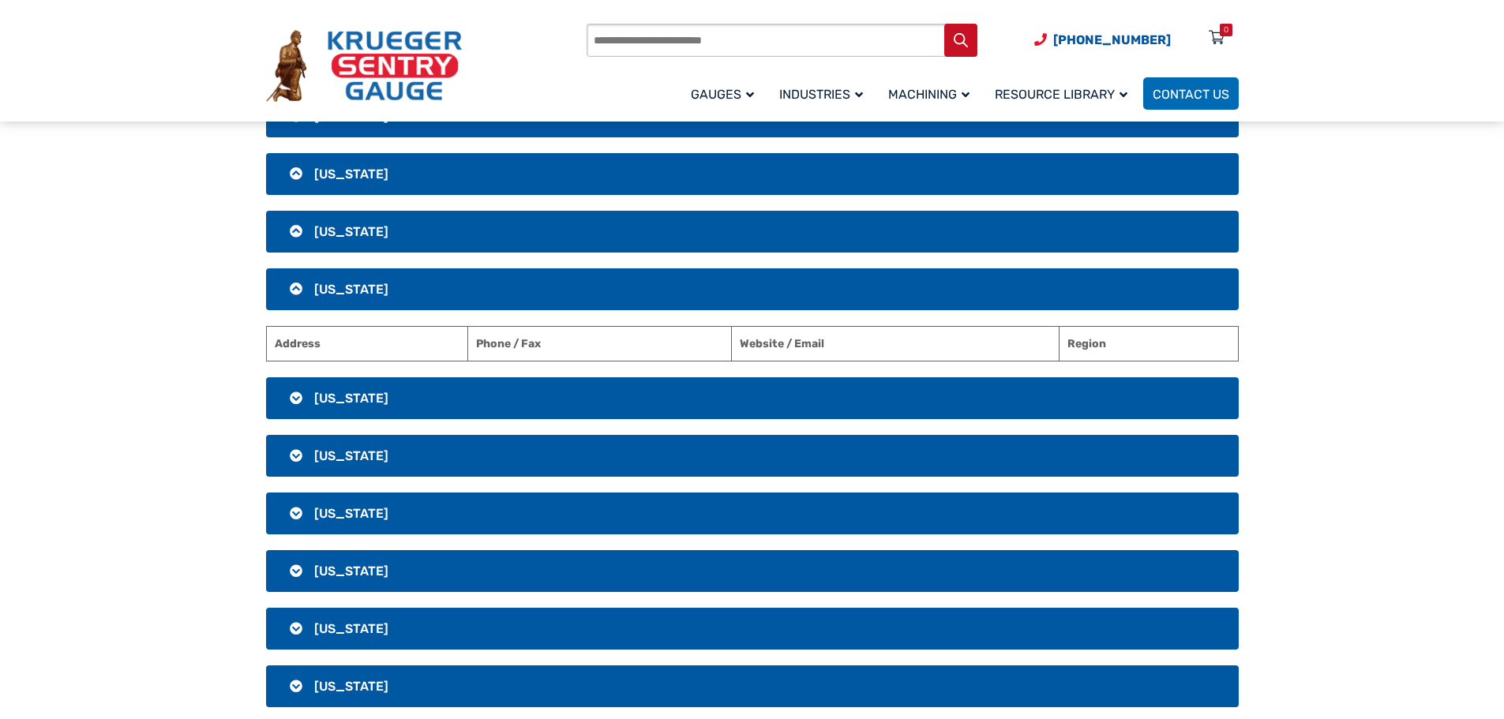
scroll to position [1885, 0]
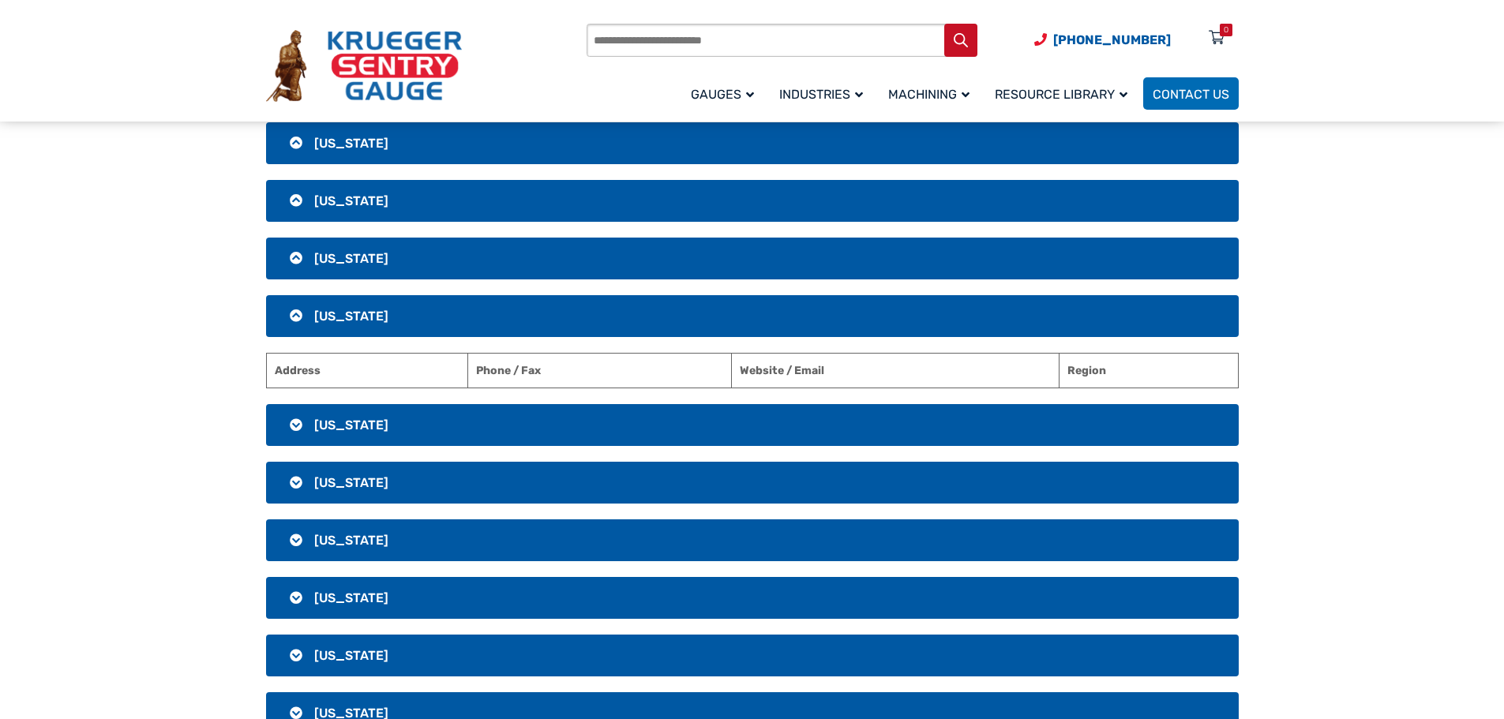
click at [487, 429] on h3 "[US_STATE]" at bounding box center [752, 425] width 973 height 42
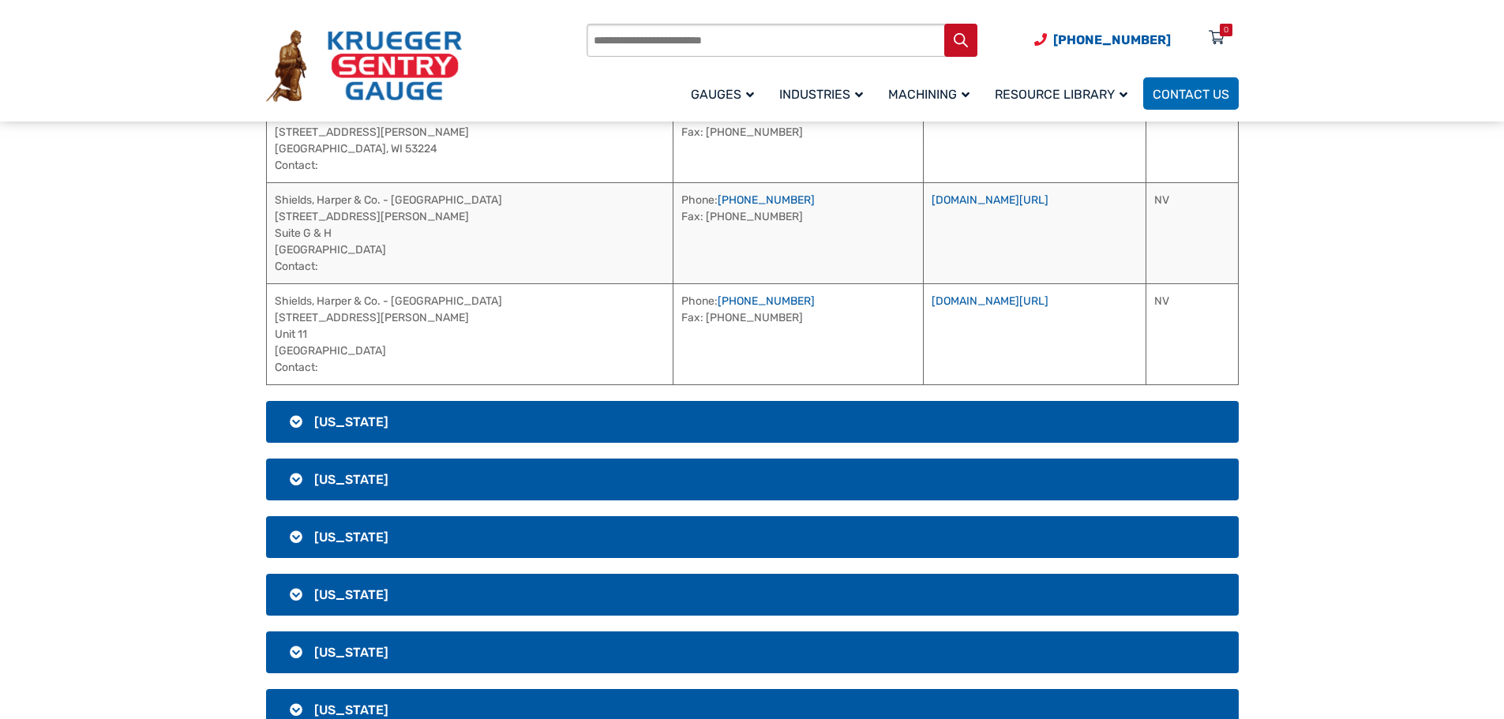
scroll to position [2359, 0]
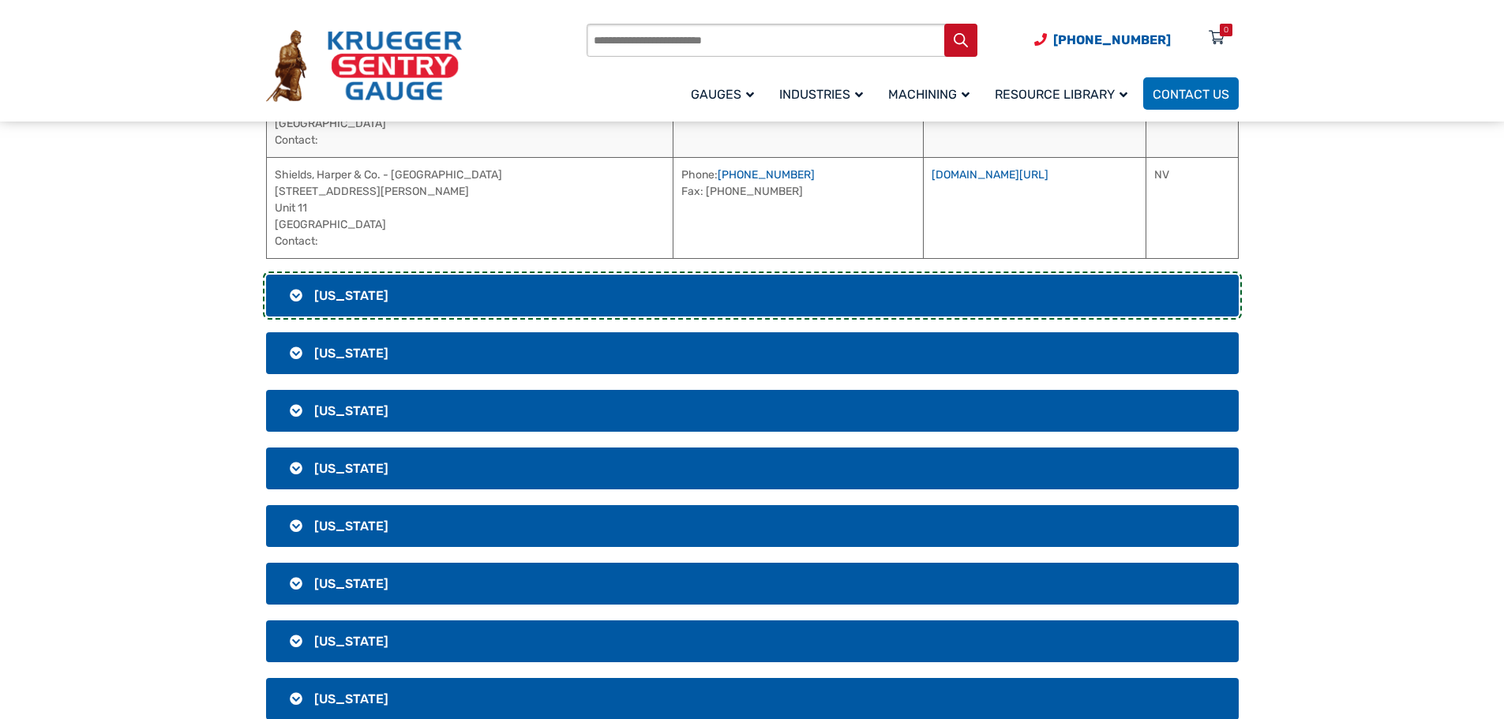
click at [449, 293] on h3 "[US_STATE]" at bounding box center [752, 296] width 973 height 42
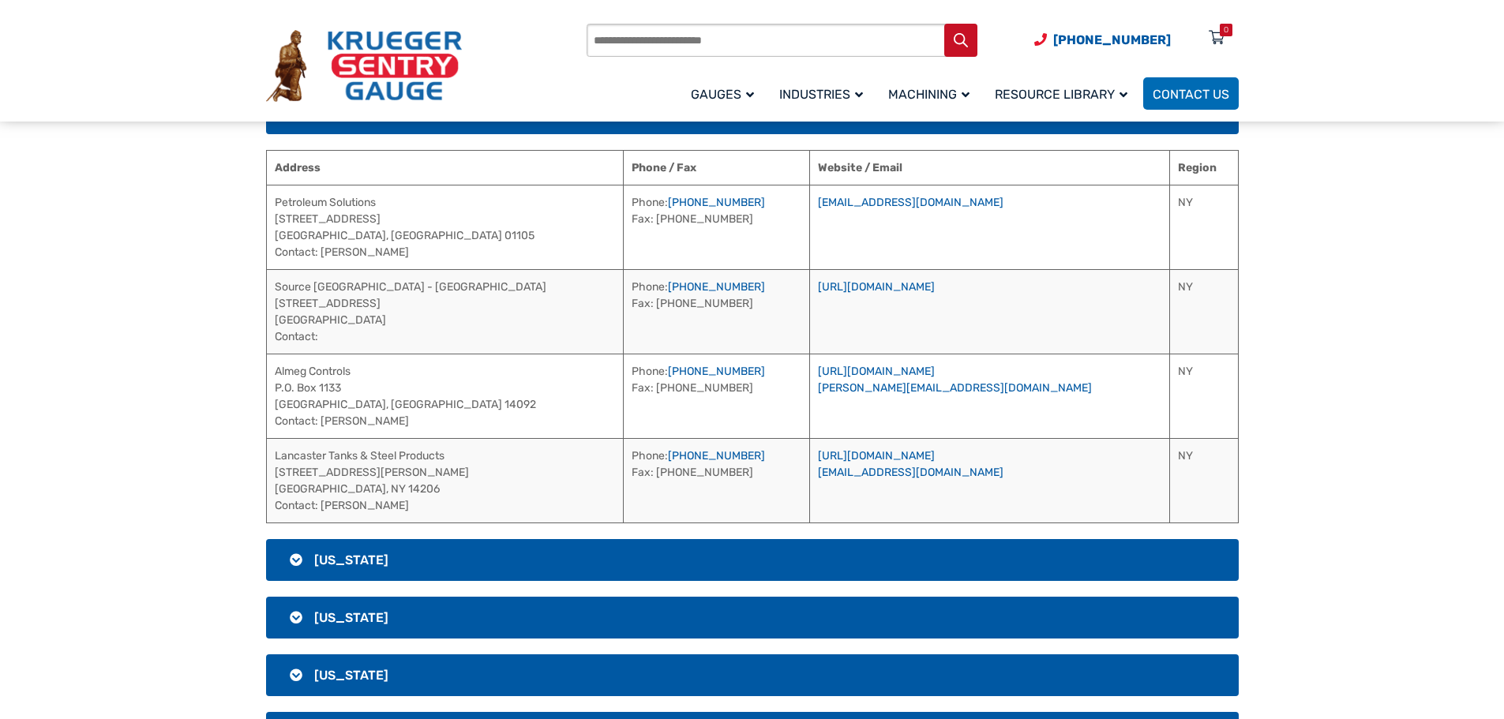
scroll to position [2201, 0]
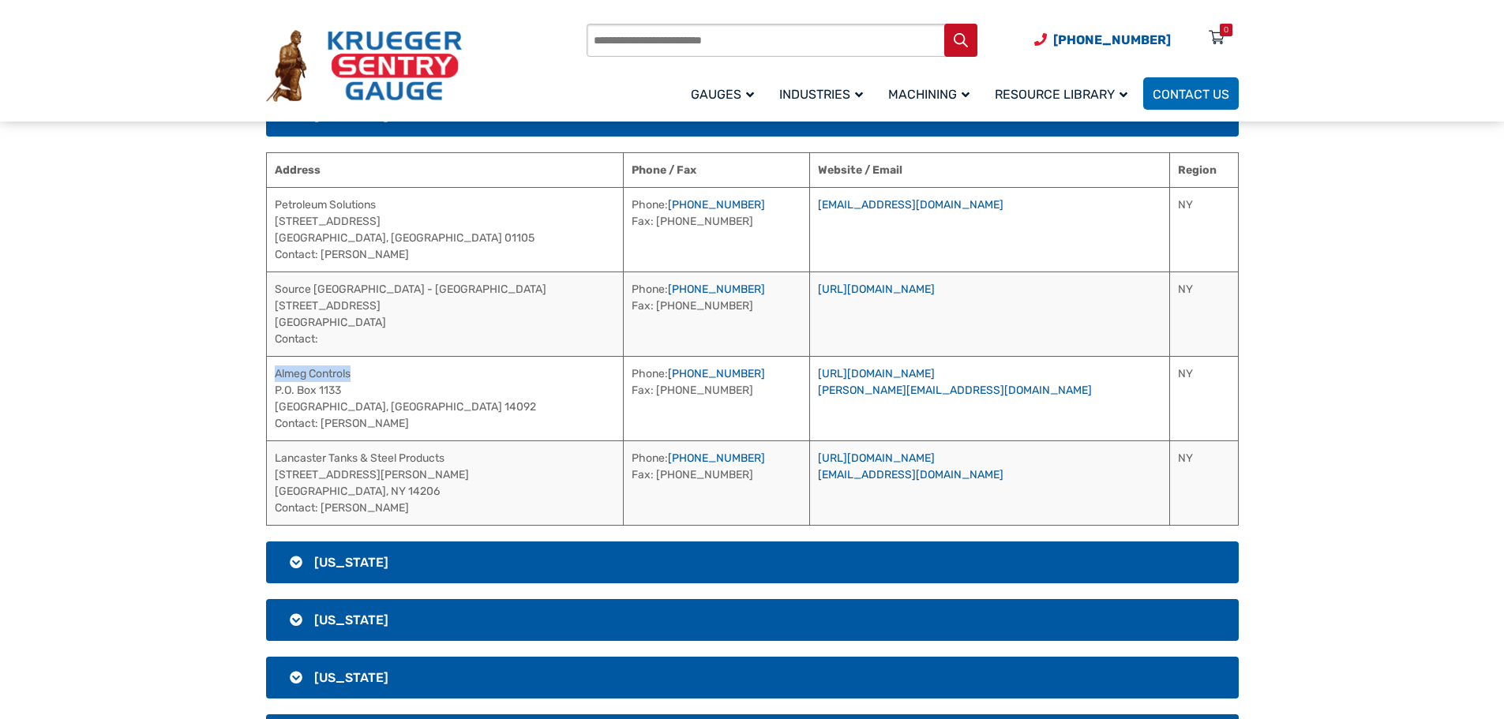
drag, startPoint x: 369, startPoint y: 374, endPoint x: 277, endPoint y: 375, distance: 92.4
click at [277, 375] on td "Almeg Controls P.O. [STREET_ADDRESS] Contact: [PERSON_NAME]" at bounding box center [444, 398] width 357 height 84
drag, startPoint x: 388, startPoint y: 426, endPoint x: 322, endPoint y: 422, distance: 65.7
click at [322, 422] on td "Almeg Controls P.O. [STREET_ADDRESS] Contact: [PERSON_NAME]" at bounding box center [444, 398] width 357 height 84
drag, startPoint x: 723, startPoint y: 376, endPoint x: 638, endPoint y: 374, distance: 85.3
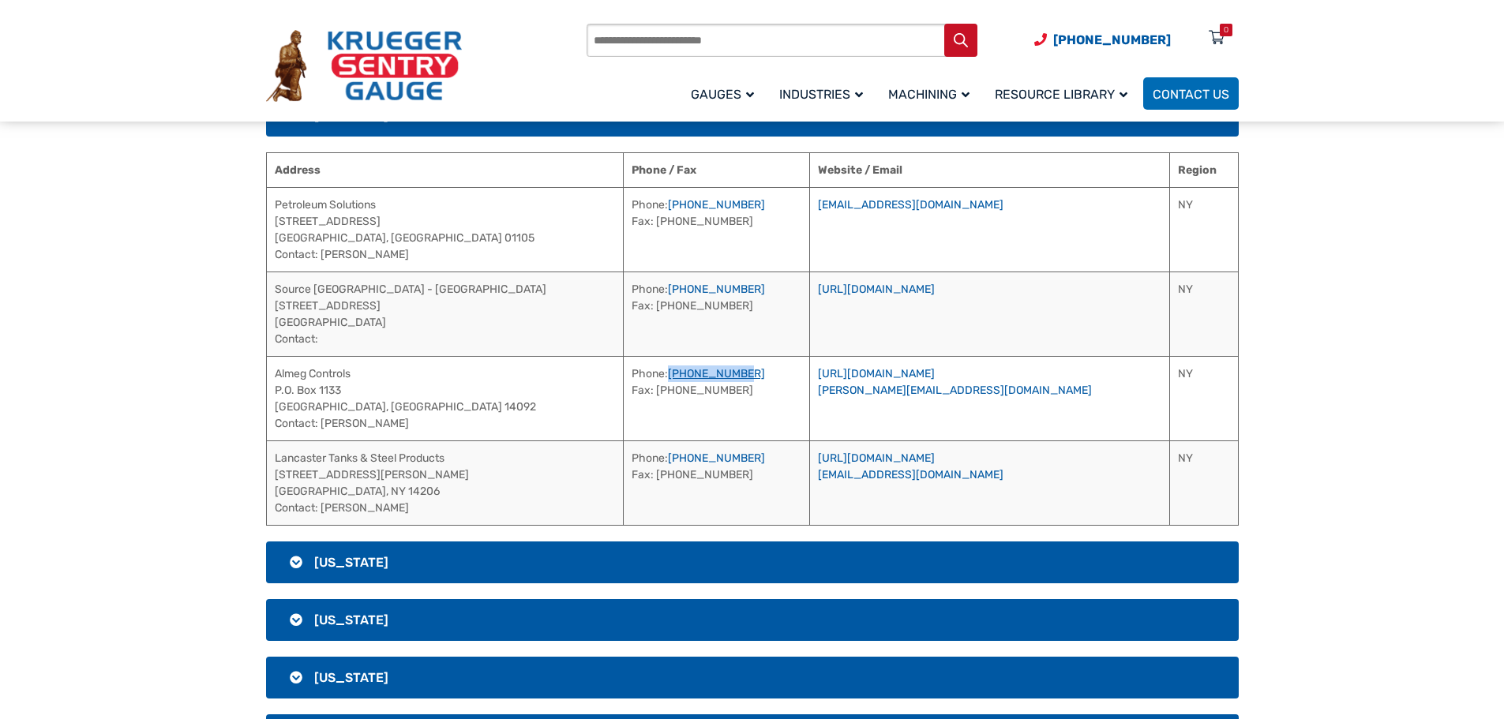
click at [638, 374] on td "Phone: [PHONE_NUMBER] Fax: [PHONE_NUMBER]" at bounding box center [716, 398] width 186 height 84
click at [935, 374] on link "[URL][DOMAIN_NAME]" at bounding box center [876, 373] width 117 height 13
drag, startPoint x: 461, startPoint y: 458, endPoint x: 274, endPoint y: 458, distance: 187.1
click at [274, 458] on td "Lancaster Tanks & Steel Products [STREET_ADDRESS][PERSON_NAME] Contact: [PERSON…" at bounding box center [444, 483] width 357 height 84
drag, startPoint x: 404, startPoint y: 509, endPoint x: 322, endPoint y: 508, distance: 82.1
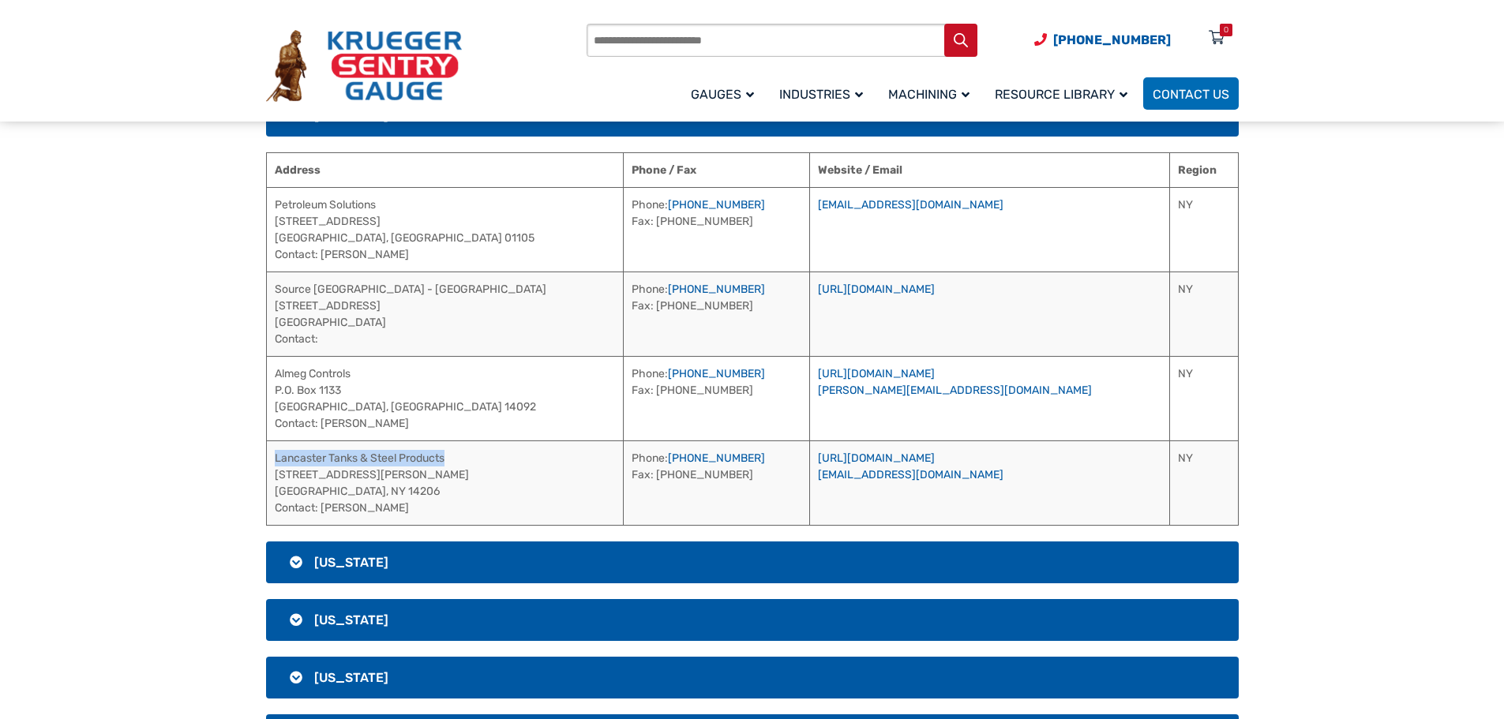
click at [322, 508] on td "Lancaster Tanks & Steel Products [STREET_ADDRESS][PERSON_NAME] Contact: [PERSON…" at bounding box center [444, 483] width 357 height 84
drag, startPoint x: 730, startPoint y: 454, endPoint x: 634, endPoint y: 455, distance: 96.3
click at [634, 455] on td "Phone: [PHONE_NUMBER] Fax: [PHONE_NUMBER]" at bounding box center [716, 483] width 186 height 84
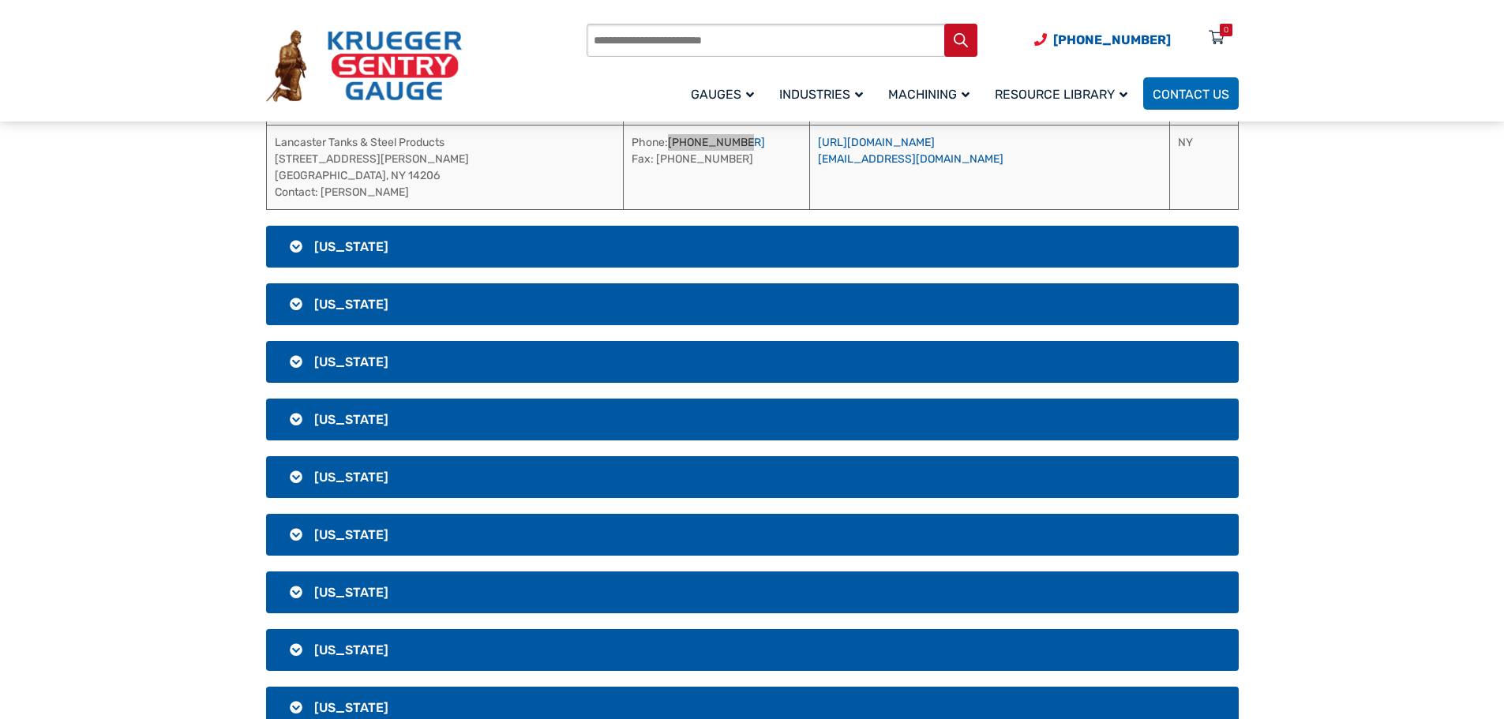
scroll to position [2438, 0]
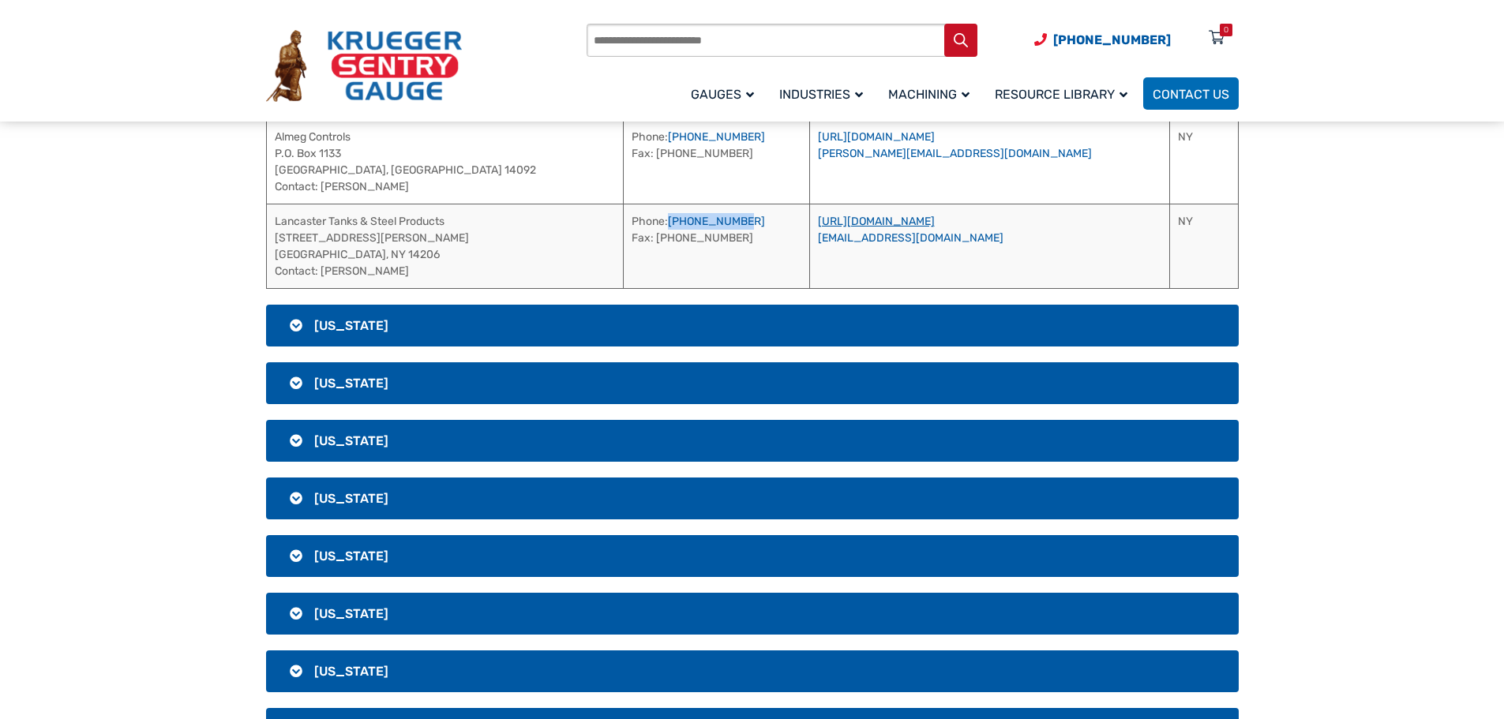
click at [935, 217] on link "[URL][DOMAIN_NAME]" at bounding box center [876, 221] width 117 height 13
click at [400, 333] on h3 "[US_STATE]" at bounding box center [752, 326] width 973 height 42
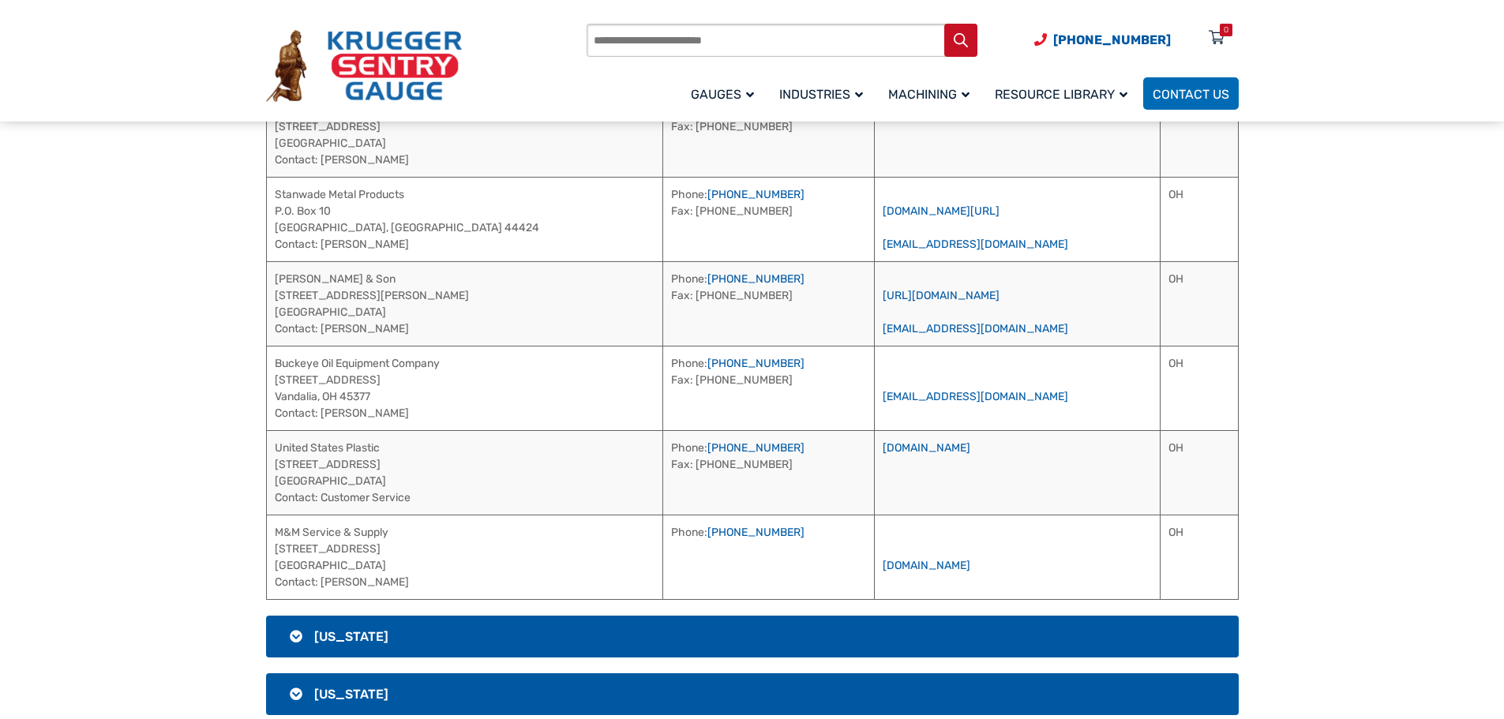
scroll to position [2201, 0]
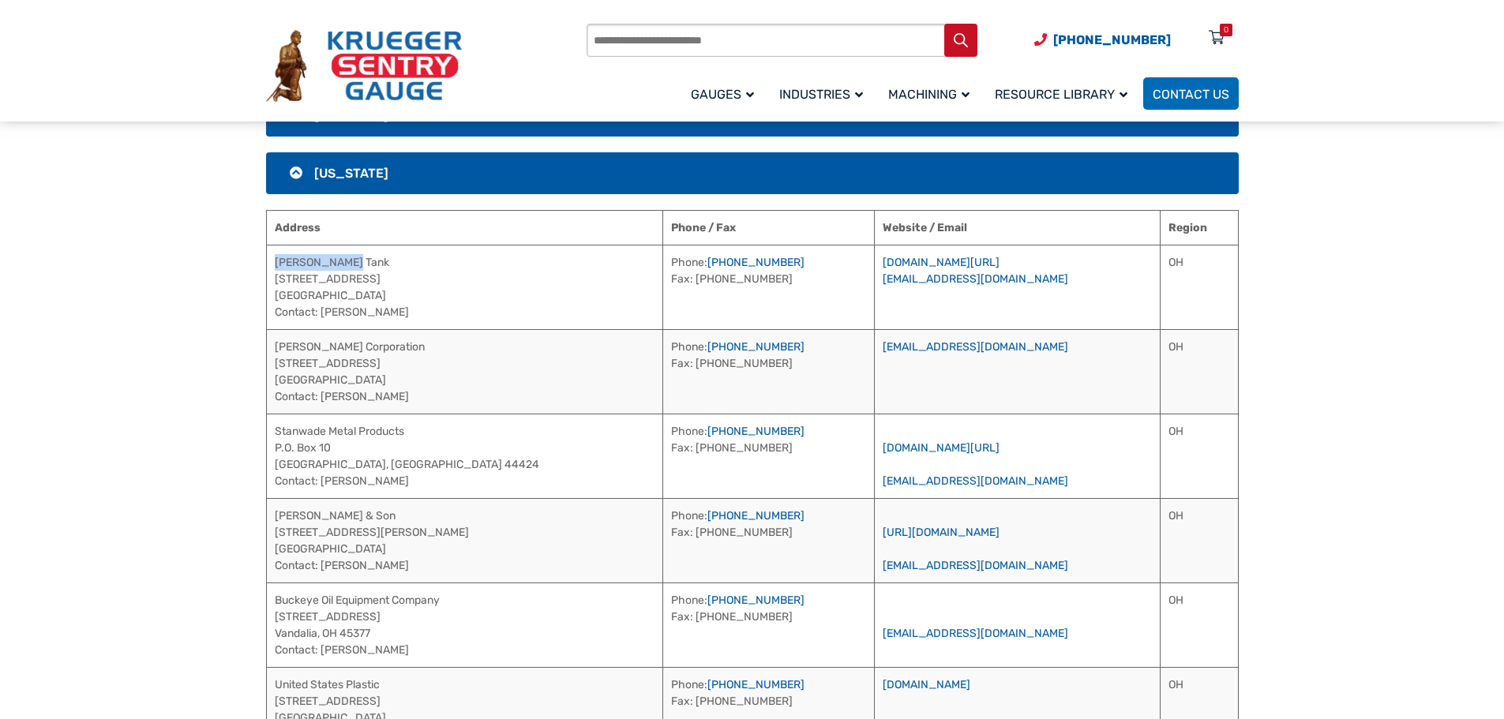
drag, startPoint x: 356, startPoint y: 257, endPoint x: 272, endPoint y: 258, distance: 83.7
click at [272, 258] on td "[PERSON_NAME] Tank [STREET_ADDRESS] [GEOGRAPHIC_DATA] Contact: [PERSON_NAME]" at bounding box center [464, 287] width 397 height 84
drag, startPoint x: 385, startPoint y: 317, endPoint x: 320, endPoint y: 316, distance: 65.5
click at [320, 316] on td "[PERSON_NAME] Tank [STREET_ADDRESS] [GEOGRAPHIC_DATA] Contact: [PERSON_NAME]" at bounding box center [464, 287] width 397 height 84
drag, startPoint x: 736, startPoint y: 261, endPoint x: 651, endPoint y: 261, distance: 84.5
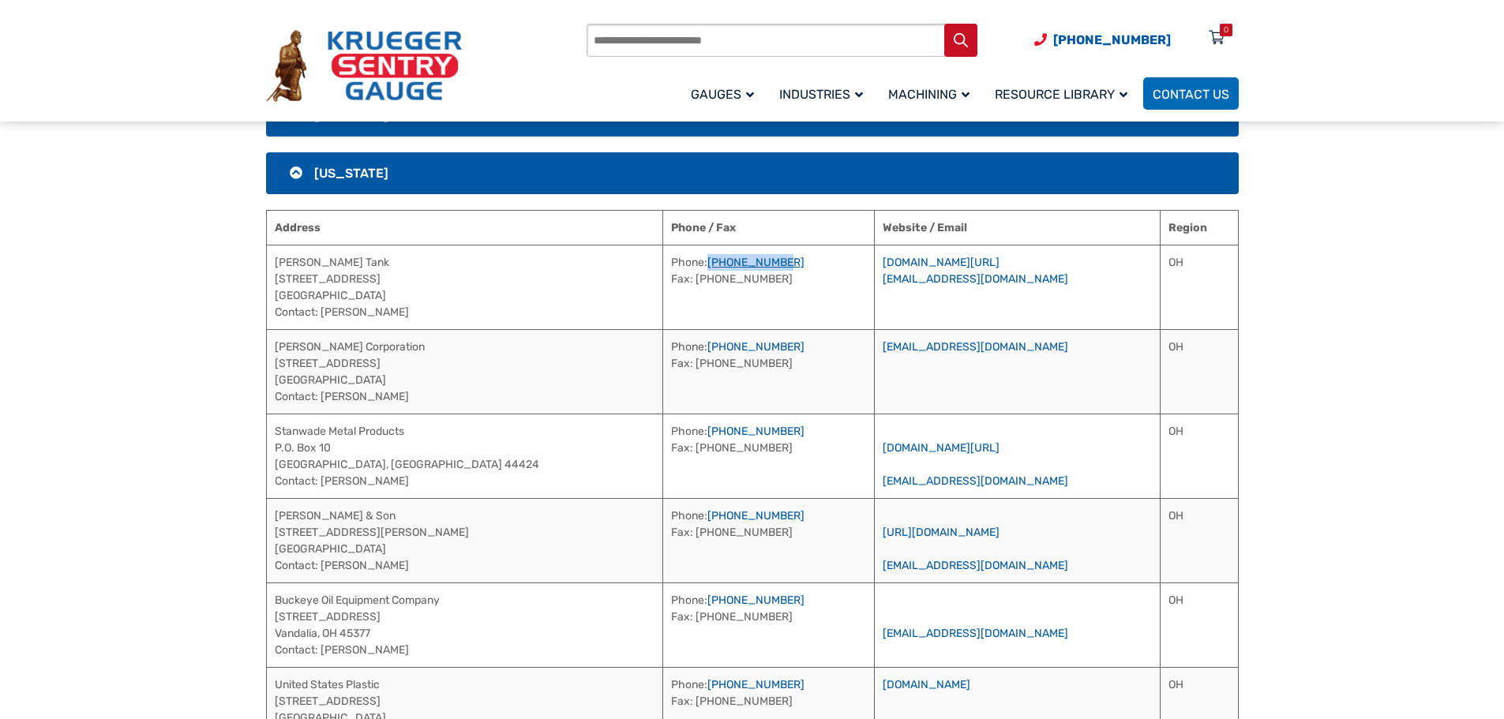
click at [663, 261] on td "Phone: [PHONE_NUMBER] Fax: [PHONE_NUMBER]" at bounding box center [769, 287] width 212 height 84
drag, startPoint x: 995, startPoint y: 264, endPoint x: 1007, endPoint y: 264, distance: 11.1
click at [1007, 264] on td "[DOMAIN_NAME][URL] [EMAIL_ADDRESS][DOMAIN_NAME]" at bounding box center [1017, 287] width 285 height 84
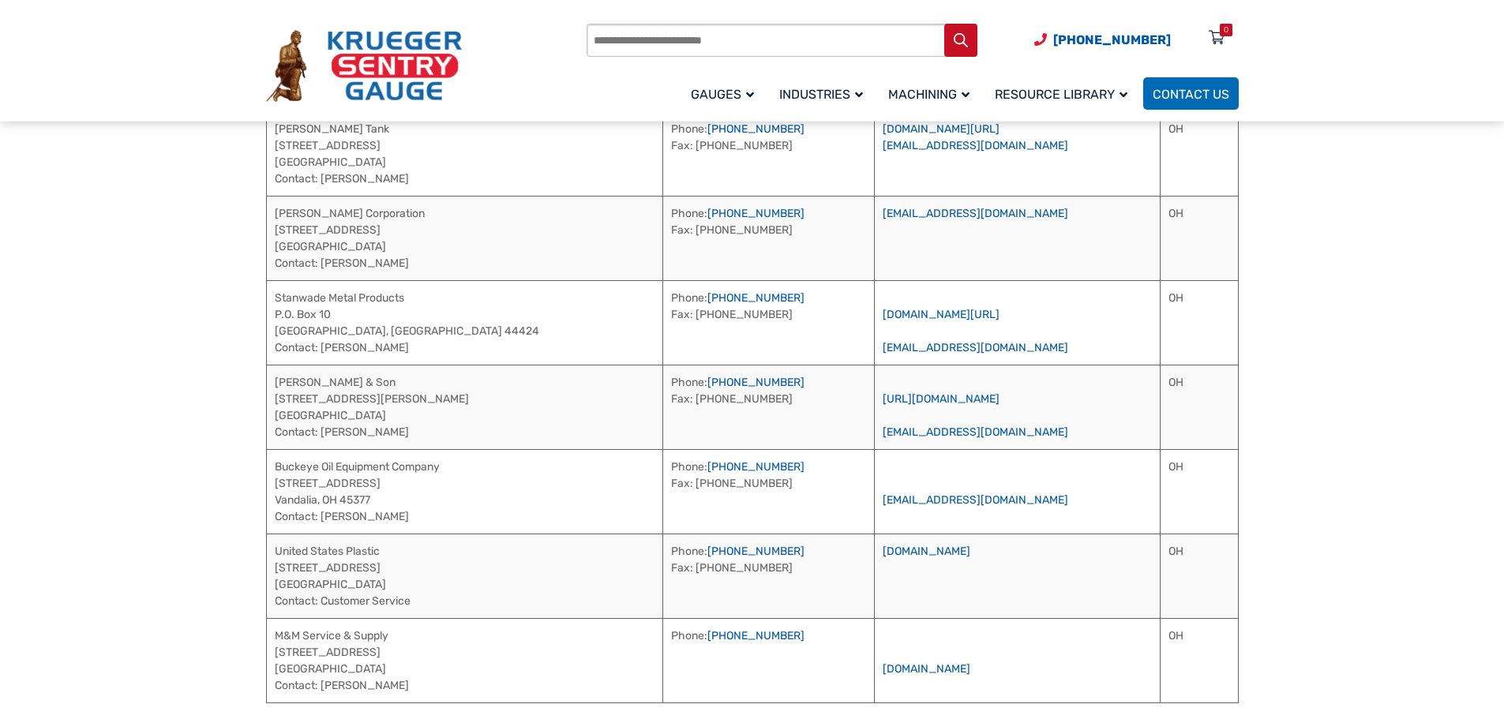
scroll to position [2359, 0]
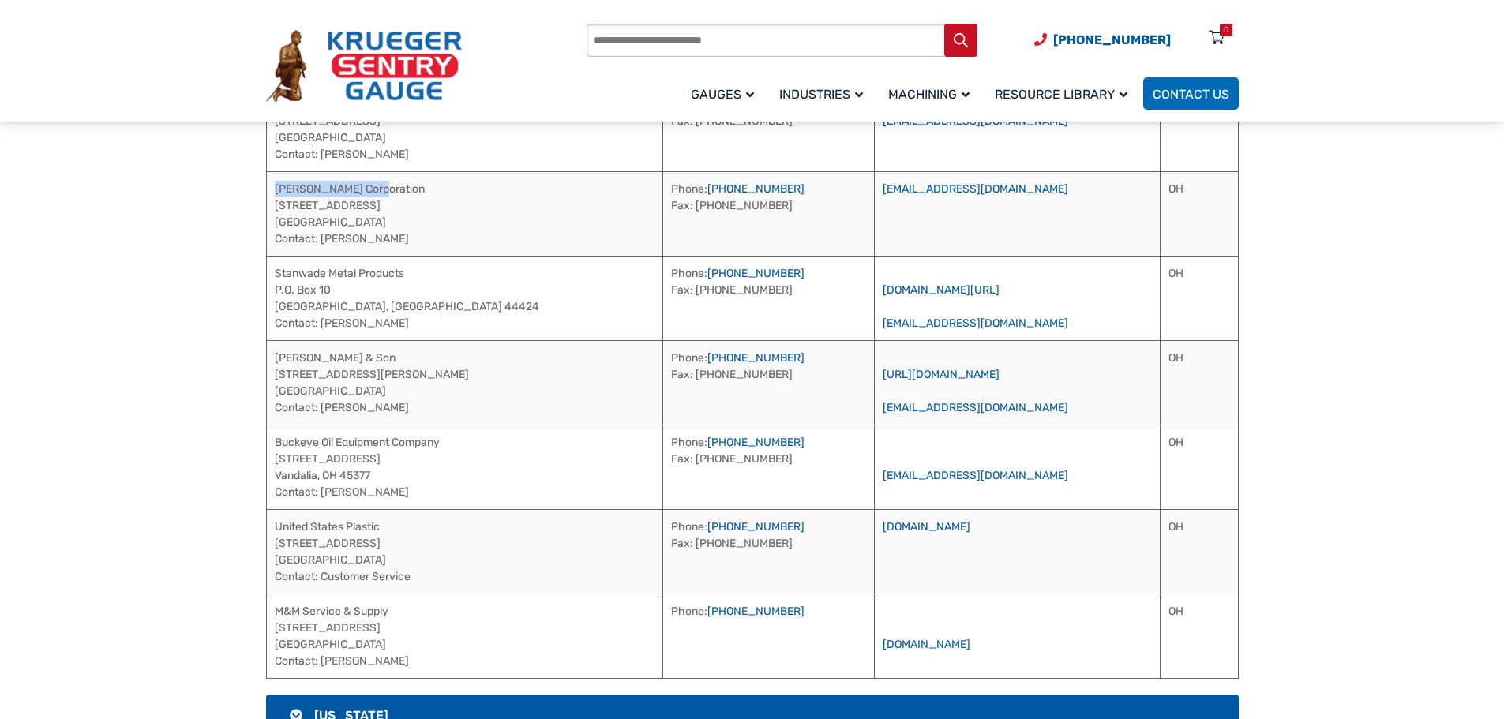
drag, startPoint x: 388, startPoint y: 188, endPoint x: 276, endPoint y: 182, distance: 112.3
click at [276, 182] on td "[PERSON_NAME] Corporation [STREET_ADDRESS] [GEOGRAPHIC_DATA] Contact: [PERSON_N…" at bounding box center [464, 213] width 397 height 84
drag, startPoint x: 740, startPoint y: 186, endPoint x: 653, endPoint y: 189, distance: 86.9
click at [663, 189] on td "Phone: [PHONE_NUMBER] Fax: [PHONE_NUMBER]" at bounding box center [769, 213] width 212 height 84
drag, startPoint x: 381, startPoint y: 240, endPoint x: 321, endPoint y: 243, distance: 60.9
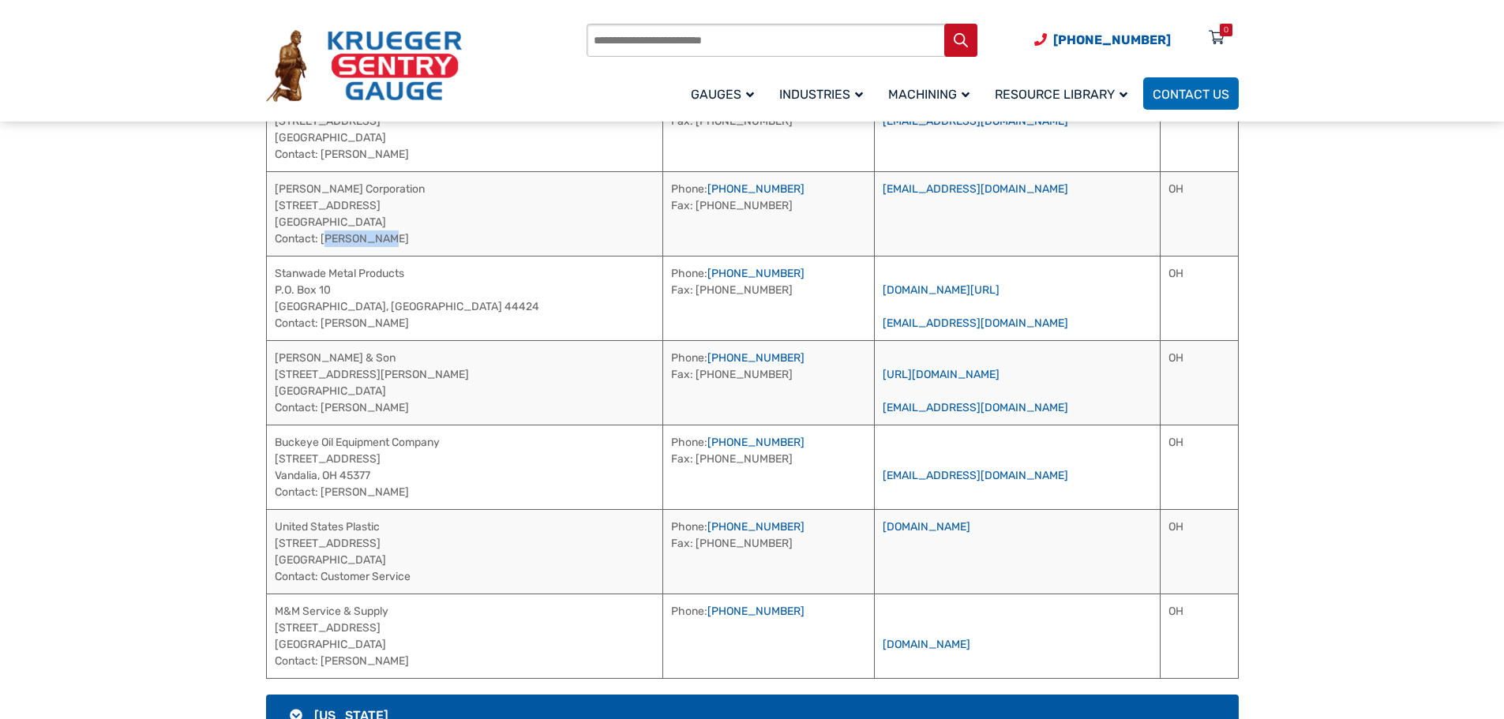
click at [321, 243] on td "[PERSON_NAME] Corporation [STREET_ADDRESS] [GEOGRAPHIC_DATA] Contact: [PERSON_N…" at bounding box center [464, 213] width 397 height 84
drag, startPoint x: 415, startPoint y: 273, endPoint x: 277, endPoint y: 268, distance: 138.3
click at [277, 268] on td "Stanwade Metal Products P.O. [GEOGRAPHIC_DATA] Contact: [PERSON_NAME]" at bounding box center [464, 298] width 397 height 84
drag, startPoint x: 411, startPoint y: 325, endPoint x: 321, endPoint y: 328, distance: 90.8
click at [321, 328] on td "Stanwade Metal Products P.O. [GEOGRAPHIC_DATA] Contact: [PERSON_NAME]" at bounding box center [464, 298] width 397 height 84
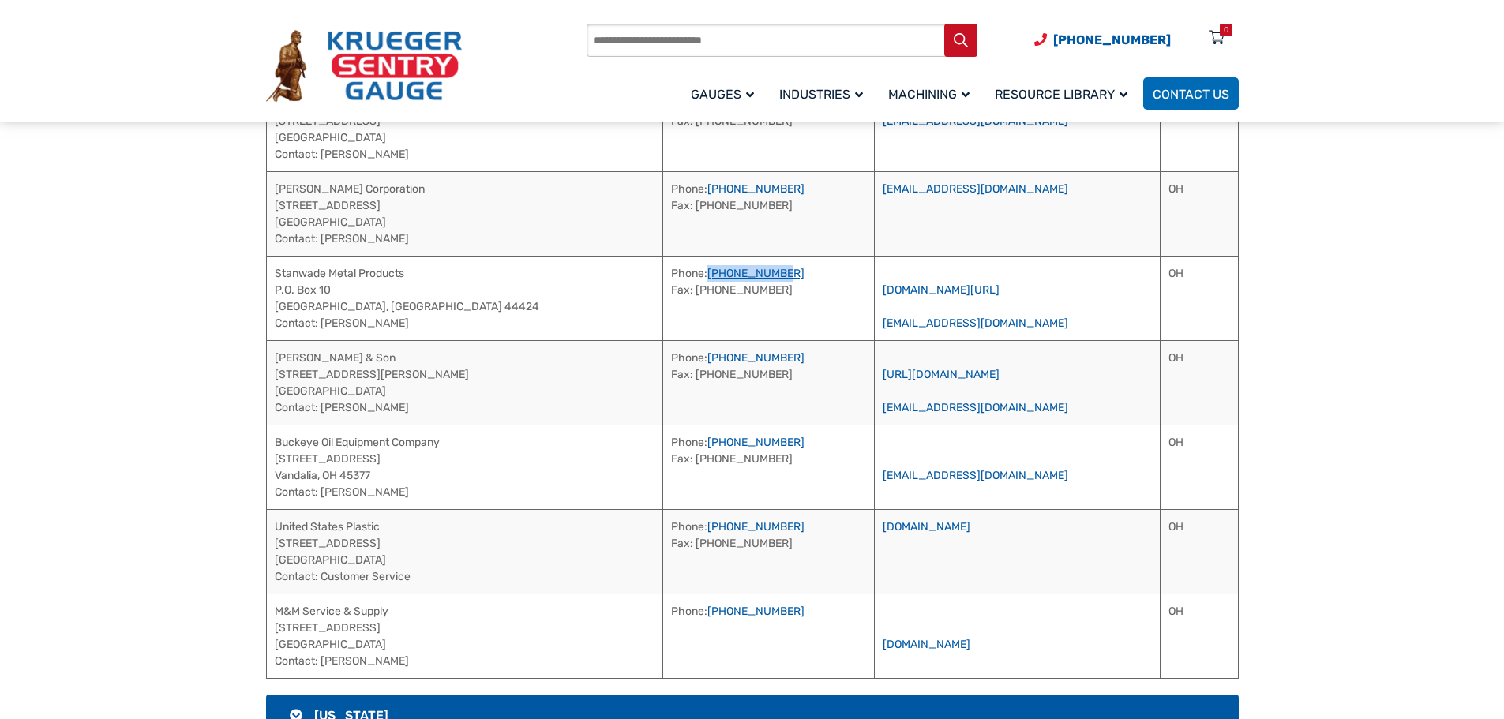
drag, startPoint x: 734, startPoint y: 267, endPoint x: 650, endPoint y: 272, distance: 84.6
click at [663, 272] on td "Phone: [PHONE_NUMBER] Fax: [PHONE_NUMBER]" at bounding box center [769, 298] width 212 height 84
click at [928, 293] on link "[DOMAIN_NAME][URL]" at bounding box center [941, 289] width 117 height 13
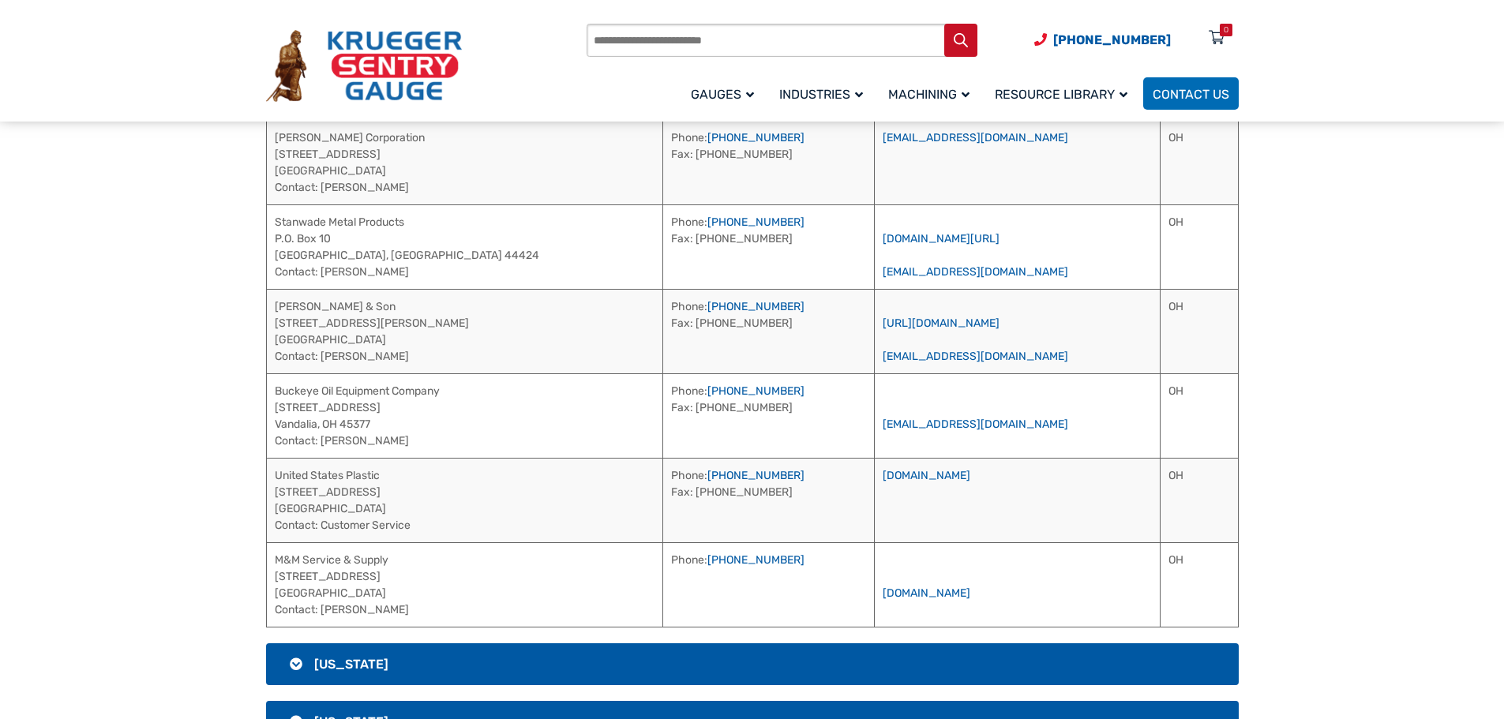
scroll to position [2438, 0]
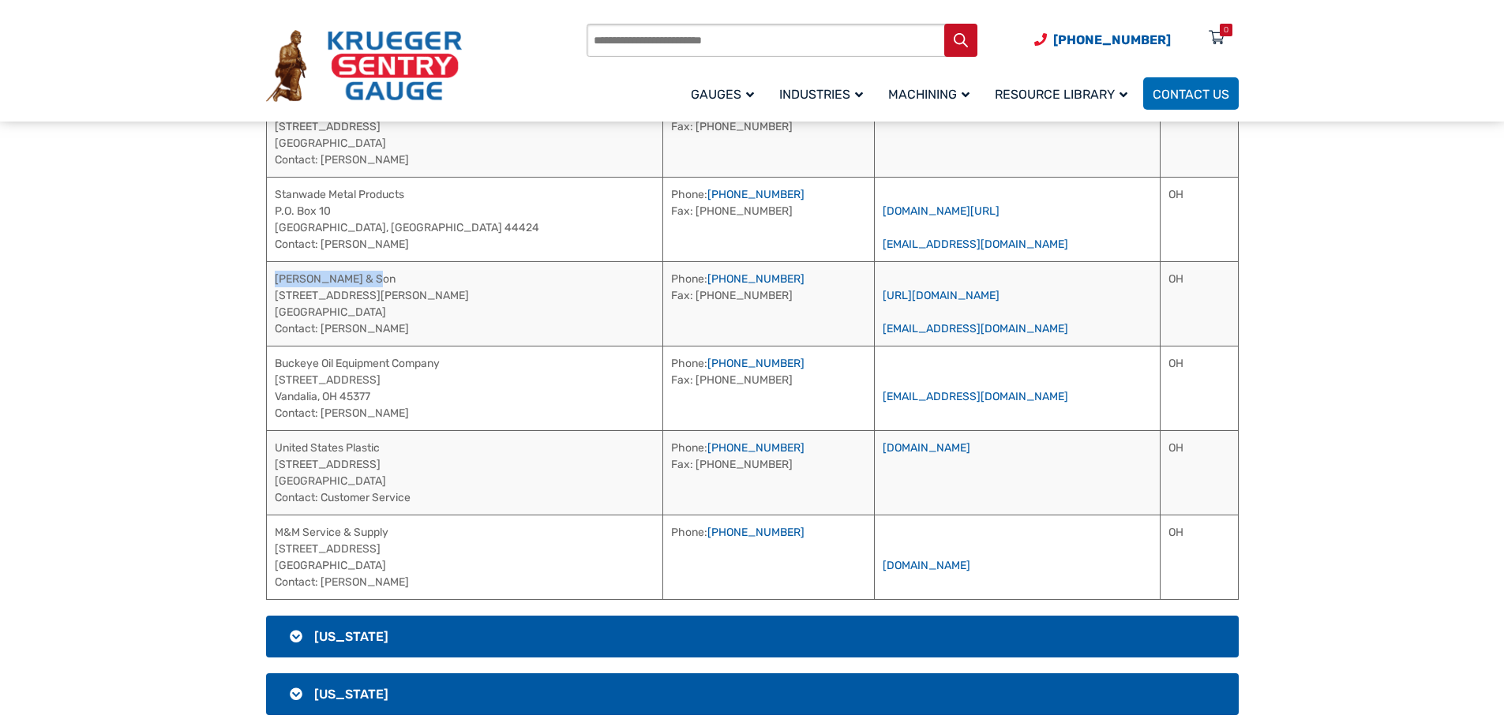
drag, startPoint x: 386, startPoint y: 277, endPoint x: 267, endPoint y: 281, distance: 119.3
click at [267, 281] on td "[PERSON_NAME] & Son [STREET_ADDRESS][PERSON_NAME] Contact: [PERSON_NAME]" at bounding box center [464, 303] width 397 height 84
drag, startPoint x: 362, startPoint y: 328, endPoint x: 321, endPoint y: 329, distance: 40.3
click at [321, 329] on td "[PERSON_NAME] & Son [STREET_ADDRESS][PERSON_NAME] Contact: [PERSON_NAME]" at bounding box center [464, 303] width 397 height 84
drag, startPoint x: 737, startPoint y: 278, endPoint x: 649, endPoint y: 282, distance: 87.7
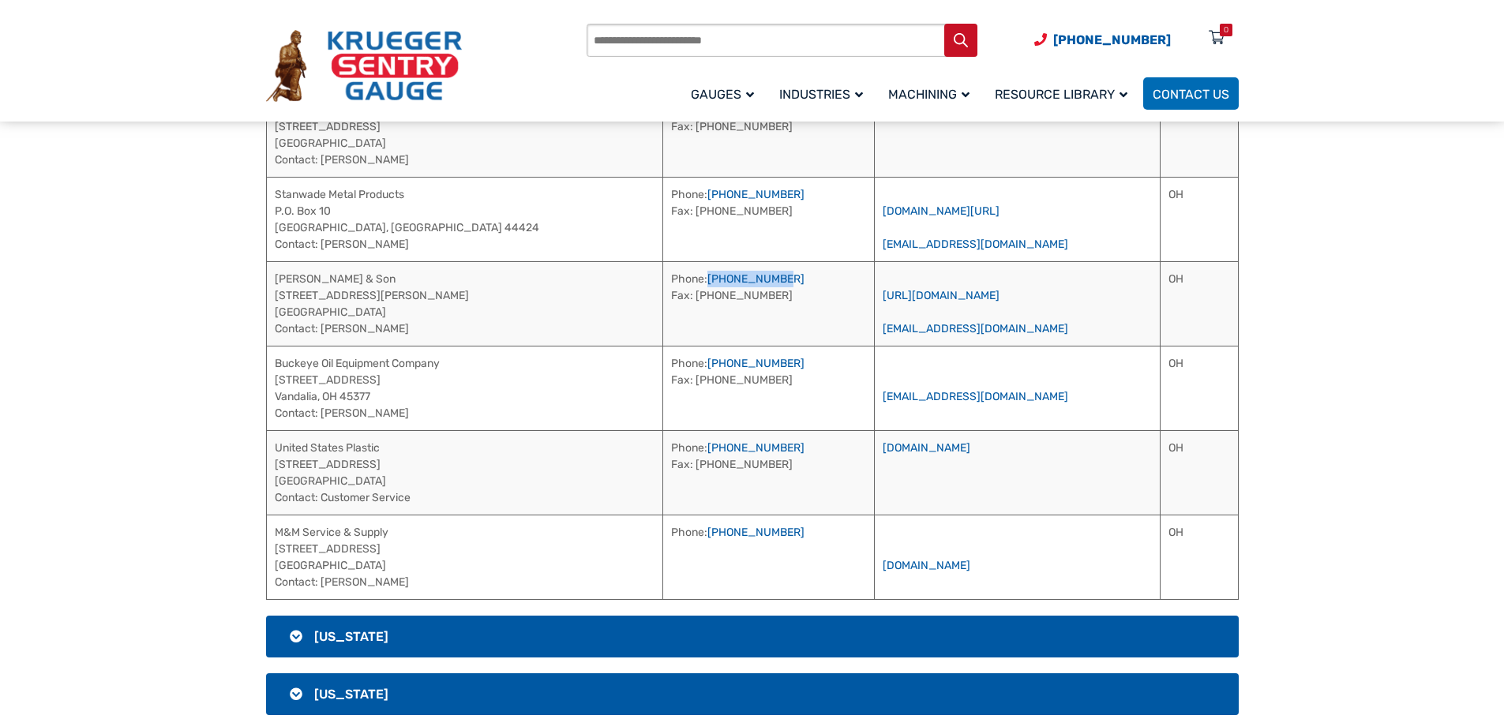
click at [663, 282] on td "Phone: [PHONE_NUMBER] Fax: [PHONE_NUMBER]" at bounding box center [769, 303] width 212 height 84
click at [923, 291] on link "[URL][DOMAIN_NAME]" at bounding box center [941, 295] width 117 height 13
drag, startPoint x: 458, startPoint y: 363, endPoint x: 272, endPoint y: 362, distance: 185.5
click at [272, 362] on td "Buckeye Oil Equipment Company [STREET_ADDRESS] Contact: [PERSON_NAME]" at bounding box center [464, 388] width 397 height 84
drag, startPoint x: 370, startPoint y: 415, endPoint x: 324, endPoint y: 414, distance: 46.6
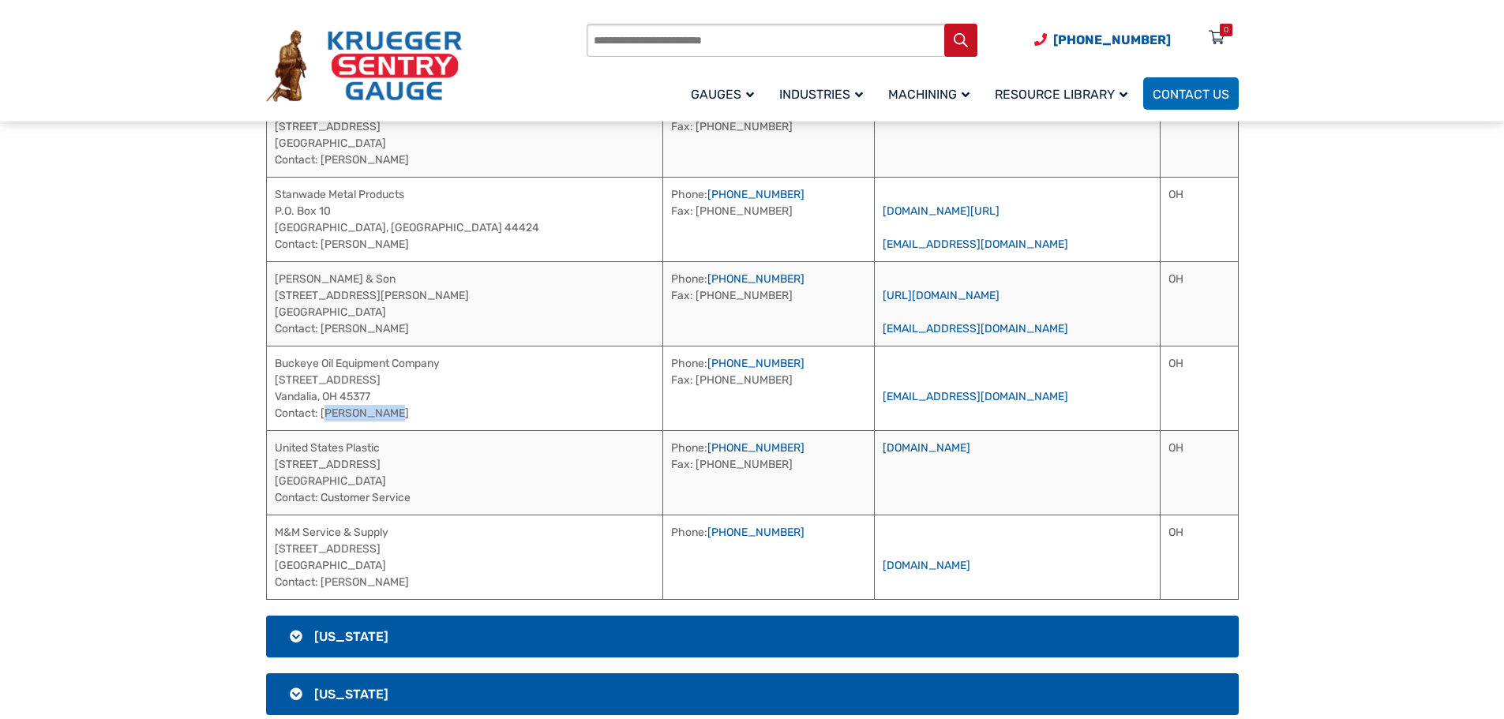
click at [324, 414] on td "Buckeye Oil Equipment Company [STREET_ADDRESS] Contact: [PERSON_NAME]" at bounding box center [464, 388] width 397 height 84
drag, startPoint x: 739, startPoint y: 362, endPoint x: 650, endPoint y: 371, distance: 89.6
click at [663, 371] on td "Phone: [PHONE_NUMBER] Fax: [PHONE_NUMBER]" at bounding box center [769, 388] width 212 height 84
drag, startPoint x: 456, startPoint y: 363, endPoint x: 274, endPoint y: 359, distance: 182.4
click at [274, 359] on td "Buckeye Oil Equipment Company [STREET_ADDRESS] Contact: [PERSON_NAME]" at bounding box center [464, 388] width 397 height 84
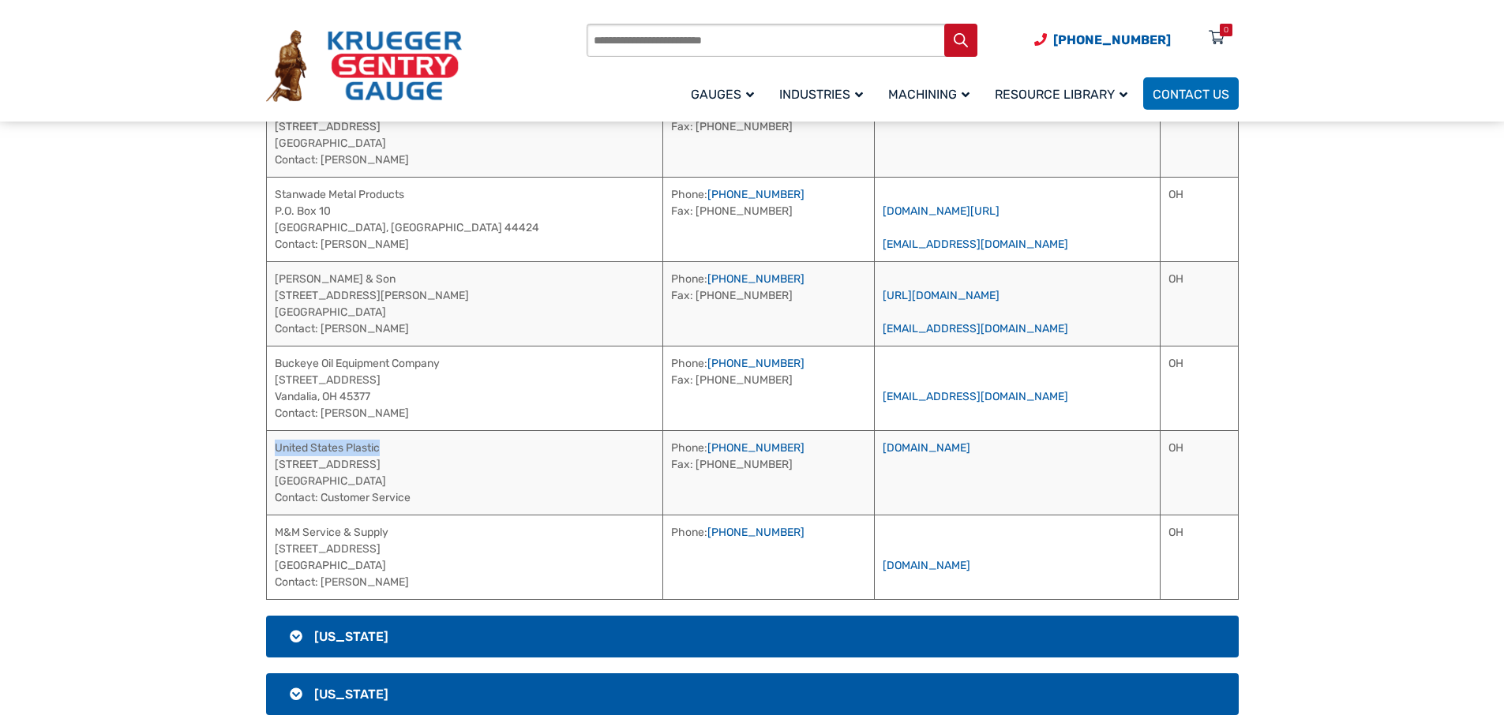
drag, startPoint x: 393, startPoint y: 447, endPoint x: 272, endPoint y: 456, distance: 121.9
click at [272, 456] on td "United States Plastic [STREET_ADDRESS] Contact: Customer Service" at bounding box center [464, 472] width 397 height 84
drag, startPoint x: 746, startPoint y: 448, endPoint x: 652, endPoint y: 448, distance: 93.9
click at [663, 448] on td "Phone: [PHONE_NUMBER] Fax: [PHONE_NUMBER]" at bounding box center [769, 472] width 212 height 84
click at [917, 444] on link "[DOMAIN_NAME]" at bounding box center [927, 447] width 88 height 13
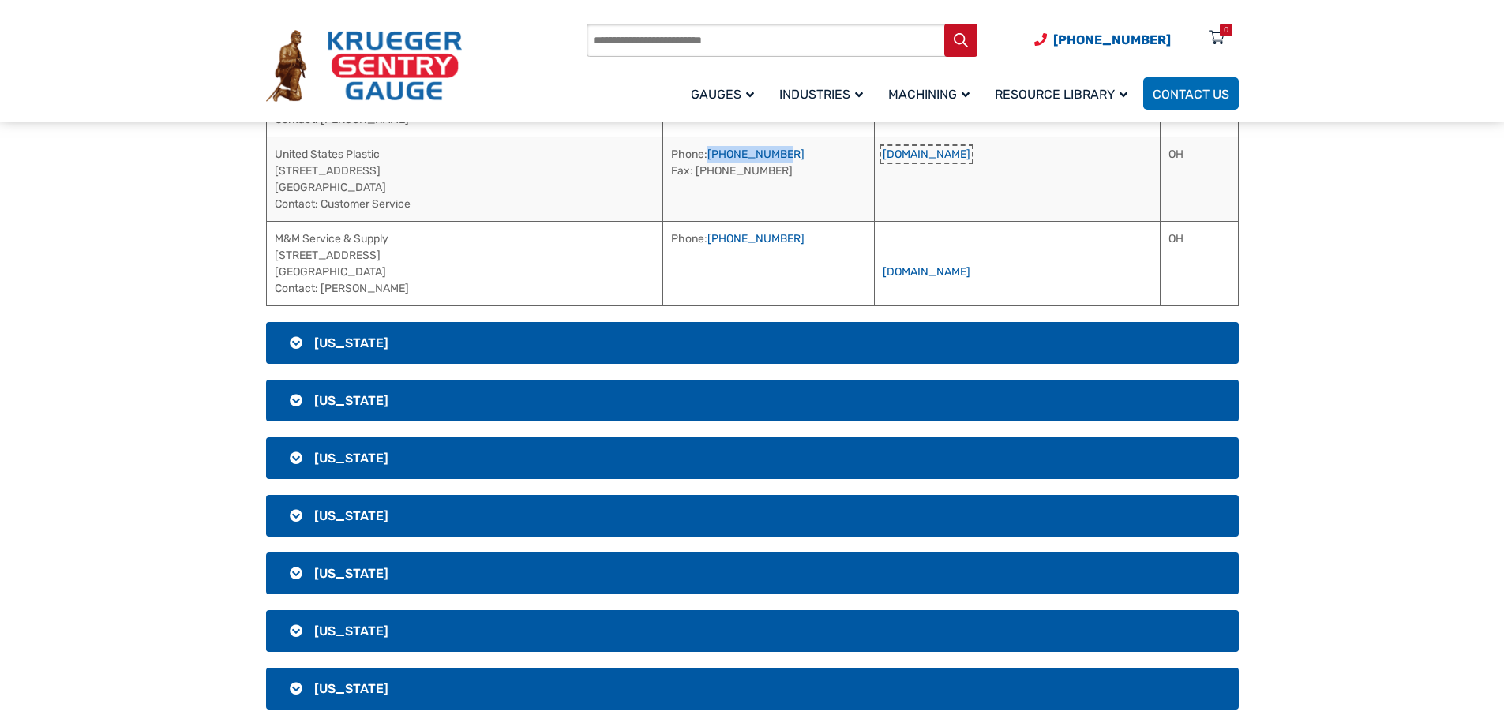
scroll to position [2754, 0]
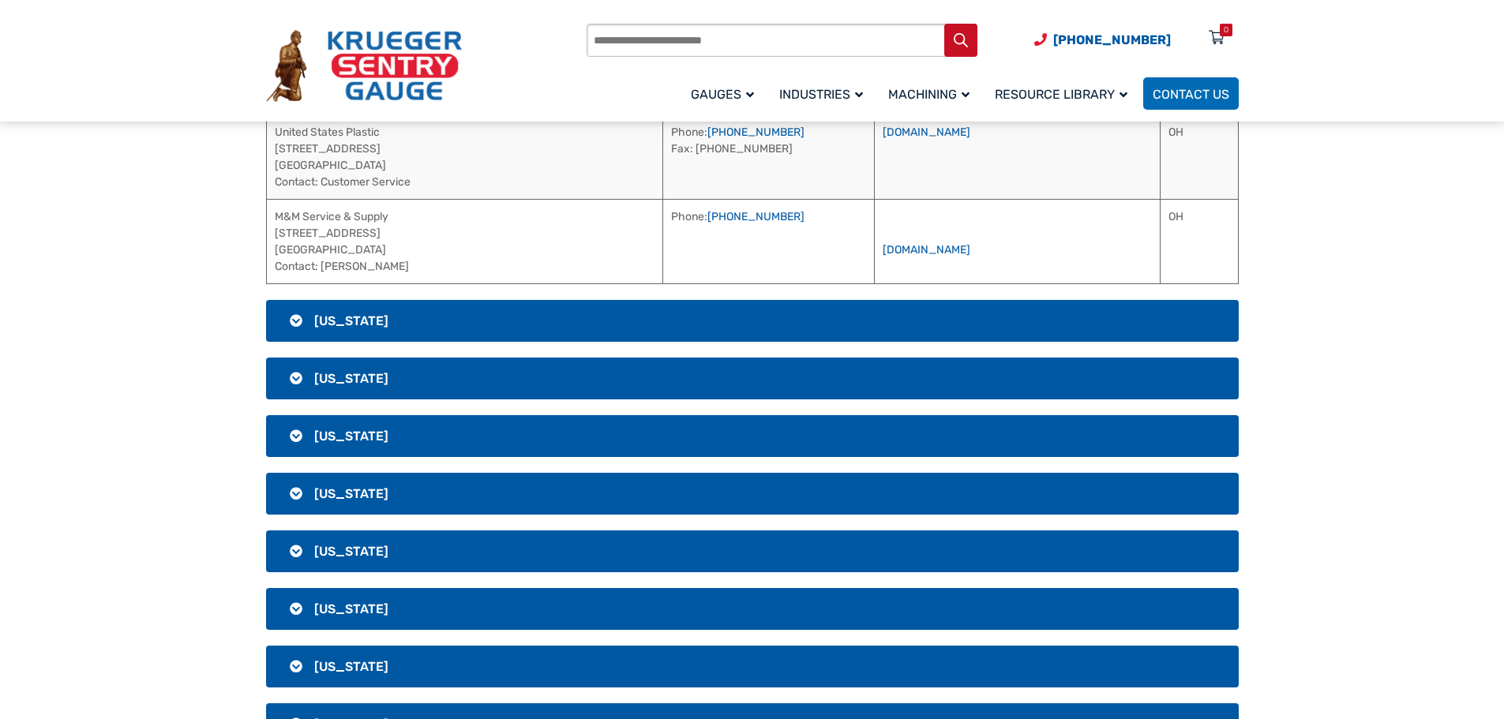
click at [497, 312] on h3 "[US_STATE]" at bounding box center [752, 321] width 973 height 42
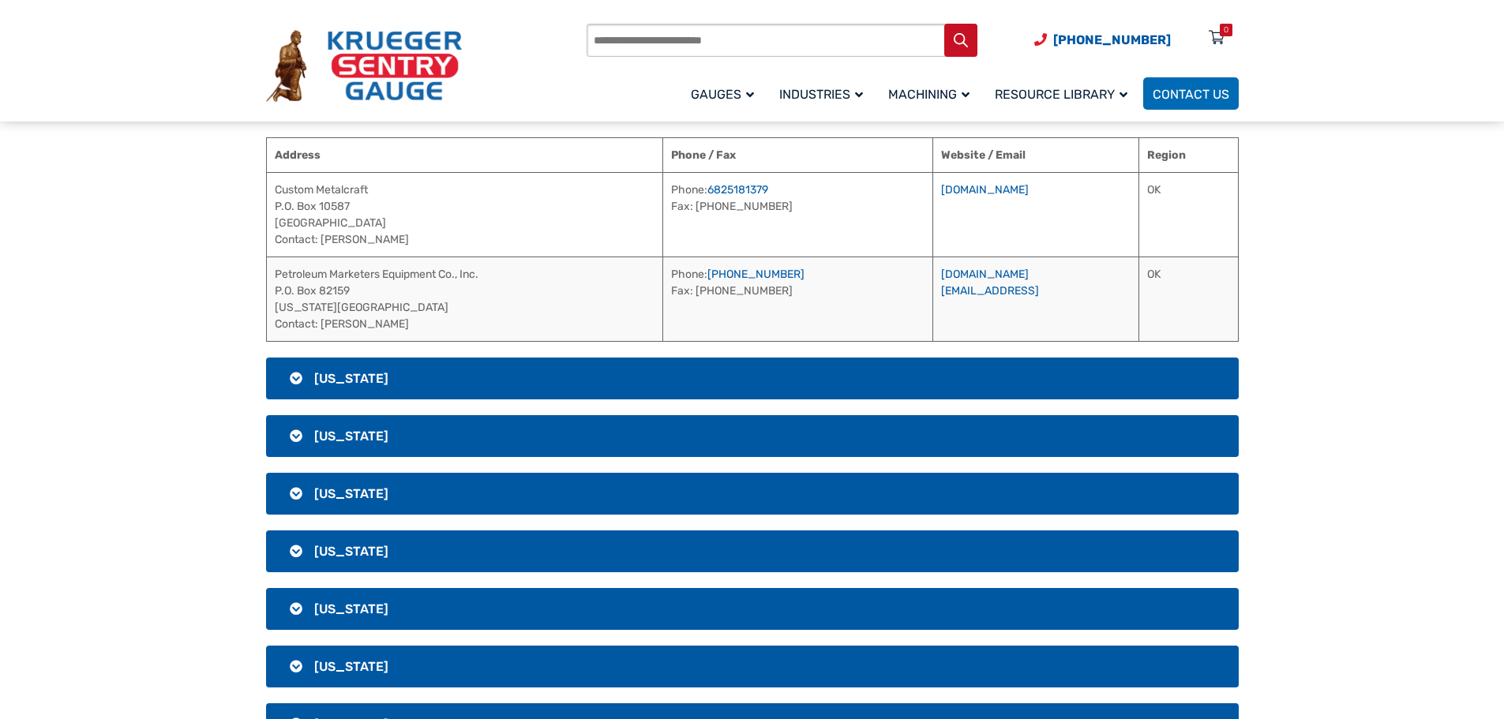
scroll to position [2330, 0]
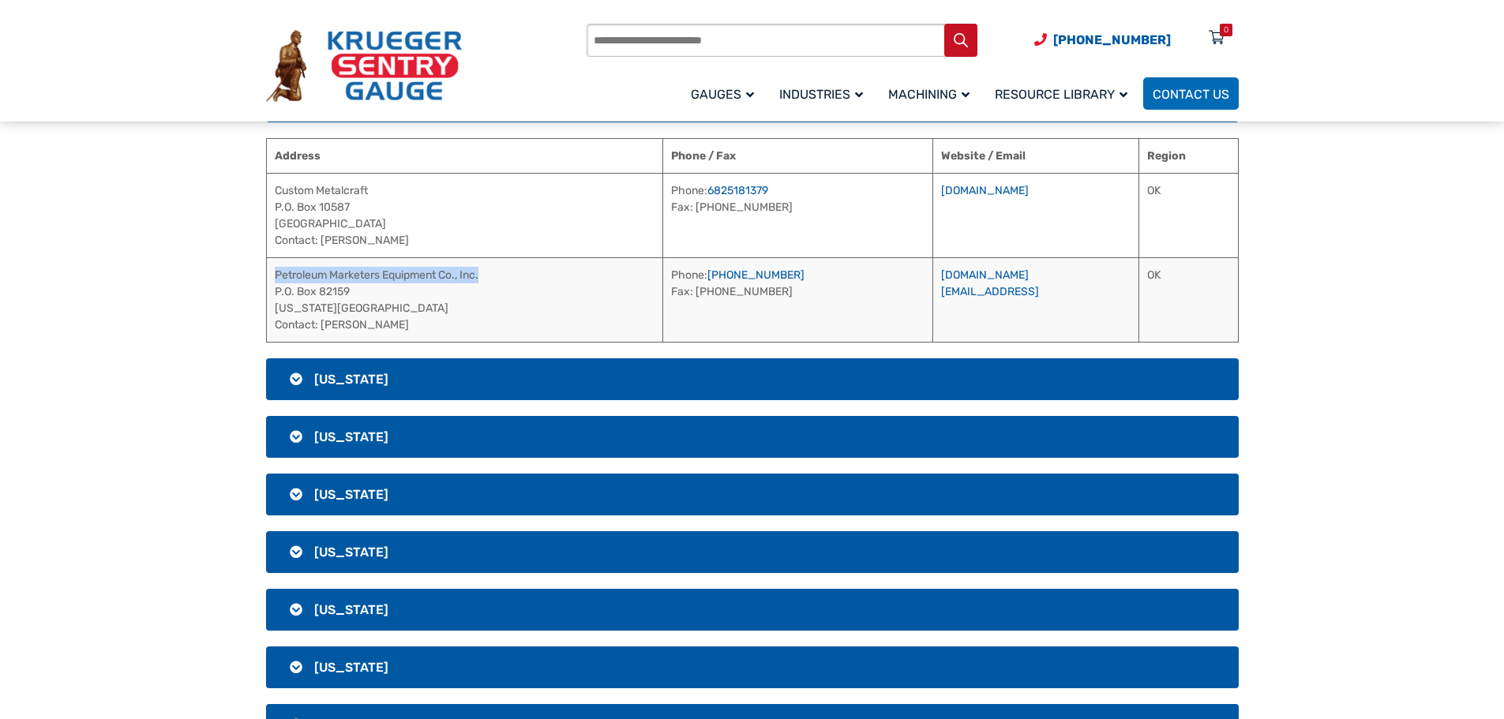
drag, startPoint x: 496, startPoint y: 273, endPoint x: 276, endPoint y: 272, distance: 219.5
click at [276, 272] on td "Petroleum Marketers Equipment Co., Inc. P.O. [GEOGRAPHIC_DATA][US_STATE] Contac…" at bounding box center [464, 299] width 396 height 84
drag, startPoint x: 414, startPoint y: 324, endPoint x: 321, endPoint y: 330, distance: 92.5
click at [321, 330] on td "Petroleum Marketers Equipment Co., Inc. P.O. [GEOGRAPHIC_DATA][US_STATE] Contac…" at bounding box center [464, 299] width 396 height 84
drag, startPoint x: 725, startPoint y: 273, endPoint x: 693, endPoint y: 272, distance: 31.6
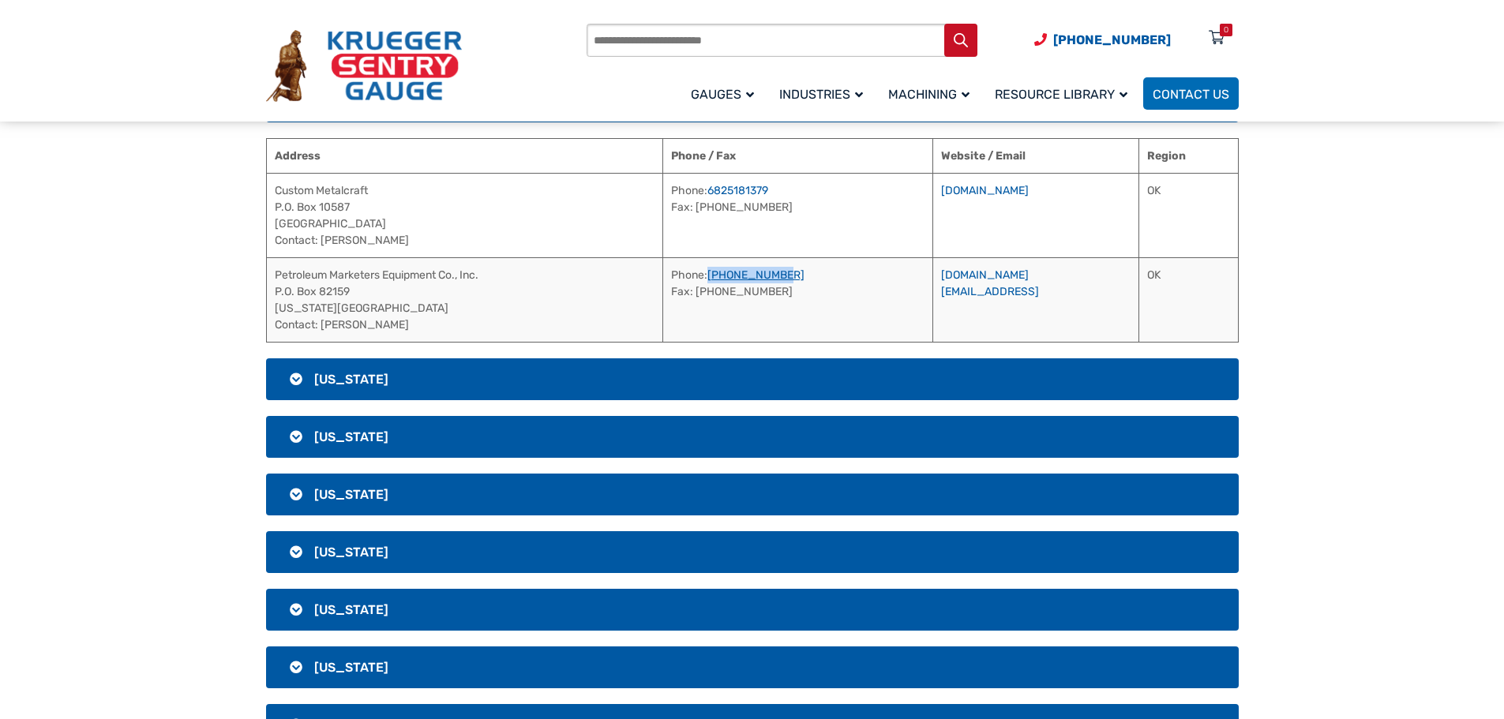
click at [693, 272] on td "Phone: [PHONE_NUMBER] Fax: [PHONE_NUMBER]" at bounding box center [797, 299] width 270 height 84
click at [958, 273] on link "[DOMAIN_NAME]" at bounding box center [985, 274] width 88 height 13
click at [452, 376] on h3 "[US_STATE]" at bounding box center [752, 379] width 973 height 42
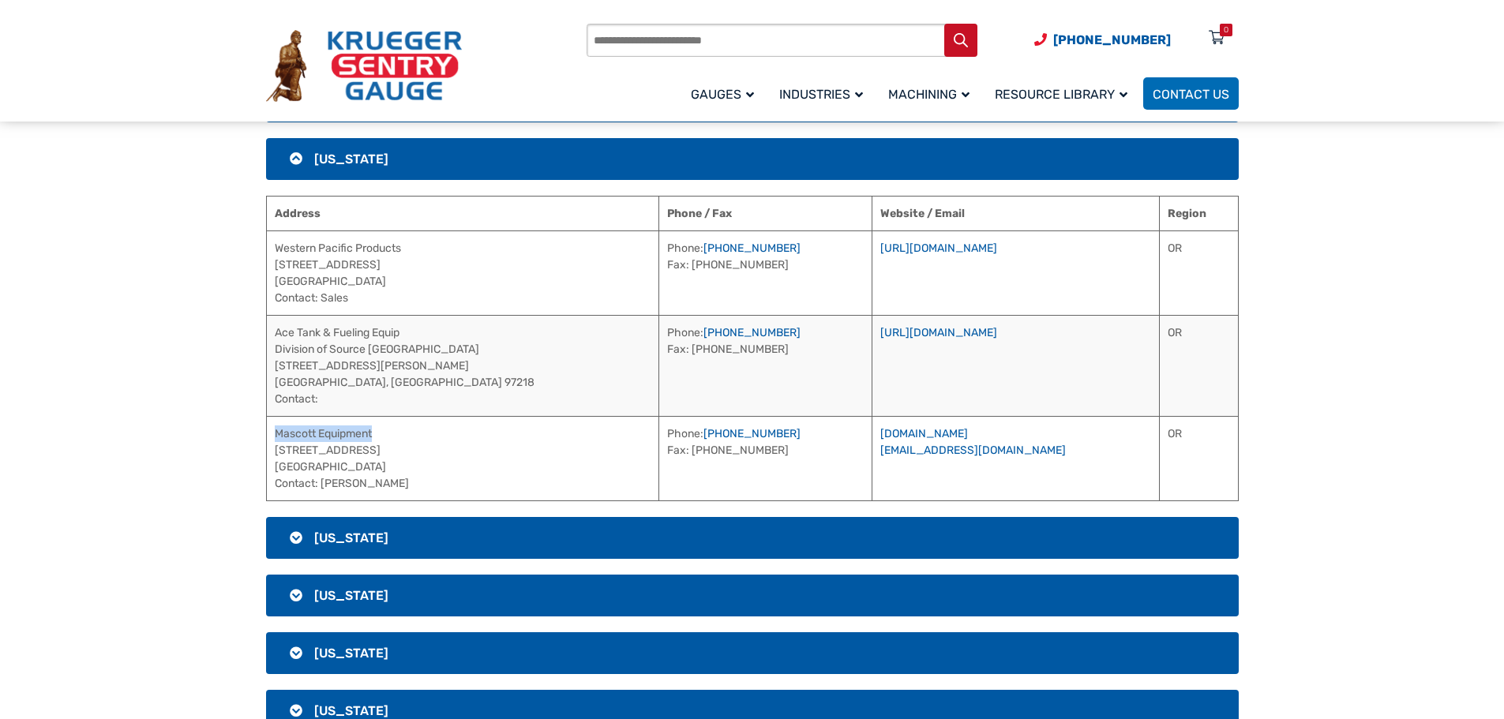
drag, startPoint x: 392, startPoint y: 429, endPoint x: 271, endPoint y: 435, distance: 121.0
click at [271, 435] on td "Mascott Equipment [STREET_ADDRESS] Contact: [PERSON_NAME]" at bounding box center [462, 458] width 393 height 84
drag, startPoint x: 399, startPoint y: 483, endPoint x: 323, endPoint y: 483, distance: 75.8
click at [323, 483] on td "Mascott Equipment [STREET_ADDRESS] Contact: [PERSON_NAME]" at bounding box center [462, 458] width 393 height 84
drag, startPoint x: 723, startPoint y: 436, endPoint x: 643, endPoint y: 434, distance: 79.8
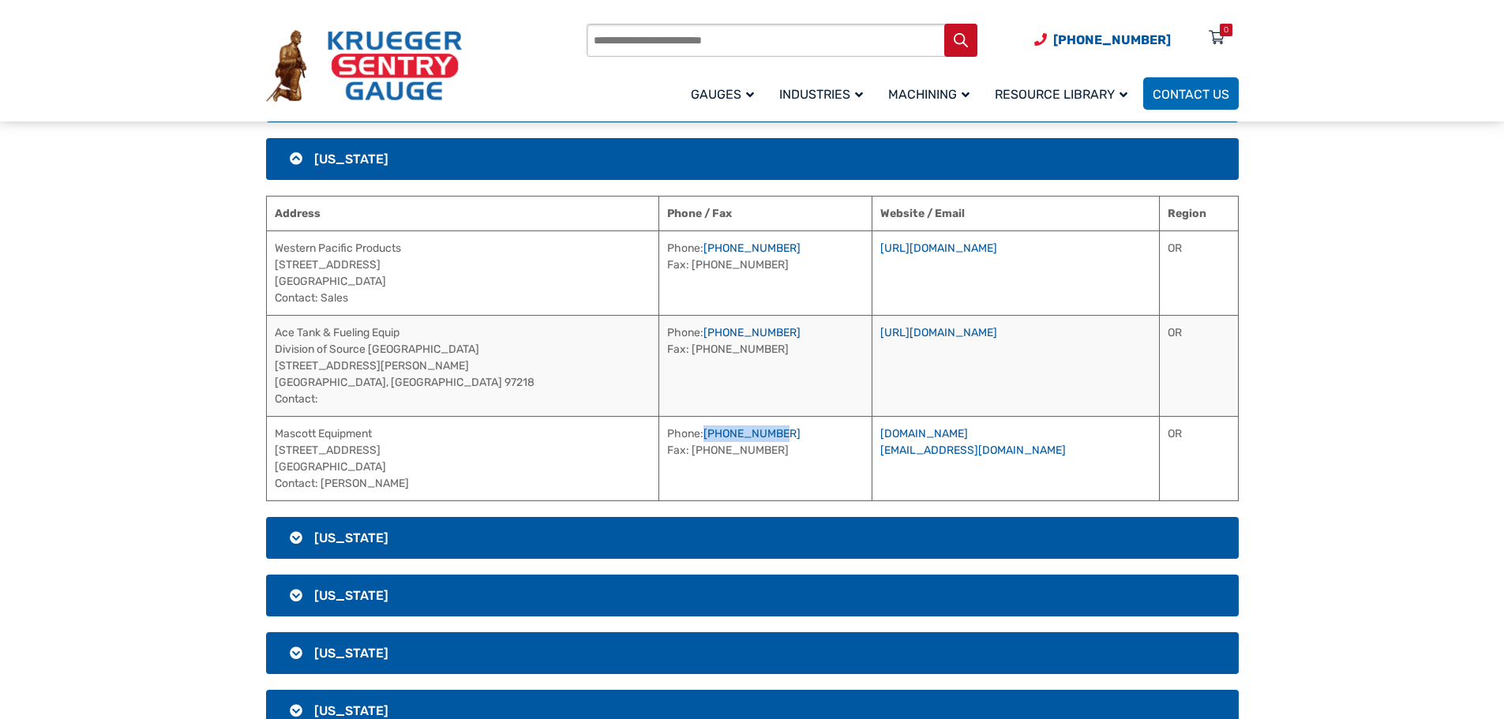
click at [659, 434] on td "Phone: [PHONE_NUMBER] Fax: [PHONE_NUMBER]" at bounding box center [765, 458] width 213 height 84
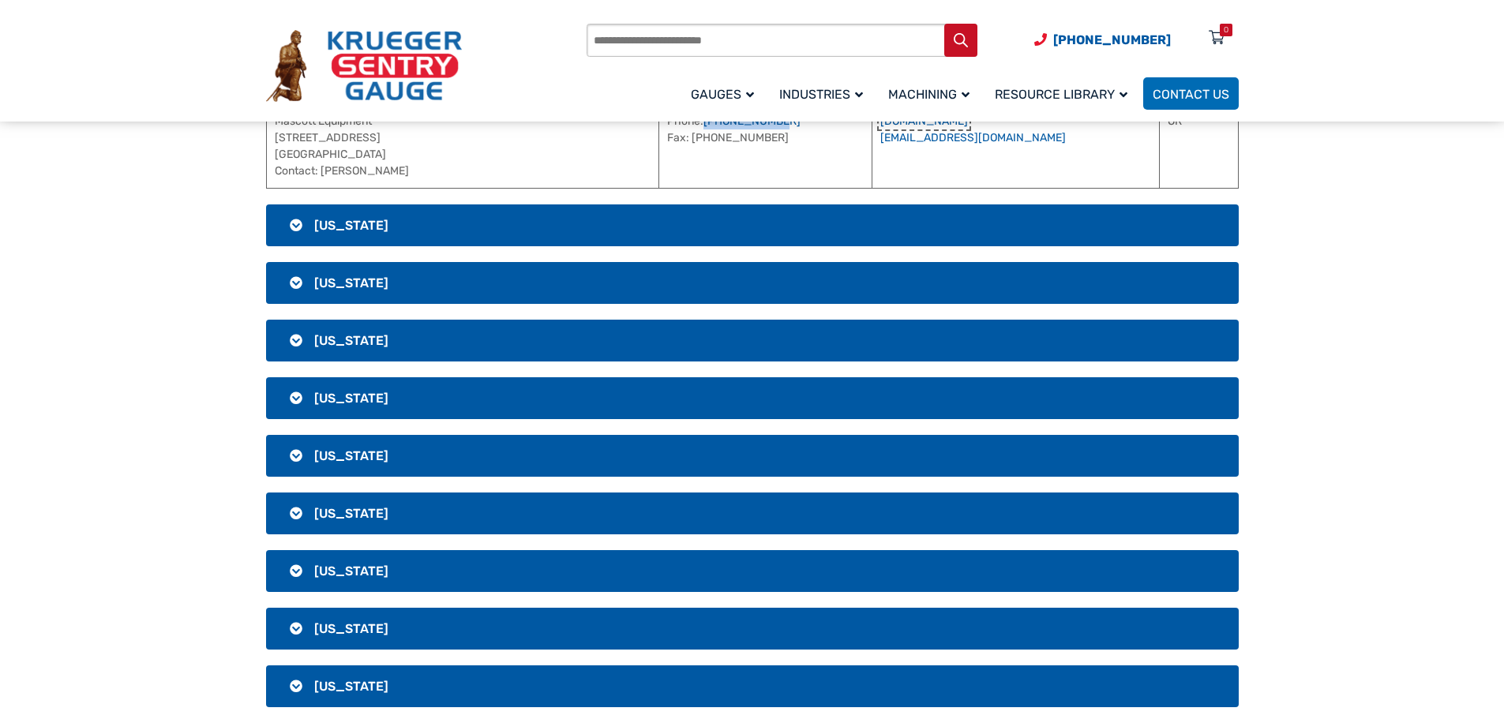
scroll to position [2646, 0]
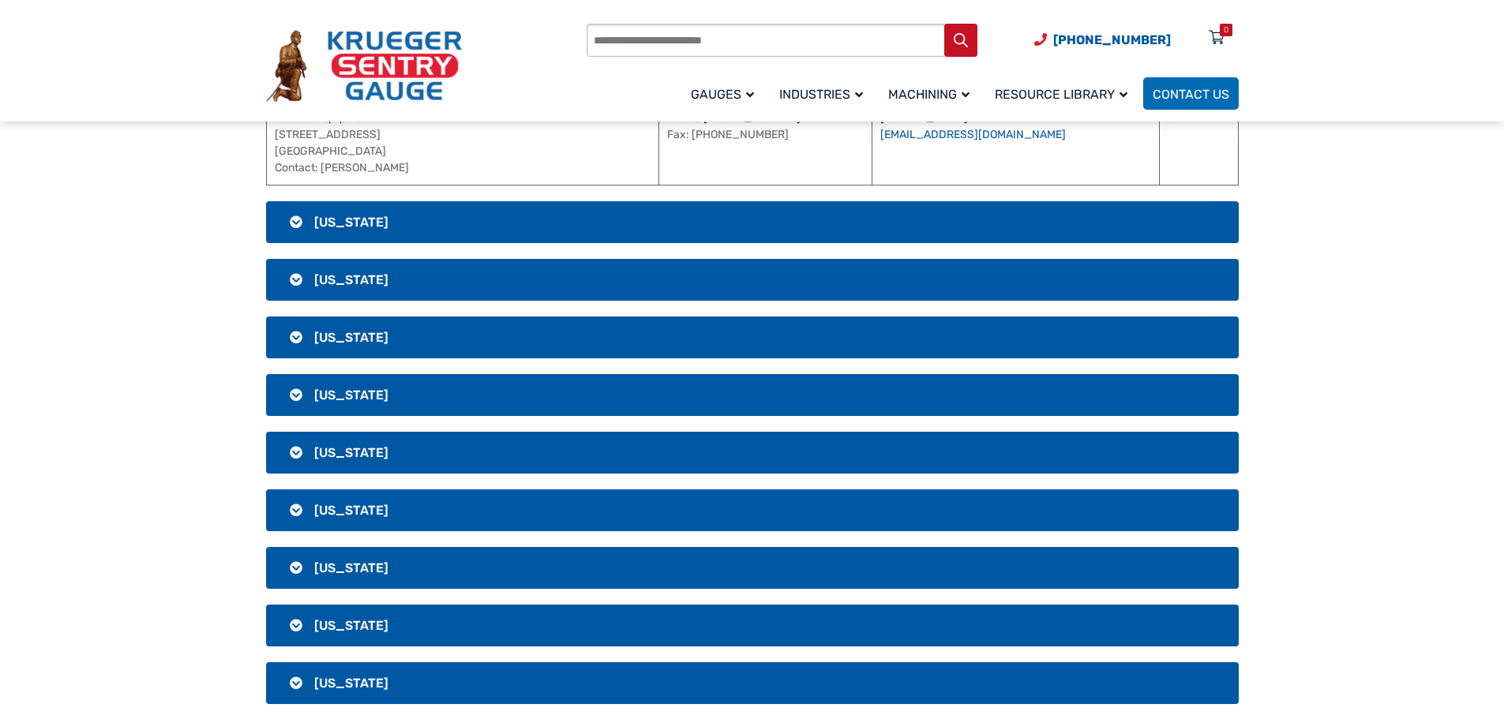
click at [410, 228] on h3 "[US_STATE]" at bounding box center [752, 222] width 973 height 42
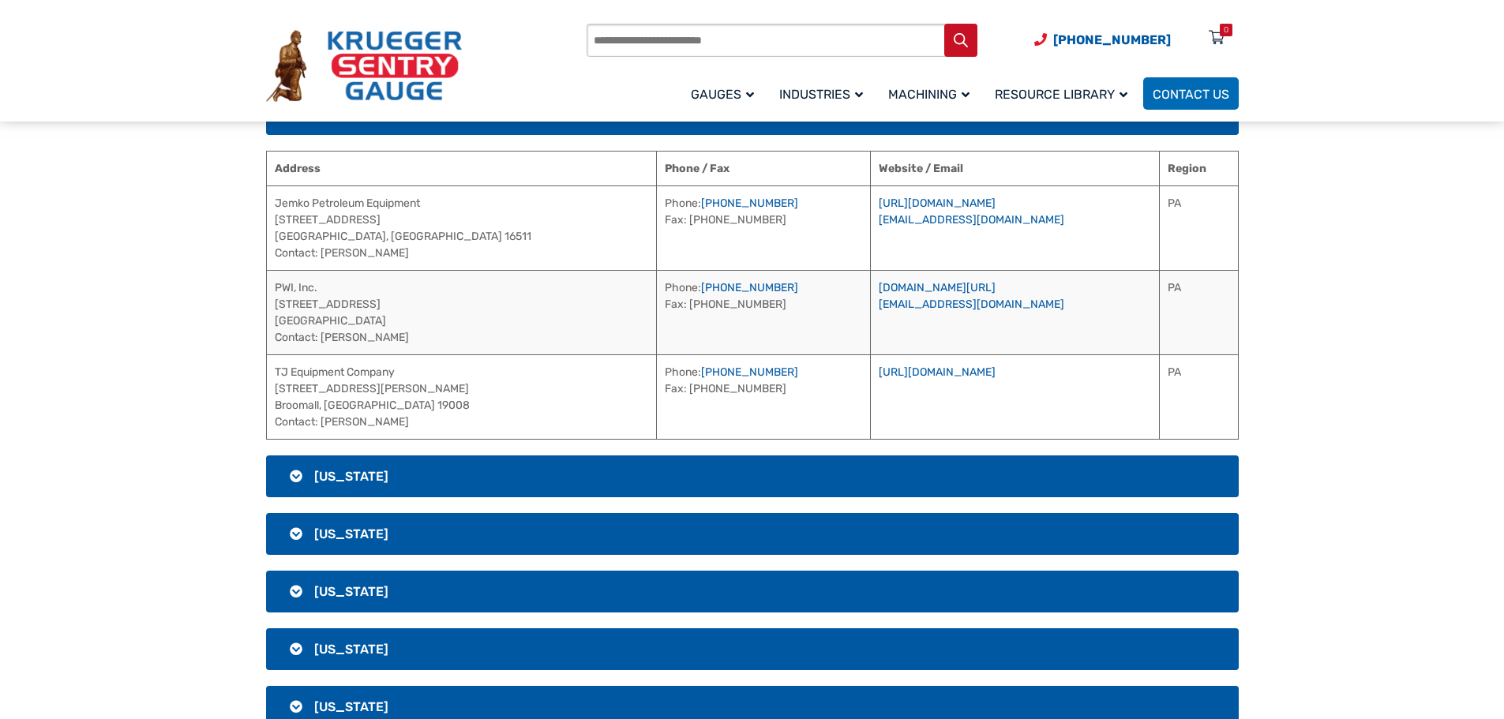
scroll to position [2409, 0]
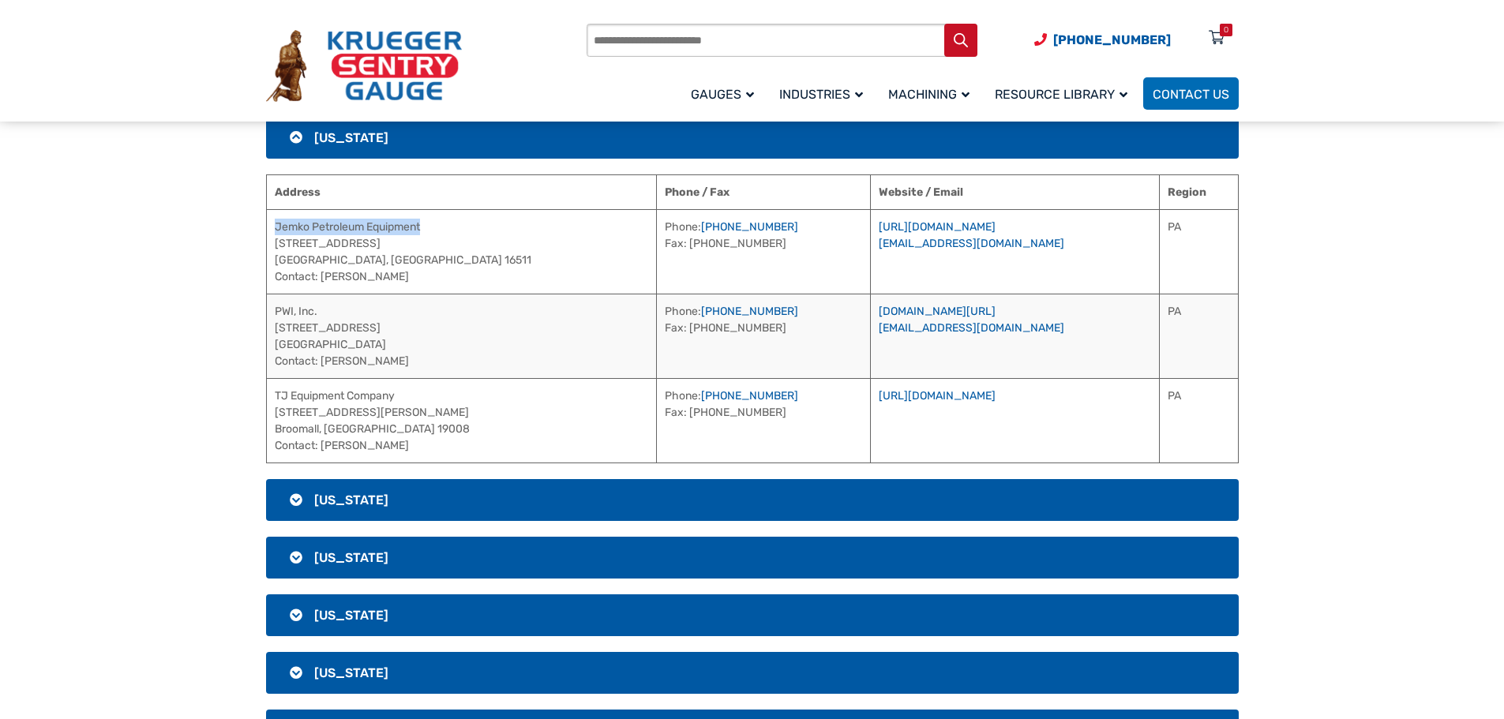
drag, startPoint x: 436, startPoint y: 228, endPoint x: 268, endPoint y: 231, distance: 168.2
click at [268, 231] on td "Jemko Petroleum Equipment [STREET_ADDRESS] [GEOGRAPHIC_DATA], [GEOGRAPHIC_DATA]…" at bounding box center [461, 251] width 390 height 84
drag, startPoint x: 406, startPoint y: 283, endPoint x: 322, endPoint y: 277, distance: 83.9
click at [322, 277] on td "Jemko Petroleum Equipment [STREET_ADDRESS] [GEOGRAPHIC_DATA], [GEOGRAPHIC_DATA]…" at bounding box center [461, 251] width 390 height 84
drag, startPoint x: 707, startPoint y: 221, endPoint x: 623, endPoint y: 227, distance: 83.9
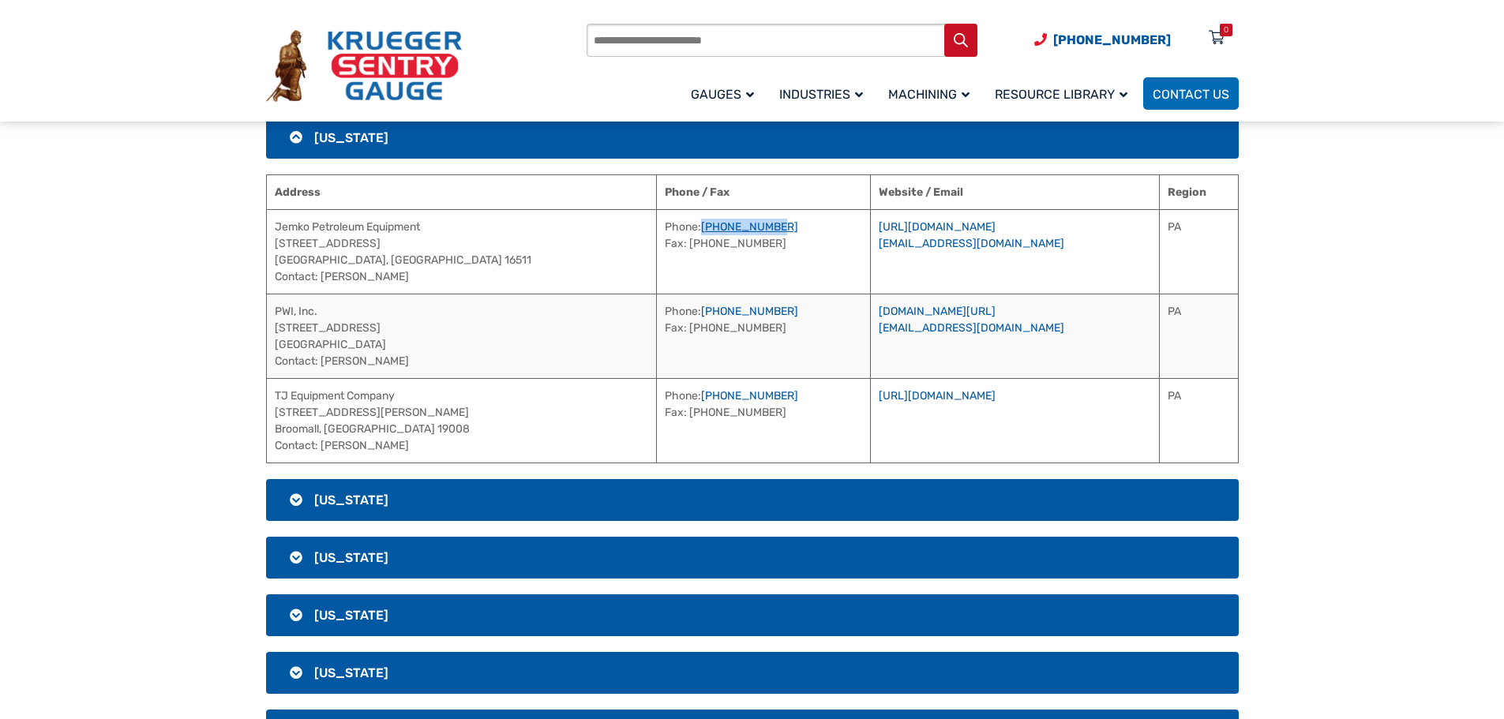
click at [656, 227] on td "Phone: [PHONE_NUMBER] Fax: [PHONE_NUMBER]" at bounding box center [763, 251] width 214 height 84
click at [902, 225] on link "[URL][DOMAIN_NAME]" at bounding box center [937, 226] width 117 height 13
drag, startPoint x: 343, startPoint y: 309, endPoint x: 268, endPoint y: 309, distance: 75.8
click at [268, 309] on td "PWI, Inc. [STREET_ADDRESS] Contact: [PERSON_NAME]" at bounding box center [461, 336] width 390 height 84
drag, startPoint x: 403, startPoint y: 360, endPoint x: 324, endPoint y: 370, distance: 79.6
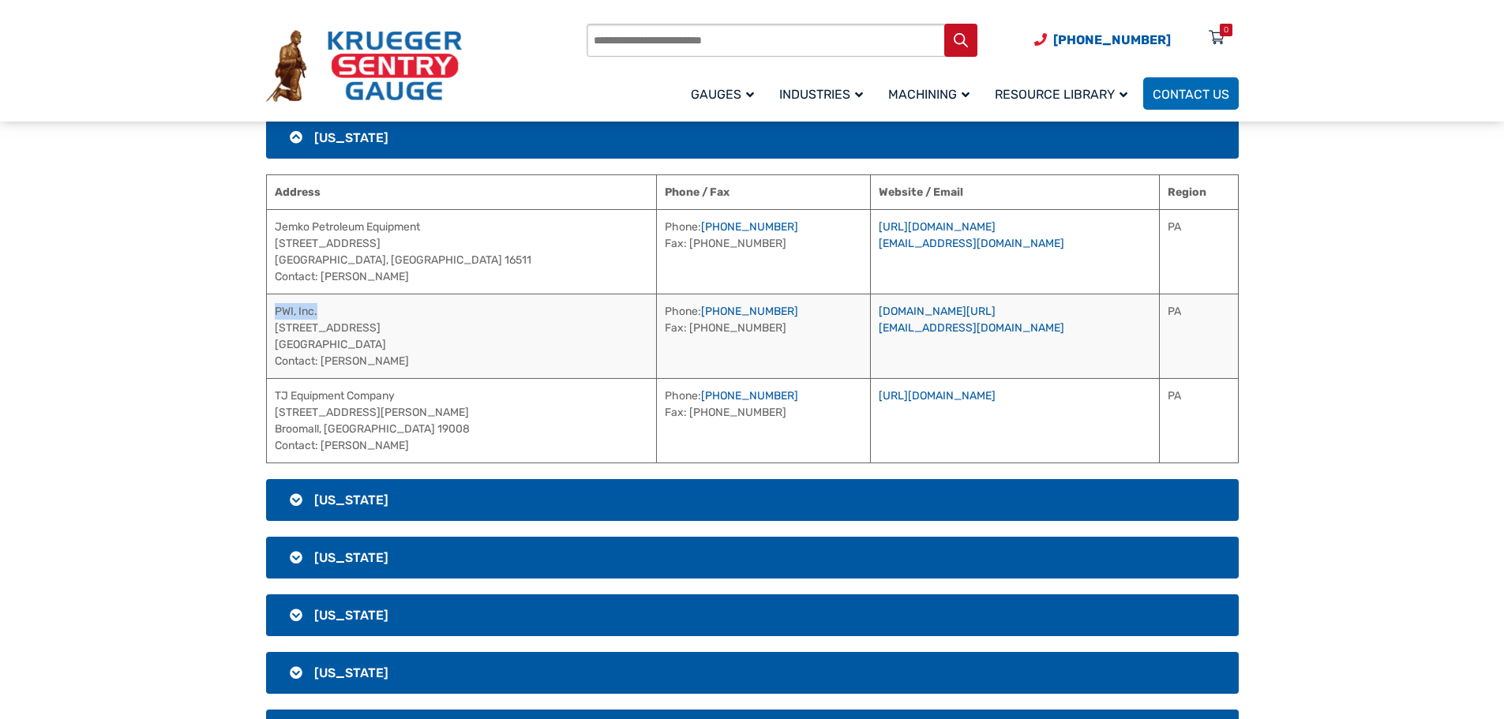
click at [324, 370] on td "PWI, Inc. [STREET_ADDRESS] Contact: [PERSON_NAME]" at bounding box center [461, 336] width 390 height 84
drag, startPoint x: 703, startPoint y: 314, endPoint x: 621, endPoint y: 308, distance: 82.3
click at [656, 308] on td "Phone: [PHONE_NUMBER] Fax: [PHONE_NUMBER]" at bounding box center [763, 336] width 214 height 84
click at [892, 307] on link "[DOMAIN_NAME][URL]" at bounding box center [937, 311] width 117 height 13
drag, startPoint x: 403, startPoint y: 396, endPoint x: 276, endPoint y: 397, distance: 127.1
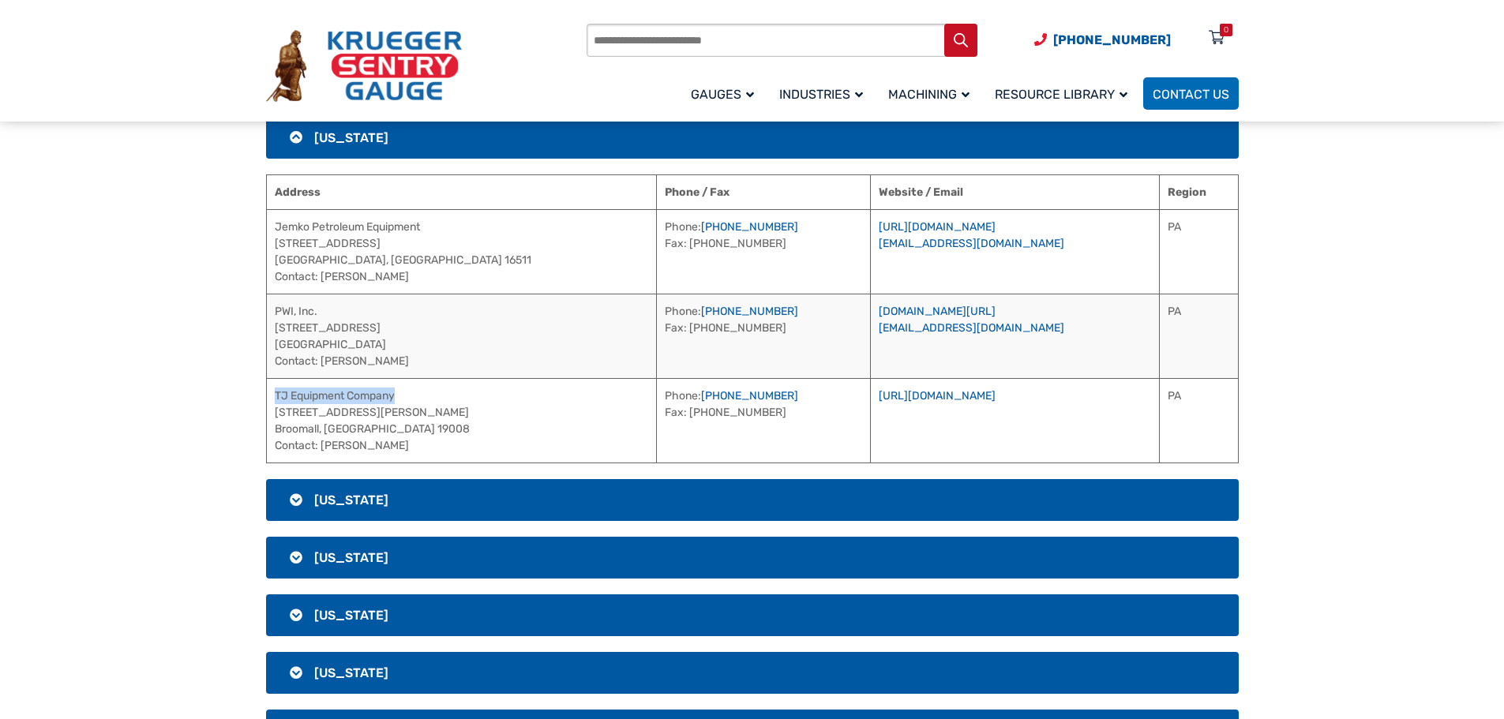
click at [276, 397] on td "TJ Equipment Company [STREET_ADDRESS][PERSON_NAME][PERSON_NAME] Contact: [PERSO…" at bounding box center [461, 420] width 390 height 84
drag, startPoint x: 417, startPoint y: 441, endPoint x: 322, endPoint y: 449, distance: 95.1
click at [322, 449] on td "TJ Equipment Company [STREET_ADDRESS][PERSON_NAME][PERSON_NAME] Contact: [PERSO…" at bounding box center [461, 420] width 390 height 84
drag, startPoint x: 677, startPoint y: 398, endPoint x: 622, endPoint y: 399, distance: 54.5
click at [656, 399] on td "Phone: [PHONE_NUMBER] Fax: [PHONE_NUMBER]" at bounding box center [763, 420] width 214 height 84
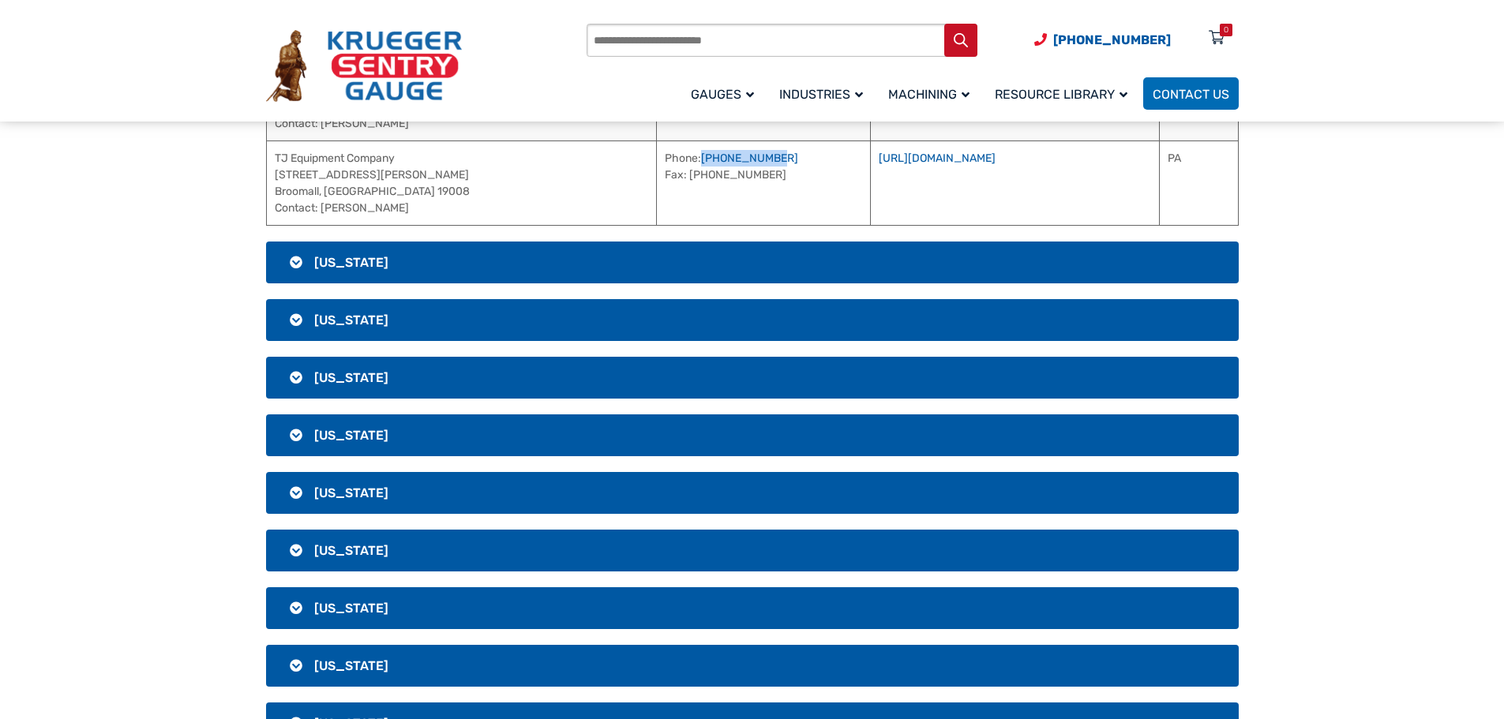
scroll to position [2646, 0]
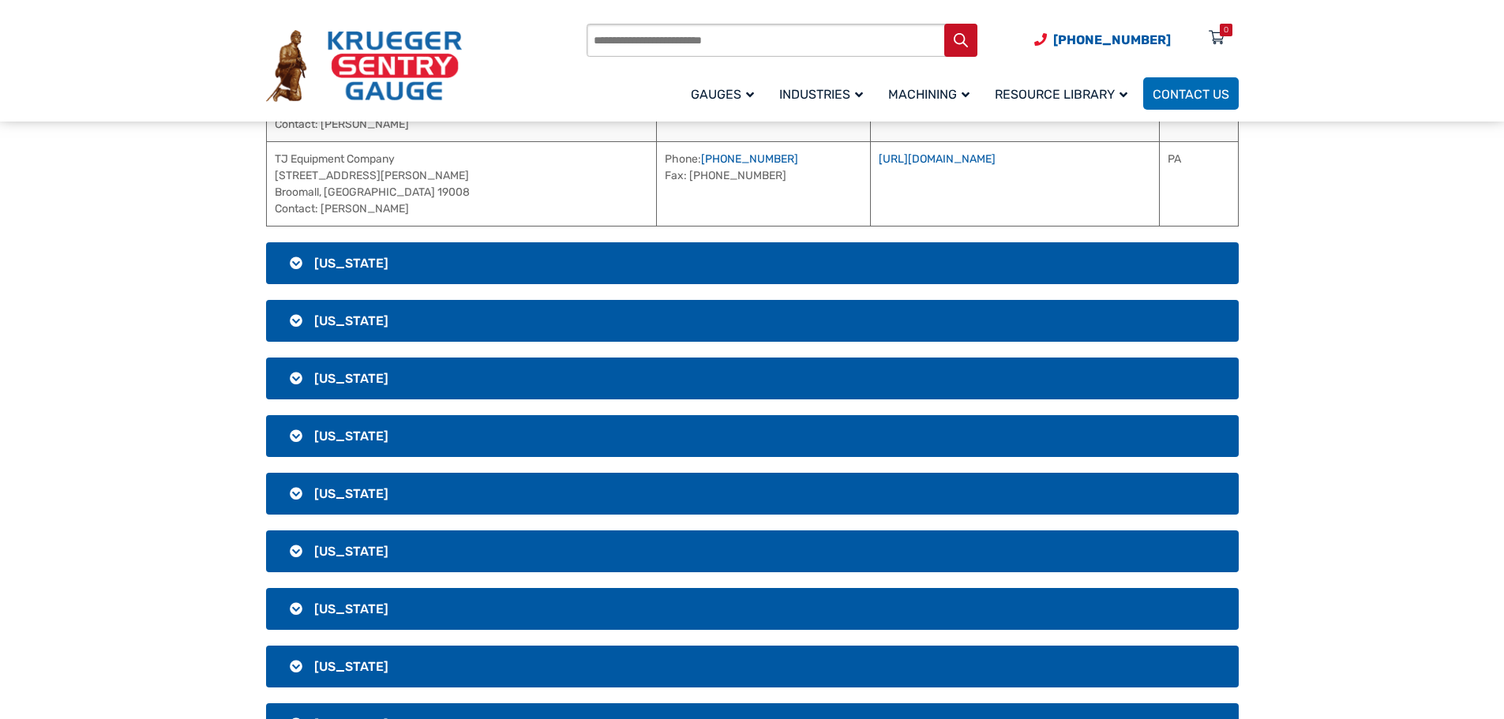
click at [541, 264] on h3 "[US_STATE]" at bounding box center [752, 263] width 973 height 42
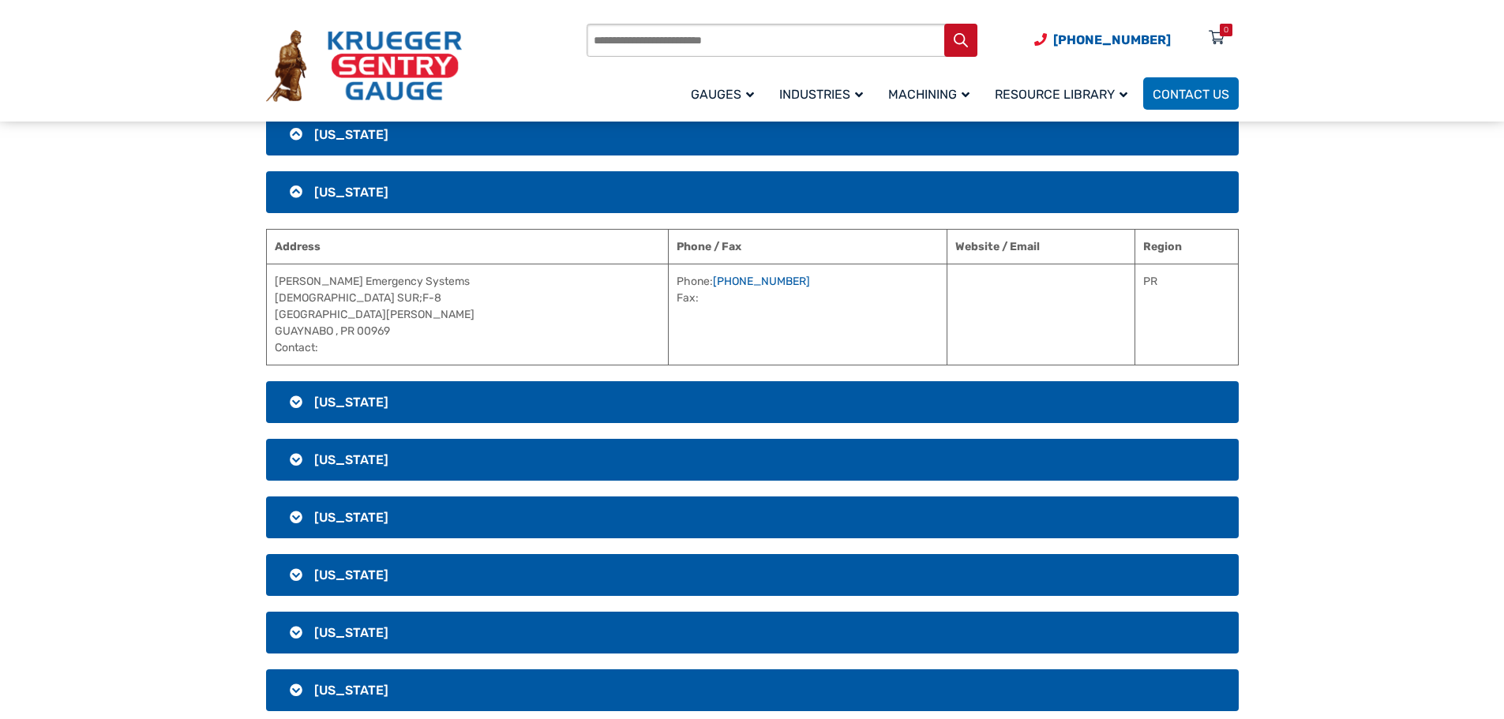
scroll to position [2409, 0]
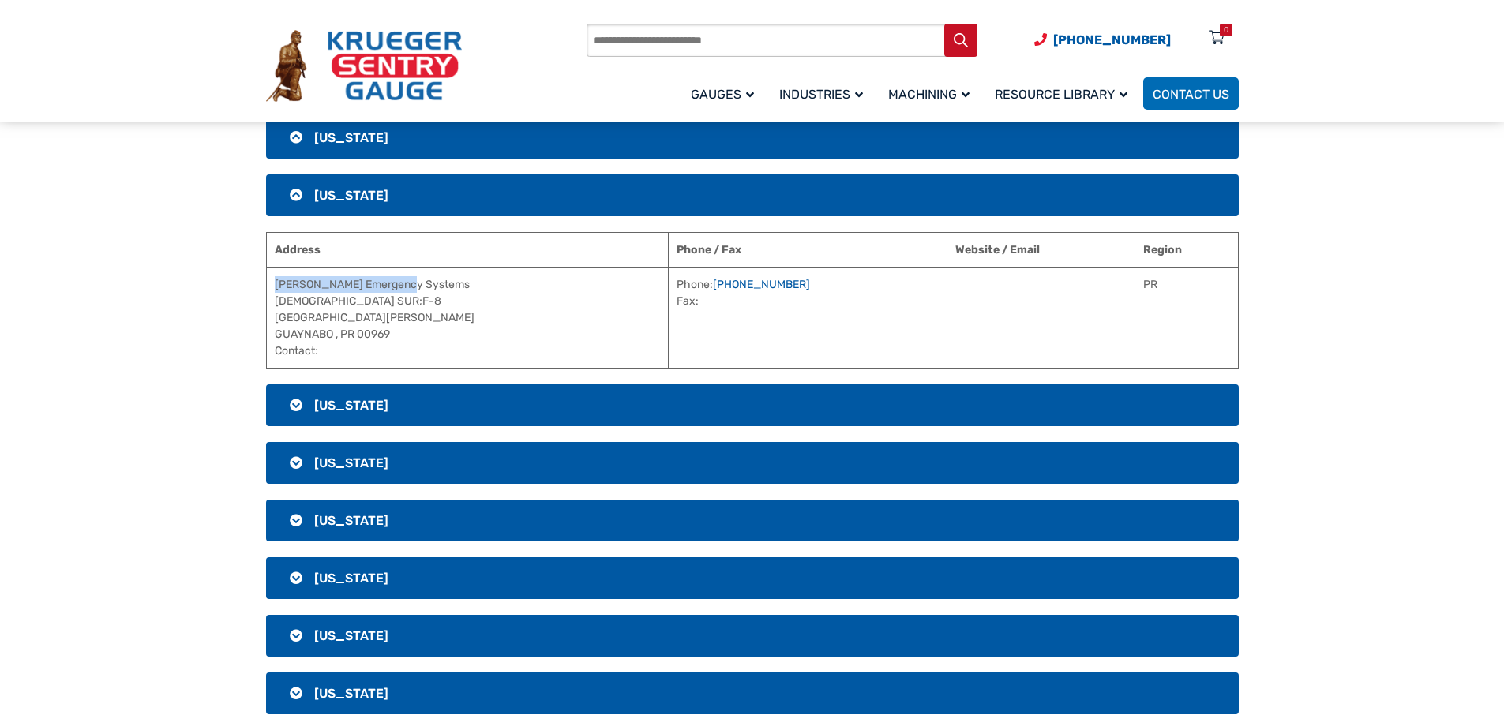
drag, startPoint x: 410, startPoint y: 286, endPoint x: 273, endPoint y: 285, distance: 136.6
click at [273, 285] on td "[PERSON_NAME] Emergency Systems FRAILES SUR;F-[STREET_ADDRESS][PERSON_NAME] Con…" at bounding box center [467, 317] width 403 height 101
click at [328, 405] on span "[US_STATE]" at bounding box center [351, 405] width 74 height 15
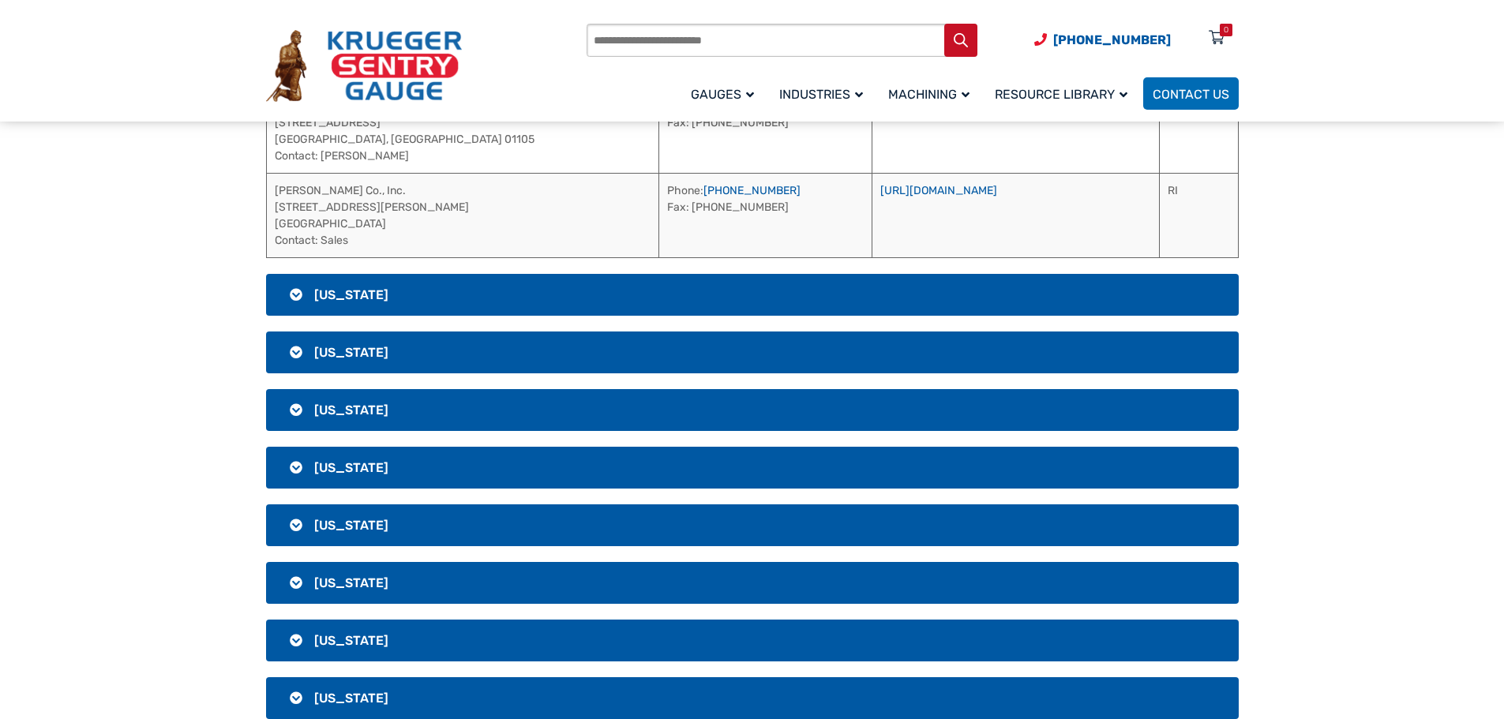
scroll to position [2646, 0]
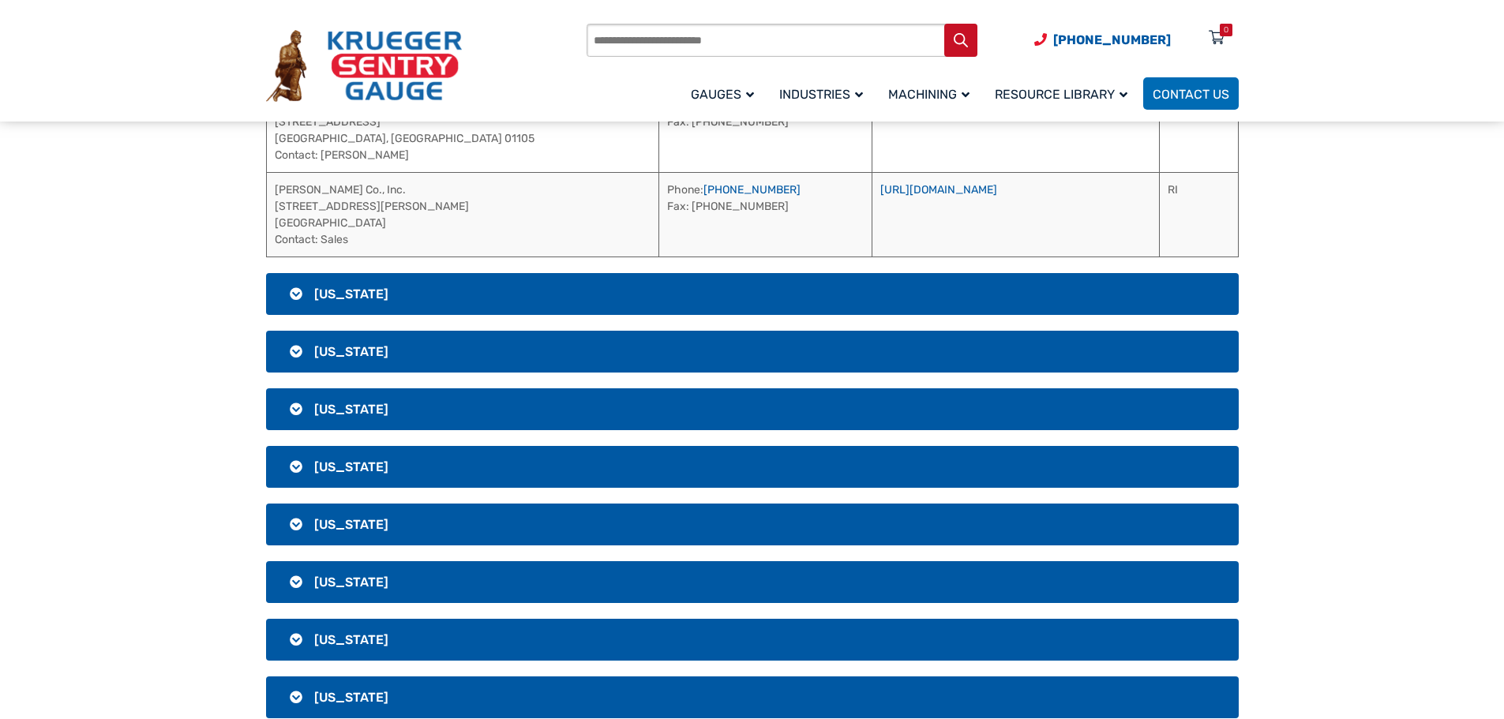
click at [459, 298] on h3 "[US_STATE]" at bounding box center [752, 294] width 973 height 42
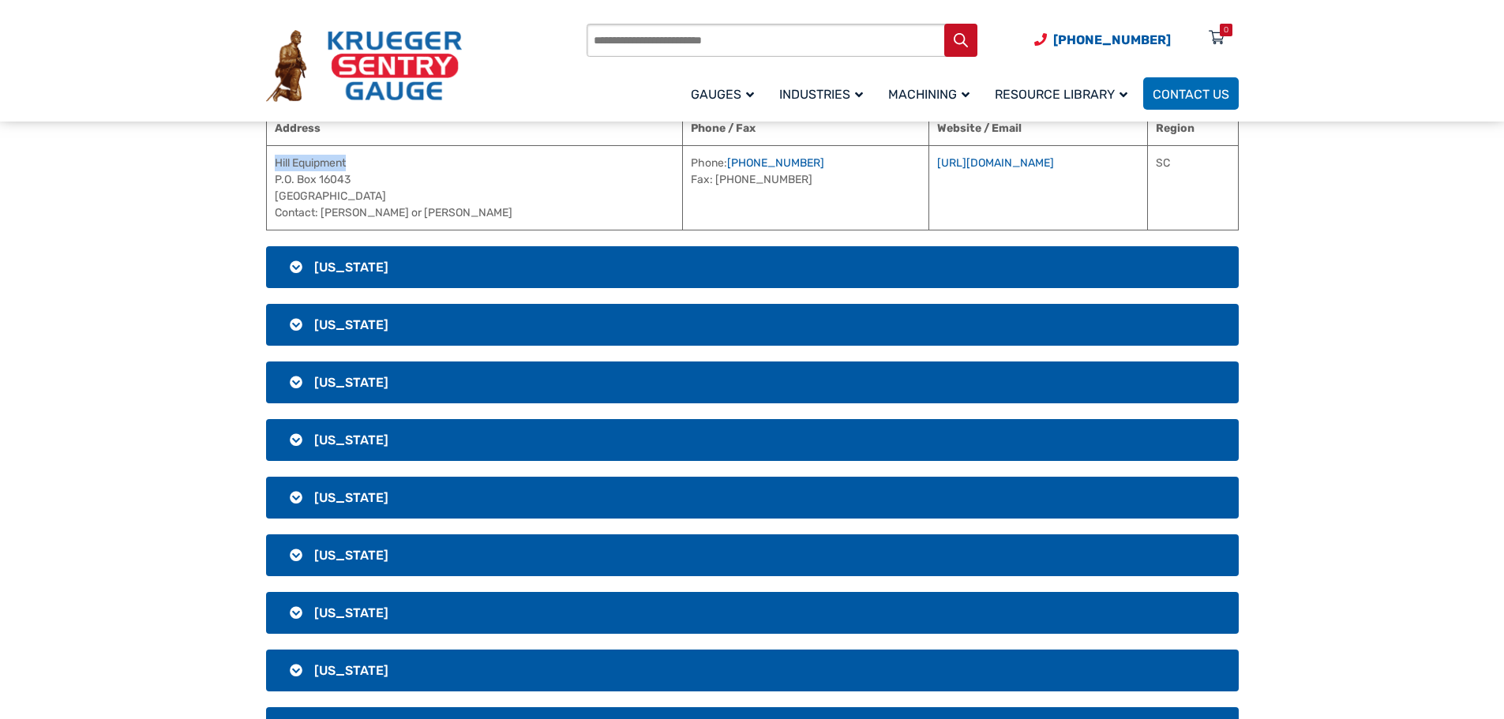
drag, startPoint x: 358, startPoint y: 164, endPoint x: 272, endPoint y: 168, distance: 85.4
click at [272, 168] on td "Hill Equipment P.O. [STREET_ADDRESS] Contact: [PERSON_NAME] or [PERSON_NAME]" at bounding box center [474, 187] width 417 height 84
drag, startPoint x: 662, startPoint y: 159, endPoint x: 579, endPoint y: 159, distance: 83.7
click at [683, 159] on td "Phone: [PHONE_NUMBER] Fax: [PHONE_NUMBER]" at bounding box center [806, 187] width 246 height 84
drag, startPoint x: 935, startPoint y: 162, endPoint x: 884, endPoint y: 166, distance: 50.7
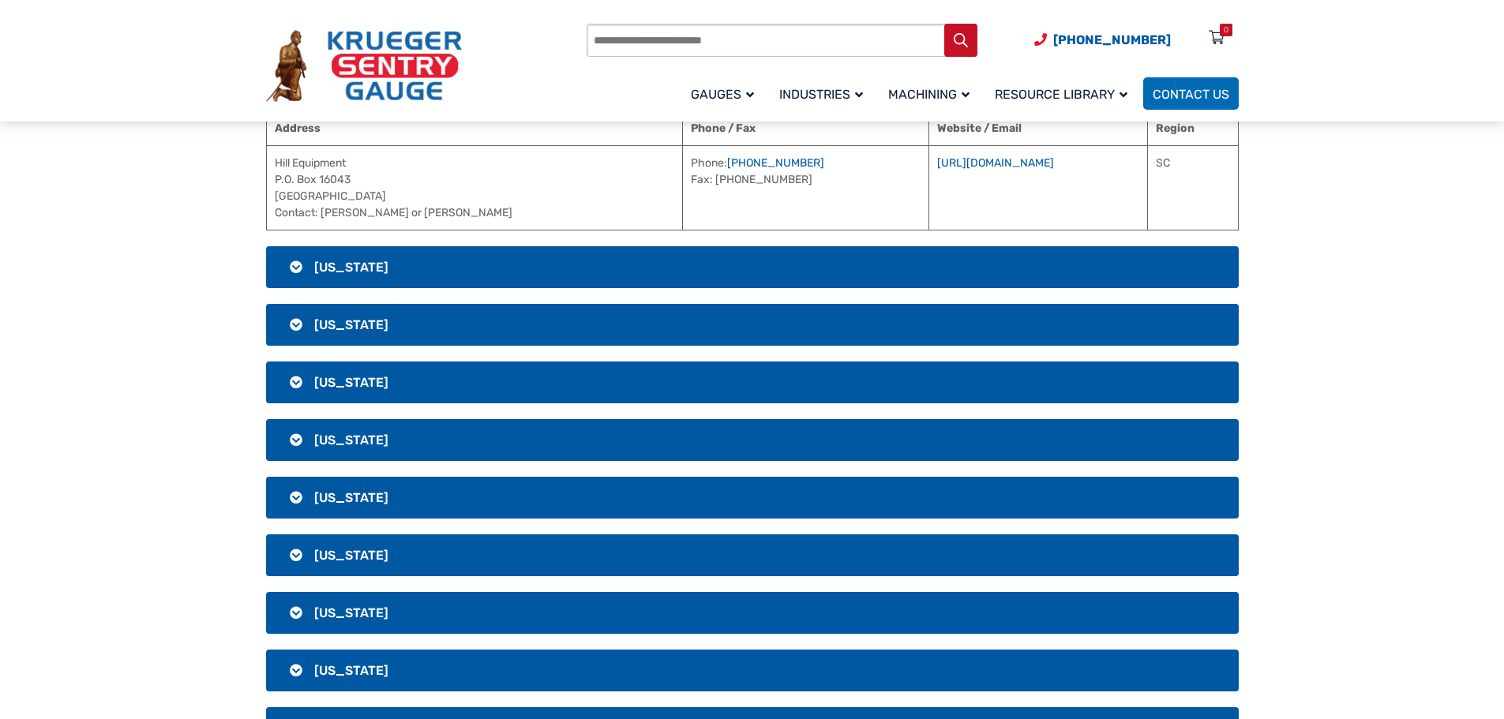
drag, startPoint x: 884, startPoint y: 166, endPoint x: 861, endPoint y: 187, distance: 31.3
click at [928, 187] on td "[URL][DOMAIN_NAME]" at bounding box center [1037, 187] width 219 height 84
drag, startPoint x: 875, startPoint y: 166, endPoint x: 835, endPoint y: 190, distance: 46.4
click at [928, 190] on td "[URL][DOMAIN_NAME]" at bounding box center [1037, 187] width 219 height 84
click at [937, 162] on link "[URL][DOMAIN_NAME]" at bounding box center [995, 162] width 117 height 13
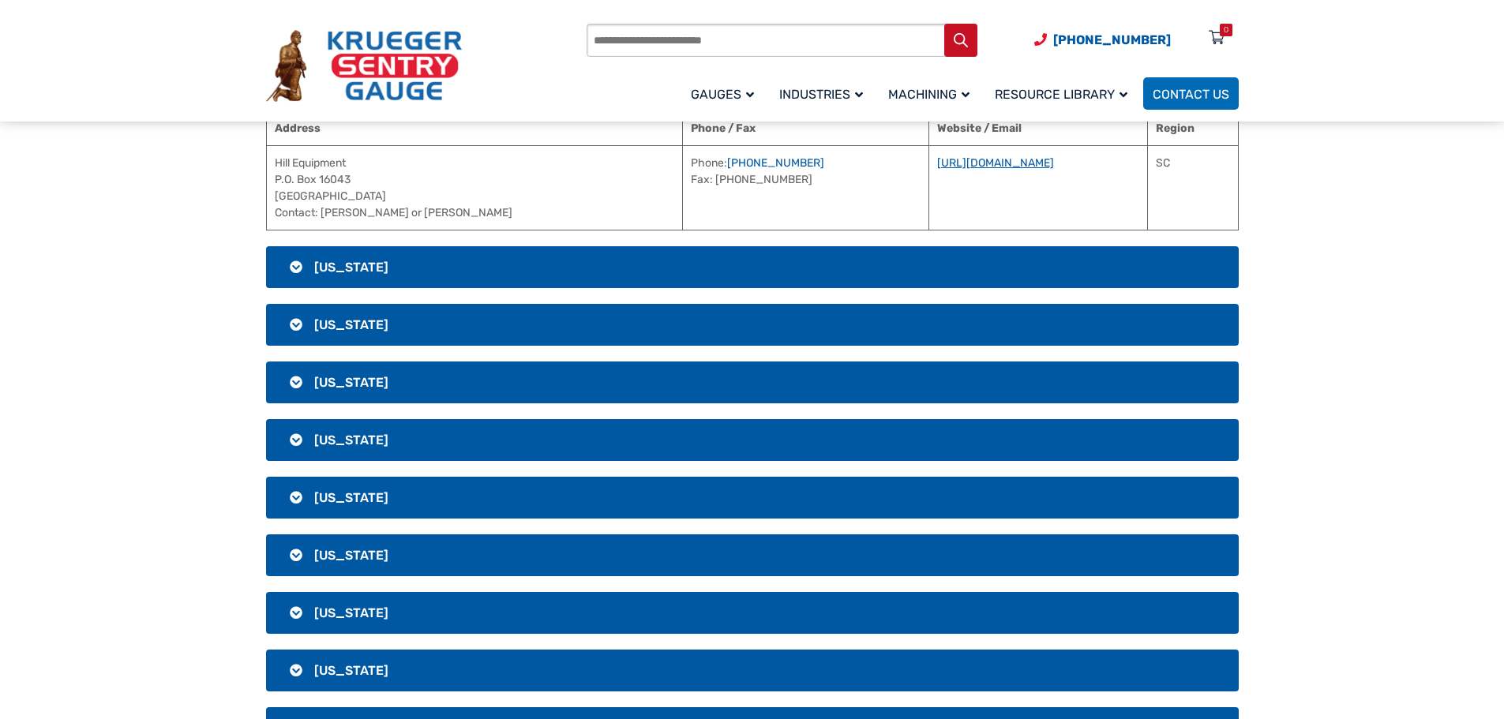
drag, startPoint x: 958, startPoint y: 164, endPoint x: 781, endPoint y: 165, distance: 176.8
click at [928, 165] on td "[URL][DOMAIN_NAME]" at bounding box center [1037, 187] width 219 height 84
drag, startPoint x: 361, startPoint y: 163, endPoint x: 272, endPoint y: 161, distance: 88.4
click at [272, 161] on td "Hill Equipment P.O. [STREET_ADDRESS] Contact: [PERSON_NAME] or [PERSON_NAME]" at bounding box center [474, 187] width 417 height 84
click at [457, 263] on h3 "[US_STATE]" at bounding box center [752, 267] width 973 height 42
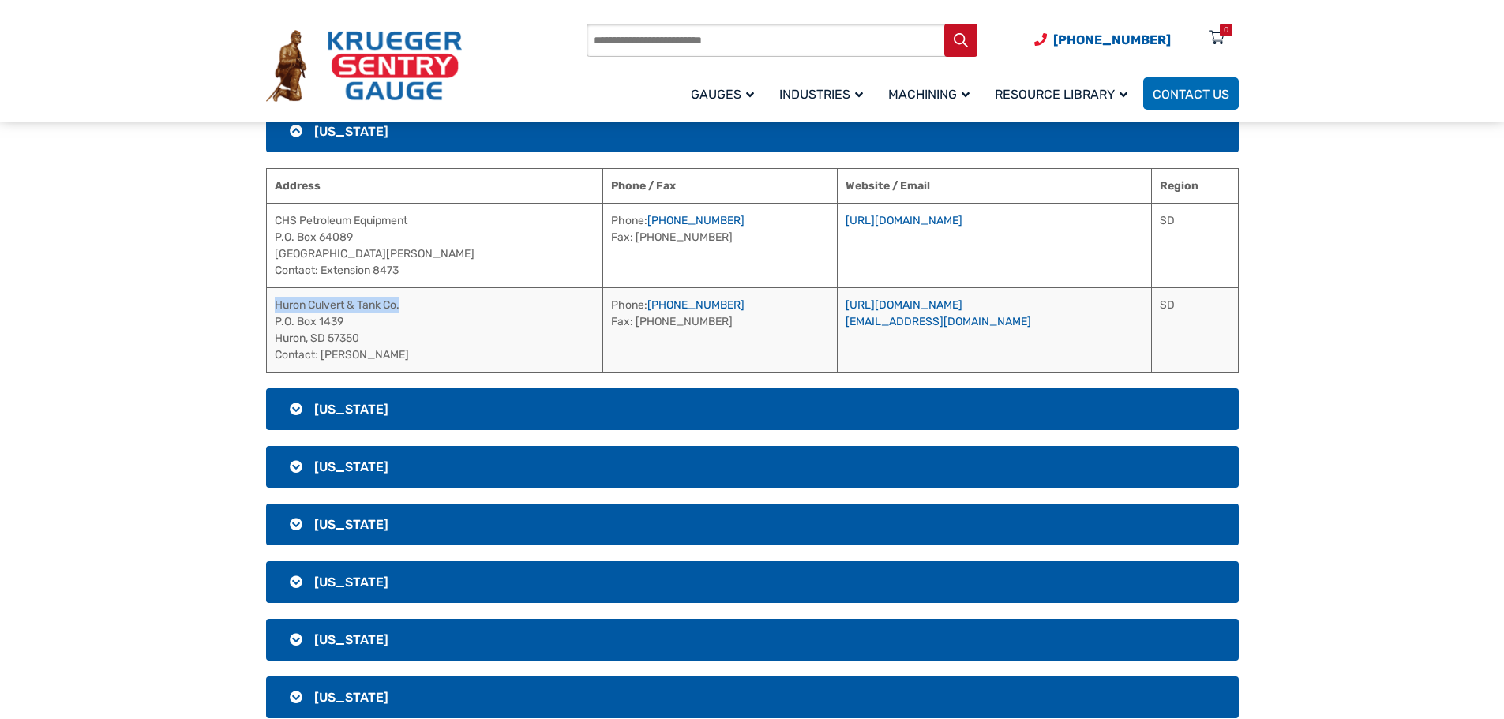
drag, startPoint x: 414, startPoint y: 306, endPoint x: 272, endPoint y: 300, distance: 141.5
click at [272, 300] on td "Huron Culvert & Tank Co. P.O. [STREET_ADDRESS] Contact: [PERSON_NAME]" at bounding box center [434, 329] width 337 height 84
drag, startPoint x: 679, startPoint y: 306, endPoint x: 598, endPoint y: 303, distance: 80.6
click at [603, 303] on td "Phone: [PHONE_NUMBER] Fax: [PHONE_NUMBER]" at bounding box center [720, 329] width 234 height 84
drag, startPoint x: 390, startPoint y: 358, endPoint x: 322, endPoint y: 358, distance: 67.9
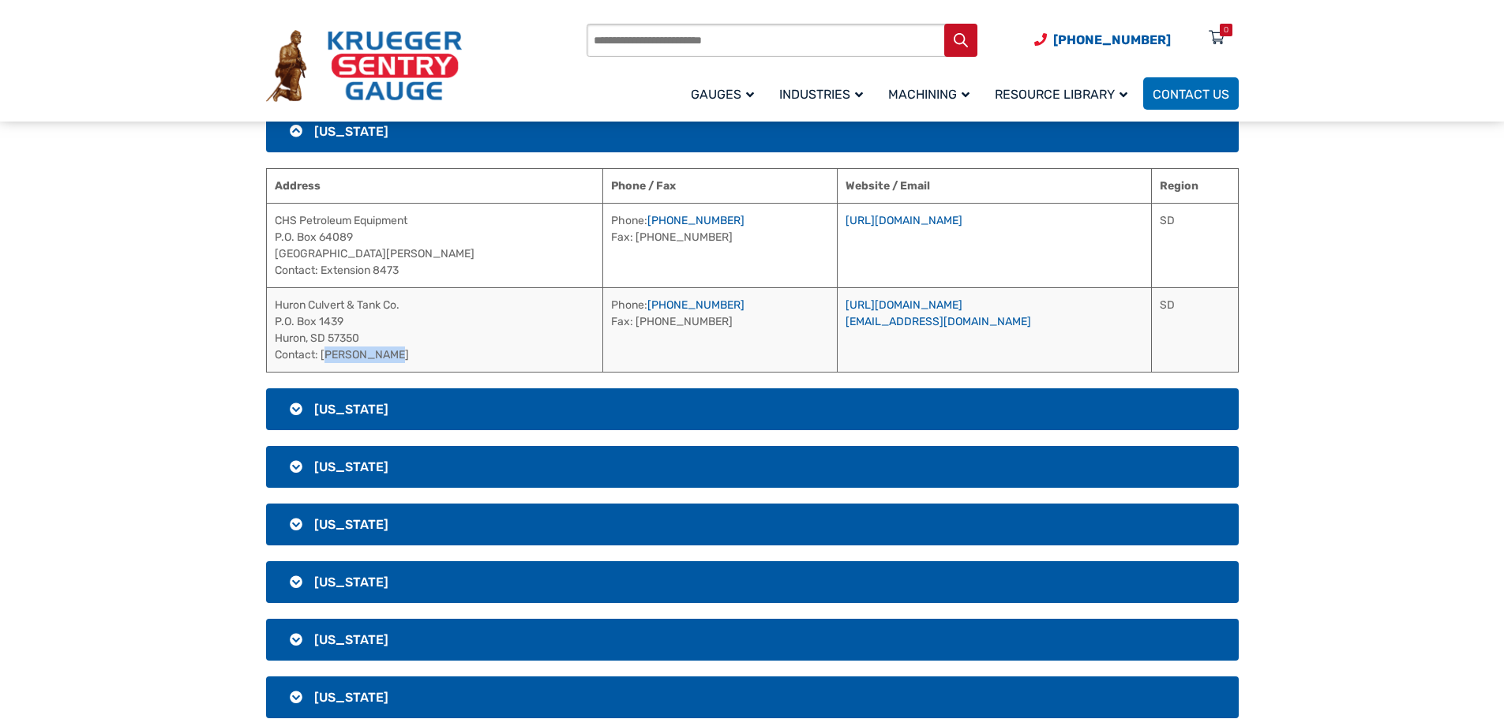
click at [322, 358] on td "Huron Culvert & Tank Co. P.O. [STREET_ADDRESS] Contact: [PERSON_NAME]" at bounding box center [434, 329] width 337 height 84
click at [882, 302] on link "[URL][DOMAIN_NAME]" at bounding box center [904, 304] width 117 height 13
click at [424, 414] on h3 "[US_STATE]" at bounding box center [752, 409] width 973 height 42
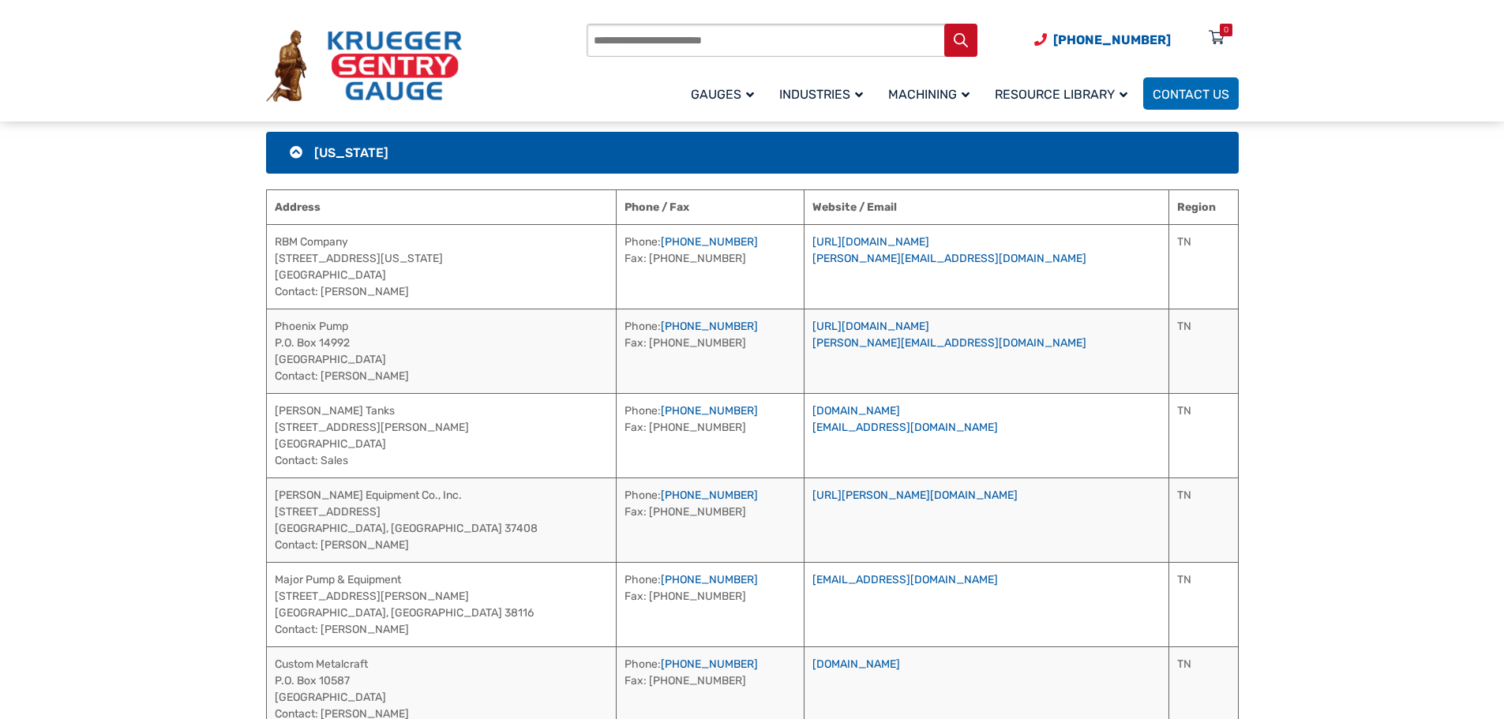
scroll to position [2567, 0]
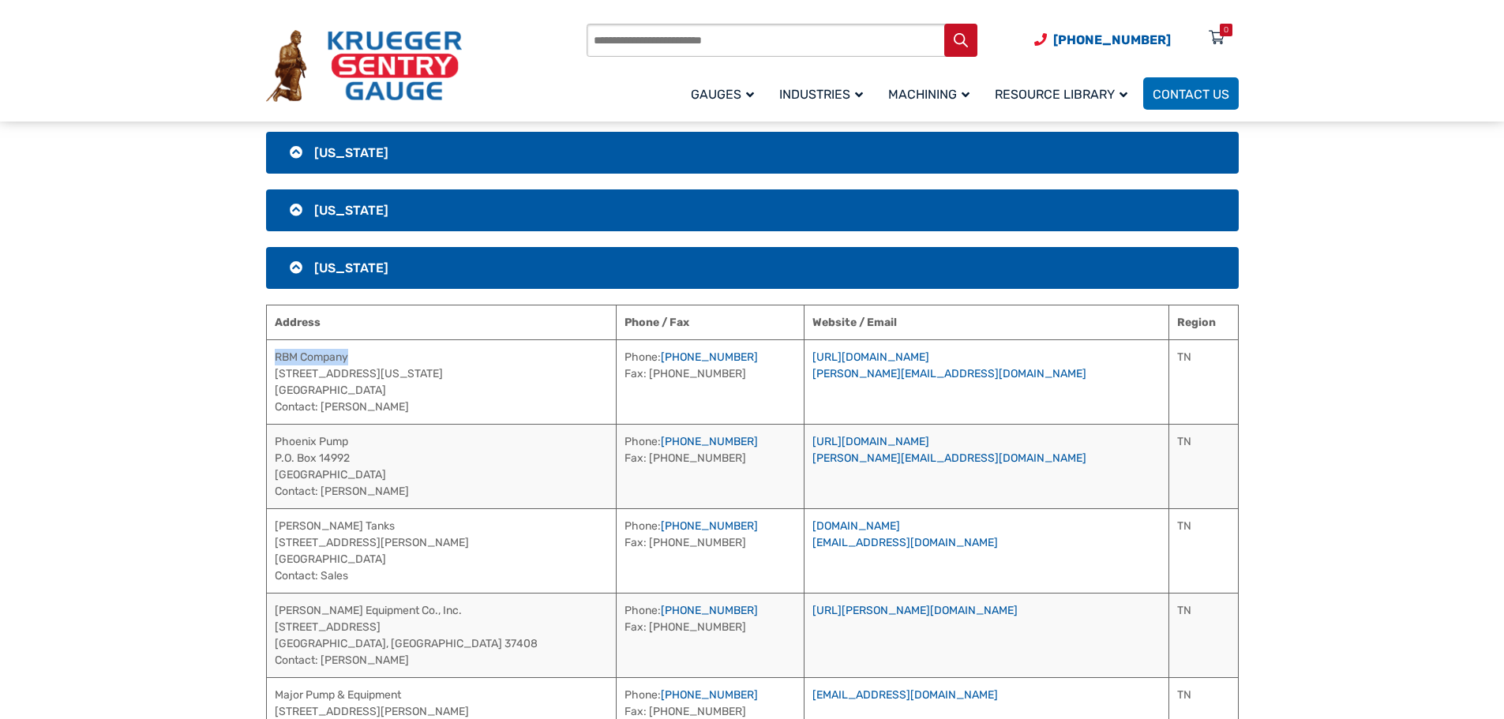
drag, startPoint x: 358, startPoint y: 359, endPoint x: 277, endPoint y: 358, distance: 81.3
click at [277, 358] on td "RBM Company [STREET_ADDRESS][US_STATE] Contact: [PERSON_NAME]" at bounding box center [441, 381] width 351 height 84
drag, startPoint x: 420, startPoint y: 407, endPoint x: 324, endPoint y: 408, distance: 96.3
click at [324, 408] on td "RBM Company [STREET_ADDRESS][US_STATE] Contact: [PERSON_NAME]" at bounding box center [441, 381] width 351 height 84
drag, startPoint x: 673, startPoint y: 354, endPoint x: 586, endPoint y: 358, distance: 87.7
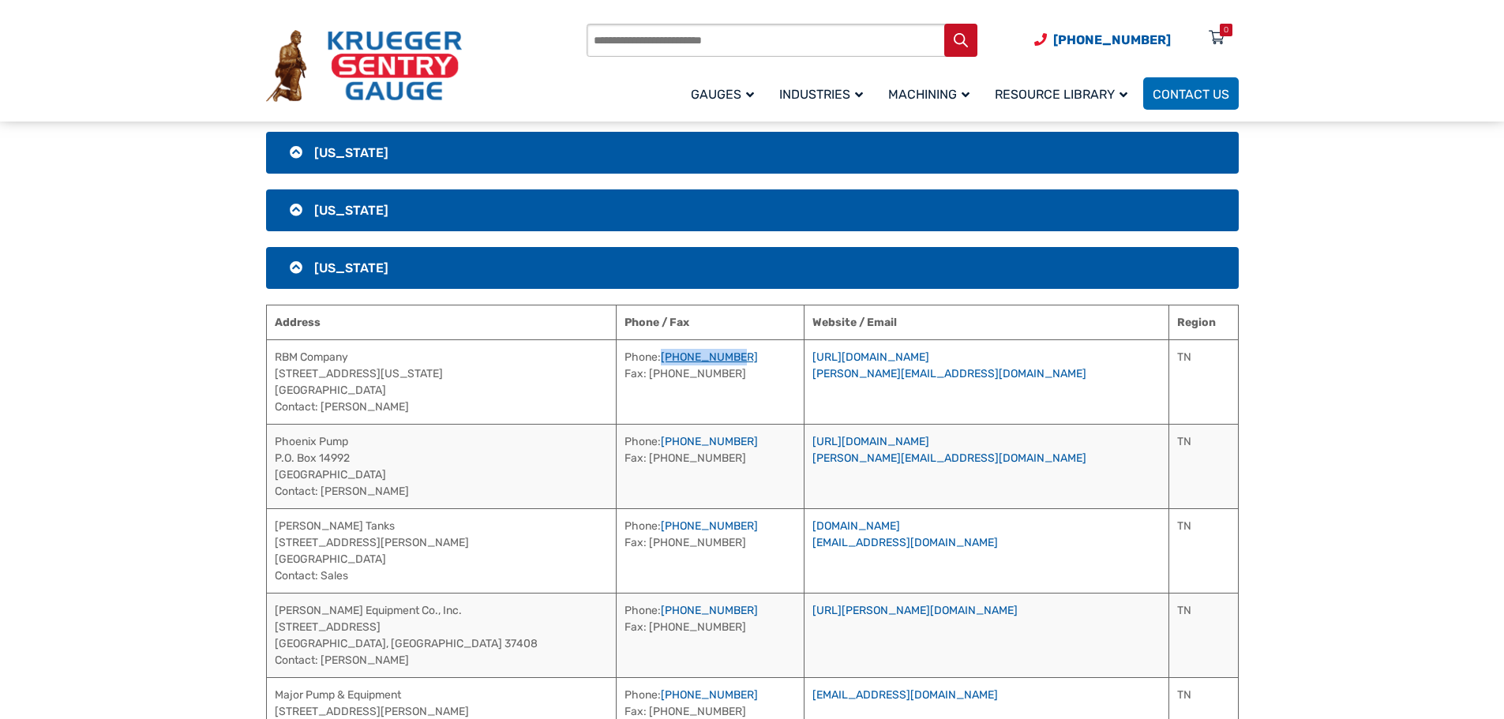
click at [617, 358] on td "Phone: [PHONE_NUMBER] Fax: [PHONE_NUMBER]" at bounding box center [711, 381] width 188 height 84
click at [883, 354] on link "[URL][DOMAIN_NAME]" at bounding box center [870, 357] width 117 height 13
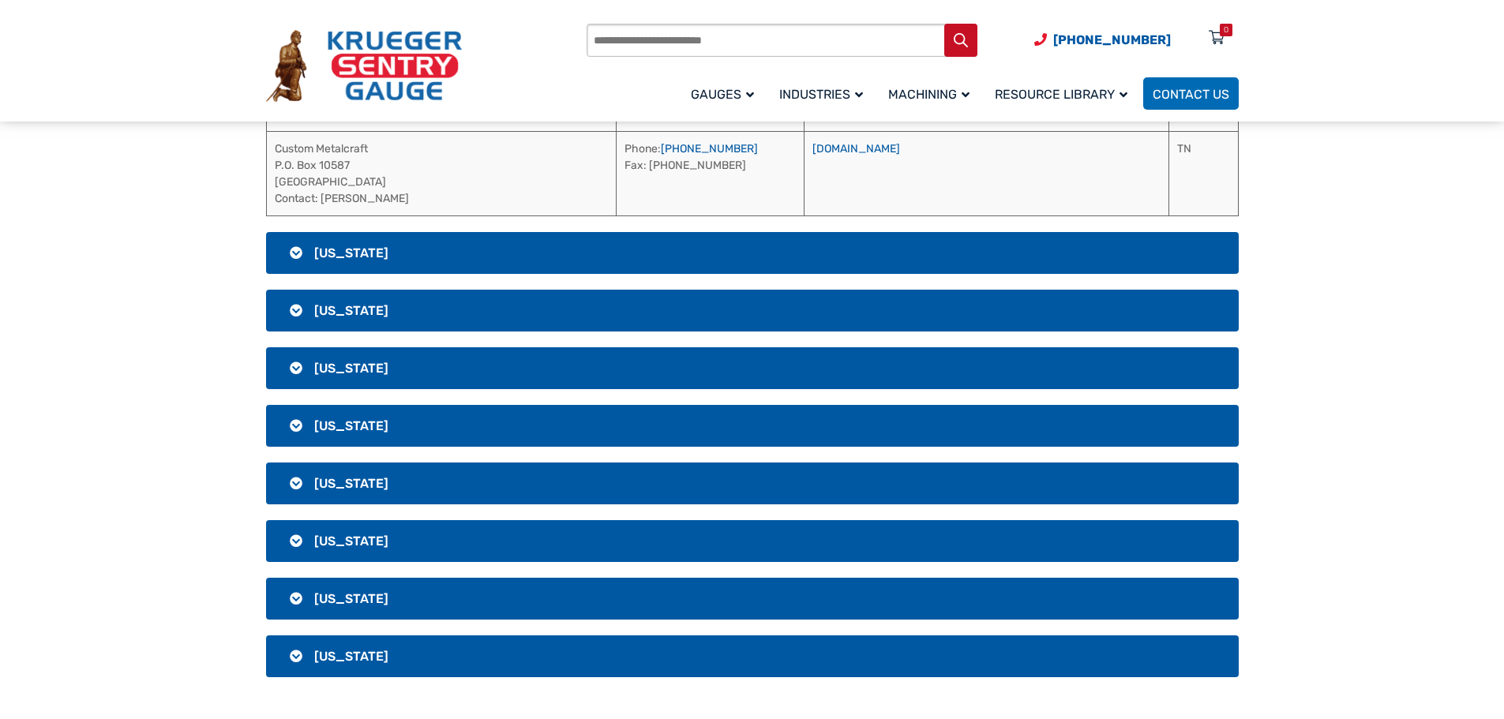
scroll to position [3199, 0]
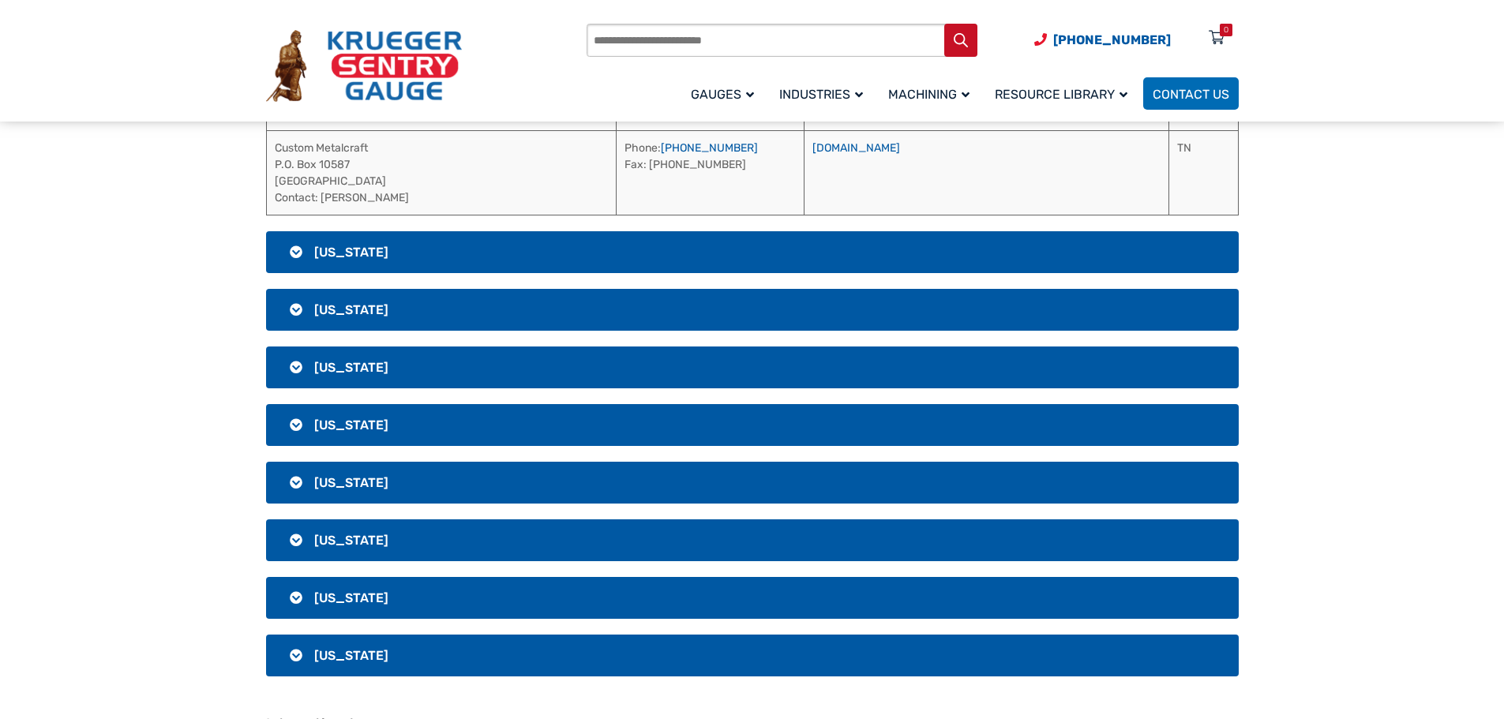
click at [391, 252] on h3 "[US_STATE]" at bounding box center [752, 252] width 973 height 42
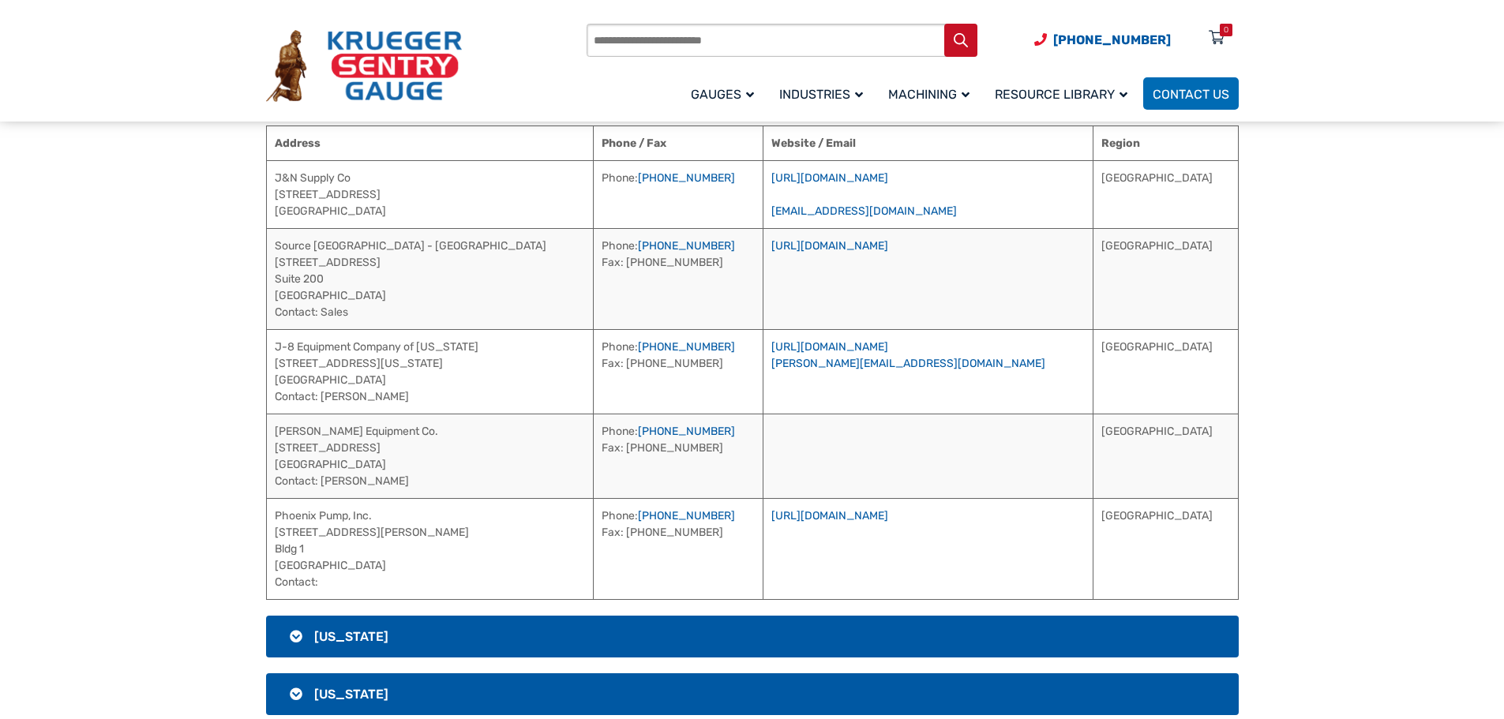
scroll to position [2725, 0]
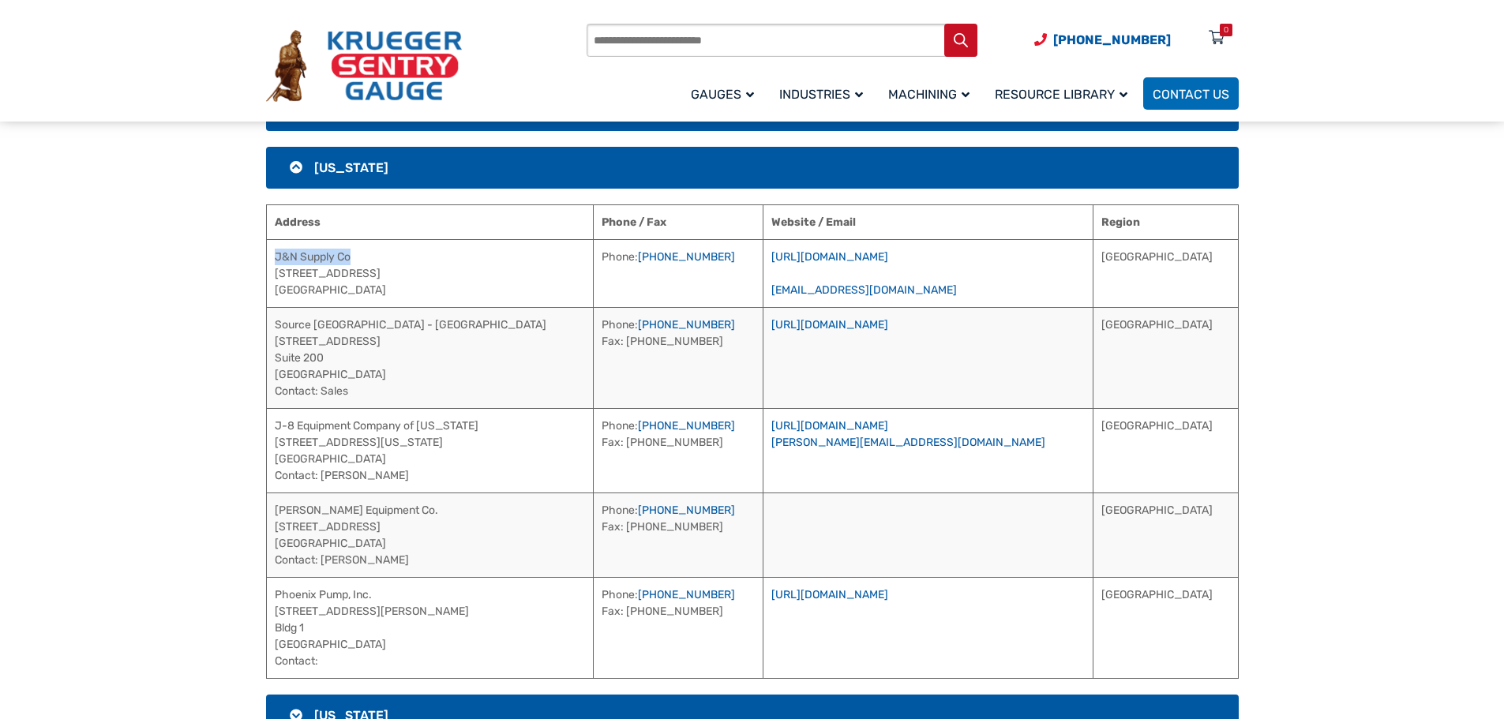
drag, startPoint x: 363, startPoint y: 258, endPoint x: 266, endPoint y: 257, distance: 97.1
click at [266, 257] on td "J&N Supply Co [STREET_ADDRESS]" at bounding box center [429, 273] width 327 height 68
drag, startPoint x: 687, startPoint y: 256, endPoint x: 640, endPoint y: 258, distance: 46.6
click at [640, 258] on td "Phone: [PHONE_NUMBER]" at bounding box center [678, 273] width 171 height 68
click at [888, 259] on link "[URL][DOMAIN_NAME]" at bounding box center [829, 256] width 117 height 13
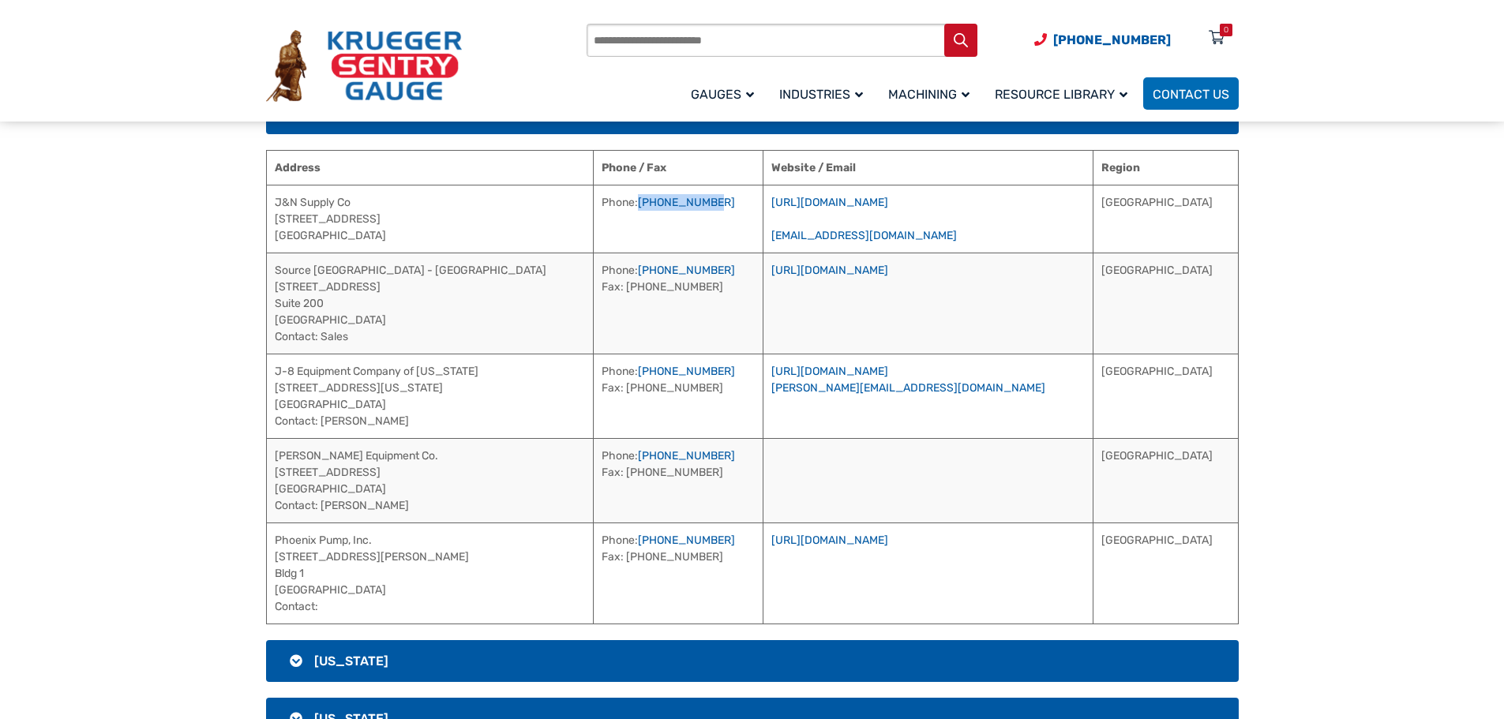
scroll to position [2804, 0]
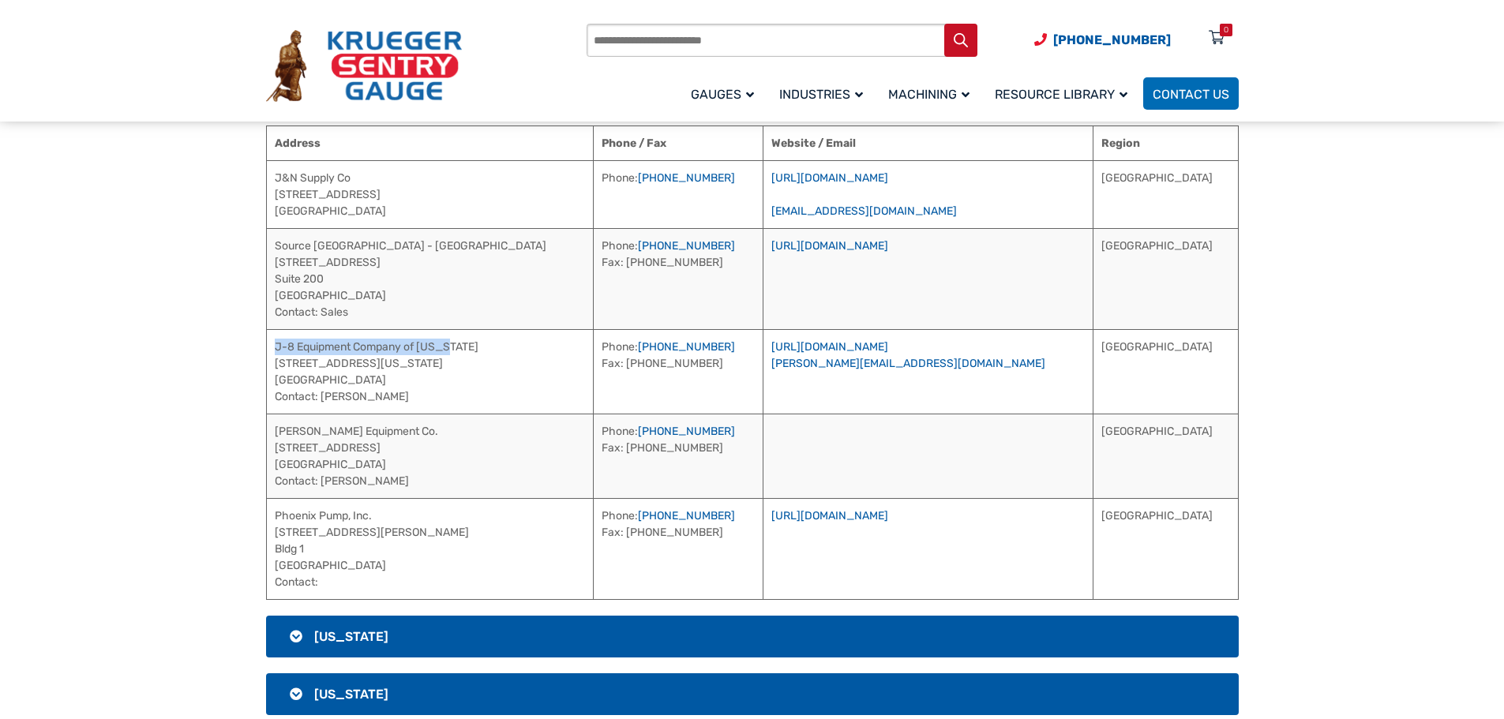
drag, startPoint x: 456, startPoint y: 347, endPoint x: 268, endPoint y: 344, distance: 188.7
click at [268, 344] on td "J-8 Equipment Company of [US_STATE][GEOGRAPHIC_DATA][STREET_ADDRESS][US_STATE] …" at bounding box center [429, 371] width 327 height 84
drag, startPoint x: 409, startPoint y: 399, endPoint x: 324, endPoint y: 397, distance: 85.3
click at [324, 397] on td "J-8 Equipment Company of [US_STATE][GEOGRAPHIC_DATA][STREET_ADDRESS][US_STATE] …" at bounding box center [429, 371] width 327 height 84
drag, startPoint x: 730, startPoint y: 347, endPoint x: 643, endPoint y: 354, distance: 87.9
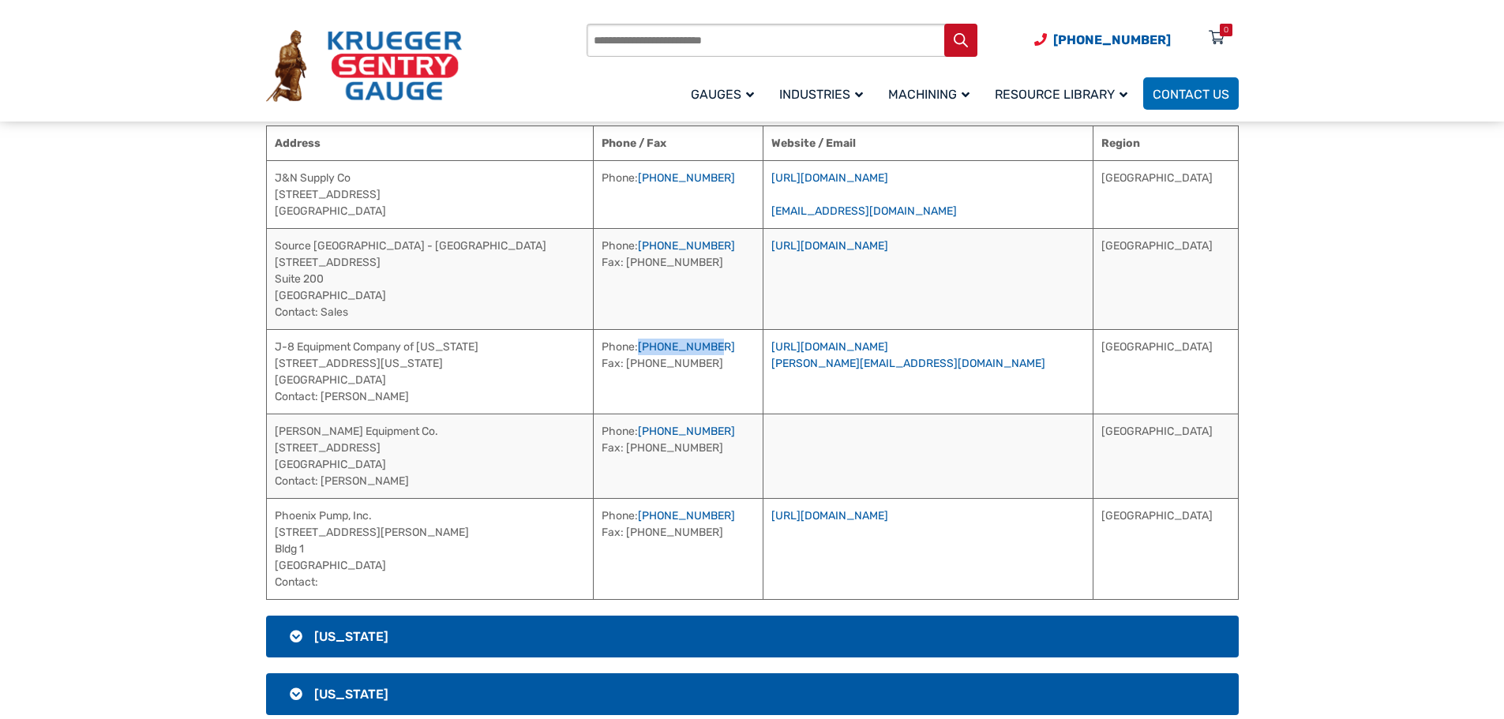
click at [643, 354] on td "Phone: [PHONE_NUMBER] Fax: [PHONE_NUMBER]" at bounding box center [678, 371] width 171 height 84
click at [888, 346] on link "[URL][DOMAIN_NAME]" at bounding box center [829, 346] width 117 height 13
drag, startPoint x: 406, startPoint y: 430, endPoint x: 274, endPoint y: 432, distance: 131.8
click at [274, 432] on td "[PERSON_NAME] Equipment Co. [STREET_ADDRESS] Contact: [PERSON_NAME]" at bounding box center [429, 456] width 327 height 84
drag, startPoint x: 723, startPoint y: 430, endPoint x: 643, endPoint y: 432, distance: 79.8
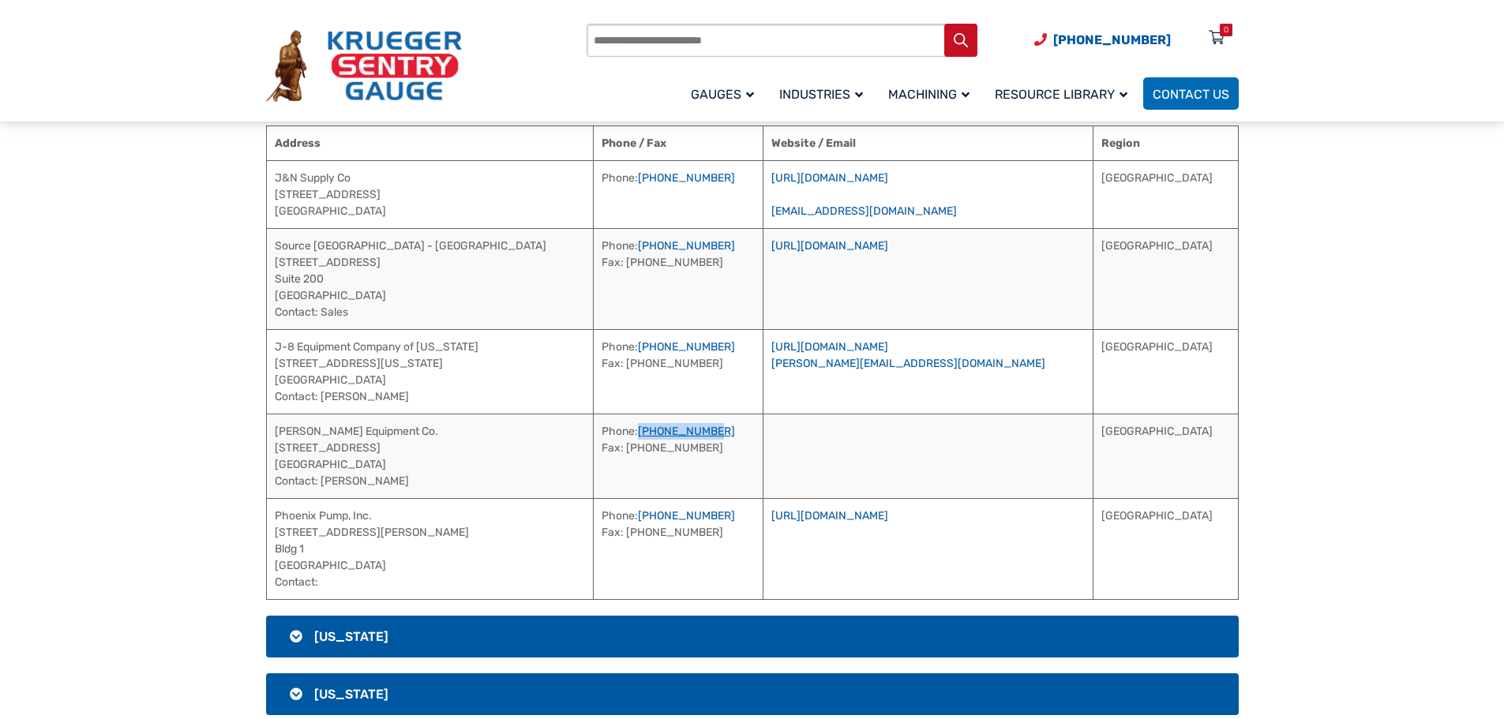
click at [643, 432] on td "Phone: [PHONE_NUMBER] Fax: [PHONE_NUMBER]" at bounding box center [678, 456] width 171 height 84
drag, startPoint x: 397, startPoint y: 478, endPoint x: 322, endPoint y: 481, distance: 75.0
click at [322, 481] on td "[PERSON_NAME] Equipment Co. [STREET_ADDRESS] Contact: [PERSON_NAME]" at bounding box center [429, 456] width 327 height 84
drag, startPoint x: 399, startPoint y: 431, endPoint x: 268, endPoint y: 435, distance: 131.1
click at [268, 435] on td "[PERSON_NAME] Equipment Co. [STREET_ADDRESS] Contact: [PERSON_NAME]" at bounding box center [429, 456] width 327 height 84
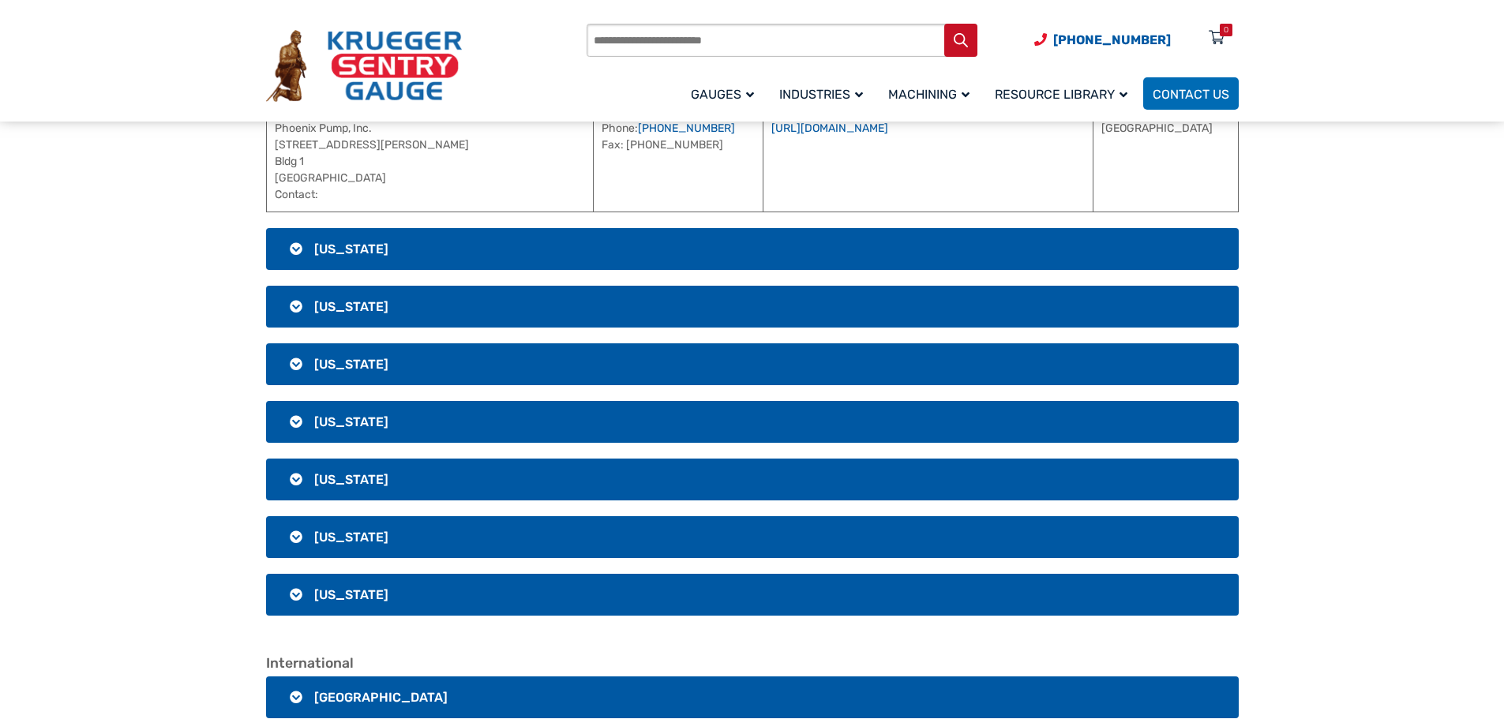
scroll to position [3199, 0]
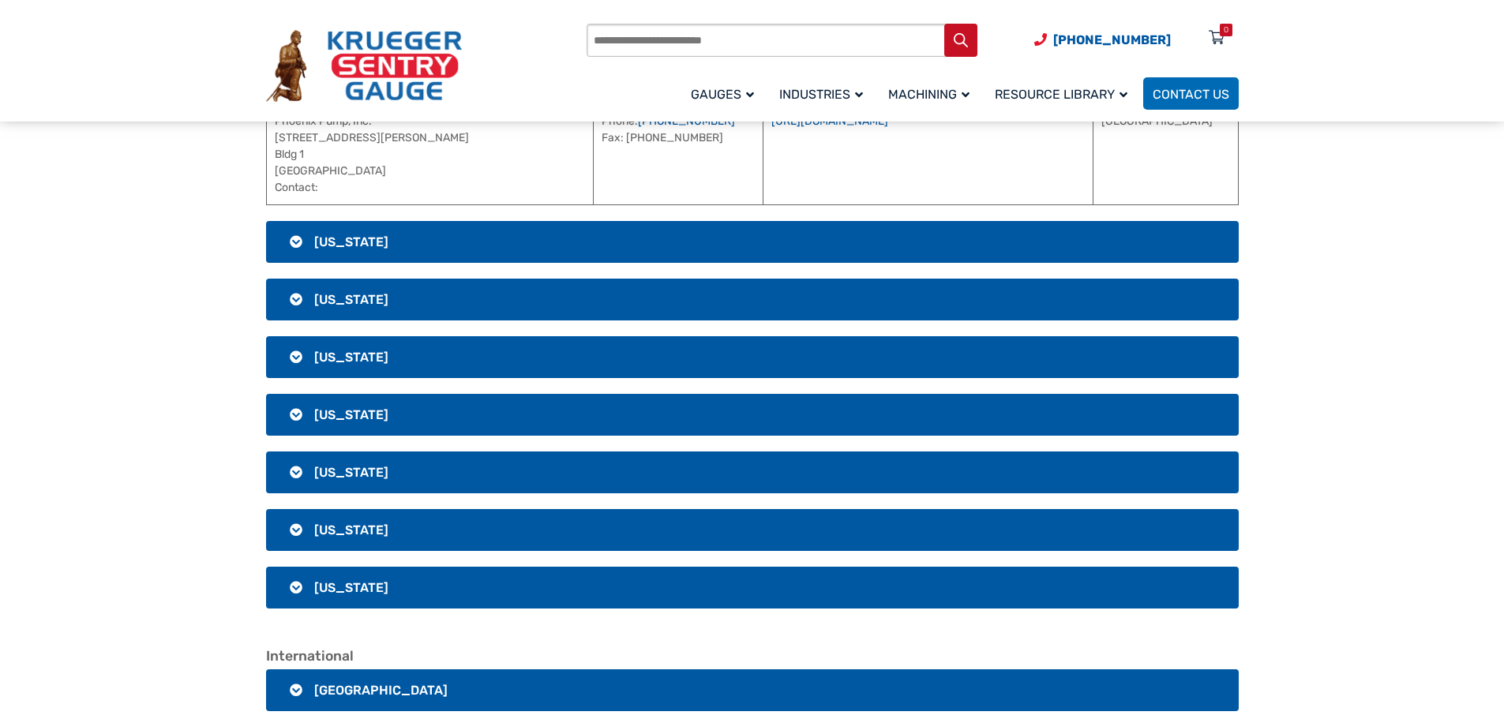
click at [487, 242] on h3 "[US_STATE]" at bounding box center [752, 242] width 973 height 42
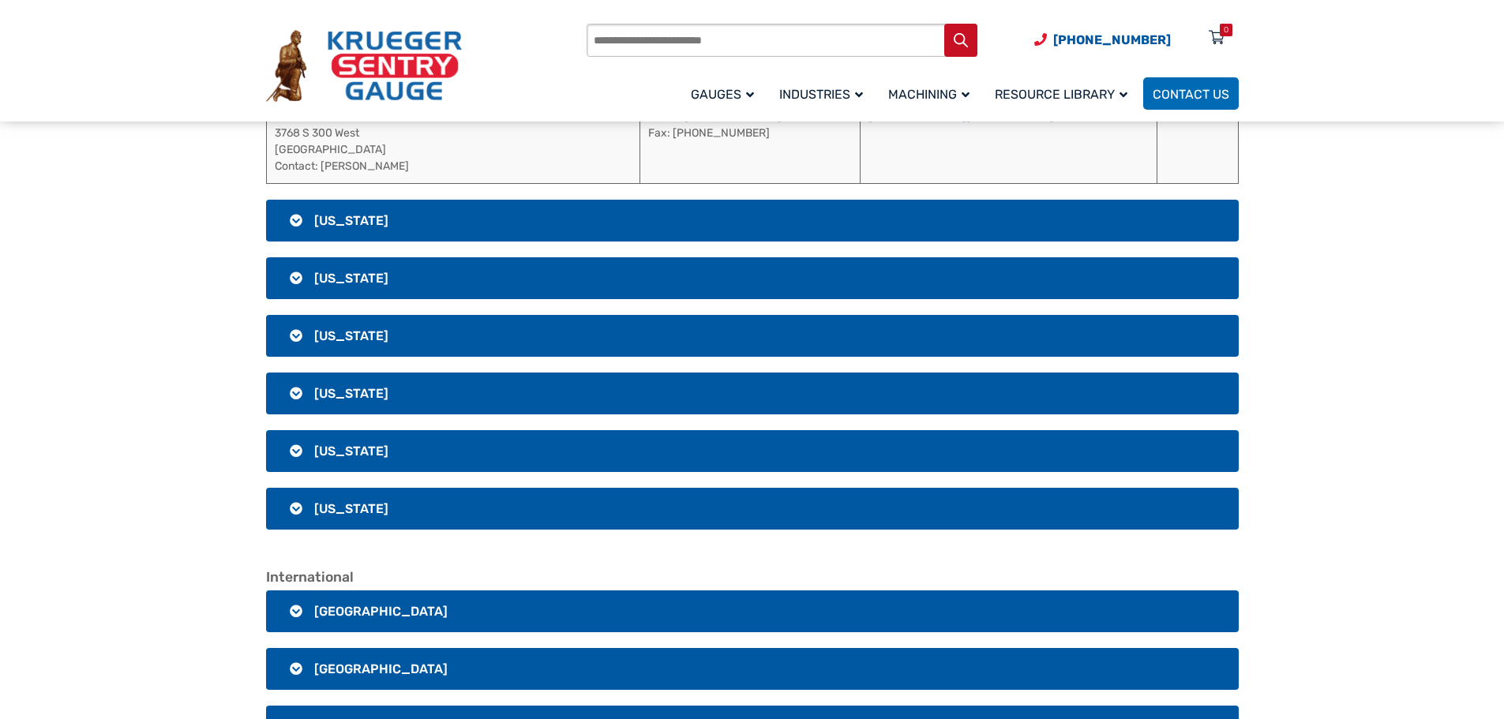
scroll to position [2804, 0]
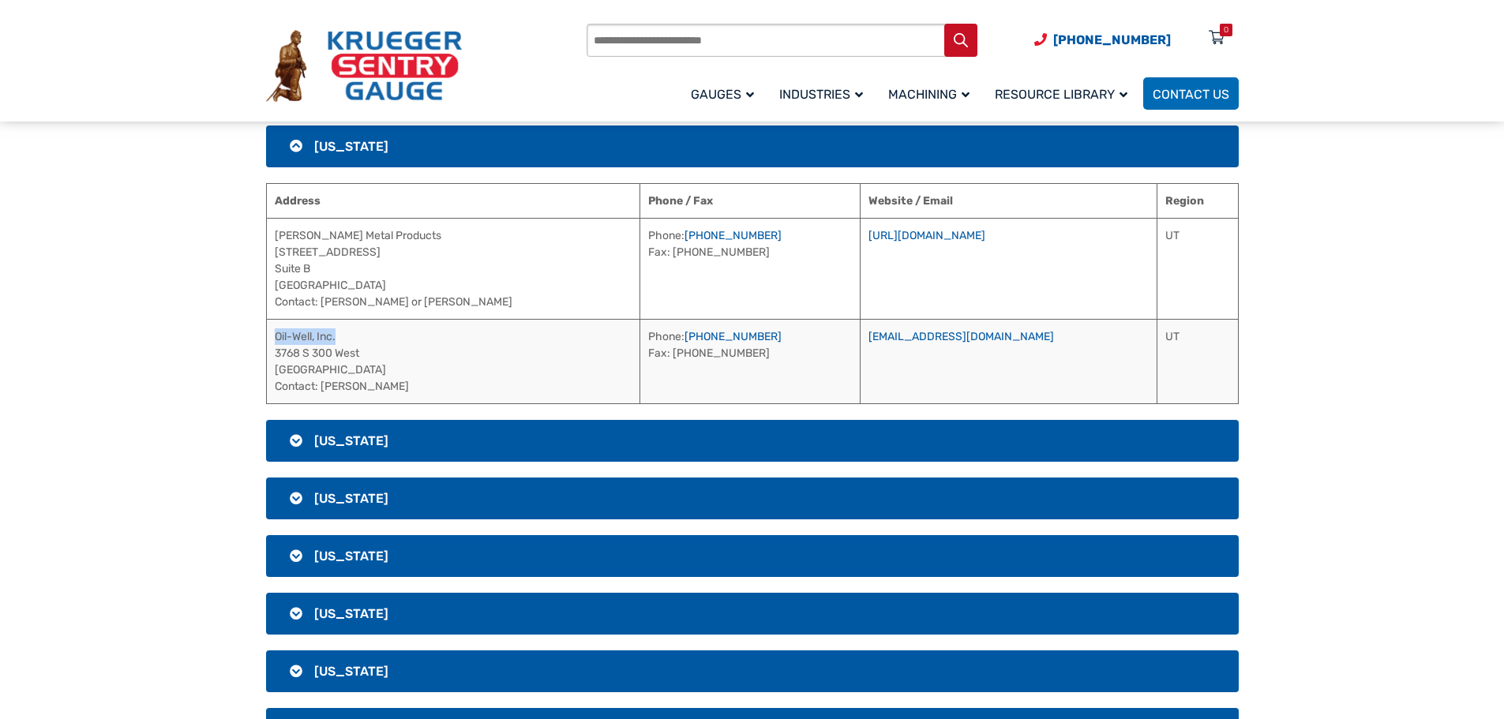
drag, startPoint x: 339, startPoint y: 335, endPoint x: 273, endPoint y: 341, distance: 65.8
click at [273, 341] on td "Oil-Well, Inc. [STREET_ADDRESS] Contact: [PERSON_NAME]" at bounding box center [452, 361] width 373 height 84
drag, startPoint x: 402, startPoint y: 383, endPoint x: 323, endPoint y: 386, distance: 79.0
click at [323, 386] on td "Oil-Well, Inc. [STREET_ADDRESS] Contact: [PERSON_NAME]" at bounding box center [452, 361] width 373 height 84
drag, startPoint x: 658, startPoint y: 334, endPoint x: 573, endPoint y: 336, distance: 84.5
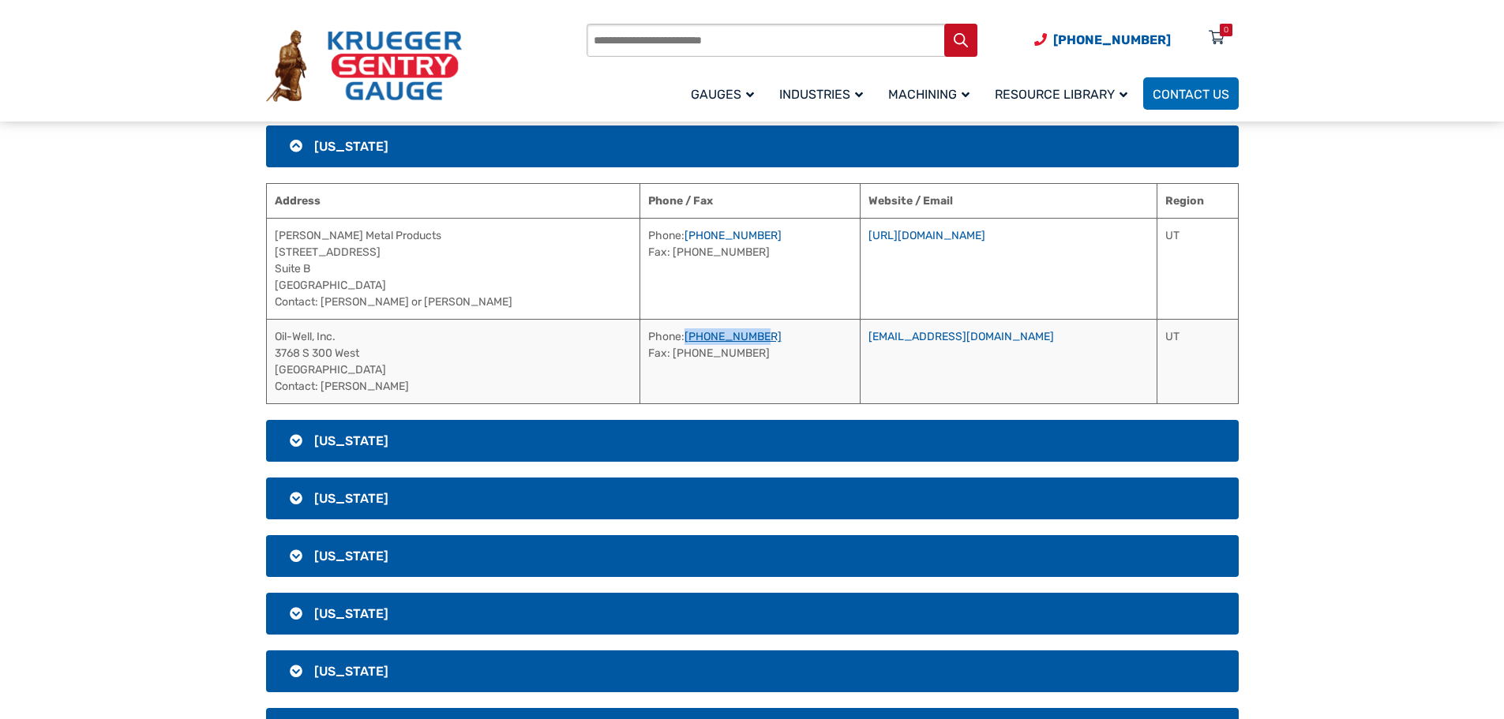
click at [639, 336] on td "Phone: [PHONE_NUMBER] Fax: [PHONE_NUMBER]" at bounding box center [749, 361] width 220 height 84
click at [396, 436] on h3 "[US_STATE]" at bounding box center [752, 441] width 973 height 42
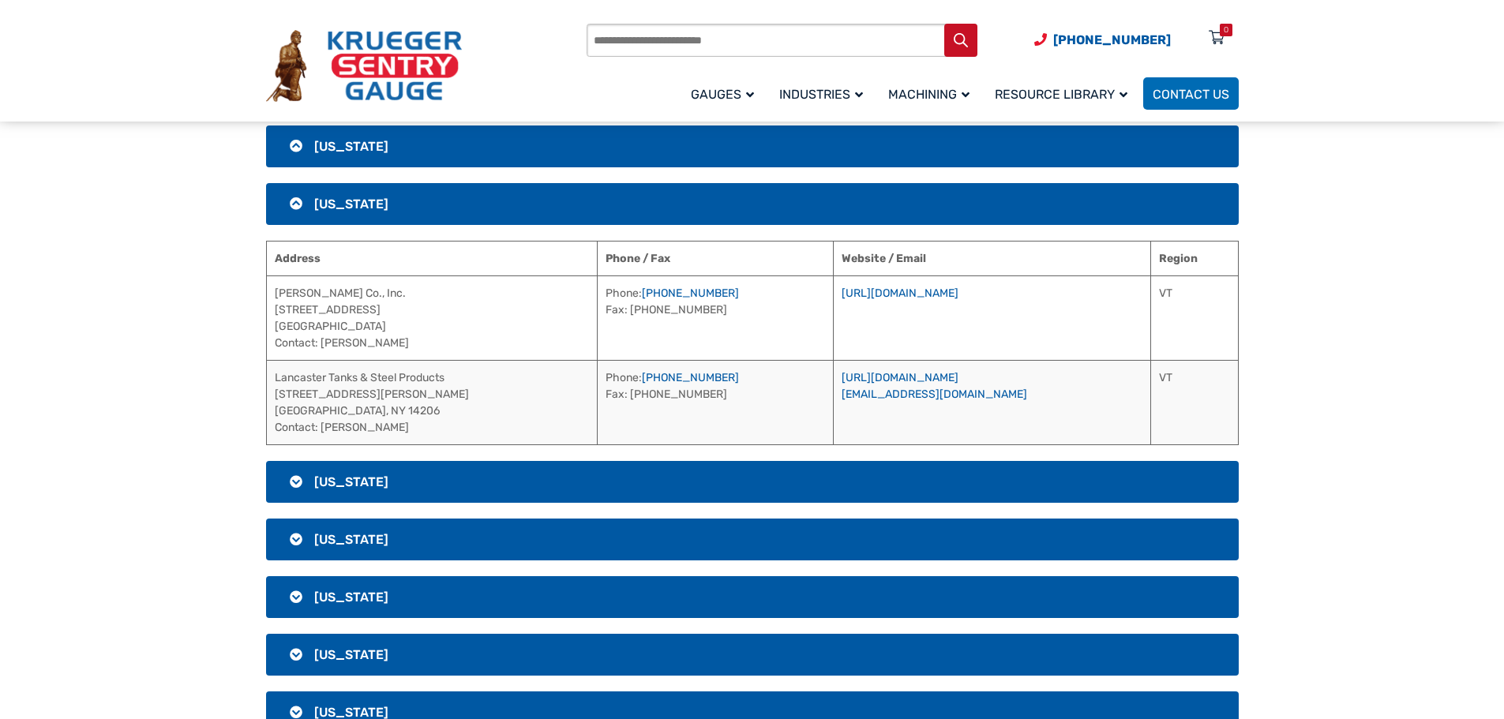
drag, startPoint x: 382, startPoint y: 486, endPoint x: 373, endPoint y: 486, distance: 9.5
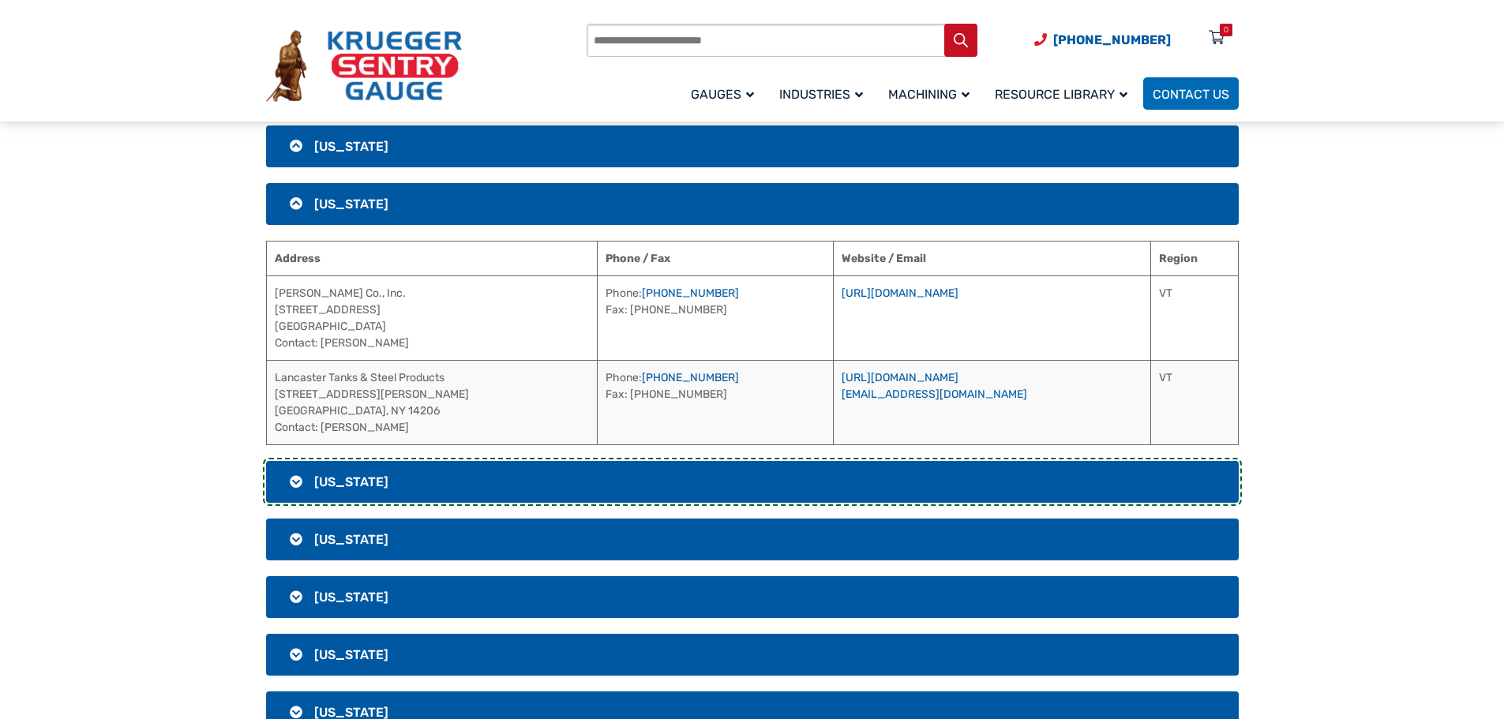
click at [381, 486] on h3 "[US_STATE]" at bounding box center [752, 482] width 973 height 42
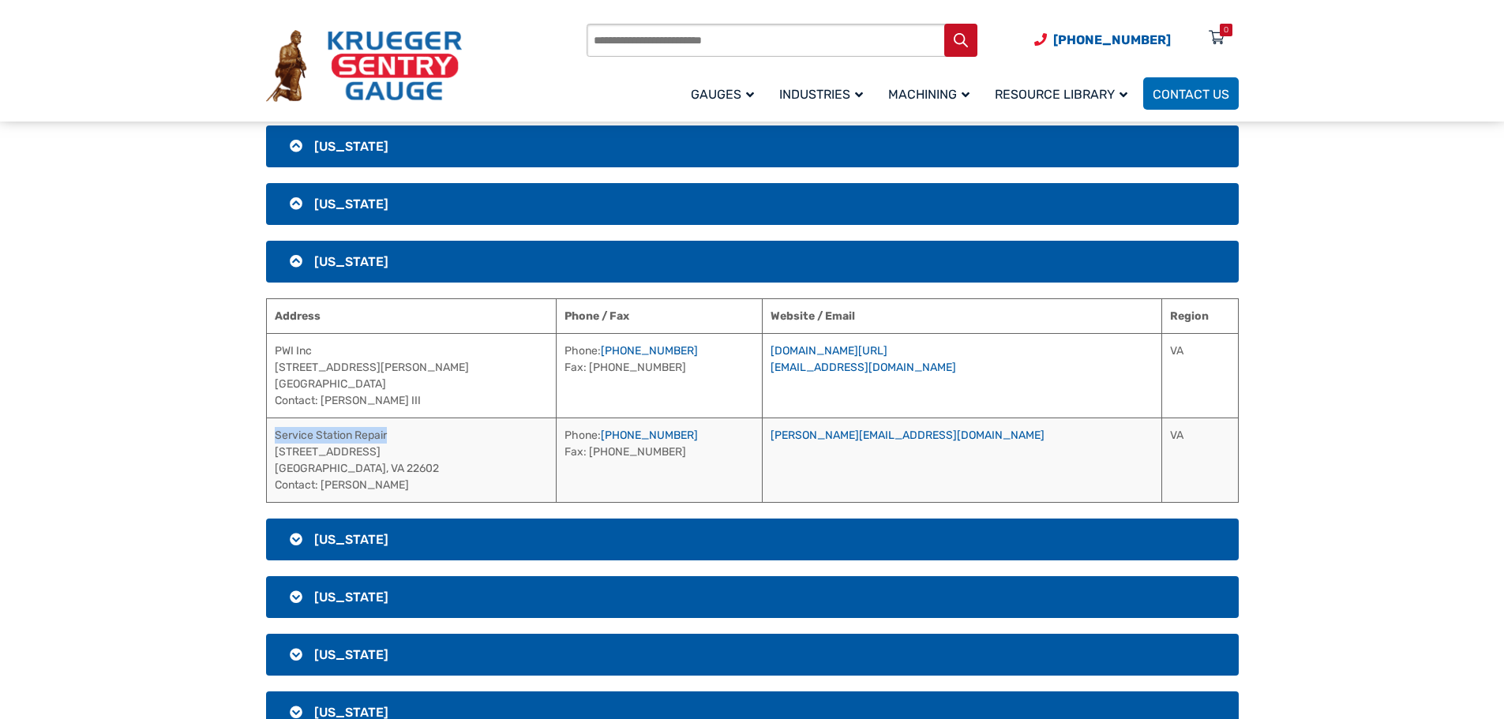
drag, startPoint x: 399, startPoint y: 440, endPoint x: 268, endPoint y: 437, distance: 131.1
click at [268, 437] on td "Service Station Repair [STREET_ADDRESS] Contact: [PERSON_NAME]" at bounding box center [411, 460] width 290 height 84
drag, startPoint x: 395, startPoint y: 488, endPoint x: 323, endPoint y: 478, distance: 72.6
click at [323, 478] on td "Service Station Repair [STREET_ADDRESS] Contact: [PERSON_NAME]" at bounding box center [411, 460] width 290 height 84
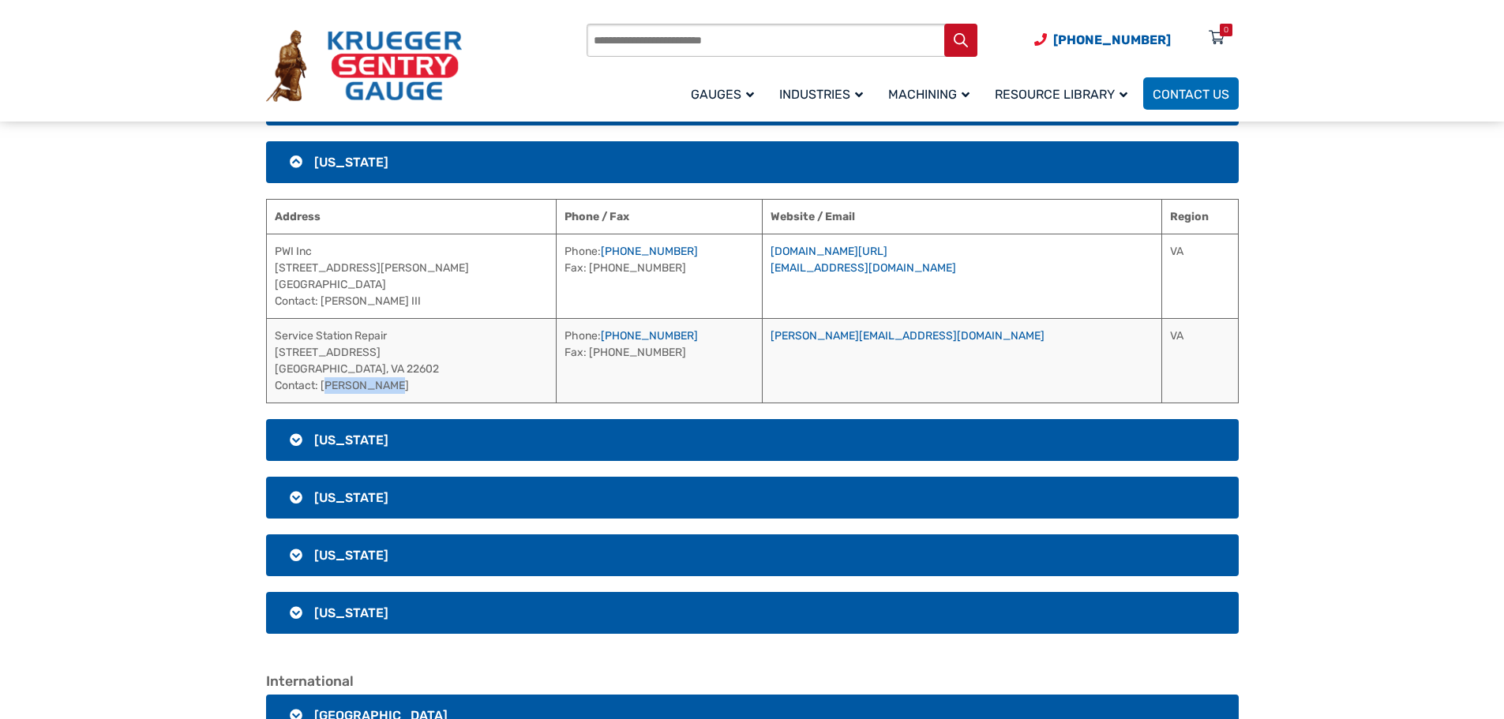
scroll to position [3041, 0]
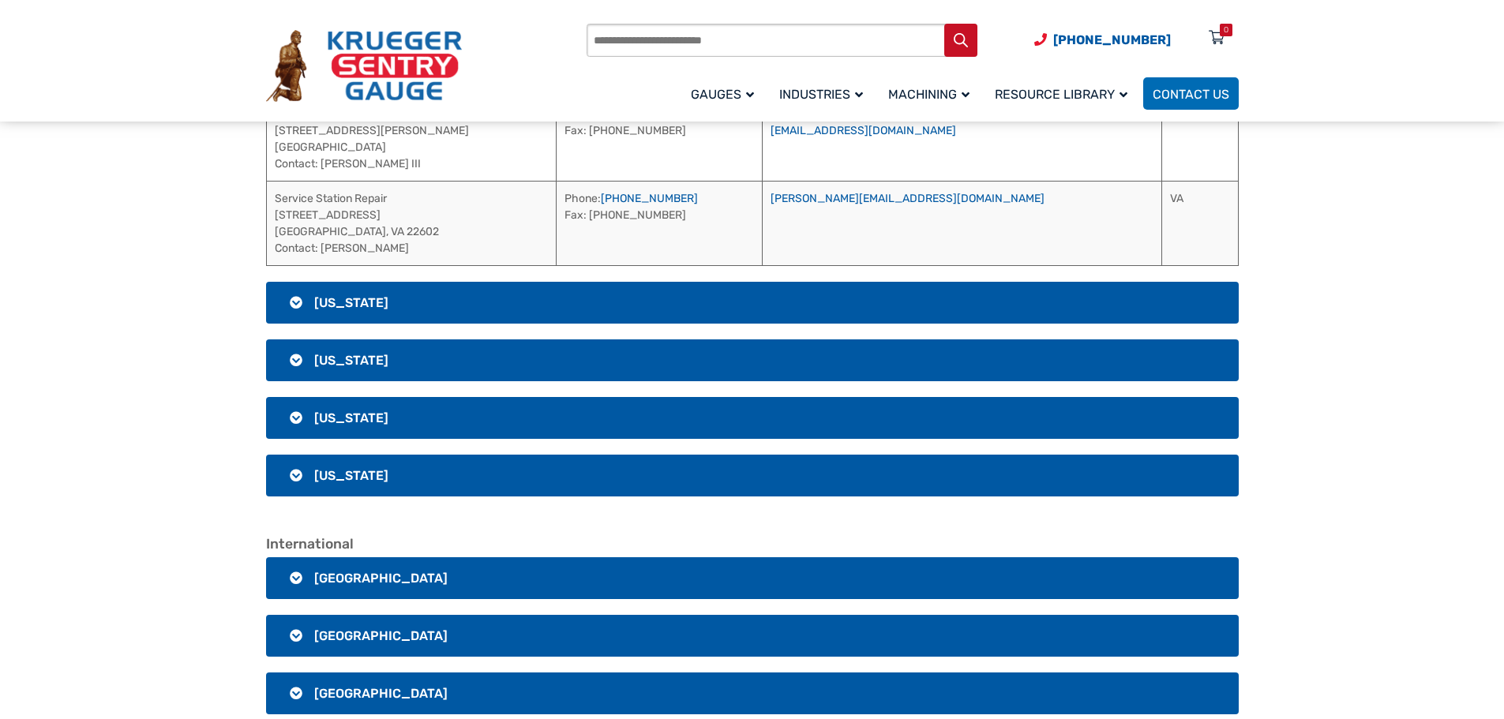
click at [428, 301] on h3 "[US_STATE]" at bounding box center [752, 303] width 973 height 42
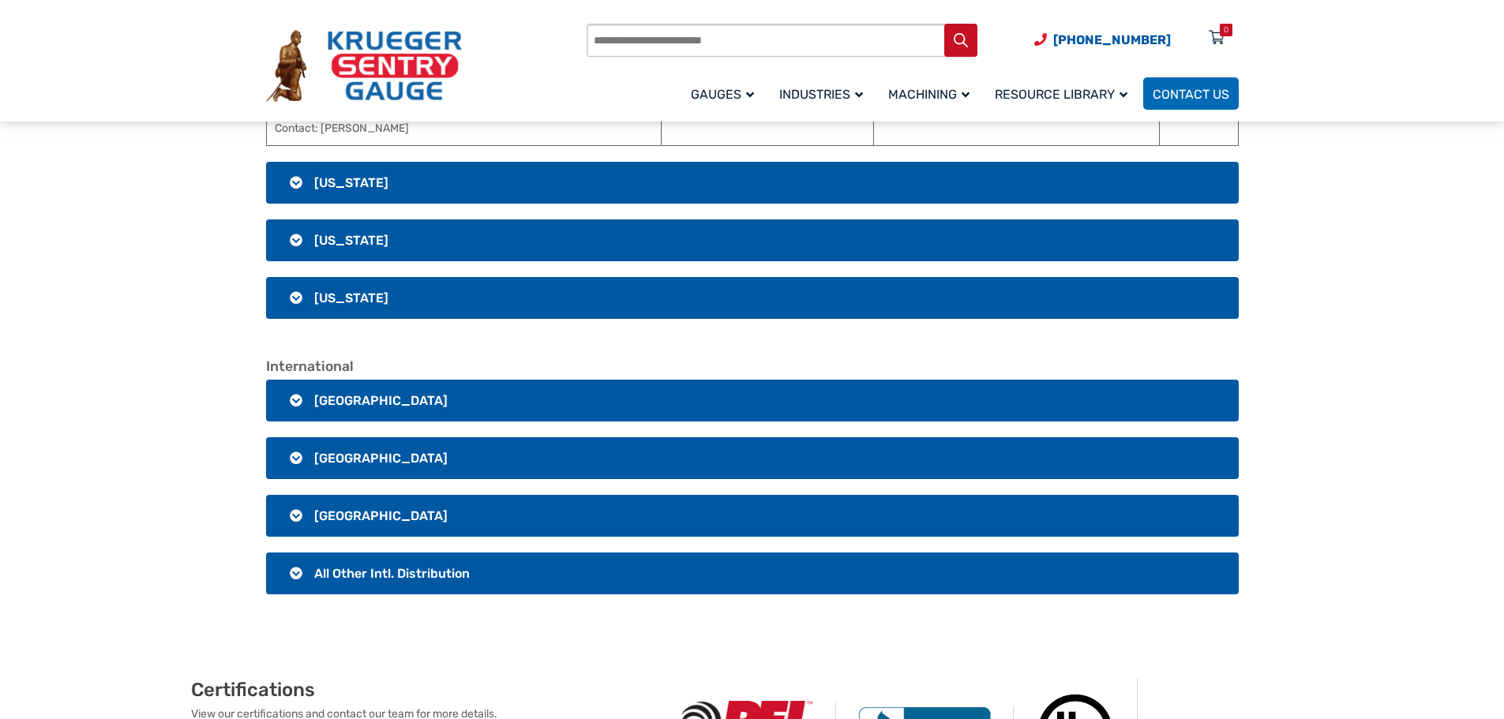
scroll to position [3357, 0]
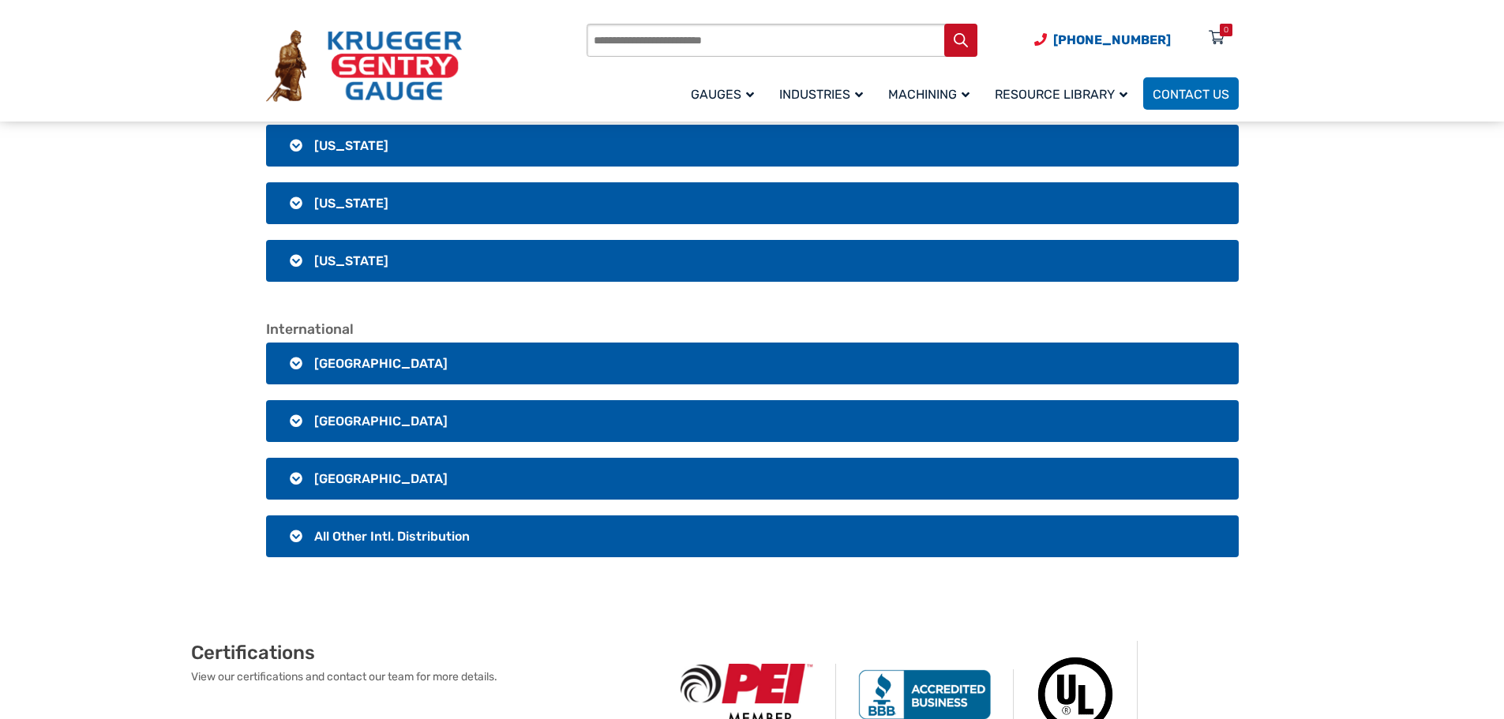
click at [471, 144] on h3 "[US_STATE]" at bounding box center [752, 146] width 973 height 42
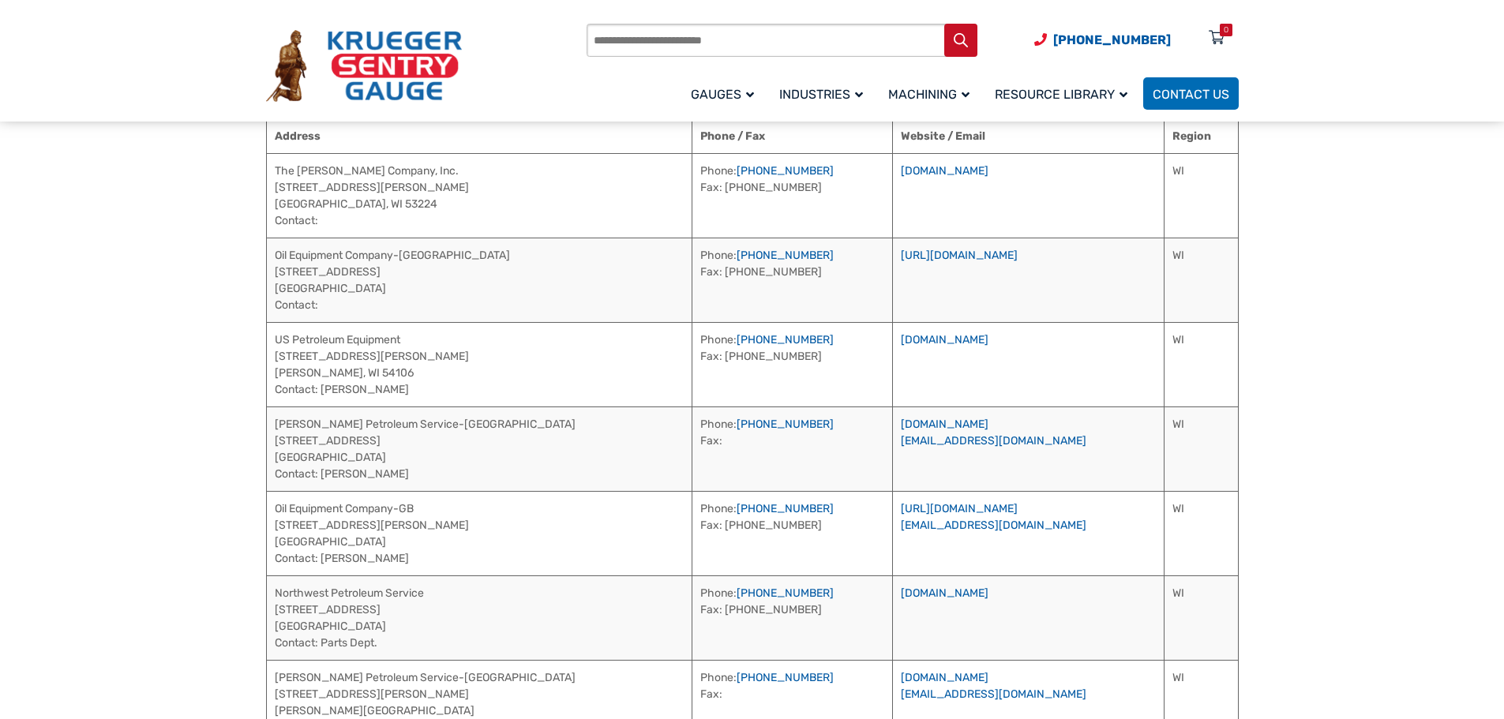
scroll to position [3120, 0]
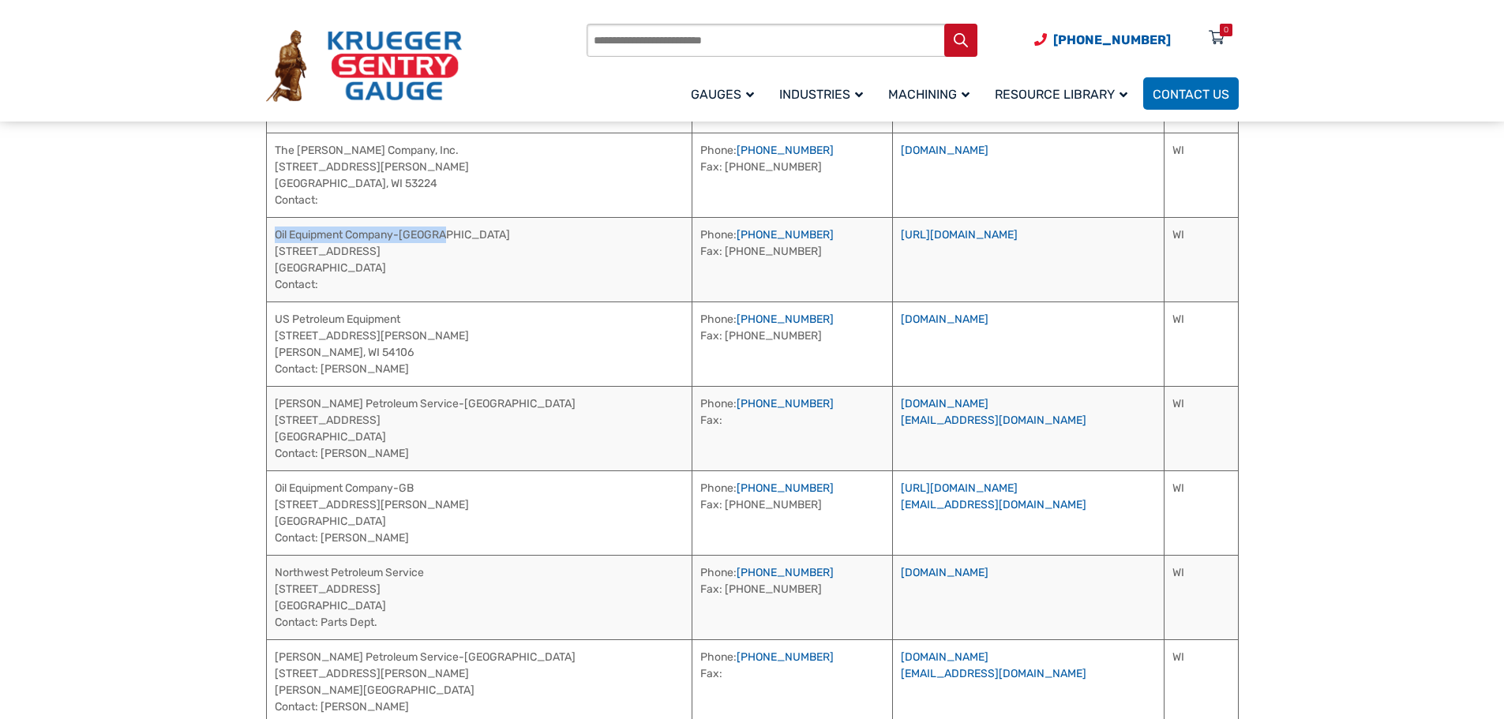
drag, startPoint x: 459, startPoint y: 236, endPoint x: 275, endPoint y: 236, distance: 184.7
click at [275, 236] on td "Oil Equipment Company-[GEOGRAPHIC_DATA] [STREET_ADDRESS] Contact:" at bounding box center [479, 259] width 426 height 84
drag, startPoint x: 737, startPoint y: 233, endPoint x: 653, endPoint y: 233, distance: 83.7
click at [692, 233] on td "Phone: [PHONE_NUMBER] Fax: [PHONE_NUMBER]" at bounding box center [792, 259] width 201 height 84
click at [925, 232] on link "[URL][DOMAIN_NAME]" at bounding box center [959, 234] width 117 height 13
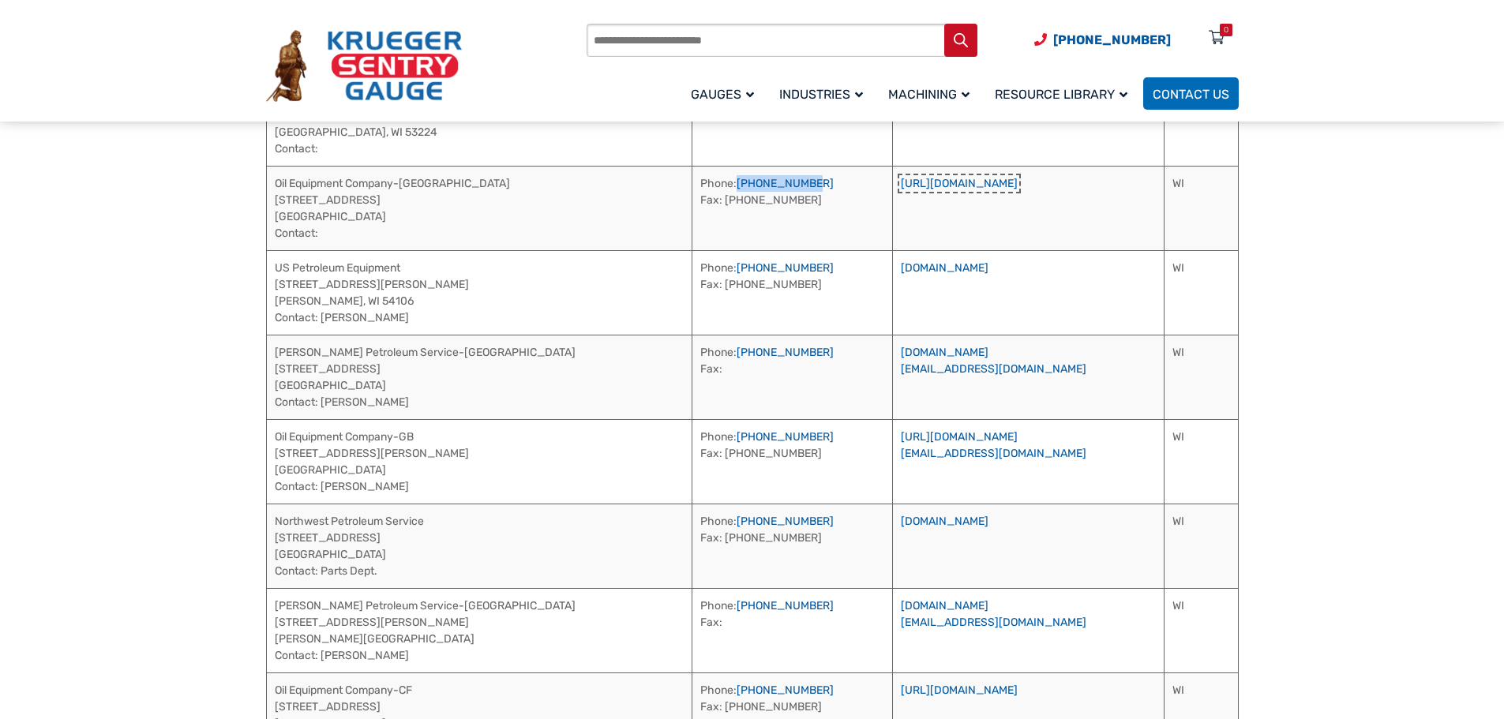
scroll to position [3199, 0]
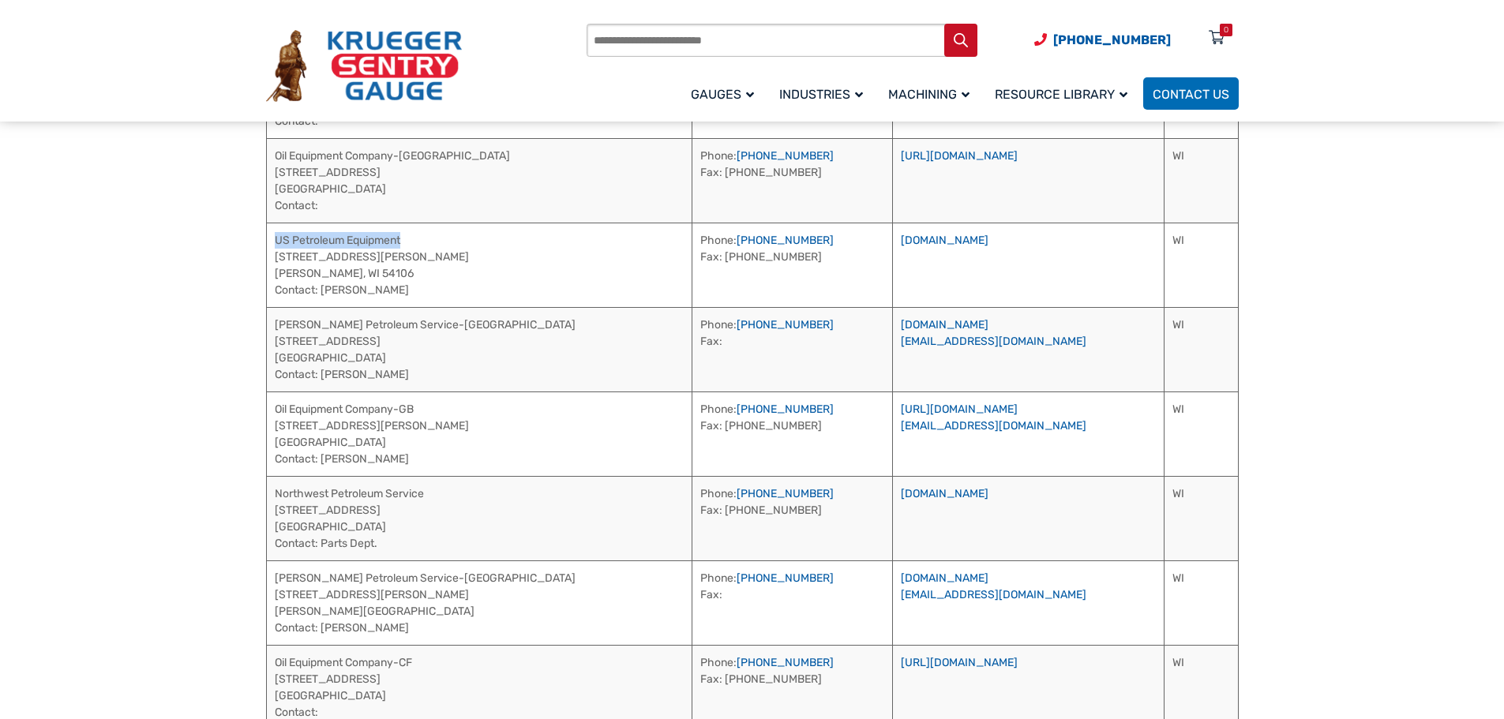
drag, startPoint x: 405, startPoint y: 242, endPoint x: 274, endPoint y: 244, distance: 131.1
click at [274, 244] on td "US Petroleum Equipment [STREET_ADDRESS][PERSON_NAME][PERSON_NAME] Contact: [PER…" at bounding box center [479, 265] width 426 height 84
drag, startPoint x: 369, startPoint y: 295, endPoint x: 324, endPoint y: 298, distance: 45.1
click at [324, 298] on td "US Petroleum Equipment [STREET_ADDRESS][PERSON_NAME][PERSON_NAME] Contact: [PER…" at bounding box center [479, 265] width 426 height 84
drag, startPoint x: 754, startPoint y: 246, endPoint x: 654, endPoint y: 244, distance: 99.5
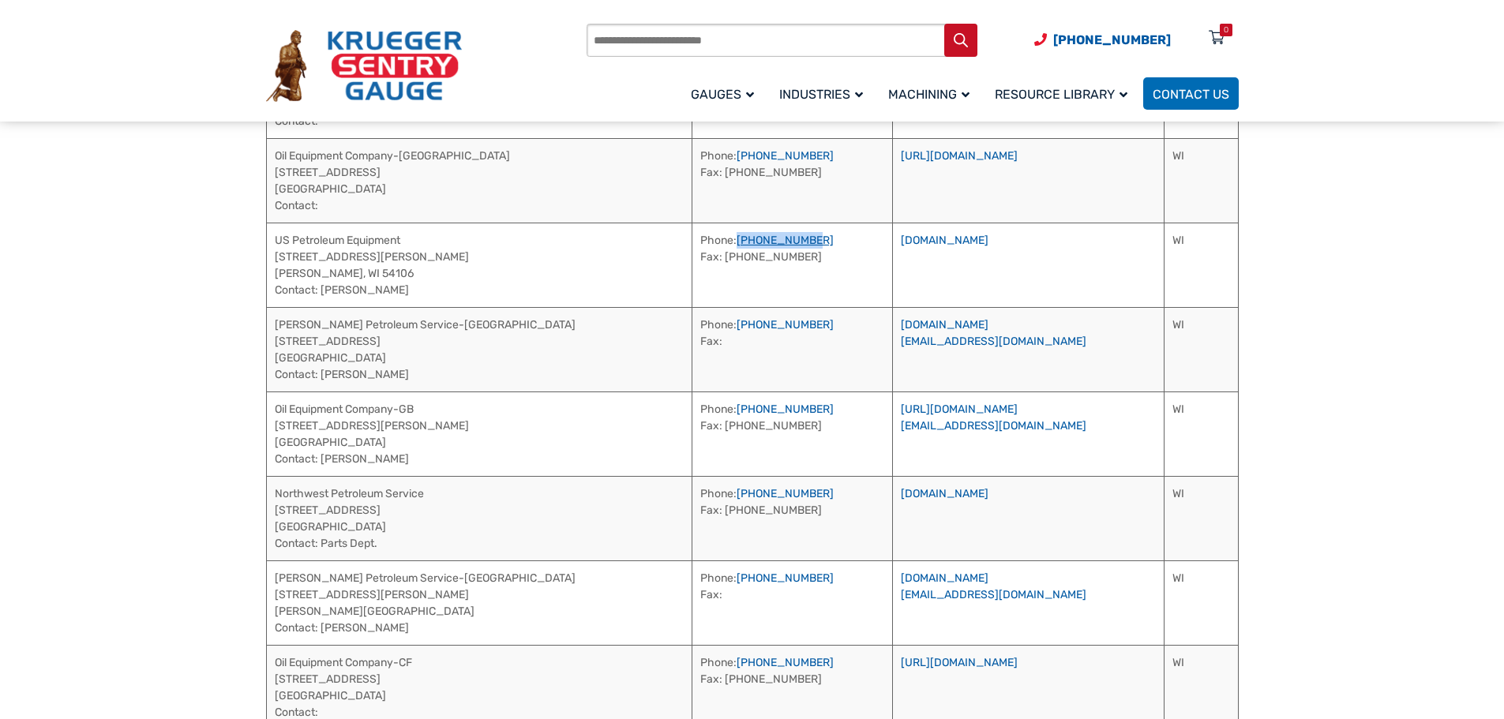
click at [692, 244] on td "Phone: [PHONE_NUMBER] Fax: [PHONE_NUMBER]" at bounding box center [792, 265] width 201 height 84
drag, startPoint x: 415, startPoint y: 292, endPoint x: 322, endPoint y: 291, distance: 93.2
click at [322, 291] on td "US Petroleum Equipment [STREET_ADDRESS][PERSON_NAME][PERSON_NAME] Contact: [PER…" at bounding box center [479, 265] width 426 height 84
click at [451, 332] on td "[PERSON_NAME] Petroleum Service-[GEOGRAPHIC_DATA] [STREET_ADDRESS] Contact: [PE…" at bounding box center [479, 349] width 426 height 84
drag, startPoint x: 424, startPoint y: 324, endPoint x: 276, endPoint y: 317, distance: 147.8
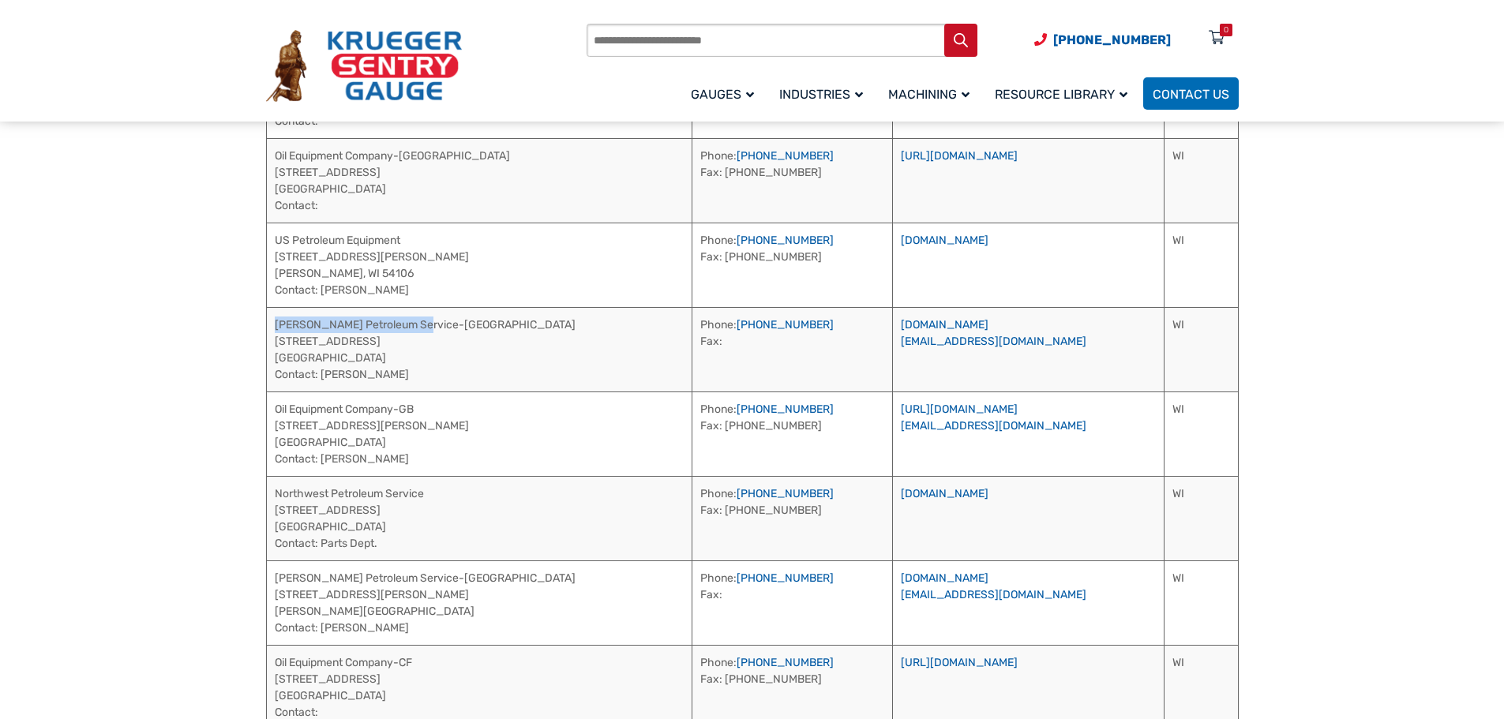
click at [276, 317] on td "[PERSON_NAME] Petroleum Service-[GEOGRAPHIC_DATA] [STREET_ADDRESS] Contact: [PE…" at bounding box center [479, 349] width 426 height 84
drag, startPoint x: 409, startPoint y: 376, endPoint x: 319, endPoint y: 383, distance: 90.3
click at [319, 383] on td "[PERSON_NAME] Petroleum Service-[GEOGRAPHIC_DATA] [STREET_ADDRESS] Contact: [PE…" at bounding box center [479, 349] width 426 height 84
drag, startPoint x: 750, startPoint y: 324, endPoint x: 654, endPoint y: 328, distance: 95.6
click at [692, 328] on td "Phone: [PHONE_NUMBER] Fax:" at bounding box center [792, 349] width 201 height 84
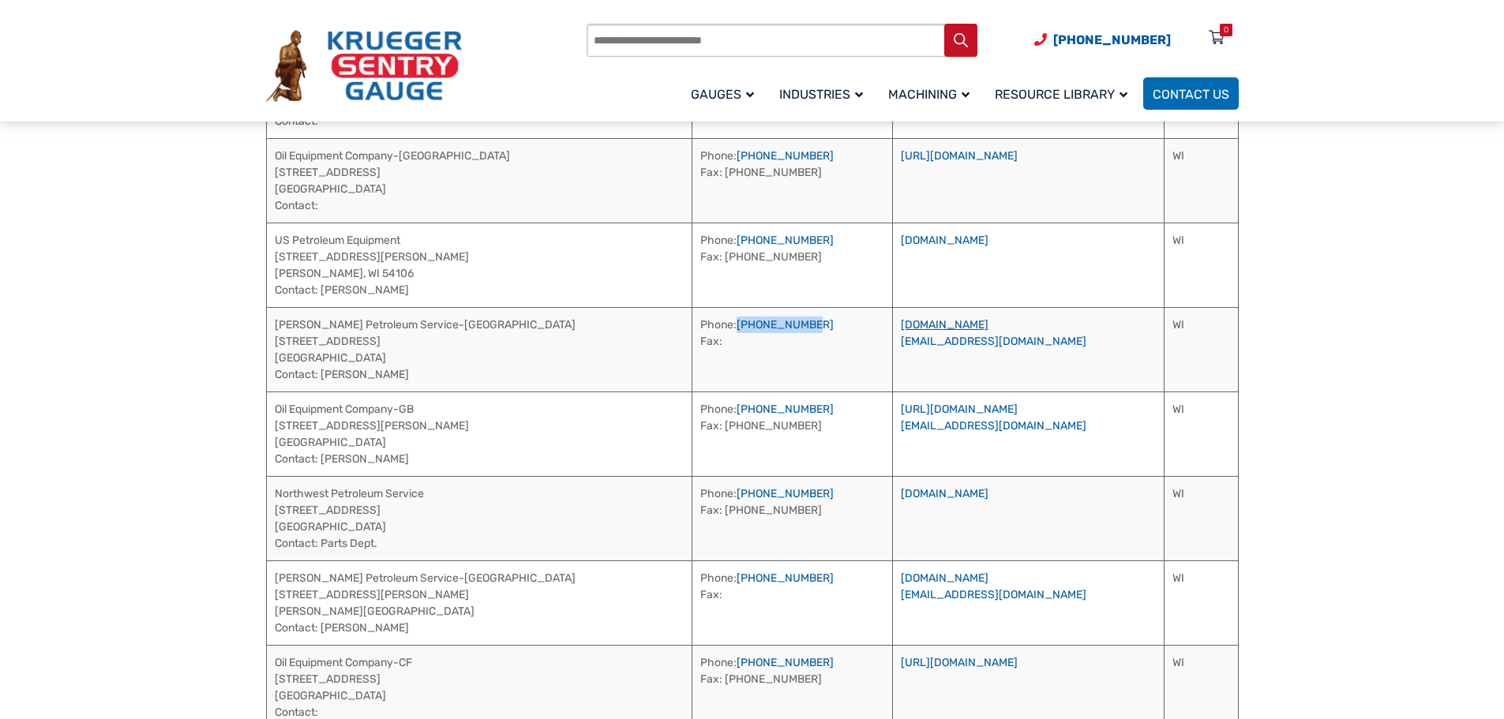
click at [935, 324] on link "[DOMAIN_NAME]" at bounding box center [945, 324] width 88 height 13
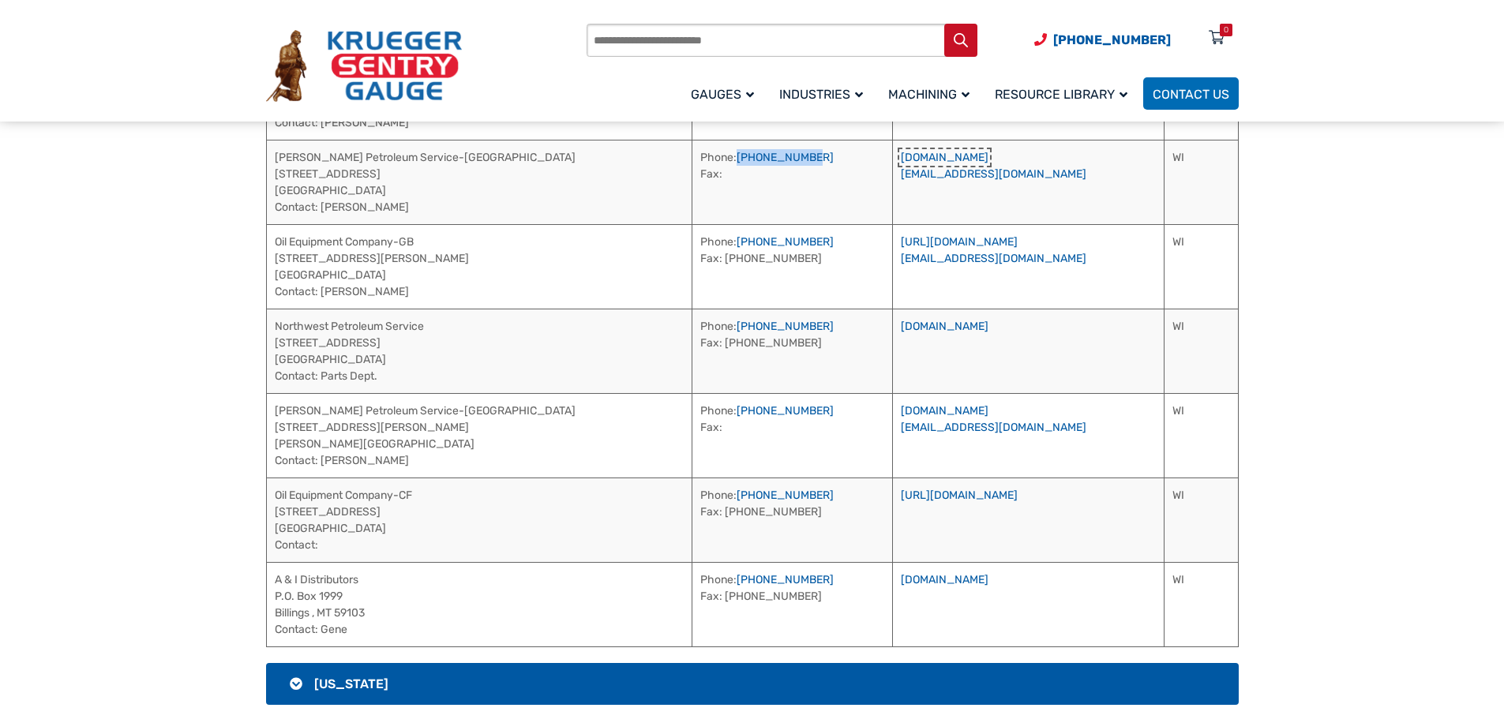
scroll to position [3278, 0]
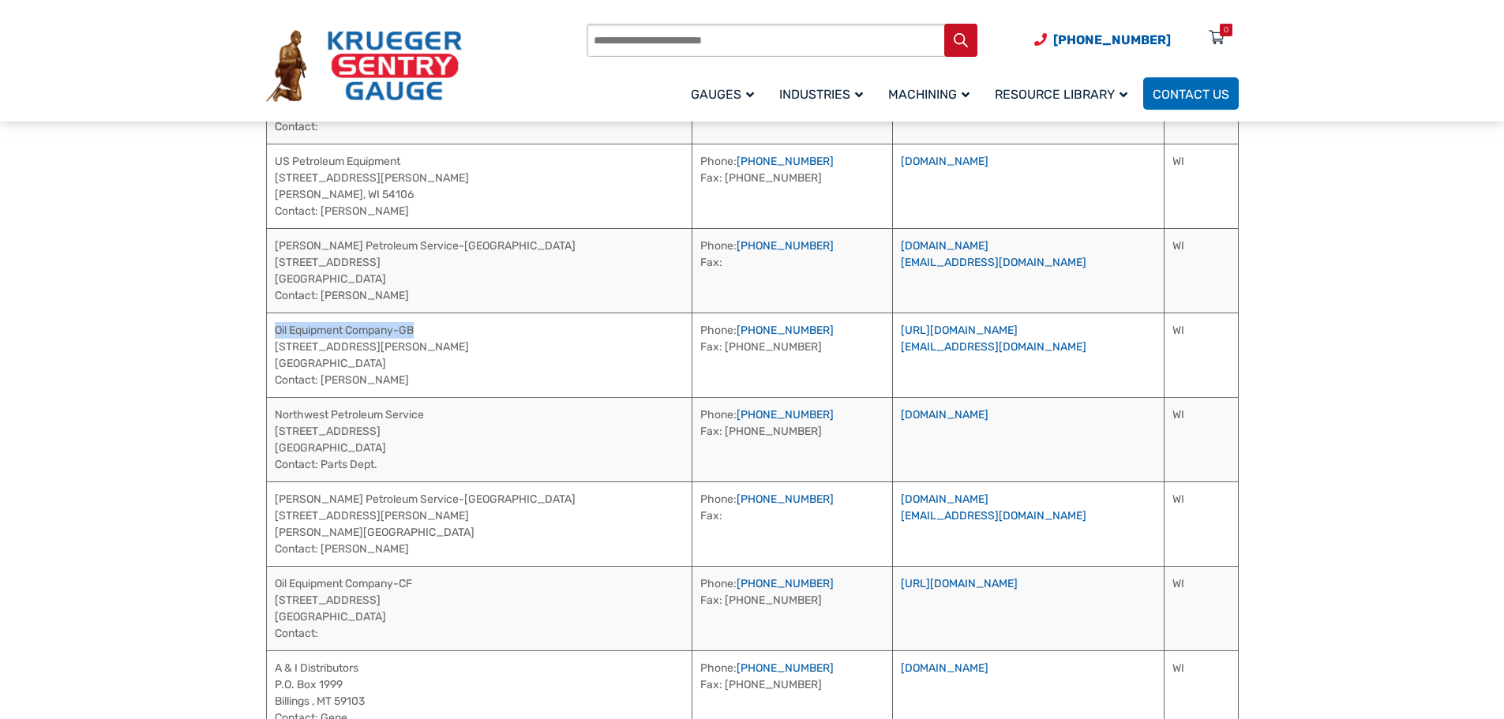
drag, startPoint x: 419, startPoint y: 334, endPoint x: 266, endPoint y: 331, distance: 153.2
click at [266, 331] on td "Oil Equipment Company-GB [STREET_ADDRESS][PERSON_NAME] Contact: [PERSON_NAME]" at bounding box center [479, 355] width 426 height 84
drag, startPoint x: 407, startPoint y: 377, endPoint x: 322, endPoint y: 387, distance: 85.0
click at [322, 387] on td "Oil Equipment Company-GB [STREET_ADDRESS][PERSON_NAME] Contact: [PERSON_NAME]" at bounding box center [479, 355] width 426 height 84
drag, startPoint x: 703, startPoint y: 328, endPoint x: 652, endPoint y: 327, distance: 50.5
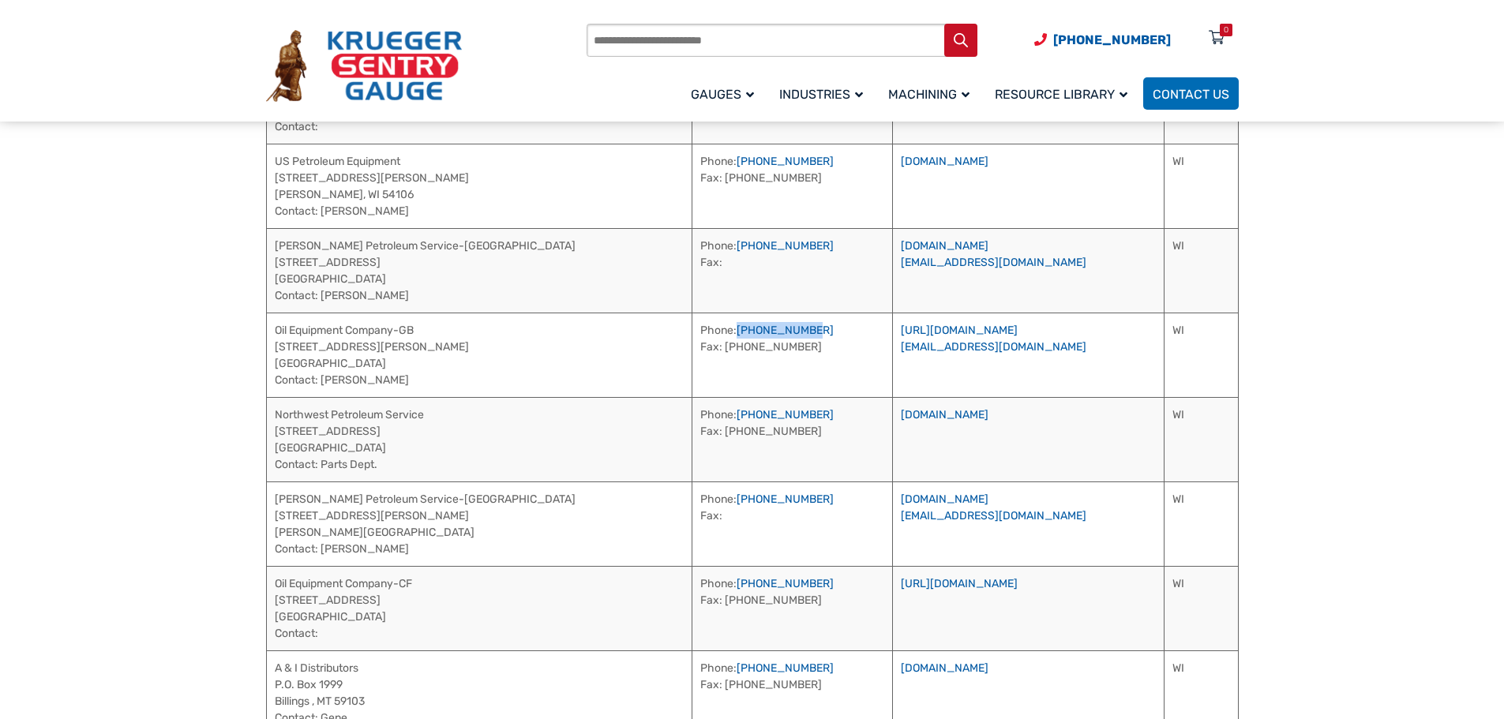
click at [692, 327] on td "Phone: [PHONE_NUMBER] Fax: [PHONE_NUMBER]" at bounding box center [792, 355] width 201 height 84
click at [929, 330] on link "[URL][DOMAIN_NAME]" at bounding box center [959, 330] width 117 height 13
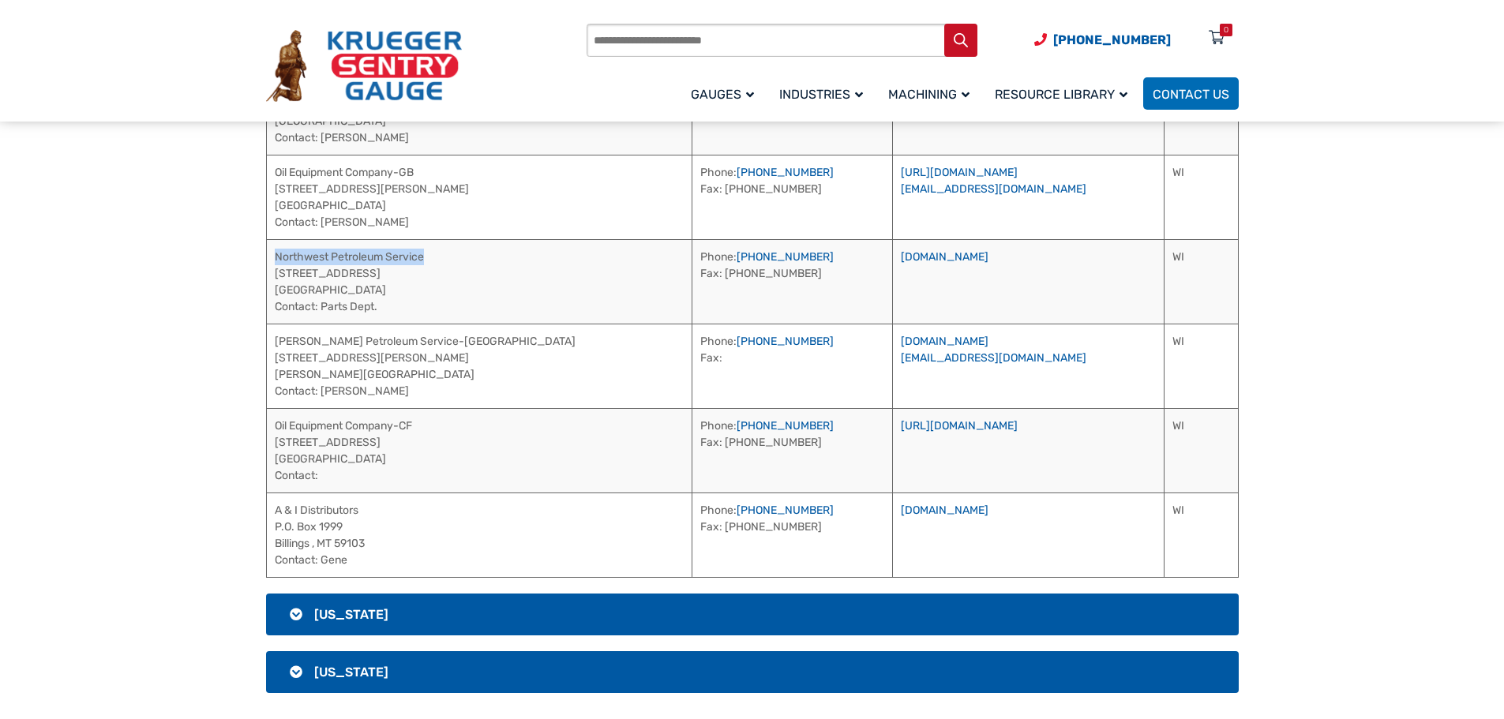
drag, startPoint x: 437, startPoint y: 255, endPoint x: 275, endPoint y: 257, distance: 162.6
click at [275, 257] on td "Northwest Petroleum Service [STREET_ADDRESS] [GEOGRAPHIC_DATA] Contact: Parts D…" at bounding box center [479, 281] width 426 height 84
drag, startPoint x: 753, startPoint y: 258, endPoint x: 653, endPoint y: 257, distance: 100.3
click at [692, 257] on td "Phone: [PHONE_NUMBER] Fax: [PHONE_NUMBER]" at bounding box center [792, 281] width 201 height 84
click at [909, 258] on link "[DOMAIN_NAME]" at bounding box center [945, 256] width 88 height 13
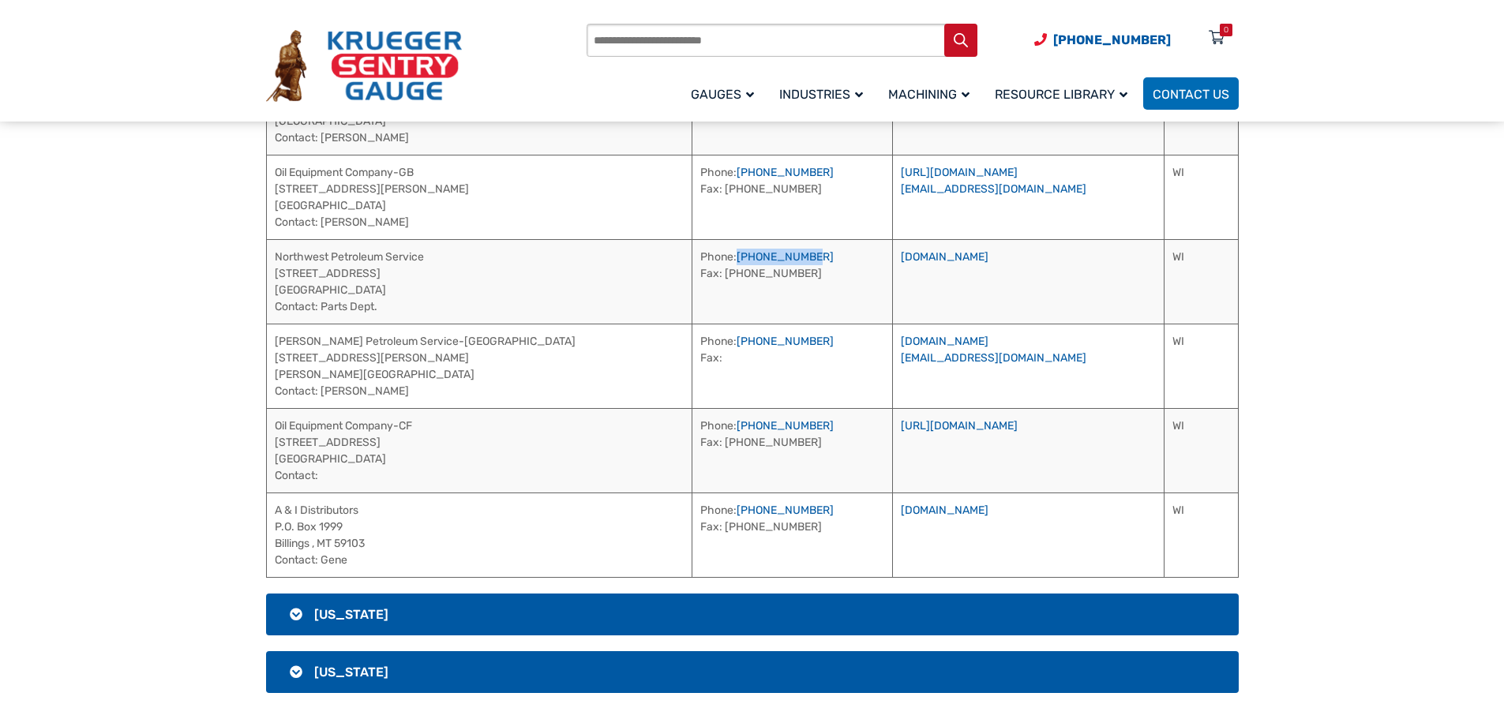
drag, startPoint x: 396, startPoint y: 395, endPoint x: 323, endPoint y: 392, distance: 73.5
click at [323, 392] on td "[PERSON_NAME] Petroleum Service-[PERSON_NAME] [STREET_ADDRESS][PERSON_NAME] [PE…" at bounding box center [479, 366] width 426 height 84
drag, startPoint x: 436, startPoint y: 426, endPoint x: 426, endPoint y: 425, distance: 10.3
click at [436, 425] on td "Oil Equipment Company-CF [STREET_ADDRESS] Contact:" at bounding box center [479, 450] width 426 height 84
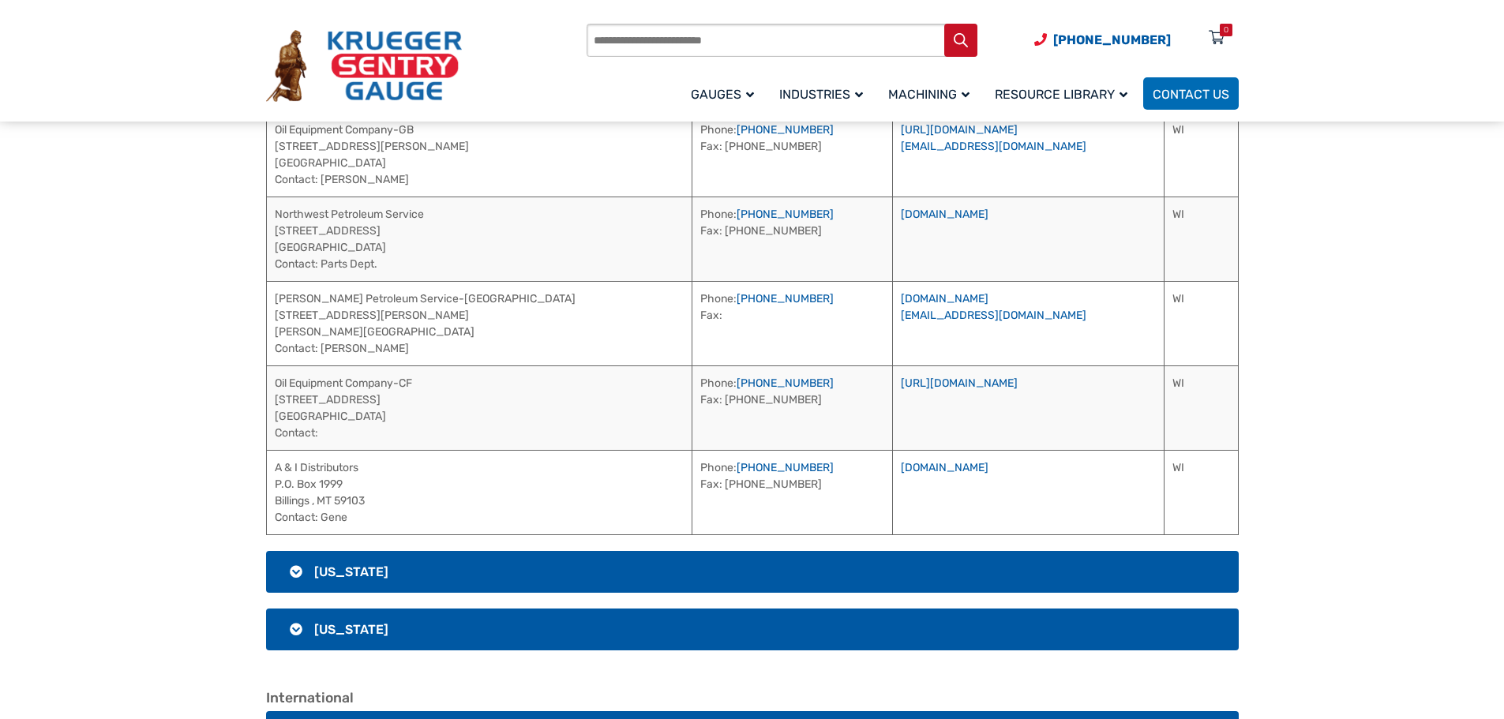
scroll to position [3515, 0]
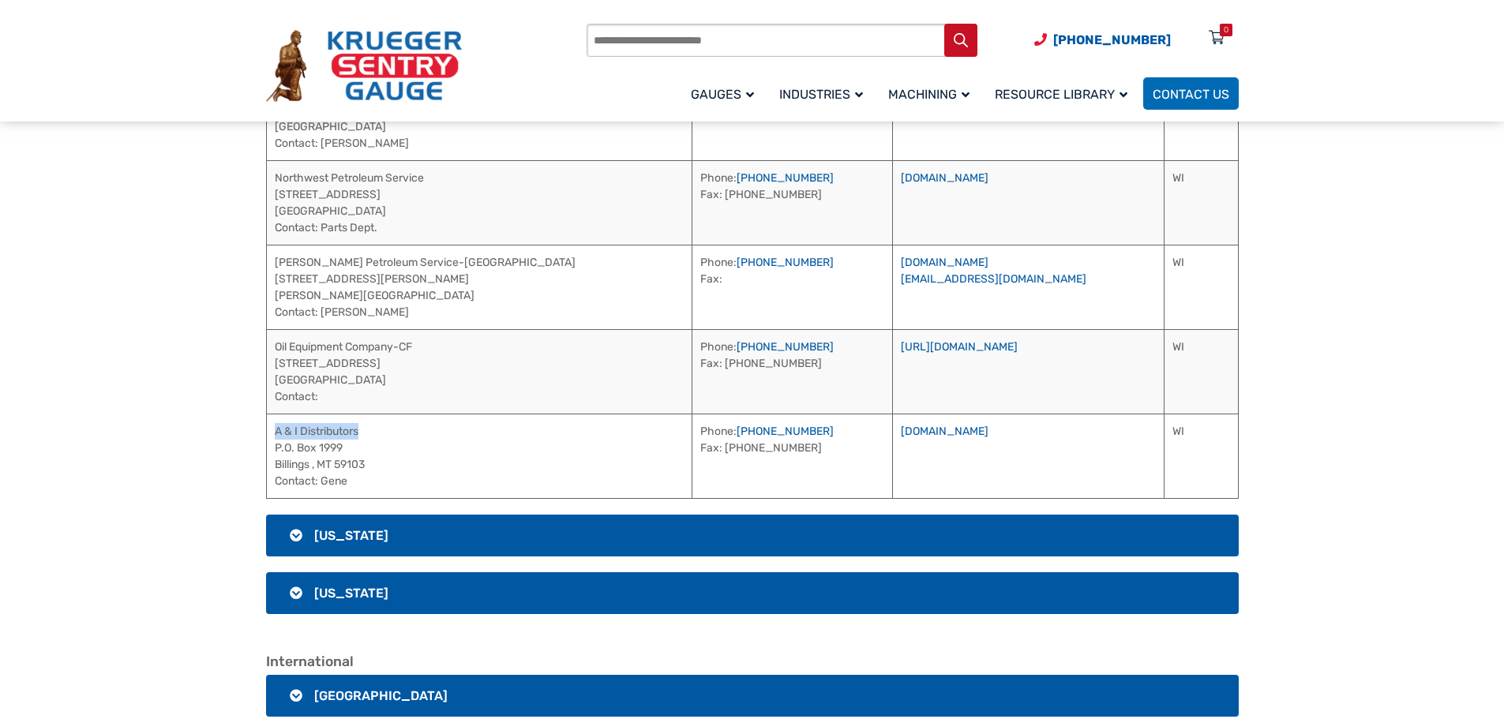
drag, startPoint x: 403, startPoint y: 437, endPoint x: 272, endPoint y: 429, distance: 130.5
click at [272, 429] on td "A & I Distributors P.O. Box 1999 Billings , MT 59103 Contact: Gene" at bounding box center [479, 456] width 426 height 84
click at [917, 431] on link "[DOMAIN_NAME]" at bounding box center [945, 431] width 88 height 13
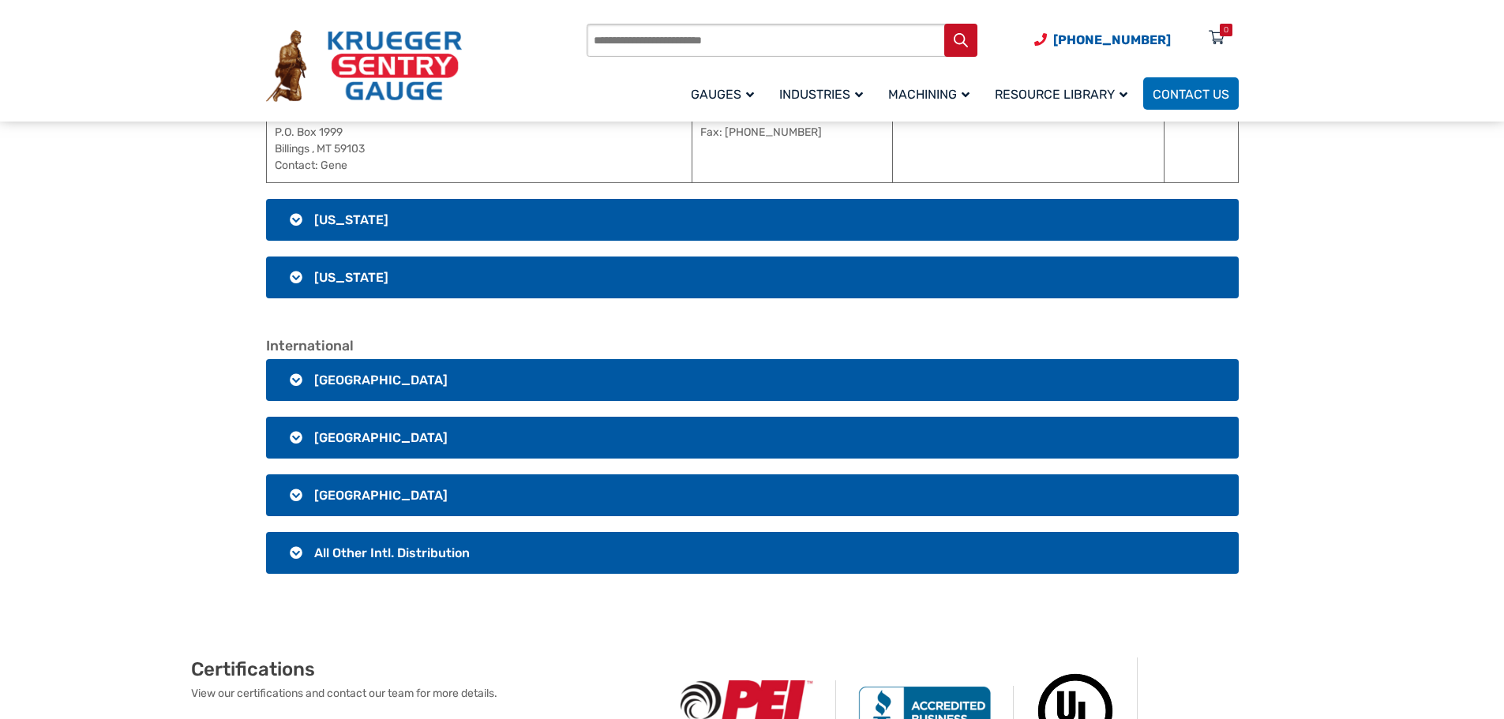
click at [378, 223] on span "[US_STATE]" at bounding box center [351, 219] width 74 height 15
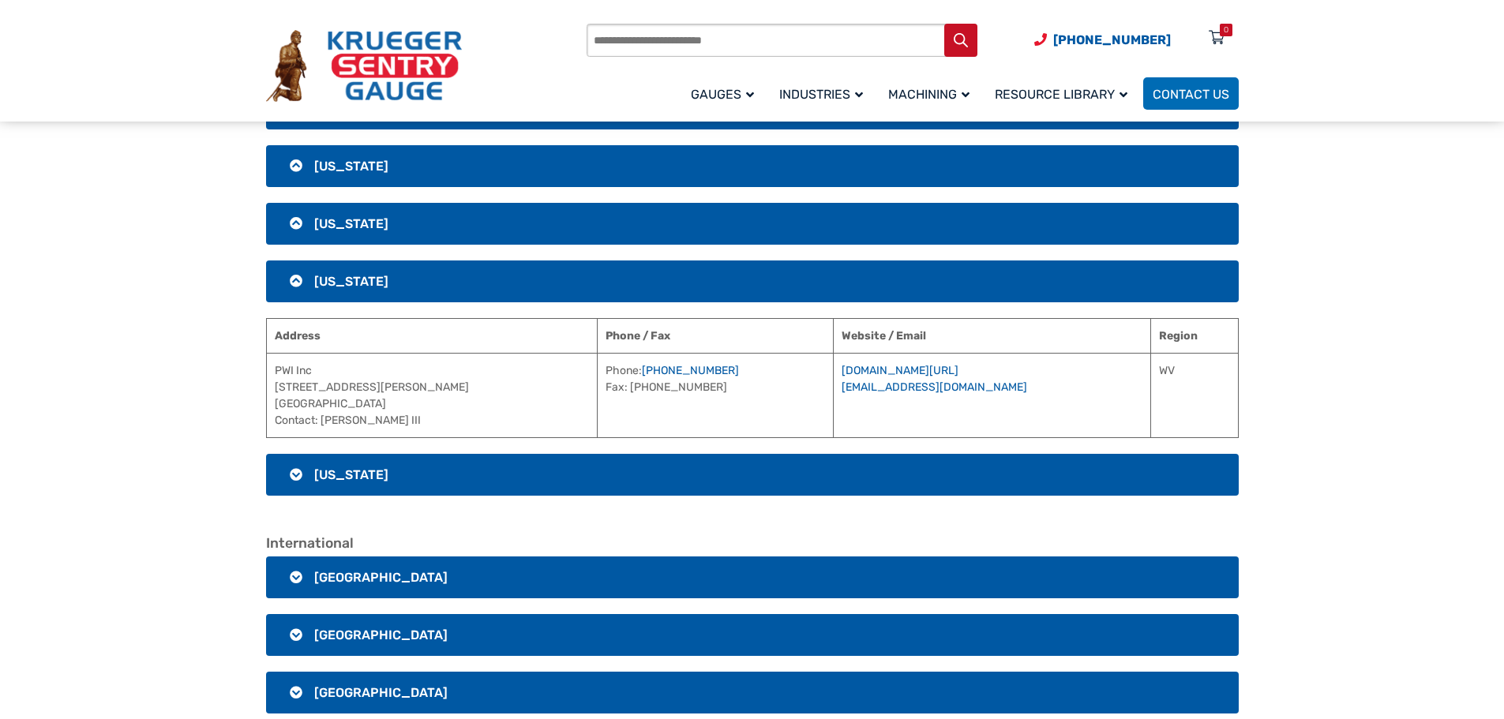
scroll to position [2933, 0]
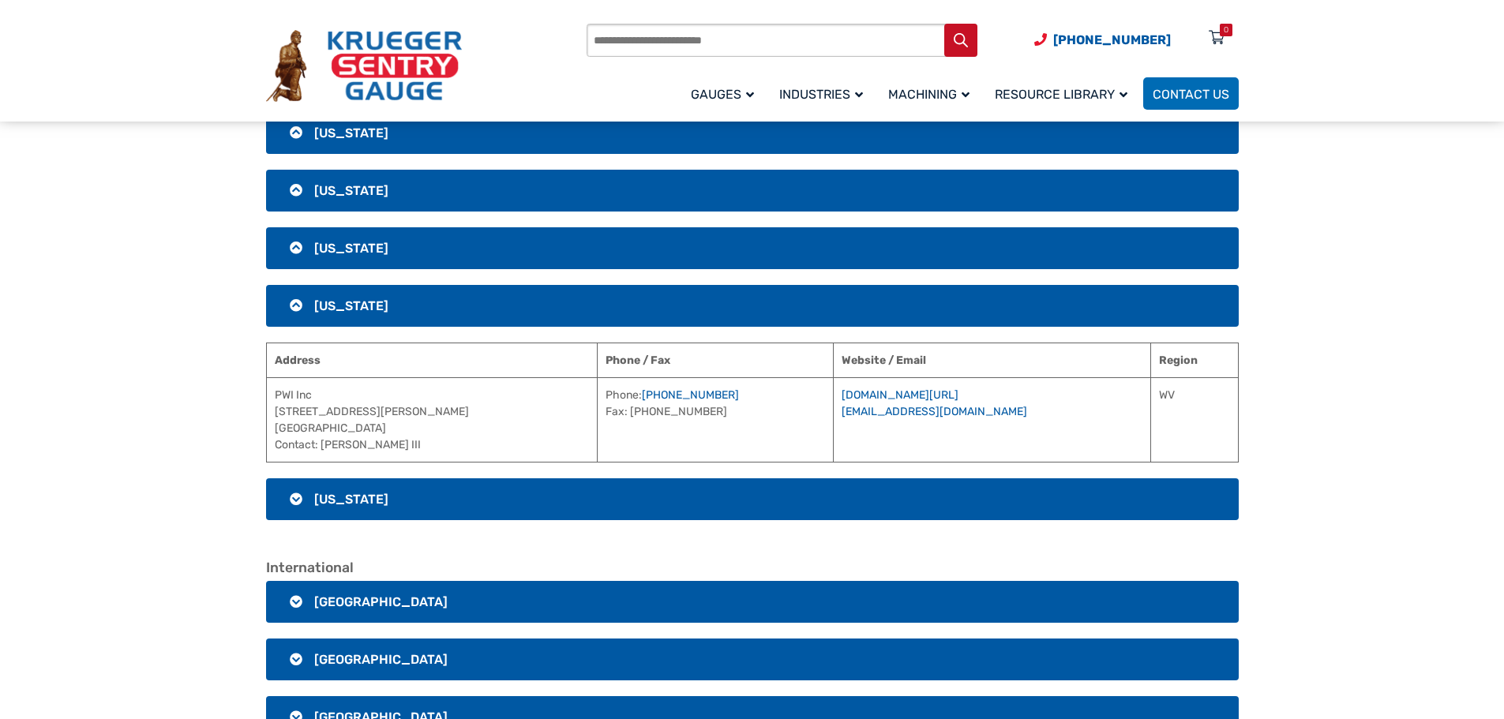
click at [346, 494] on span "[US_STATE]" at bounding box center [351, 499] width 74 height 15
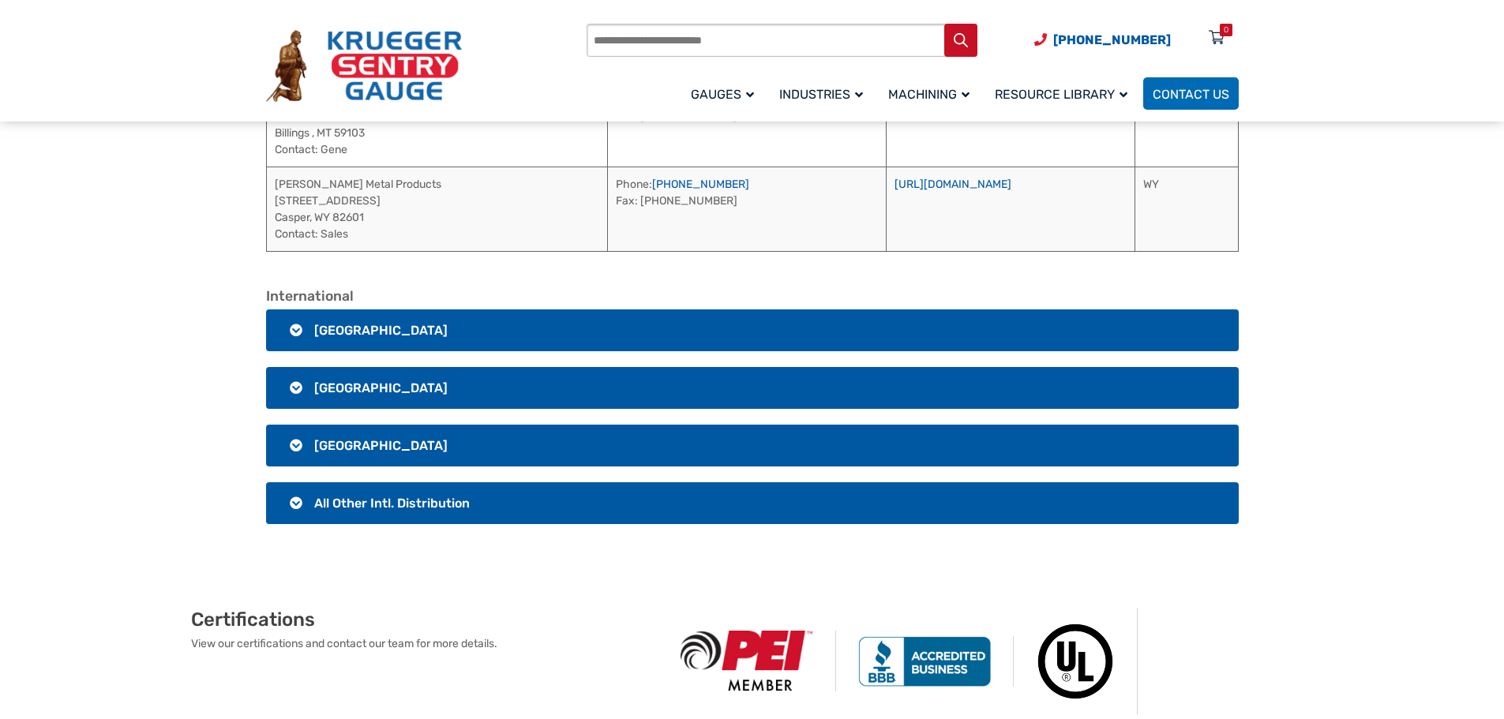
scroll to position [3328, 0]
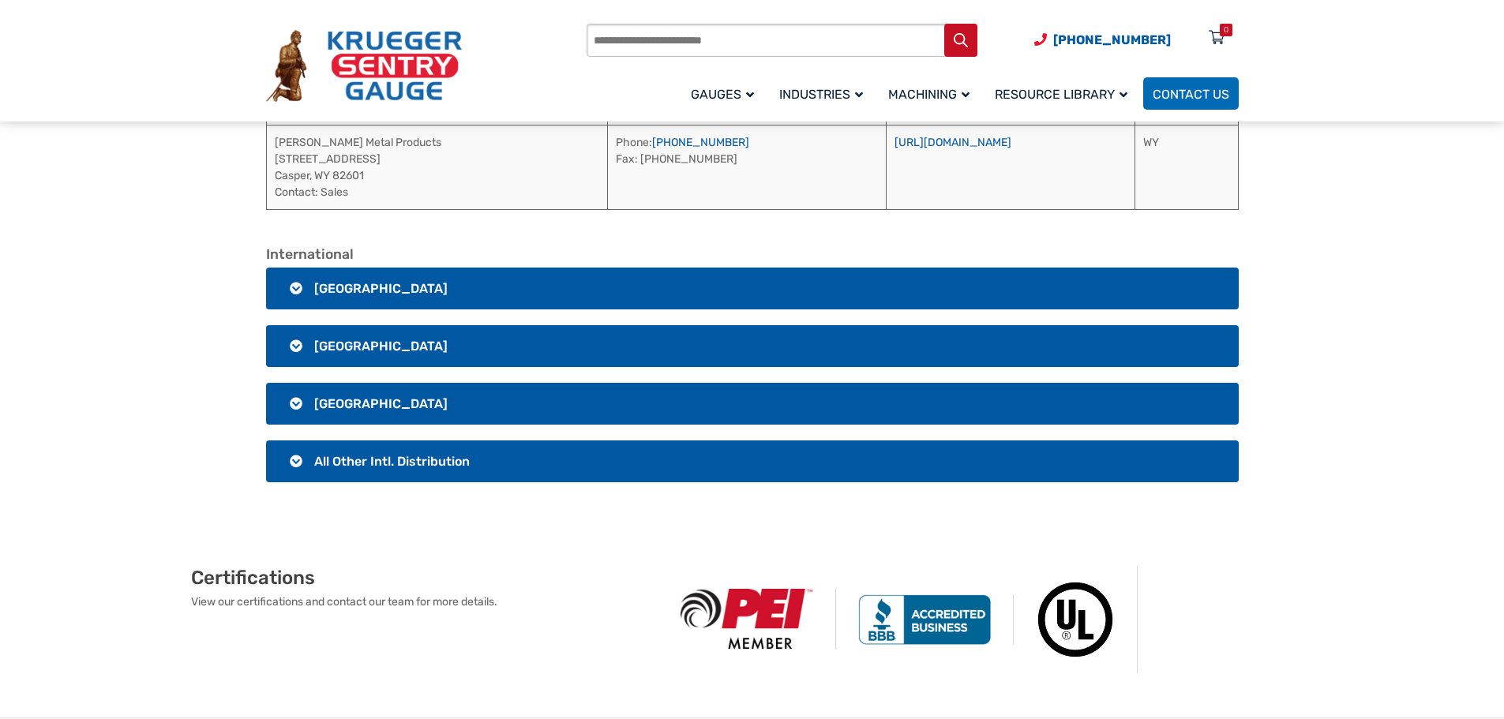
click at [456, 348] on h3 "[GEOGRAPHIC_DATA]" at bounding box center [752, 346] width 973 height 42
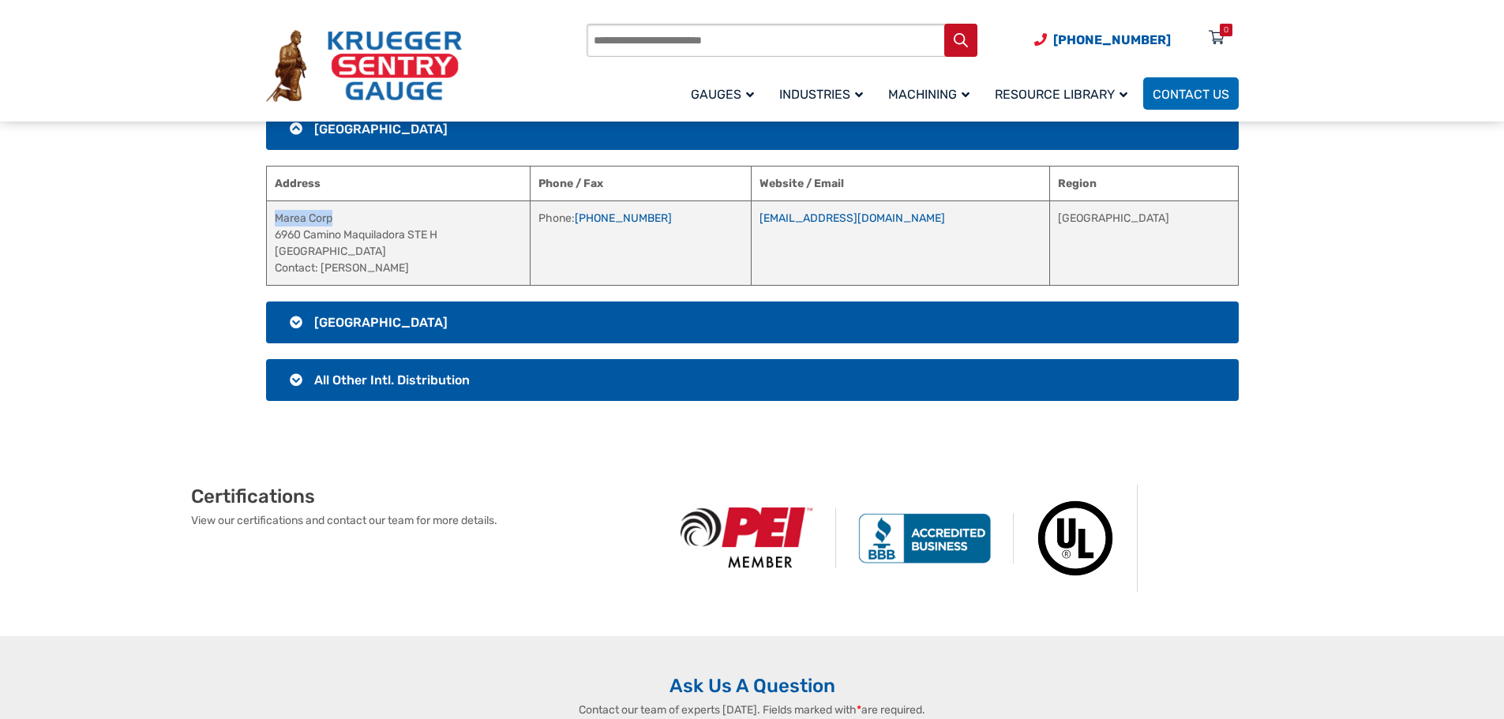
drag, startPoint x: 359, startPoint y: 218, endPoint x: 273, endPoint y: 220, distance: 86.1
click at [273, 220] on td "Marea Corp [STREET_ADDRESS] Contact: [PERSON_NAME]" at bounding box center [398, 243] width 264 height 84
drag, startPoint x: 381, startPoint y: 270, endPoint x: 324, endPoint y: 269, distance: 57.6
click at [324, 269] on td "Marea Corp [STREET_ADDRESS] Contact: [PERSON_NAME]" at bounding box center [398, 243] width 264 height 84
drag, startPoint x: 750, startPoint y: 218, endPoint x: 662, endPoint y: 223, distance: 88.5
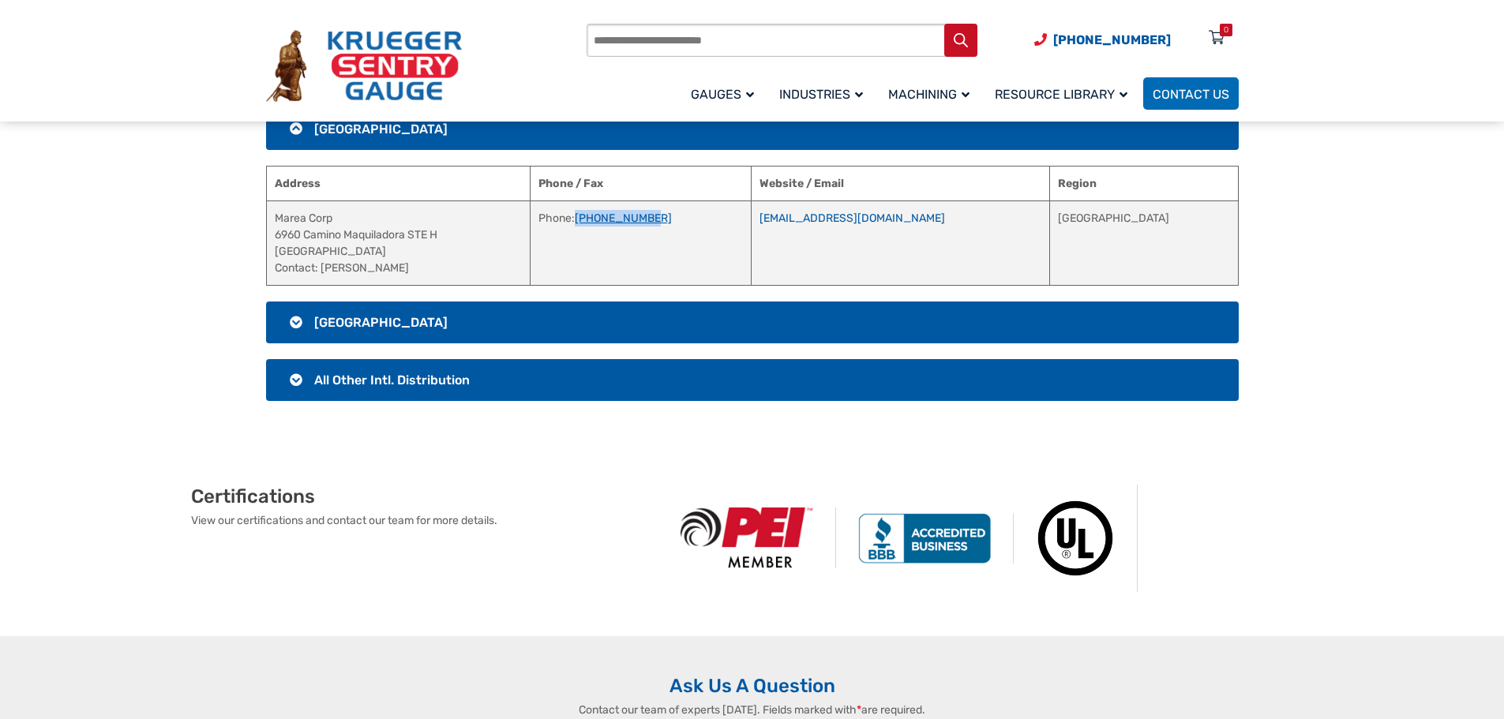
click at [662, 223] on td "Phone: [PHONE_NUMBER]" at bounding box center [641, 243] width 221 height 84
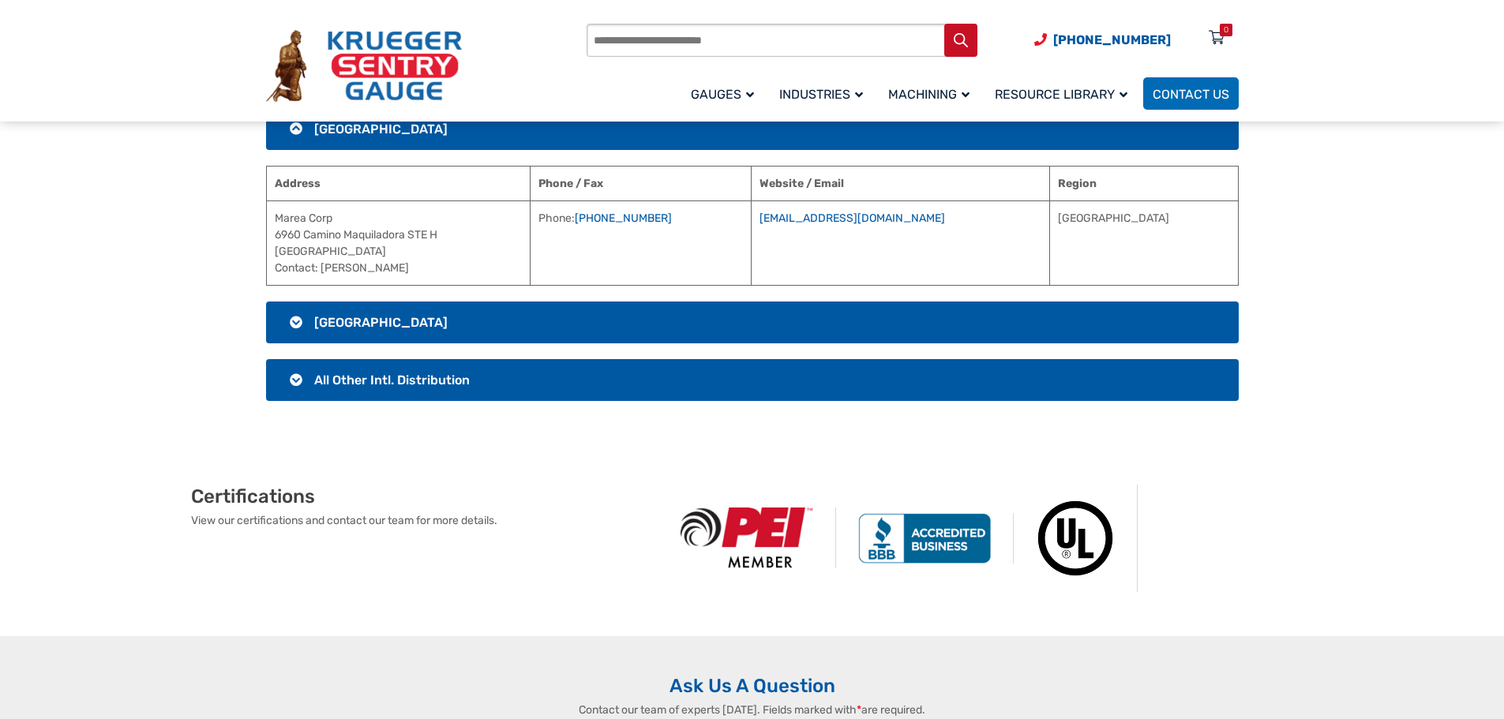
click at [631, 326] on h3 "[GEOGRAPHIC_DATA]" at bounding box center [752, 323] width 973 height 42
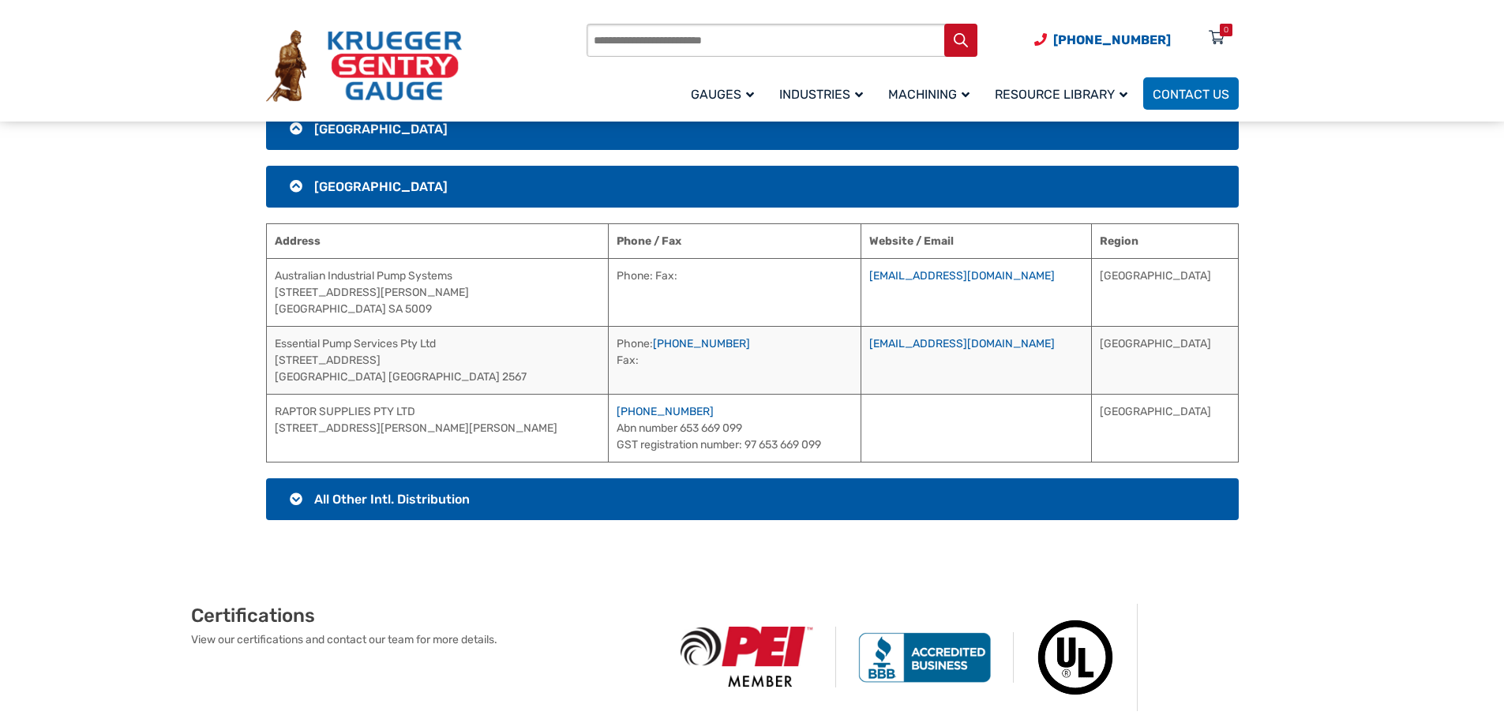
click at [544, 501] on h3 "All Other Intl. Distribution" at bounding box center [752, 499] width 973 height 42
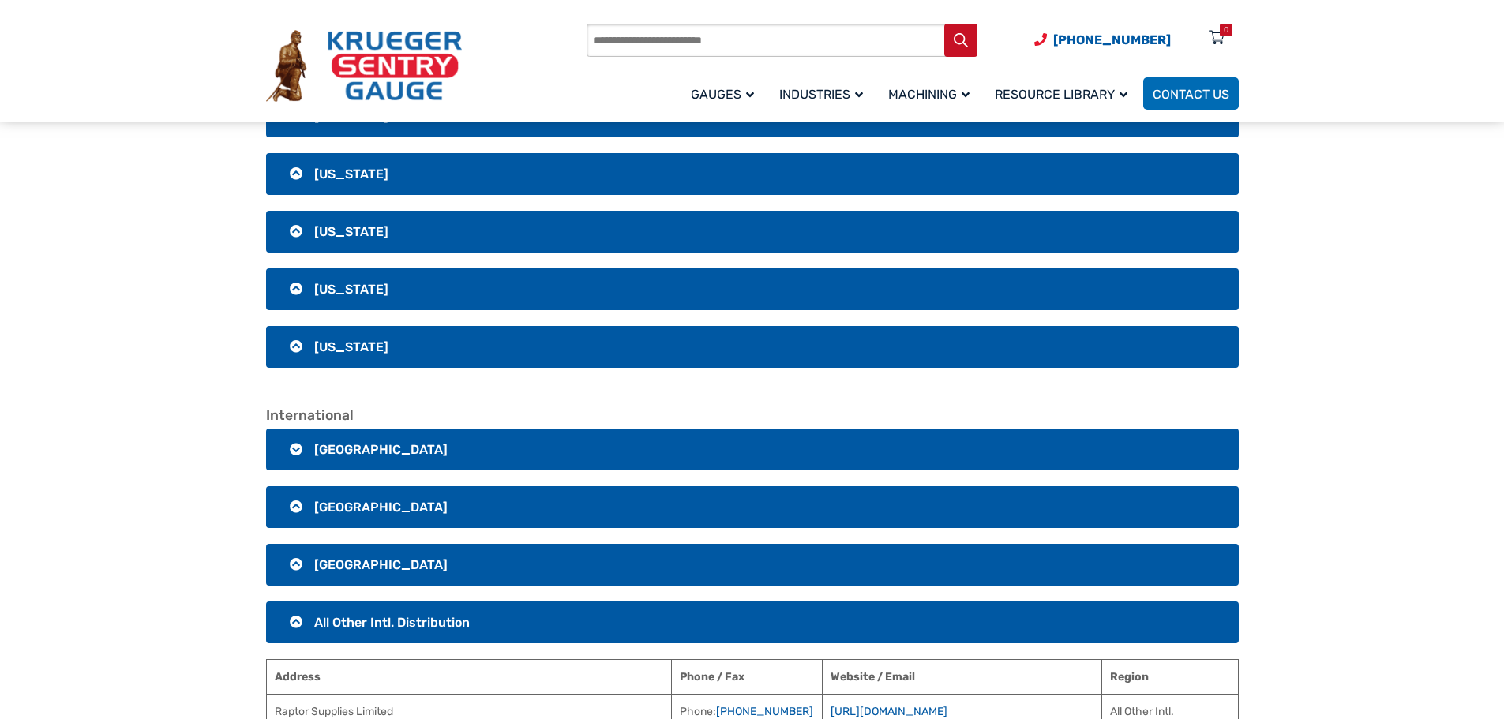
scroll to position [3170, 0]
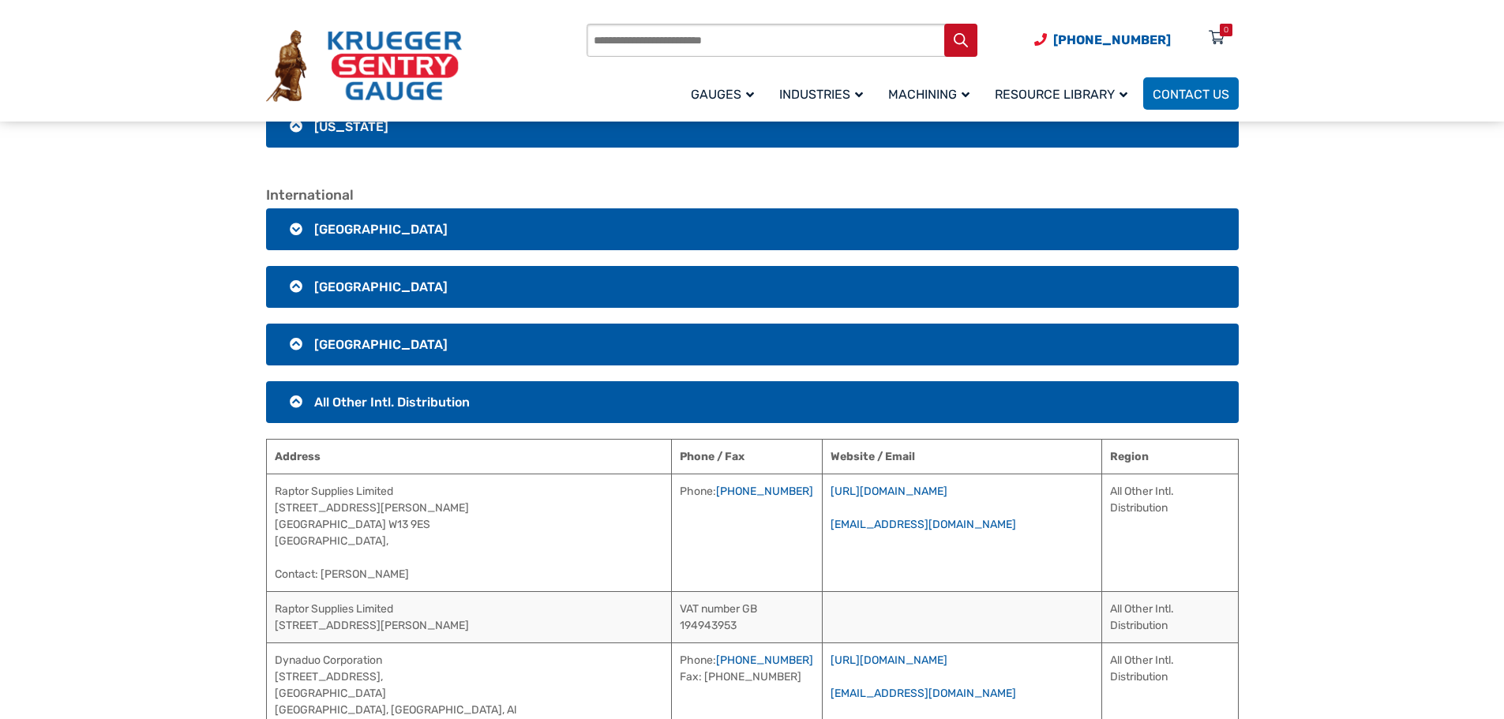
click at [467, 233] on h3 "[GEOGRAPHIC_DATA]" at bounding box center [752, 229] width 973 height 42
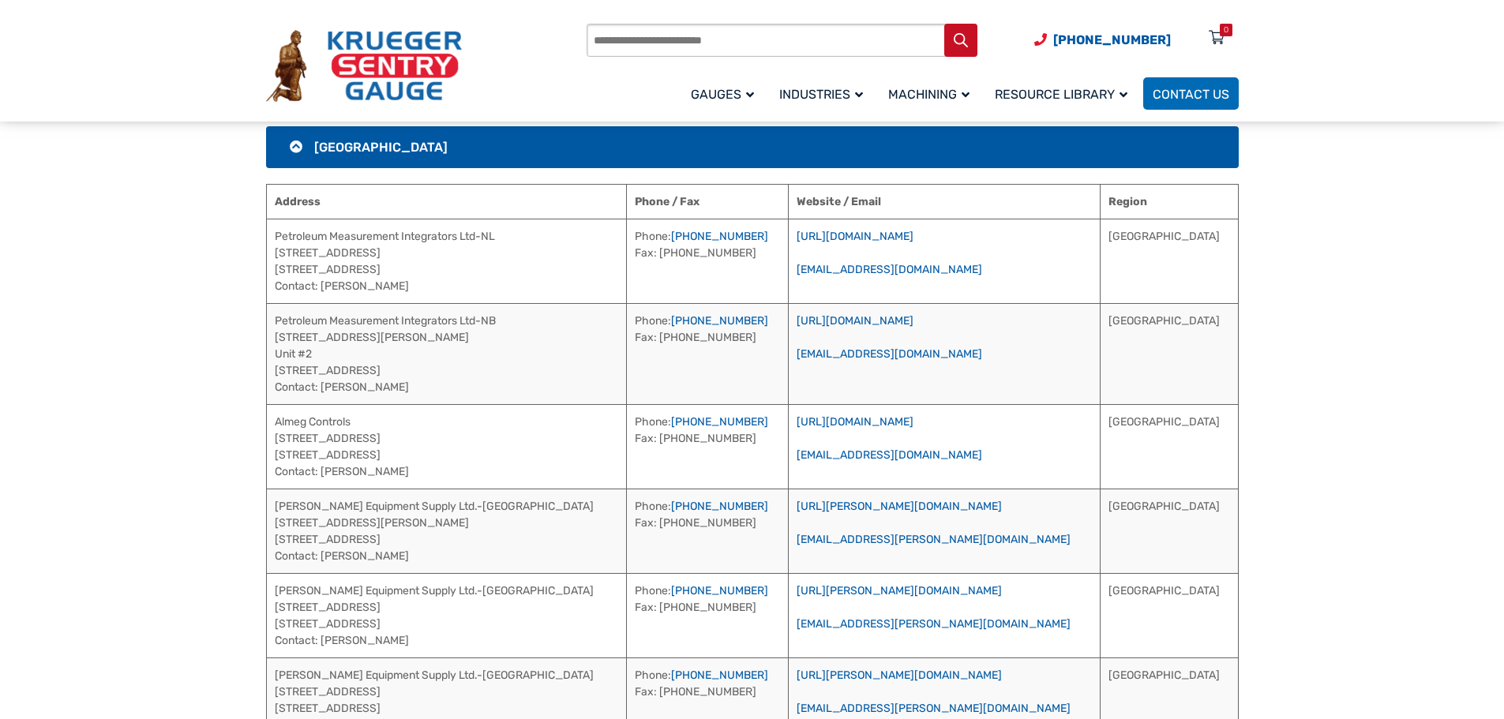
scroll to position [3328, 0]
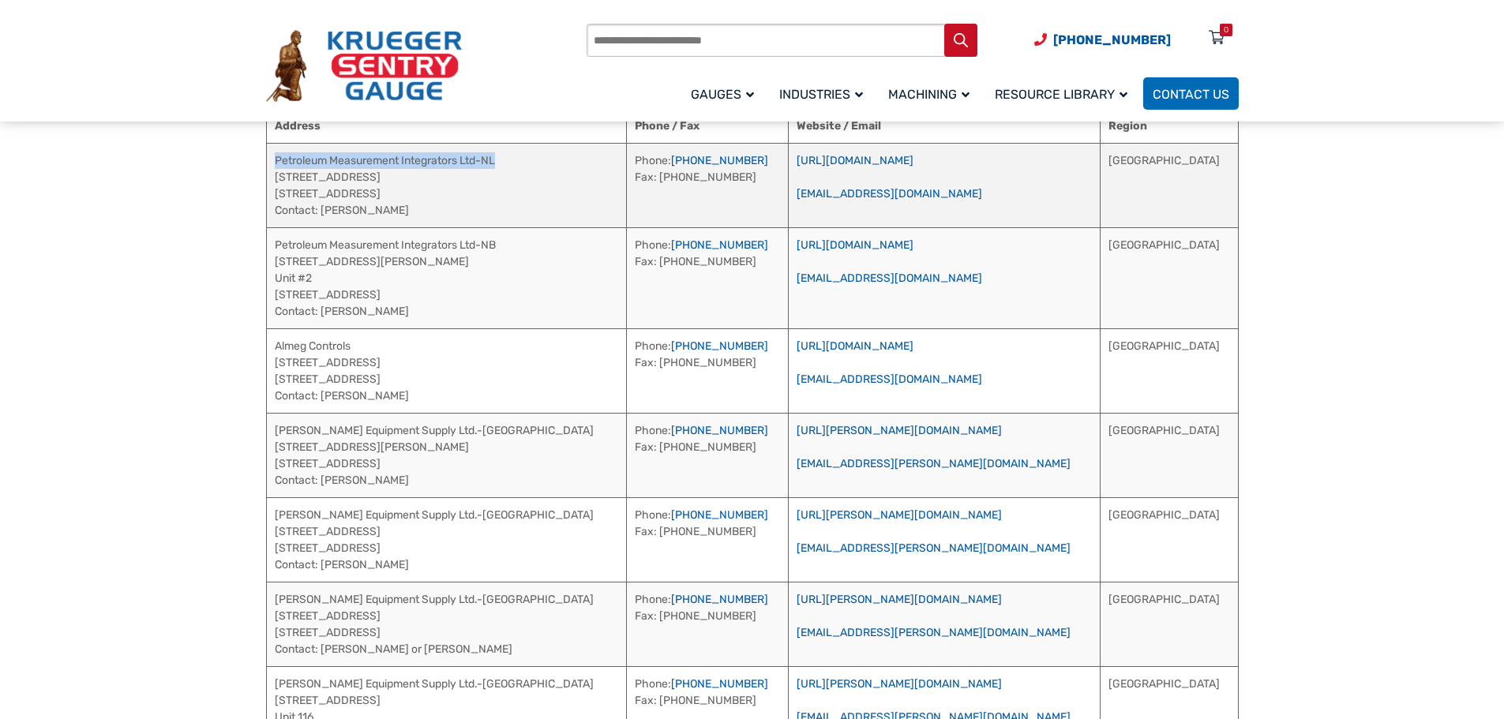
drag, startPoint x: 523, startPoint y: 160, endPoint x: 274, endPoint y: 165, distance: 249.5
click at [274, 165] on td "Petroleum Measurement Integrators Ltd-NL [STREET_ADDRESS] Contact: [PERSON_NAME]" at bounding box center [446, 185] width 361 height 84
drag, startPoint x: 780, startPoint y: 159, endPoint x: 694, endPoint y: 166, distance: 86.3
click at [694, 165] on td "Phone: [PHONE_NUMBER] Fax: [PHONE_NUMBER]" at bounding box center [707, 185] width 161 height 84
drag, startPoint x: 399, startPoint y: 213, endPoint x: 324, endPoint y: 208, distance: 75.2
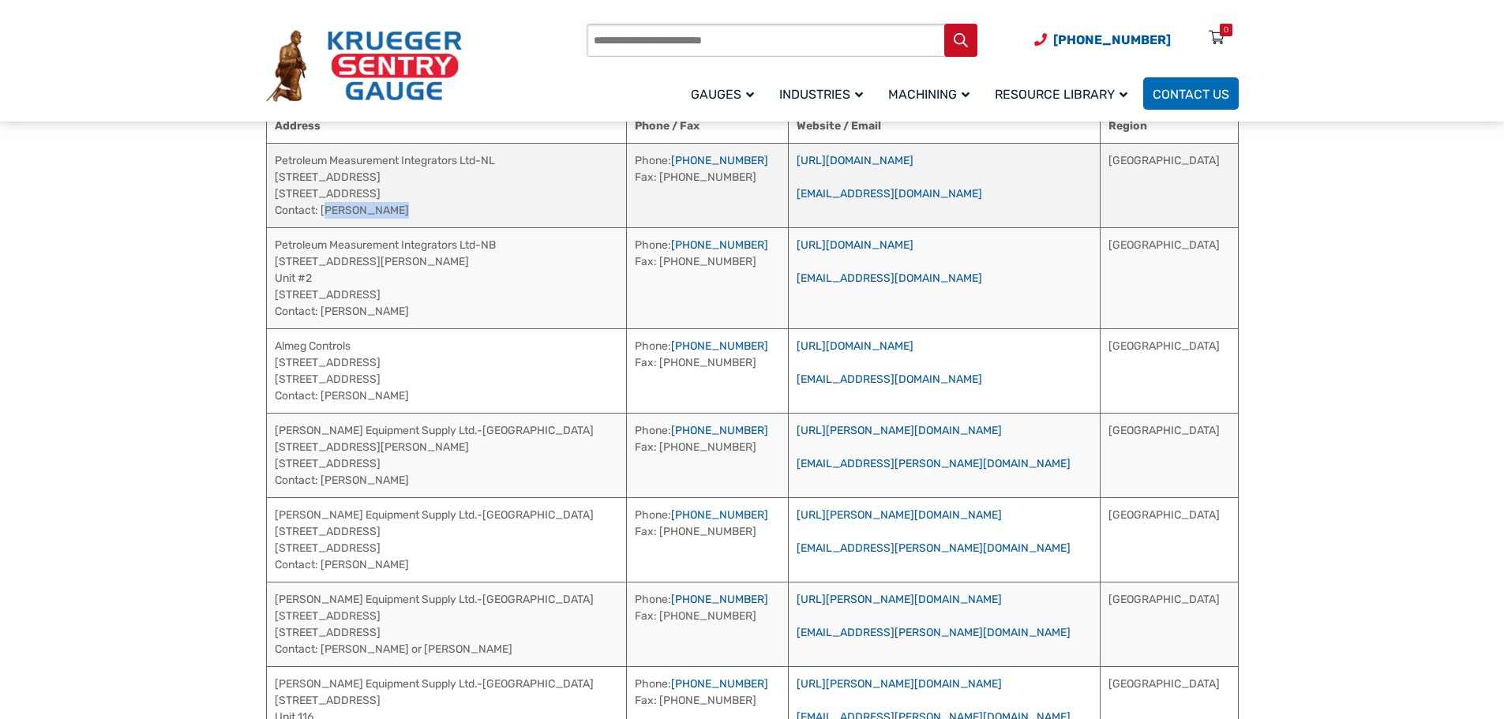
click at [324, 208] on td "Petroleum Measurement Integrators Ltd-NL [STREET_ADDRESS] Contact: [PERSON_NAME]" at bounding box center [446, 185] width 361 height 84
drag, startPoint x: 773, startPoint y: 156, endPoint x: 696, endPoint y: 161, distance: 77.5
click at [696, 161] on td "Phone: [PHONE_NUMBER] Fax: [PHONE_NUMBER]" at bounding box center [707, 185] width 161 height 84
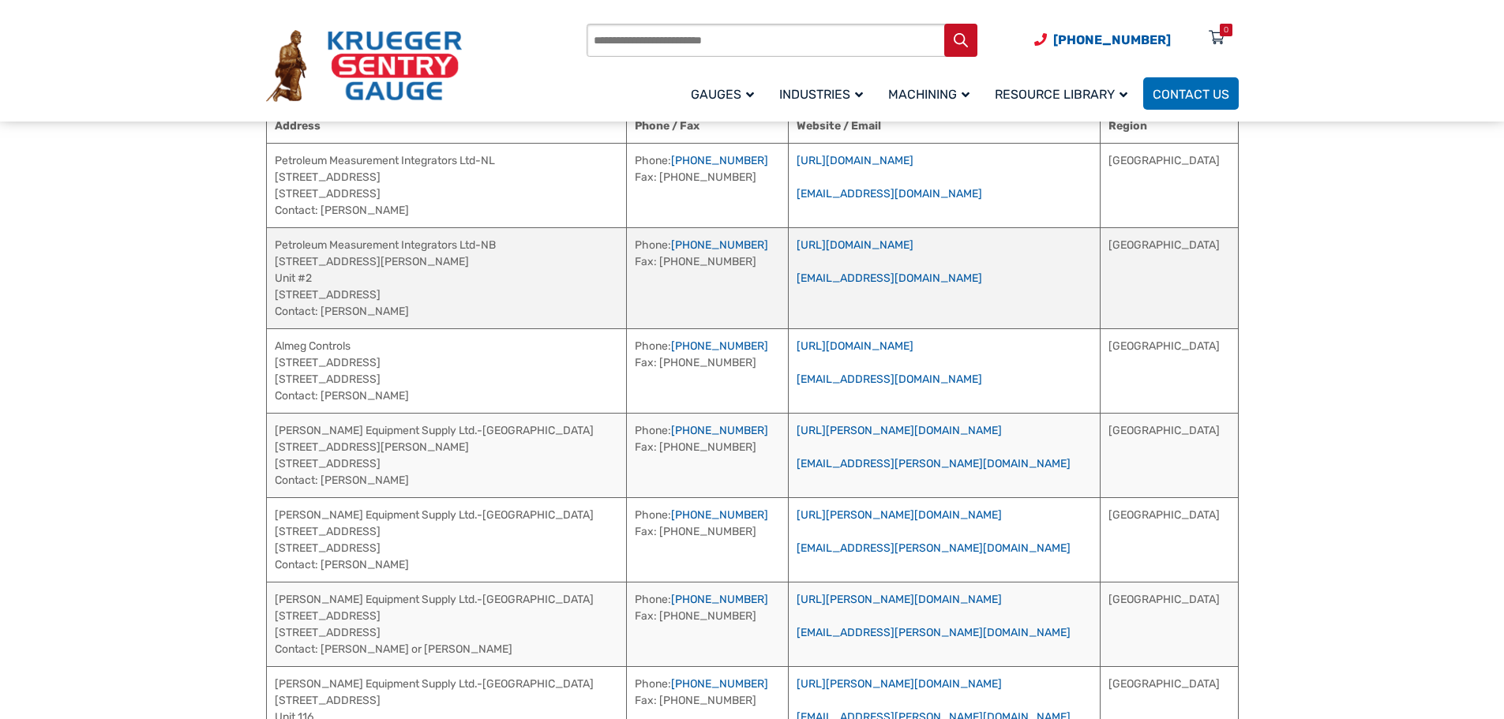
click at [520, 246] on td "Petroleum Measurement Integrators Ltd-NB [STREET_ADDRESS][PERSON_NAME] Contact:…" at bounding box center [446, 277] width 361 height 101
drag, startPoint x: 416, startPoint y: 309, endPoint x: 323, endPoint y: 309, distance: 93.2
click at [323, 309] on td "Petroleum Measurement Integrators Ltd-NB [STREET_ADDRESS][PERSON_NAME] Contact:…" at bounding box center [446, 277] width 361 height 101
drag, startPoint x: 781, startPoint y: 239, endPoint x: 696, endPoint y: 249, distance: 85.1
click at [696, 249] on td "Phone: [PHONE_NUMBER] Fax: [PHONE_NUMBER]" at bounding box center [707, 277] width 161 height 101
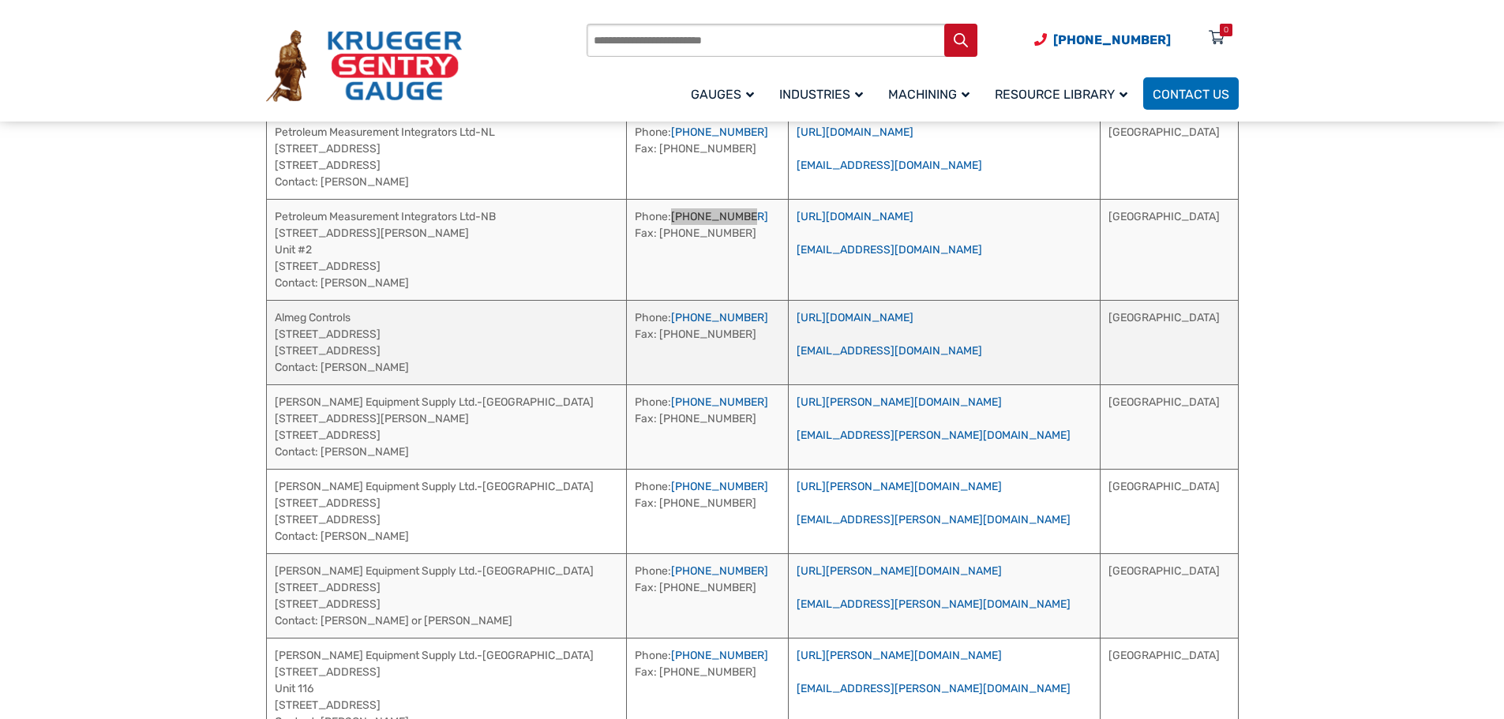
scroll to position [3406, 0]
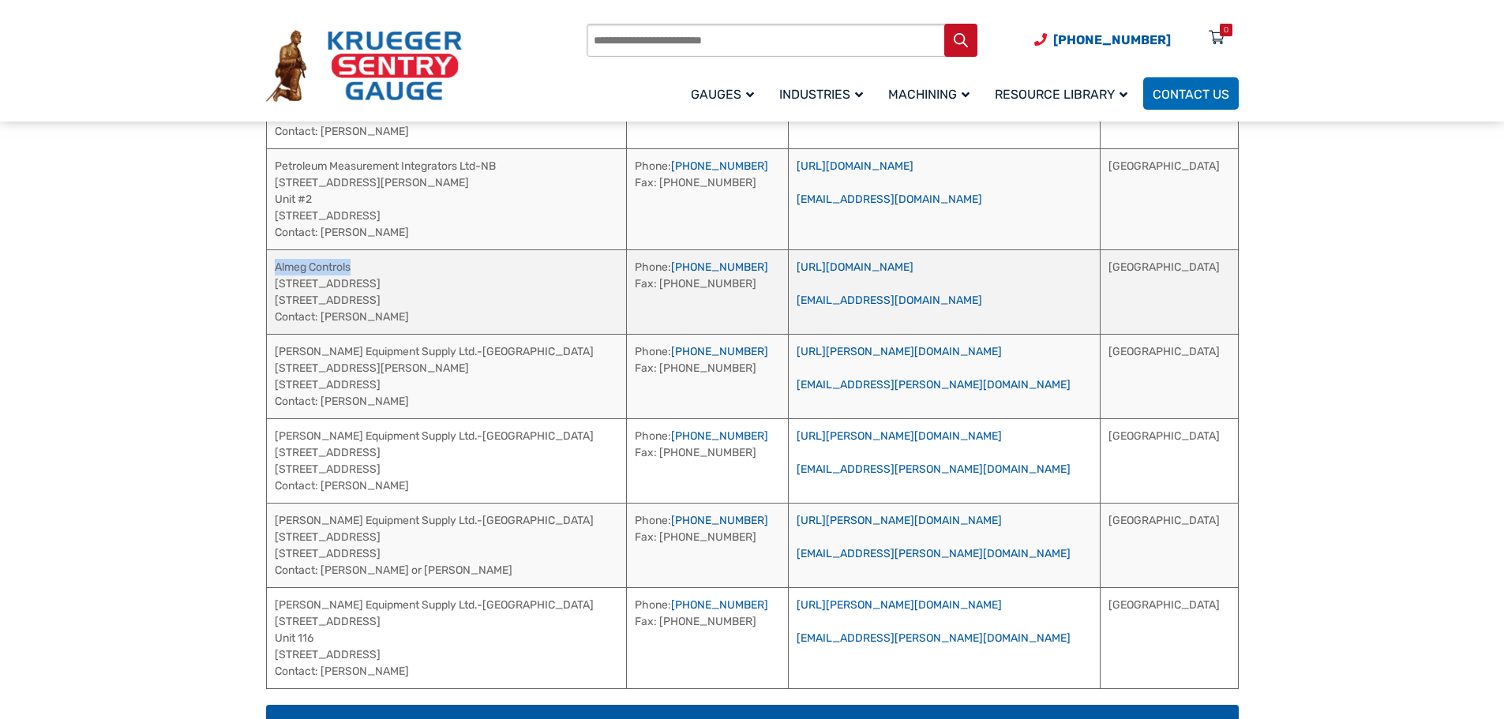
drag, startPoint x: 363, startPoint y: 261, endPoint x: 270, endPoint y: 268, distance: 93.4
click at [270, 268] on td "Almeg Controls [STREET_ADDRESS] Contact: [PERSON_NAME]" at bounding box center [446, 291] width 361 height 84
drag, startPoint x: 388, startPoint y: 322, endPoint x: 321, endPoint y: 317, distance: 67.3
click at [321, 317] on td "Almeg Controls [STREET_ADDRESS] Contact: [PERSON_NAME]" at bounding box center [446, 291] width 361 height 84
drag, startPoint x: 789, startPoint y: 268, endPoint x: 692, endPoint y: 270, distance: 96.3
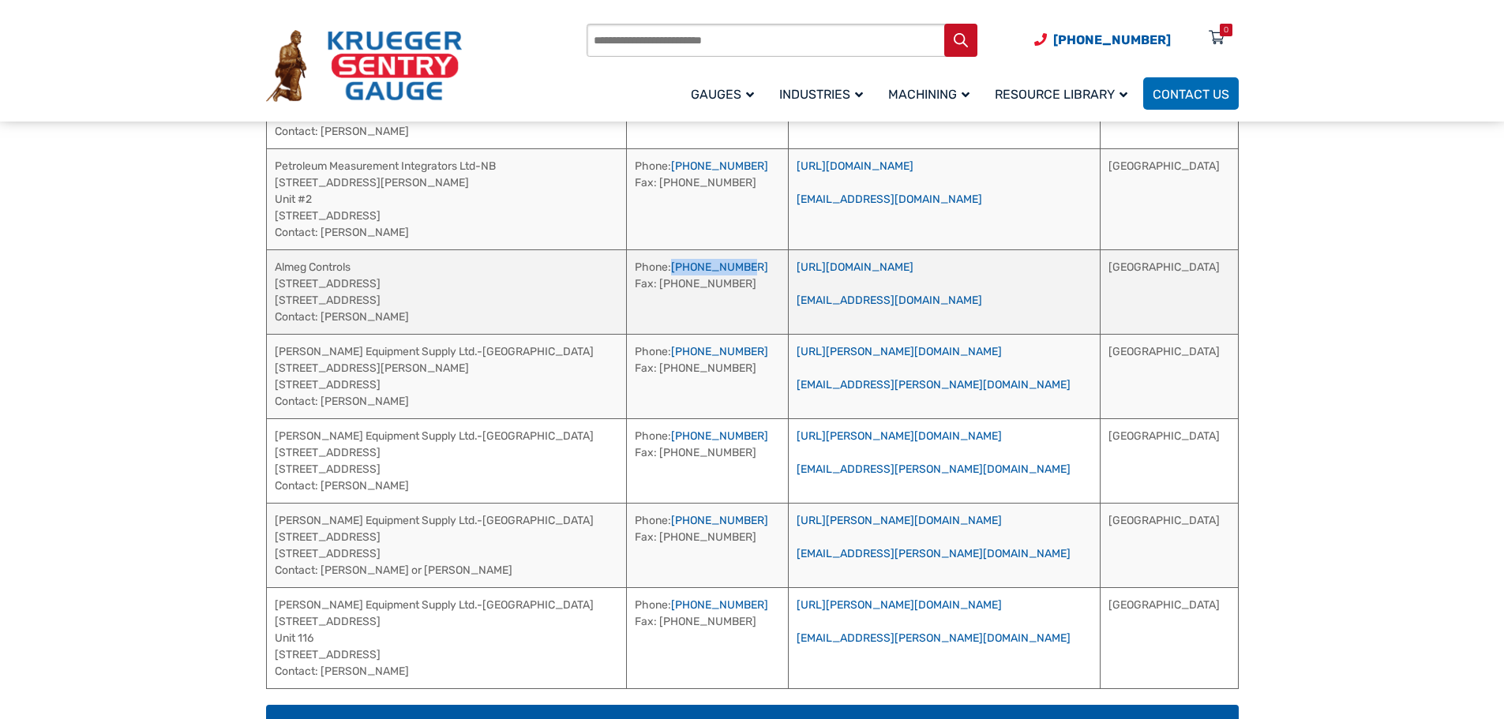
click at [692, 270] on td "Phone: [PHONE_NUMBER] Fax: [PHONE_NUMBER]" at bounding box center [707, 291] width 161 height 84
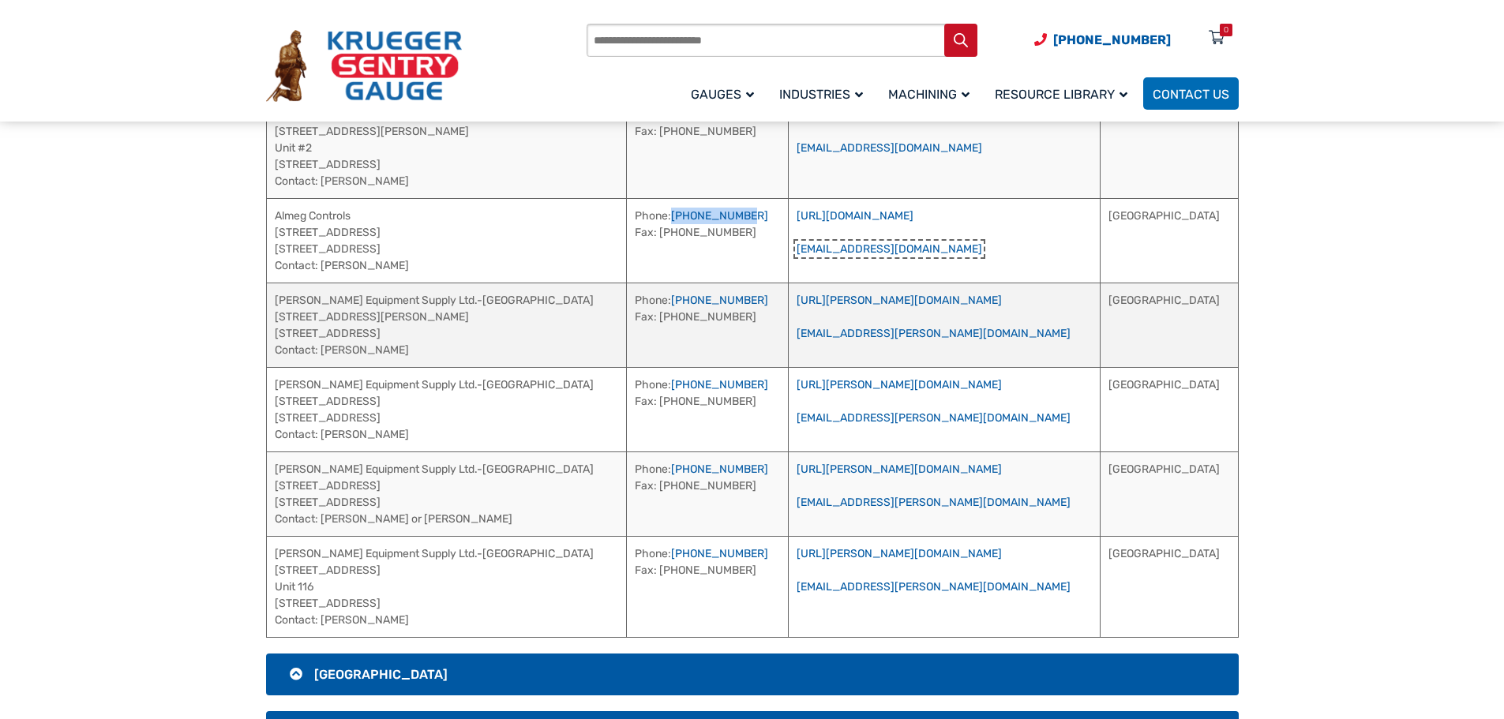
scroll to position [3485, 0]
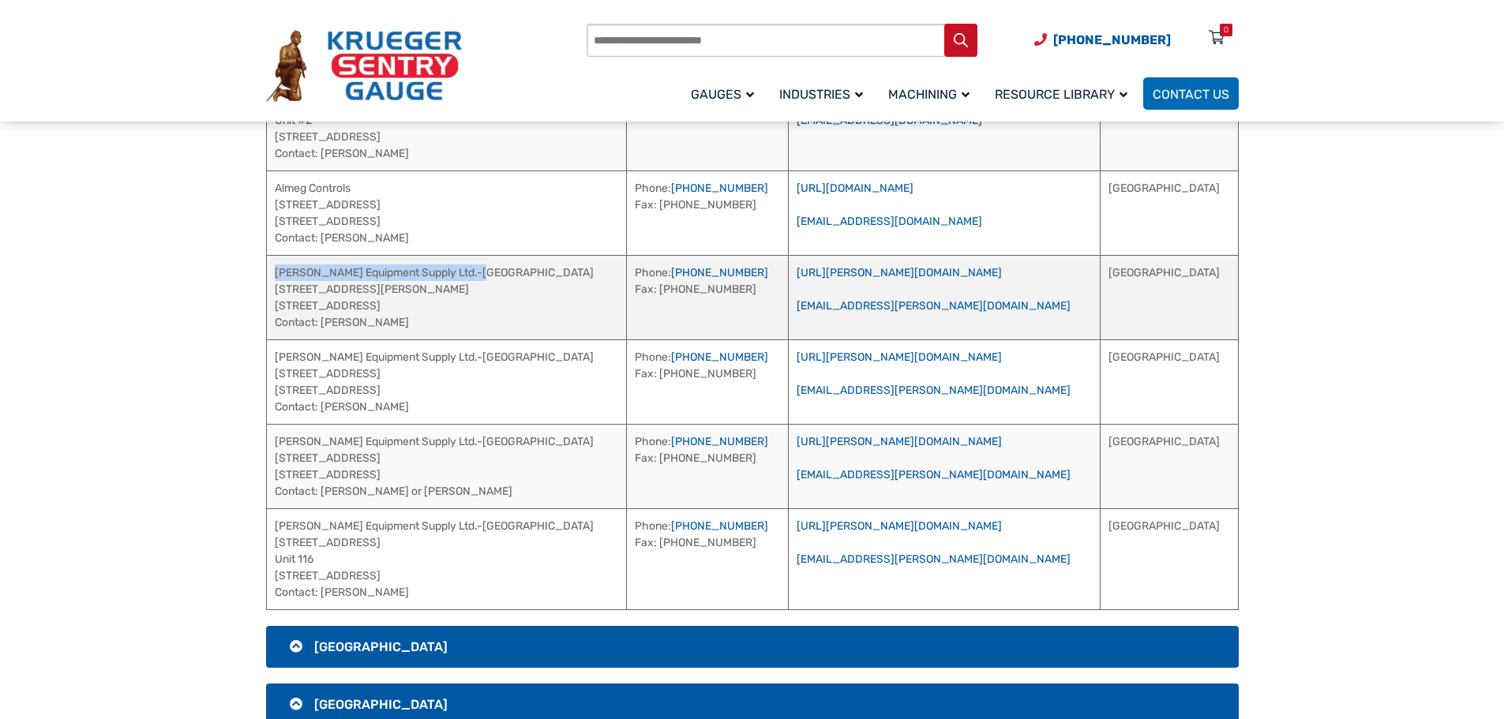
drag, startPoint x: 481, startPoint y: 271, endPoint x: 275, endPoint y: 273, distance: 206.1
click at [275, 273] on td "[PERSON_NAME] Equipment Supply Ltd.-[GEOGRAPHIC_DATA] [STREET_ADDRESS][PERSON_N…" at bounding box center [446, 297] width 361 height 84
drag, startPoint x: 407, startPoint y: 323, endPoint x: 324, endPoint y: 327, distance: 83.0
click at [324, 327] on td "[PERSON_NAME] Equipment Supply Ltd.-[GEOGRAPHIC_DATA] [STREET_ADDRESS][PERSON_N…" at bounding box center [446, 297] width 361 height 84
drag, startPoint x: 782, startPoint y: 272, endPoint x: 694, endPoint y: 280, distance: 88.8
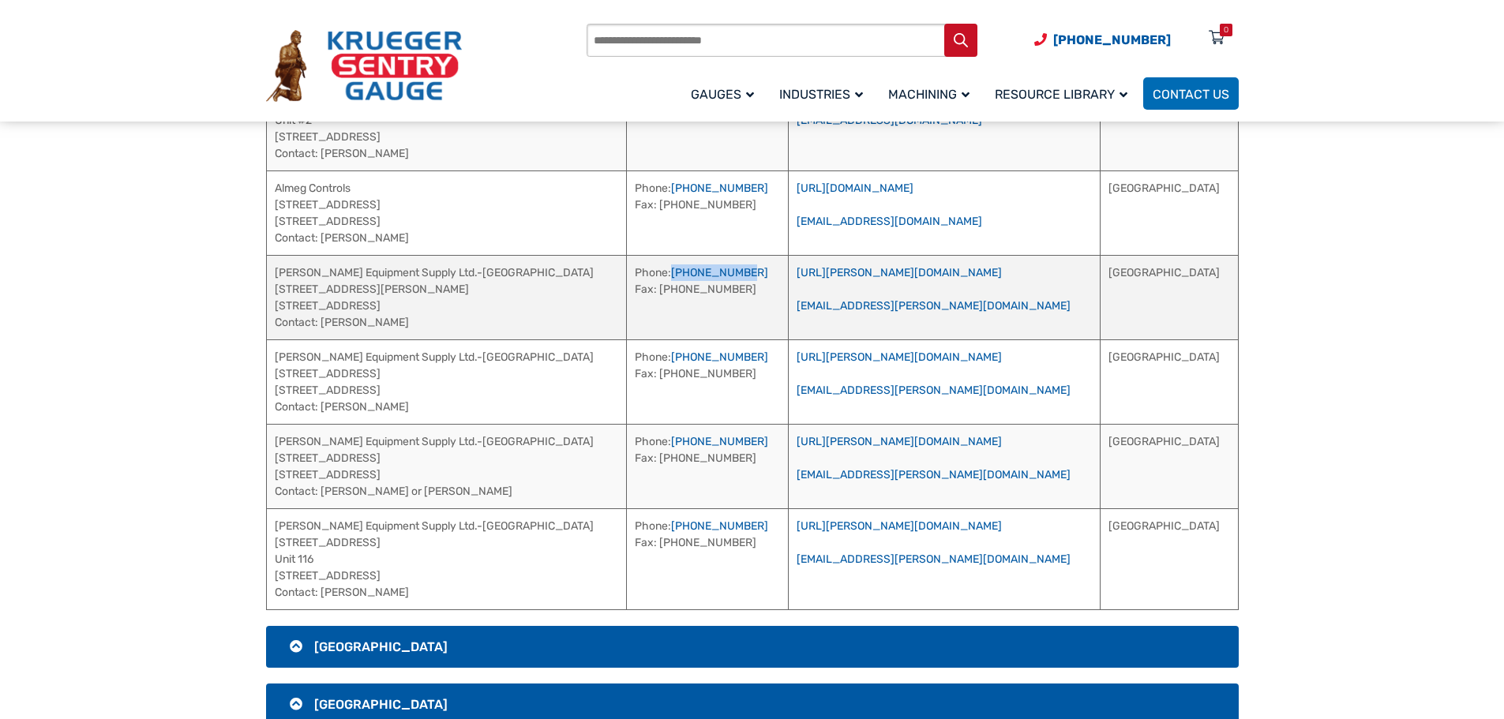
click at [694, 280] on td "Phone: [PHONE_NUMBER] Fax: [PHONE_NUMBER]" at bounding box center [707, 297] width 161 height 84
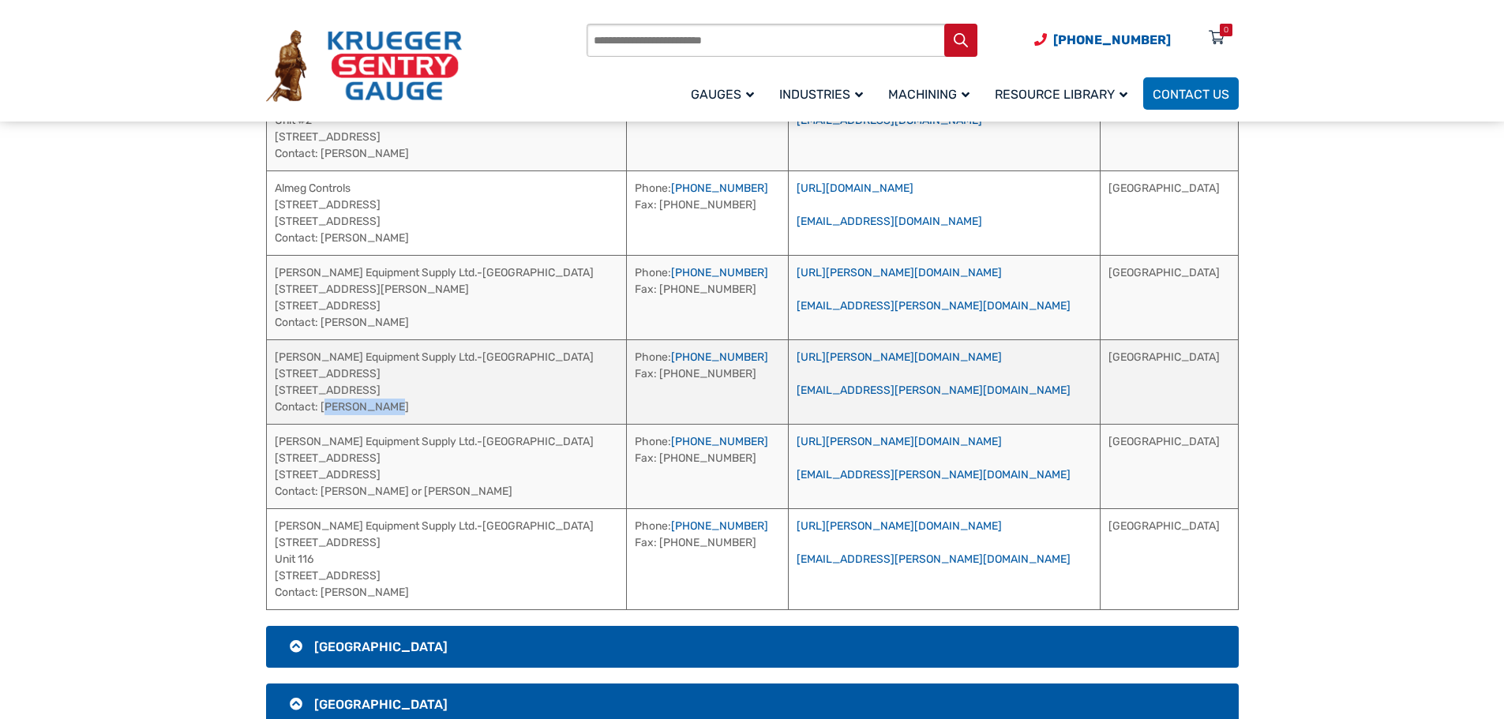
drag, startPoint x: 400, startPoint y: 409, endPoint x: 322, endPoint y: 409, distance: 78.2
click at [322, 409] on td "[PERSON_NAME] Equipment Supply Ltd.-[GEOGRAPHIC_DATA] [STREET_ADDRESS] Contact:…" at bounding box center [446, 381] width 361 height 84
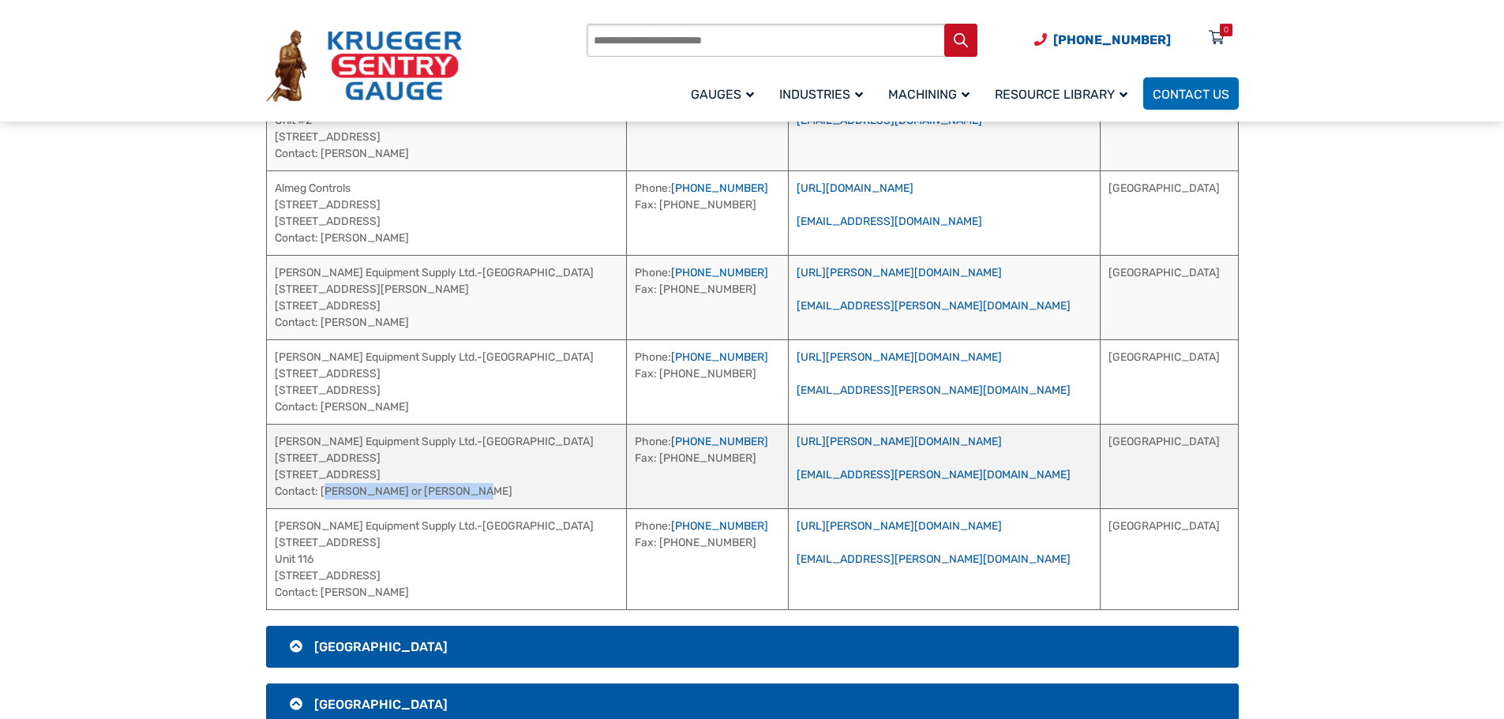
drag, startPoint x: 478, startPoint y: 489, endPoint x: 321, endPoint y: 492, distance: 157.1
click at [321, 492] on td "[PERSON_NAME] Equipment Supply Ltd.-[GEOGRAPHIC_DATA] [STREET_ADDRESS] [STREET_…" at bounding box center [446, 466] width 361 height 84
click at [492, 483] on td "[PERSON_NAME] Equipment Supply Ltd.-[GEOGRAPHIC_DATA] [STREET_ADDRESS] [STREET_…" at bounding box center [446, 466] width 361 height 84
drag, startPoint x: 477, startPoint y: 493, endPoint x: 324, endPoint y: 493, distance: 153.2
click at [324, 493] on td "[PERSON_NAME] Equipment Supply Ltd.-[GEOGRAPHIC_DATA] [STREET_ADDRESS] [STREET_…" at bounding box center [446, 466] width 361 height 84
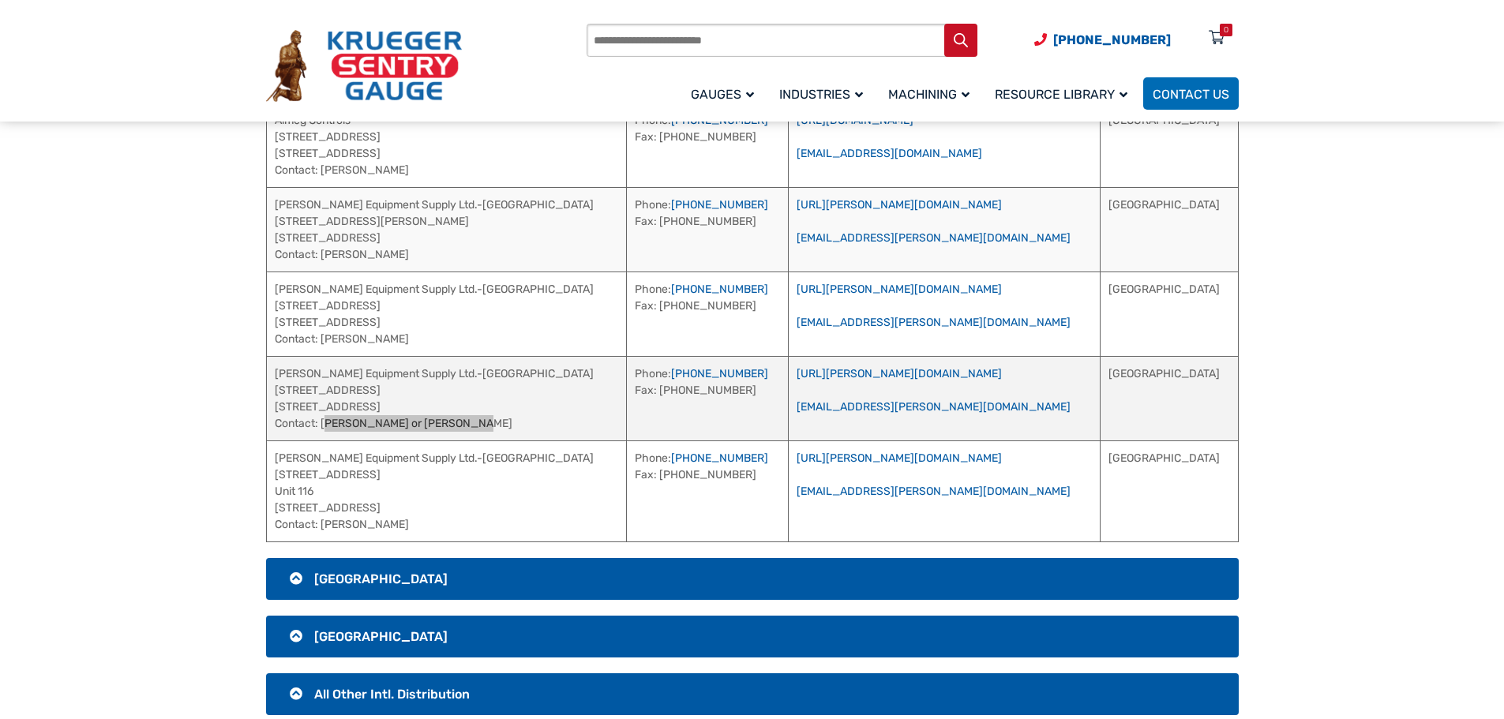
scroll to position [3643, 0]
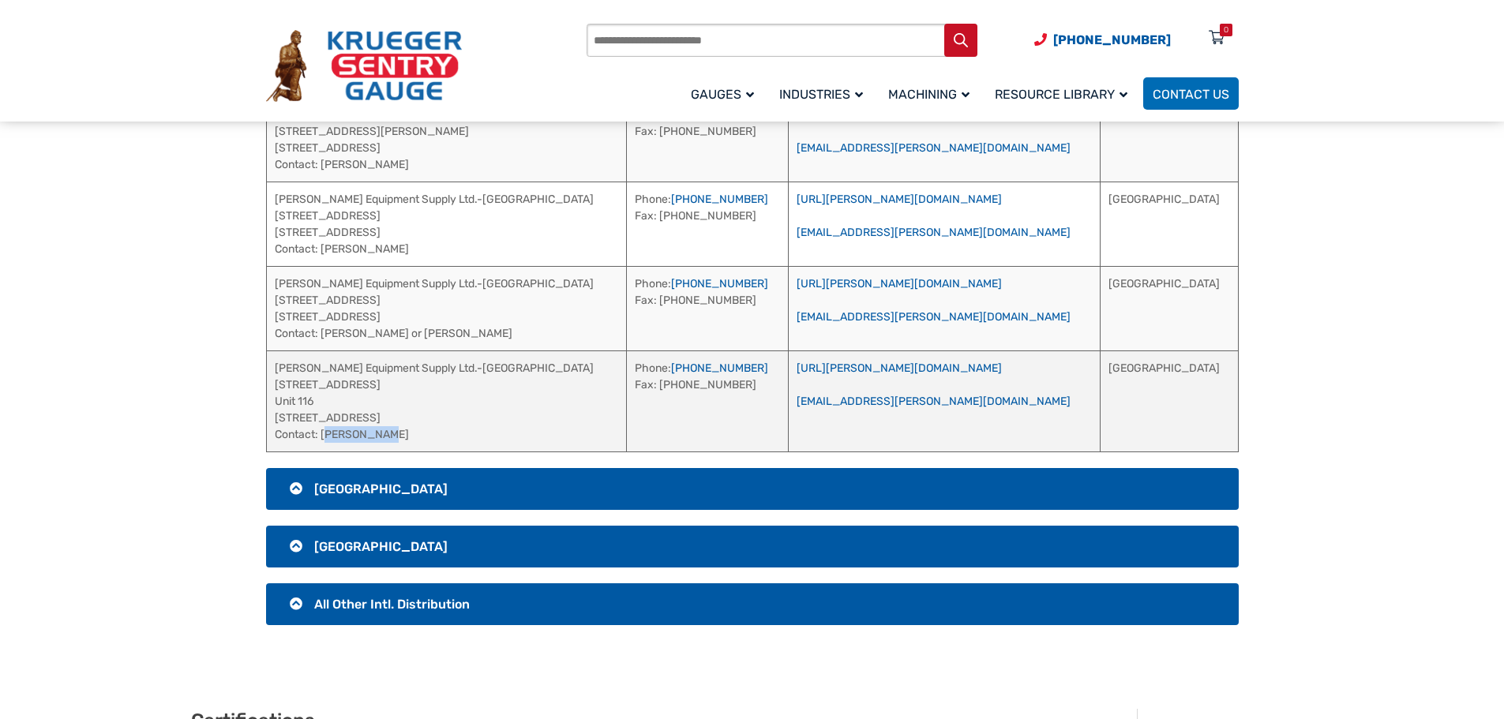
drag, startPoint x: 390, startPoint y: 434, endPoint x: 322, endPoint y: 437, distance: 68.0
click at [322, 437] on td "[PERSON_NAME] Equipment Supply Ltd.-[GEOGRAPHIC_DATA] [STREET_ADDRESS] Contact:…" at bounding box center [446, 401] width 361 height 101
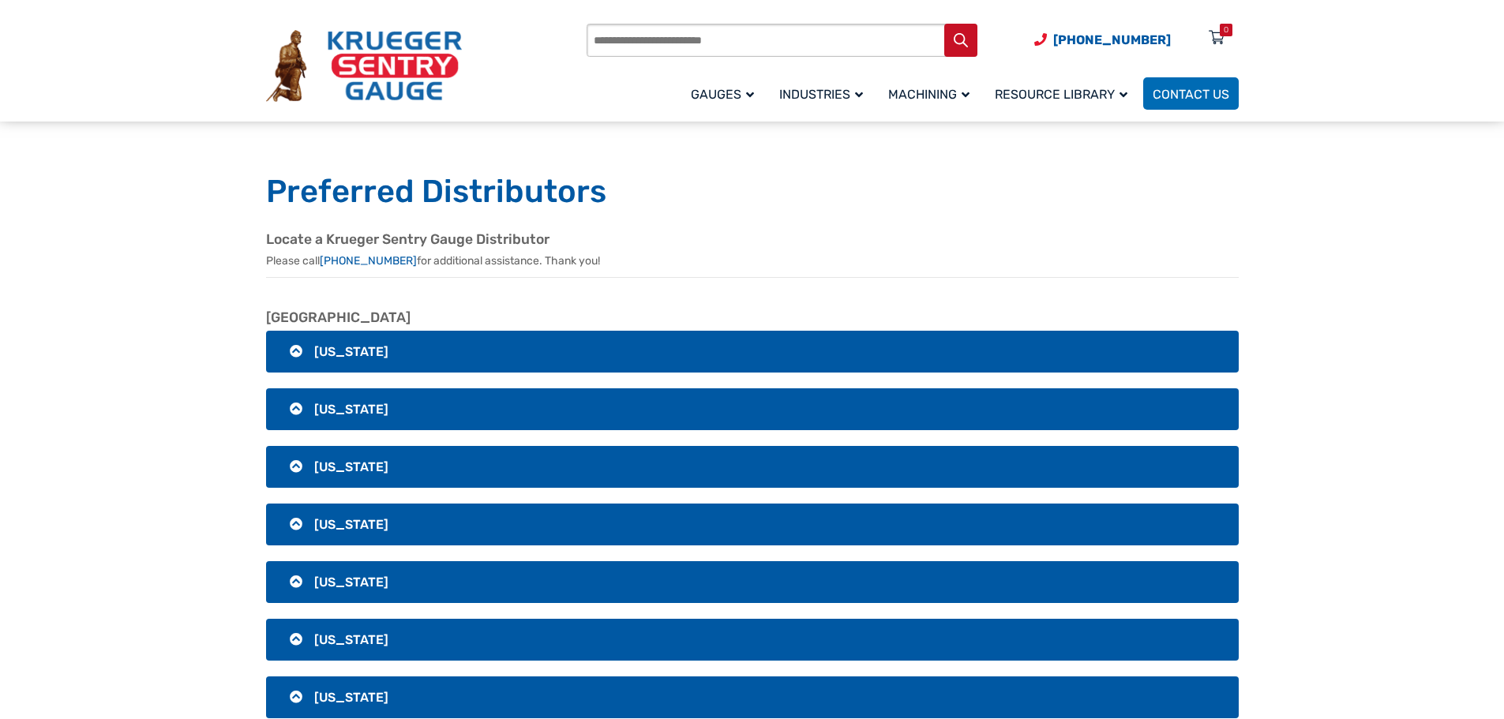
scroll to position [0, 0]
